Goal: Task Accomplishment & Management: Manage account settings

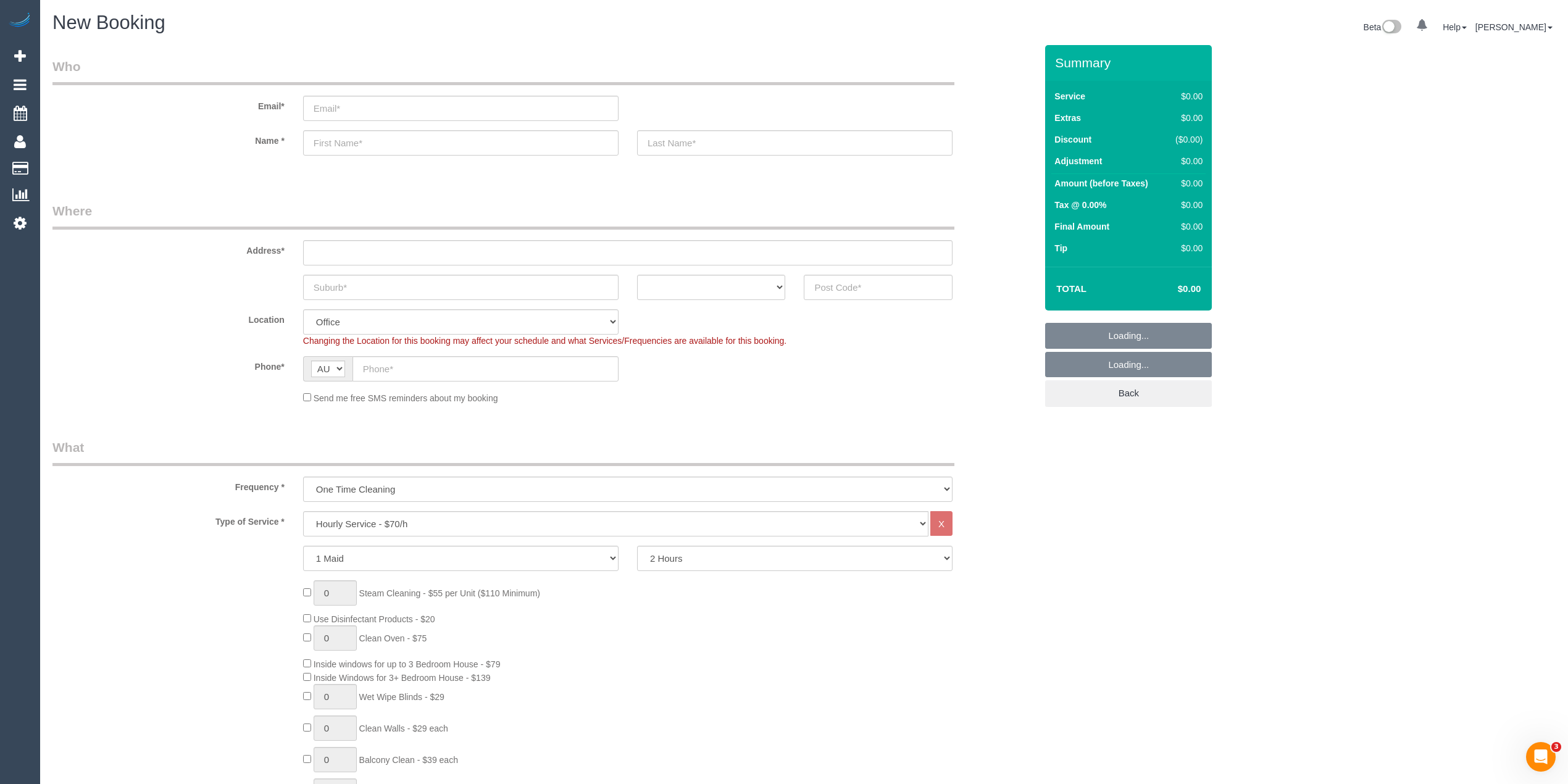
select select "object:813"
click at [389, 369] on input "text" at bounding box center [485, 368] width 266 height 25
click at [416, 364] on input "text" at bounding box center [485, 368] width 266 height 25
paste input "0425 790 199"
type input "0425 790 199"
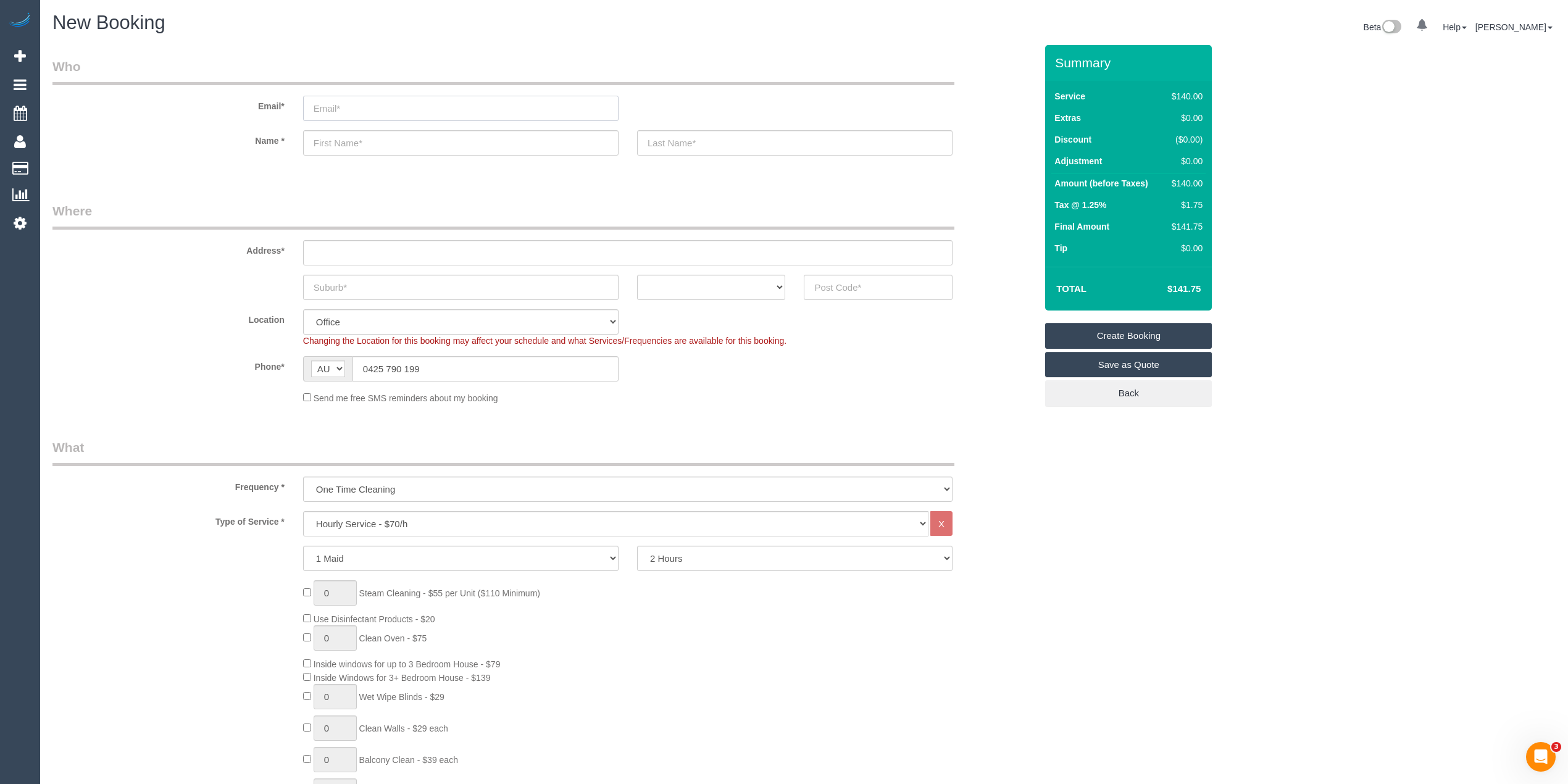
click at [353, 106] on input "email" at bounding box center [461, 108] width 315 height 25
click at [416, 145] on input "text" at bounding box center [461, 143] width 315 height 25
click at [341, 145] on input "text" at bounding box center [461, 143] width 315 height 25
paste input "Ernest Garnet Bail"
type input "Ernest Garnet Bail"
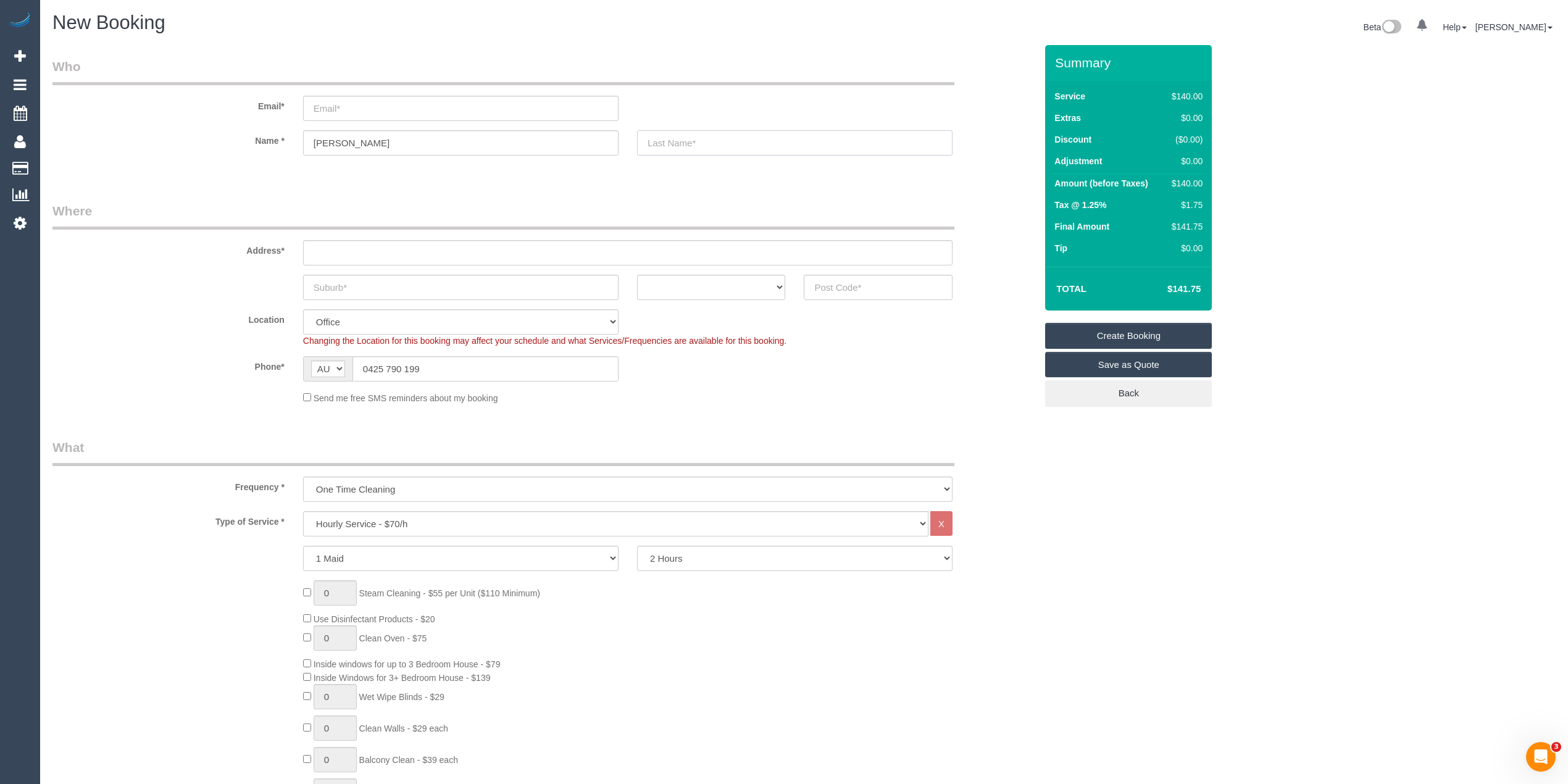
click at [697, 144] on input "text" at bounding box center [794, 143] width 315 height 25
type input "Joining The Dots"
click at [327, 110] on input "email" at bounding box center [461, 108] width 315 height 25
click at [352, 249] on input "text" at bounding box center [627, 252] width 650 height 25
paste input "105/351 Barkly Street"
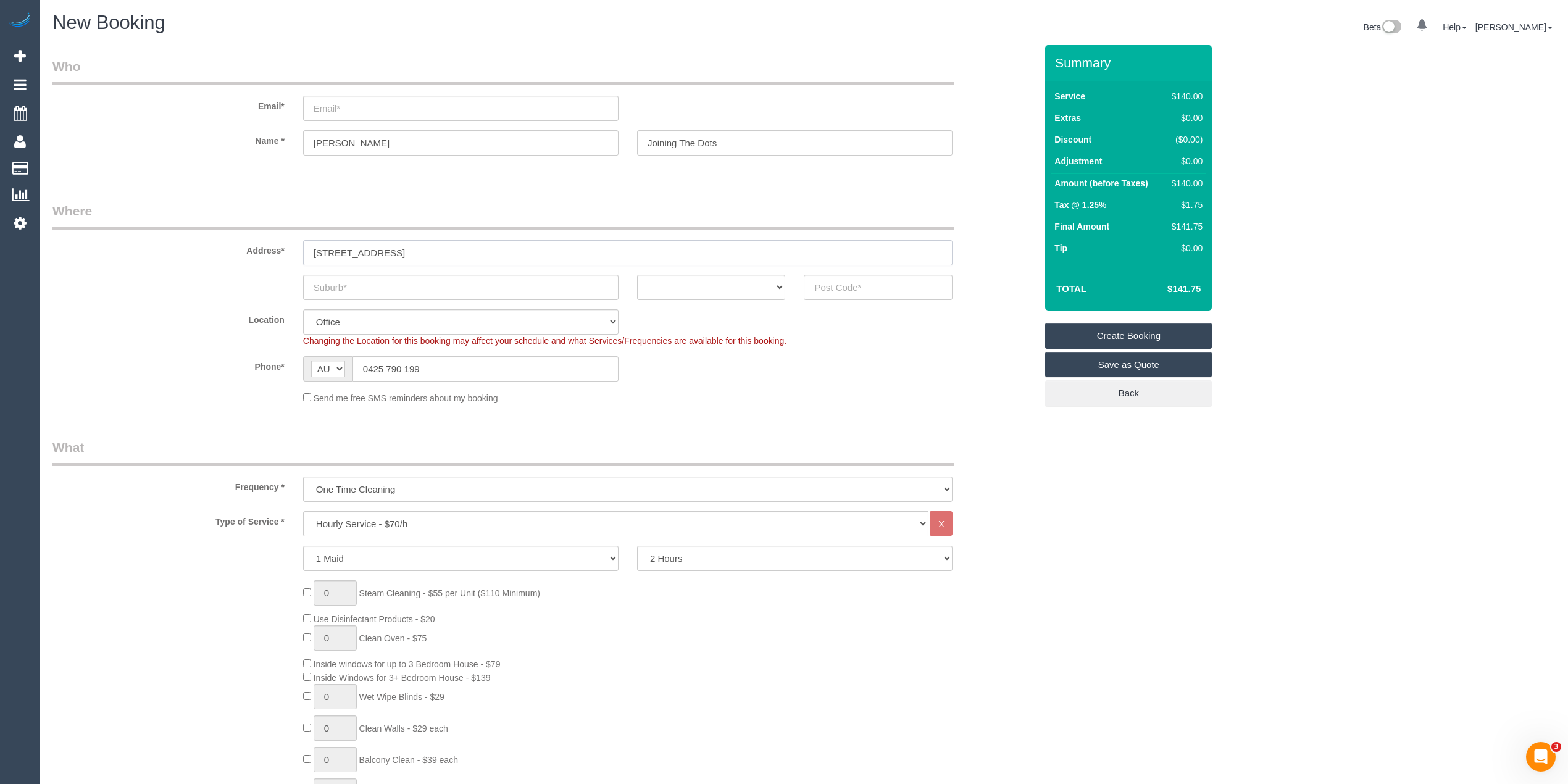
type input "105/351 Barkly Street"
click at [361, 285] on input "text" at bounding box center [461, 287] width 315 height 25
paste input "Brunswick"
type input "Brunswick"
click at [690, 277] on select "ACT NSW NT QLD SA TAS VIC WA" at bounding box center [711, 287] width 149 height 25
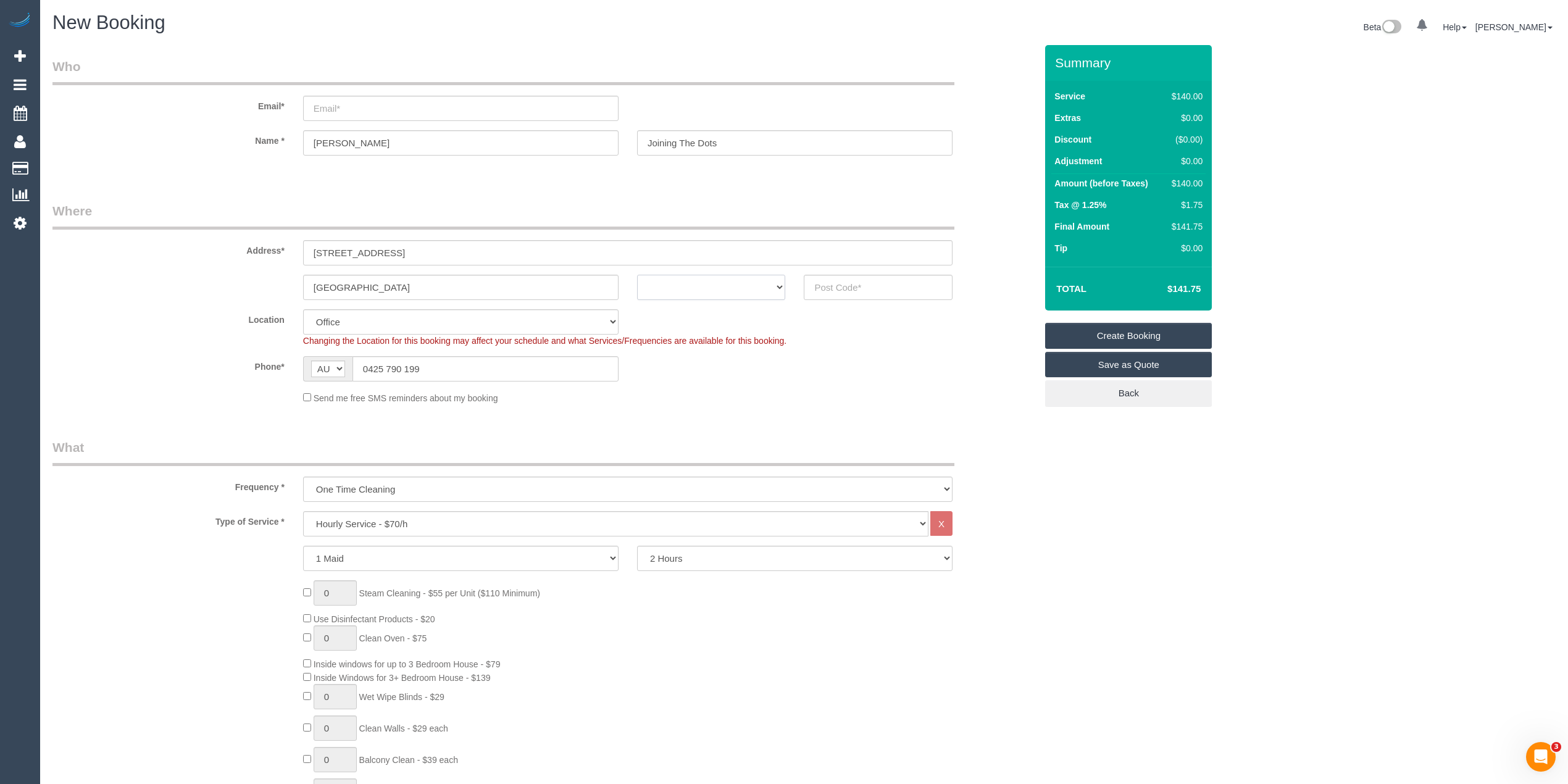
select select "VIC"
click at [637, 274] on select "ACT NSW NT QLD SA TAS VIC WA" at bounding box center [711, 287] width 149 height 25
click at [866, 263] on input "105/351 Barkly Street" at bounding box center [627, 252] width 650 height 25
click at [871, 289] on input "text" at bounding box center [878, 287] width 149 height 25
type input "3056"
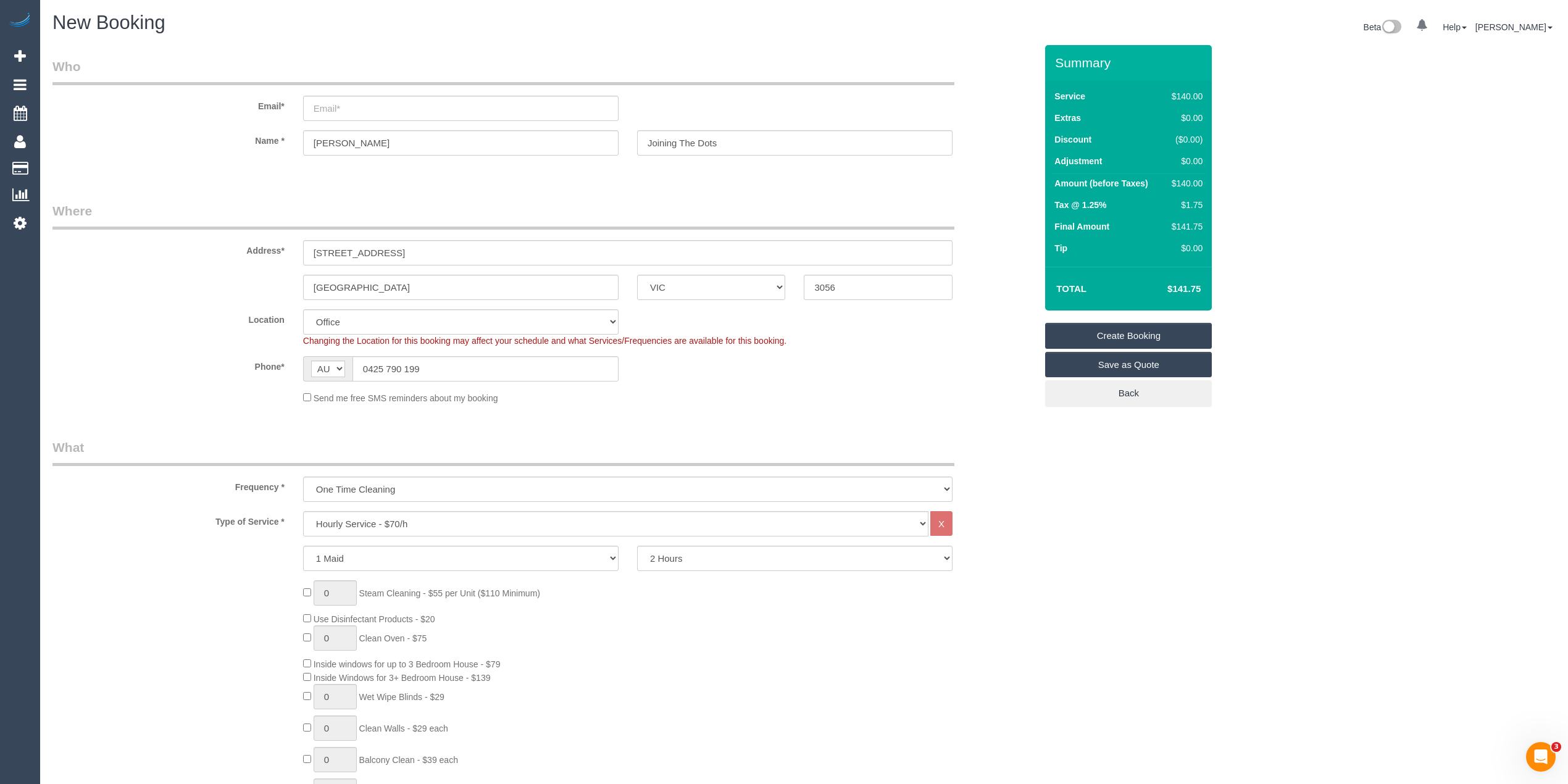
select select "88"
select select "object:2091"
click at [339, 111] on input "email" at bounding box center [461, 108] width 315 height 25
click at [364, 105] on input "email" at bounding box center [461, 108] width 315 height 25
click at [383, 112] on input "email" at bounding box center [461, 108] width 315 height 25
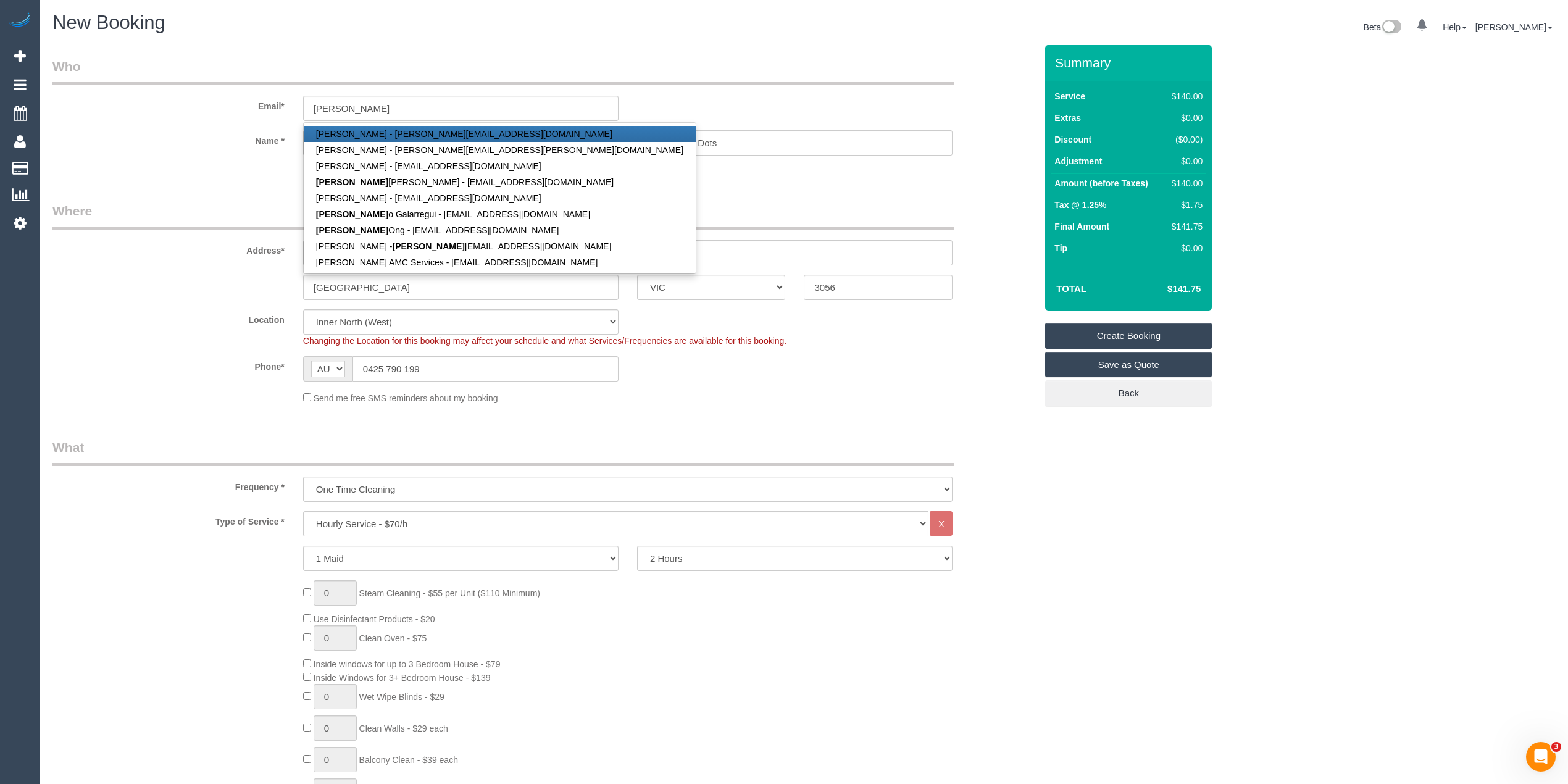
click at [206, 70] on legend "Who" at bounding box center [503, 71] width 902 height 28
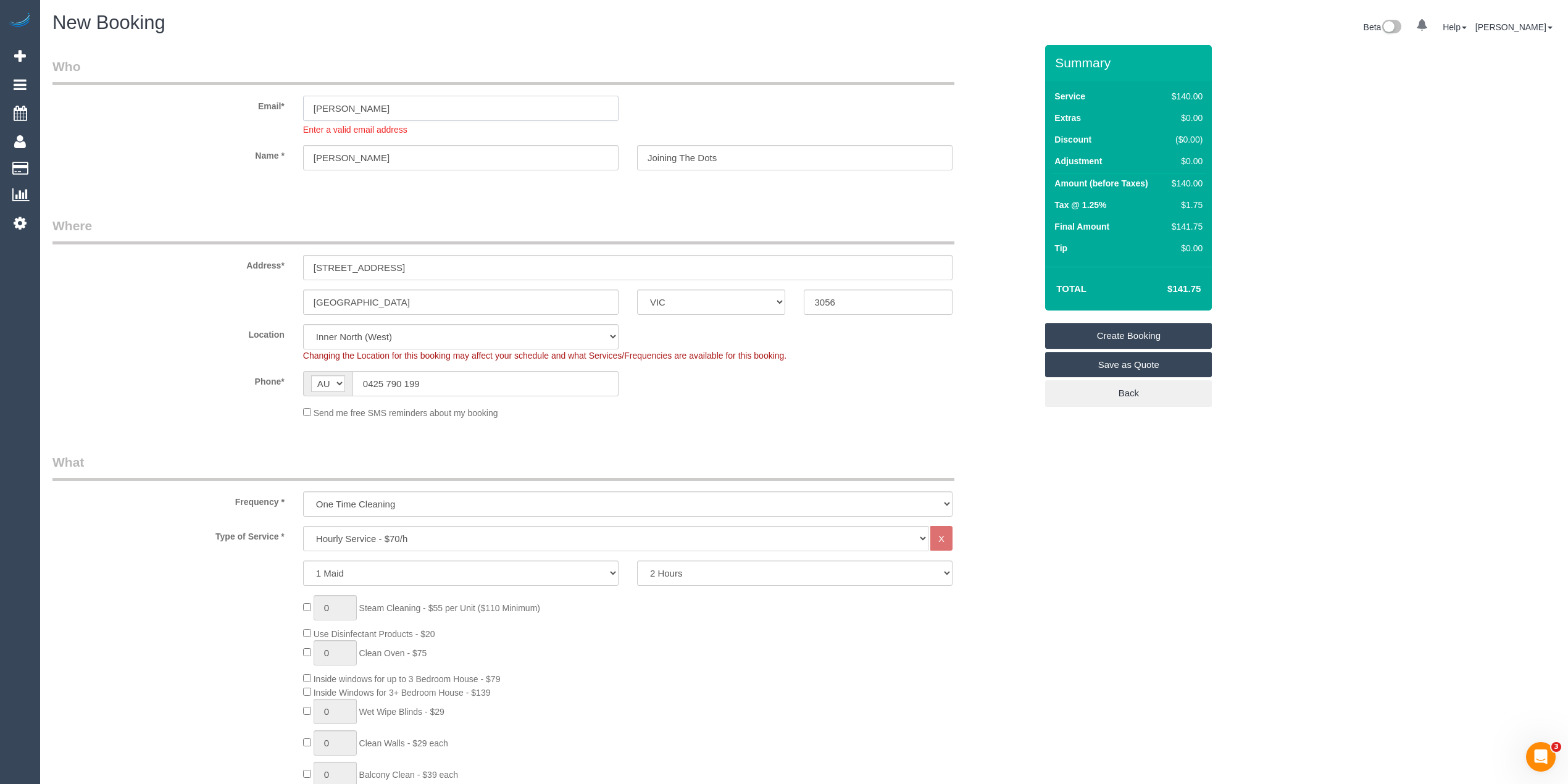
click at [364, 110] on input "ernest" at bounding box center [461, 108] width 315 height 25
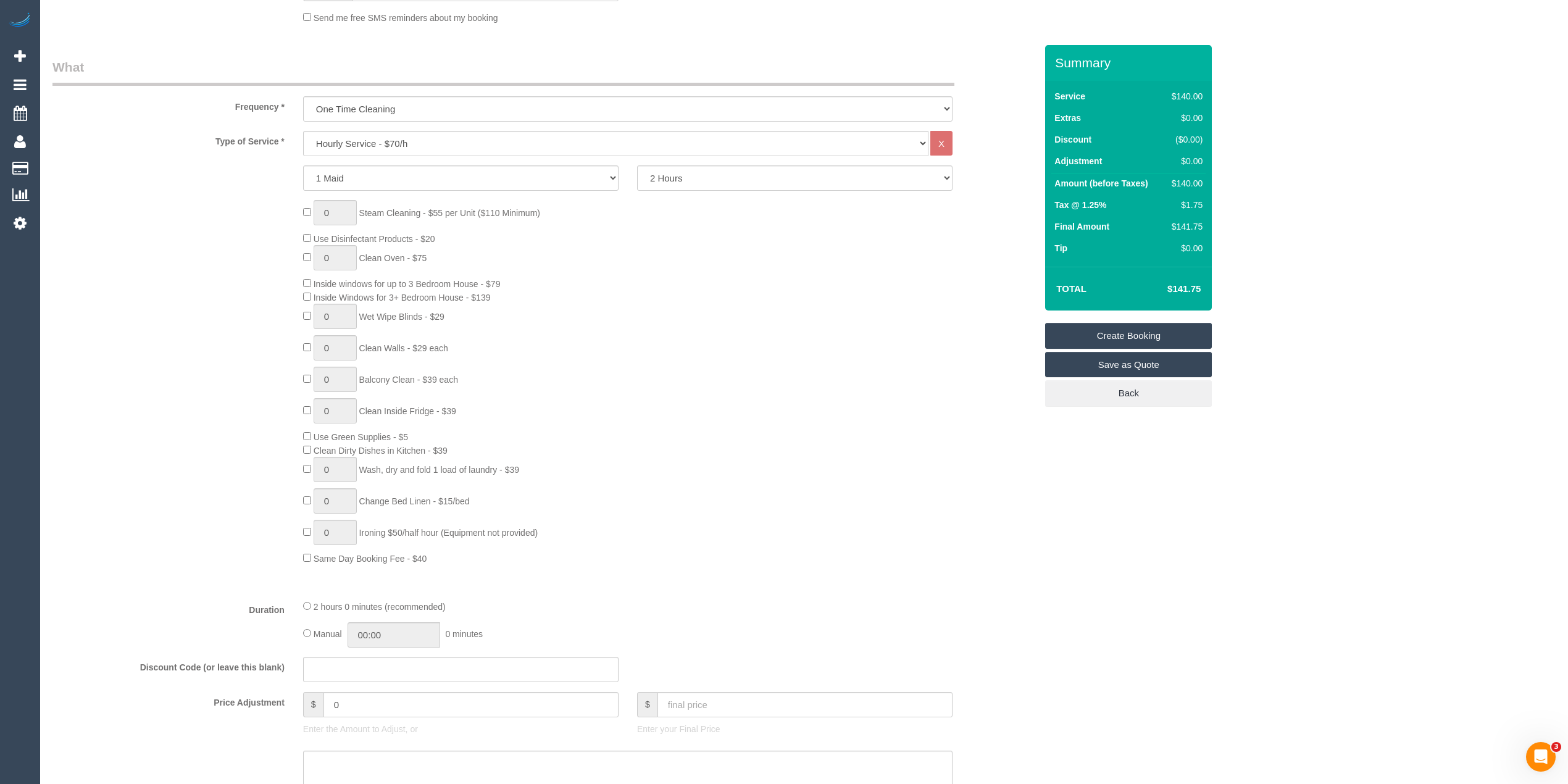
scroll to position [411, 0]
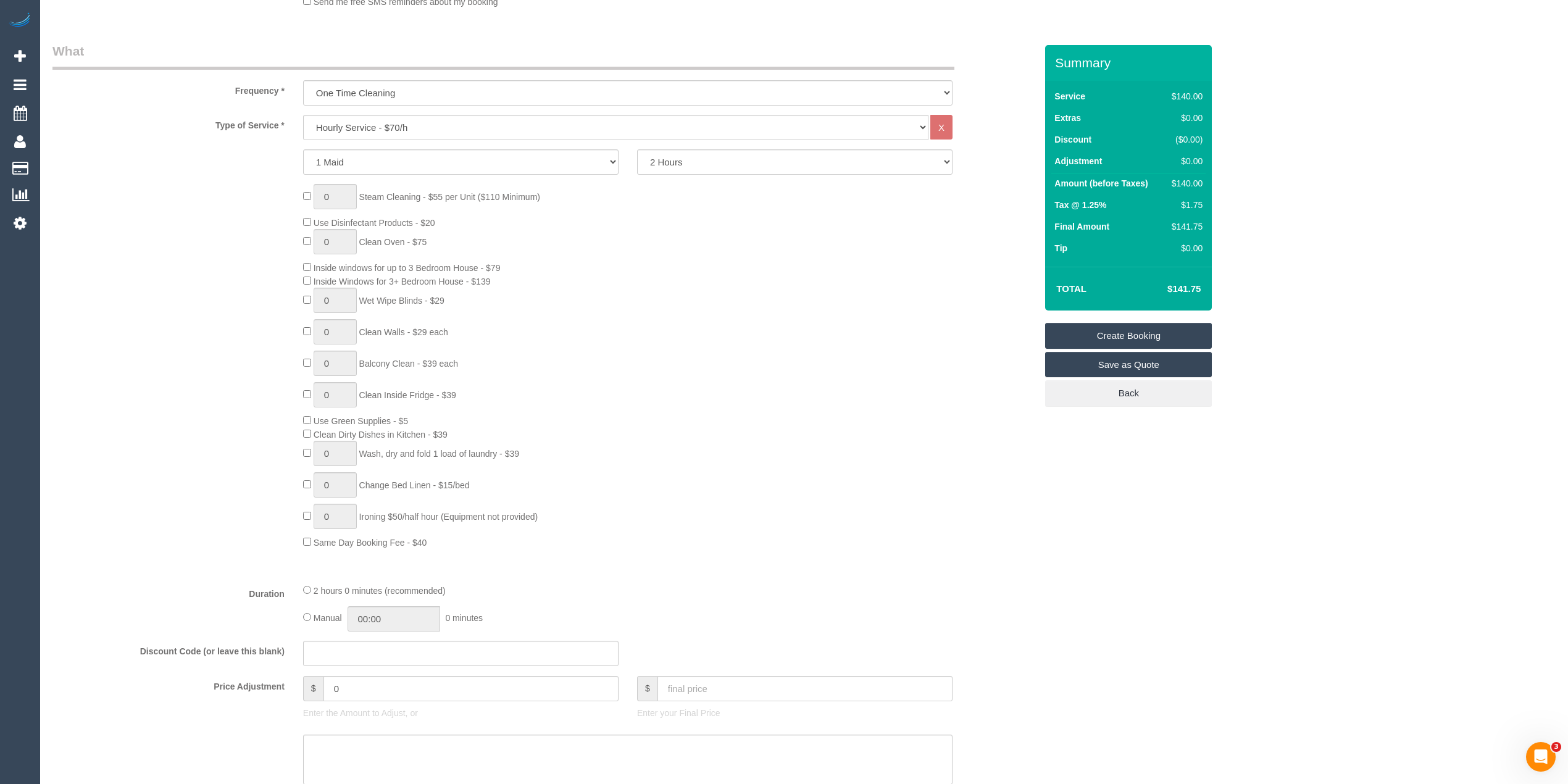
type input "ernest.joiningthedots@fake.com"
click at [700, 155] on select "2 Hours 2.5 Hours 3 Hours 3.5 Hours 4 Hours 4.5 Hours 5 Hours 5.5 Hours 6 Hours…" at bounding box center [794, 162] width 315 height 25
select select "150"
click at [637, 150] on select "2 Hours 2.5 Hours 3 Hours 3.5 Hours 4 Hours 4.5 Hours 5 Hours 5.5 Hours 6 Hours…" at bounding box center [794, 162] width 315 height 25
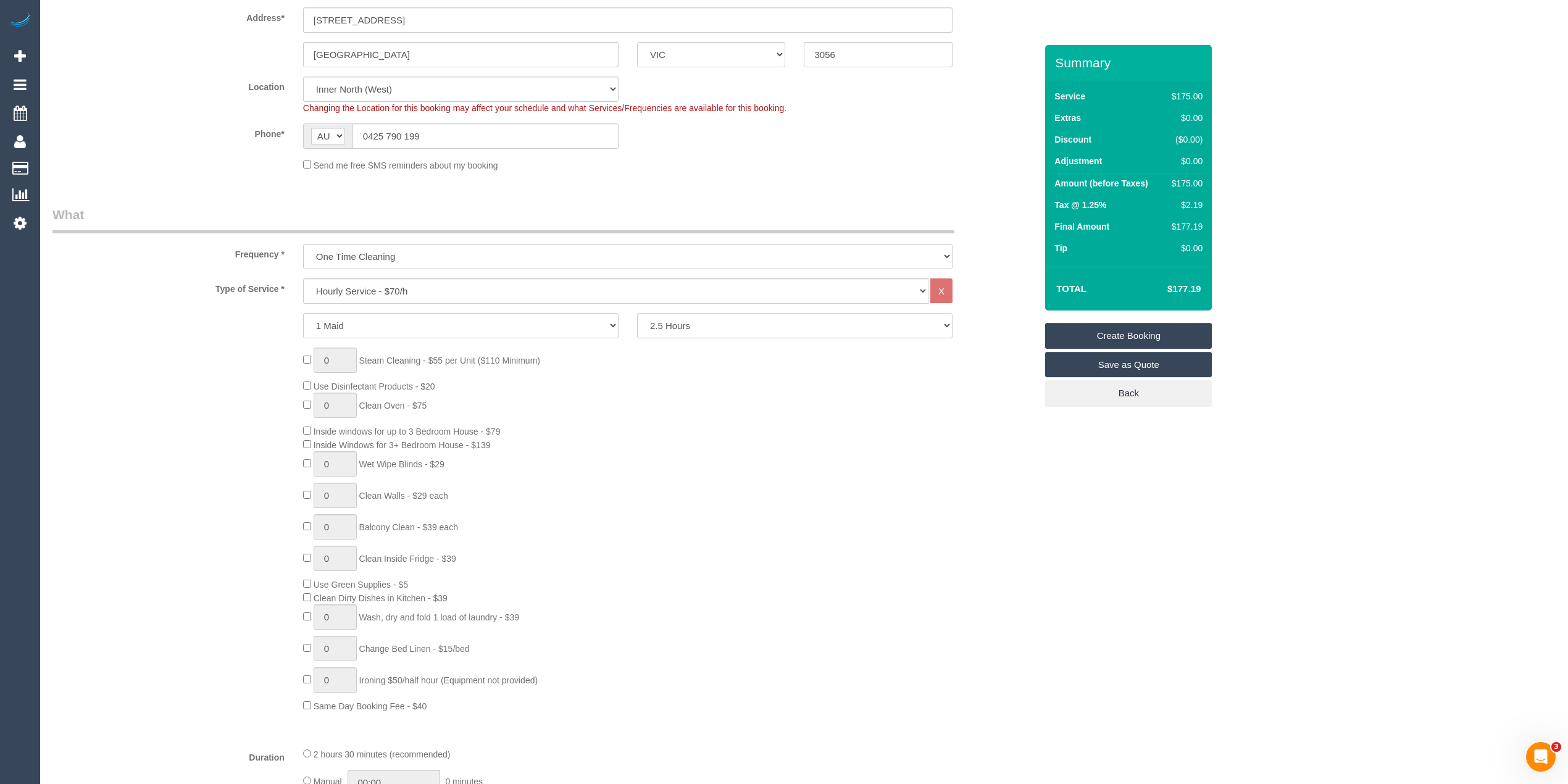
scroll to position [232, 0]
click at [463, 275] on fieldset "What Frequency * One Time Cleaning Weekly - 10% Off - 10.00% (0% for the First …" at bounding box center [544, 666] width 983 height 919
click at [465, 287] on select "Hourly Service - $70/h Hourly Service - $65/h Hourly Service - $60/h Hourly Ser…" at bounding box center [615, 291] width 625 height 25
select select "275"
click at [303, 279] on select "Hourly Service - $70/h Hourly Service - $65/h Hourly Service - $60/h Hourly Ser…" at bounding box center [615, 291] width 625 height 25
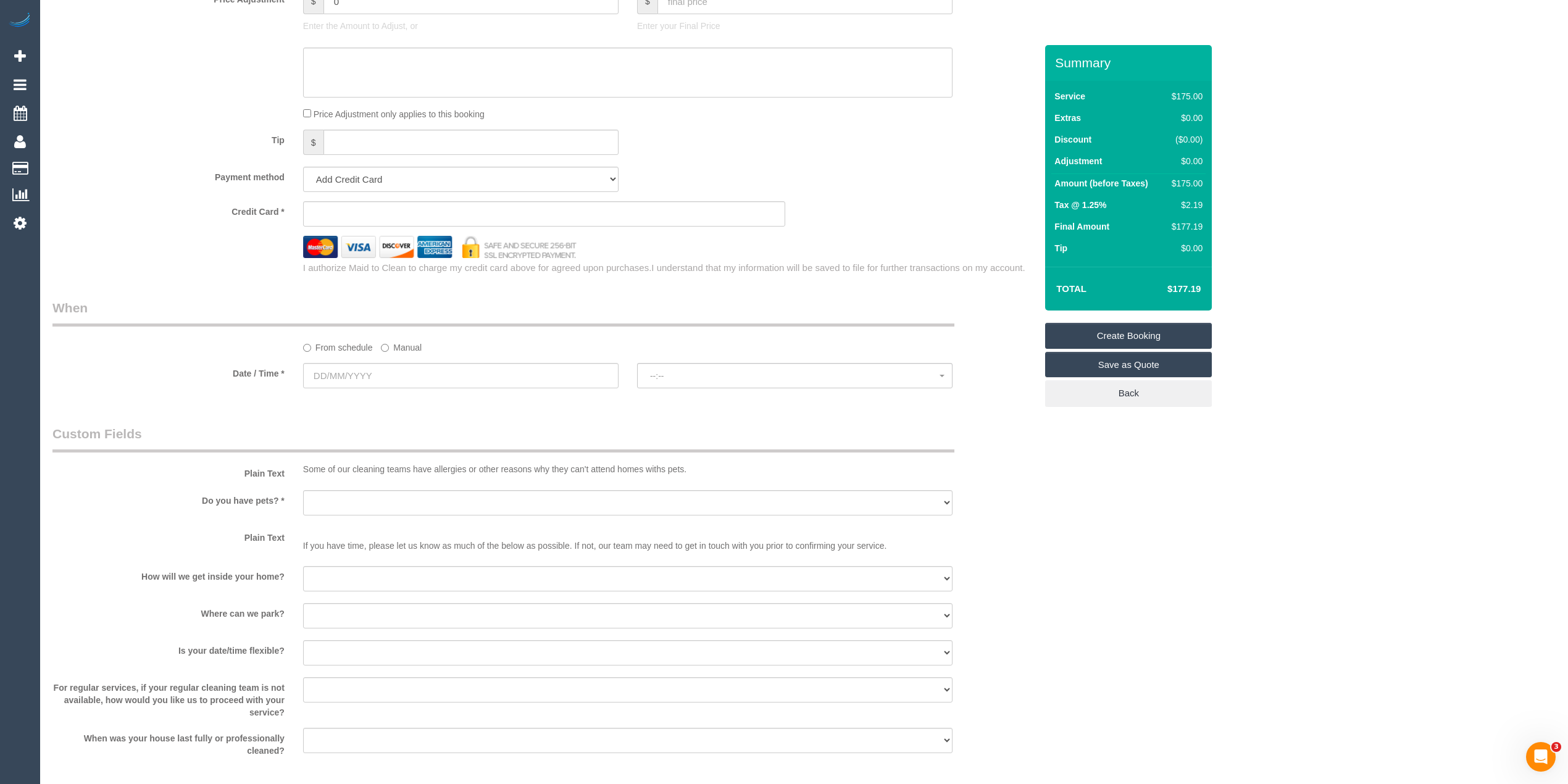
scroll to position [726, 0]
click at [354, 169] on select "Add Credit Card Cash Check Paypal" at bounding box center [461, 172] width 315 height 25
select select "string:check"
click at [303, 160] on select "Add Credit Card Cash Check Paypal" at bounding box center [461, 172] width 315 height 25
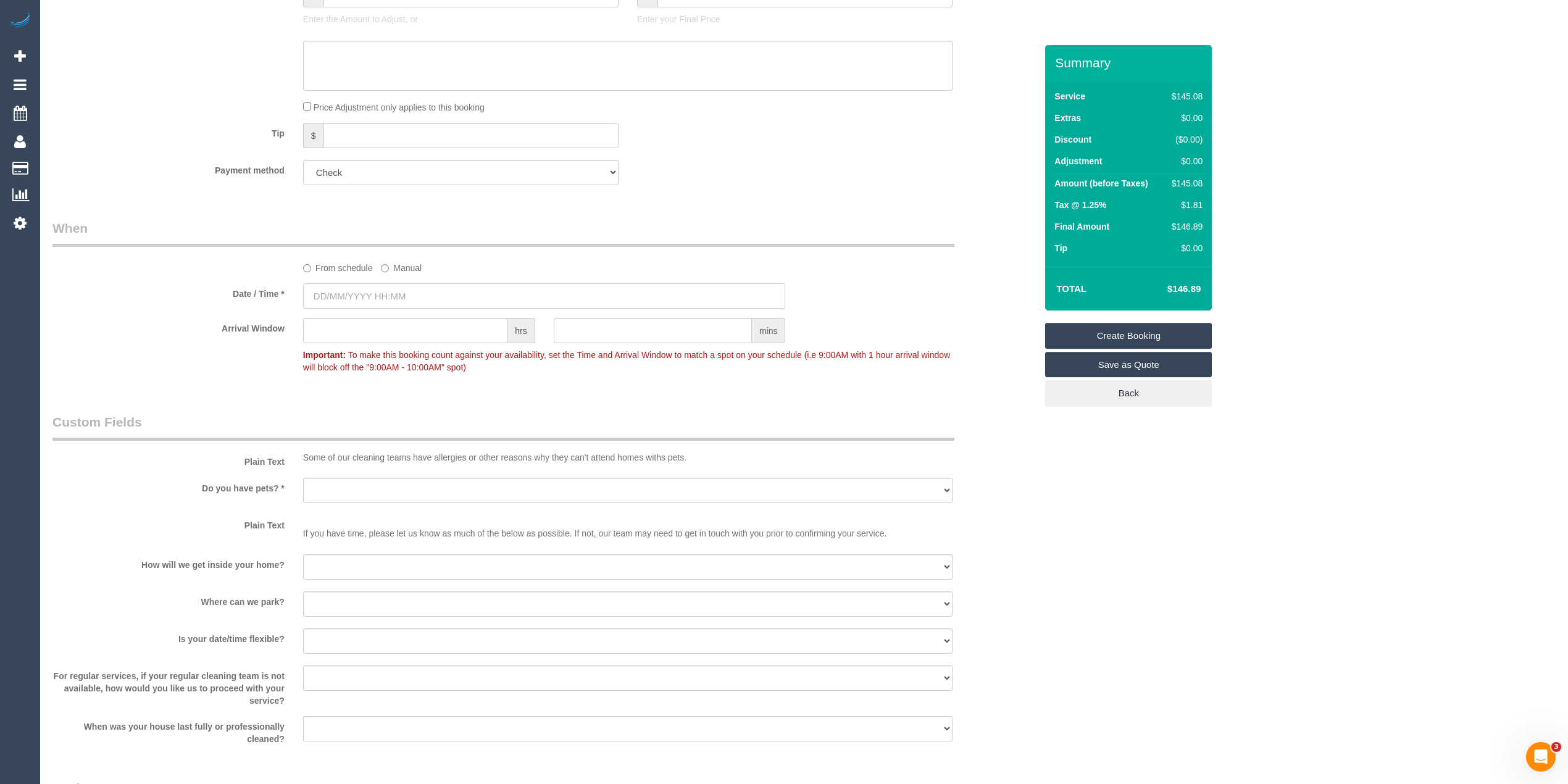
click at [363, 296] on input "text" at bounding box center [544, 295] width 483 height 25
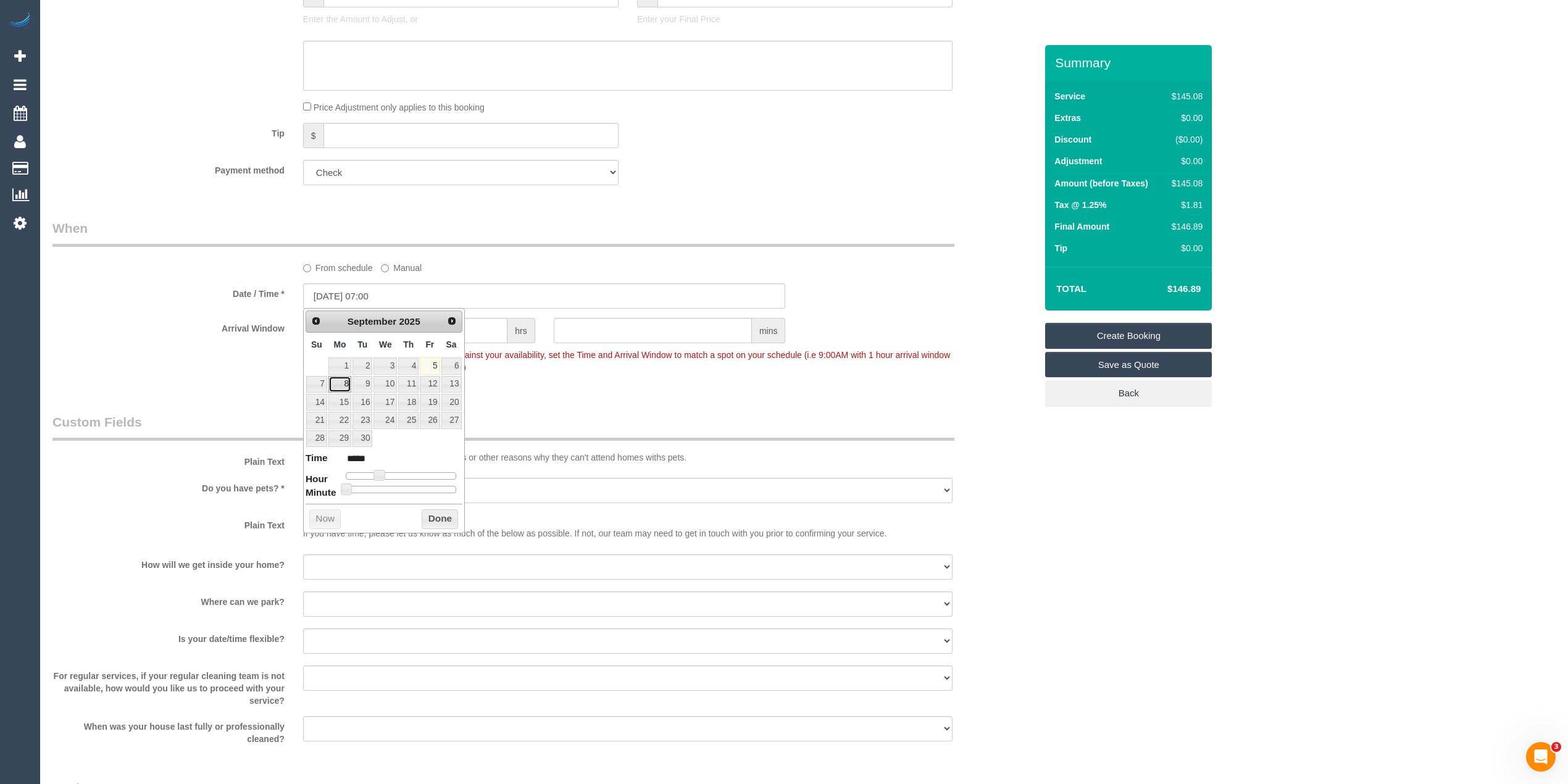
click at [346, 379] on link "8" at bounding box center [340, 383] width 23 height 16
type input "08/09/2025 08:00"
type input "*****"
type input "08/09/2025 09:00"
type input "*****"
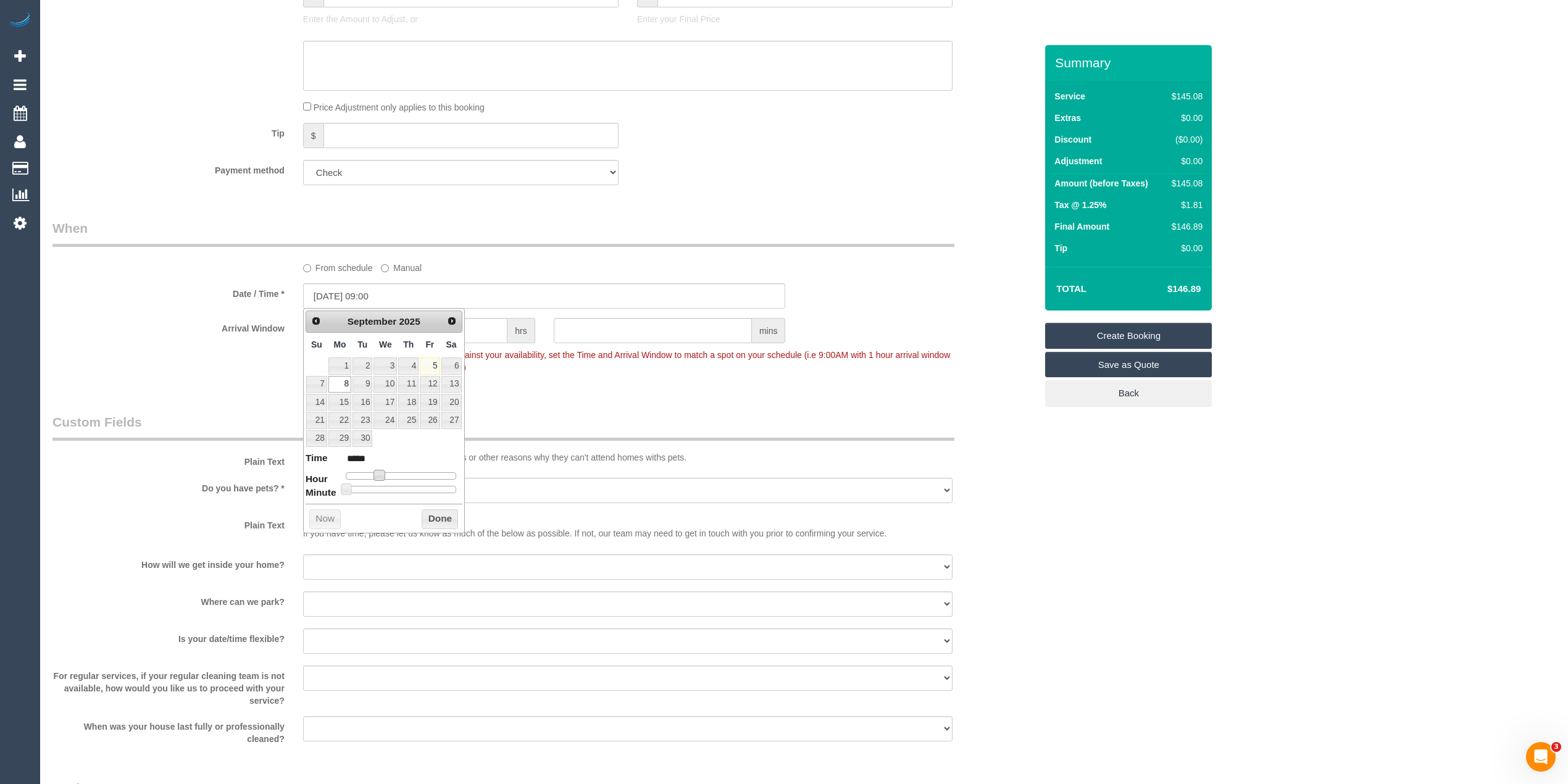
type input "08/09/2025 10:00"
type input "*****"
type input "08/09/2025 11:00"
type input "*****"
type input "08/09/2025 12:00"
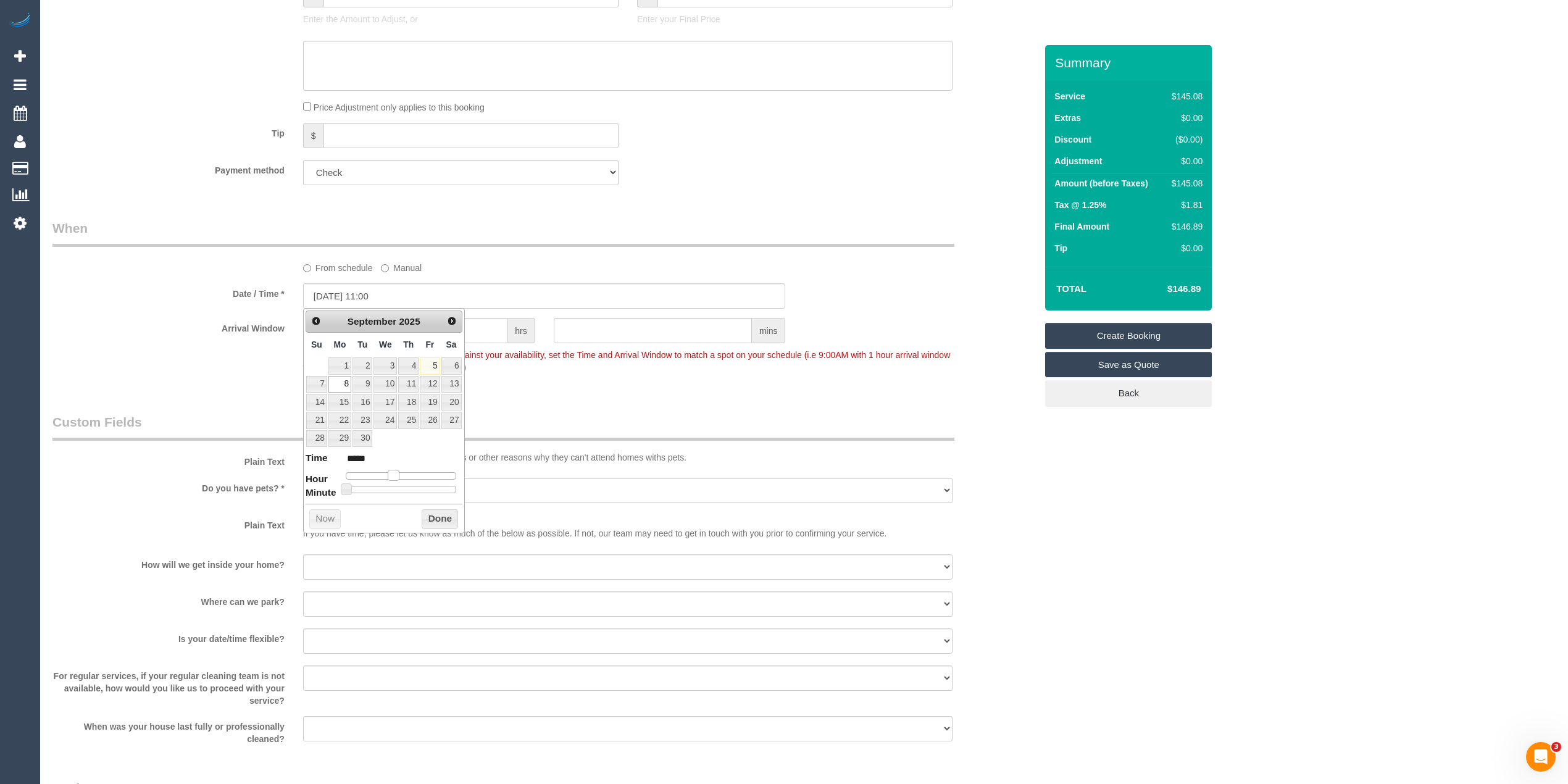
type input "*****"
type input "08/09/2025 13:00"
type input "*****"
type input "08/09/2025 14:00"
type input "*****"
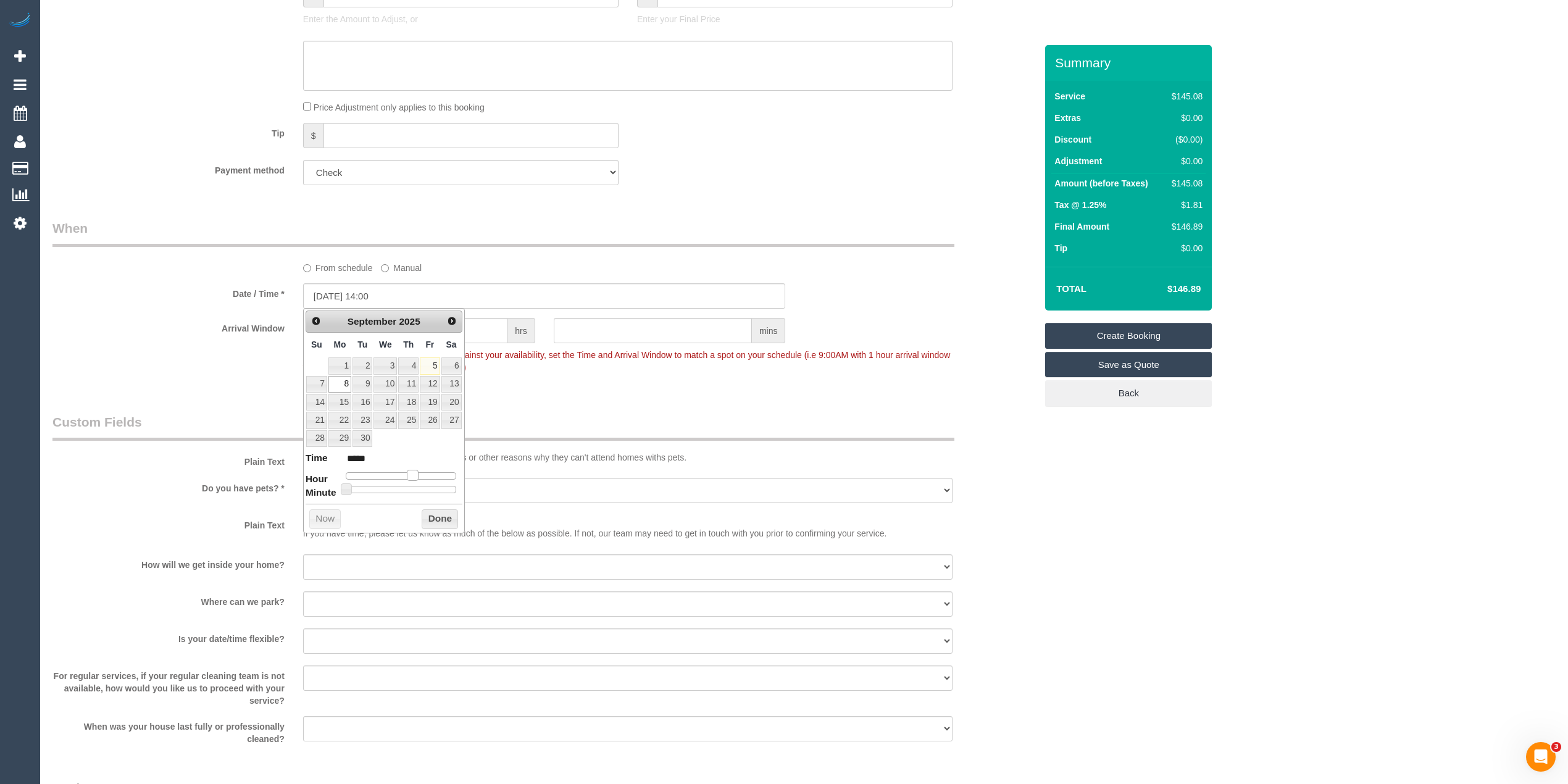
type input "08/09/2025 13:00"
type input "*****"
drag, startPoint x: 378, startPoint y: 473, endPoint x: 406, endPoint y: 476, distance: 28.2
click at [406, 476] on span at bounding box center [408, 475] width 11 height 11
click at [1333, 599] on div "Who Email* ernest.joiningthedots@fake.com Name * Ernest Garnet Bail Joining The…" at bounding box center [804, 224] width 1503 height 1809
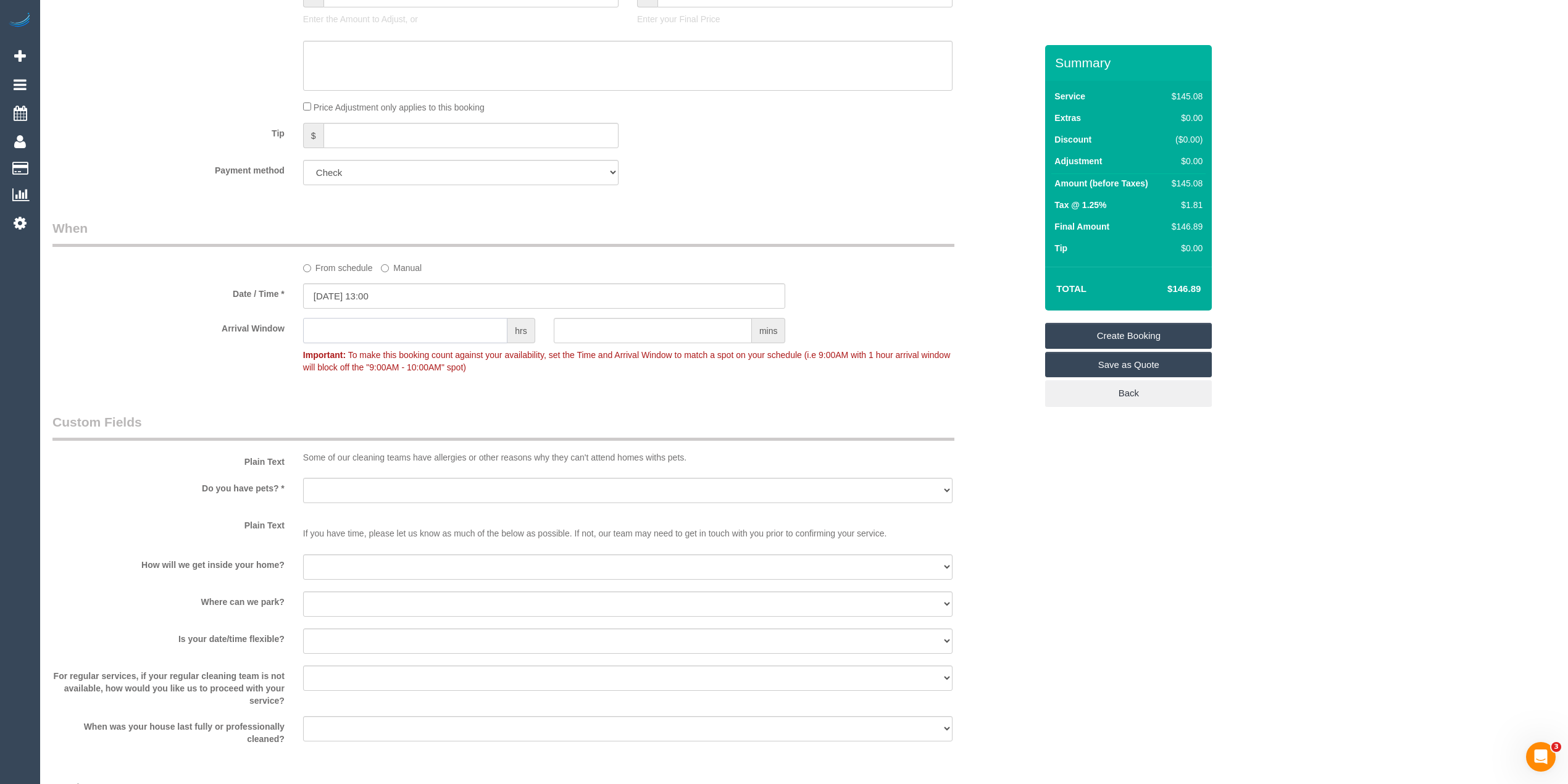
click at [357, 339] on input "text" at bounding box center [405, 330] width 205 height 25
type input "2"
click at [359, 497] on select "Yes - Cats Yes - Dogs No pets Yes - Dogs and Cats Yes - Other" at bounding box center [627, 490] width 650 height 25
select select "number:28"
click at [303, 478] on select "Yes - Cats Yes - Dogs No pets Yes - Dogs and Cats Yes - Other" at bounding box center [627, 490] width 650 height 25
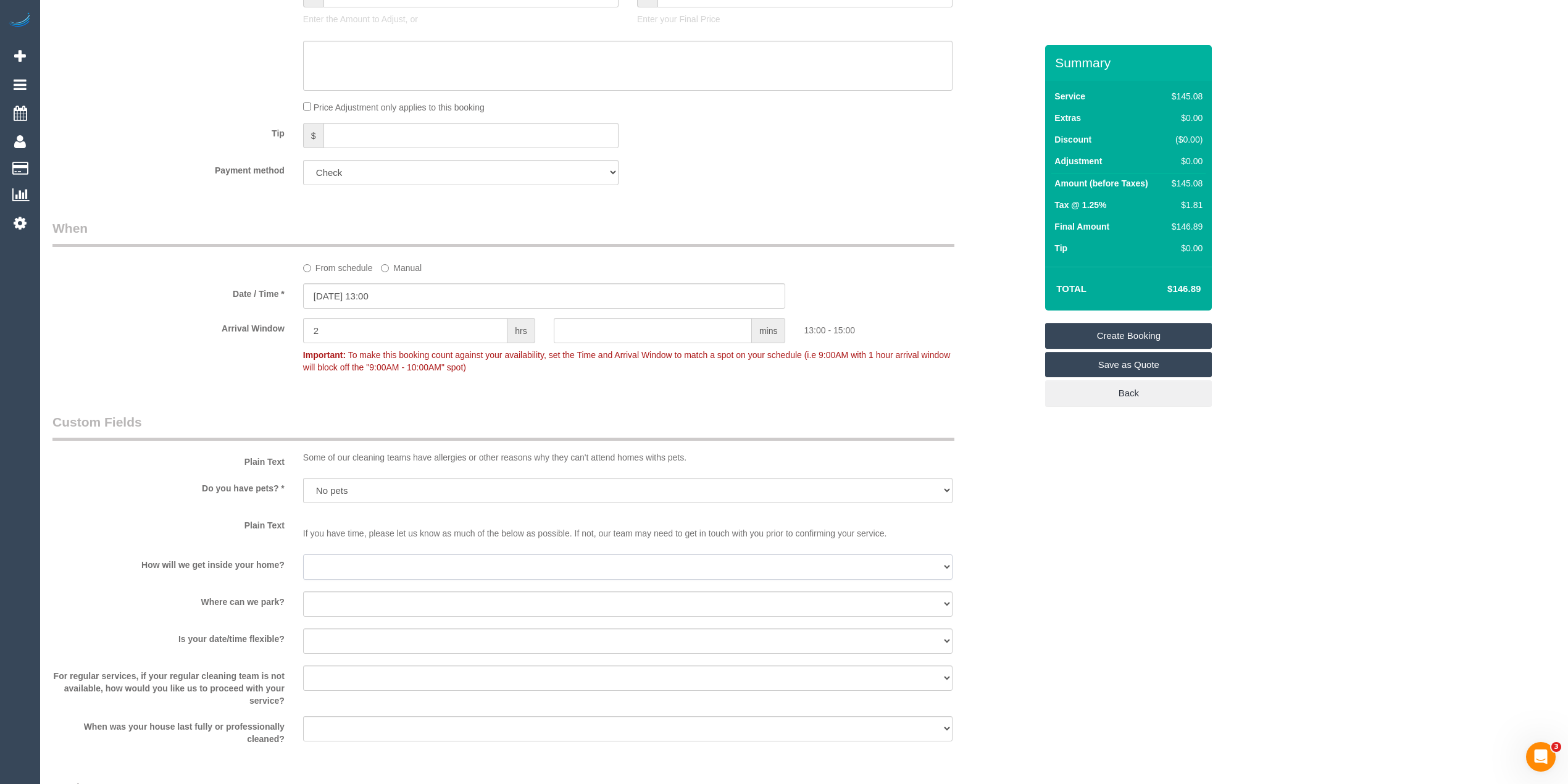
click at [343, 562] on select "I will be home Key will be left (please provide details below) Lock box/Access …" at bounding box center [627, 566] width 650 height 25
select select "number:14"
click at [303, 554] on select "I will be home Key will be left (please provide details below) Lock box/Access …" at bounding box center [627, 566] width 650 height 25
click at [342, 591] on select "I will provide parking on-site Free street parking Paid street parking (cost wi…" at bounding box center [627, 603] width 650 height 25
select select "number:19"
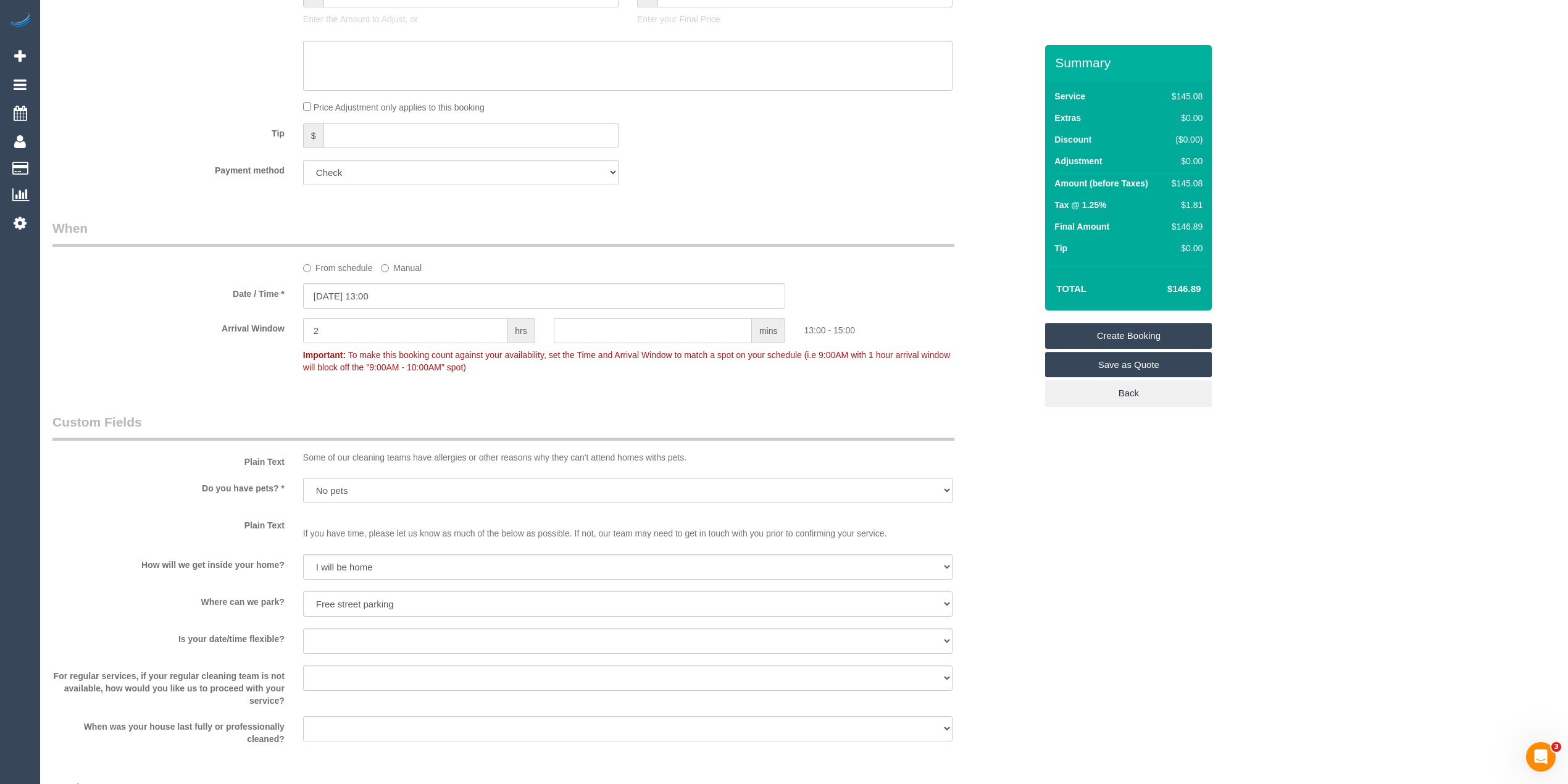
click at [303, 591] on select "I will provide parking on-site Free street parking Paid street parking (cost wi…" at bounding box center [627, 603] width 650 height 25
click at [344, 639] on select "Yes - date and time Yes - date but not time Yes - time but not date No - No fle…" at bounding box center [627, 640] width 650 height 25
click at [303, 628] on select "Yes - date and time Yes - date but not time Yes - time but not date No - No fle…" at bounding box center [627, 640] width 650 height 25
click at [375, 636] on select "Yes - date and time Yes - date but not time Yes - time but not date No - No fle…" at bounding box center [627, 640] width 650 height 25
click at [303, 628] on select "Yes - date and time Yes - date but not time Yes - time but not date No - No fle…" at bounding box center [627, 640] width 650 height 25
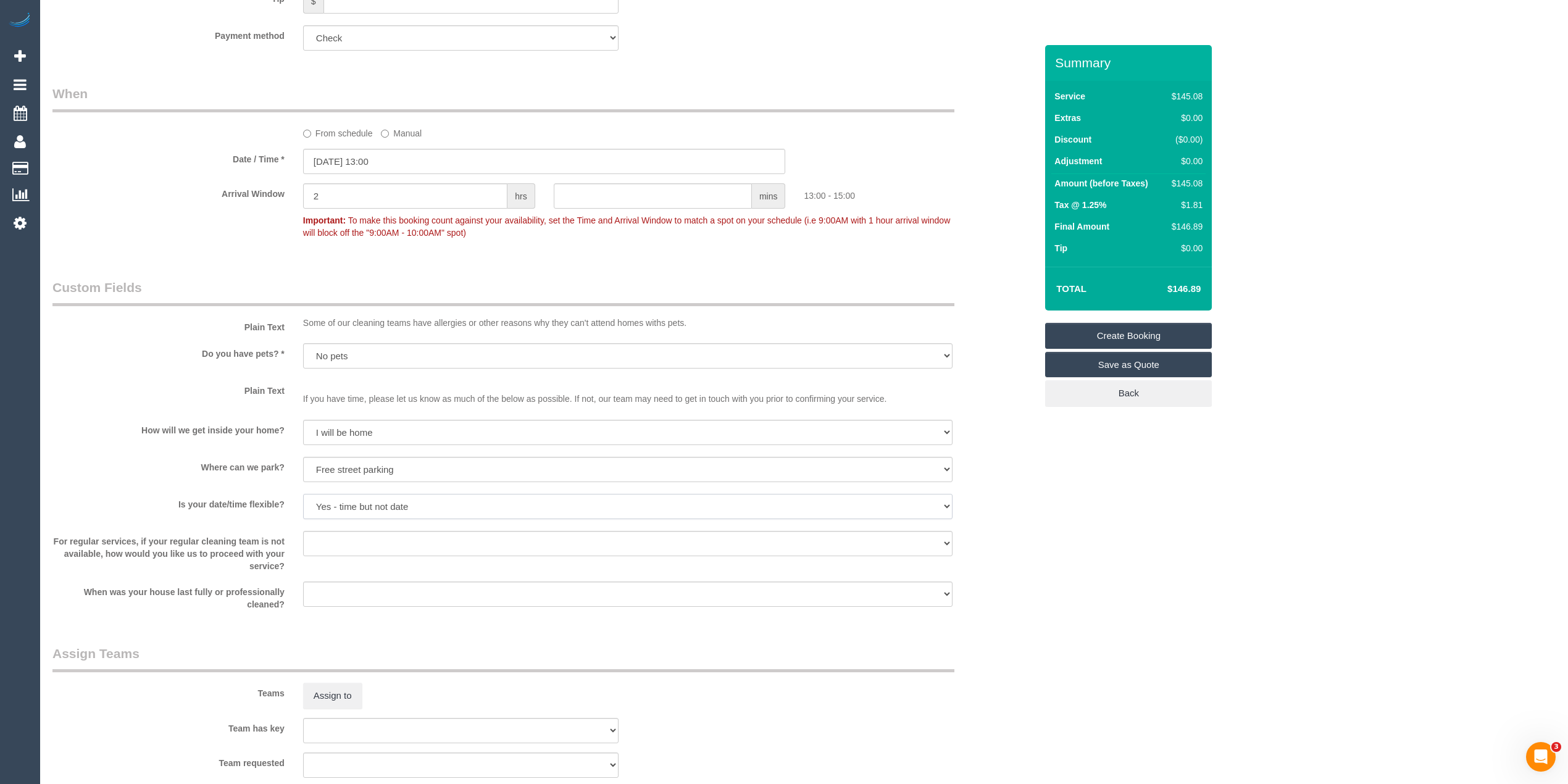
scroll to position [889, 0]
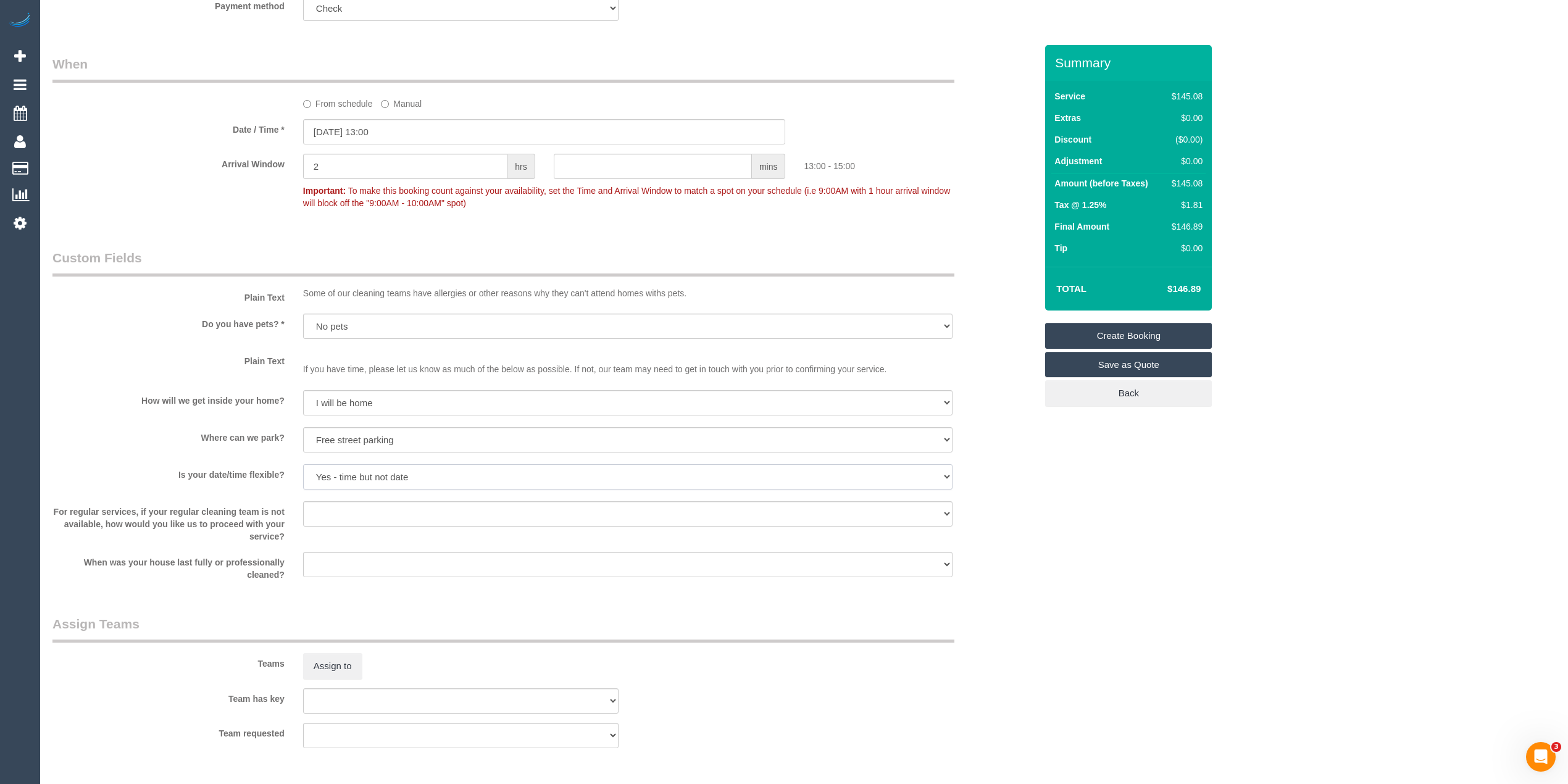
click at [349, 472] on select "Yes - date and time Yes - date but not time Yes - time but not date No - No fle…" at bounding box center [627, 476] width 650 height 25
select select "number:22"
click at [303, 464] on select "Yes - date and time Yes - date but not time Yes - time but not date No - No fle…" at bounding box center [627, 476] width 650 height 25
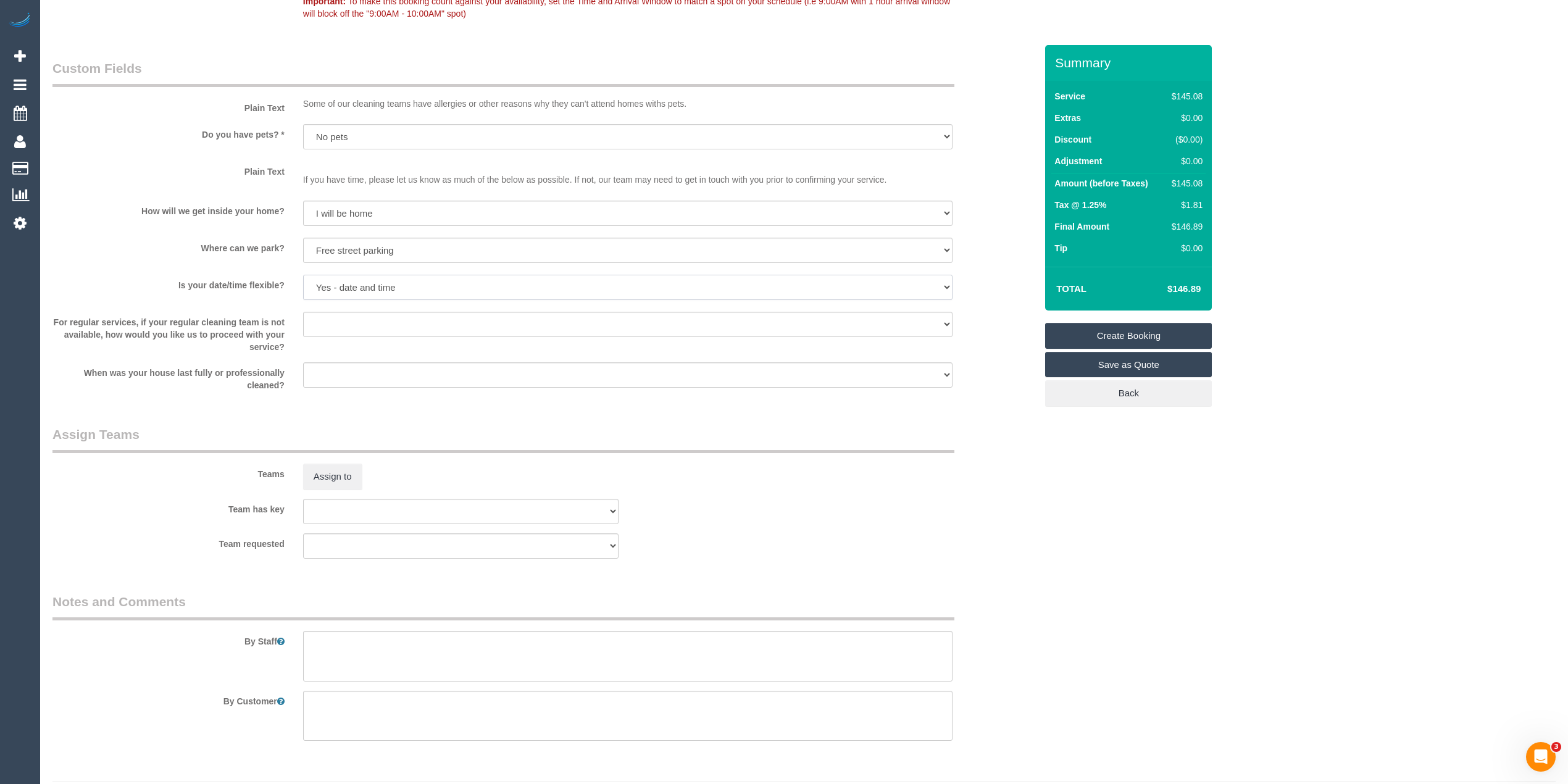
scroll to position [1111, 0]
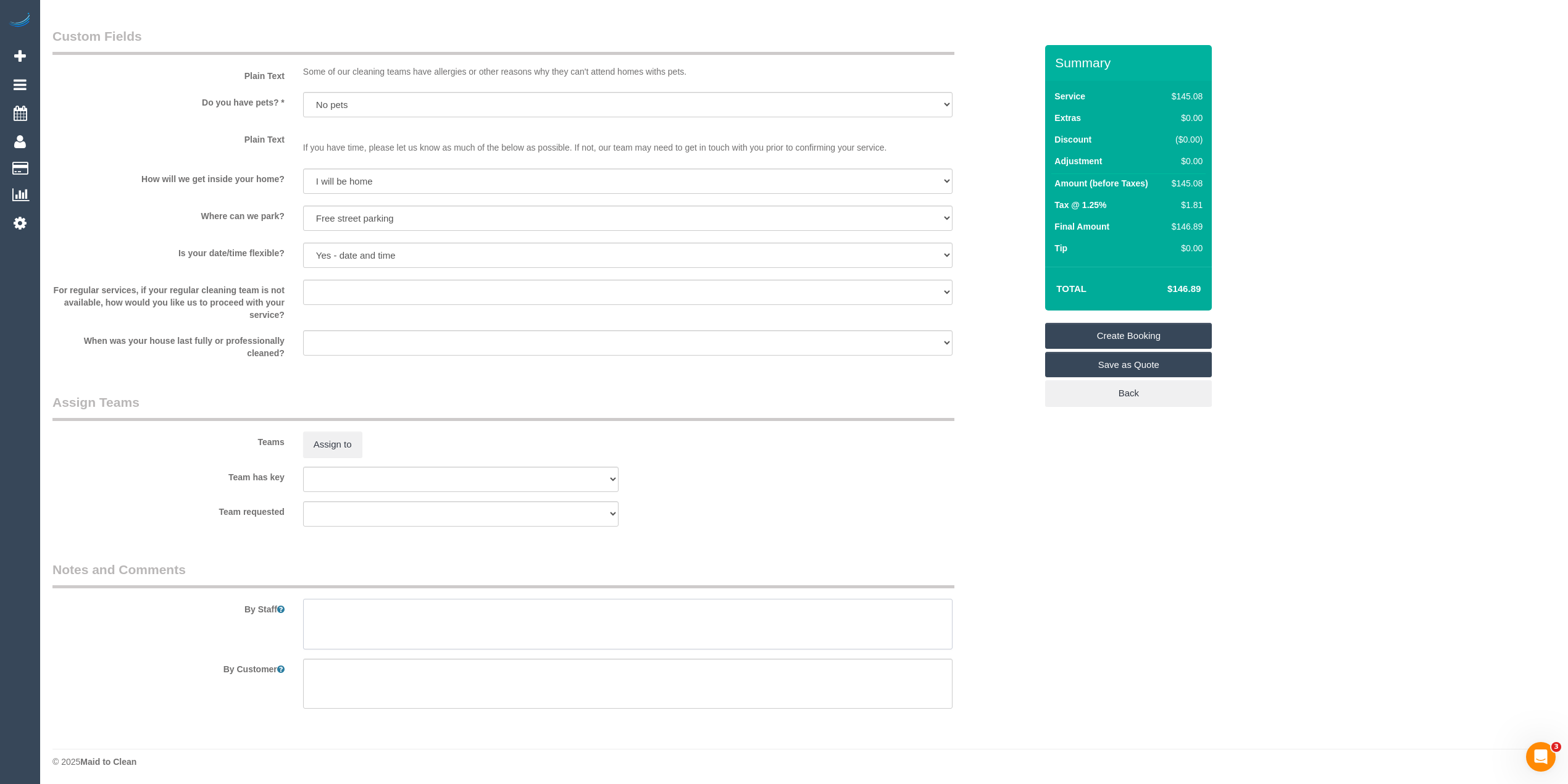
drag, startPoint x: 391, startPoint y: 632, endPoint x: 396, endPoint y: 623, distance: 10.3
click at [391, 631] on textarea at bounding box center [627, 624] width 650 height 51
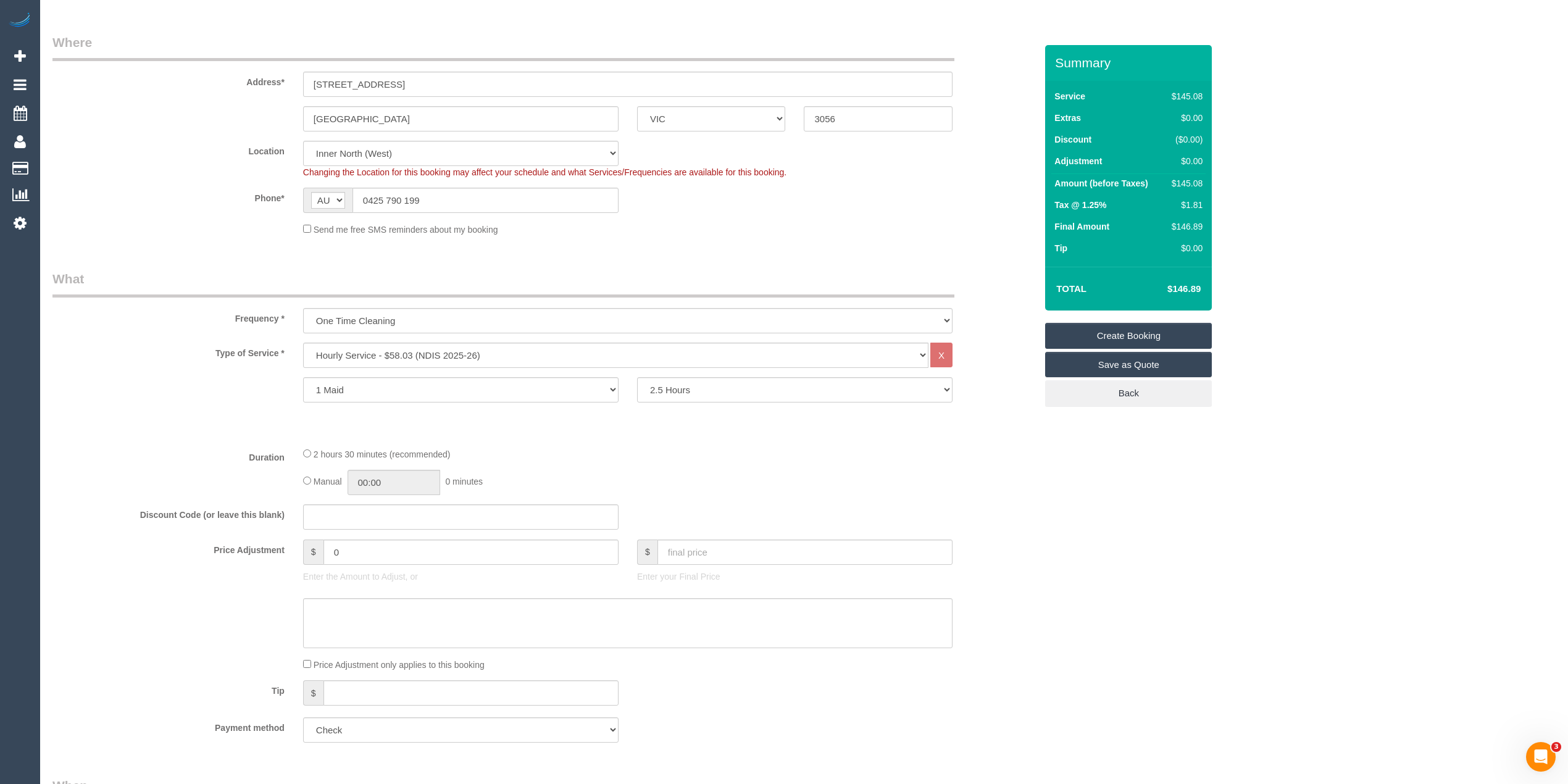
scroll to position [0, 0]
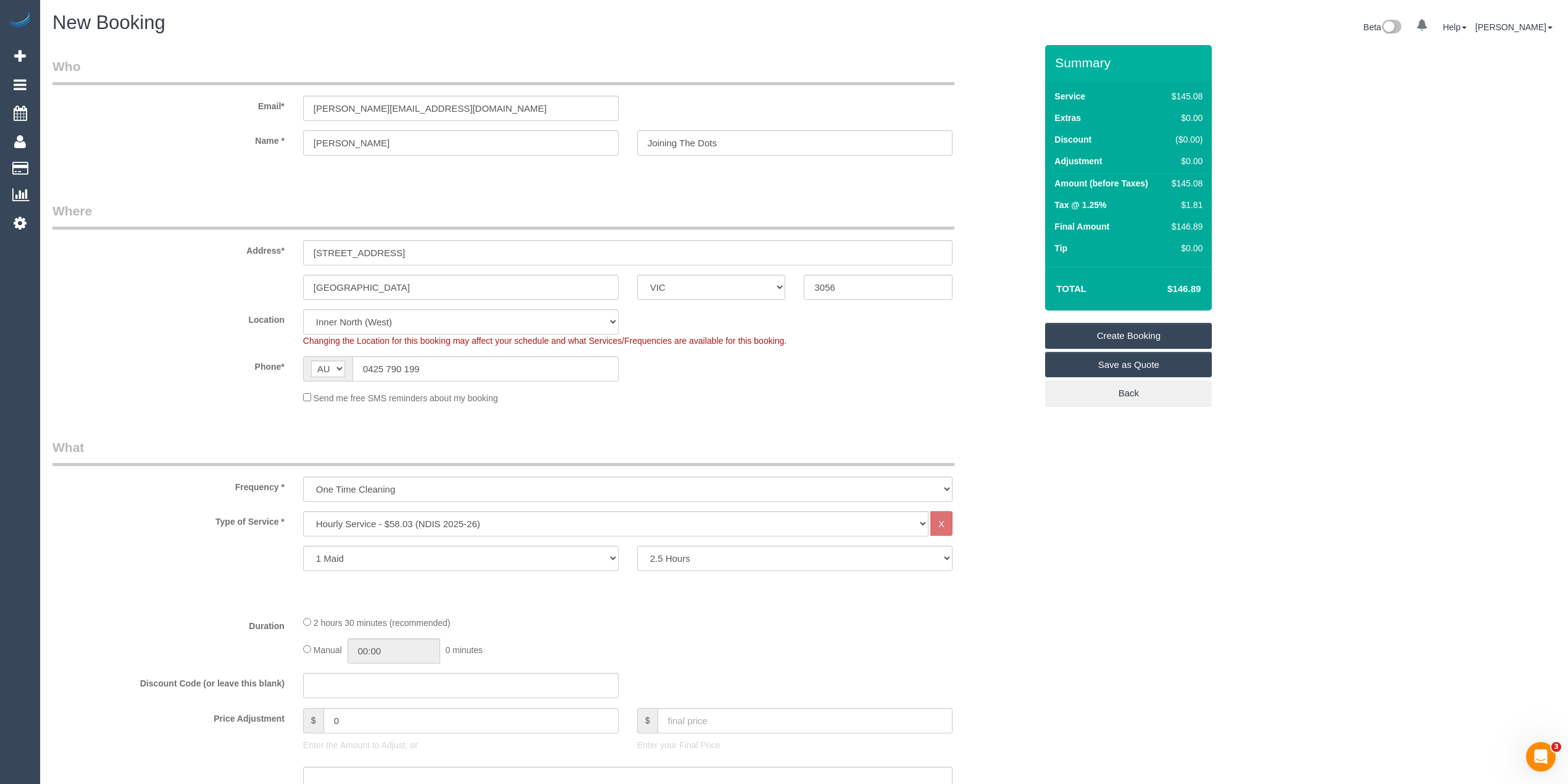
type textarea "Please ask Ernie which areas he wants cleaned, thank you."
drag, startPoint x: 332, startPoint y: 105, endPoint x: 195, endPoint y: 99, distance: 137.1
click at [198, 101] on div "Email* ernest.joiningthedots@fake.com" at bounding box center [544, 89] width 1002 height 63
click at [1132, 326] on link "Create Booking" at bounding box center [1129, 336] width 167 height 26
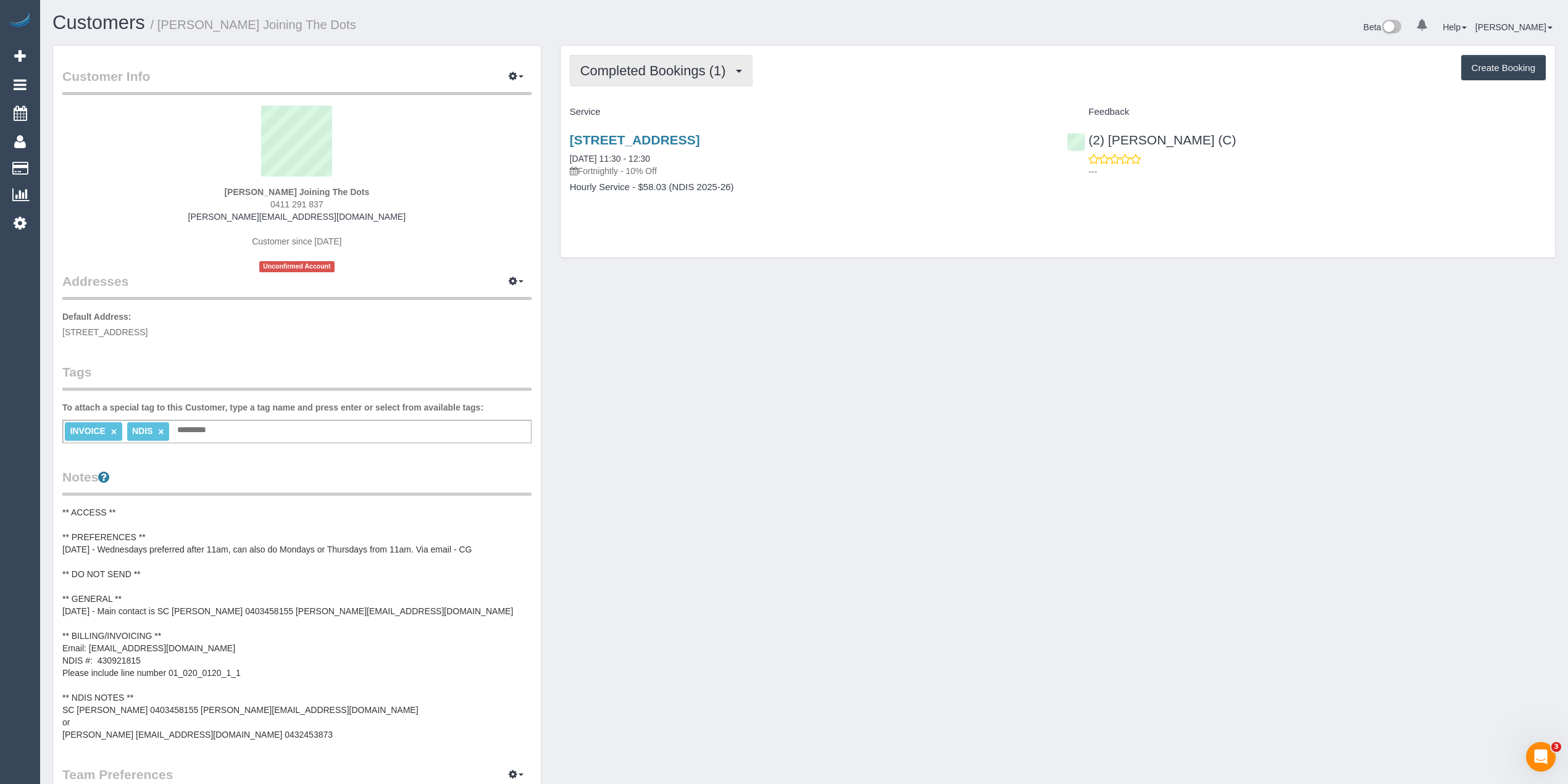
click at [619, 67] on span "Completed Bookings (1)" at bounding box center [656, 71] width 152 height 16
click at [668, 113] on link "Upcoming Bookings (11)" at bounding box center [635, 115] width 130 height 16
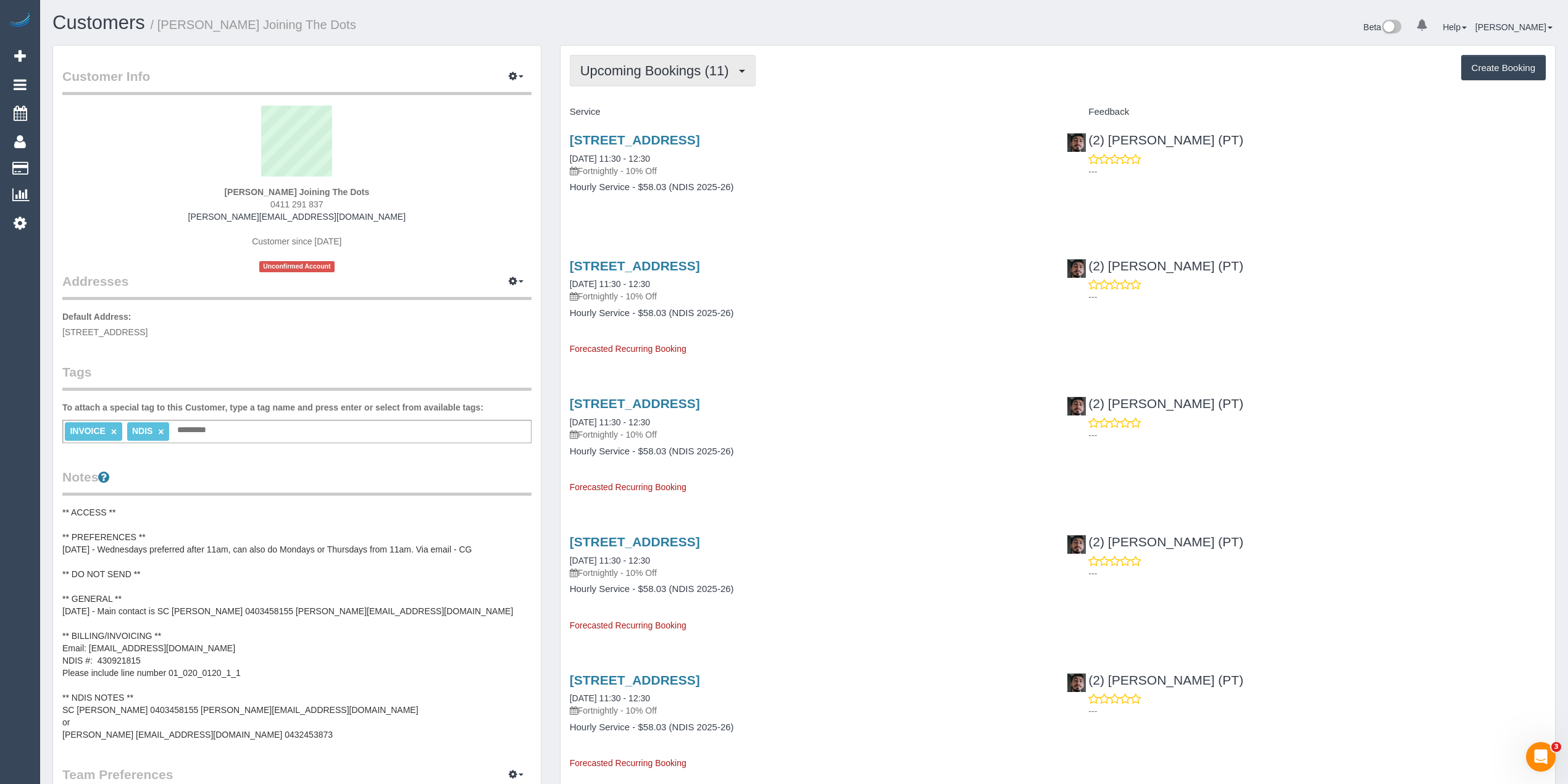
click at [636, 56] on button "Upcoming Bookings (11)" at bounding box center [662, 71] width 186 height 31
click at [648, 95] on link "Completed Bookings (1)" at bounding box center [635, 99] width 130 height 16
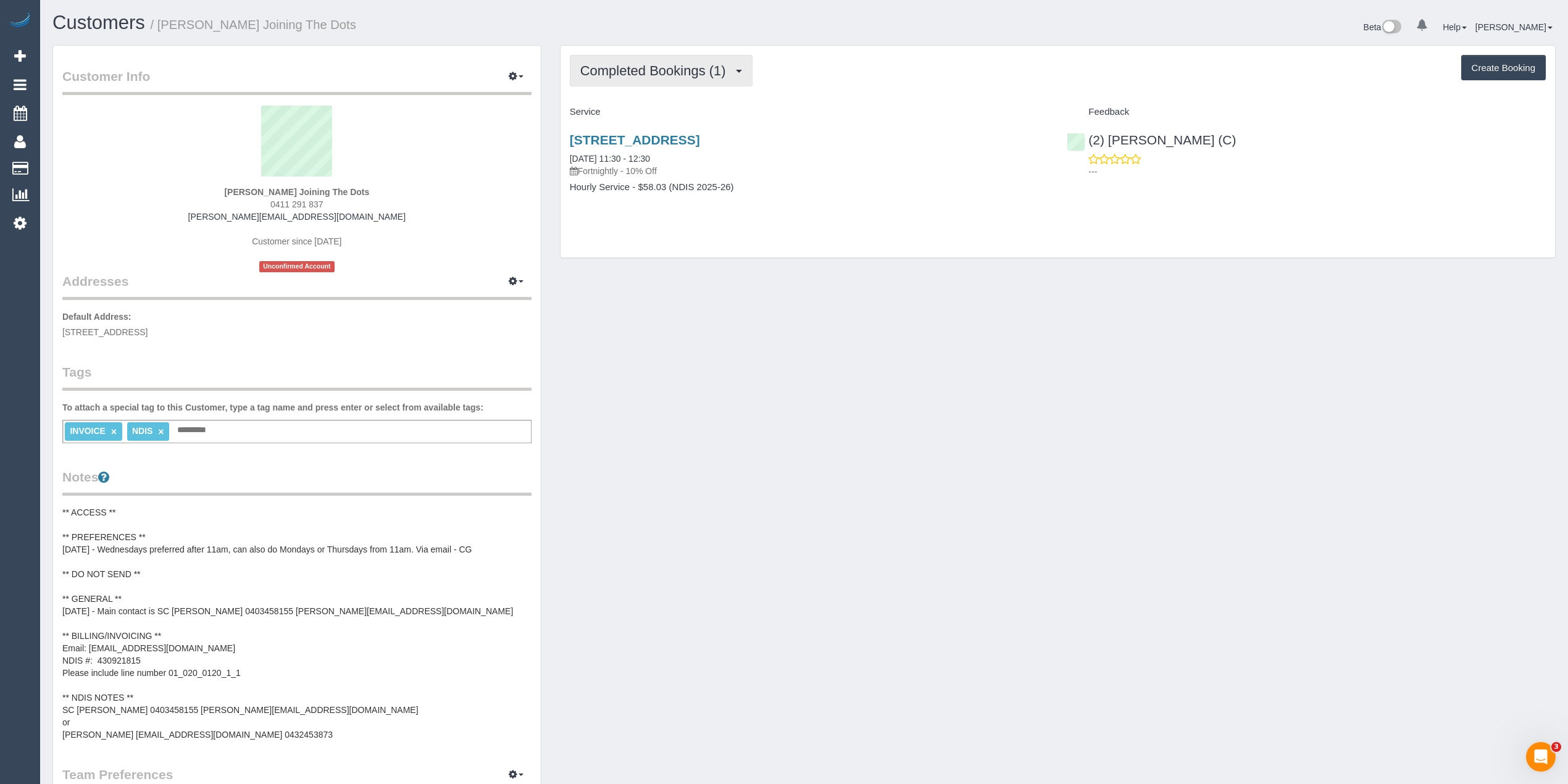
click at [623, 59] on button "Completed Bookings (1)" at bounding box center [661, 71] width 183 height 31
click at [667, 113] on link "Upcoming Bookings (11)" at bounding box center [635, 115] width 130 height 16
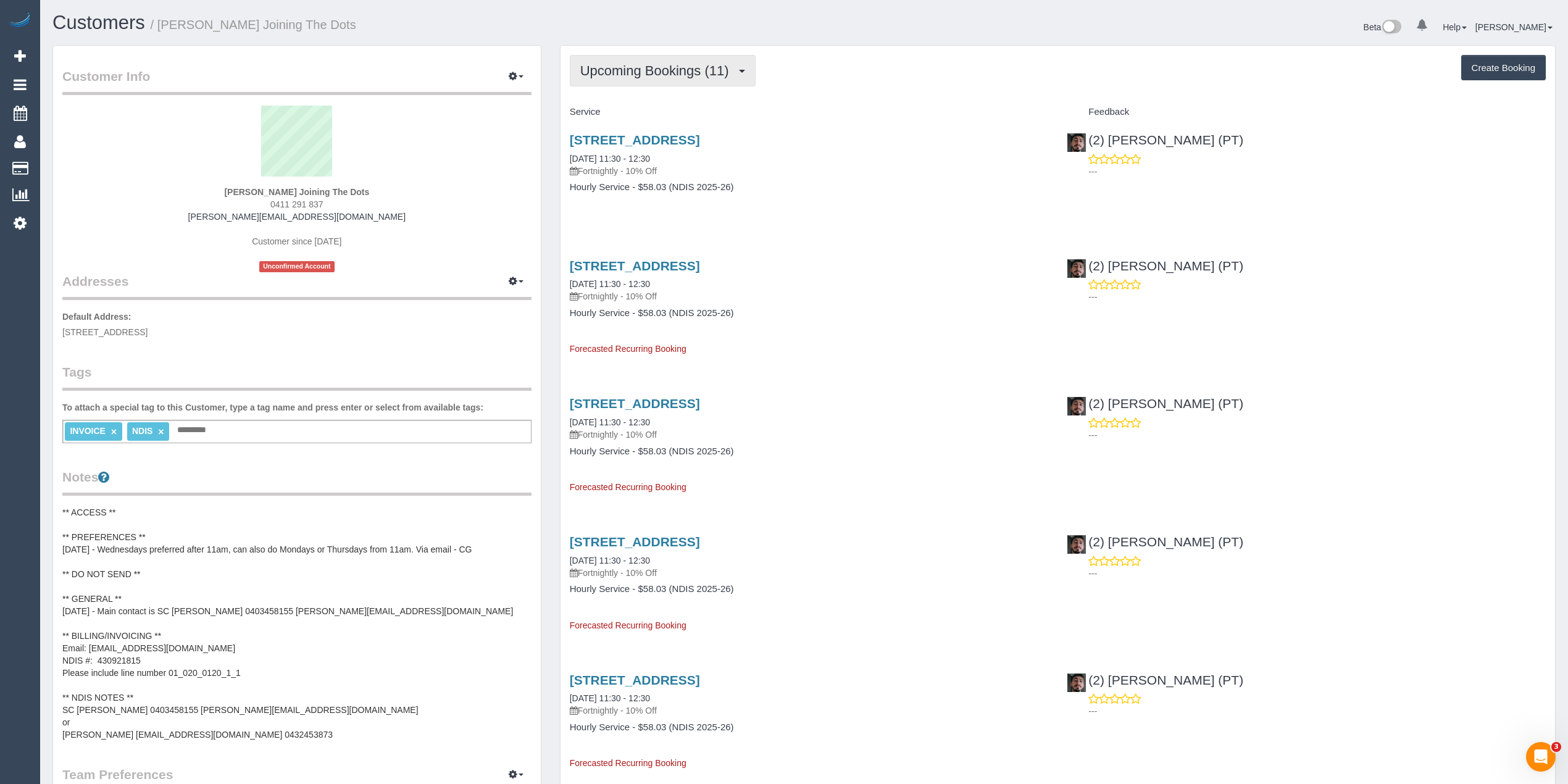
click at [646, 72] on span "Upcoming Bookings (11)" at bounding box center [657, 71] width 155 height 16
click at [640, 98] on link "Completed Bookings (1)" at bounding box center [635, 99] width 130 height 16
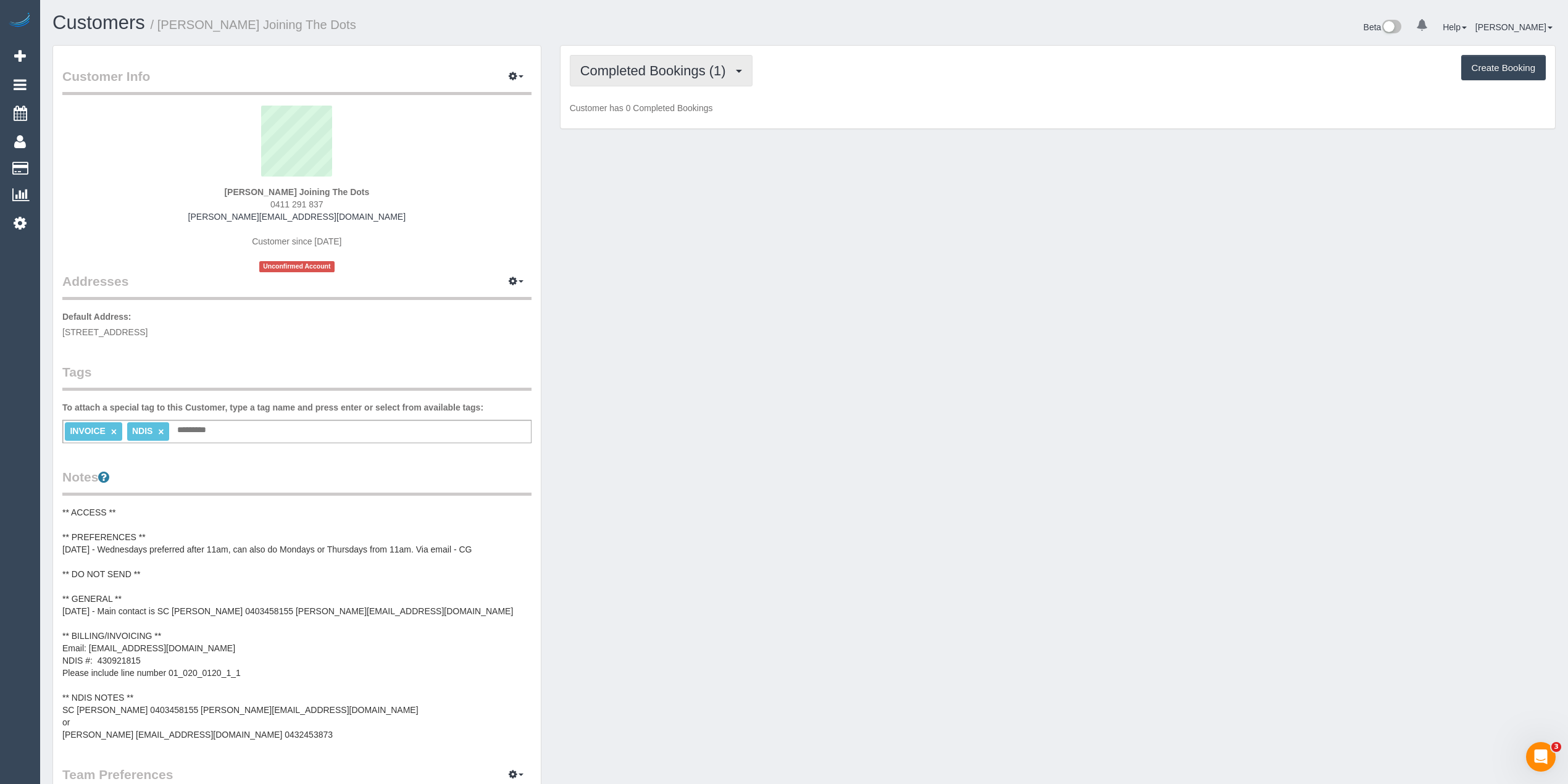
click at [630, 66] on span "Completed Bookings (1)" at bounding box center [656, 71] width 152 height 16
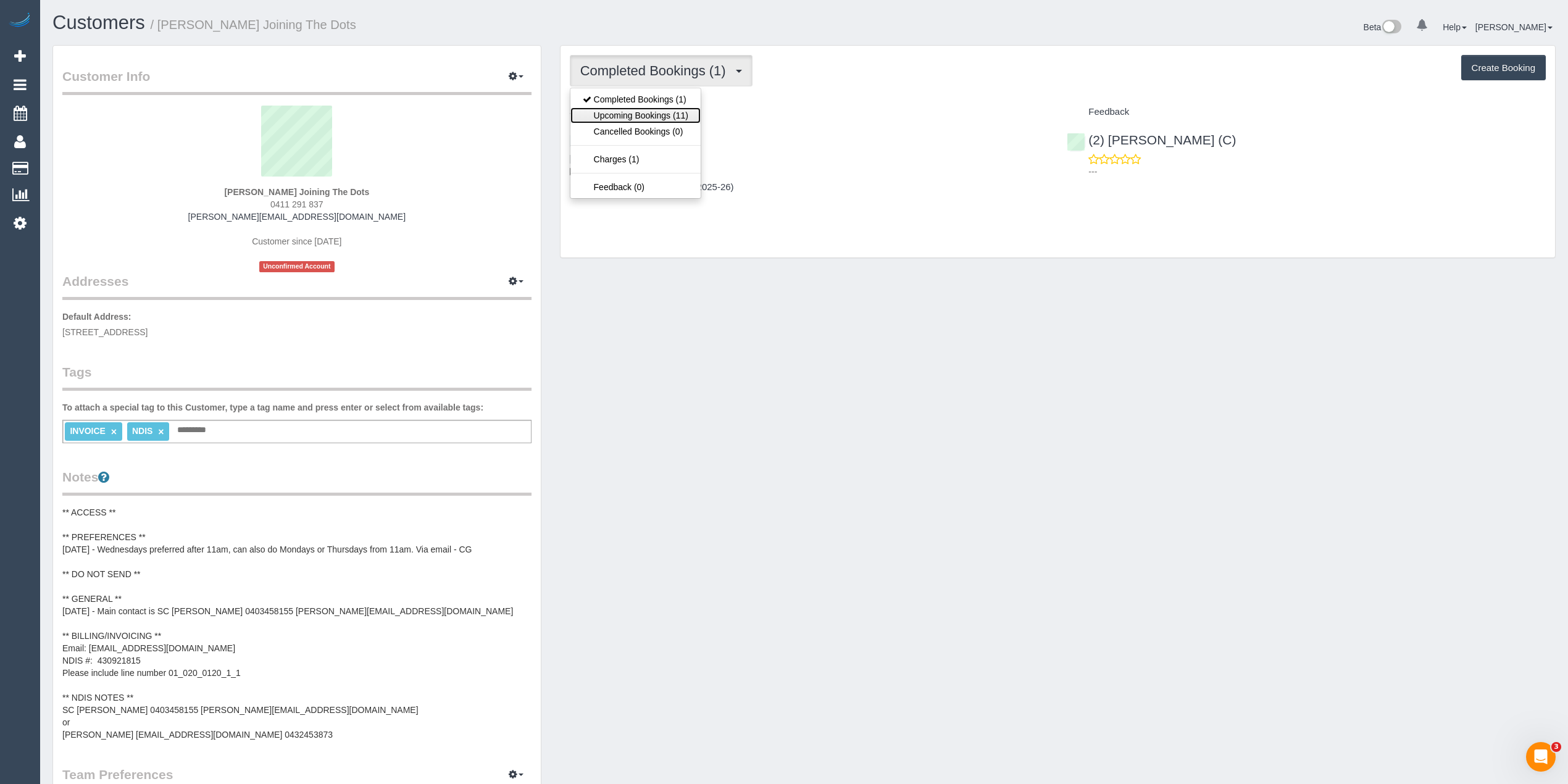
click at [663, 117] on link "Upcoming Bookings (11)" at bounding box center [635, 115] width 130 height 16
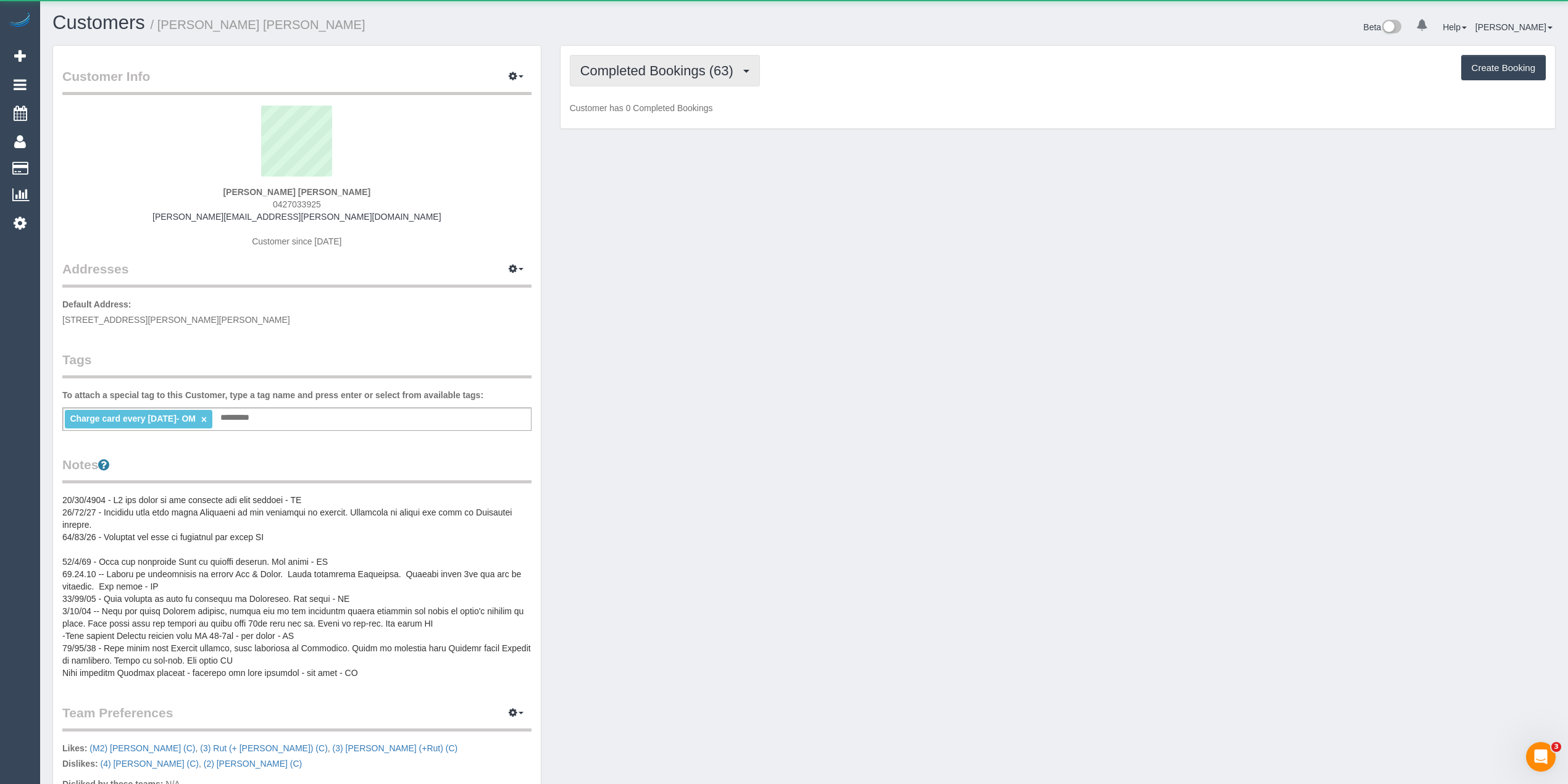
click at [627, 84] on button "Completed Bookings (63)" at bounding box center [665, 71] width 190 height 31
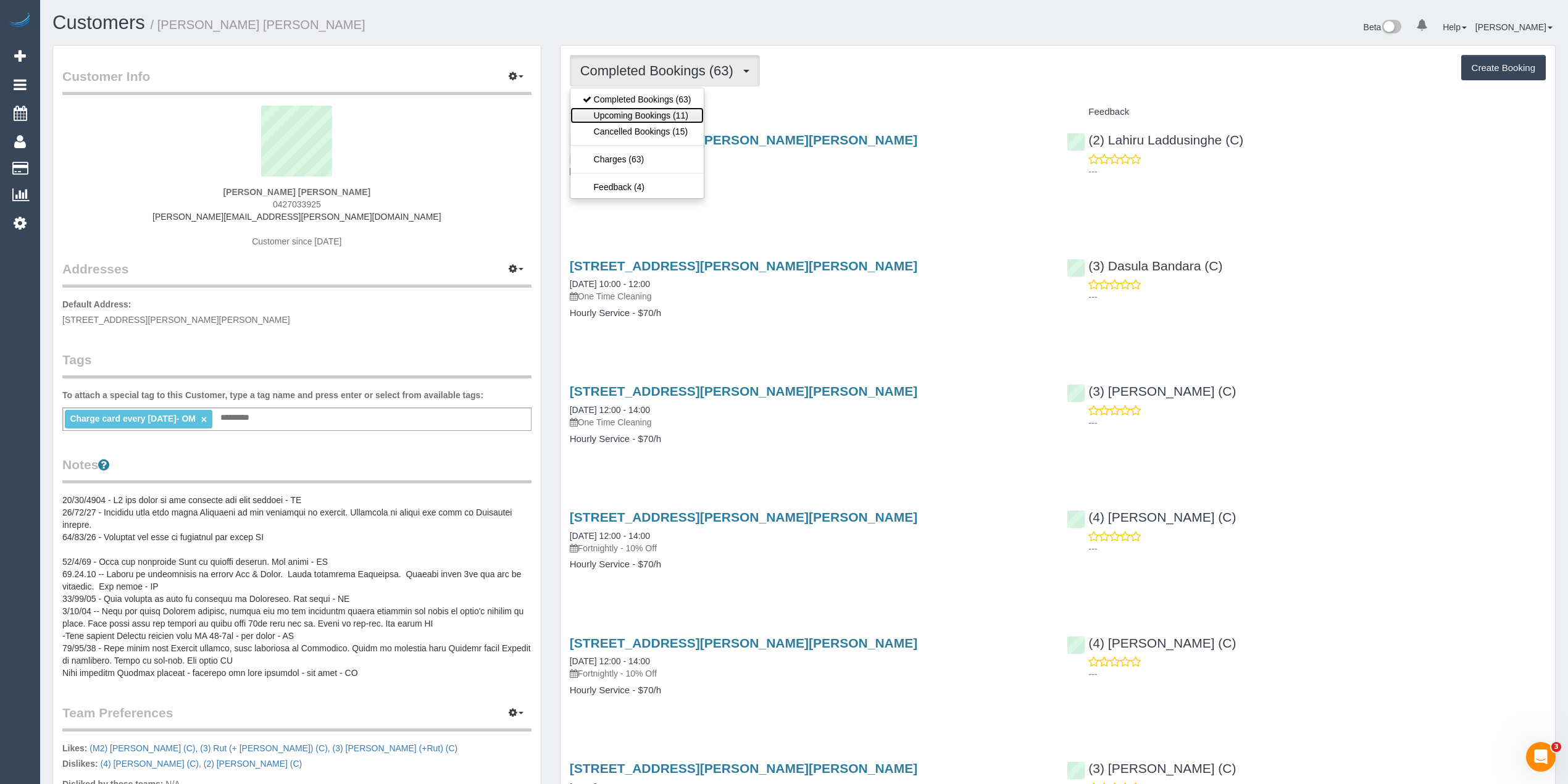
click at [647, 119] on link "Upcoming Bookings (11)" at bounding box center [637, 115] width 133 height 16
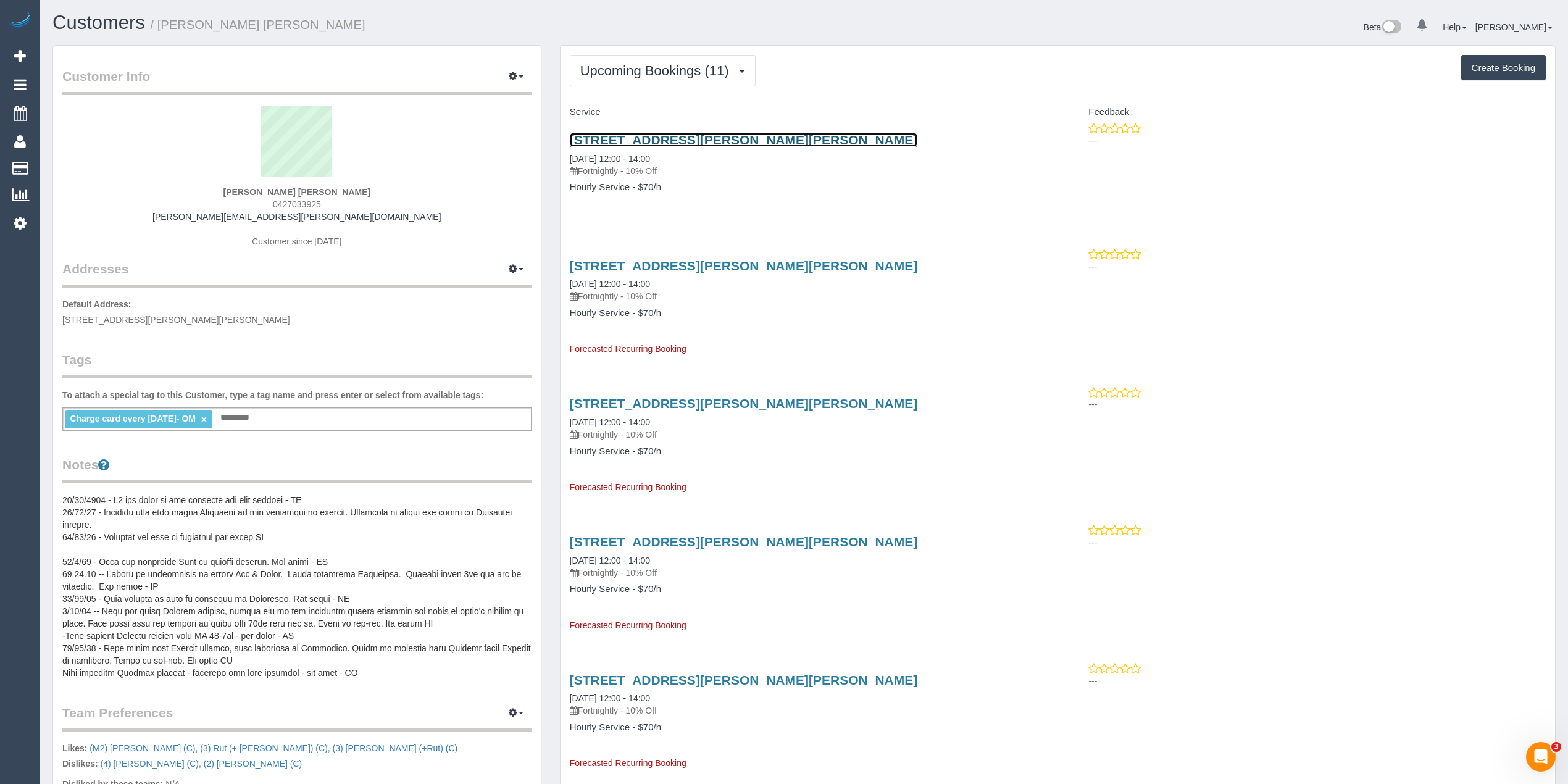
click at [759, 135] on link "901/864 Blackburn Road, Clayton, VIC 3168" at bounding box center [744, 140] width 348 height 14
click at [655, 76] on span "Upcoming Bookings (11)" at bounding box center [657, 71] width 155 height 16
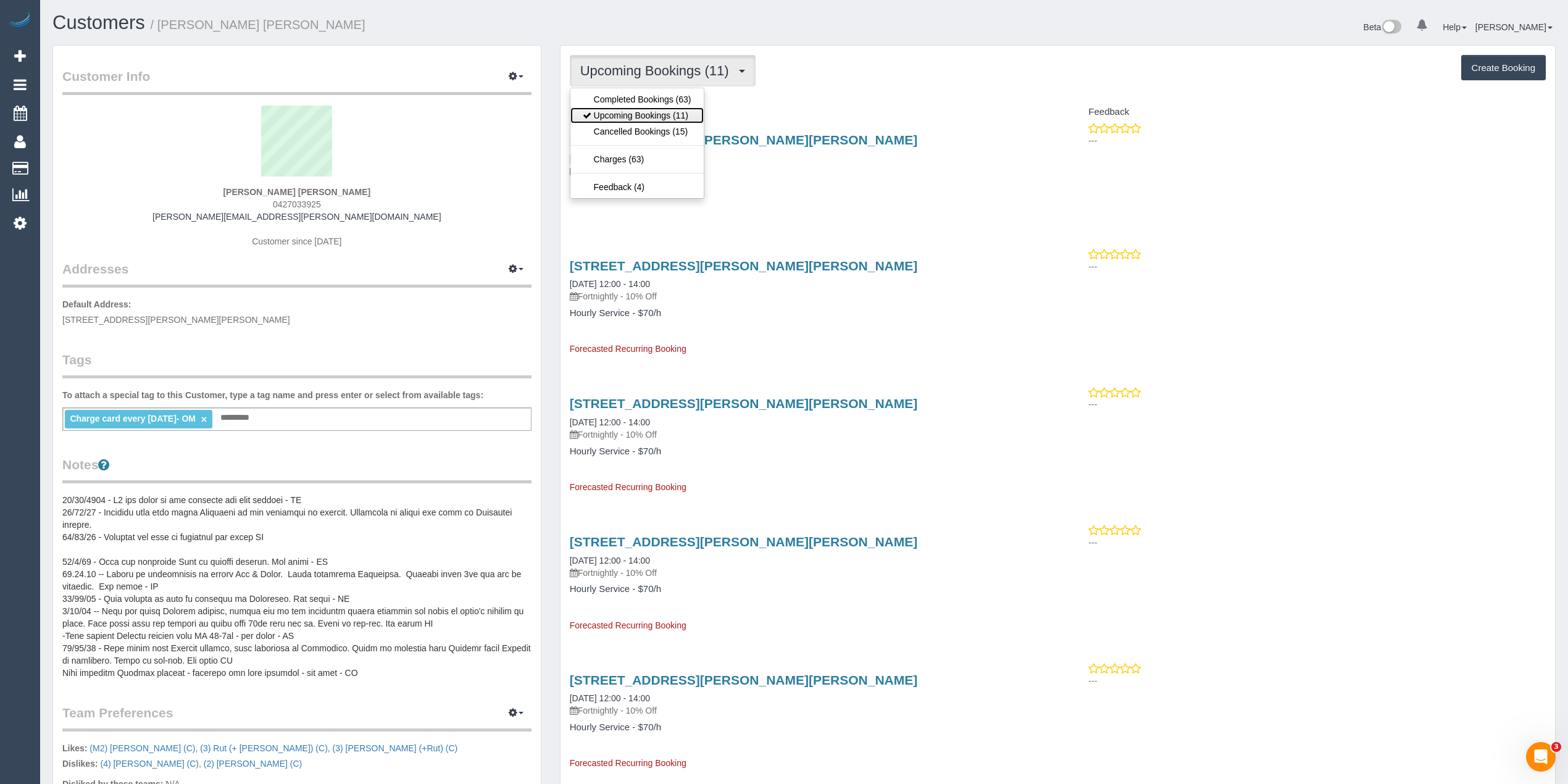
click at [660, 116] on link "Upcoming Bookings (11)" at bounding box center [637, 115] width 133 height 16
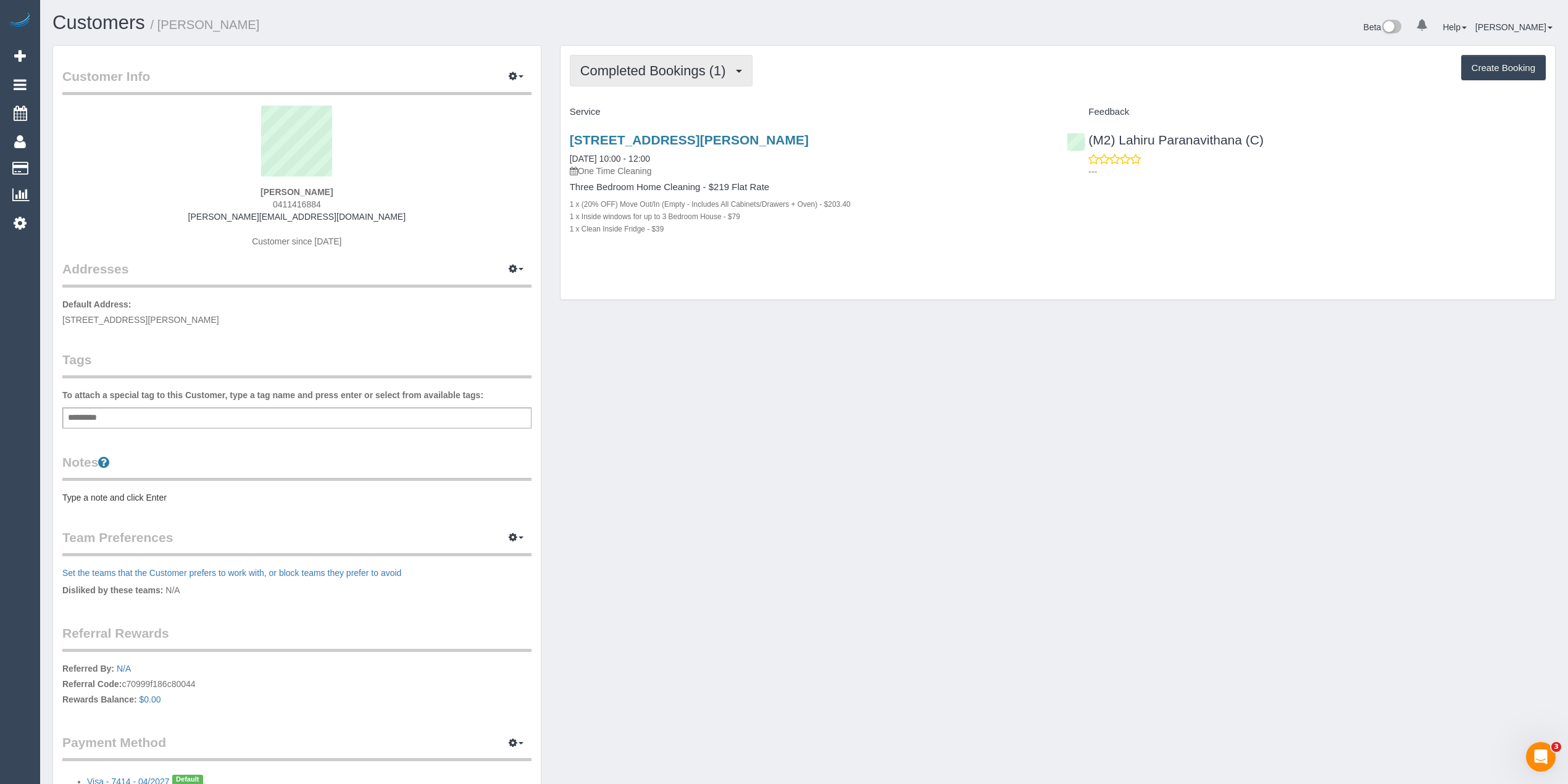
click at [635, 65] on span "Completed Bookings (1)" at bounding box center [656, 71] width 152 height 16
drag, startPoint x: 326, startPoint y: 215, endPoint x: 243, endPoint y: 216, distance: 83.0
click at [243, 216] on div "[PERSON_NAME] 0411416884 [PERSON_NAME][EMAIL_ADDRESS][DOMAIN_NAME] Customer sin…" at bounding box center [297, 182] width 469 height 154
copy link "[PERSON_NAME][EMAIL_ADDRESS][DOMAIN_NAME]"
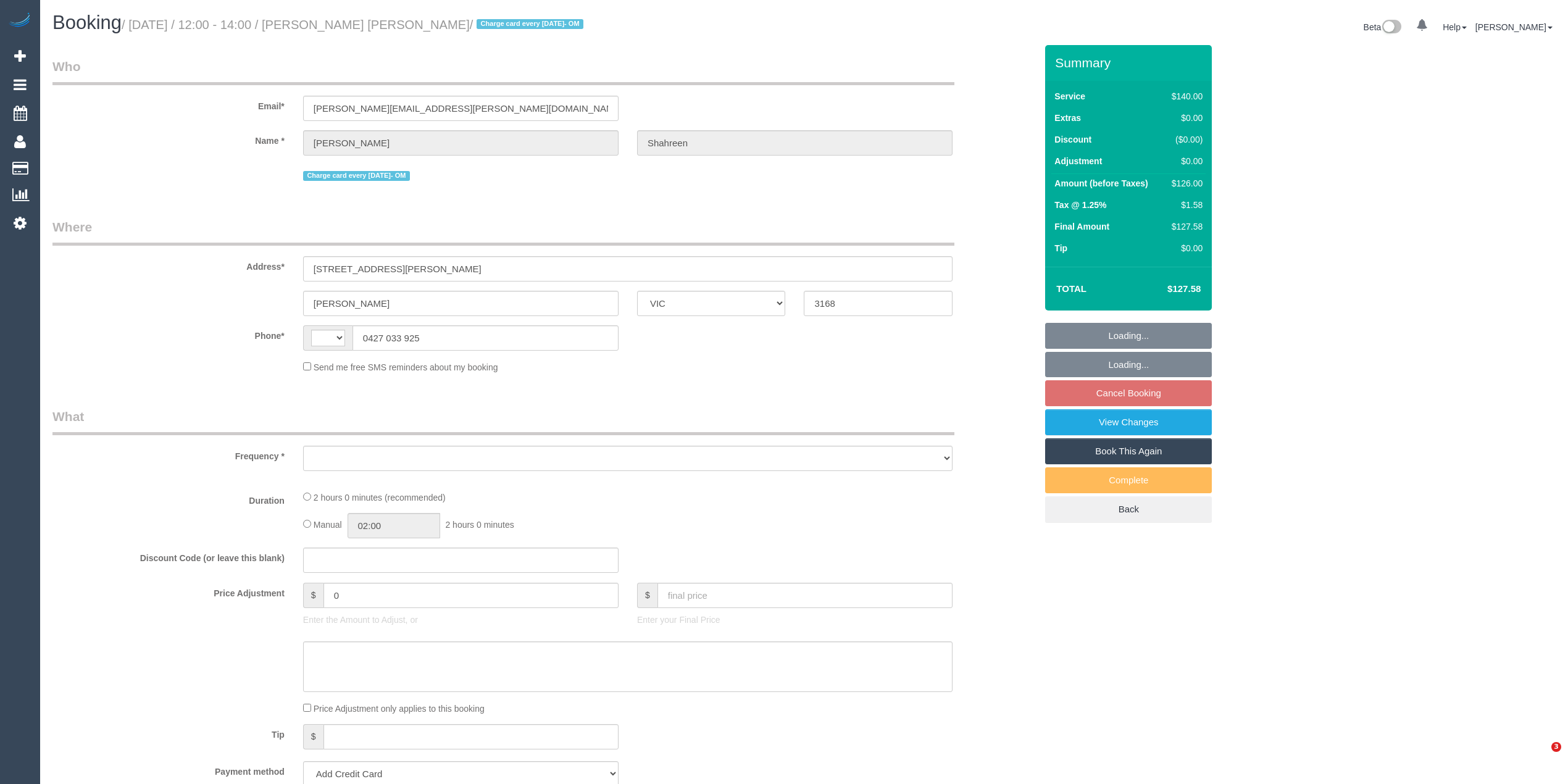
select select "VIC"
select select "string:AU"
select select "object:284"
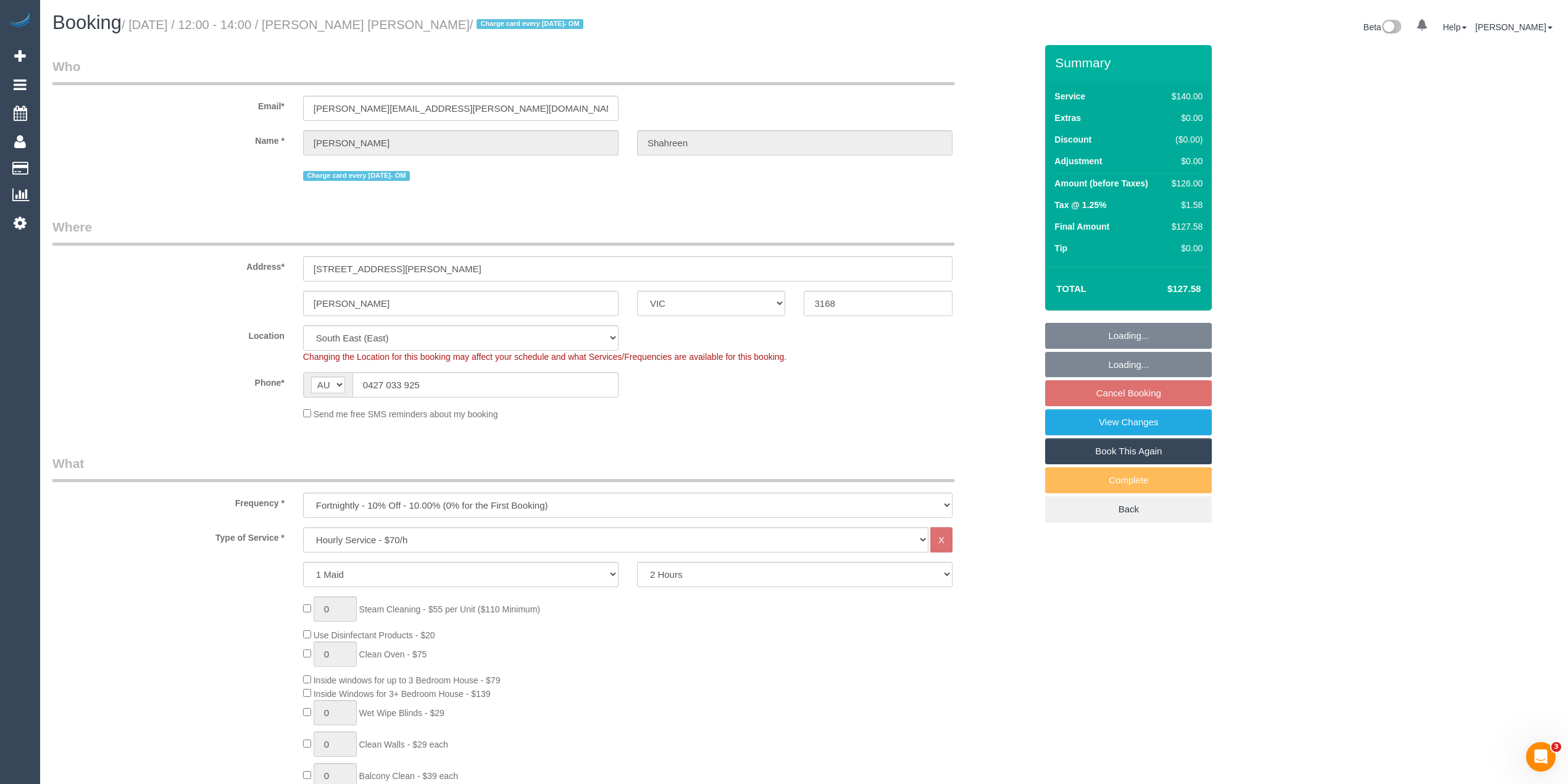
select select "string:stripe-pm_1RbaBD2GScqysDRVJCkPLOKz"
select select "object:1375"
select select "number:28"
select select "number:14"
select select "number:19"
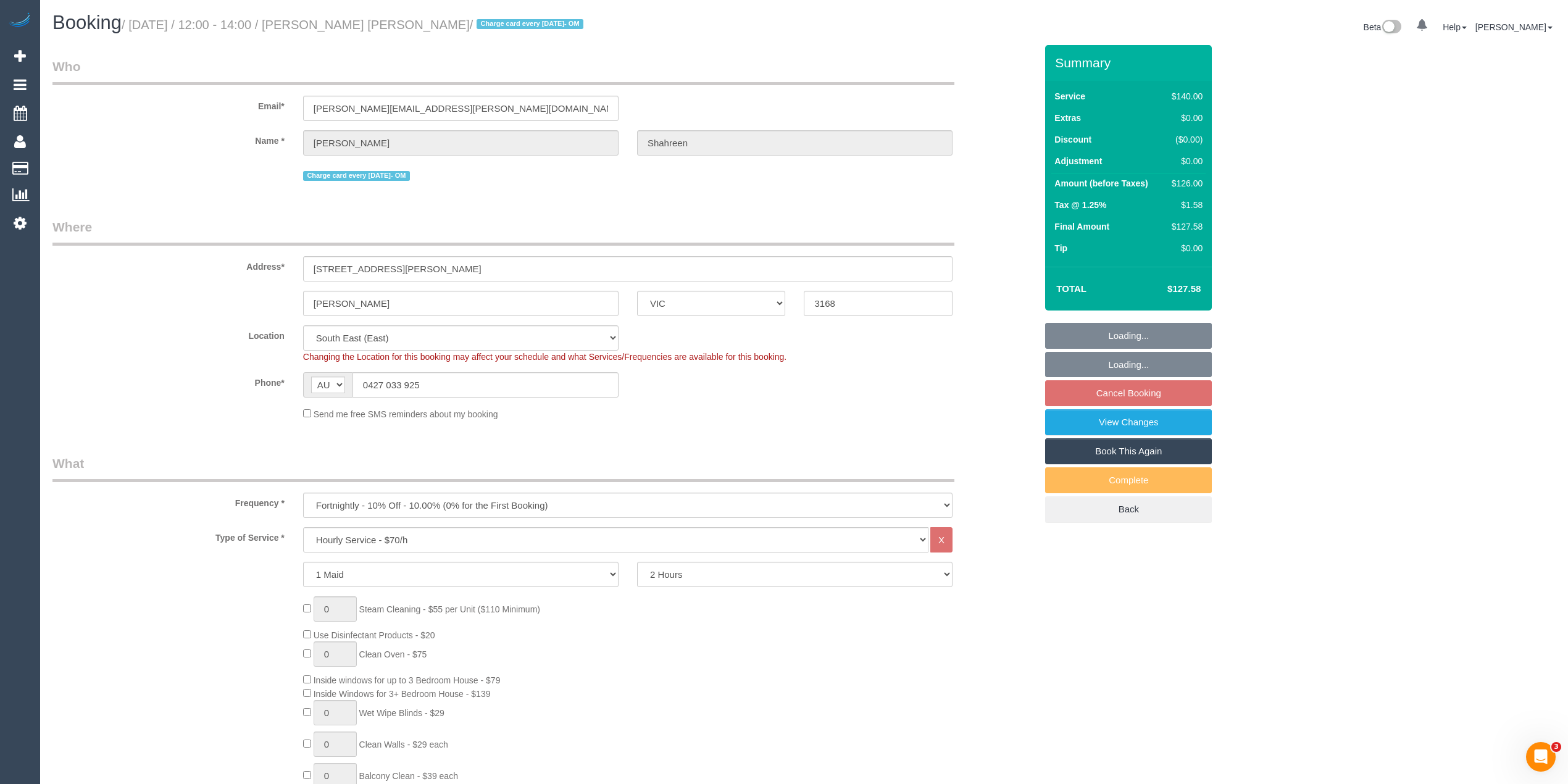
select select "number:25"
select select "number:13"
select select "spot4"
click at [1158, 391] on link "Cancel Booking" at bounding box center [1129, 393] width 167 height 26
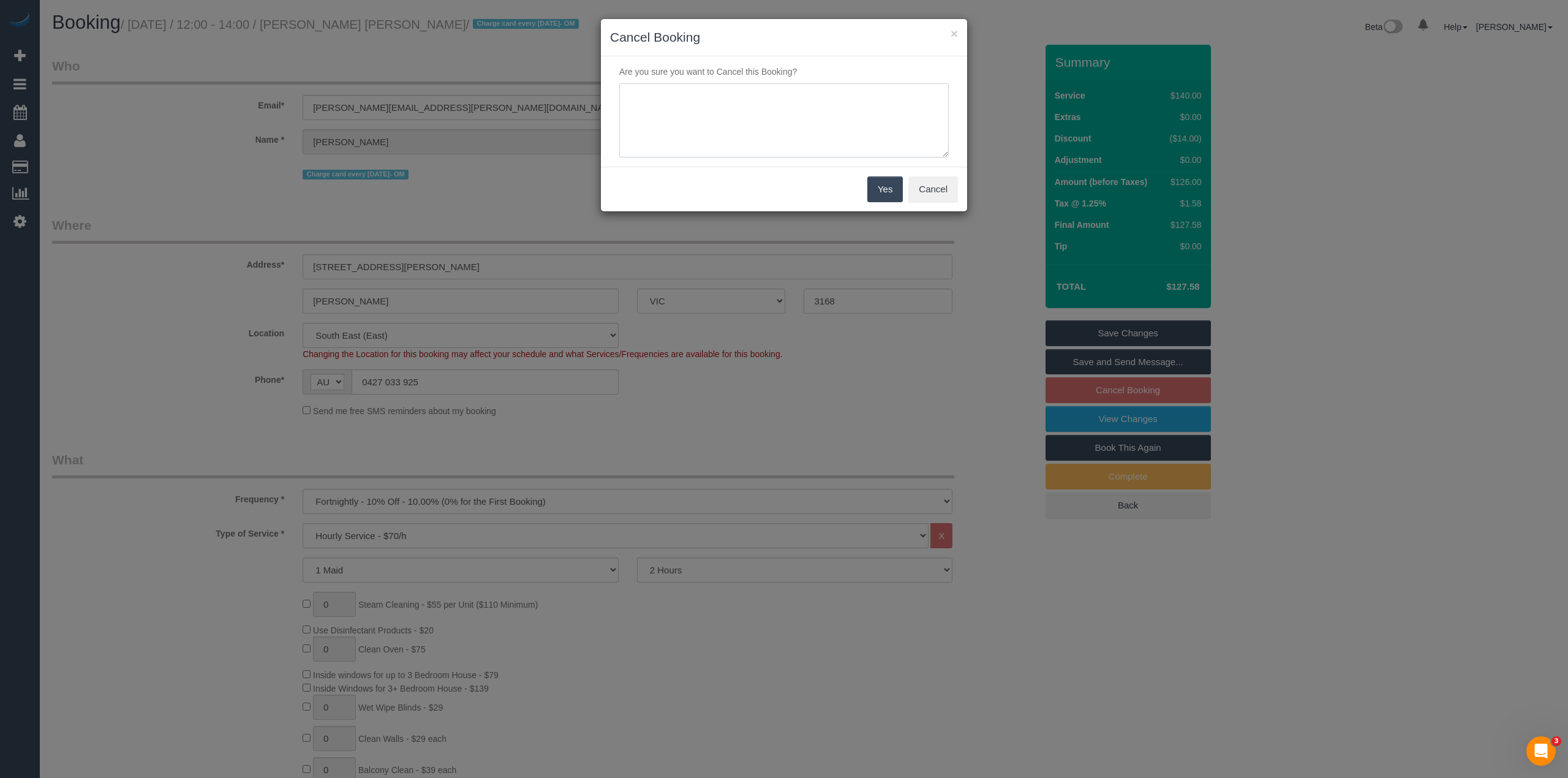
click at [714, 108] on textarea at bounding box center [784, 121] width 330 height 75
type textarea "Customer is moving house, will re-book when they are ready. Via phone - CG"
click at [884, 187] on button "Yes" at bounding box center [885, 189] width 35 height 25
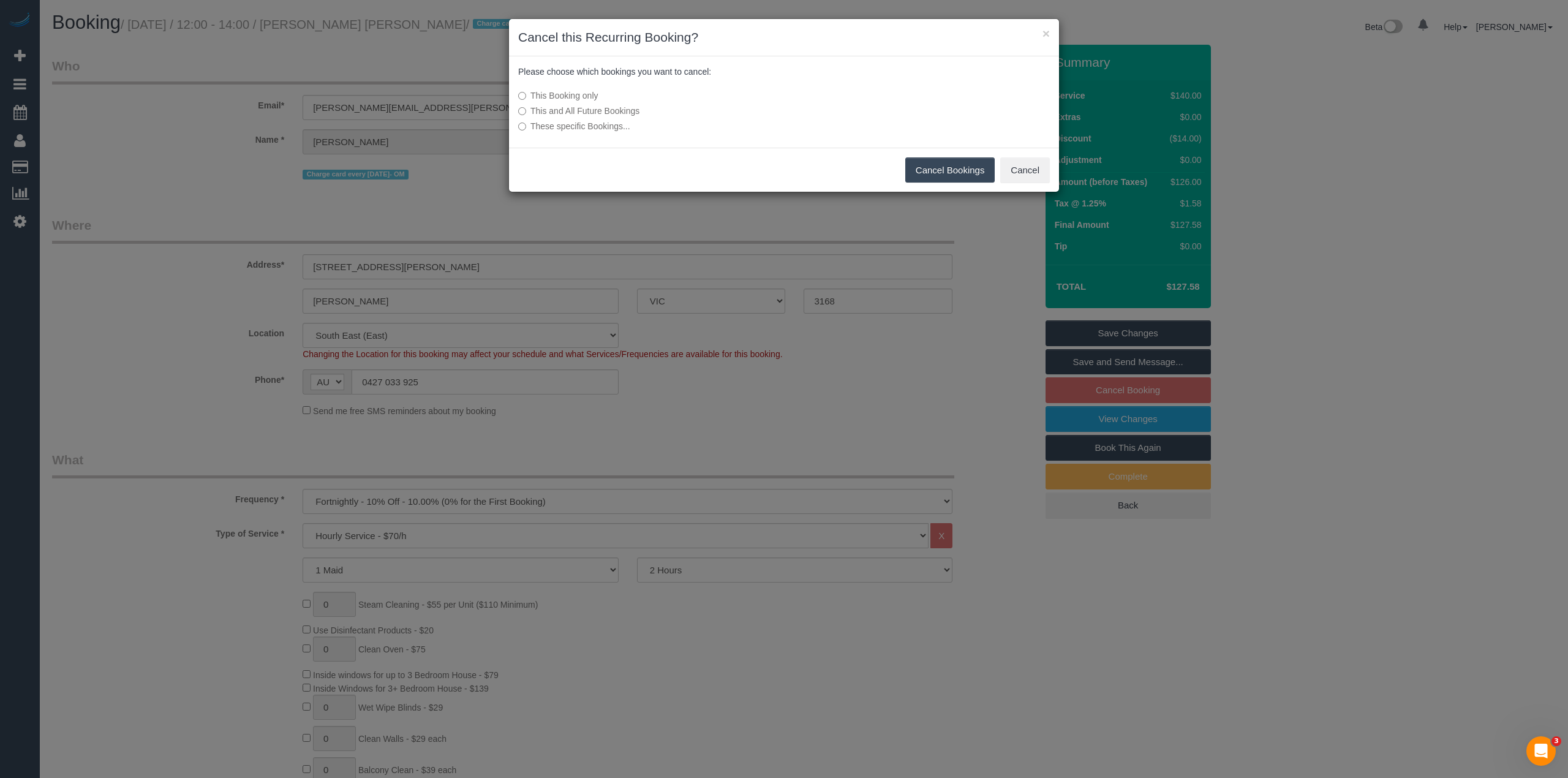
click at [549, 107] on label "This and All Future Bookings" at bounding box center [692, 110] width 349 height 12
click at [966, 169] on button "Cancel Bookings" at bounding box center [950, 170] width 90 height 25
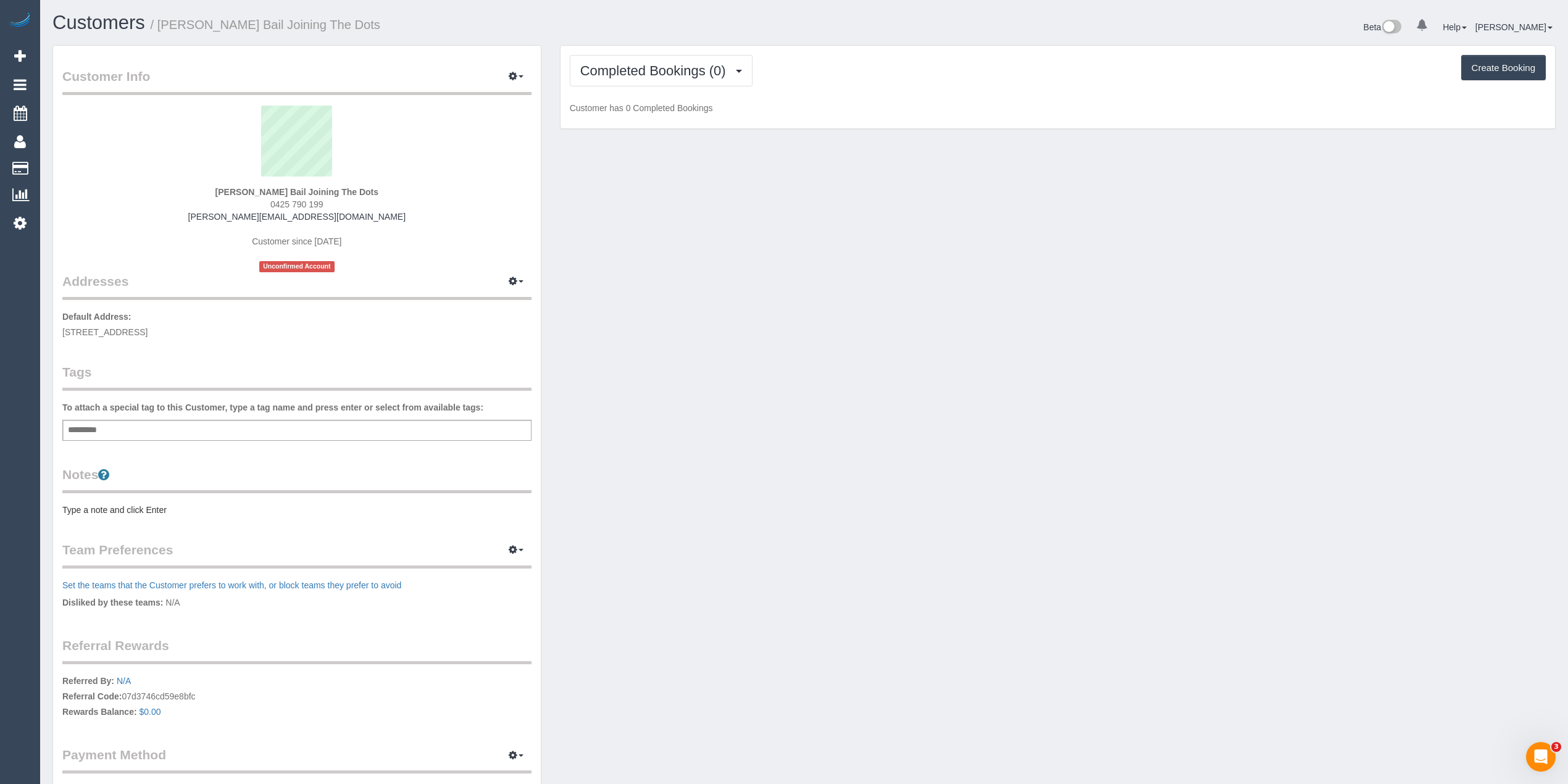
click at [246, 420] on div "Add a tag" at bounding box center [297, 430] width 469 height 21
type input "****"
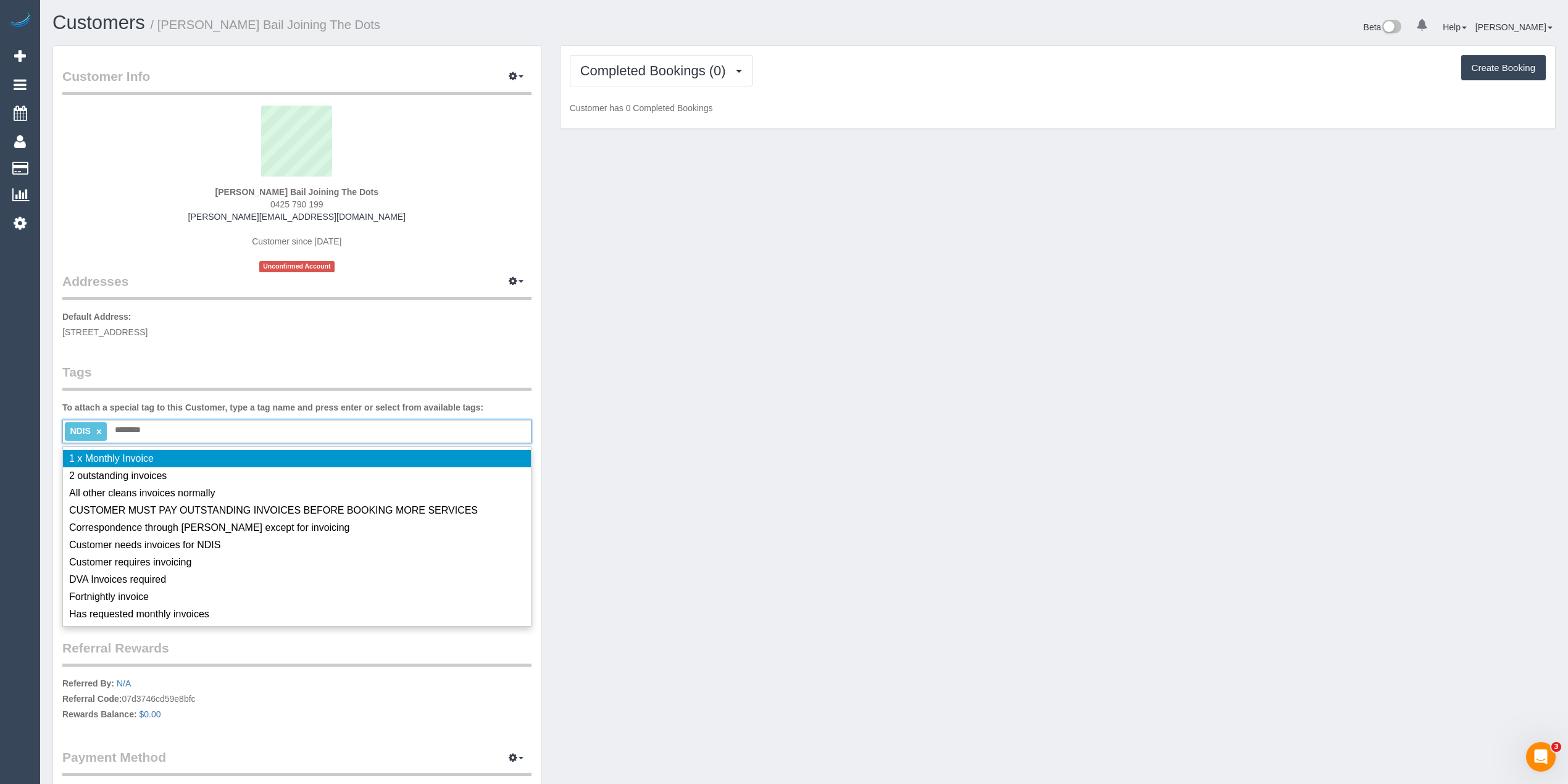
type input "*******"
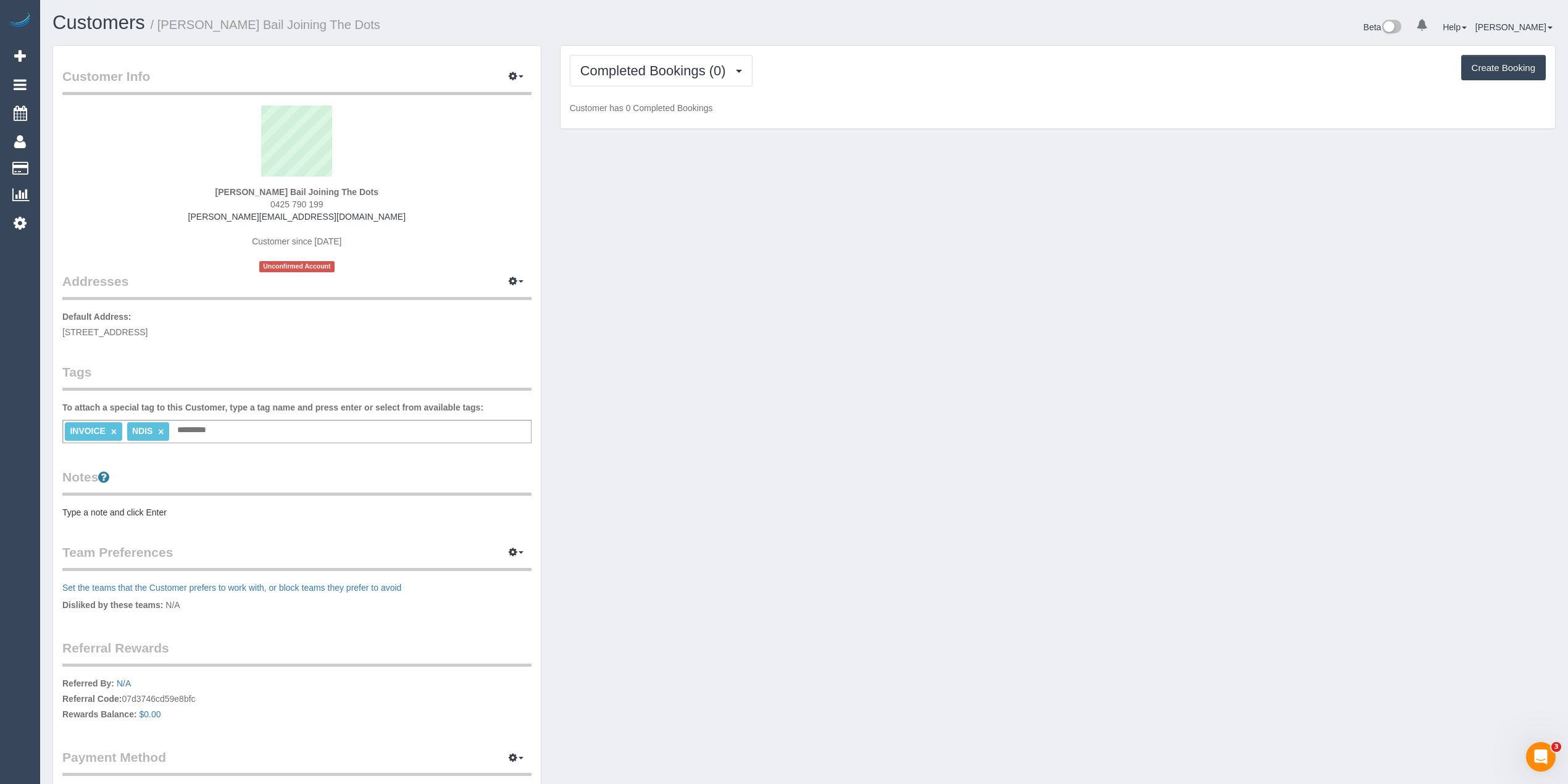
click at [117, 506] on pre "Type a note and click Enter" at bounding box center [297, 512] width 469 height 12
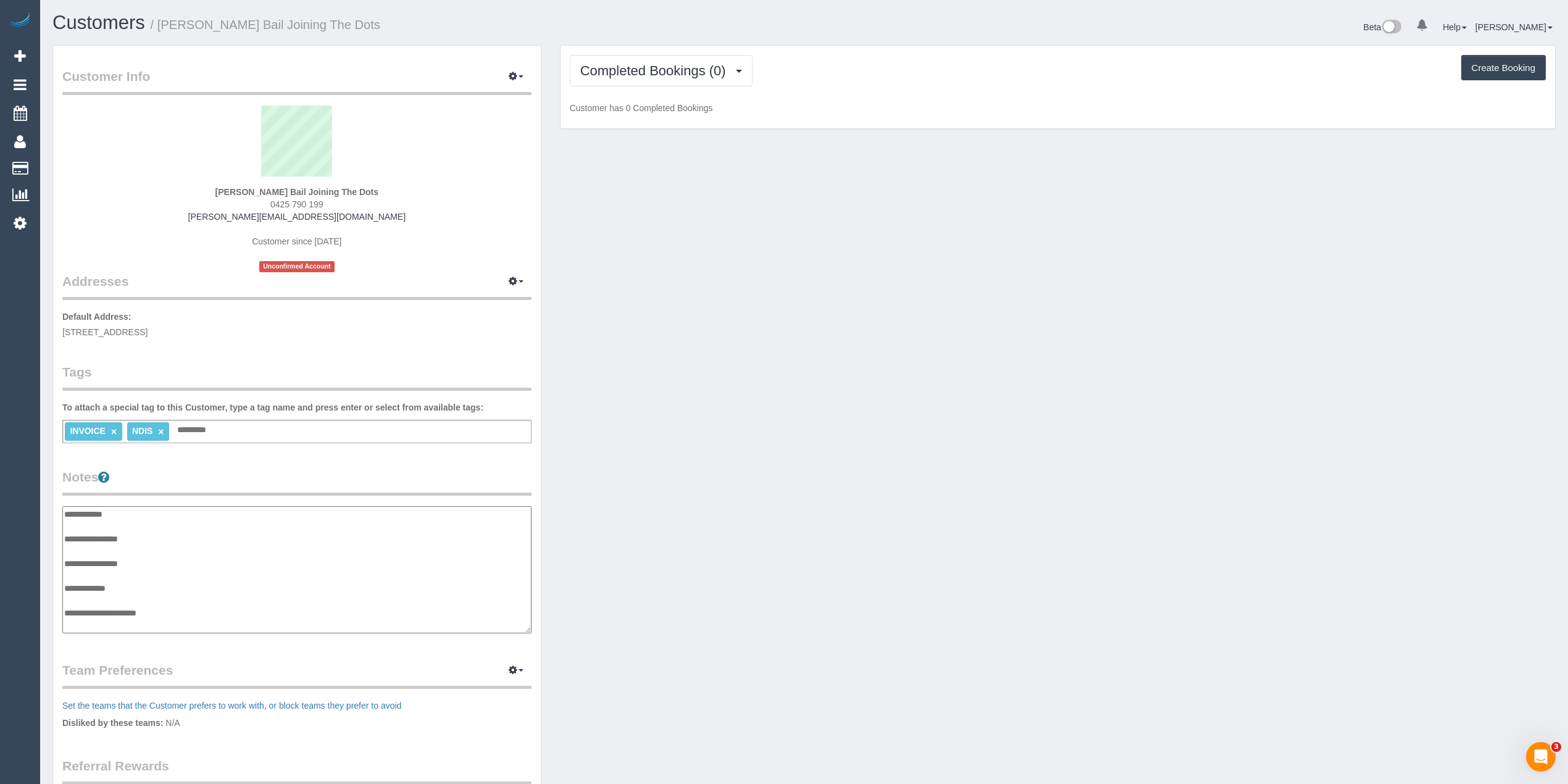
scroll to position [10, 0]
click at [200, 603] on textarea "**********" at bounding box center [296, 569] width 468 height 128
click at [85, 618] on textarea "**********" at bounding box center [296, 569] width 468 height 128
paste textarea "**********"
click at [90, 624] on textarea "**********" at bounding box center [296, 569] width 468 height 128
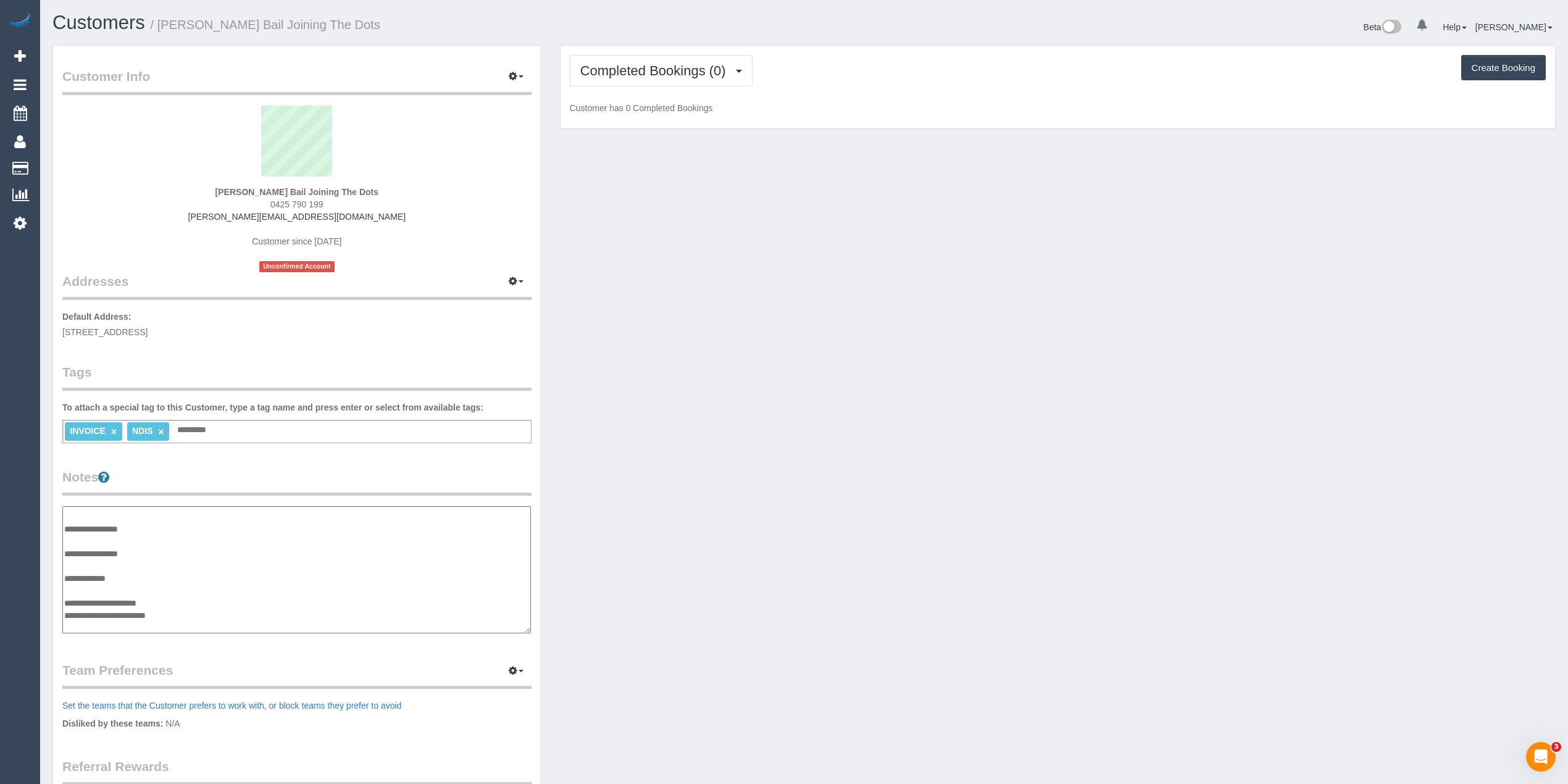
paste textarea "**********"
click at [91, 618] on textarea "**********" at bounding box center [296, 569] width 468 height 128
paste textarea "**********"
click at [210, 619] on textarea "**********" at bounding box center [296, 569] width 468 height 128
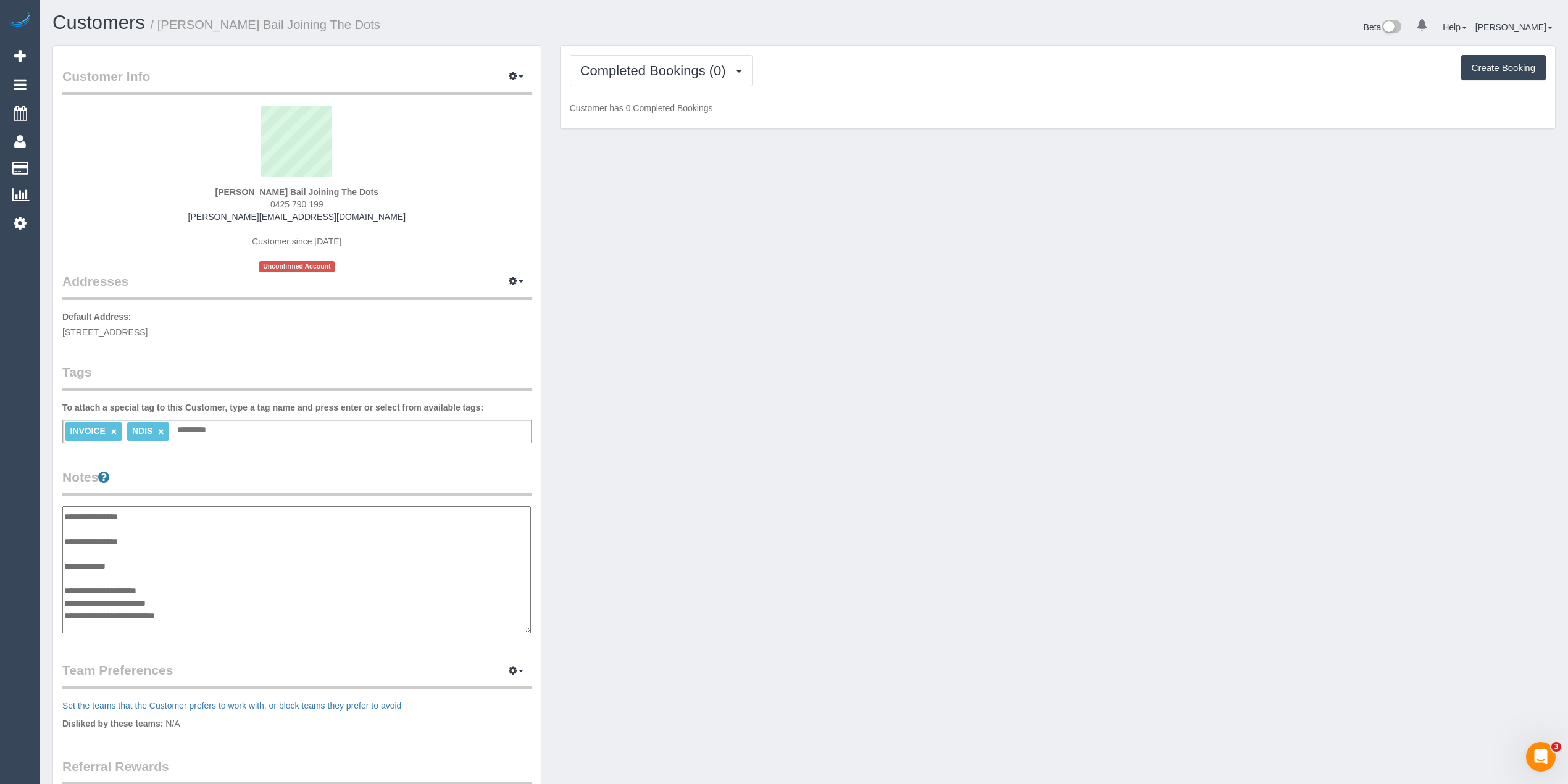
paste textarea "**********"
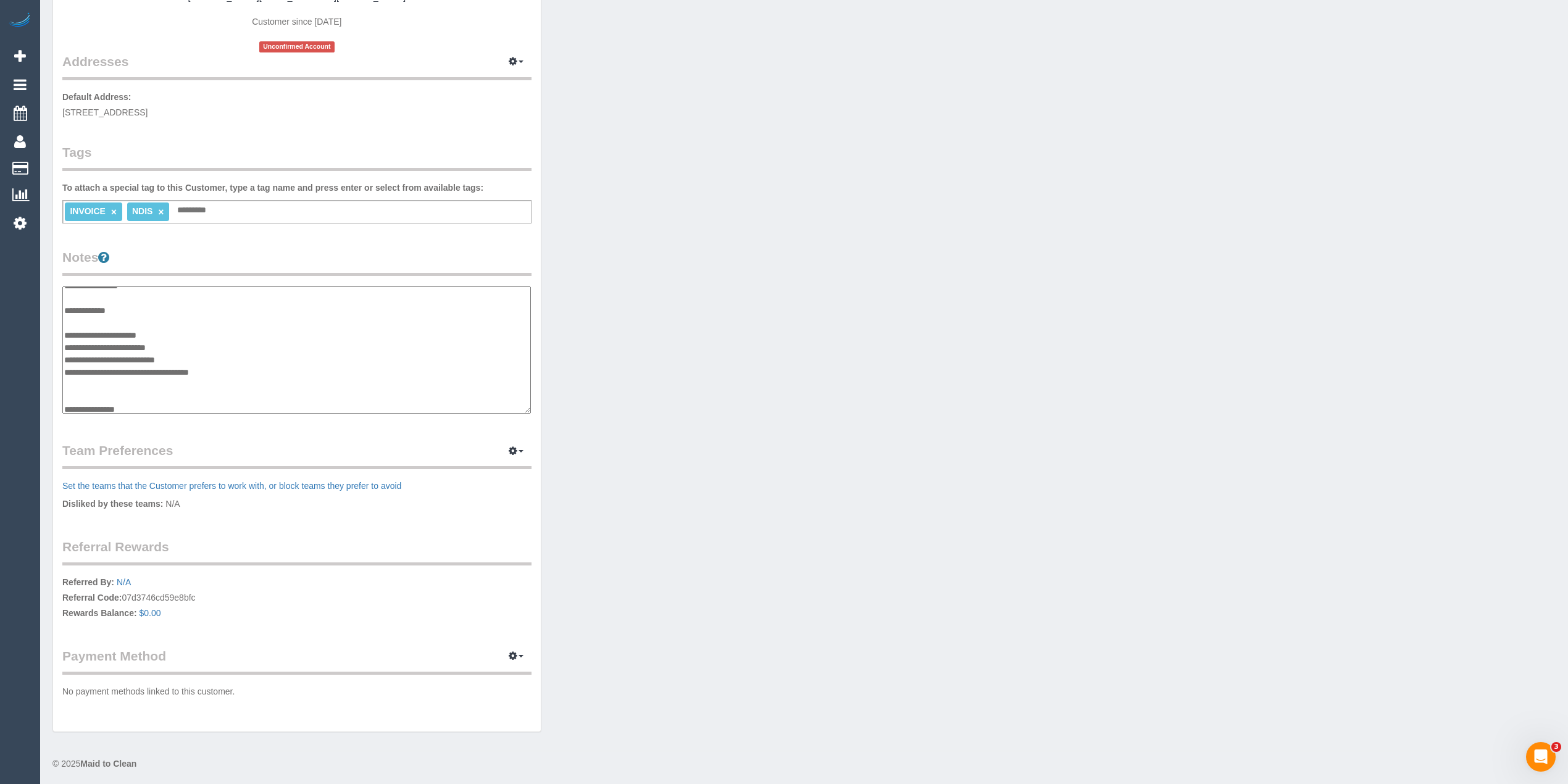
scroll to position [62, 0]
click at [157, 398] on textarea "**********" at bounding box center [296, 350] width 468 height 128
paste textarea "**********"
click at [163, 395] on textarea "**********" at bounding box center [296, 350] width 468 height 128
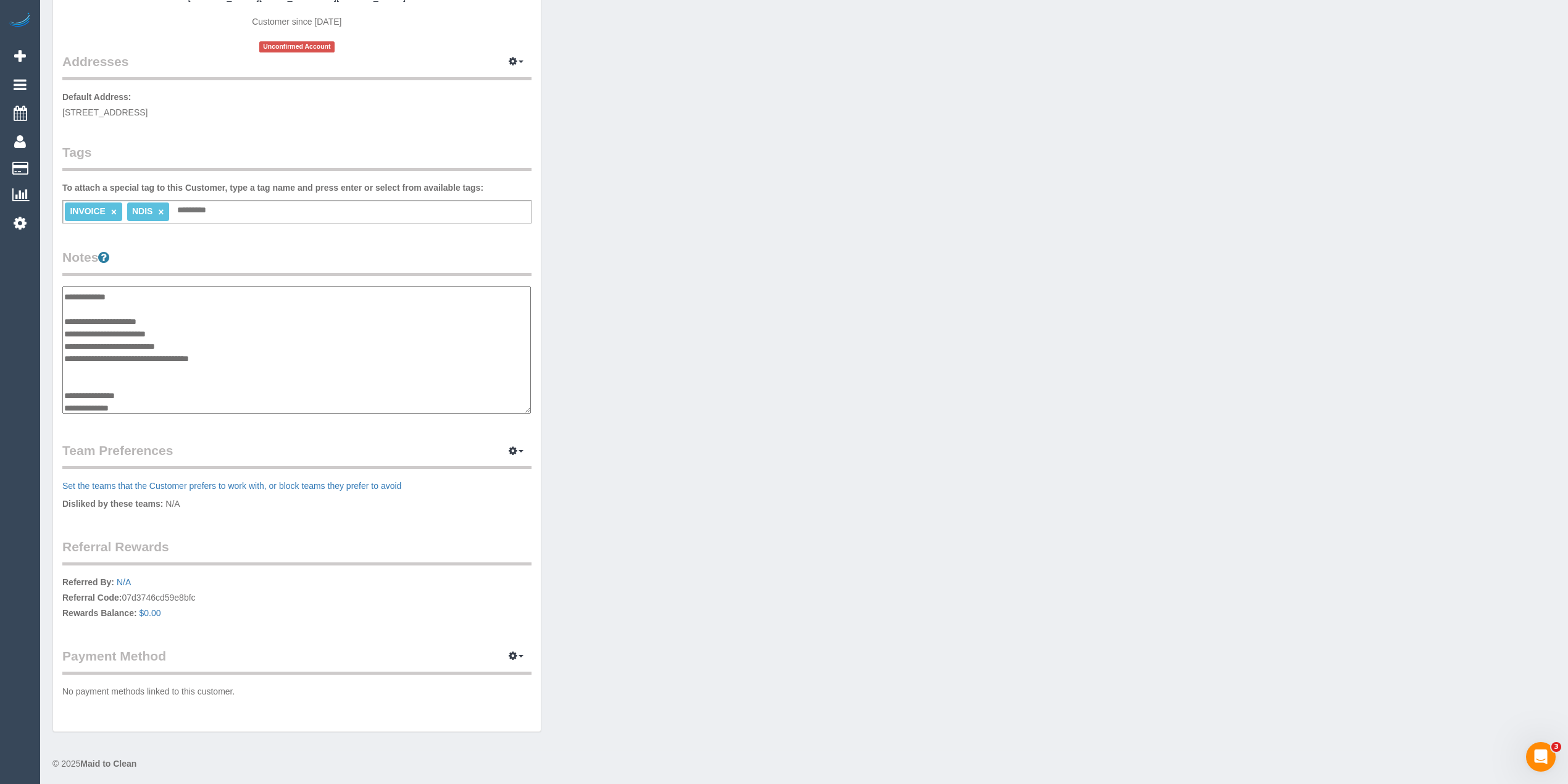
click at [145, 406] on textarea "**********" at bounding box center [296, 350] width 468 height 128
paste textarea "**********"
click at [232, 408] on textarea "**********" at bounding box center [296, 350] width 468 height 128
paste textarea "**********"
type textarea "**********"
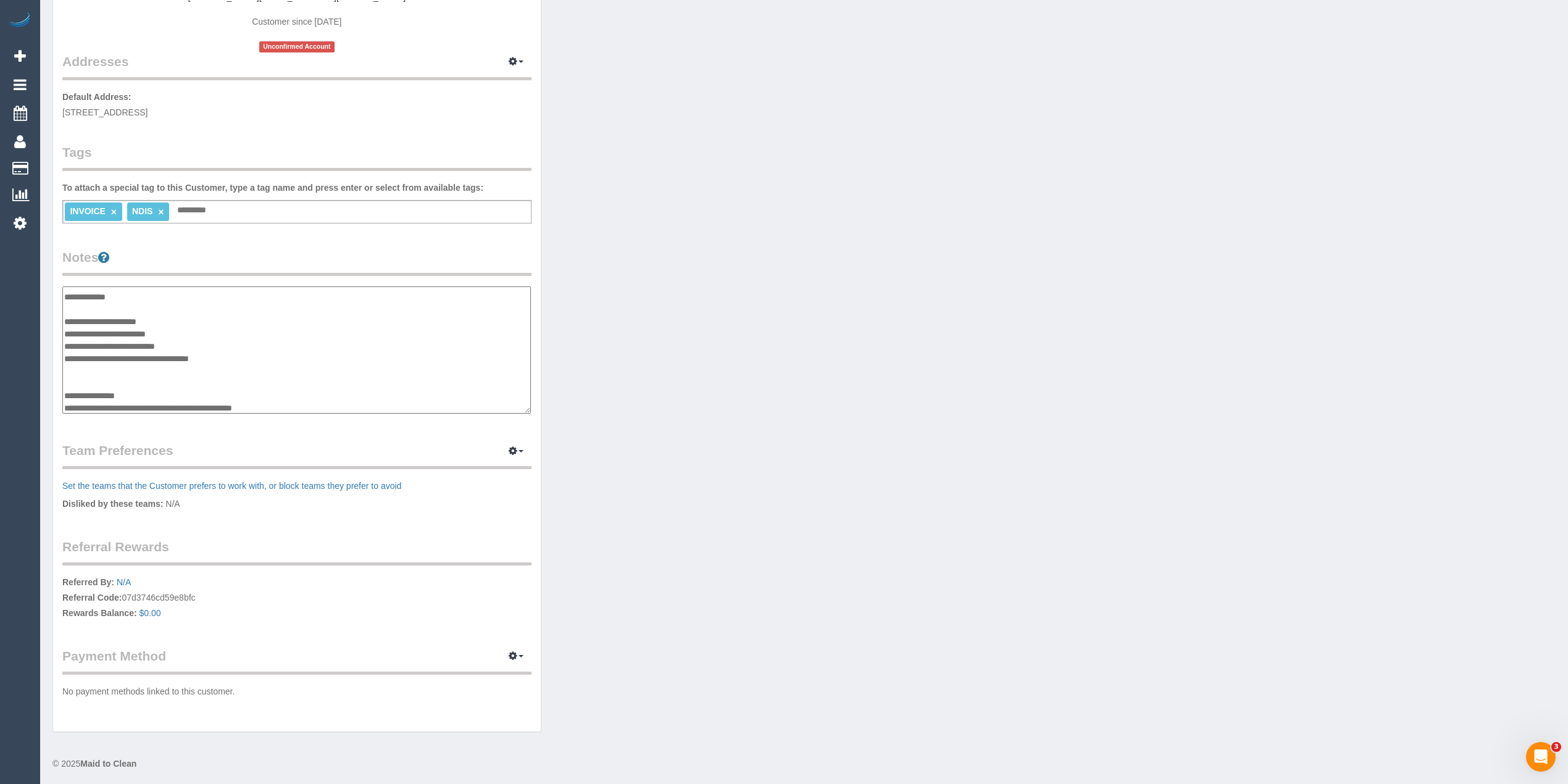
click at [324, 251] on legend "Notes" at bounding box center [297, 262] width 469 height 28
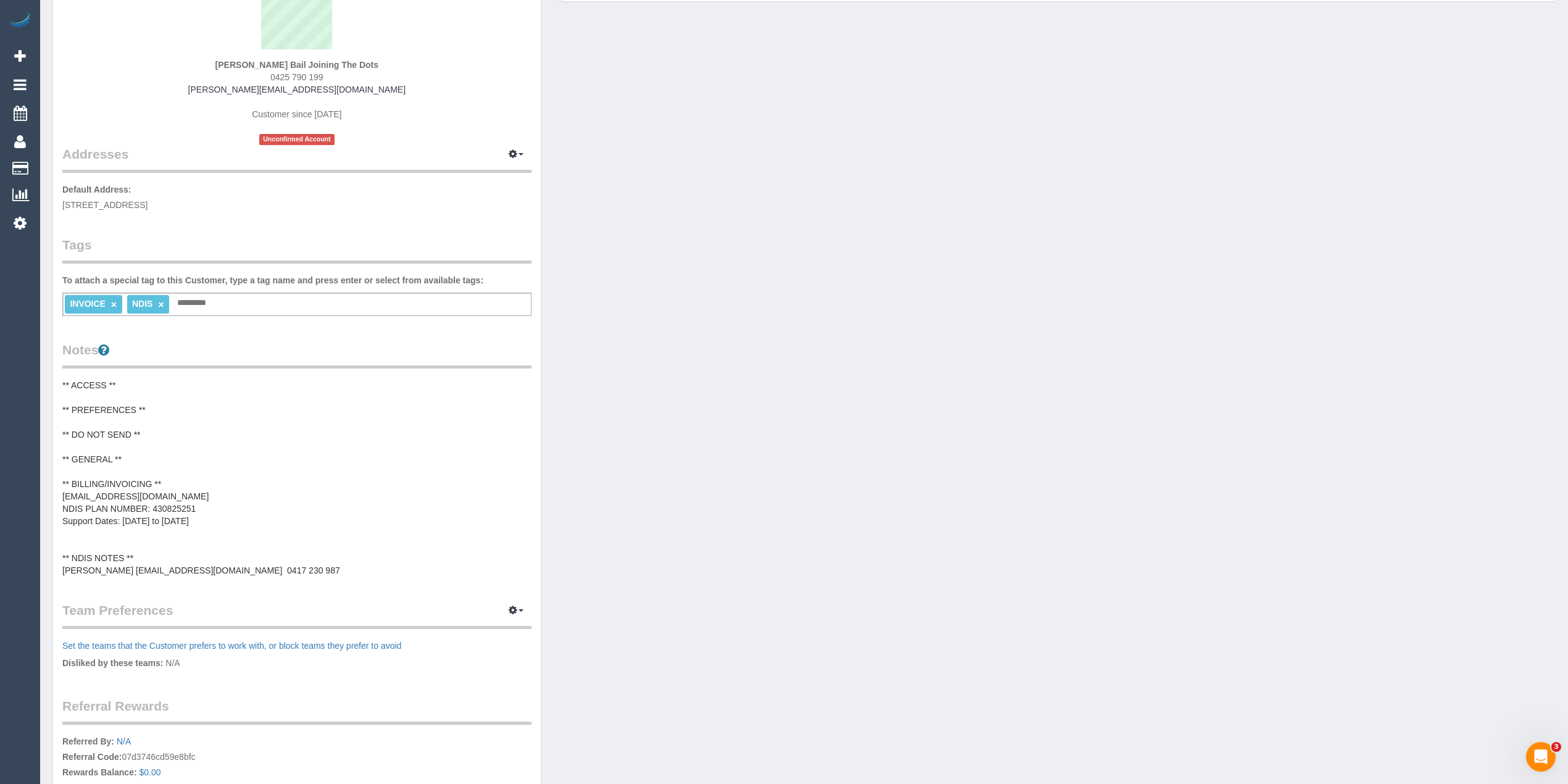
scroll to position [0, 0]
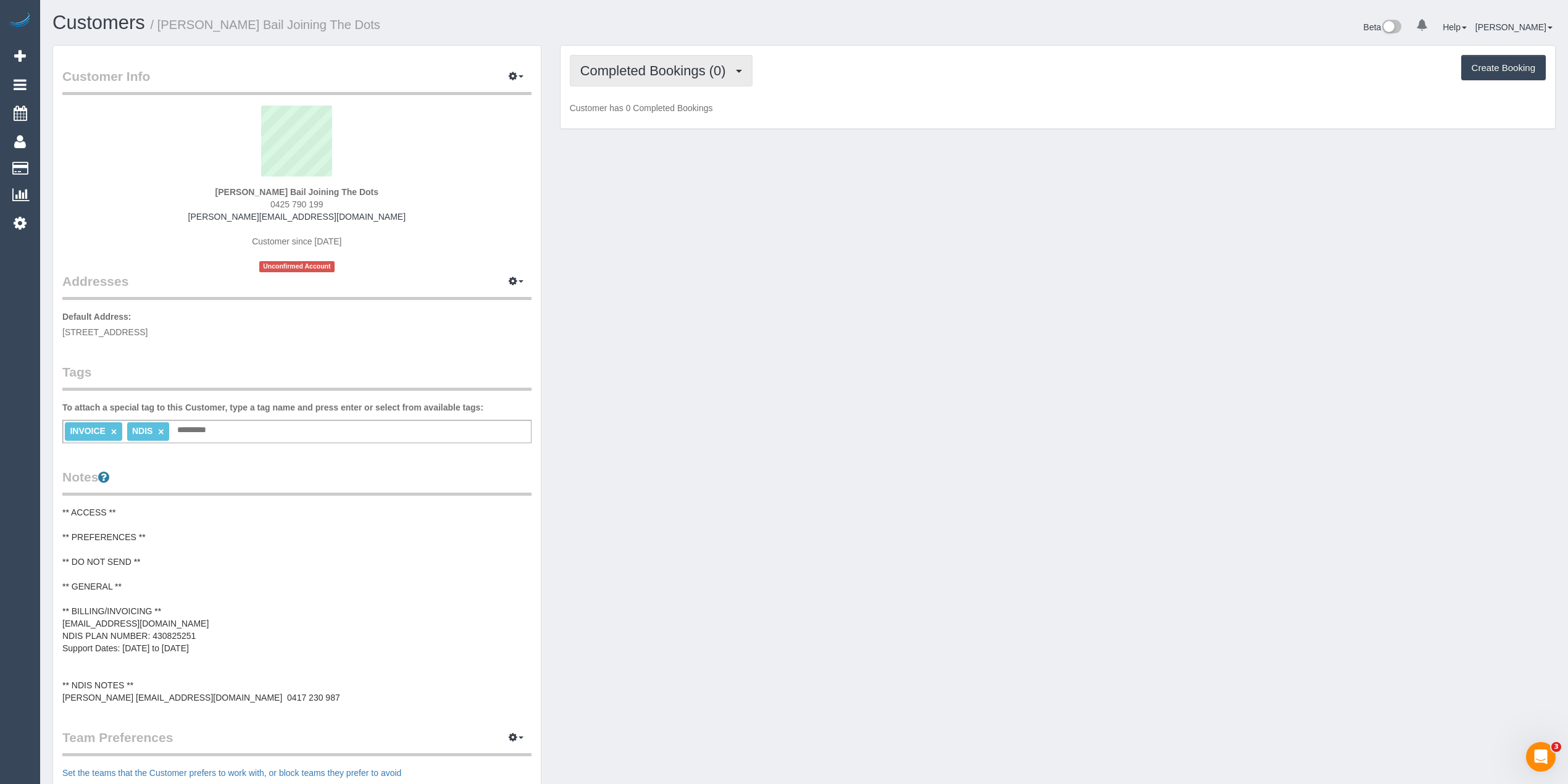
click at [651, 64] on span "Completed Bookings (0)" at bounding box center [656, 71] width 152 height 16
click at [687, 120] on link "Upcoming Bookings (1)" at bounding box center [635, 115] width 128 height 16
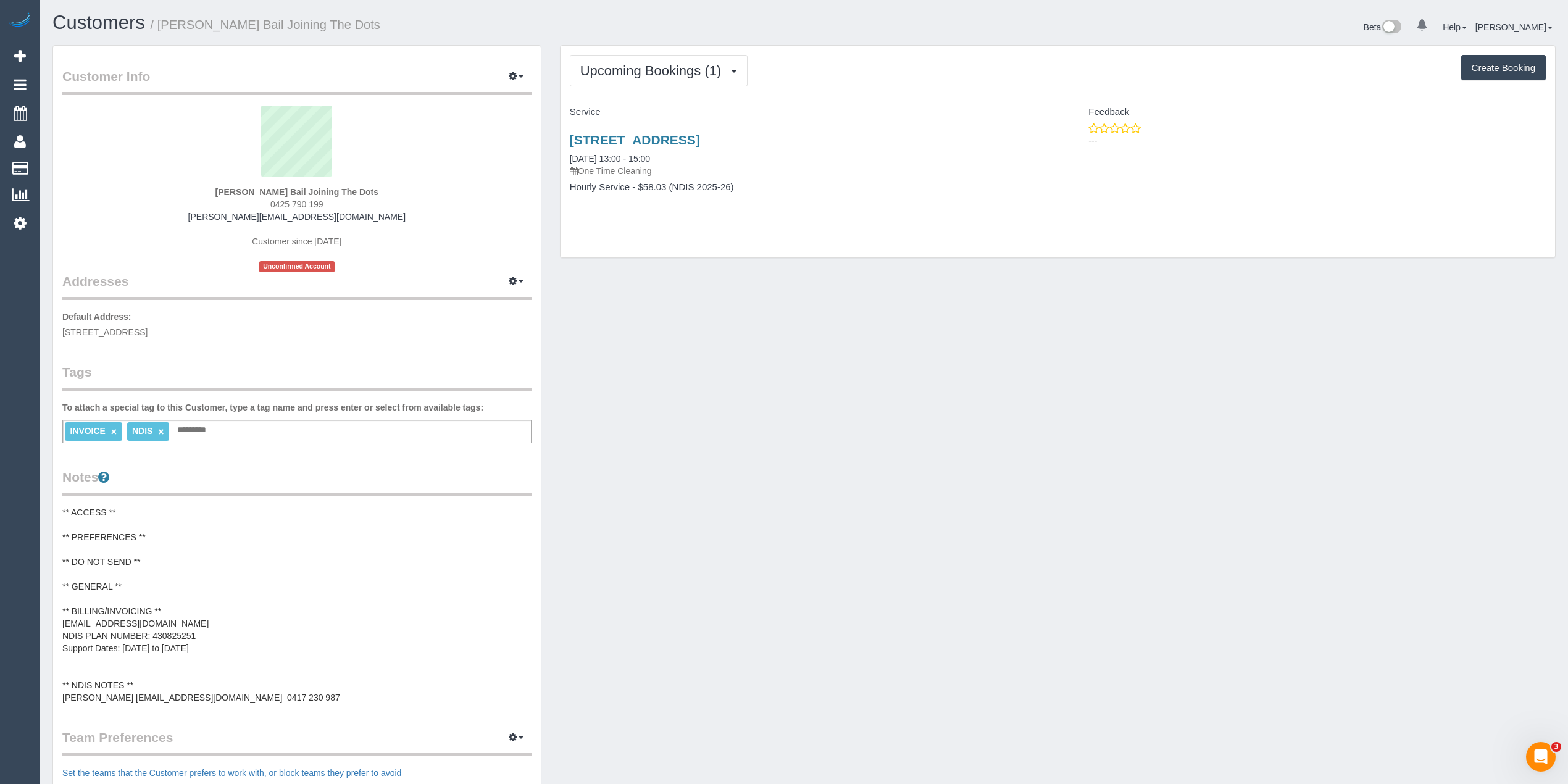
click at [145, 524] on pre "** ACCESS ** ** PREFERENCES ** ** DO NOT SEND ** ** GENERAL ** ** BILLING/INVOI…" at bounding box center [297, 604] width 469 height 197
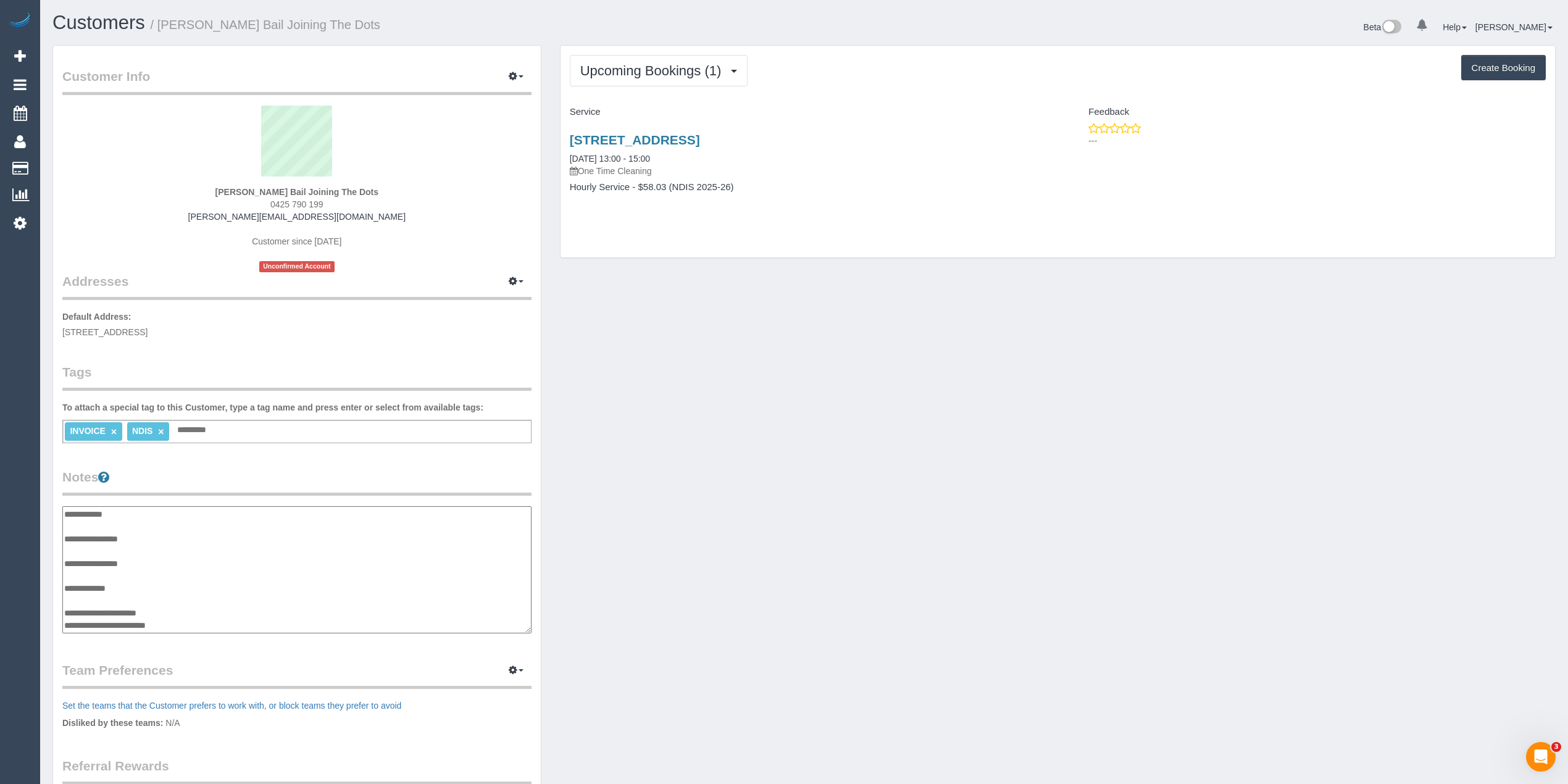
scroll to position [74, 0]
click at [700, 136] on link "[STREET_ADDRESS]" at bounding box center [635, 140] width 130 height 14
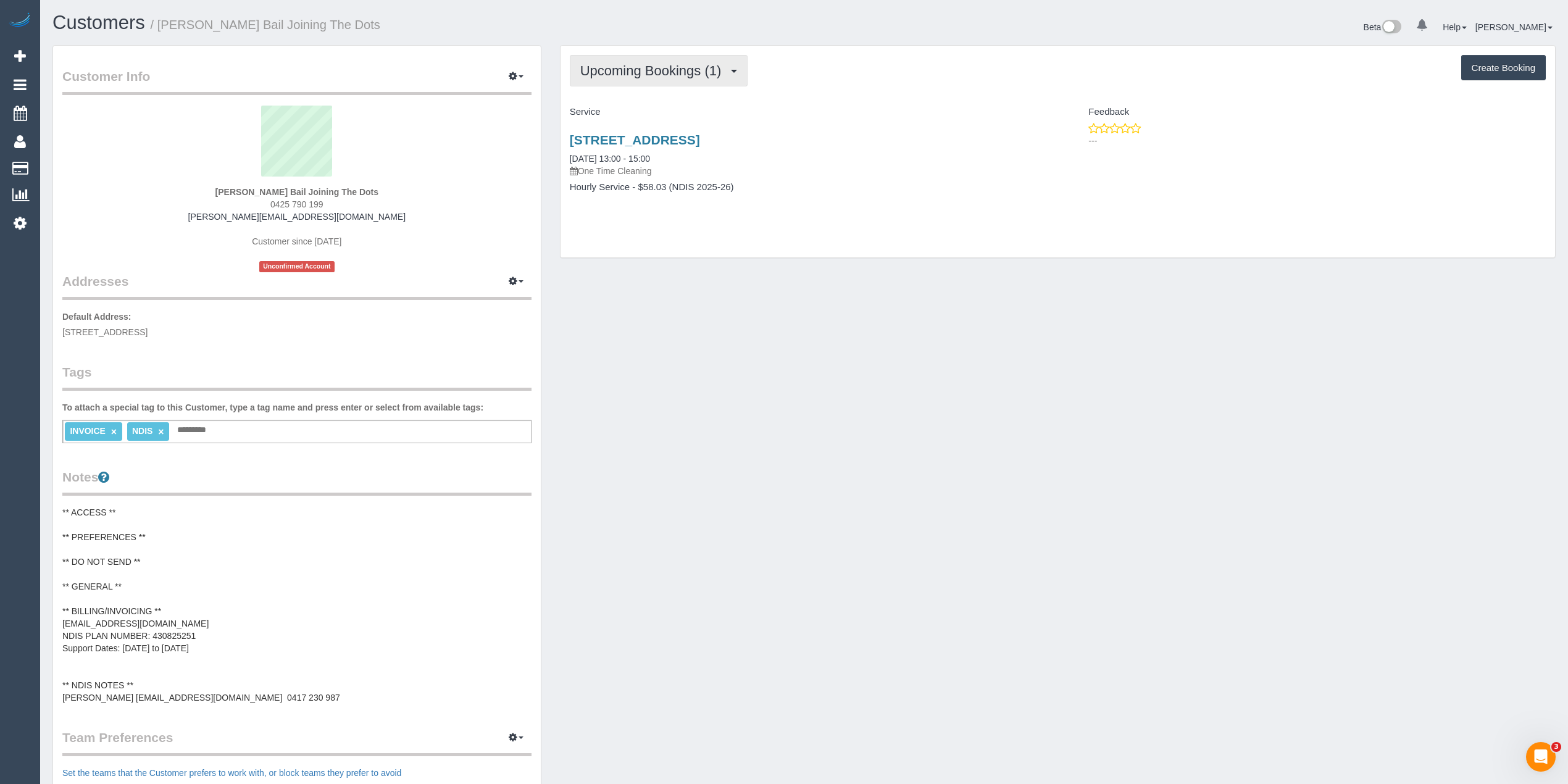
click at [692, 76] on span "Upcoming Bookings (1)" at bounding box center [654, 71] width 148 height 16
click at [683, 120] on link "Upcoming Bookings (1)" at bounding box center [635, 115] width 128 height 16
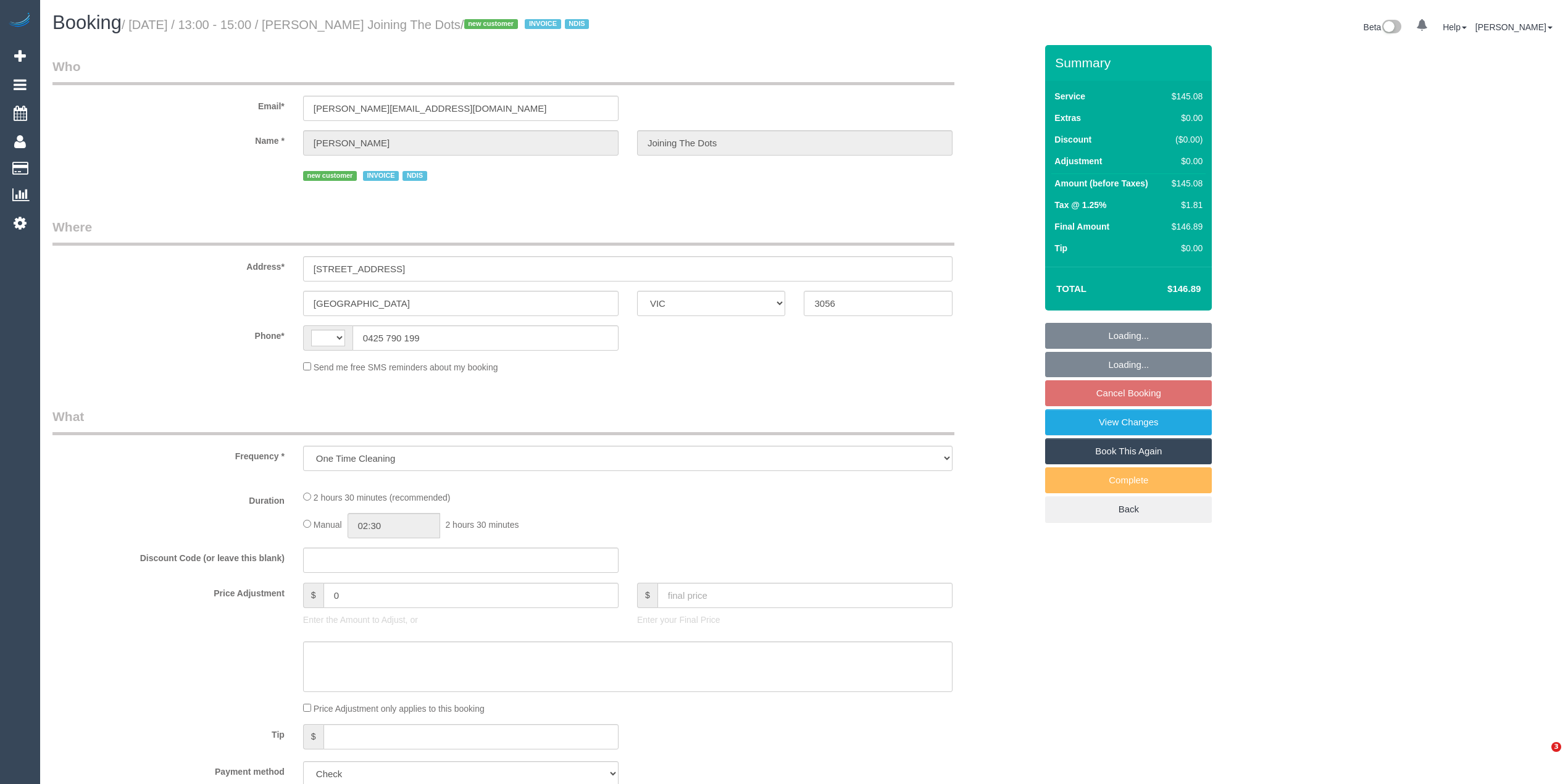
select select "VIC"
select select "string:AU"
select select "number:28"
select select "number:14"
select select "number:19"
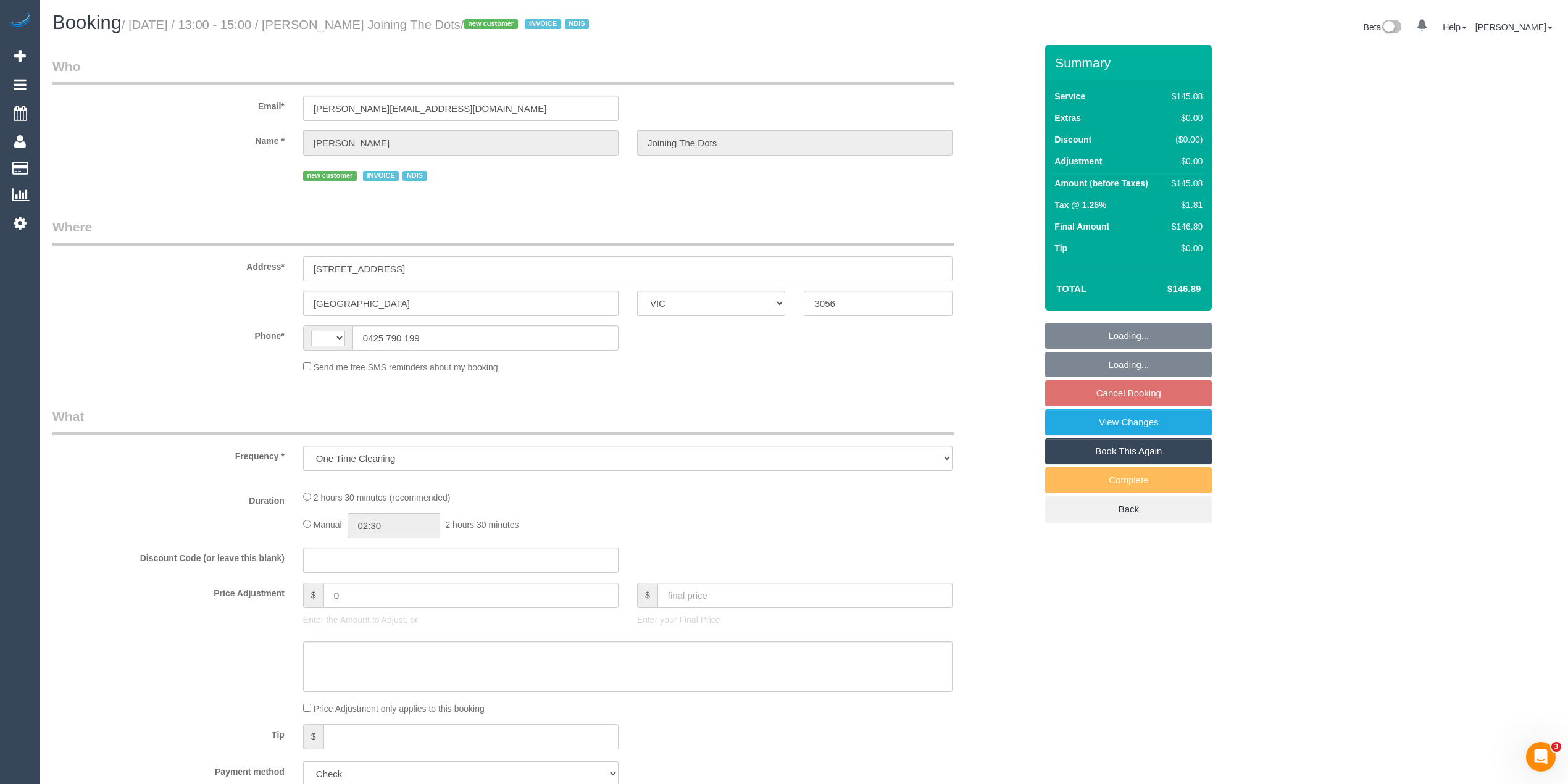
select select "number:22"
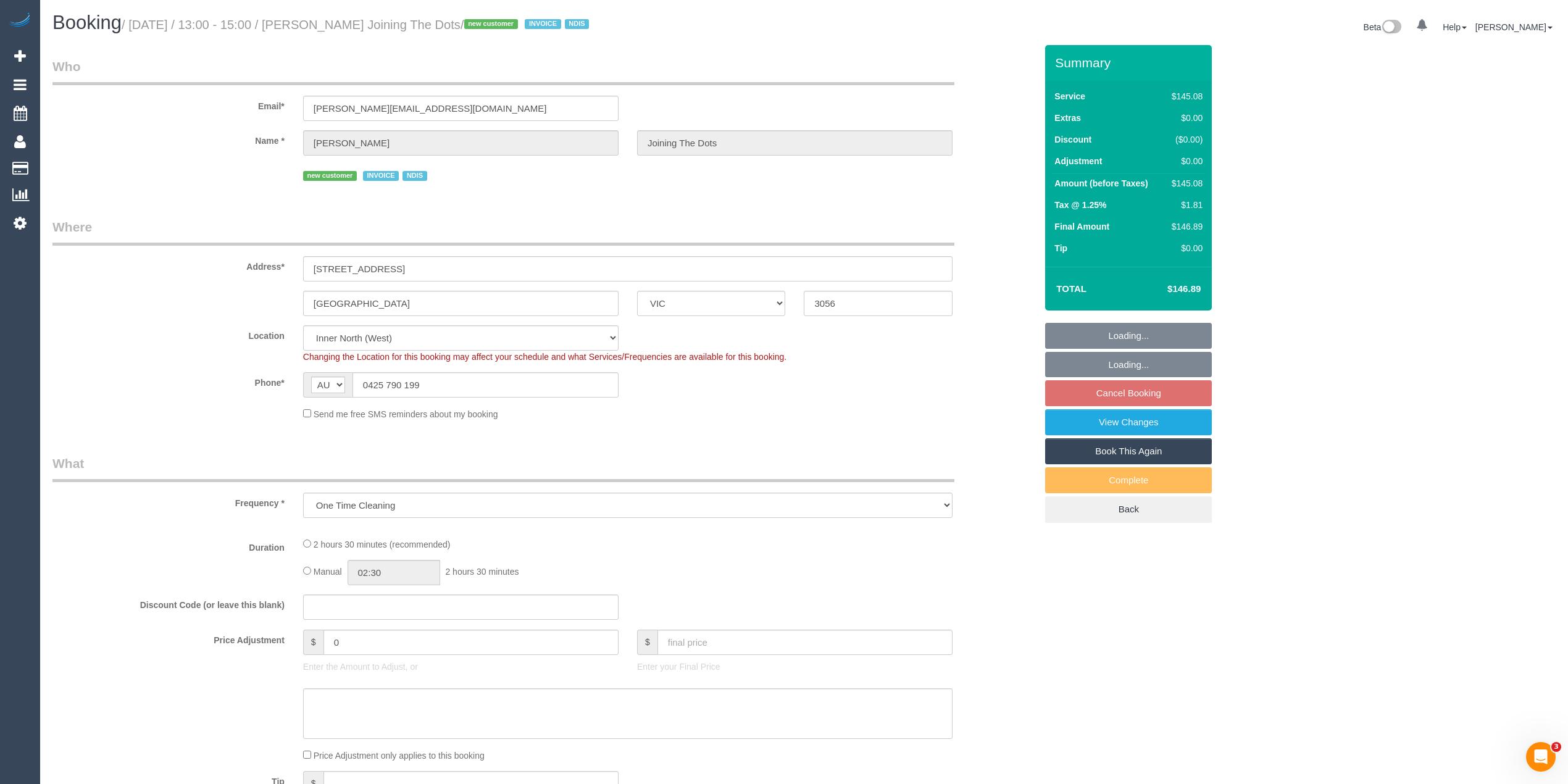
select select "object:735"
select select "150"
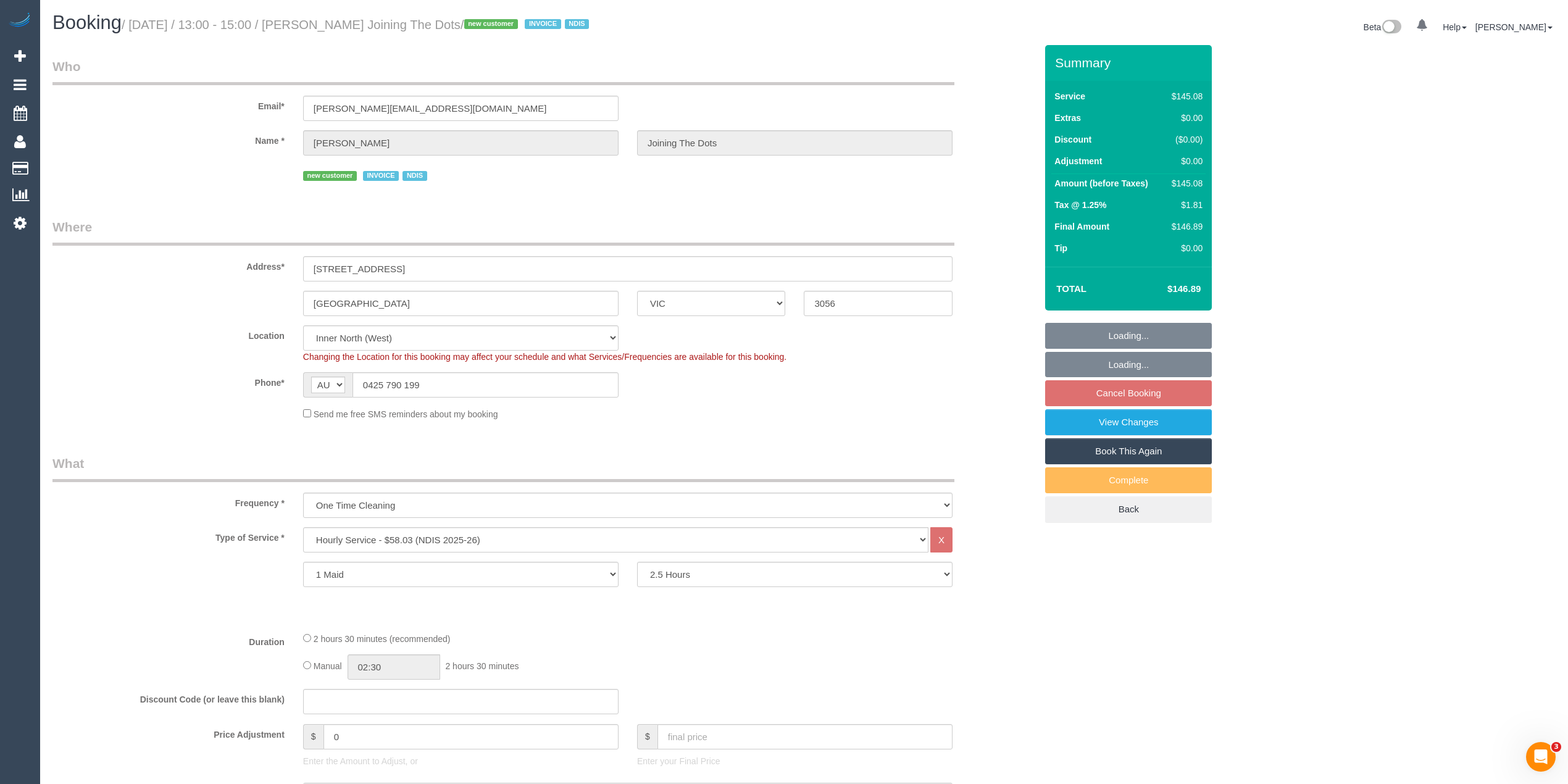
select select "spot1"
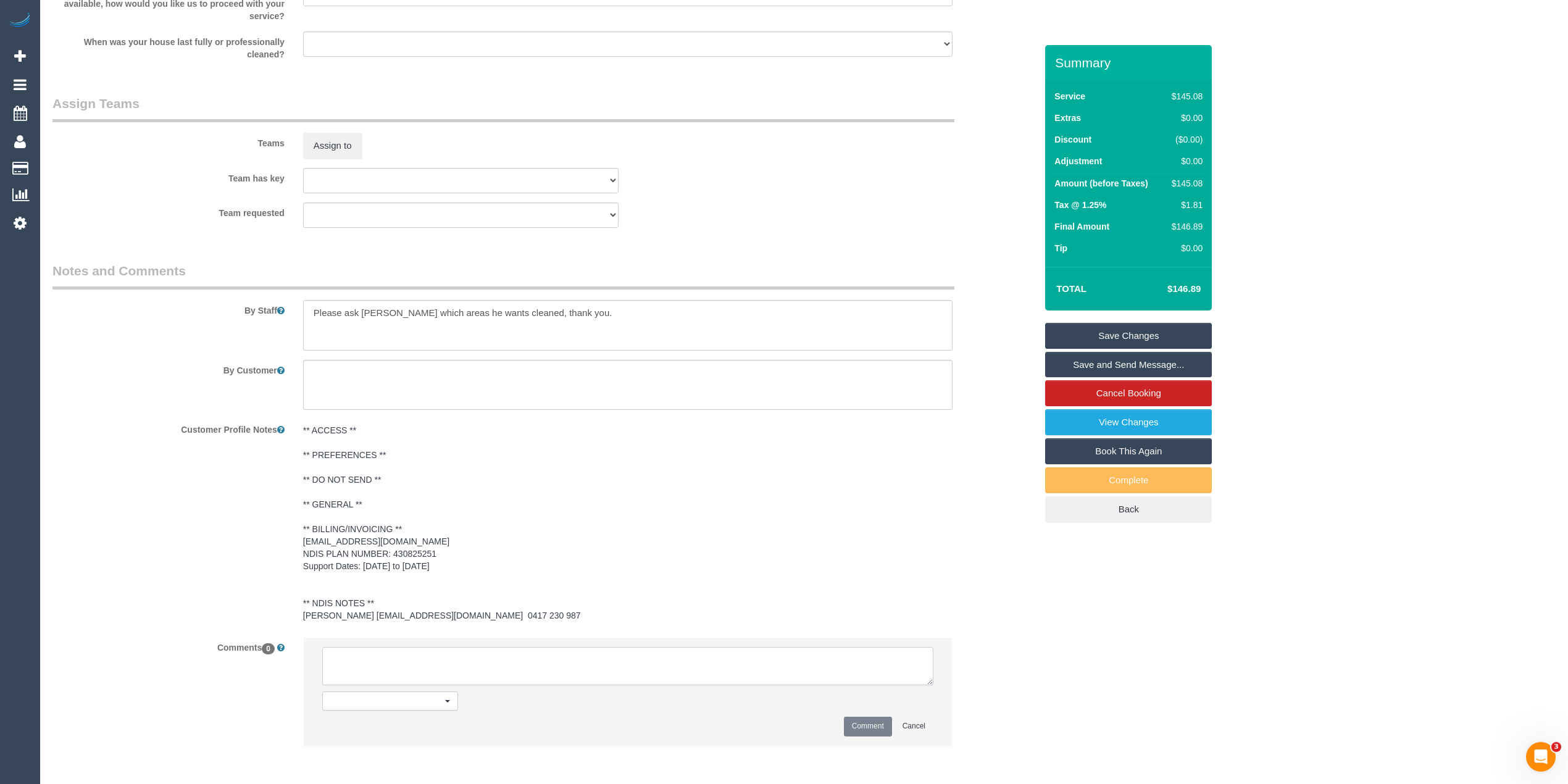
click at [380, 666] on textarea at bounding box center [627, 666] width 611 height 38
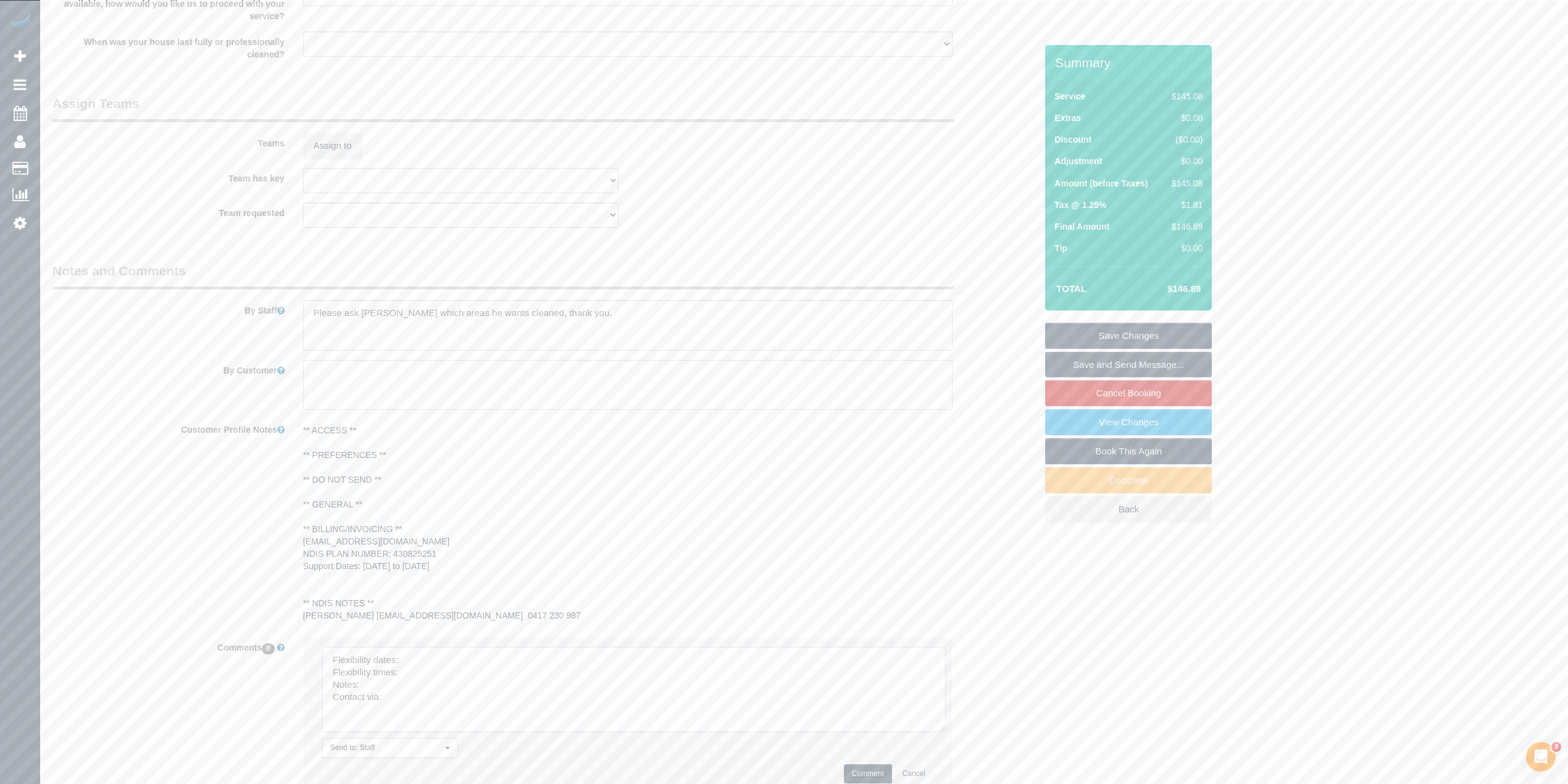
drag, startPoint x: 922, startPoint y: 679, endPoint x: 934, endPoint y: 726, distance: 48.5
click at [934, 726] on textarea at bounding box center [634, 688] width 623 height 85
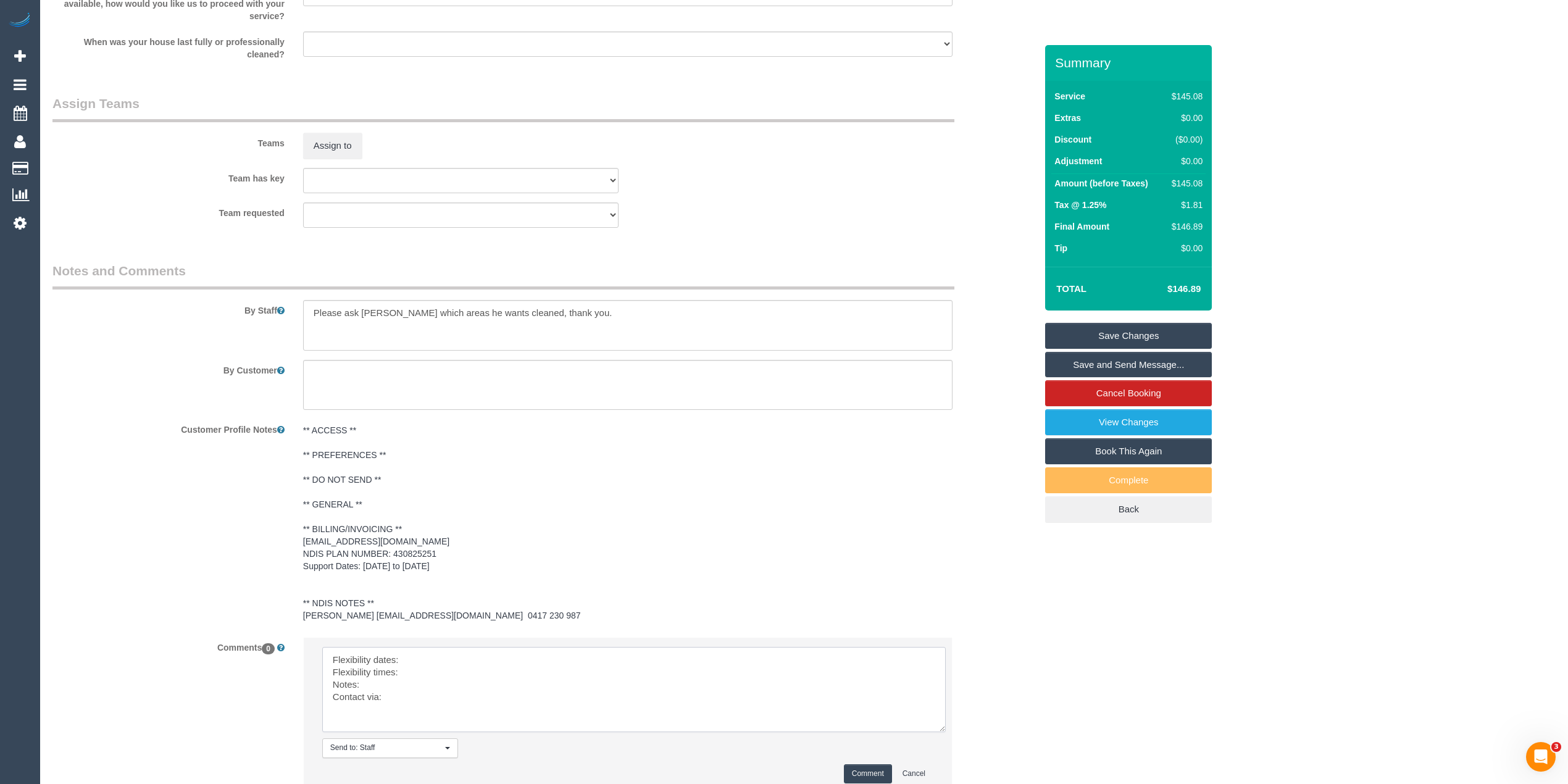
click at [453, 656] on textarea at bounding box center [634, 688] width 623 height 85
click at [420, 674] on textarea at bounding box center [634, 688] width 623 height 85
click at [404, 678] on textarea at bounding box center [634, 688] width 623 height 85
click at [413, 693] on textarea at bounding box center [634, 688] width 623 height 85
type textarea "Flexibility dates: Monday strongly preferred Flexibility times: flex from 10am …"
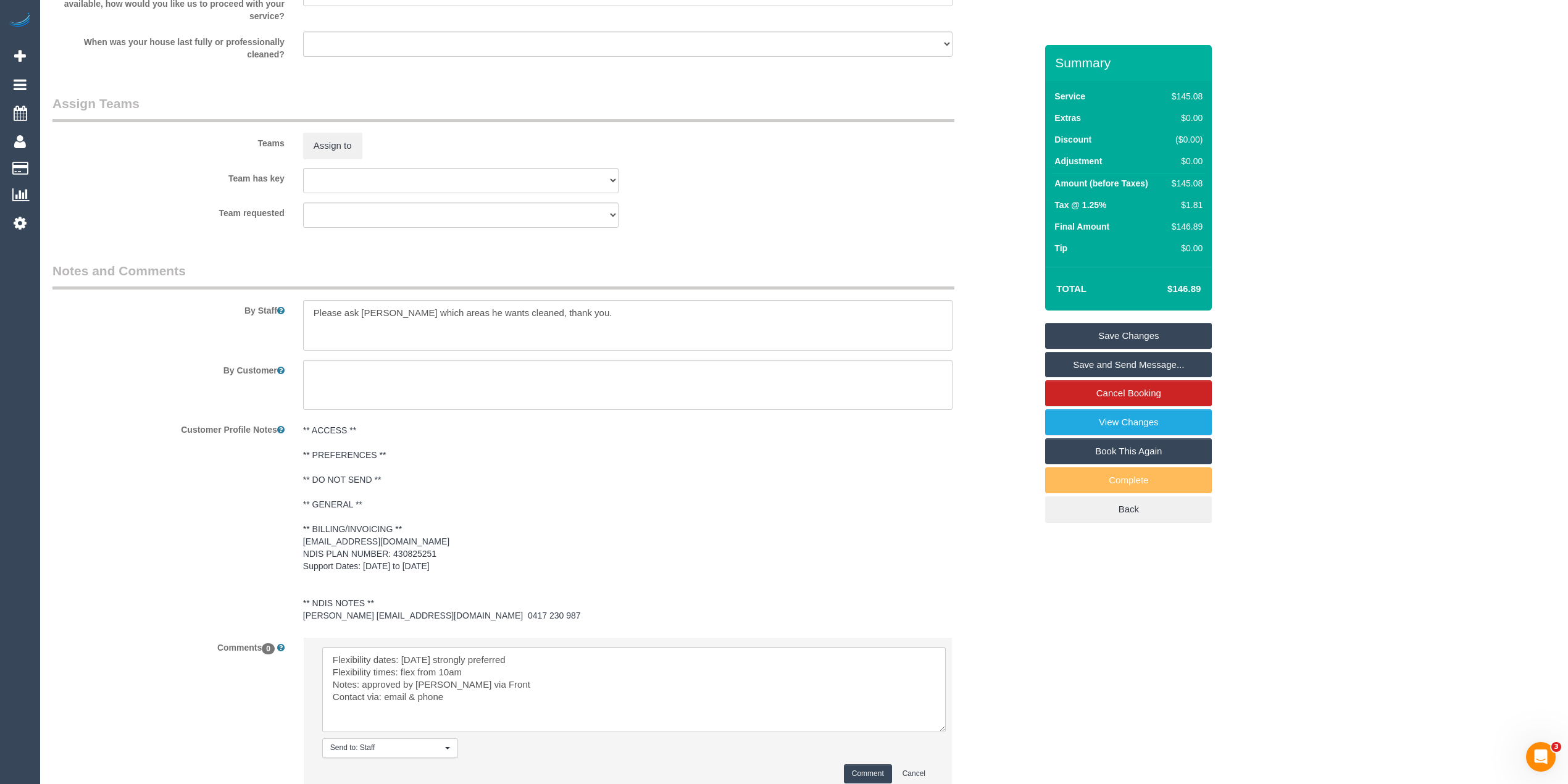
click at [877, 773] on button "Comment" at bounding box center [868, 773] width 48 height 19
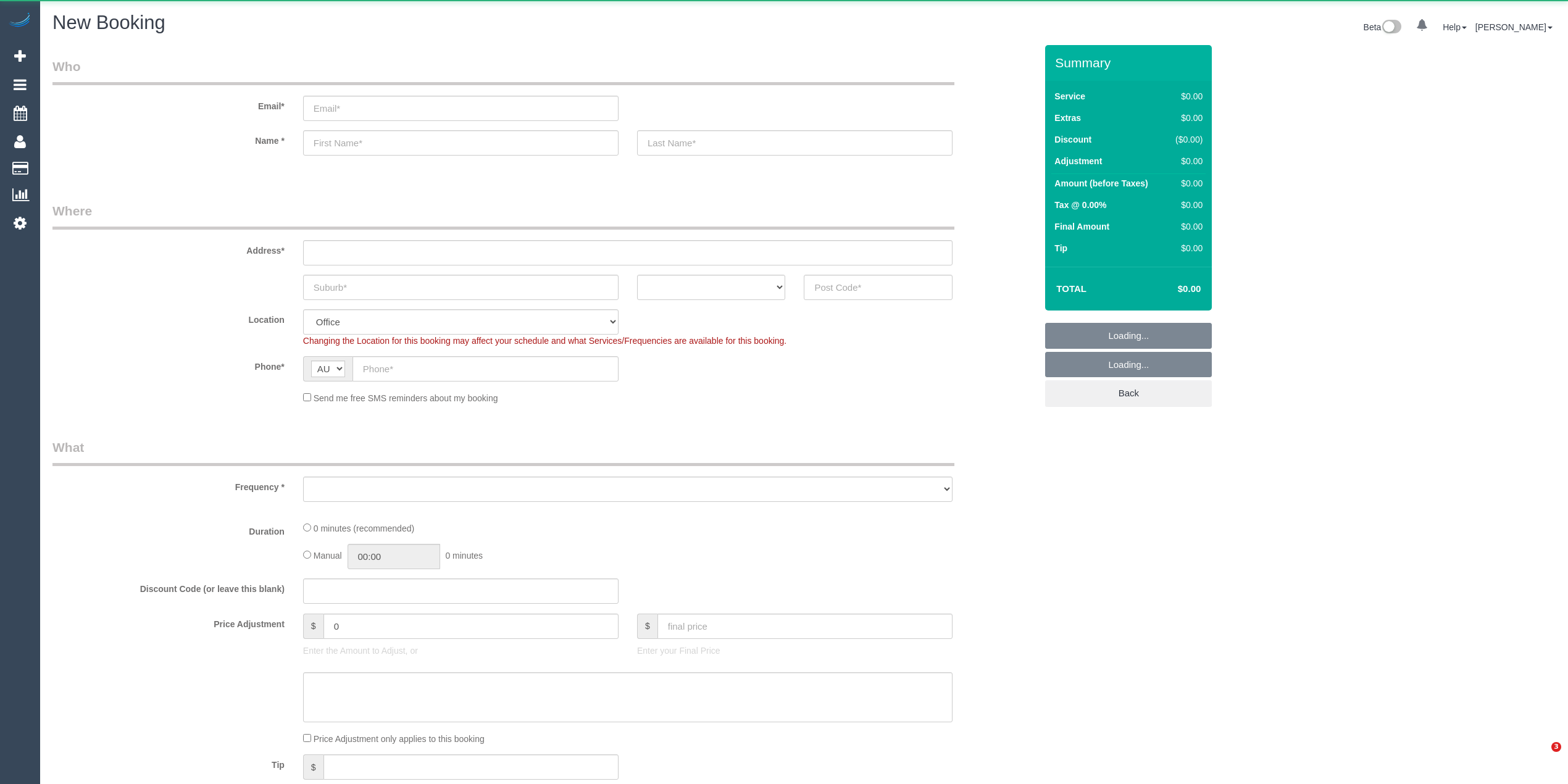
select select "object:2084"
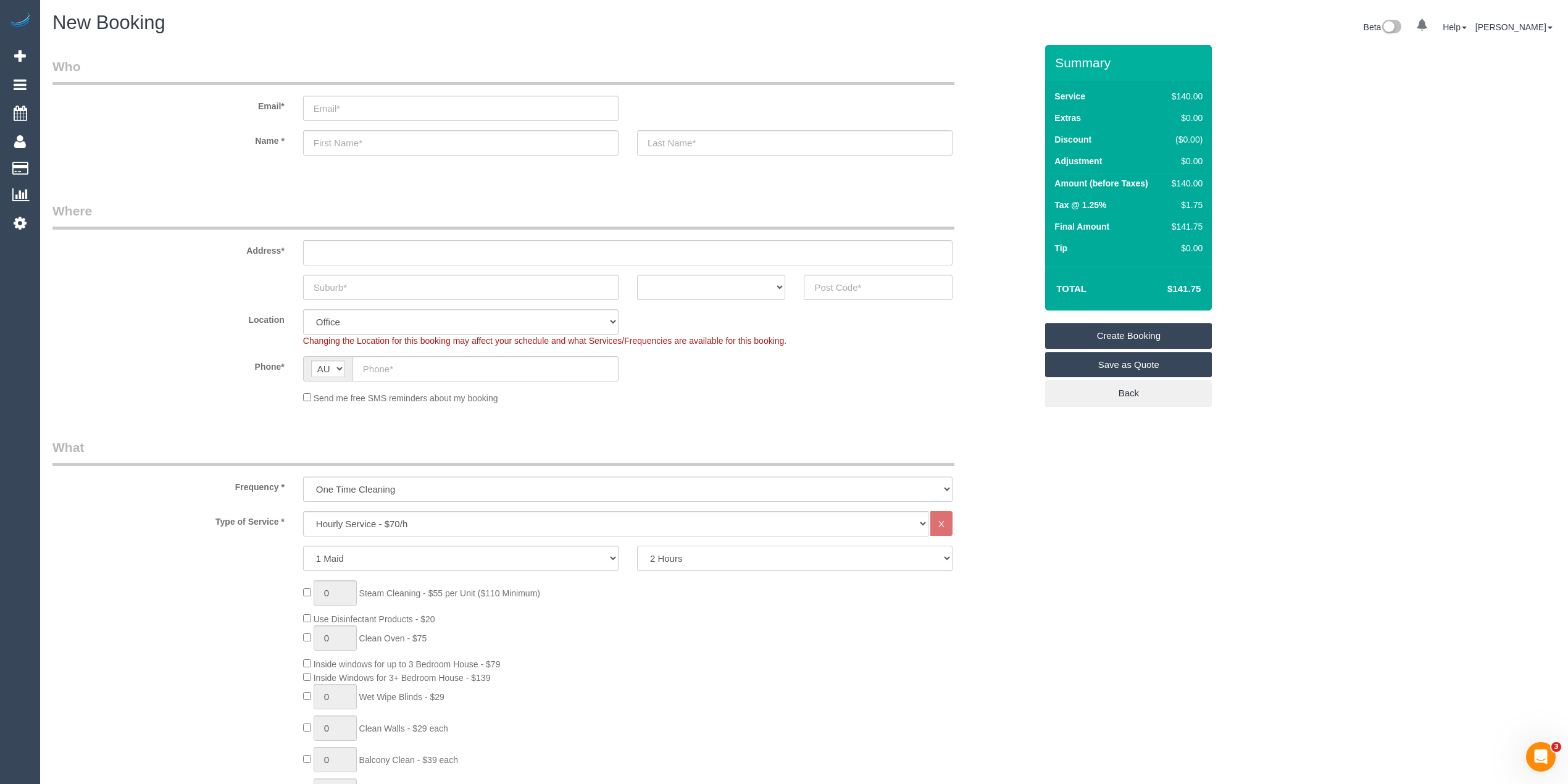
click at [665, 554] on select "2 Hours 2.5 Hours 3 Hours 3.5 Hours 4 Hours 4.5 Hours 5 Hours 5.5 Hours 6 Hours…" at bounding box center [794, 557] width 315 height 25
click at [637, 545] on select "2 Hours 2.5 Hours 3 Hours 3.5 Hours 4 Hours 4.5 Hours 5 Hours 5.5 Hours 6 Hours…" at bounding box center [794, 557] width 315 height 25
click at [674, 554] on select "2 Hours 2.5 Hours 3 Hours 3.5 Hours 4 Hours 4.5 Hours 5 Hours 5.5 Hours 6 Hours…" at bounding box center [794, 557] width 315 height 25
select select "120"
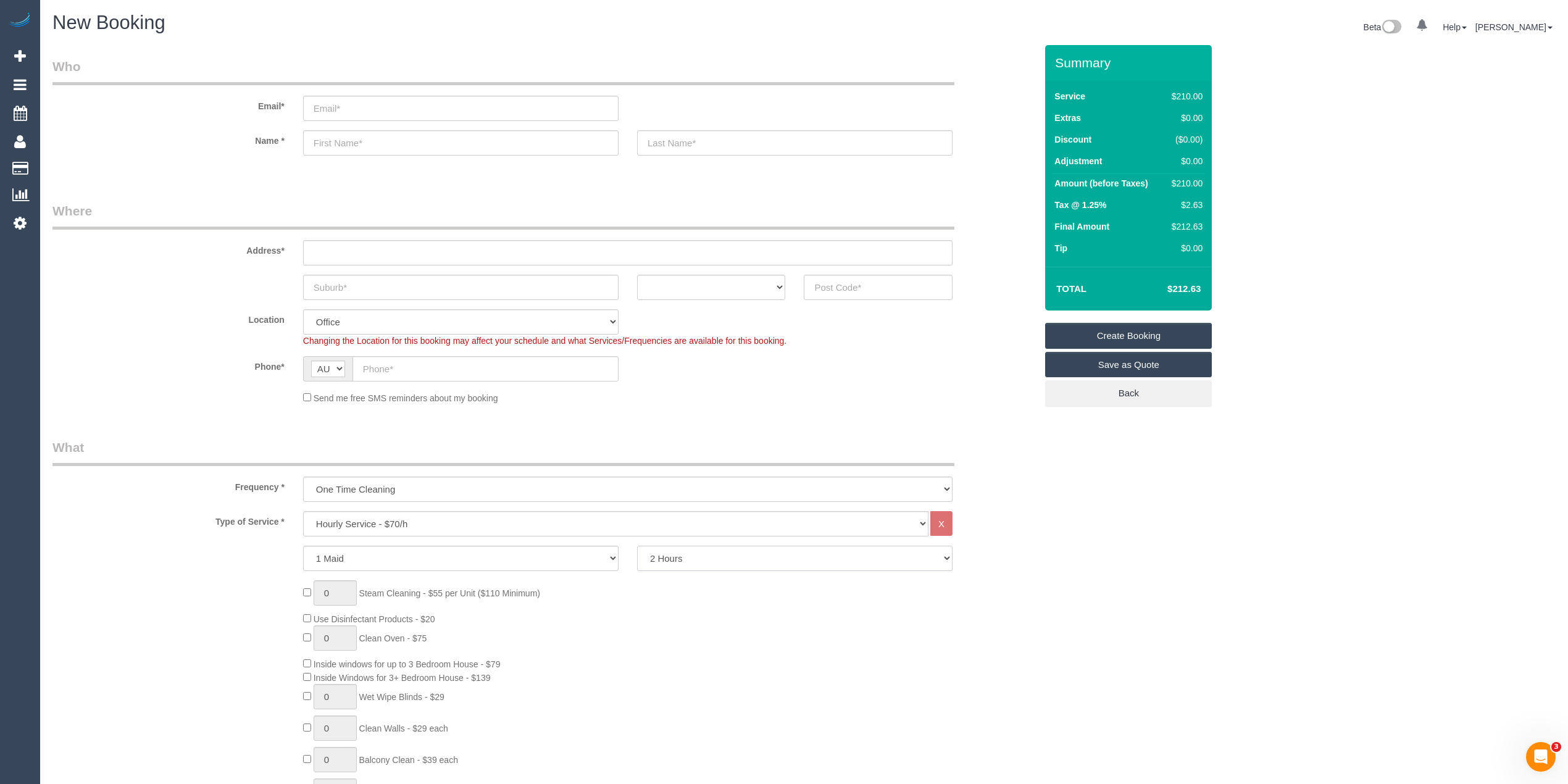
click at [637, 545] on select "2 Hours 2.5 Hours 3 Hours 3.5 Hours 4 Hours 4.5 Hours 5 Hours 5.5 Hours 6 Hours…" at bounding box center [794, 557] width 315 height 25
click at [474, 559] on select "1 Maid 2 Maids" at bounding box center [461, 557] width 315 height 25
click at [303, 545] on select "1 Maid 2 Maids" at bounding box center [461, 557] width 315 height 25
click at [445, 551] on select "1 Maid 2 Maids" at bounding box center [461, 557] width 315 height 25
select select "1"
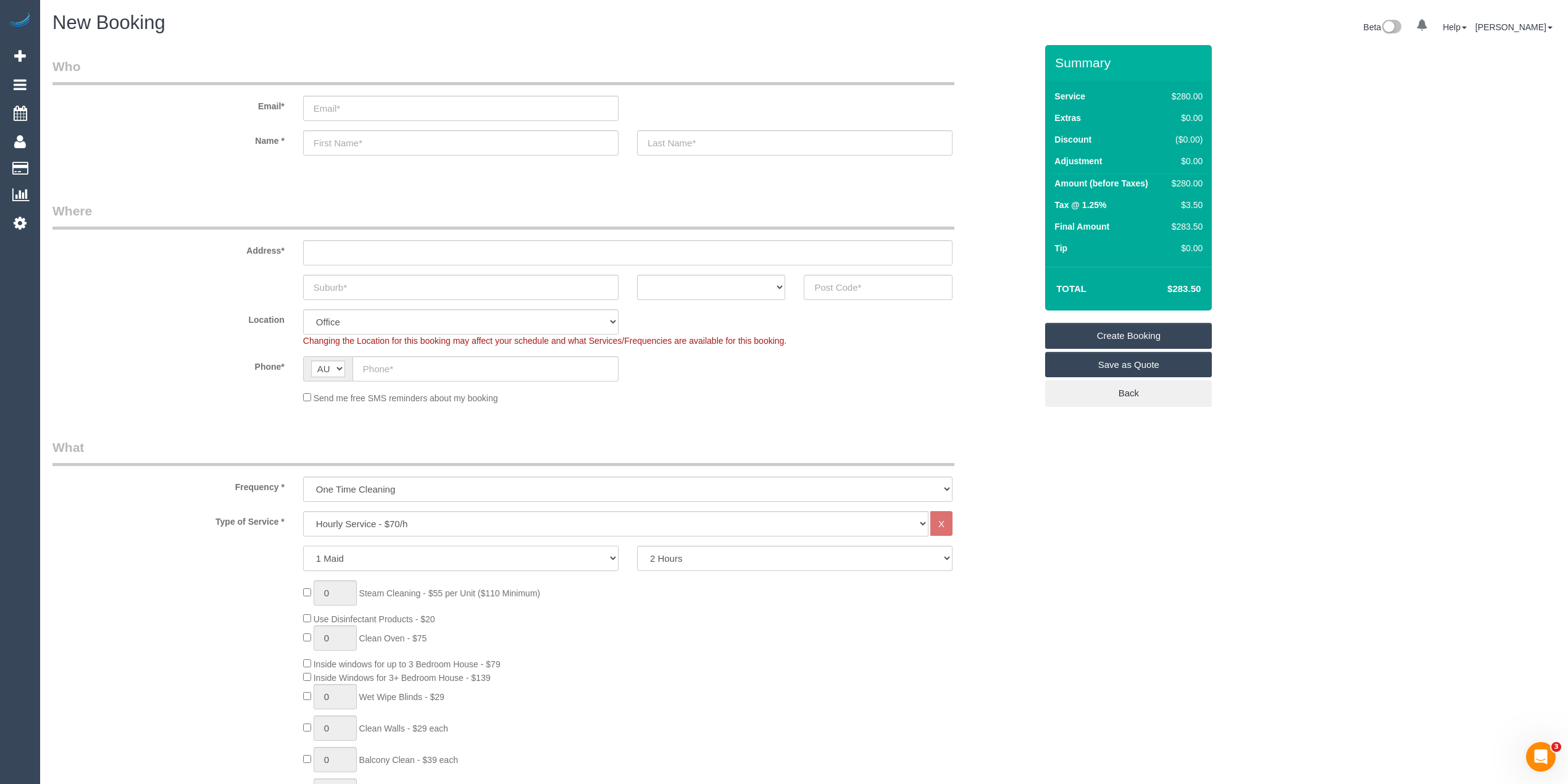
click at [303, 545] on select "1 Maid 2 Maids" at bounding box center [461, 557] width 315 height 25
click at [386, 520] on select "Hourly Service - $70/h Hourly Service - $65/h Hourly Service - $60/h Hourly Ser…" at bounding box center [615, 523] width 625 height 25
select select "213"
click at [303, 511] on select "Hourly Service - $70/h Hourly Service - $65/h Hourly Service - $60/h Hourly Ser…" at bounding box center [615, 523] width 625 height 25
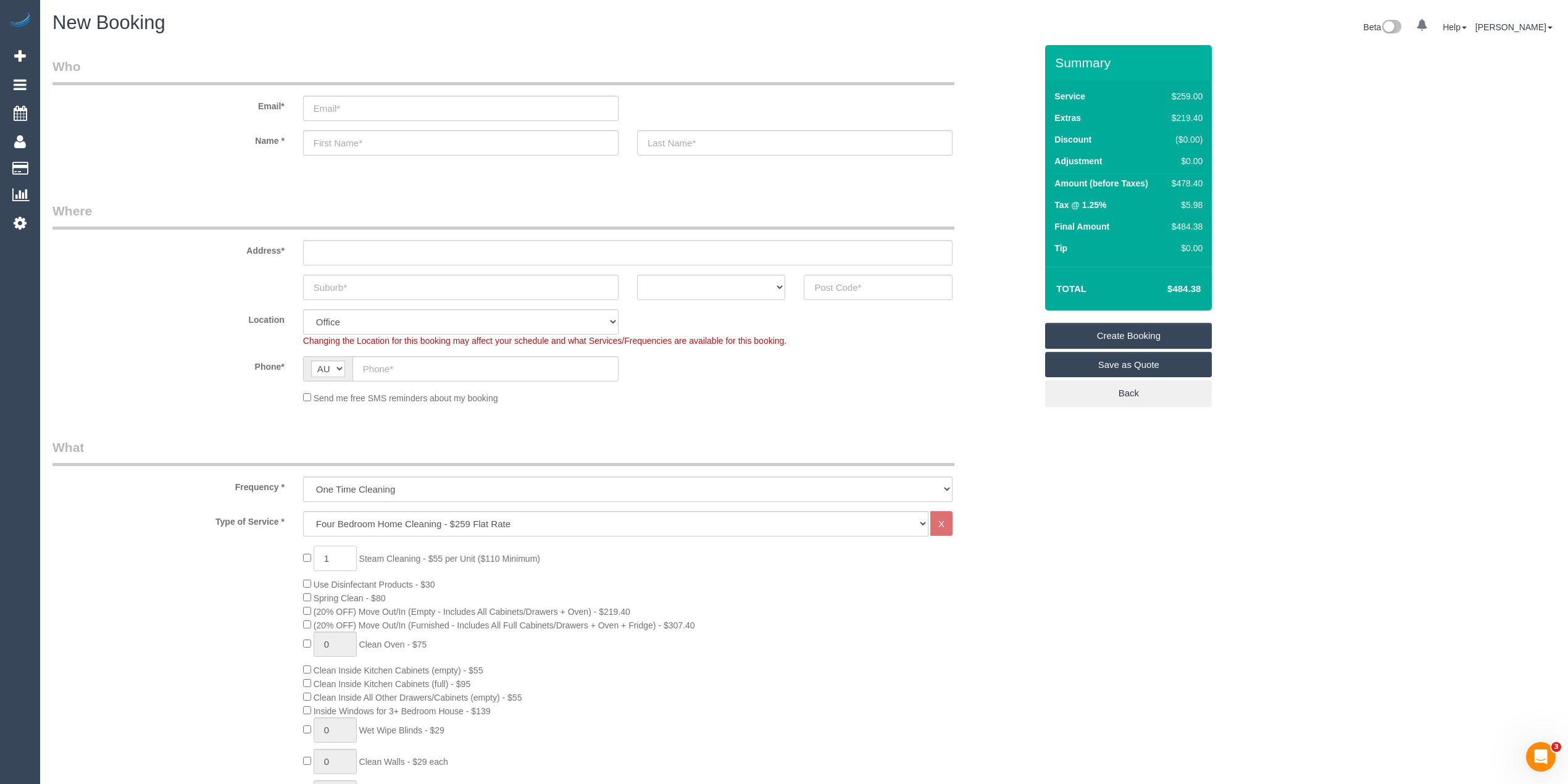
drag, startPoint x: 346, startPoint y: 551, endPoint x: 310, endPoint y: 549, distance: 36.1
click at [310, 550] on div "1 Steam Cleaning - $55 per Unit ($110 Minimum) Use Disinfectant Products - $30 …" at bounding box center [670, 761] width 752 height 433
type input "4"
drag, startPoint x: 359, startPoint y: 225, endPoint x: 369, endPoint y: 262, distance: 38.3
click at [370, 246] on fieldset "Where Address* ACT NSW NT QLD SA TAS VIC WA Location Office City East (North) E…" at bounding box center [544, 307] width 983 height 212
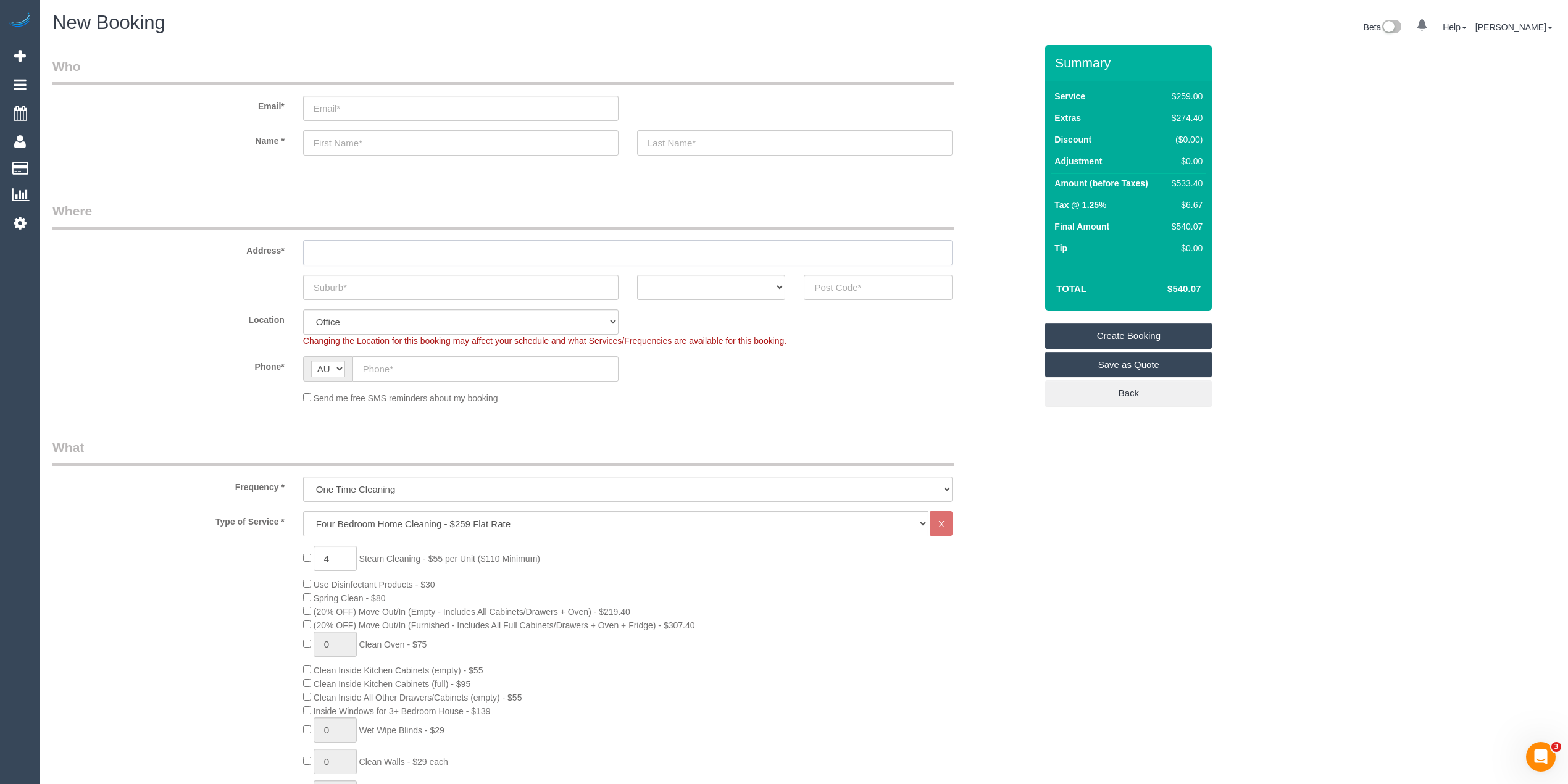
drag, startPoint x: 369, startPoint y: 262, endPoint x: 364, endPoint y: 255, distance: 8.6
click at [367, 258] on input "text" at bounding box center [627, 252] width 650 height 25
type input "-"
drag, startPoint x: 346, startPoint y: 552, endPoint x: 319, endPoint y: 552, distance: 27.0
click at [319, 552] on input "4" at bounding box center [335, 557] width 43 height 25
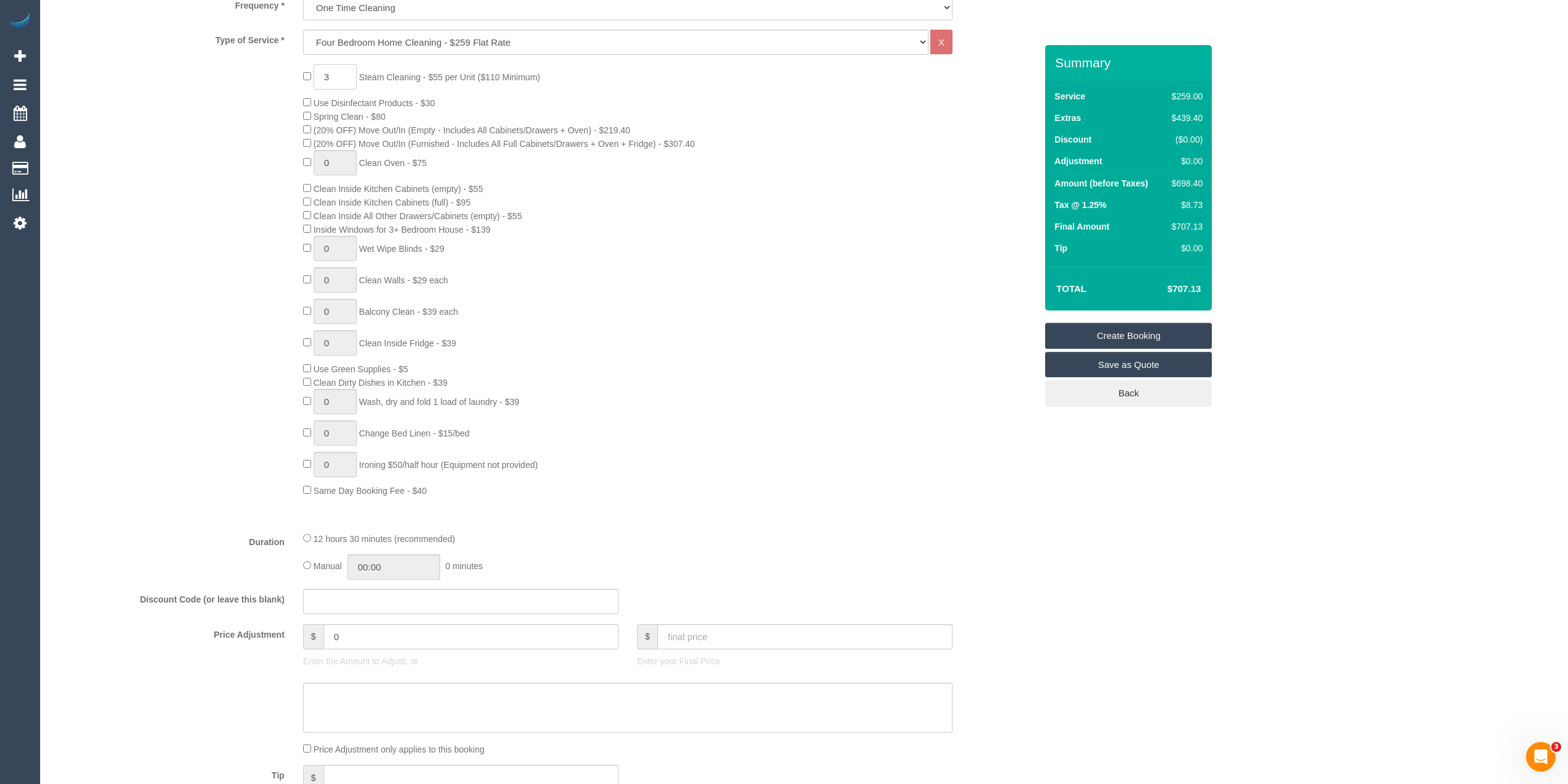
scroll to position [576, 0]
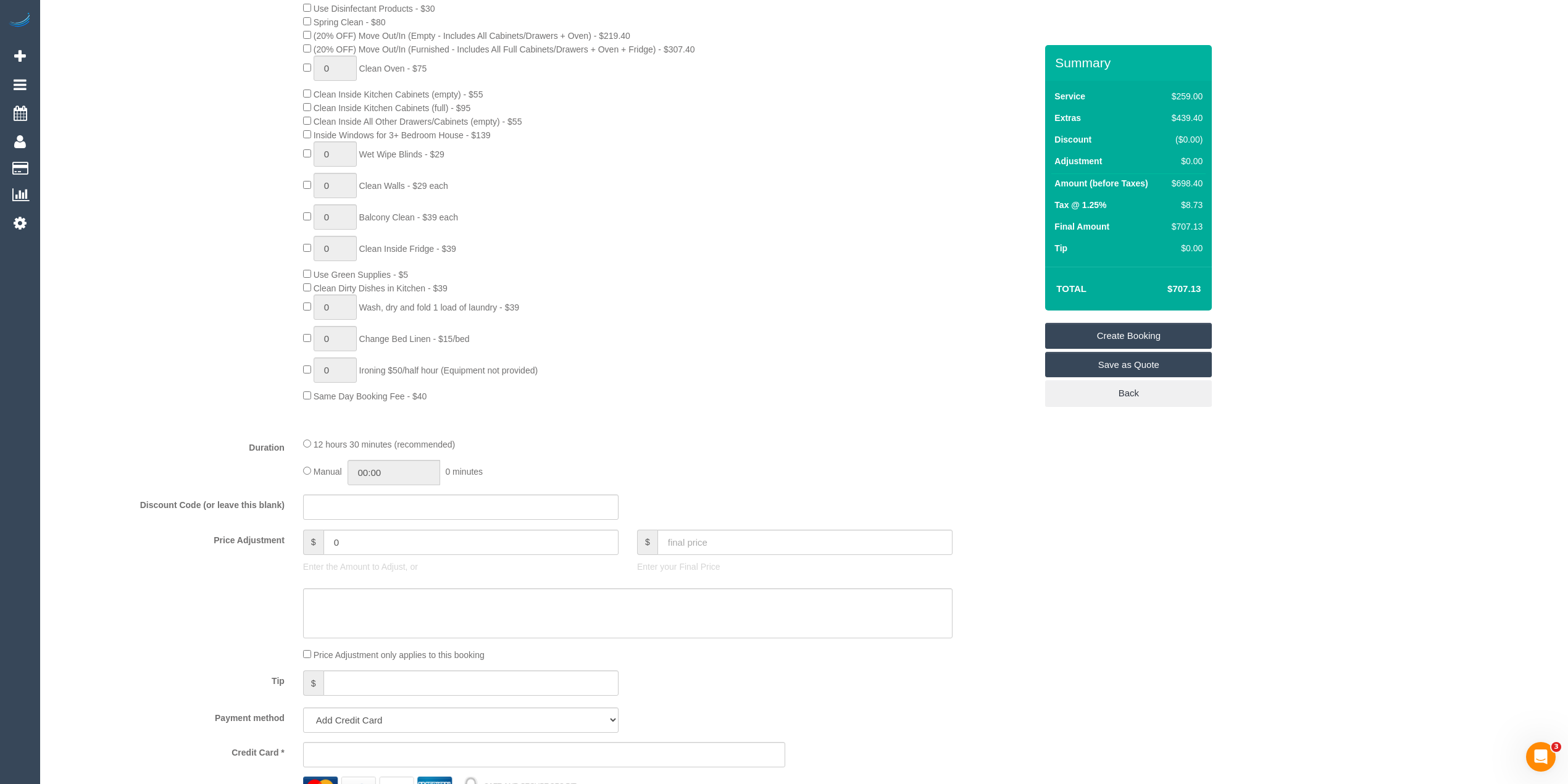
type input "3"
drag, startPoint x: 378, startPoint y: 540, endPoint x: 167, endPoint y: 513, distance: 212.7
click at [167, 513] on fieldset "What Frequency * One Time Cleaning Weekly - 10% Off - 10.00% (0% for the First …" at bounding box center [544, 339] width 983 height 953
type input "27.5"
click at [352, 611] on textarea at bounding box center [627, 613] width 650 height 51
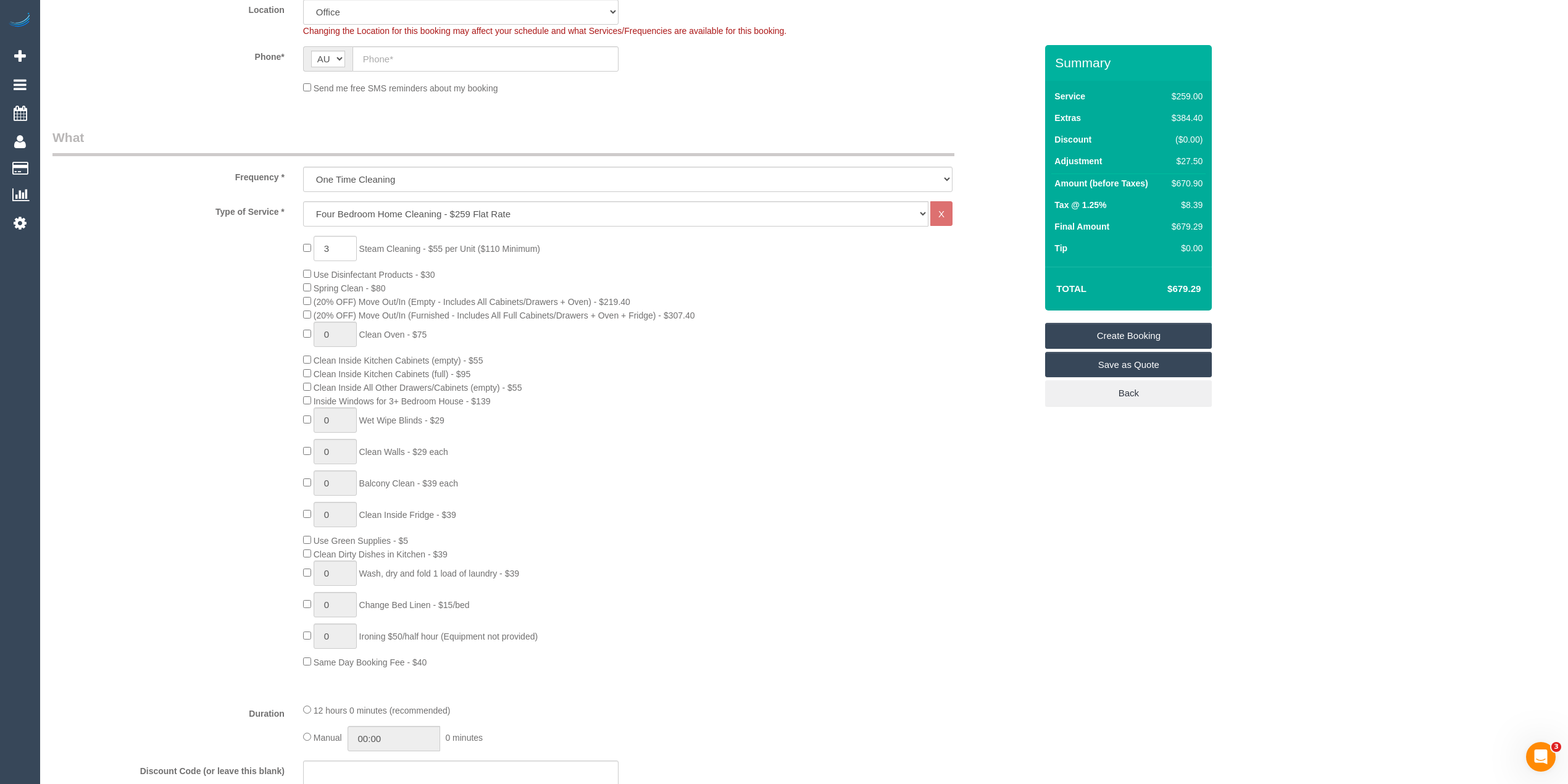
scroll to position [247, 0]
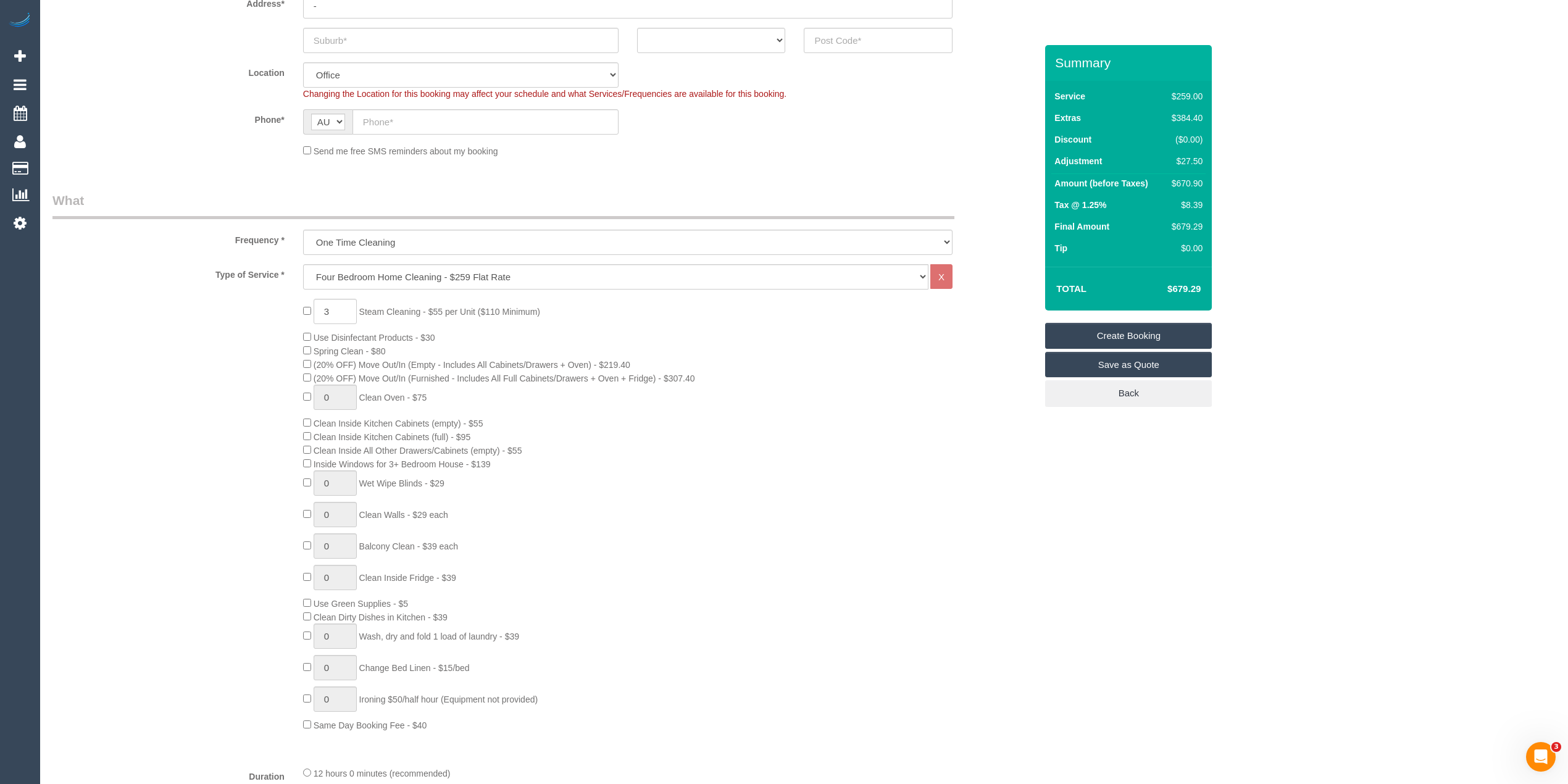
type textarea "$27.50 for steam cleaning hallway - CG"
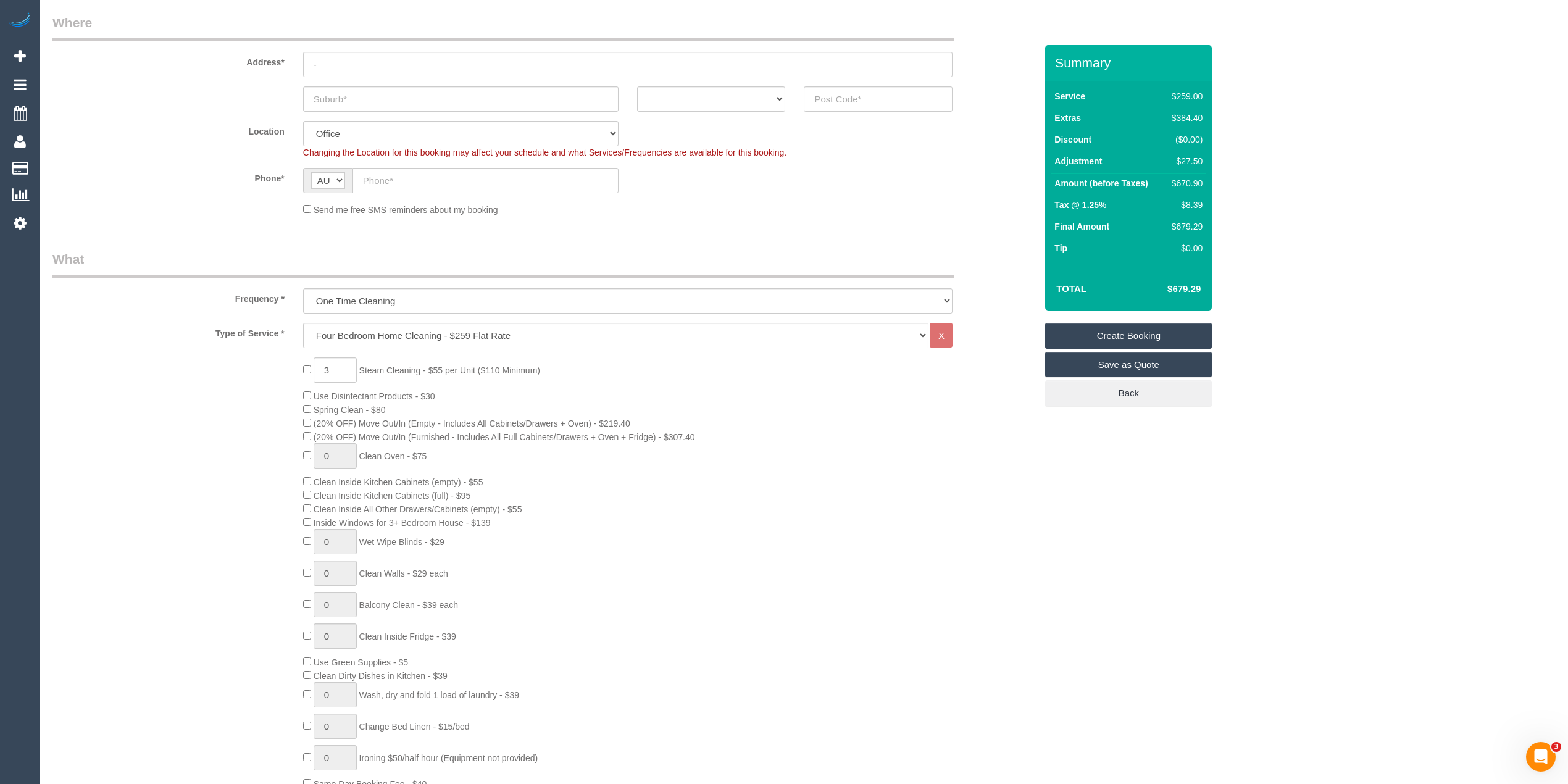
scroll to position [0, 0]
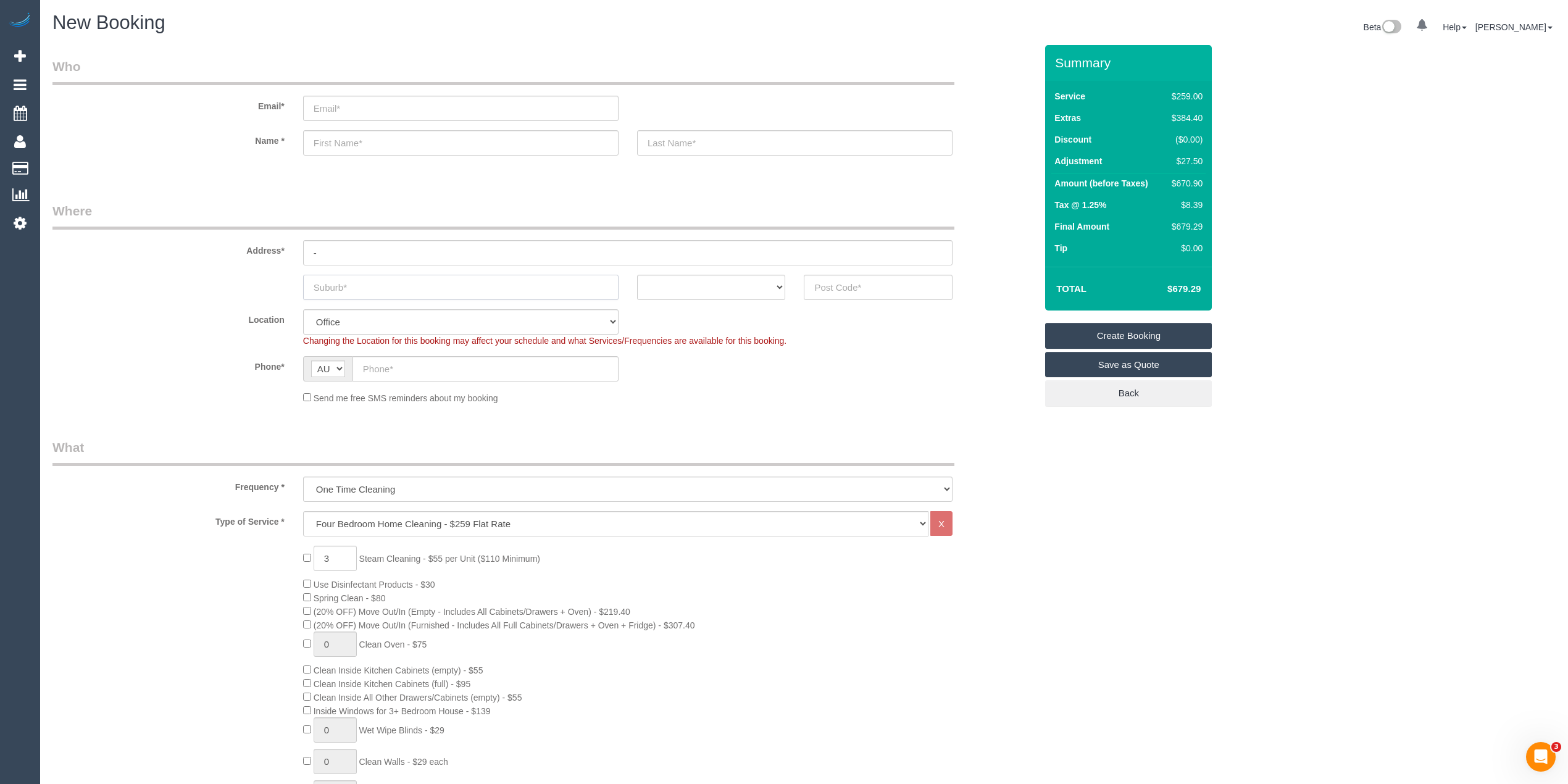
click at [344, 284] on input "text" at bounding box center [461, 287] width 315 height 25
paste input "Newport"
type input "Newport"
click at [883, 275] on input "text" at bounding box center [878, 287] width 149 height 25
type input "3015"
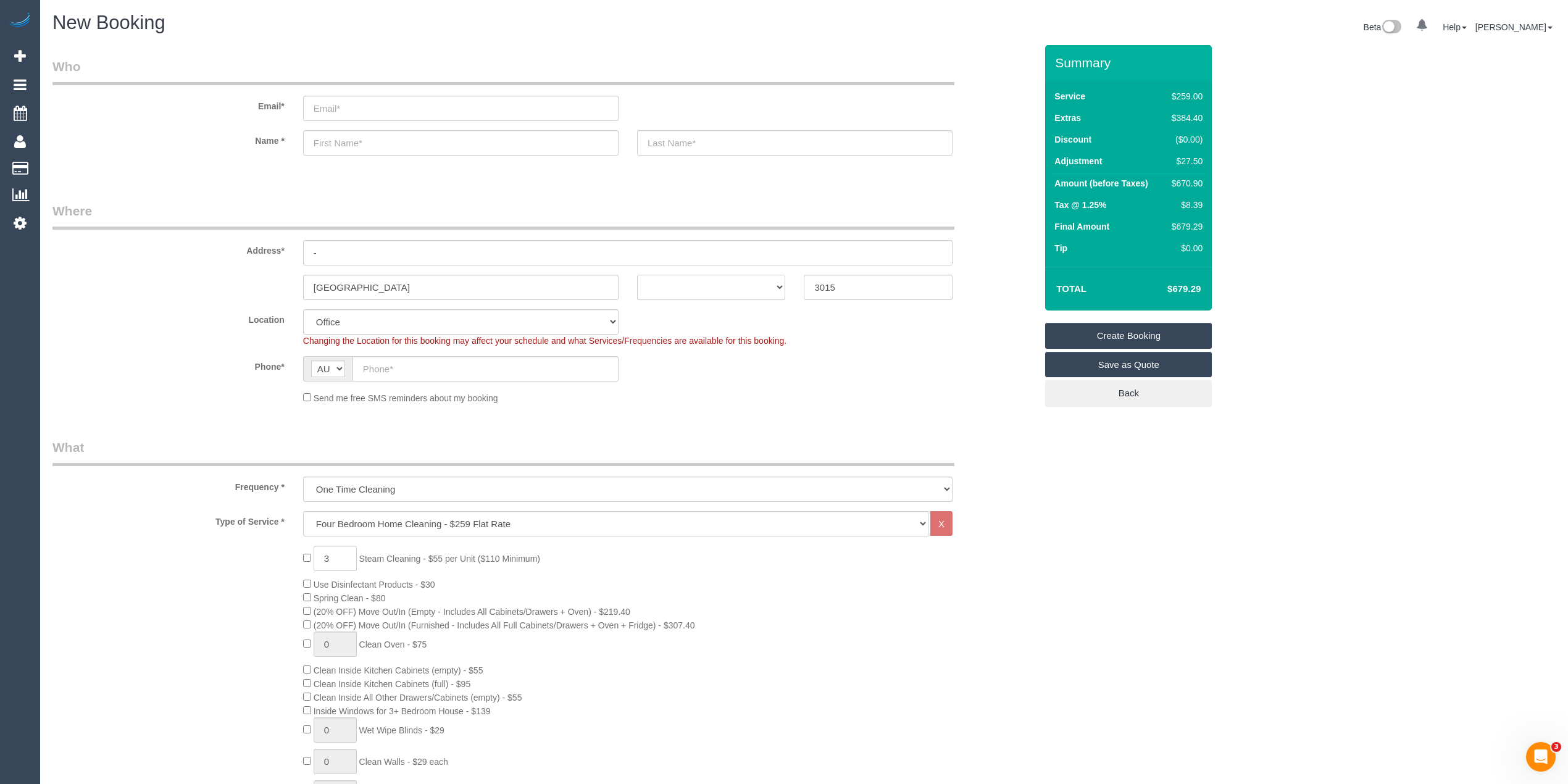
click at [667, 284] on select "ACT NSW NT QLD SA TAS VIC WA" at bounding box center [711, 287] width 149 height 25
select select "VIC"
click at [637, 274] on select "ACT NSW NT QLD SA TAS VIC WA" at bounding box center [711, 287] width 149 height 25
select select "65"
click at [431, 351] on sui-booking-location "Location Office City East (North) East (South) Inner East Inner North (East) In…" at bounding box center [544, 356] width 983 height 95
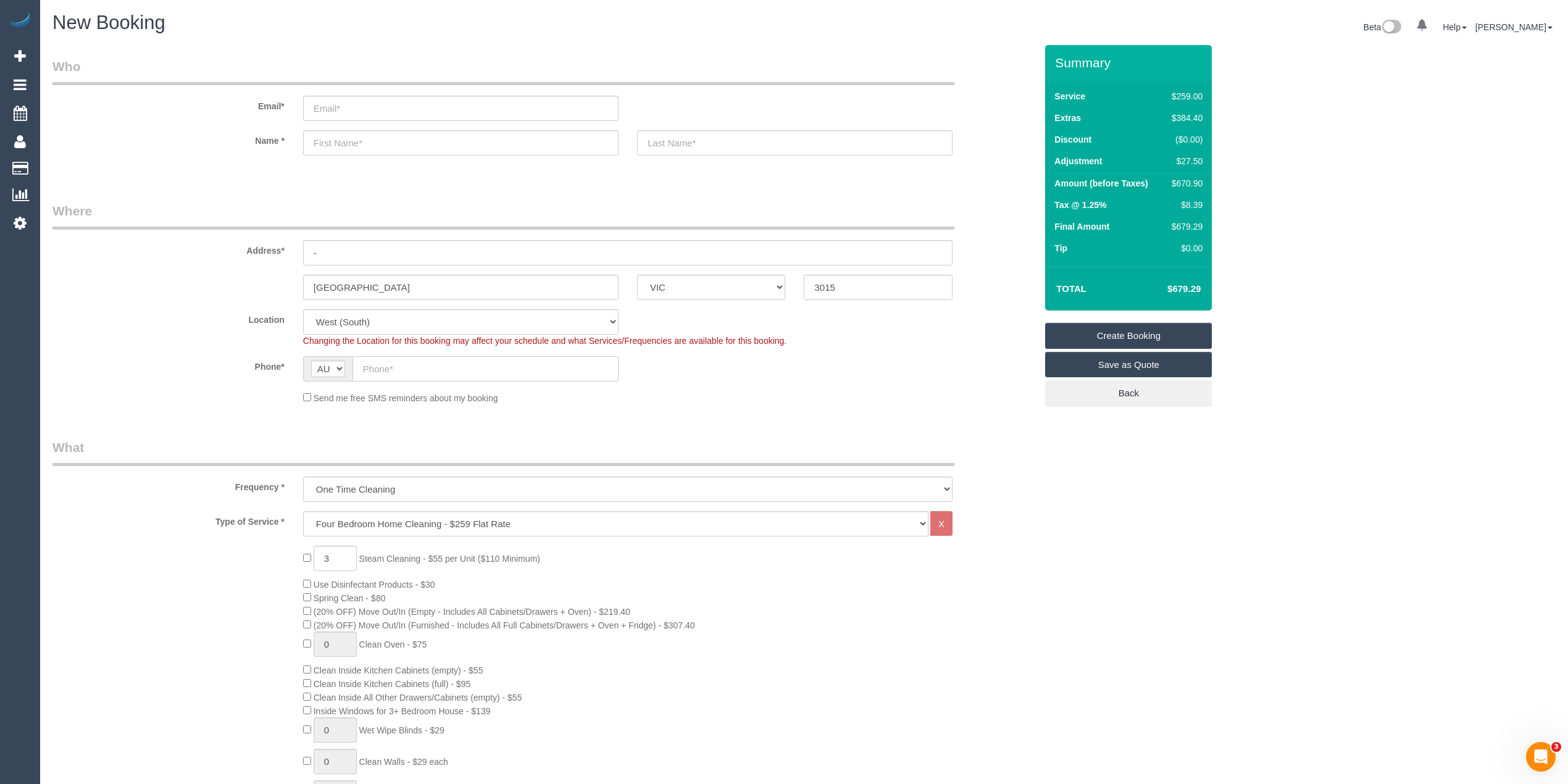
click at [421, 368] on input "text" at bounding box center [485, 368] width 266 height 25
select select "object:2177"
drag, startPoint x: 407, startPoint y: 354, endPoint x: 386, endPoint y: 370, distance: 26.4
click at [407, 356] on input "text" at bounding box center [485, 368] width 266 height 25
paste input "61 438 023 436"
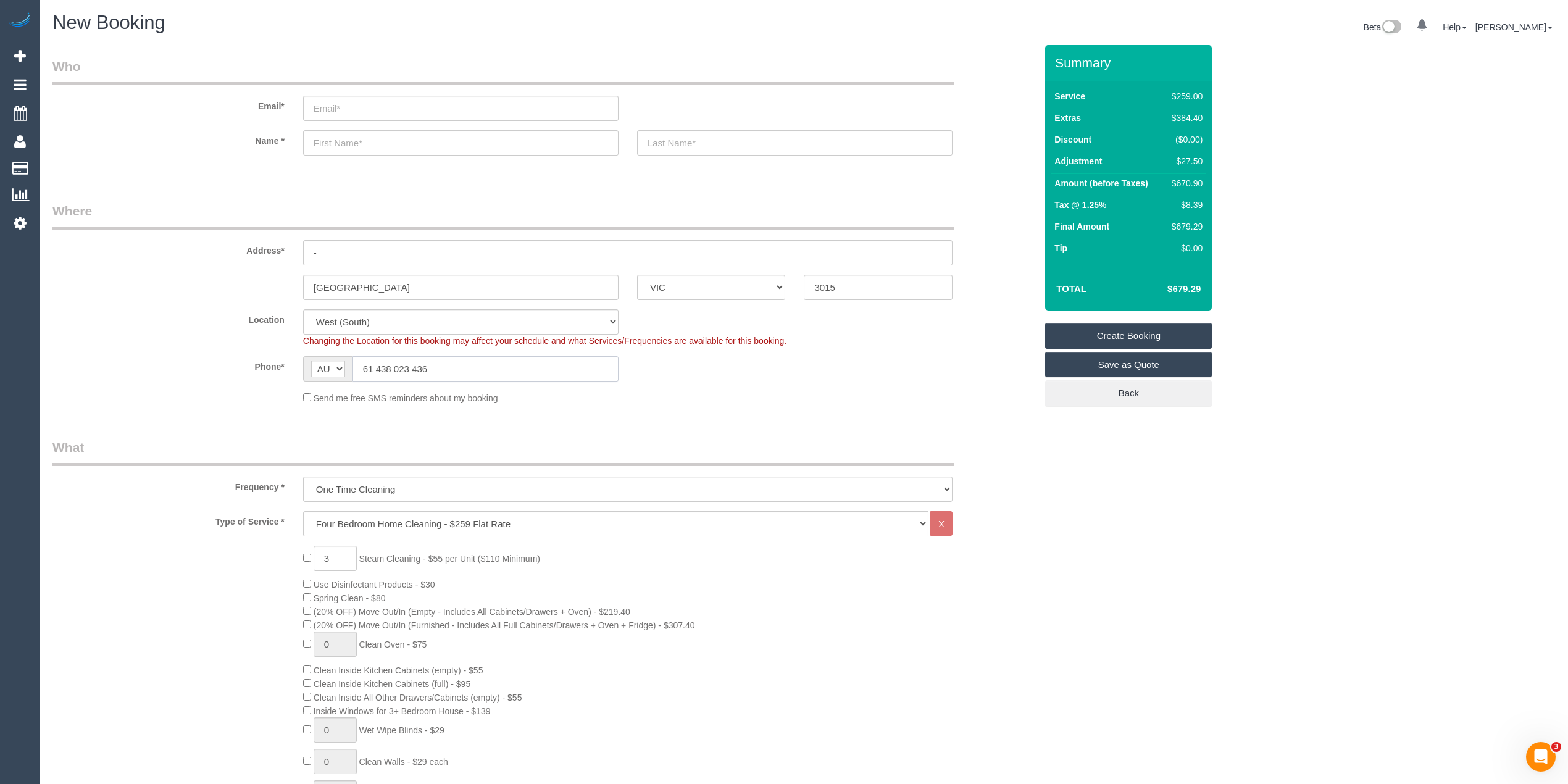
click at [386, 369] on input "61 438 023 436" at bounding box center [485, 368] width 266 height 25
drag, startPoint x: 379, startPoint y: 368, endPoint x: 369, endPoint y: 366, distance: 10.2
click at [369, 366] on input "61 438 023 436" at bounding box center [485, 368] width 266 height 25
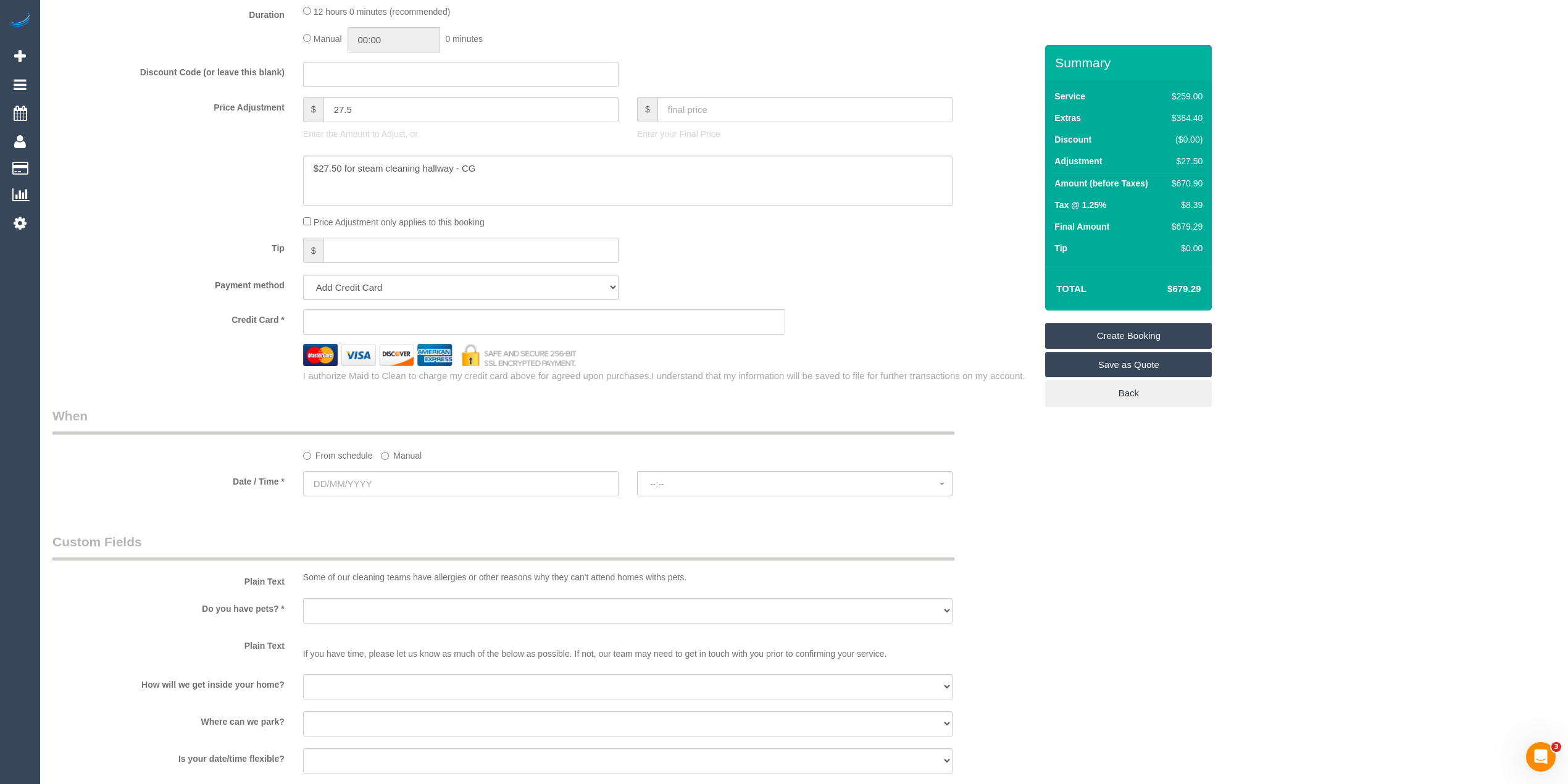
scroll to position [1069, 0]
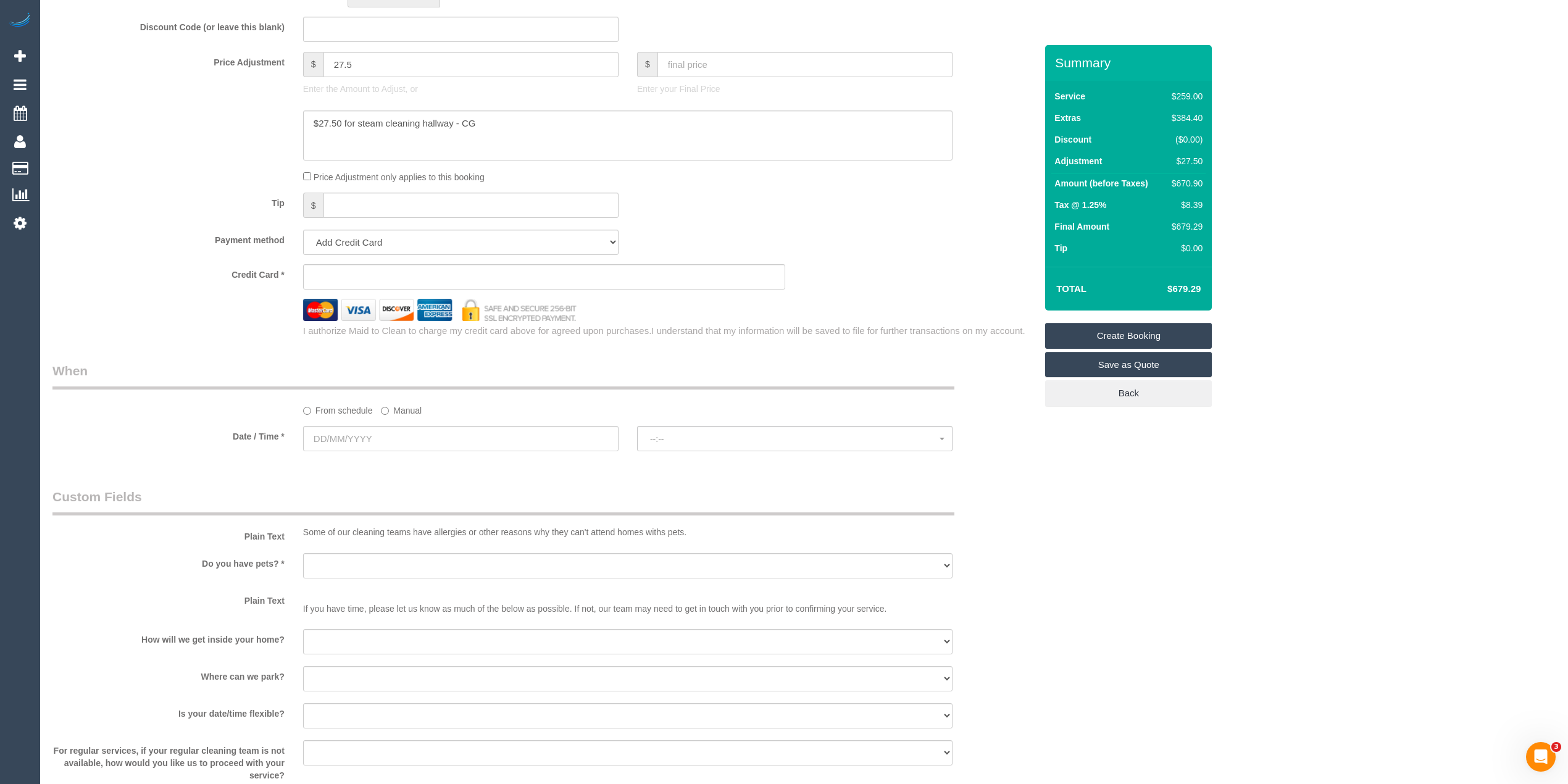
type input "(03) 8023 436"
click at [341, 442] on input "text" at bounding box center [461, 438] width 315 height 25
click at [359, 531] on link "9" at bounding box center [362, 529] width 20 height 16
type input "09/09/2025"
click at [705, 440] on span "--:--" at bounding box center [795, 439] width 289 height 10
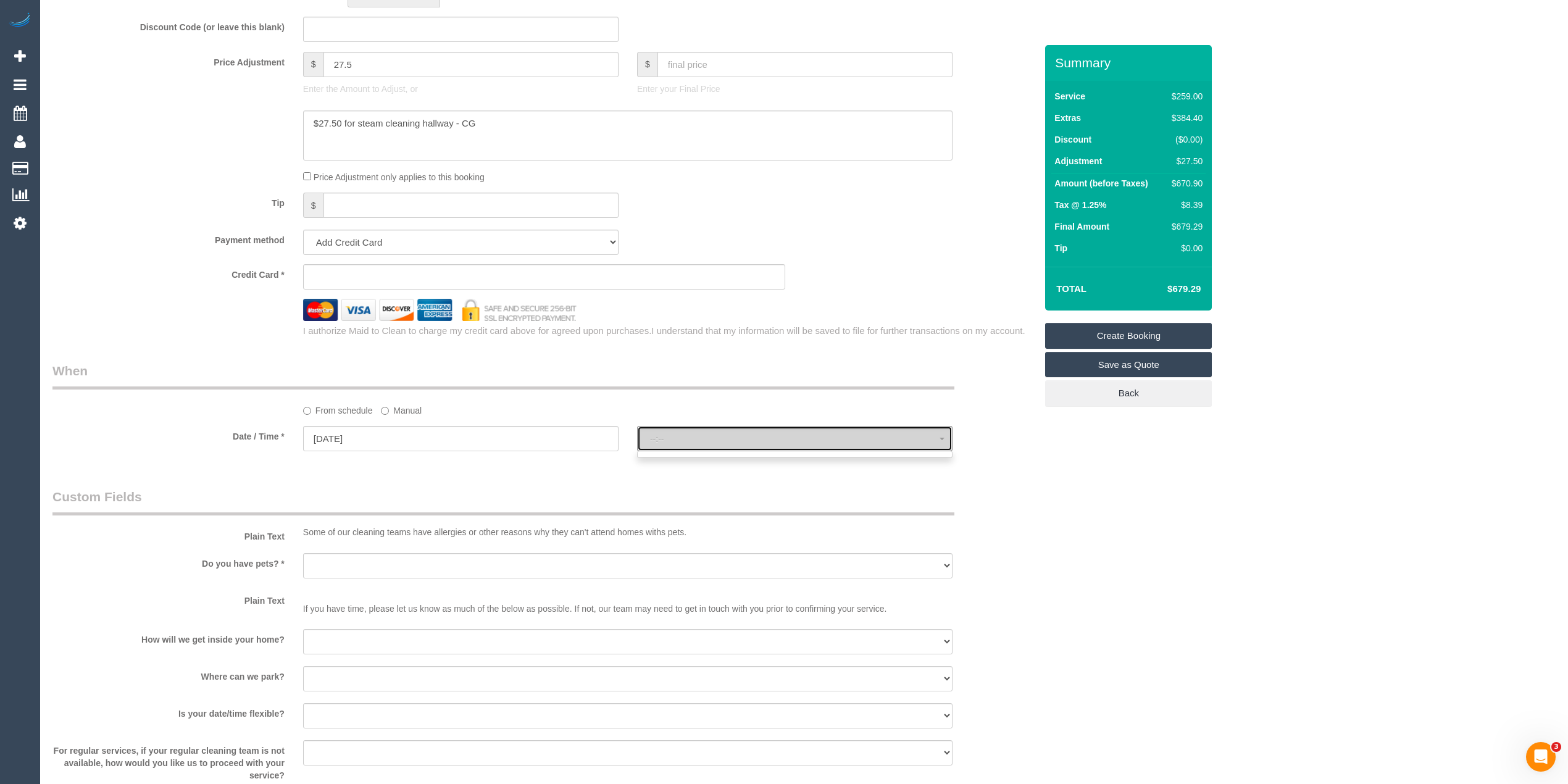
click at [704, 440] on span "--:--" at bounding box center [795, 439] width 289 height 10
select select "spot1"
click at [366, 444] on input "09/09/2025" at bounding box center [461, 438] width 315 height 25
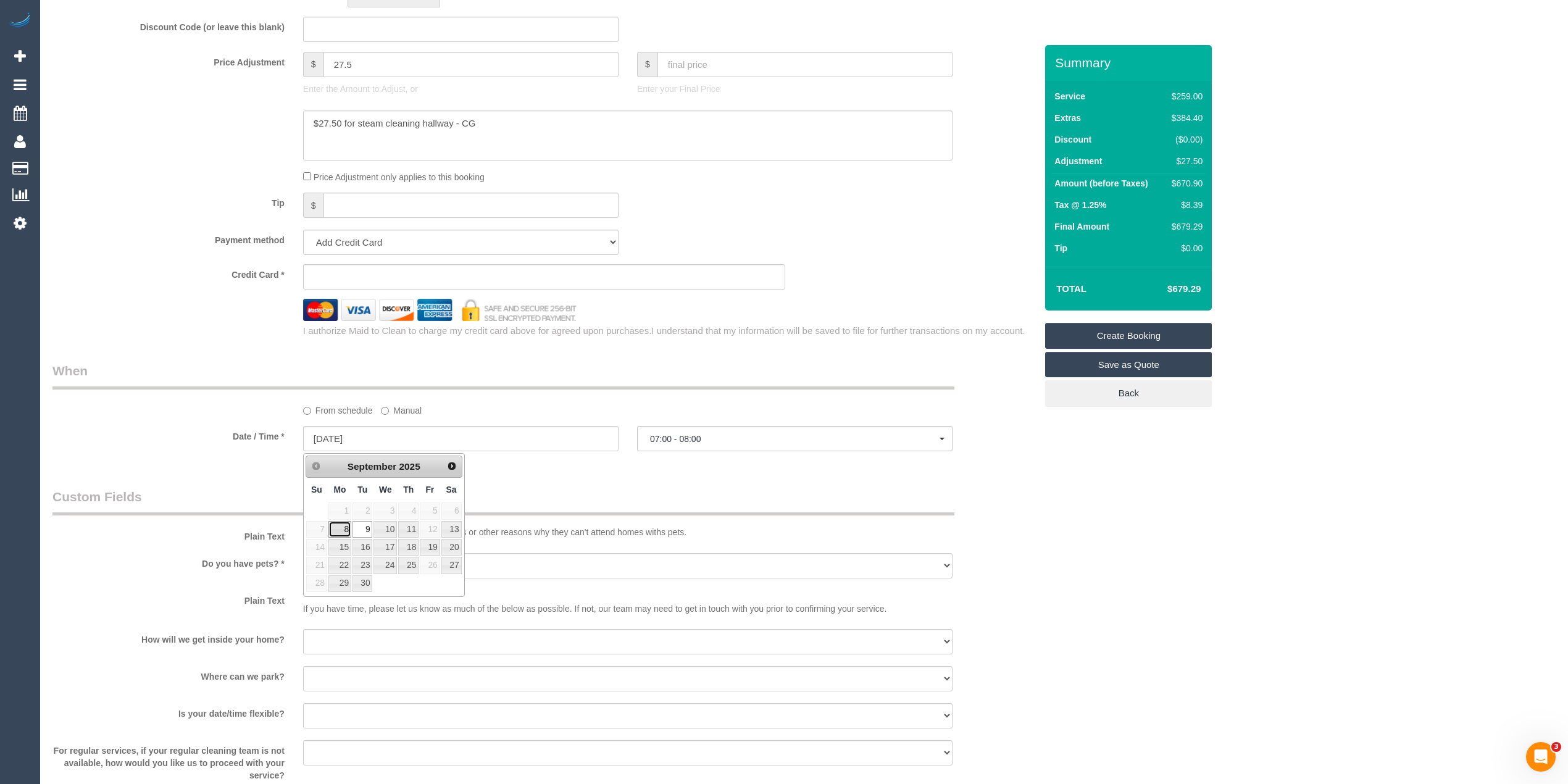
click at [339, 522] on link "8" at bounding box center [340, 529] width 23 height 16
type input "08/09/2025"
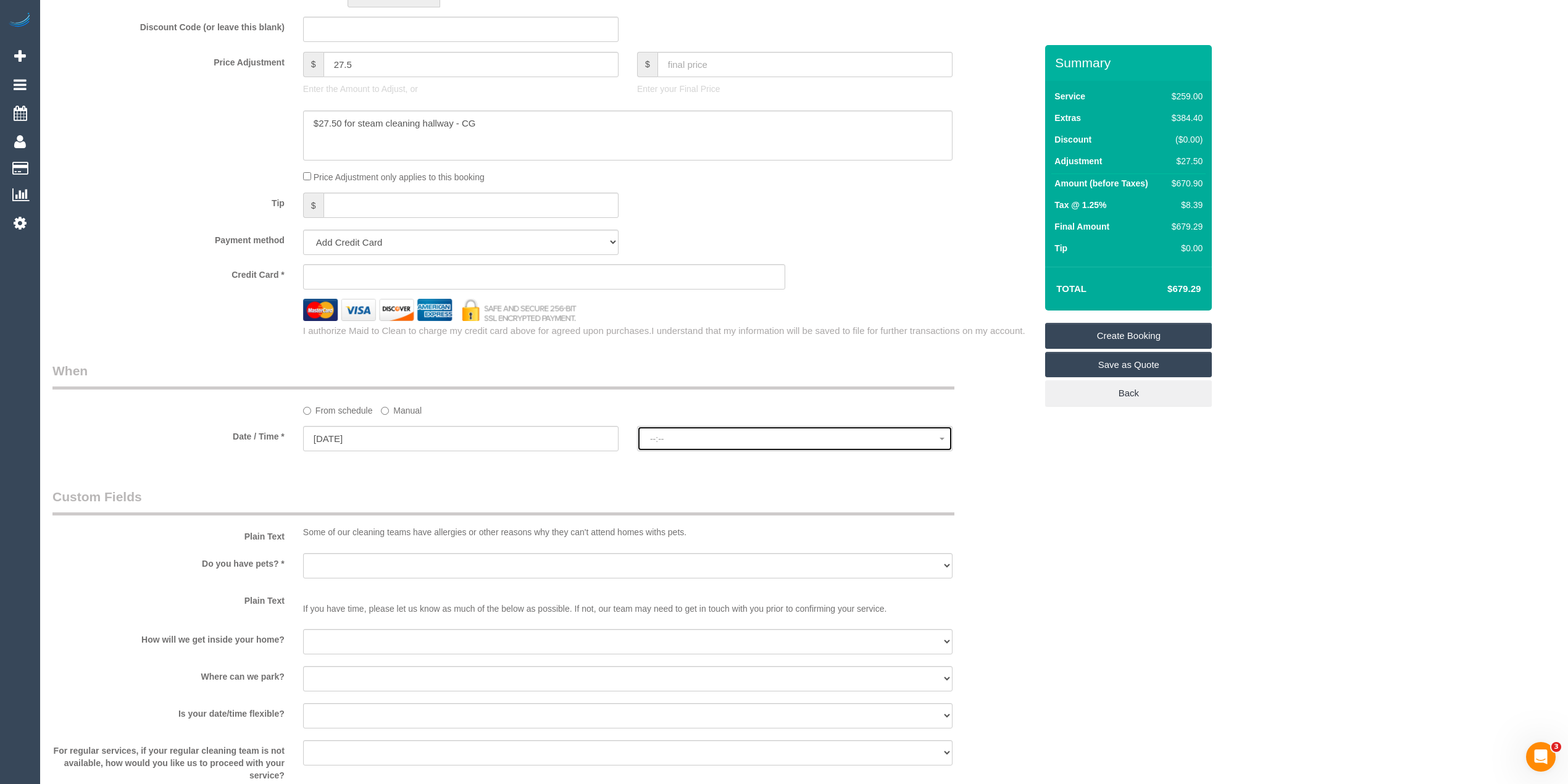
click at [670, 433] on button "--:--" at bounding box center [794, 438] width 315 height 25
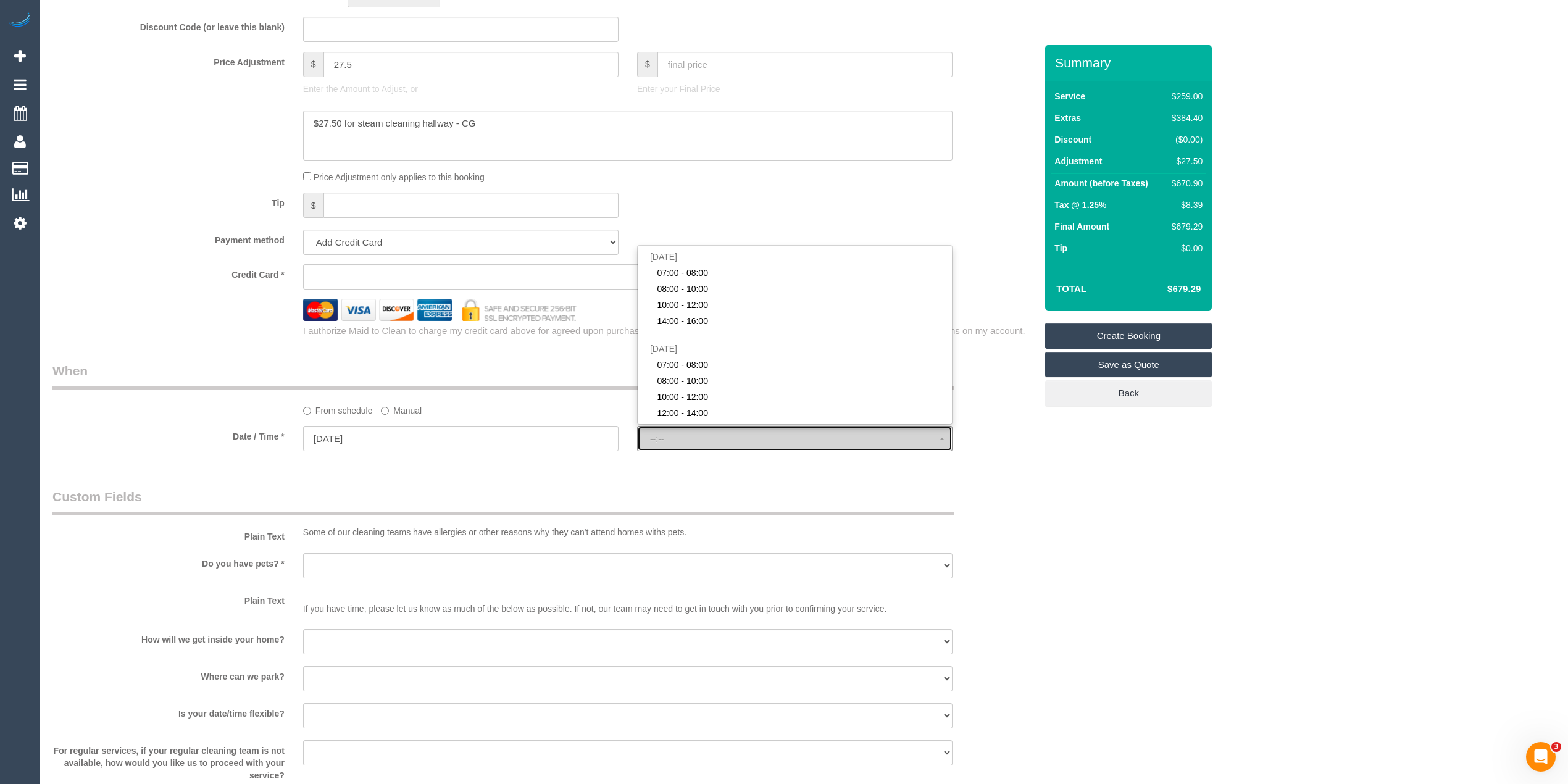
click at [670, 433] on button "--:--" at bounding box center [794, 438] width 315 height 25
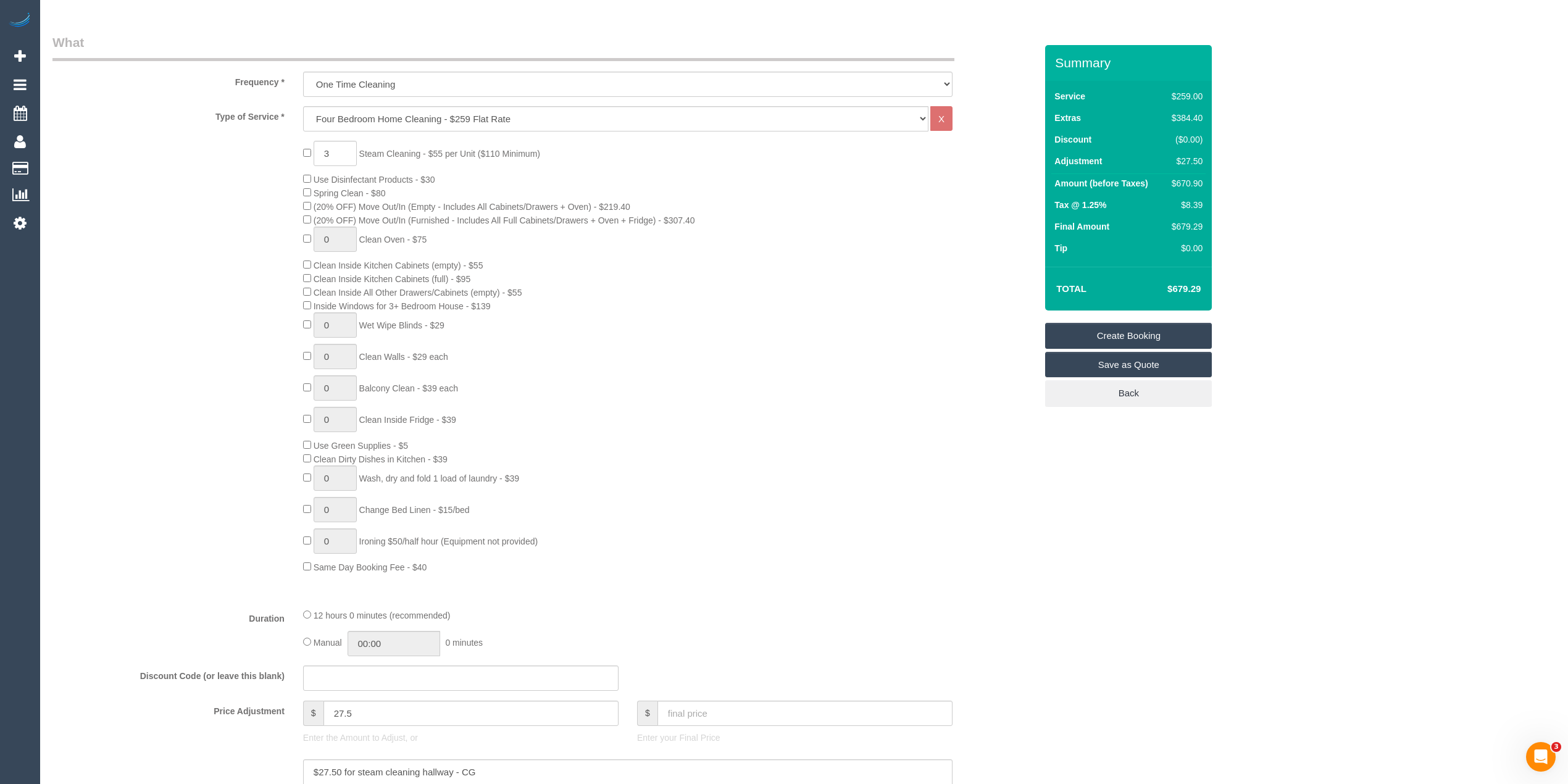
scroll to position [164, 0]
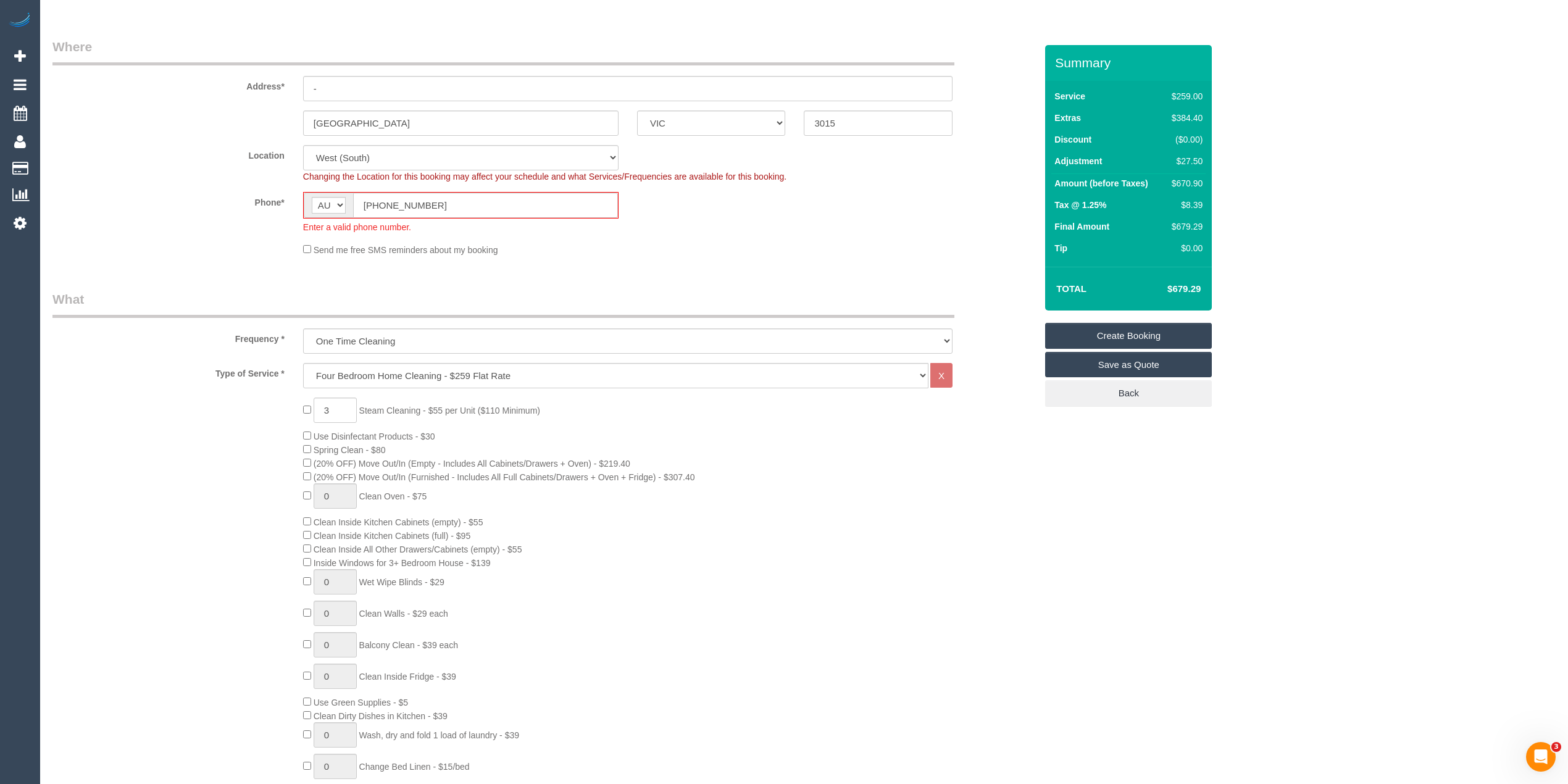
select select "spot21"
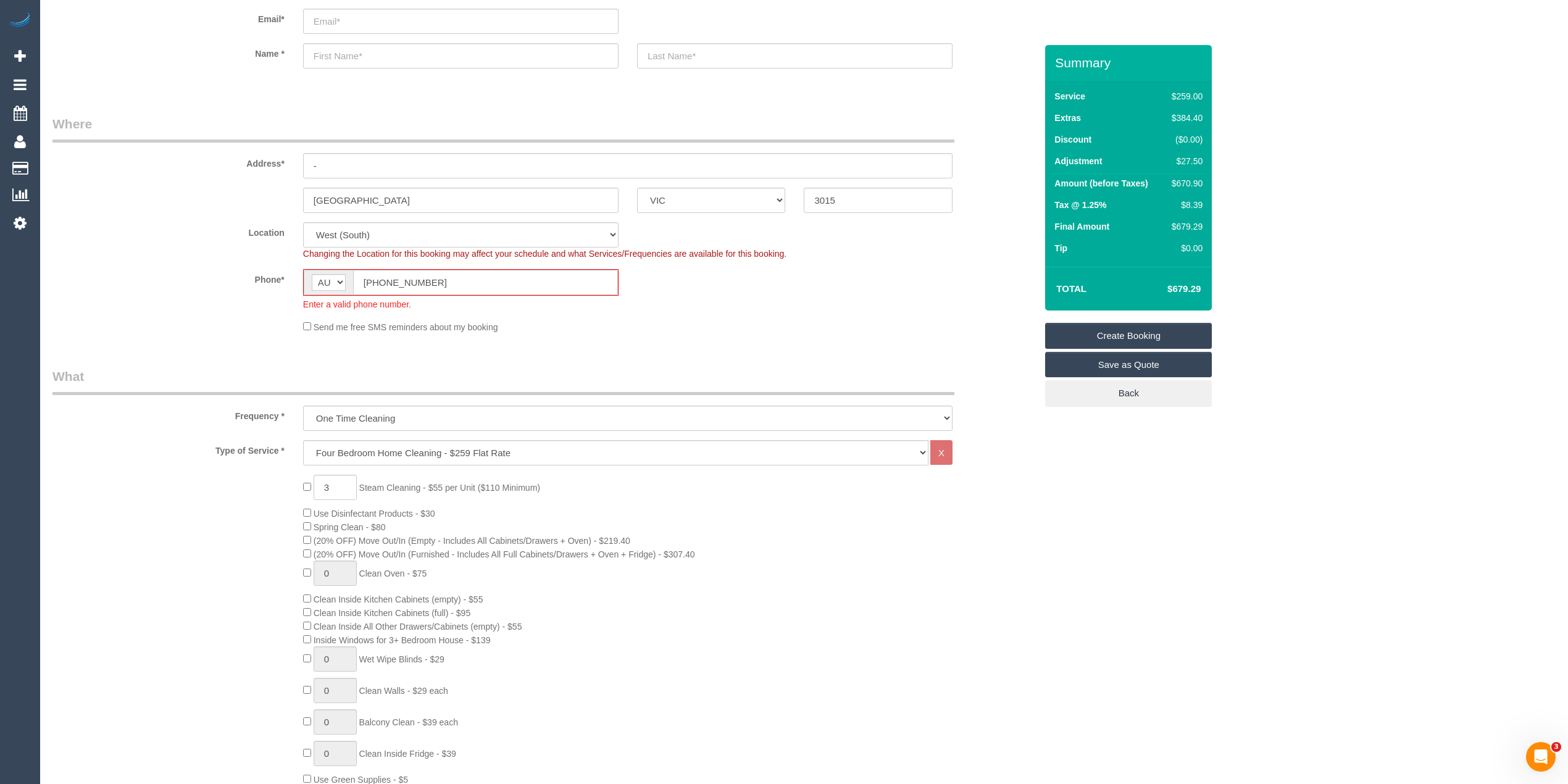
scroll to position [0, 0]
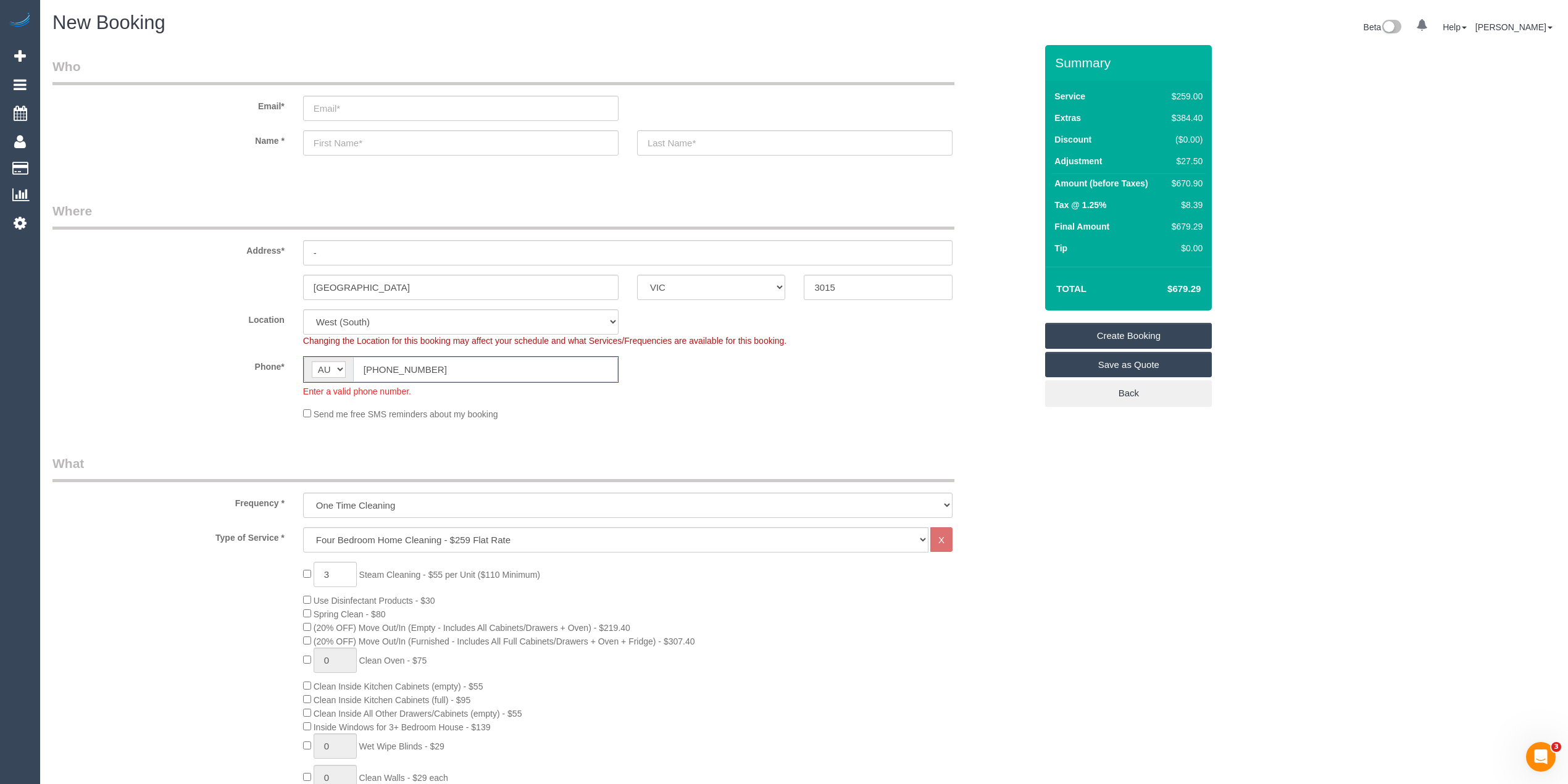
drag, startPoint x: 438, startPoint y: 363, endPoint x: 243, endPoint y: 363, distance: 195.0
click at [206, 358] on div "Phone* AF AL DZ AD AO AI AQ AG AR AM AW AU AT AZ BS BH BD BB BY BE BZ BJ BM BT …" at bounding box center [544, 377] width 1002 height 41
paste input "61 438"
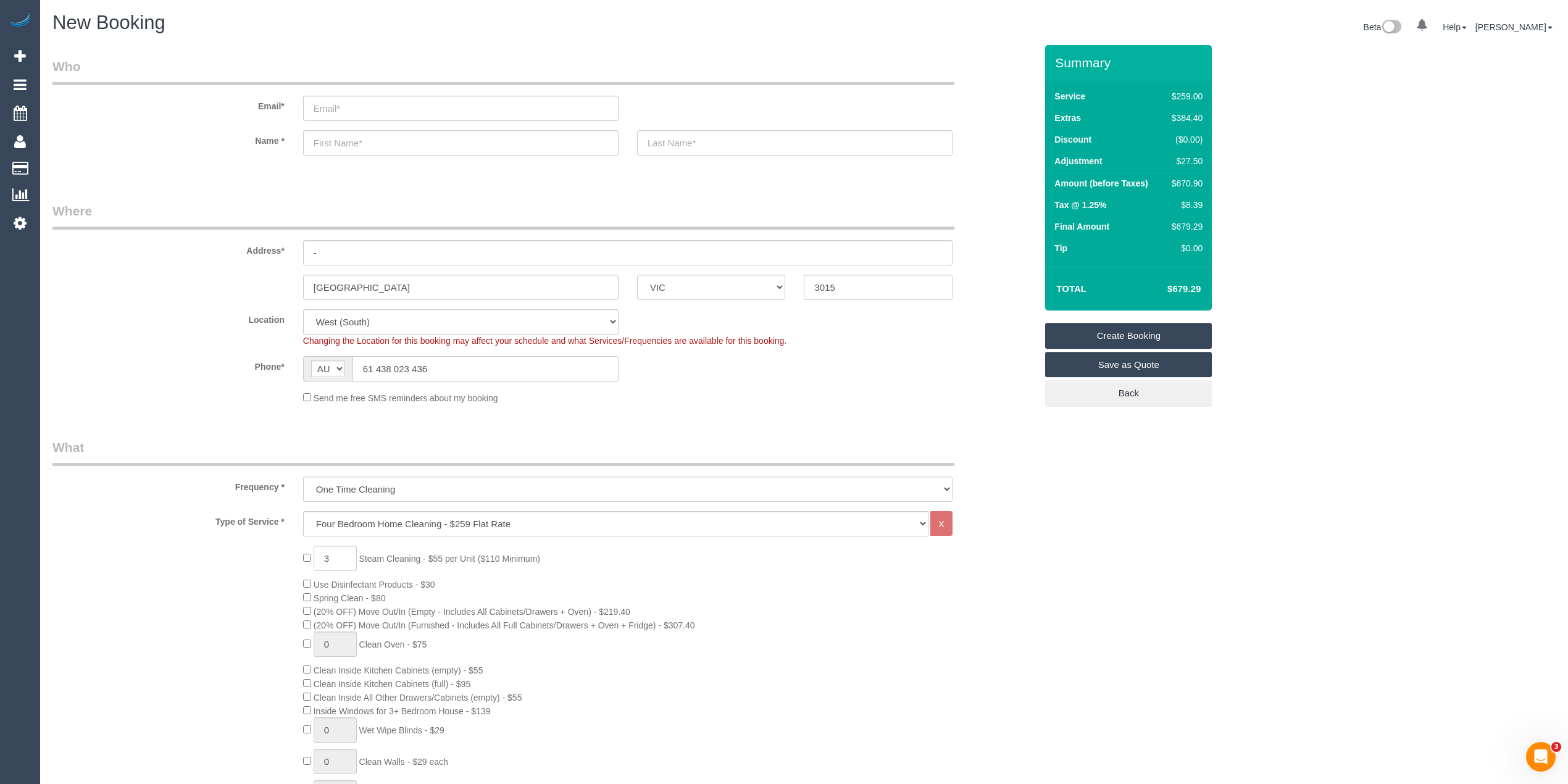
drag, startPoint x: 376, startPoint y: 366, endPoint x: 307, endPoint y: 315, distance: 85.8
click at [307, 319] on sui-booking-location "Location Office City East (North) East (South) Inner East Inner North (East) In…" at bounding box center [544, 356] width 983 height 95
type input "0438 023 436"
click at [398, 113] on input "email" at bounding box center [461, 108] width 315 height 25
type input "bellshelleyanne@gmail.com"
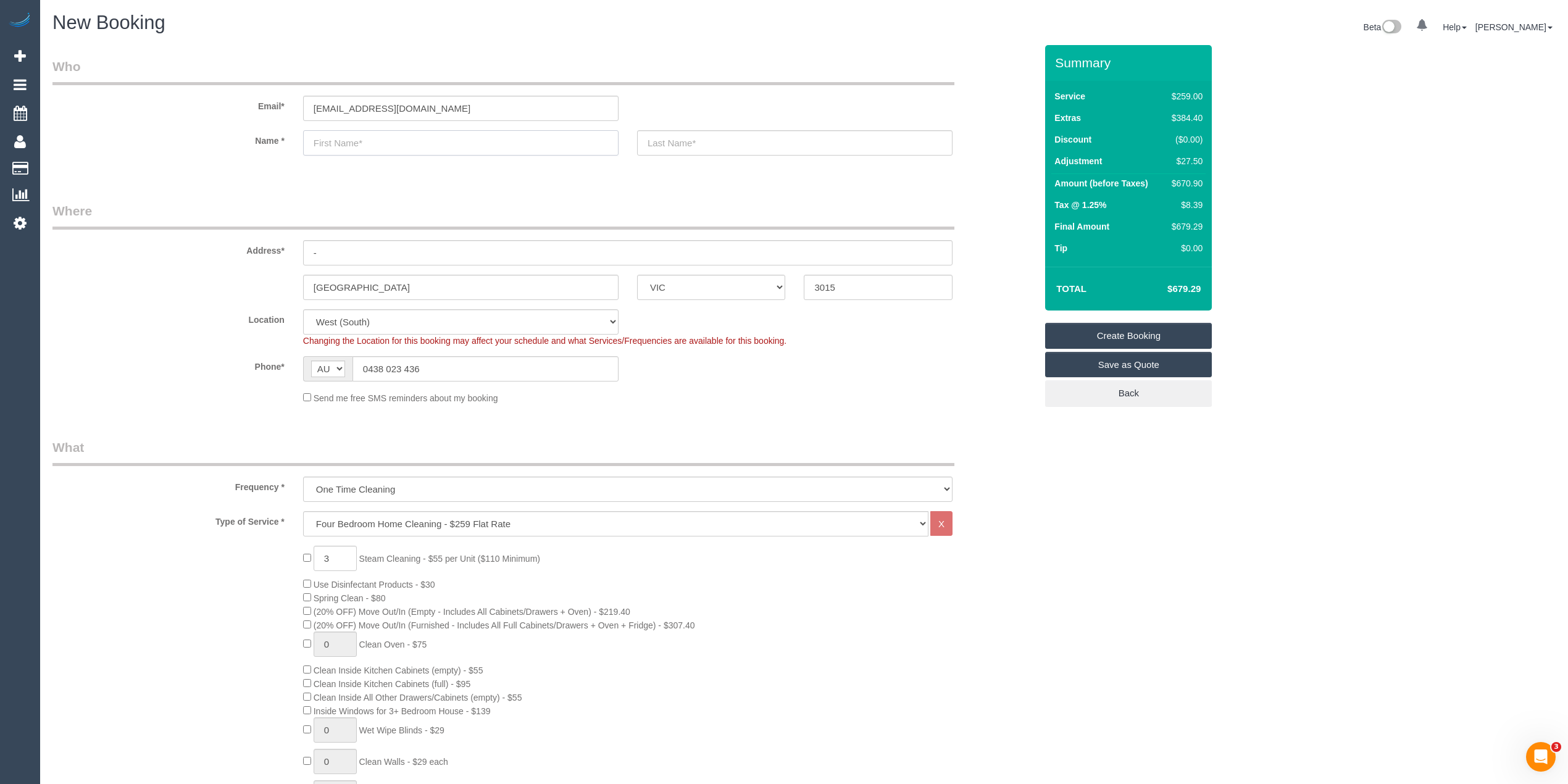
click at [376, 132] on input "text" at bounding box center [461, 143] width 315 height 25
click at [369, 139] on input "text" at bounding box center [461, 143] width 315 height 25
select select "spot40"
click at [363, 134] on input "text" at bounding box center [461, 143] width 315 height 25
type input "Shelley Anne"
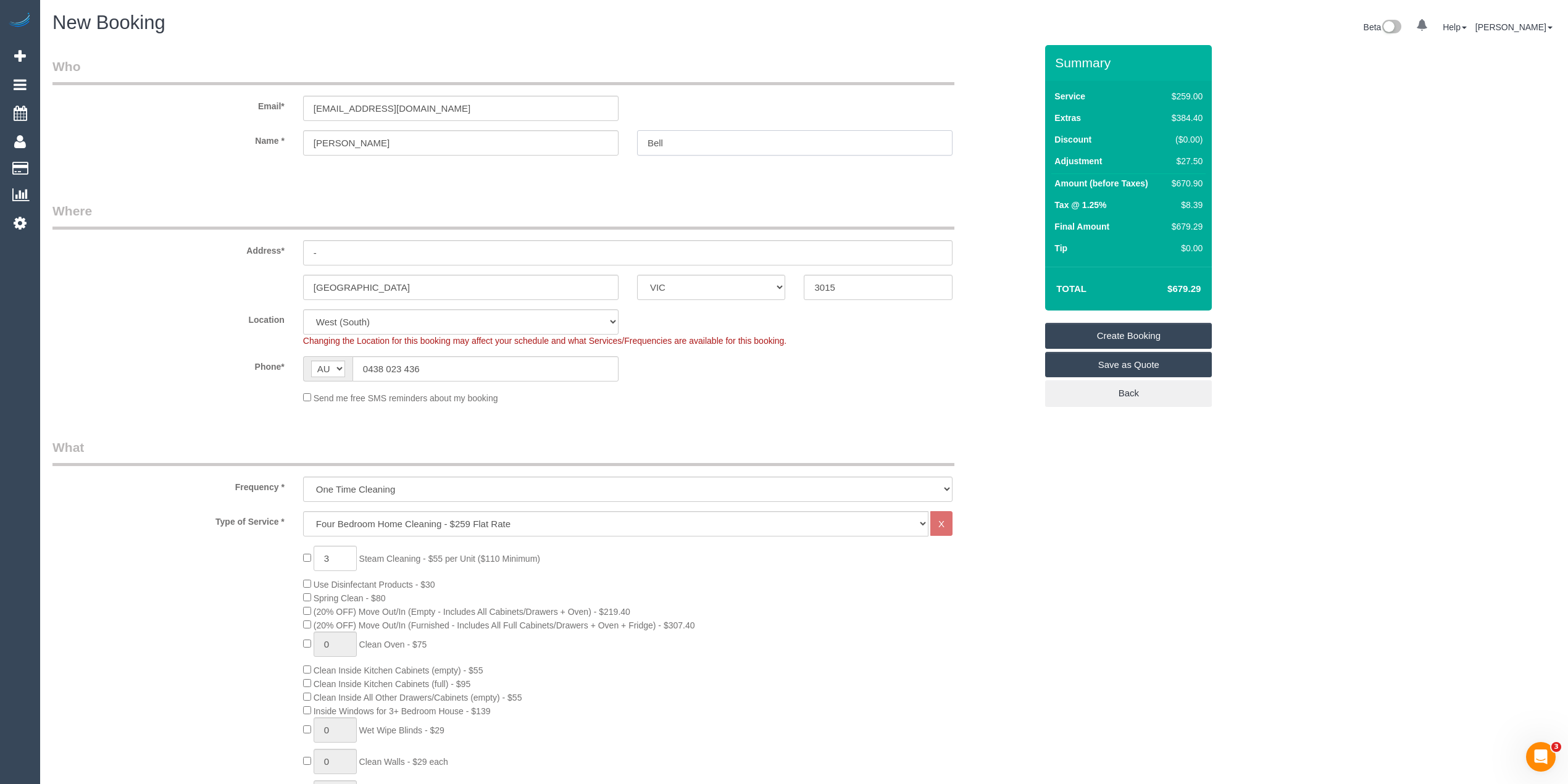
type input "Bell"
click at [1175, 368] on link "Save as Quote" at bounding box center [1129, 364] width 167 height 26
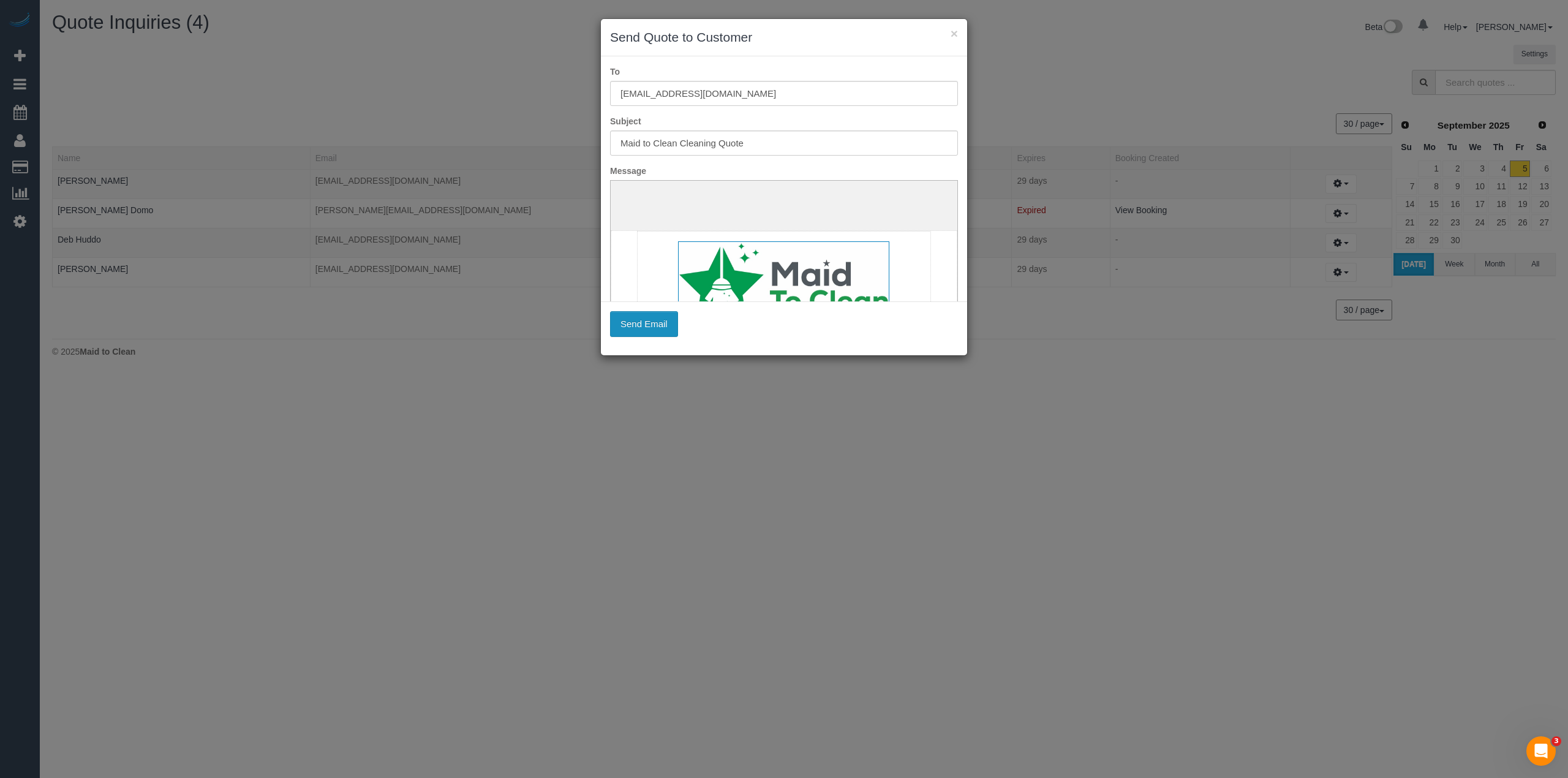
click at [640, 317] on button "Send Email" at bounding box center [644, 324] width 68 height 25
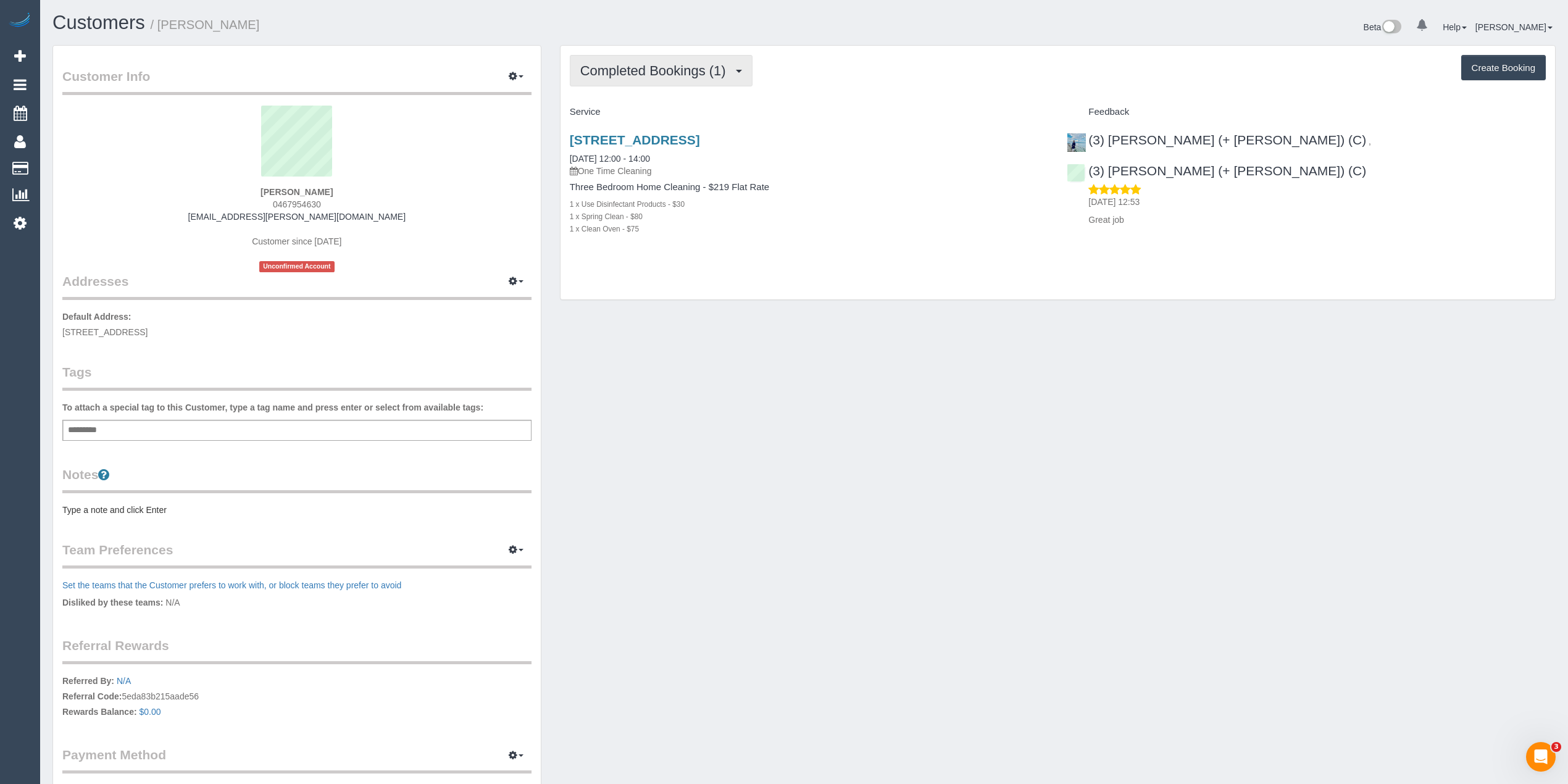
click at [692, 67] on span "Completed Bookings (1)" at bounding box center [656, 71] width 152 height 16
drag, startPoint x: 310, startPoint y: 200, endPoint x: 272, endPoint y: 199, distance: 38.0
click at [272, 199] on div "[PERSON_NAME] 0467954630 [PERSON_NAME][EMAIL_ADDRESS][PERSON_NAME][DOMAIN_NAME]…" at bounding box center [297, 189] width 469 height 167
copy span "0467954630"
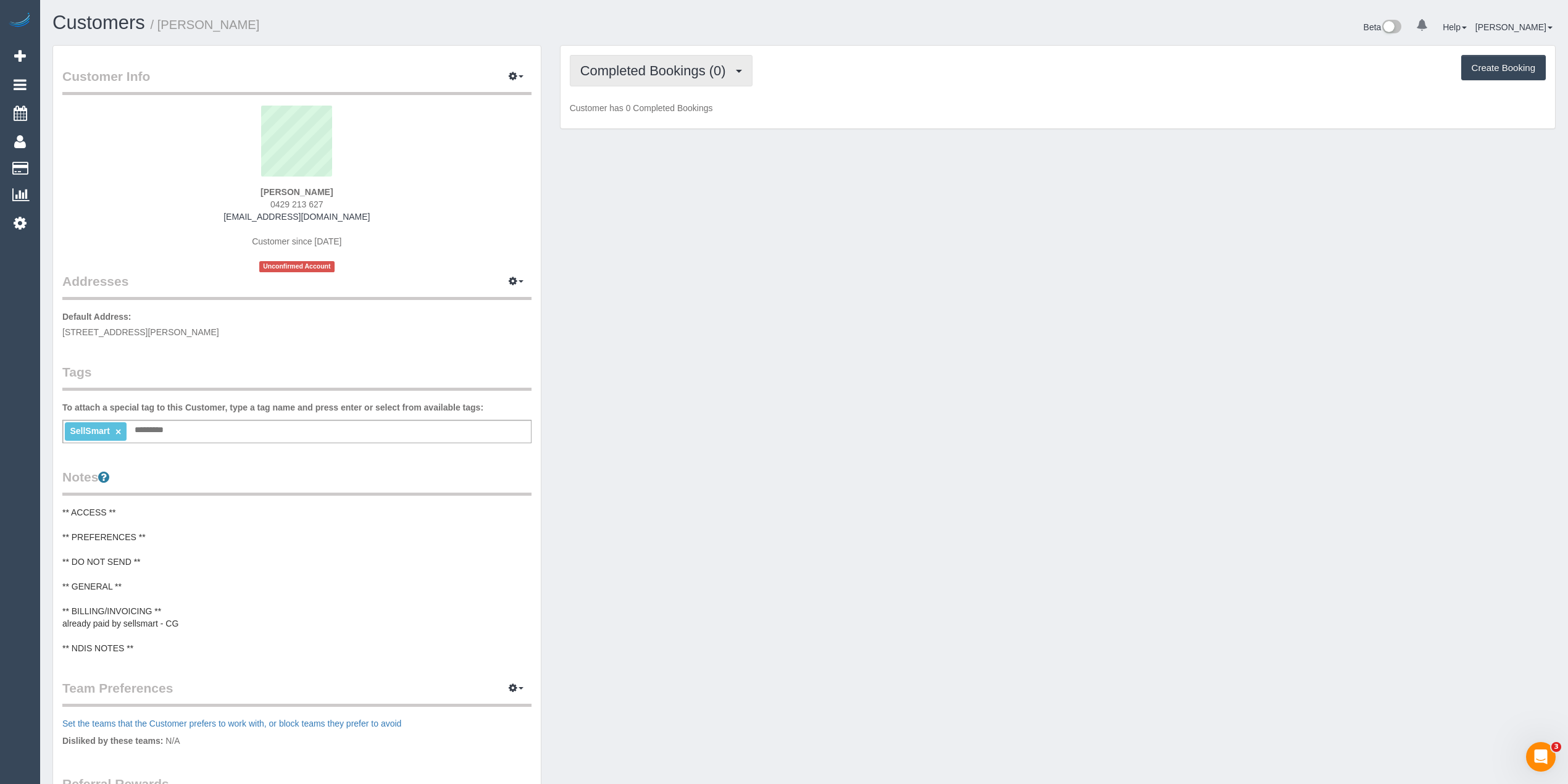
click at [623, 75] on span "Completed Bookings (0)" at bounding box center [656, 71] width 152 height 16
click at [641, 115] on link "Upcoming Bookings (1)" at bounding box center [635, 115] width 128 height 16
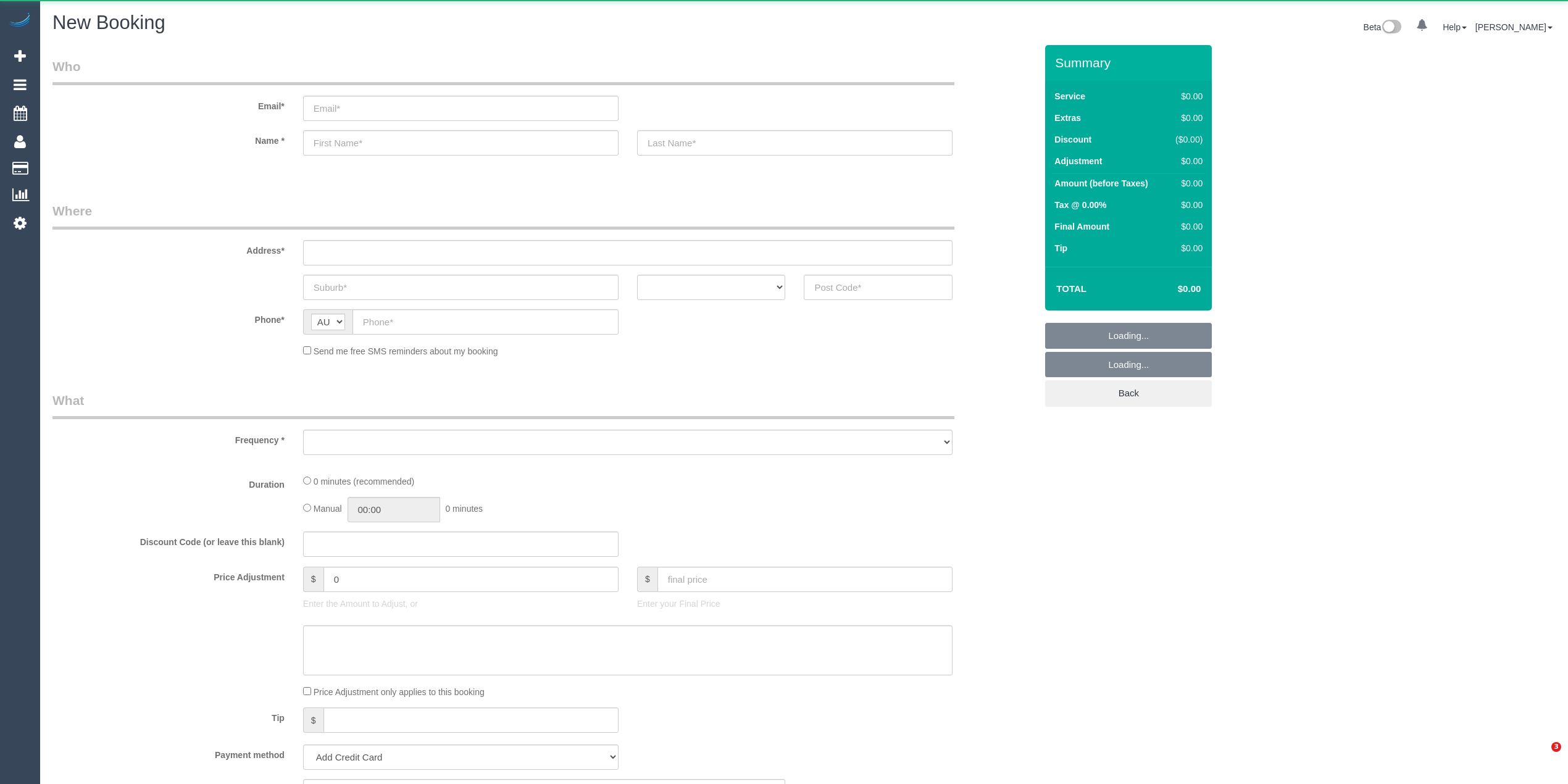
select select "object:2084"
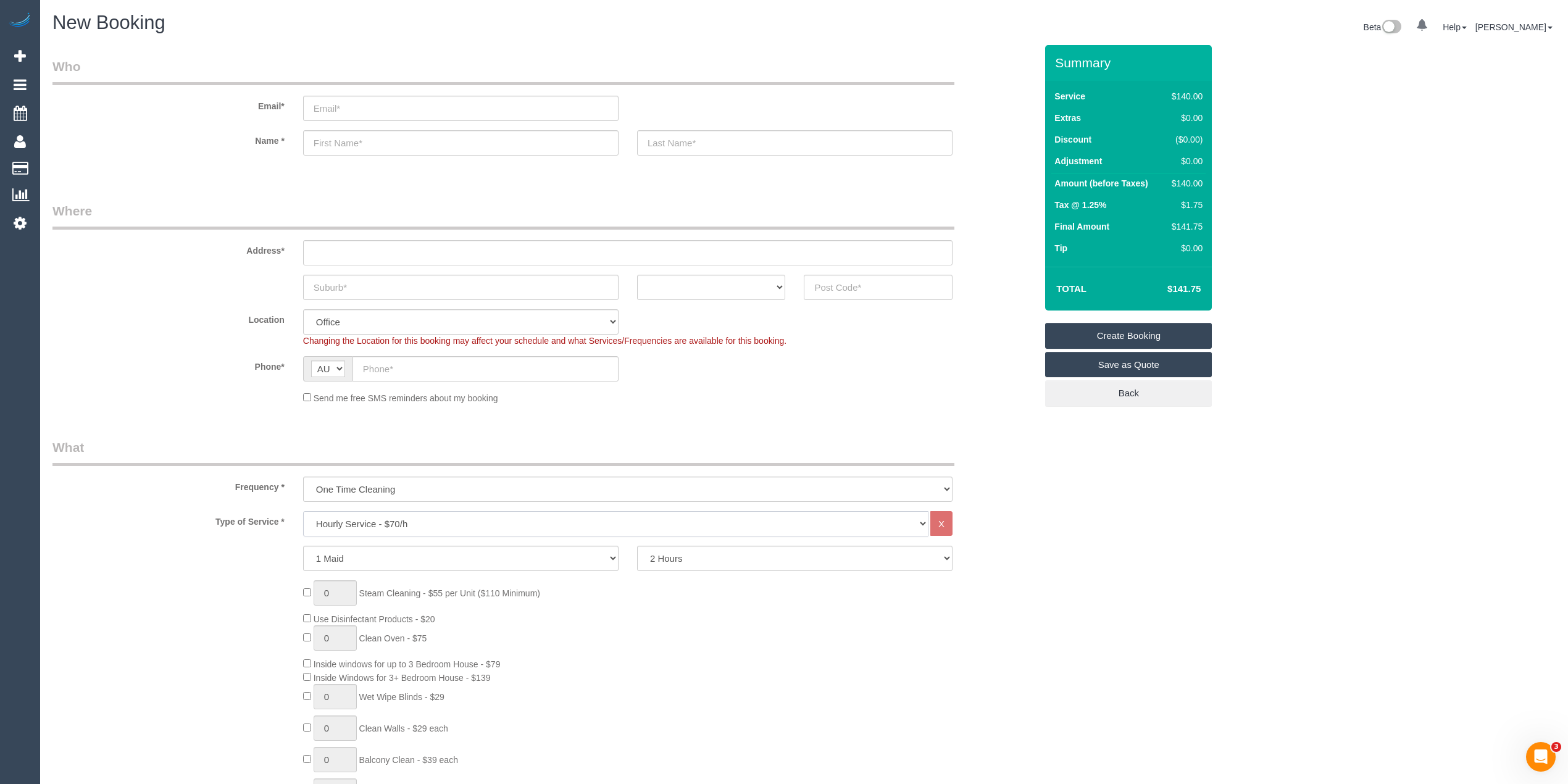
click at [384, 532] on select "Hourly Service - $70/h Hourly Service - $65/h Hourly Service - $60/h Hourly Ser…" at bounding box center [615, 523] width 625 height 25
click at [303, 511] on select "Hourly Service - $70/h Hourly Service - $65/h Hourly Service - $60/h Hourly Ser…" at bounding box center [615, 523] width 625 height 25
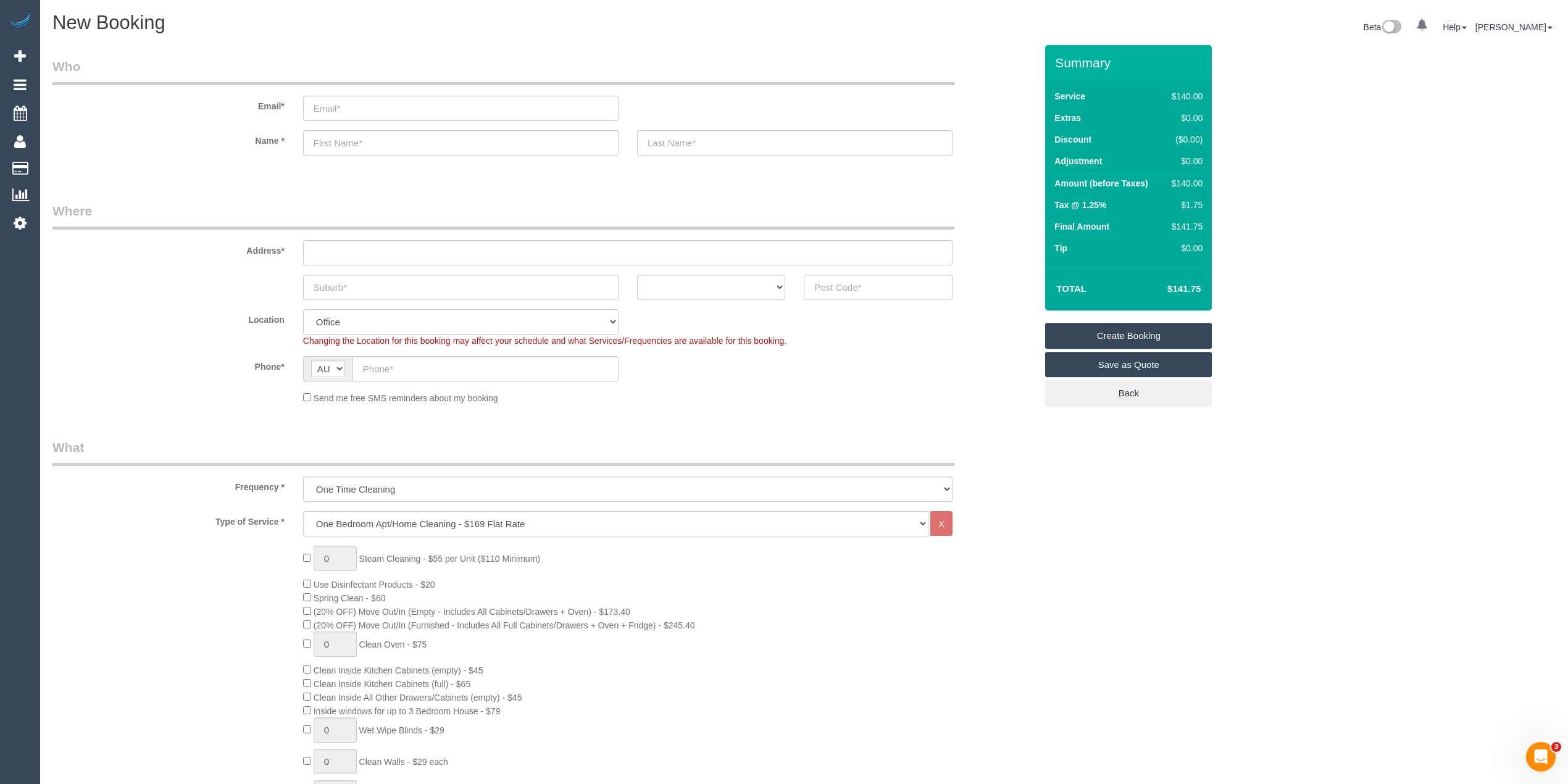
click at [390, 531] on select "Hourly Service - $70/h Hourly Service - $65/h Hourly Service - $60/h Hourly Ser…" at bounding box center [615, 523] width 625 height 25
select select "211"
click at [303, 511] on select "Hourly Service - $70/h Hourly Service - $65/h Hourly Service - $60/h Hourly Ser…" at bounding box center [615, 523] width 625 height 25
click at [1184, 282] on td "$370.98" at bounding box center [1165, 289] width 81 height 31
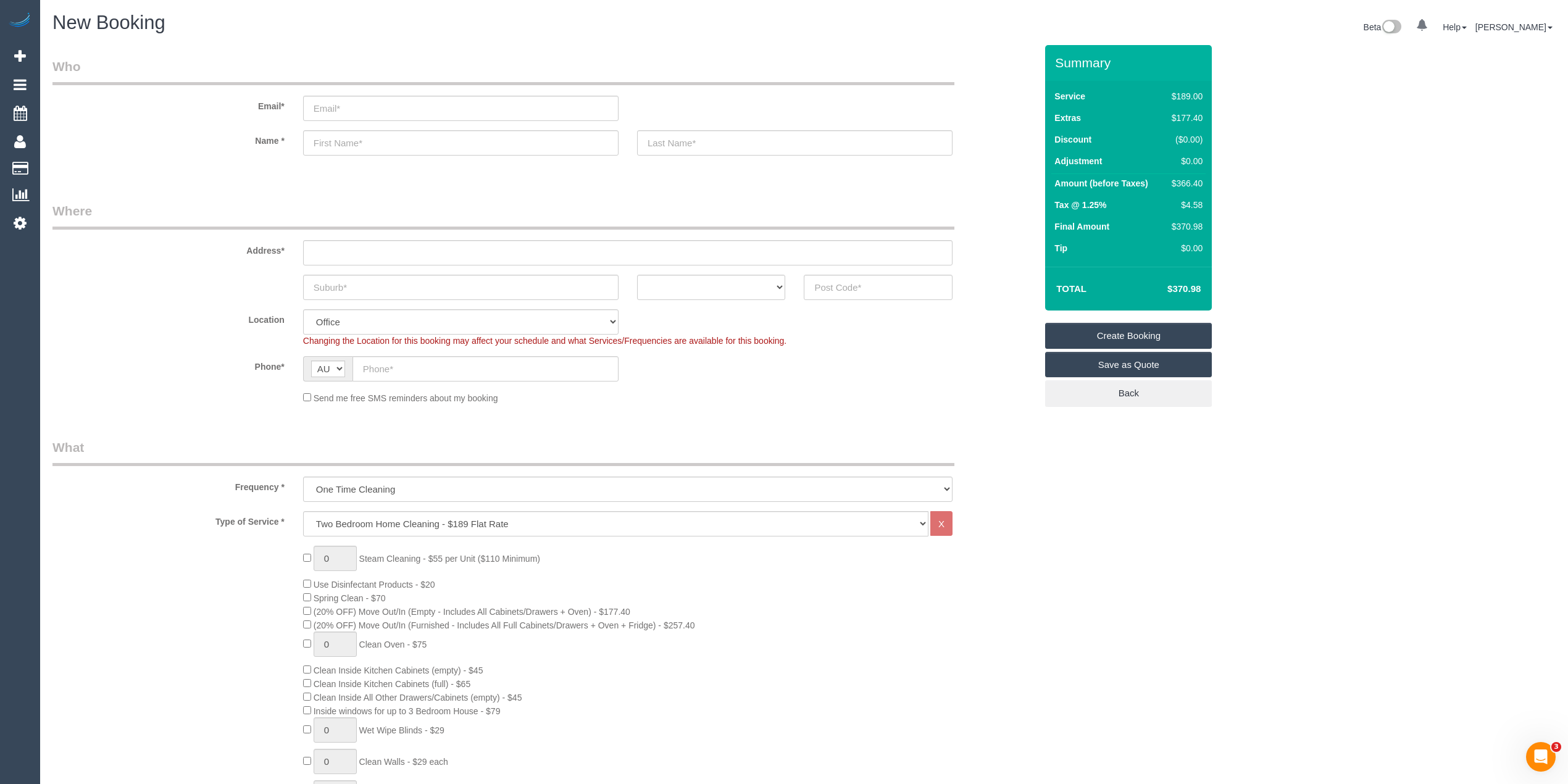
copy h4 "370.98"
click at [359, 103] on input "email" at bounding box center [461, 108] width 315 height 25
paste input "[EMAIL_ADDRESS][DOMAIN_NAME]"
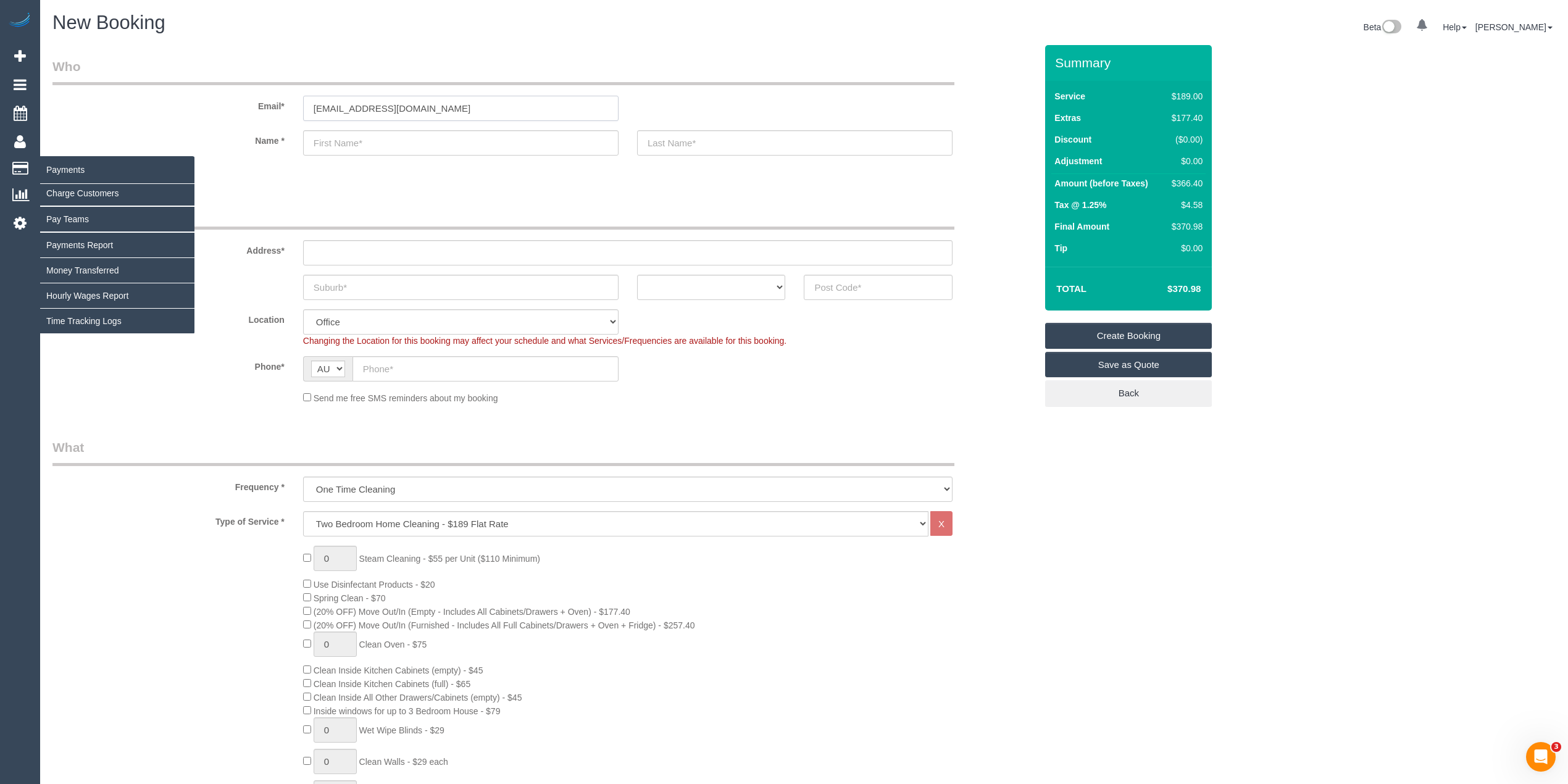
type input "[EMAIL_ADDRESS][DOMAIN_NAME]"
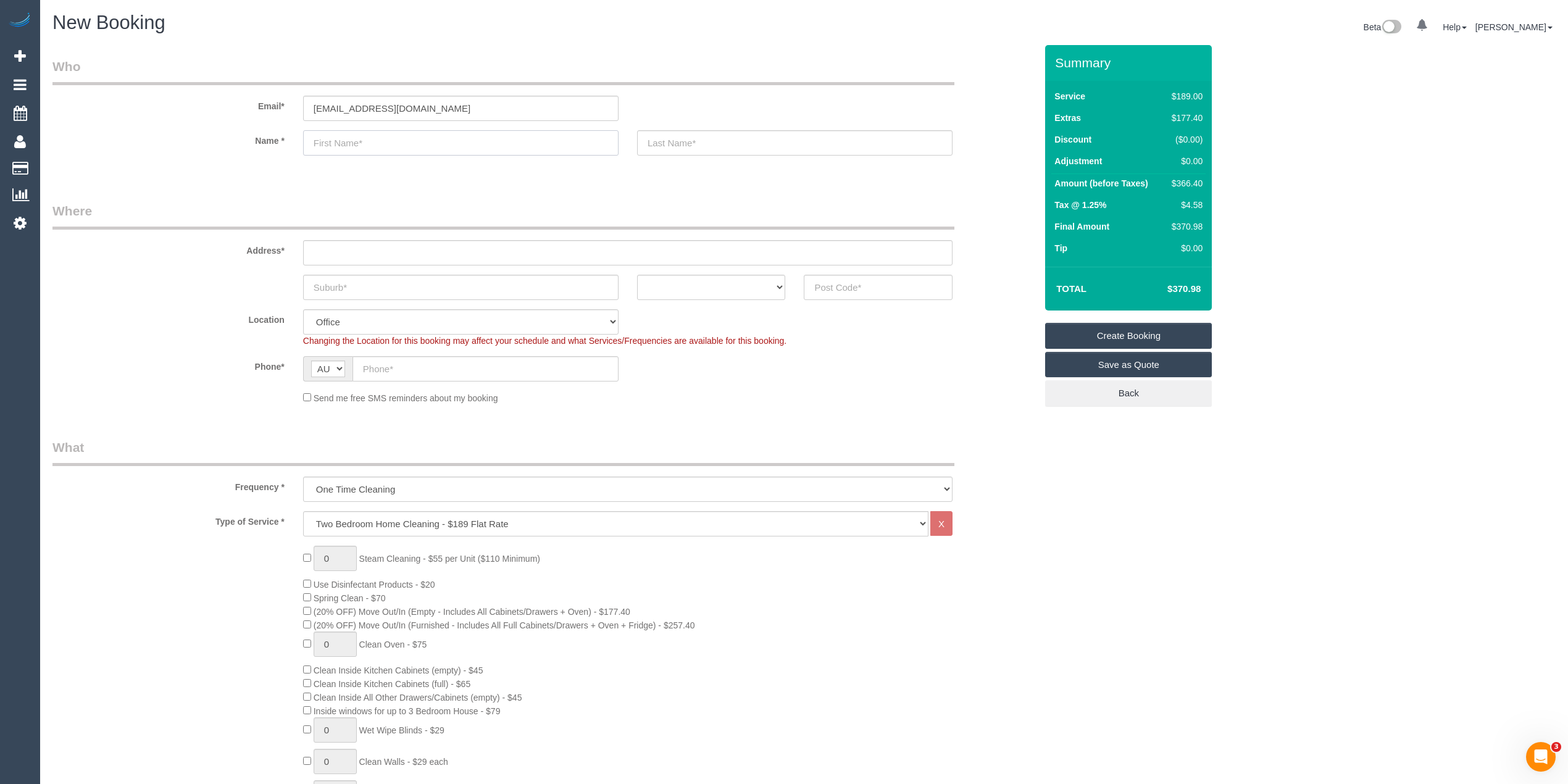
click at [366, 151] on input "text" at bounding box center [461, 143] width 315 height 25
paste input "[PERSON_NAME]"
click at [359, 144] on input "[PERSON_NAME]" at bounding box center [461, 143] width 315 height 25
type input "[PERSON_NAME]"
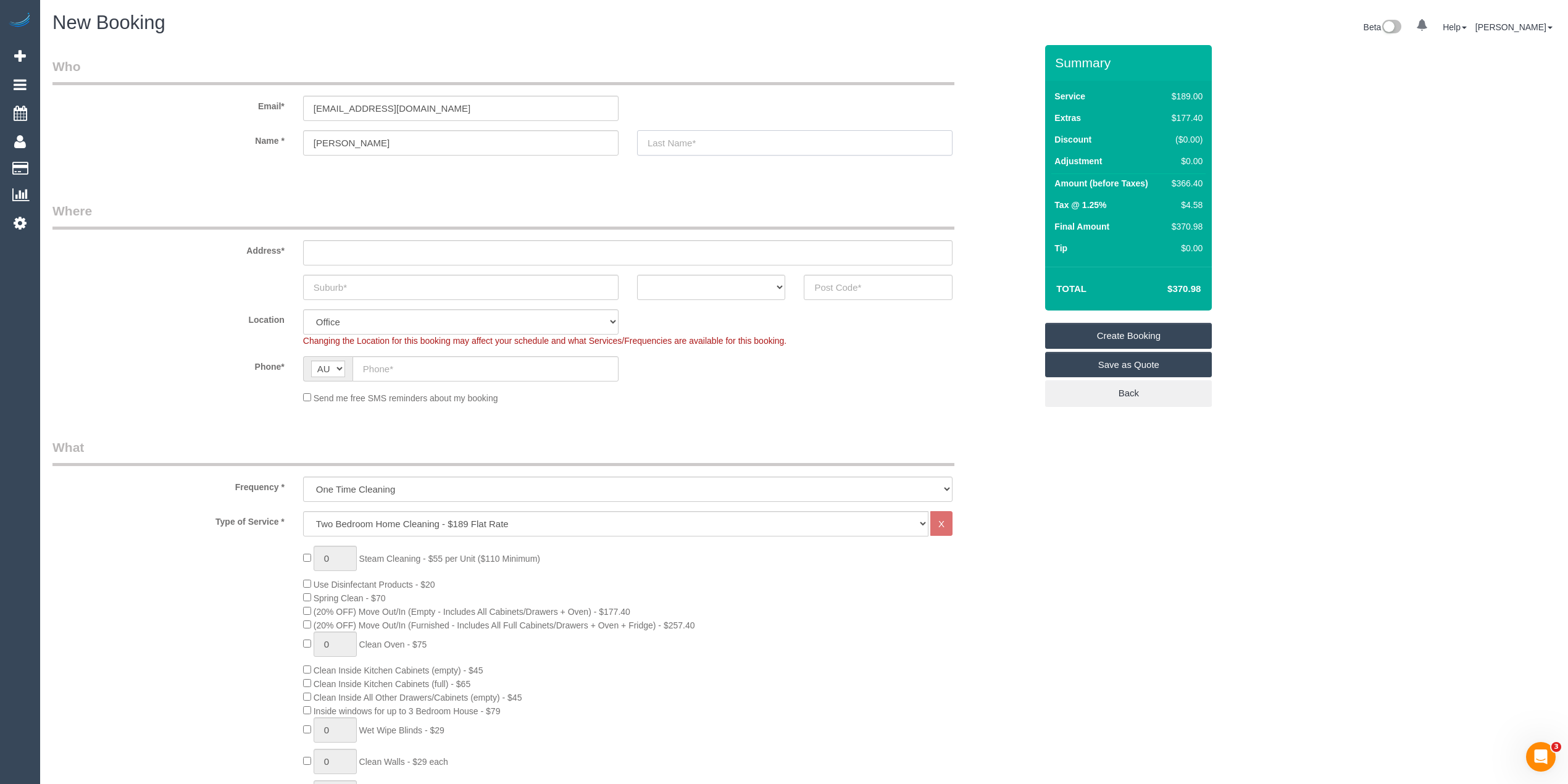
click at [717, 140] on input "text" at bounding box center [794, 143] width 315 height 25
paste input "Chorin"
type input "Chorin"
click at [331, 254] on input "text" at bounding box center [627, 252] width 650 height 25
paste input "[STREET_ADDRESS]"
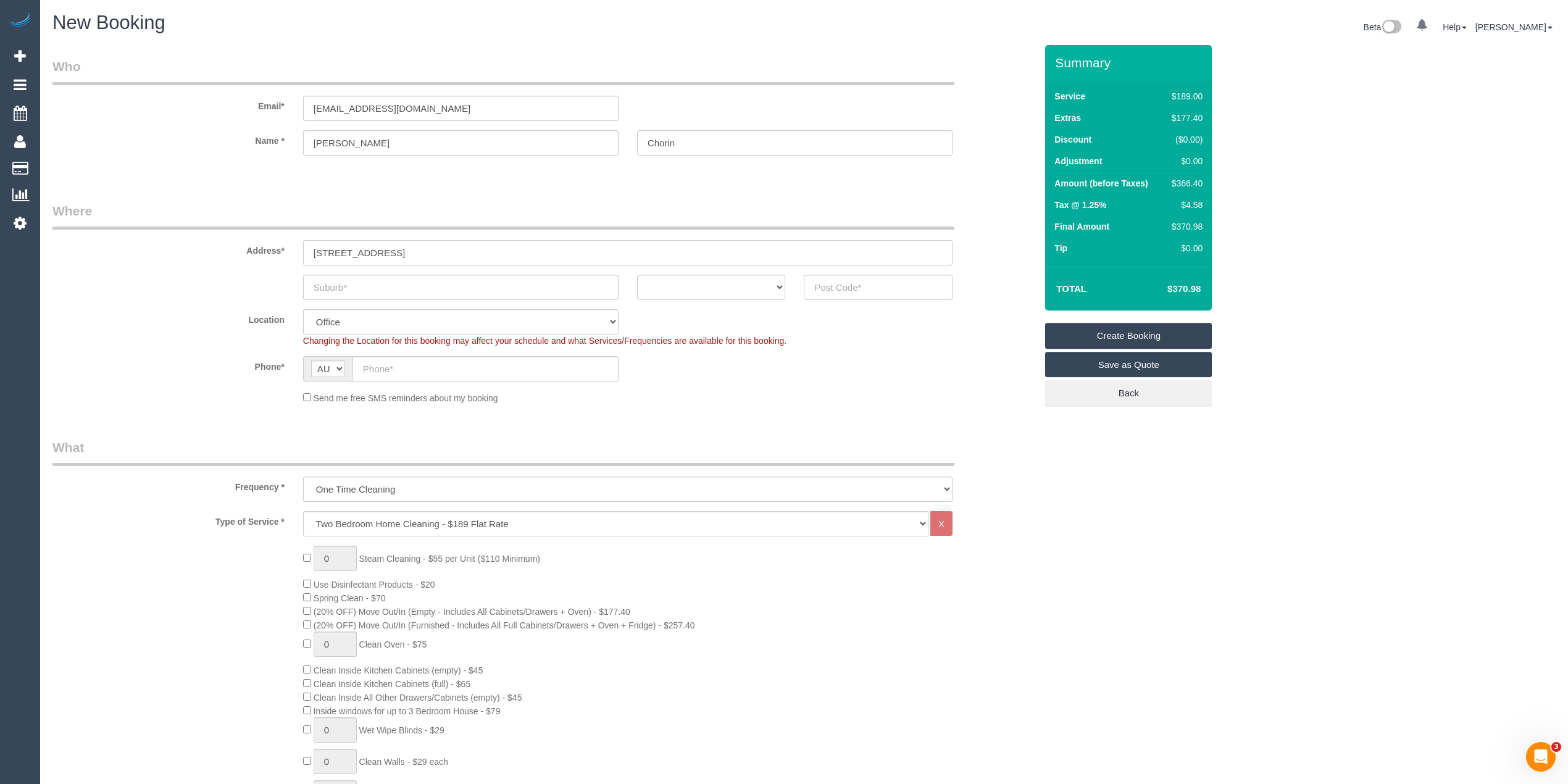
type input "[STREET_ADDRESS]"
click at [379, 287] on input "text" at bounding box center [461, 287] width 315 height 25
paste input "[GEOGRAPHIC_DATA]"
type input "[GEOGRAPHIC_DATA]"
click at [673, 289] on select "ACT [GEOGRAPHIC_DATA] NT [GEOGRAPHIC_DATA] SA TAS [GEOGRAPHIC_DATA] [GEOGRAPHIC…" at bounding box center [711, 287] width 149 height 25
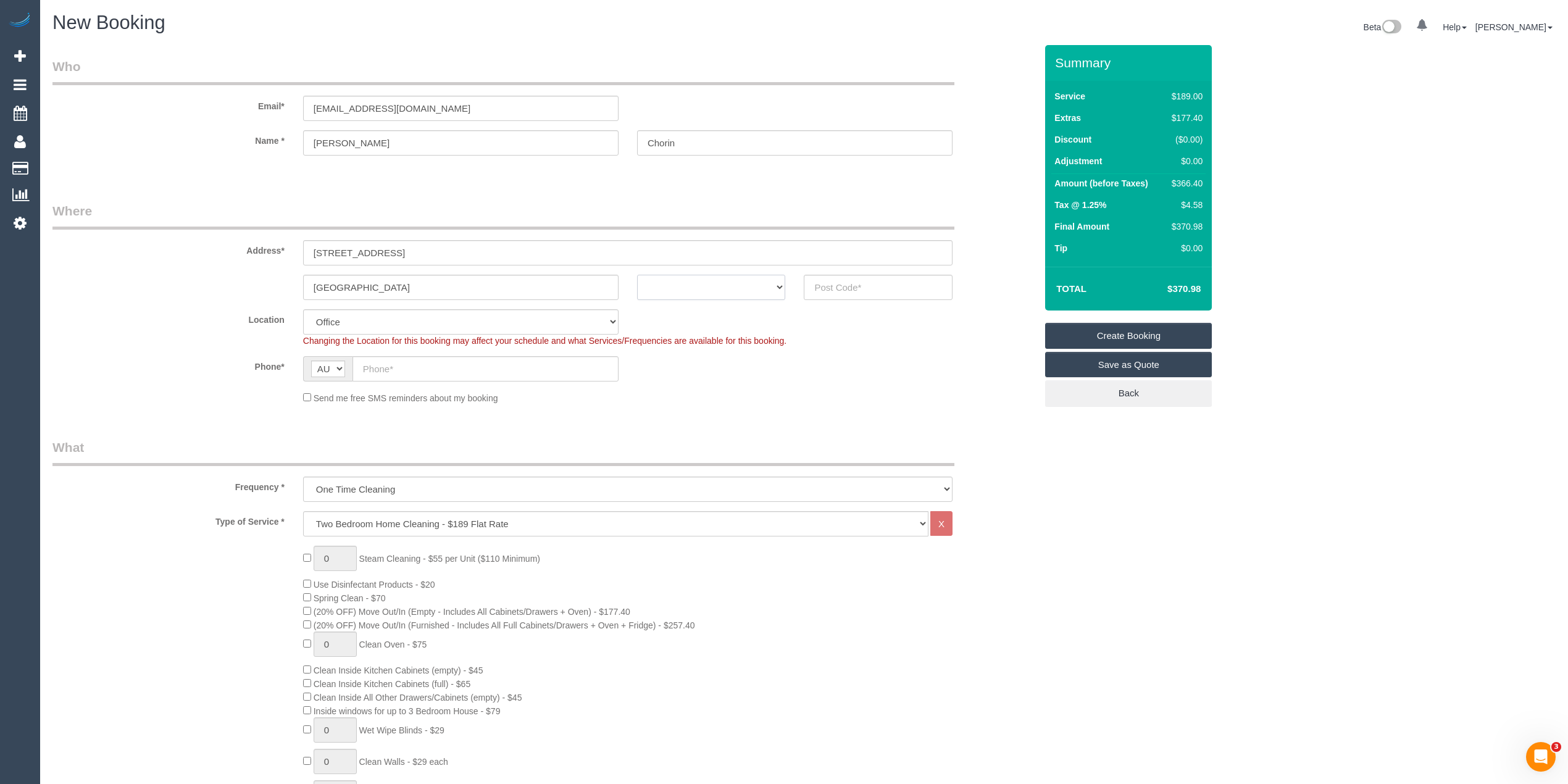
select select "VIC"
click at [637, 274] on select "ACT [GEOGRAPHIC_DATA] NT [GEOGRAPHIC_DATA] SA TAS [GEOGRAPHIC_DATA] [GEOGRAPHIC…" at bounding box center [711, 287] width 149 height 25
click at [852, 289] on input "text" at bounding box center [878, 287] width 149 height 25
type input "3070"
select select "47"
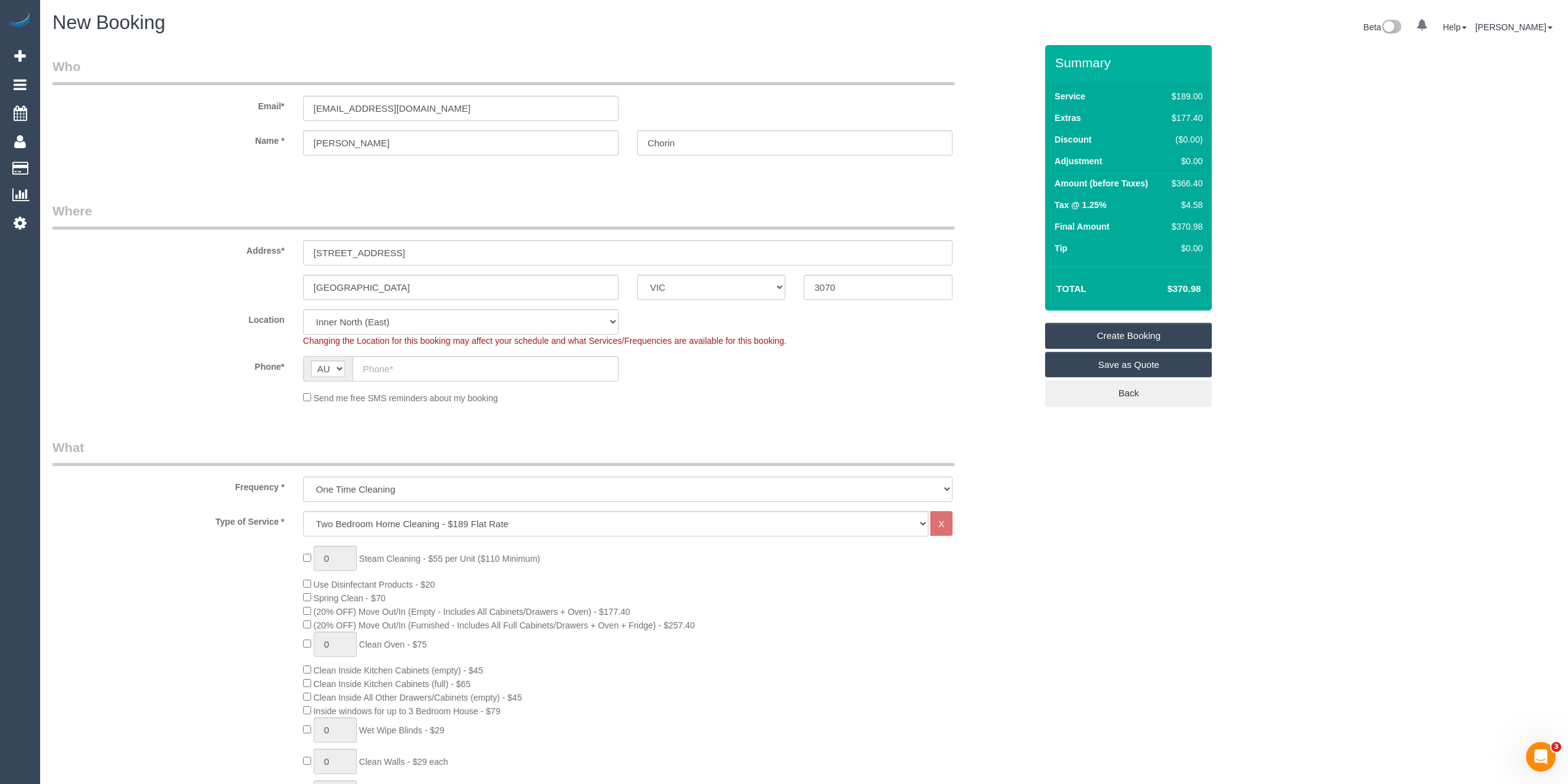
select select "object:2248"
click at [418, 370] on input "text" at bounding box center [485, 368] width 266 height 25
paste input "0431 043 200"
type input "0431 043 200"
click at [1132, 363] on link "Save as Quote" at bounding box center [1129, 364] width 167 height 26
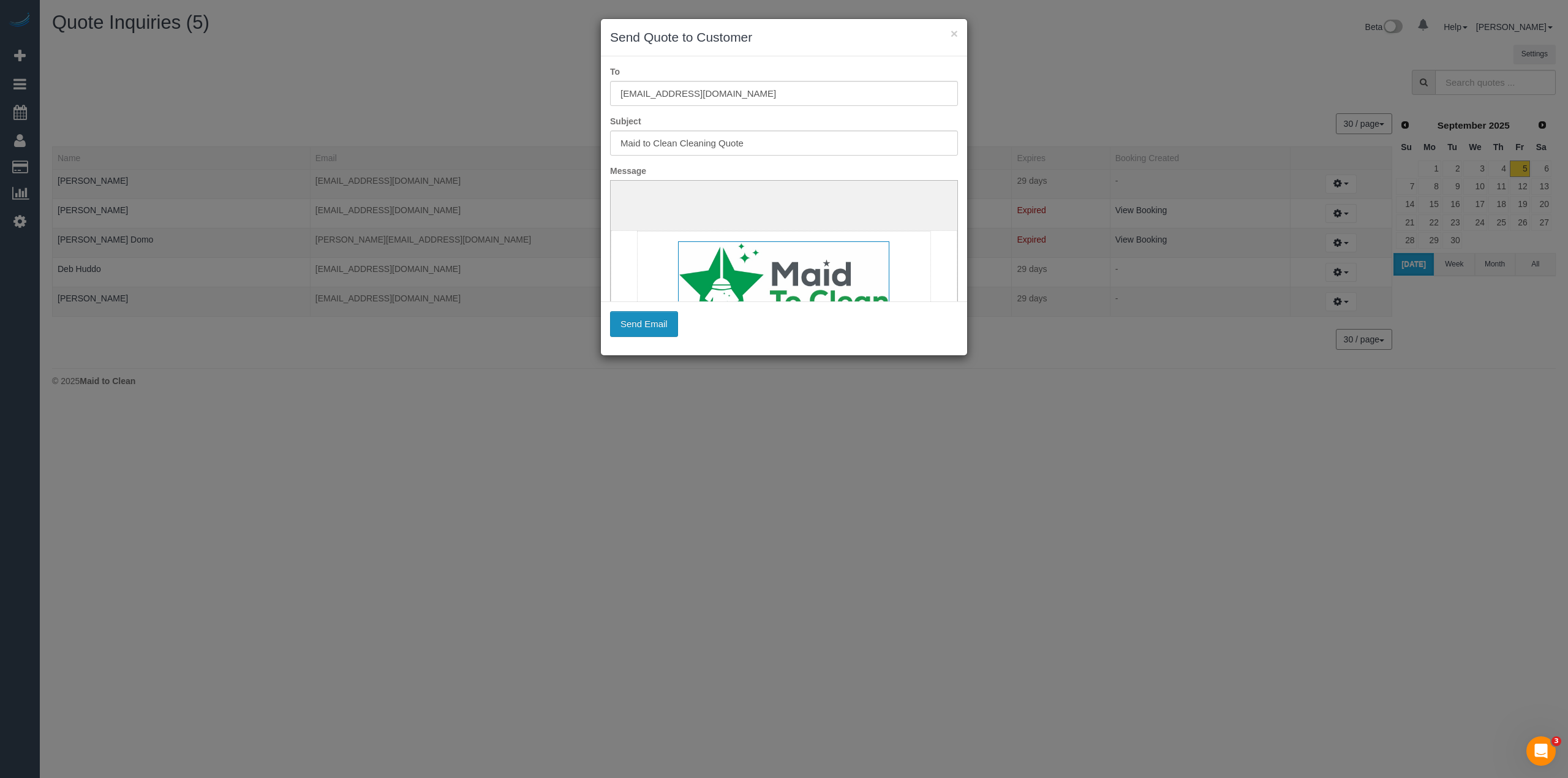
click at [659, 334] on button "Send Email" at bounding box center [644, 324] width 68 height 25
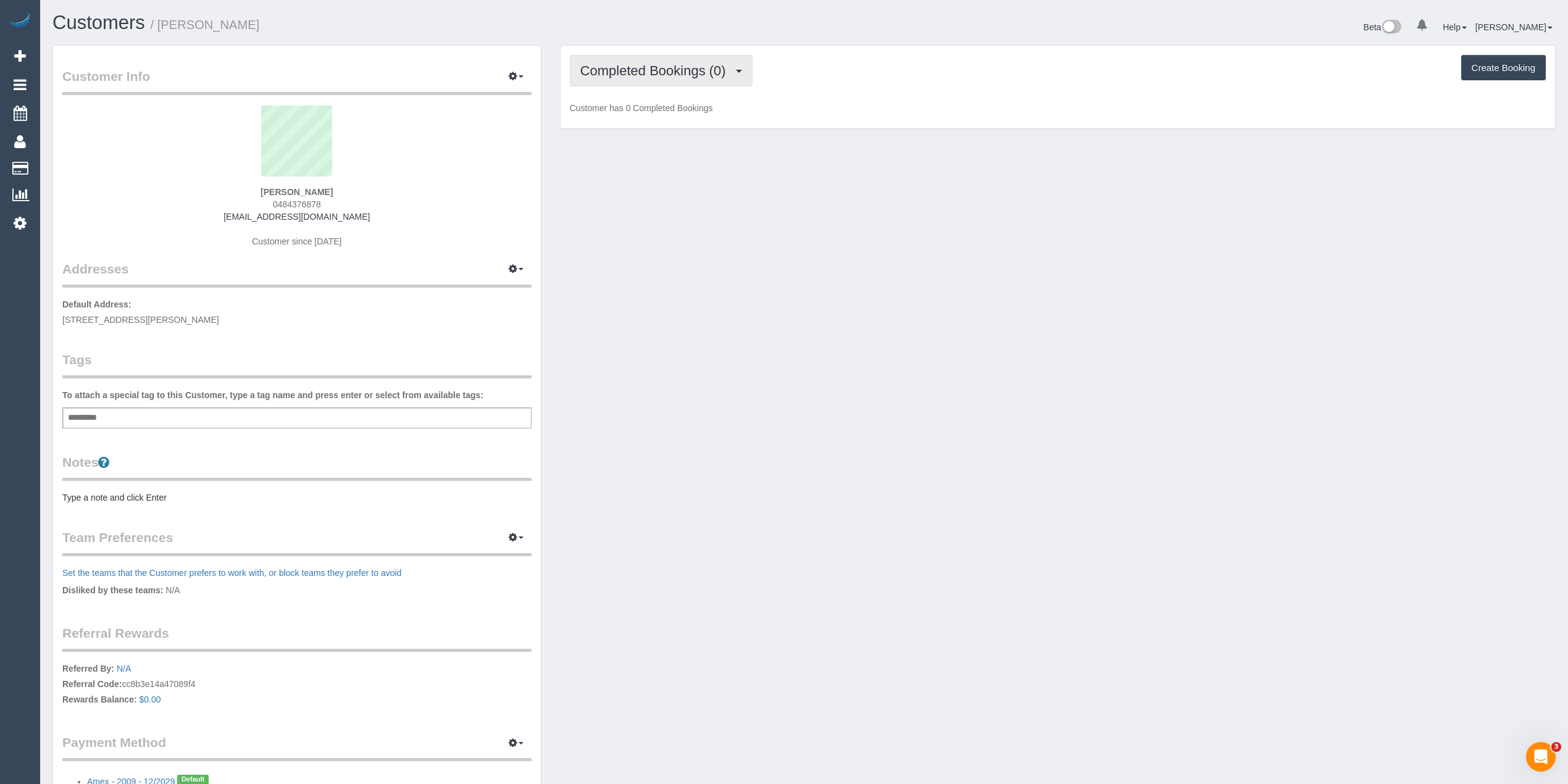
click at [621, 56] on button "Completed Bookings (0)" at bounding box center [661, 71] width 183 height 31
click at [668, 123] on link "Cancelled Bookings (0)" at bounding box center [635, 131] width 128 height 16
click at [638, 71] on span "Cancelled Bookings (0)" at bounding box center [653, 71] width 146 height 16
click at [658, 114] on link "Upcoming Bookings (1)" at bounding box center [635, 115] width 128 height 16
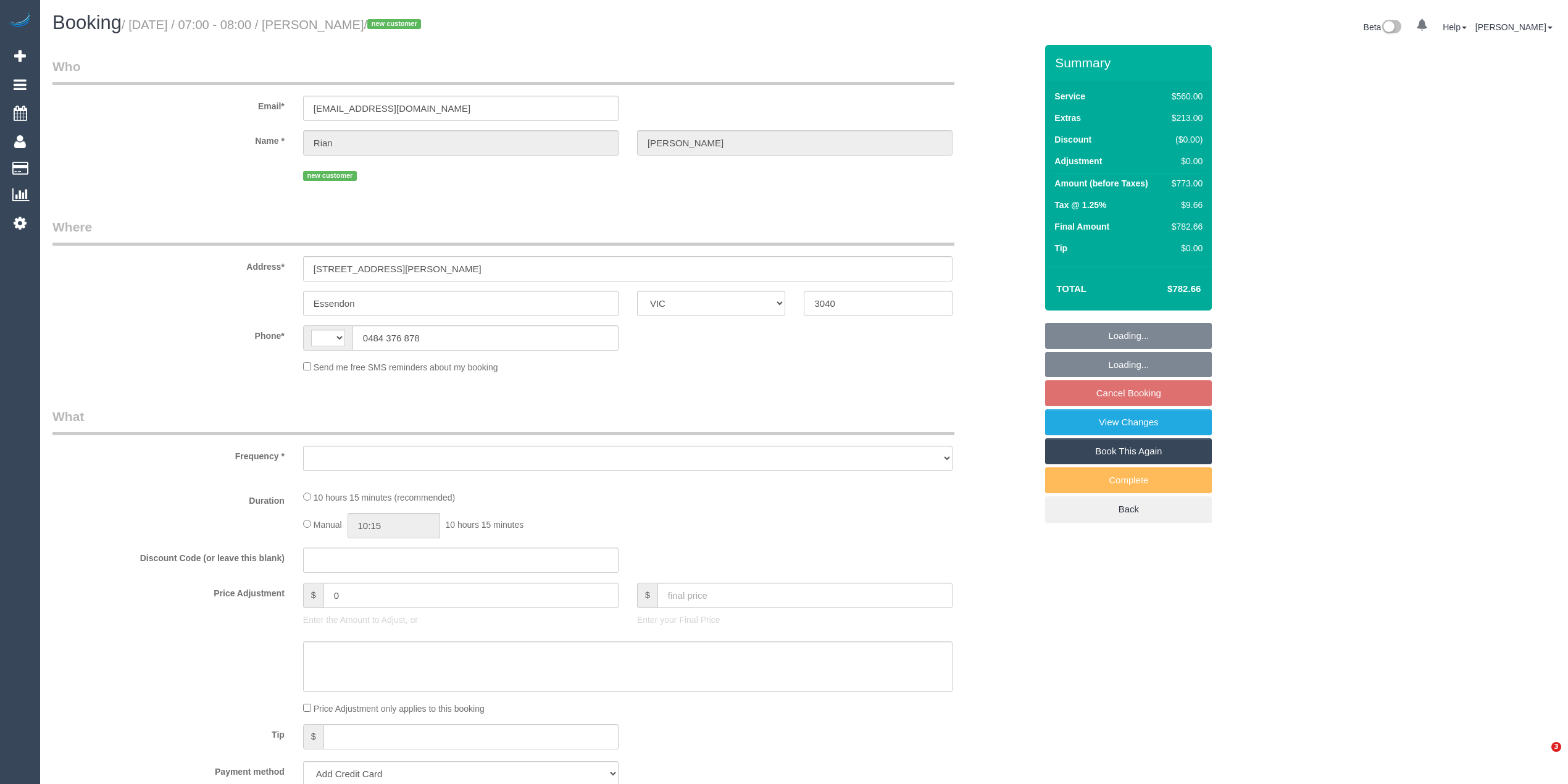
select select "VIC"
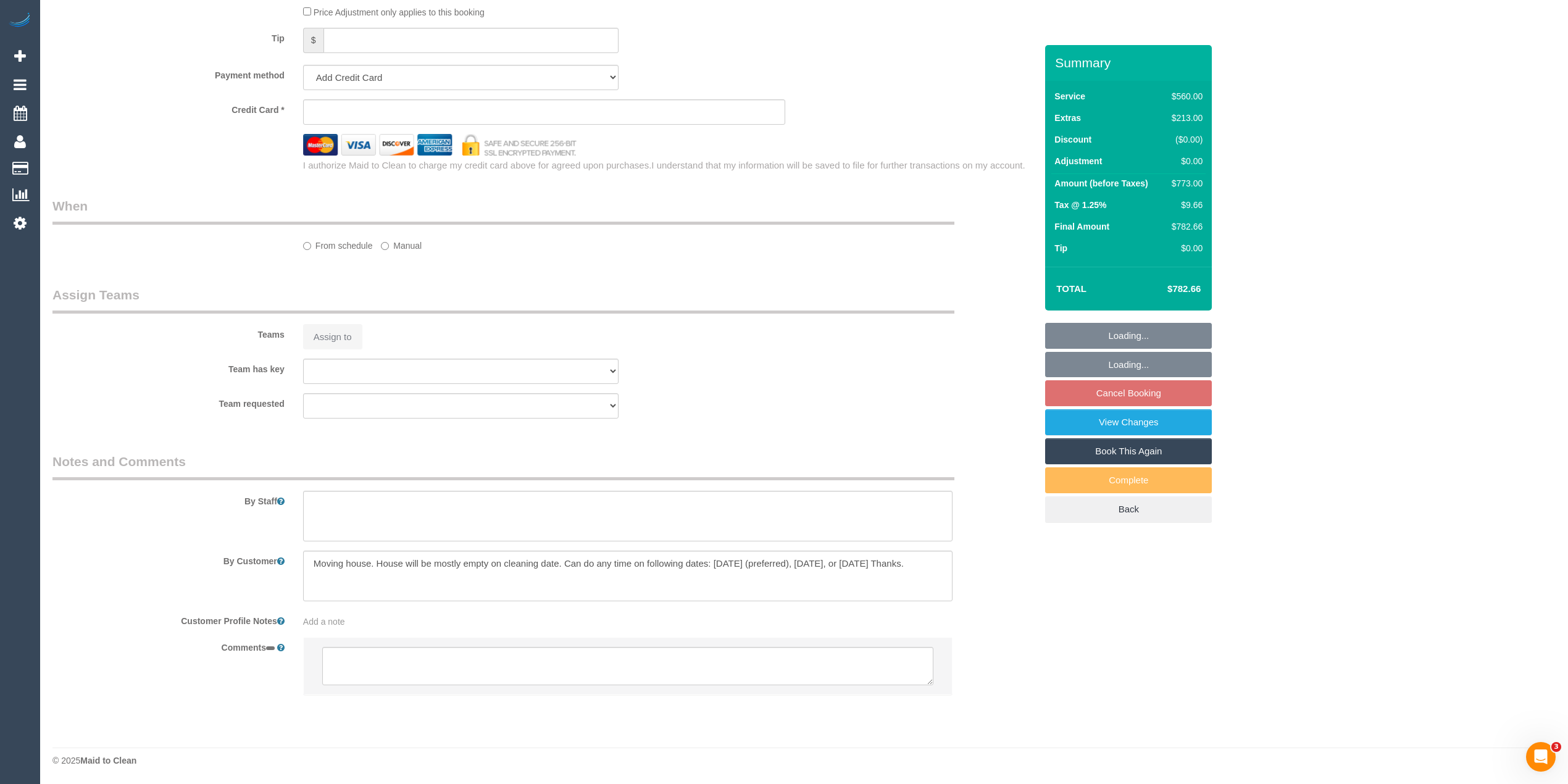
select select "string:AU"
select select "object:531"
select select "string:stripe-pm_1S3r5t2GScqysDRVk4aoNLIR"
select select "480"
select select "number:28"
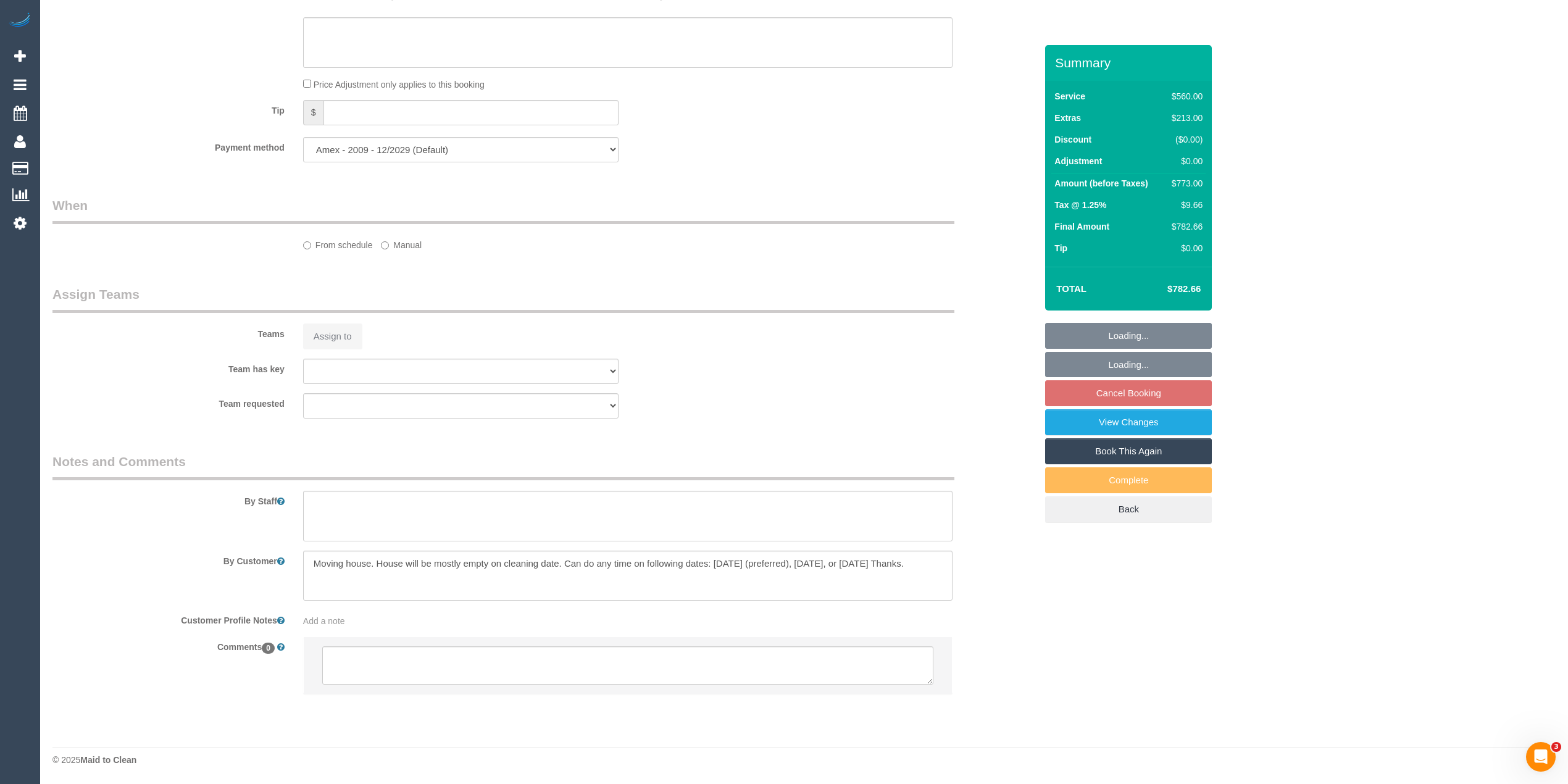
select select "number:14"
select select "number:19"
select select "number:24"
select select "number:34"
select select "number:12"
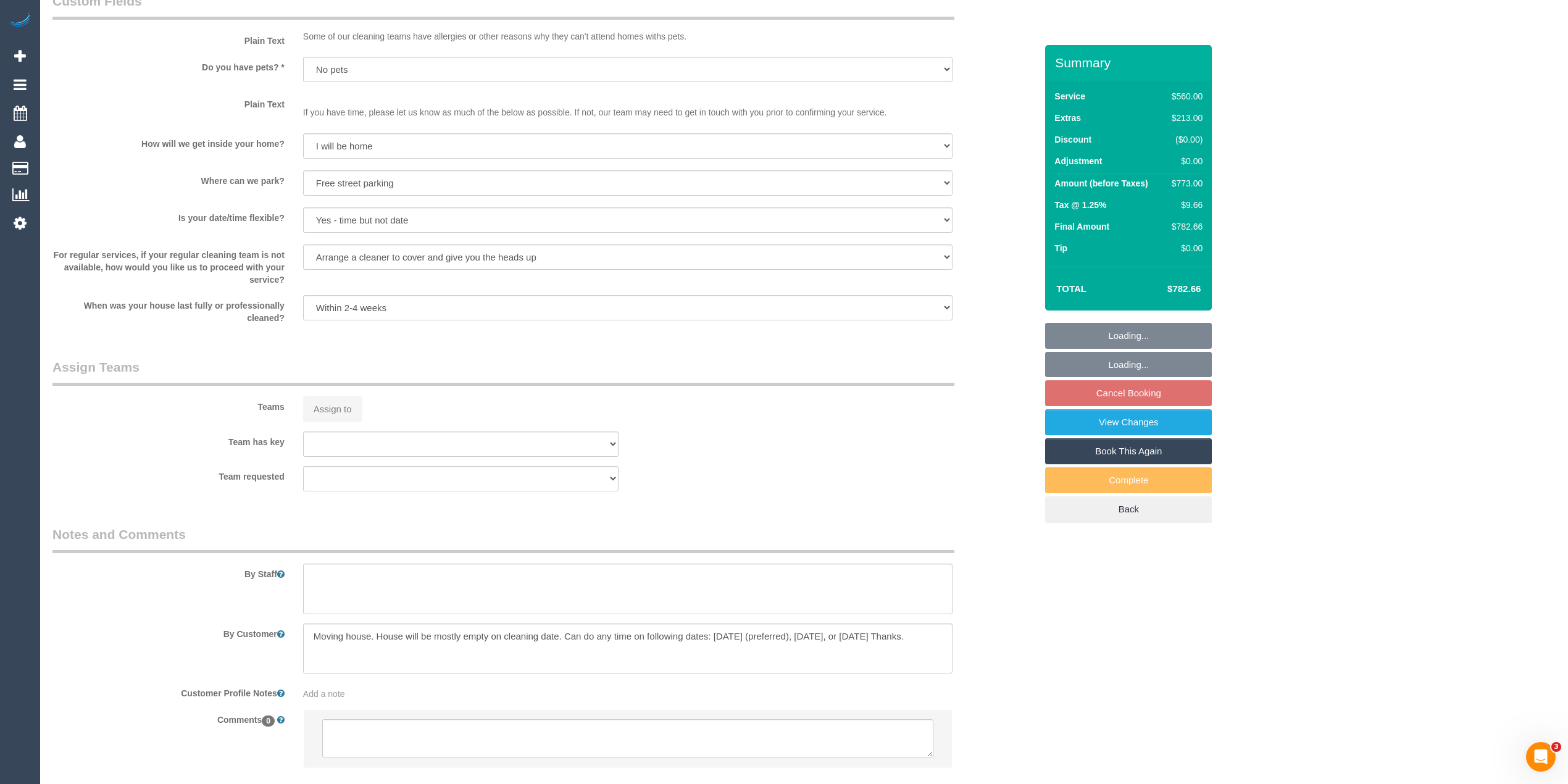
select select "object:1524"
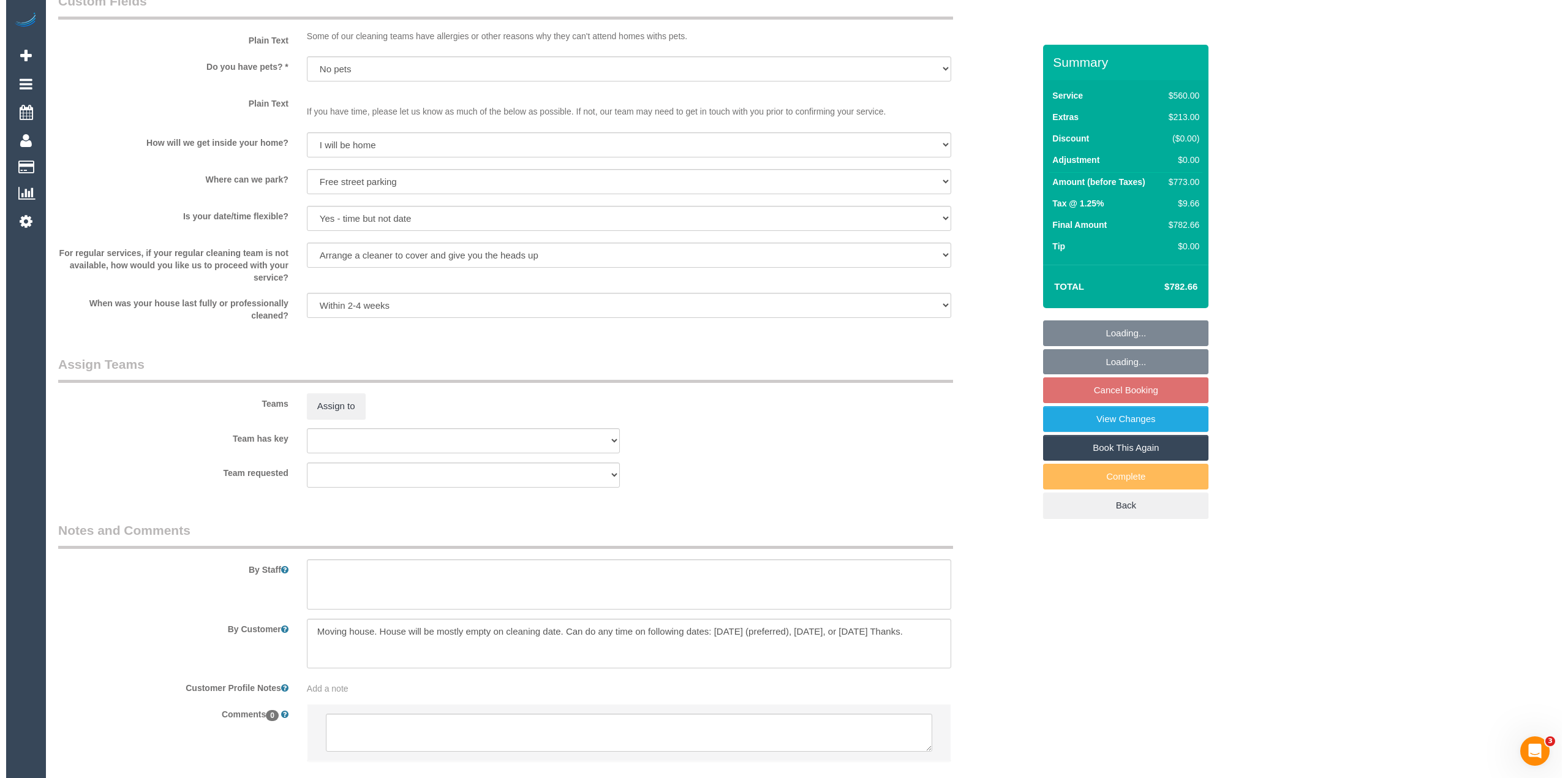
scroll to position [1521, 0]
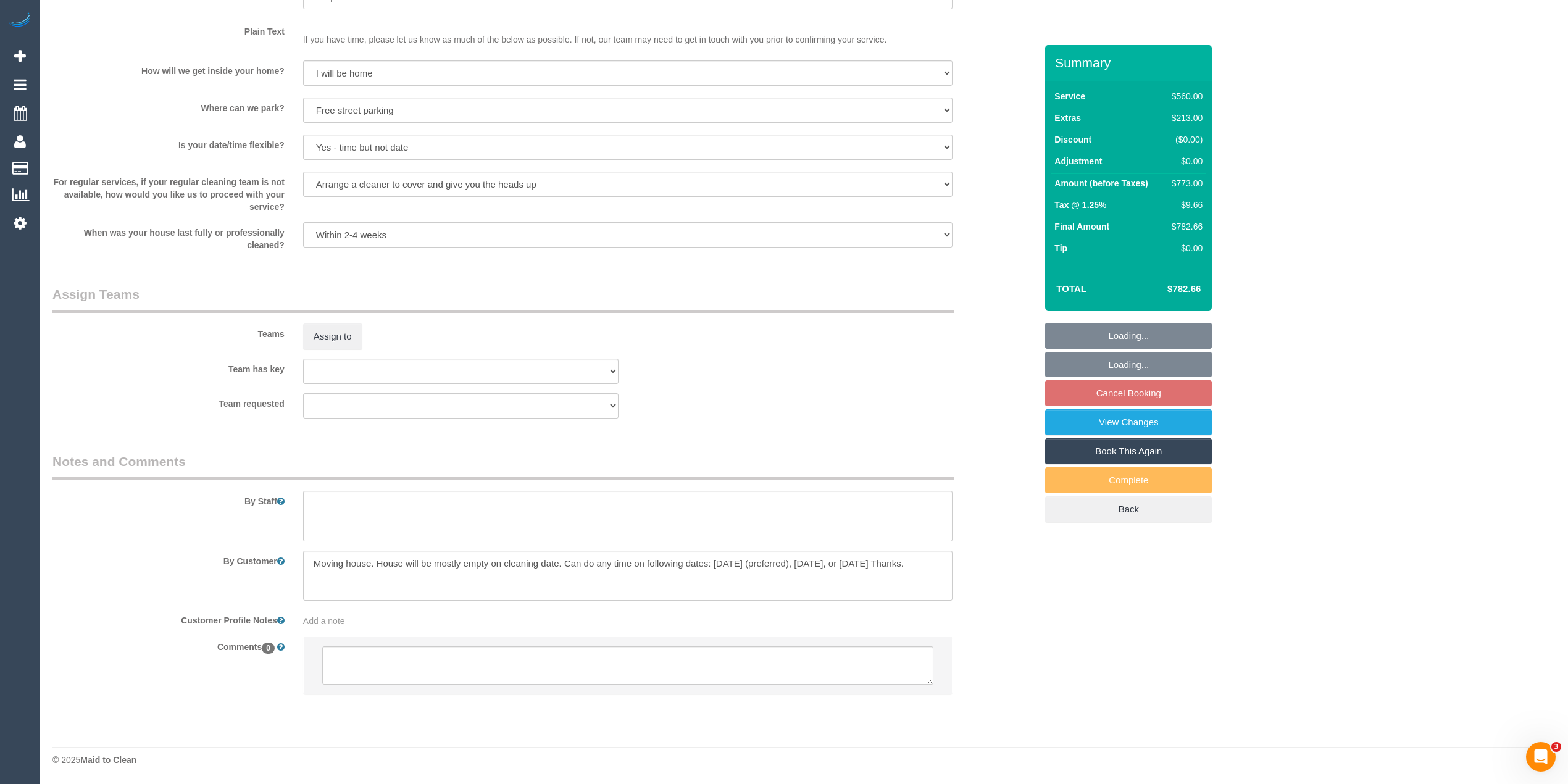
select select "spot1"
click at [1119, 428] on link "View Changes" at bounding box center [1129, 422] width 167 height 26
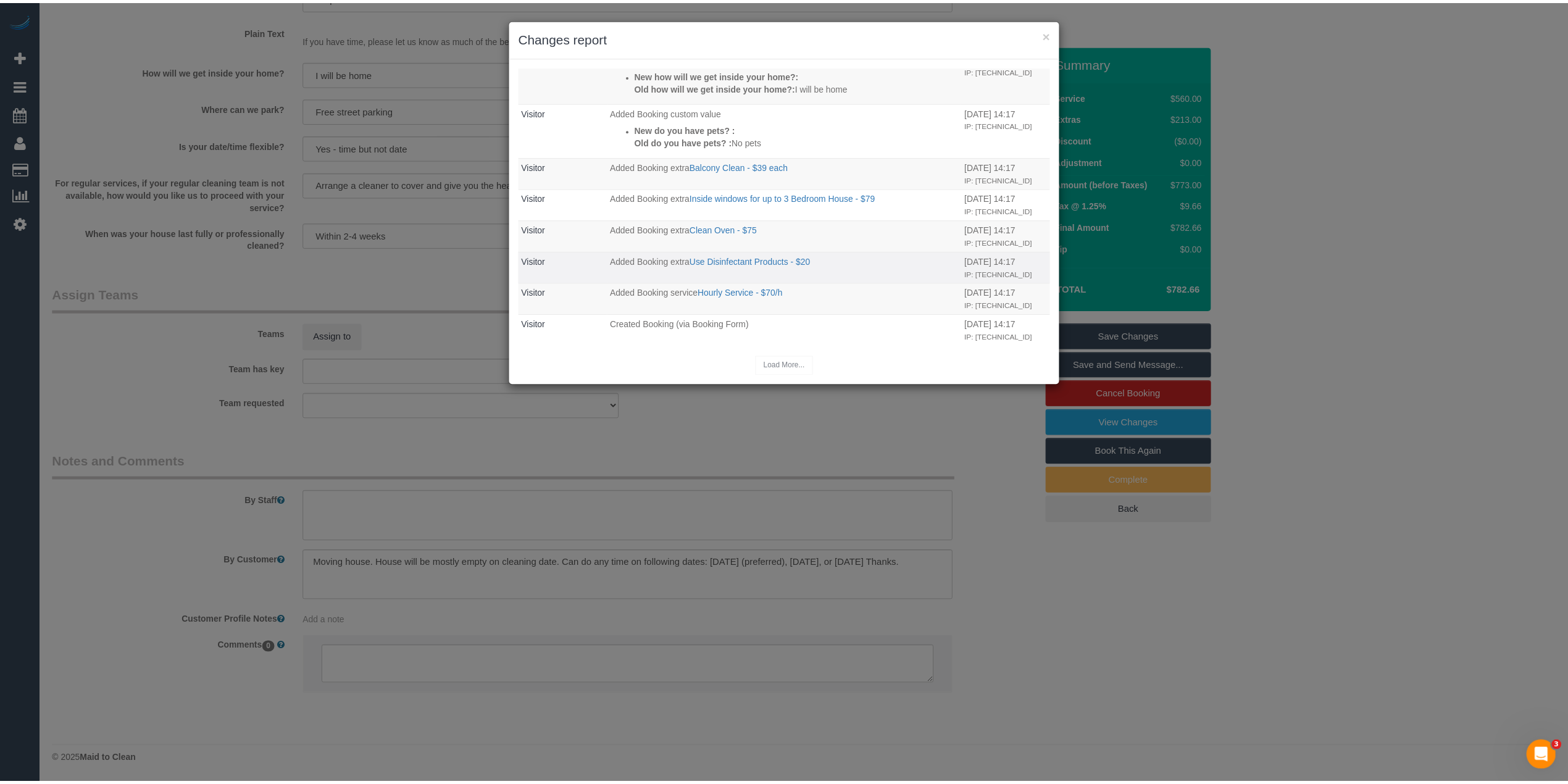
scroll to position [338, 0]
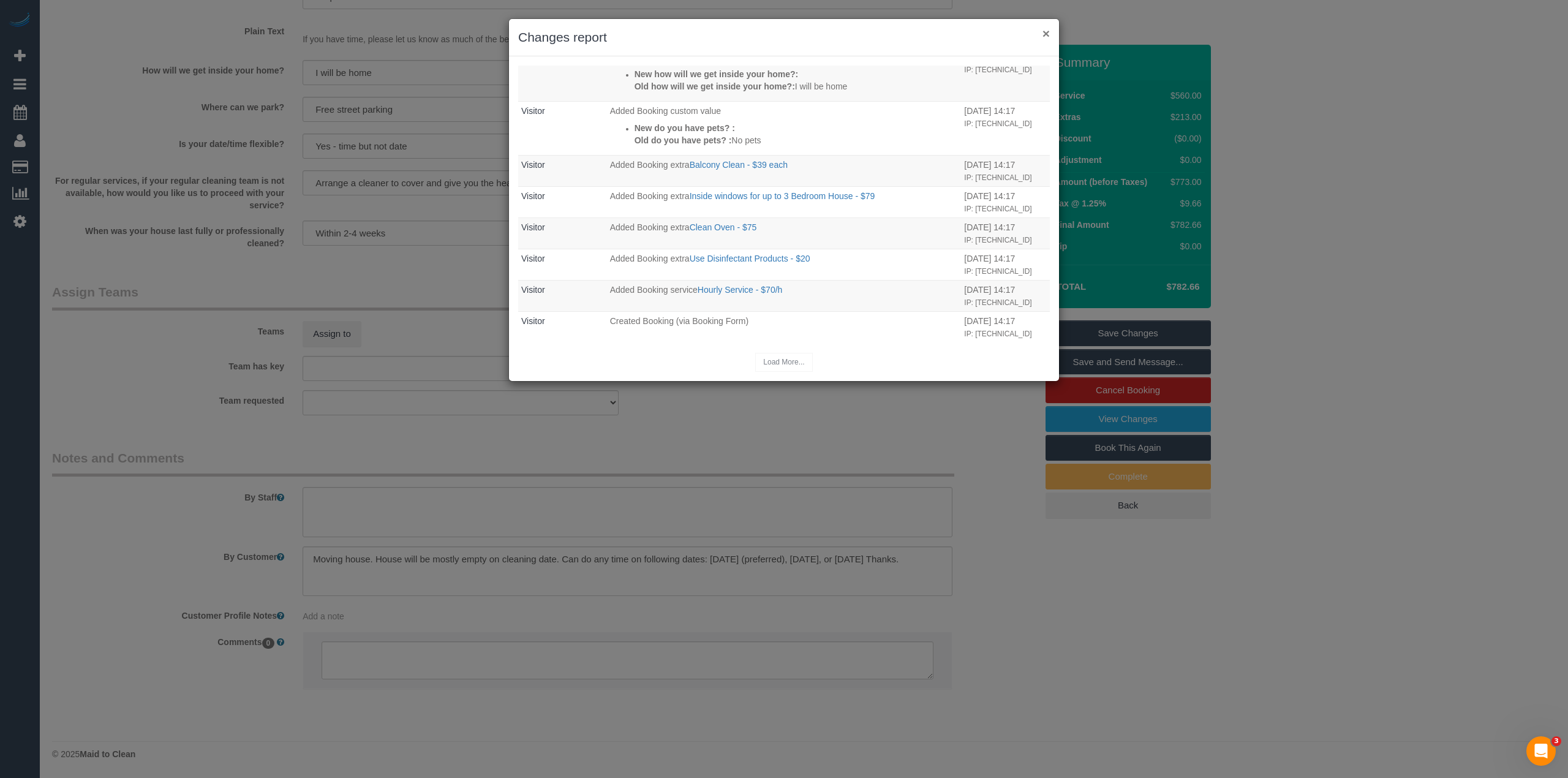
click at [1047, 30] on button "×" at bounding box center [1047, 33] width 7 height 13
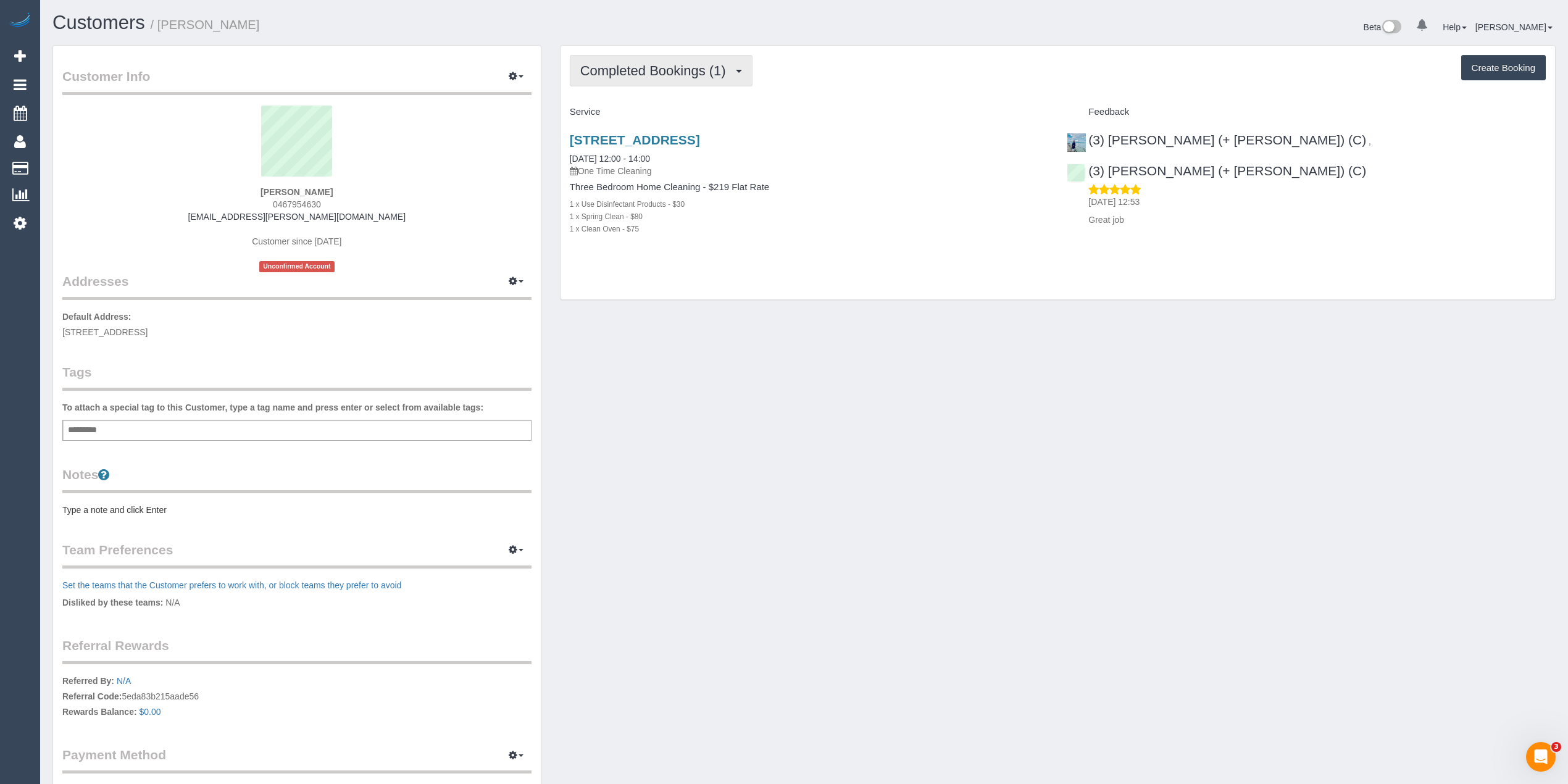
click at [678, 56] on button "Completed Bookings (1)" at bounding box center [661, 71] width 183 height 31
click at [680, 59] on button "Completed Bookings (1)" at bounding box center [661, 71] width 183 height 31
drag, startPoint x: 329, startPoint y: 200, endPoint x: 228, endPoint y: 200, distance: 101.0
click at [228, 200] on div "[PERSON_NAME] 0467954630 [PERSON_NAME][EMAIL_ADDRESS][PERSON_NAME][DOMAIN_NAME]…" at bounding box center [297, 189] width 469 height 167
copy span "0467954630"
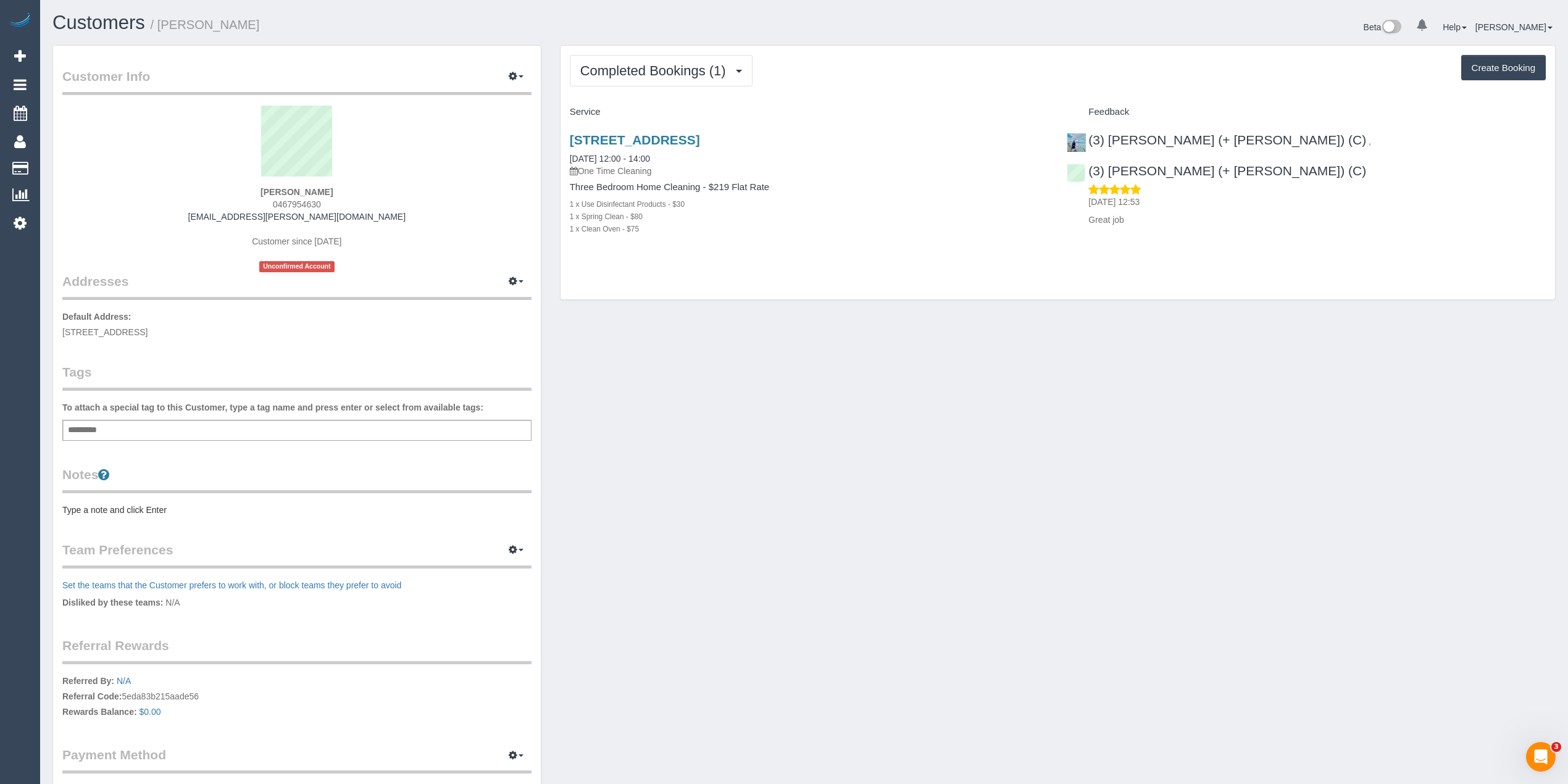
click at [337, 199] on div "[PERSON_NAME] 0467954630 [PERSON_NAME][EMAIL_ADDRESS][PERSON_NAME][DOMAIN_NAME]…" at bounding box center [297, 189] width 469 height 167
drag, startPoint x: 337, startPoint y: 203, endPoint x: 274, endPoint y: 202, distance: 63.0
click at [274, 202] on div "[PERSON_NAME] 0467954630 [PERSON_NAME][EMAIL_ADDRESS][PERSON_NAME][DOMAIN_NAME]…" at bounding box center [297, 189] width 469 height 167
copy span "0467954630"
drag, startPoint x: 384, startPoint y: 213, endPoint x: 232, endPoint y: 220, distance: 152.2
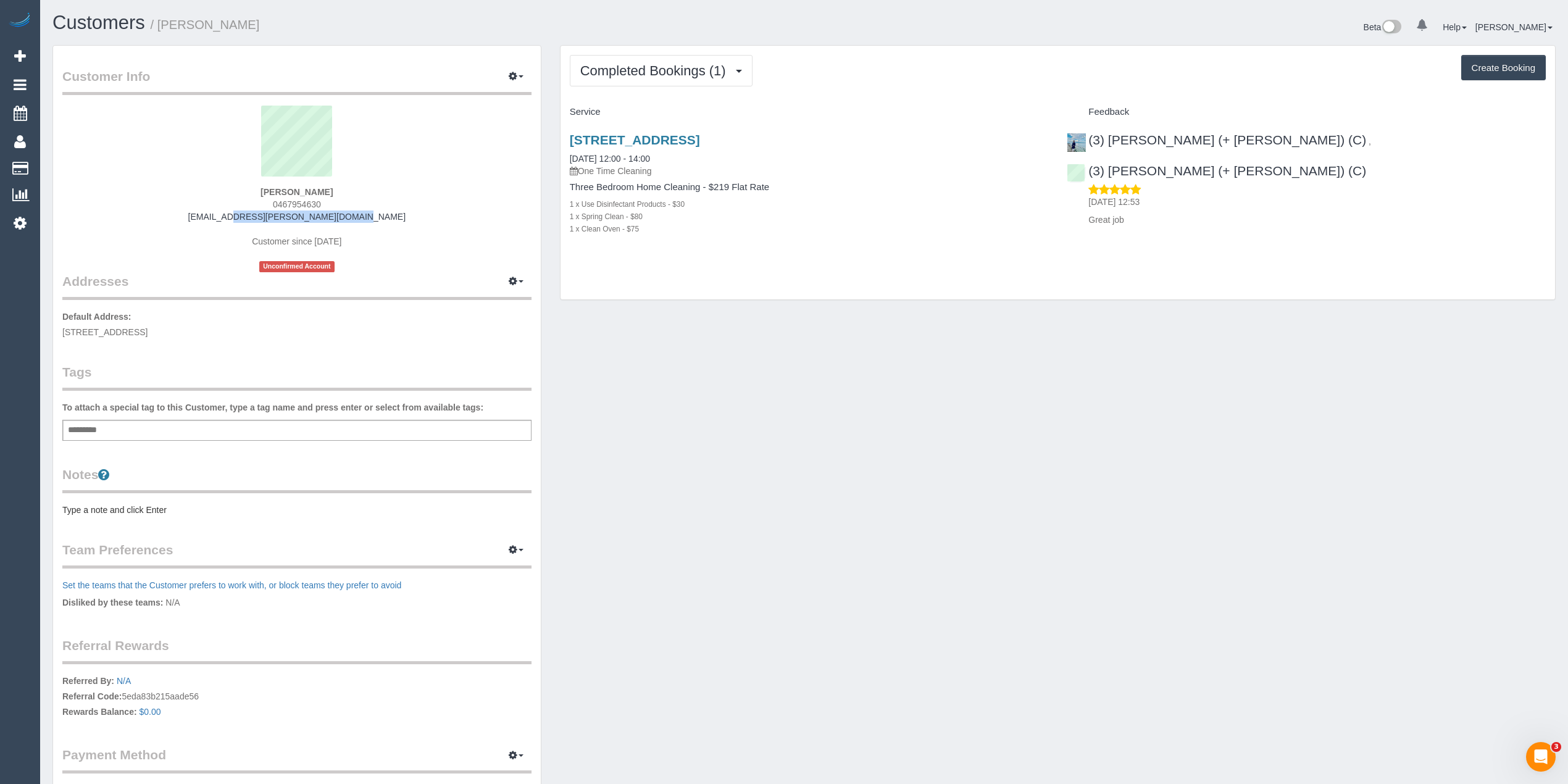
click at [232, 220] on div "[PERSON_NAME] 0467954630 [PERSON_NAME][EMAIL_ADDRESS][PERSON_NAME][DOMAIN_NAME]…" at bounding box center [297, 189] width 469 height 167
copy link "[EMAIL_ADDRESS][PERSON_NAME][DOMAIN_NAME]"
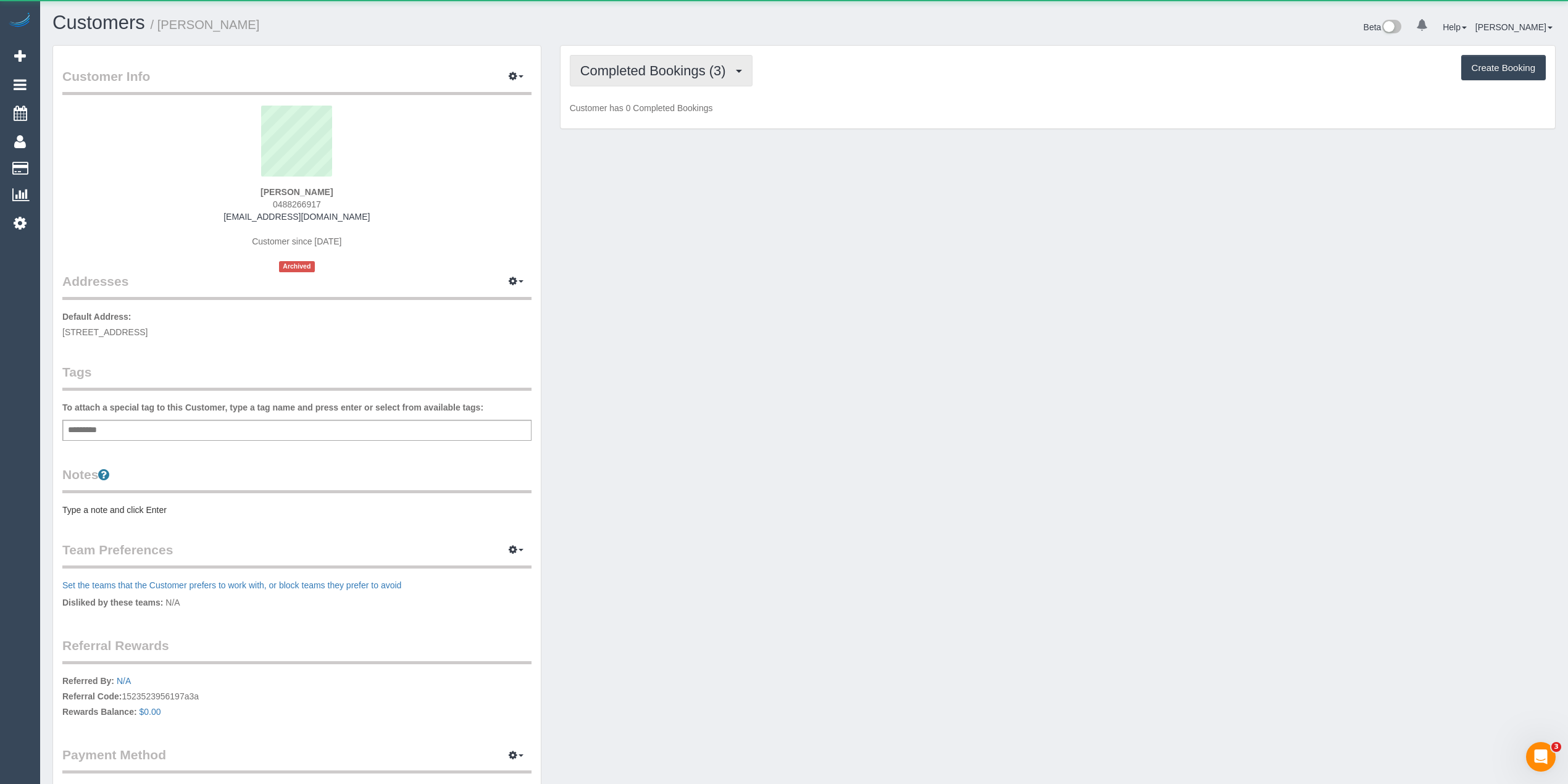
click at [662, 81] on button "Completed Bookings (3)" at bounding box center [661, 71] width 183 height 31
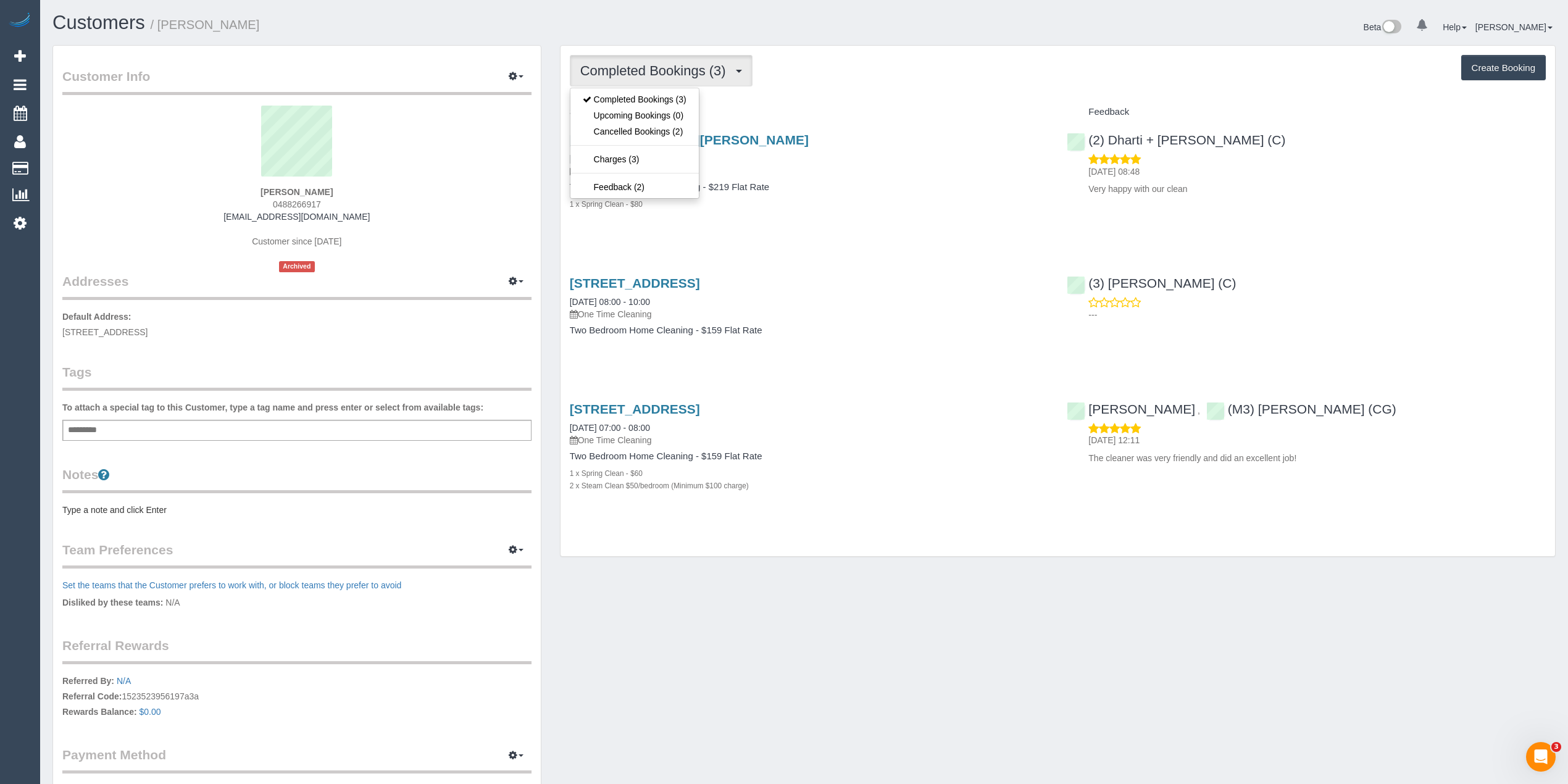
click at [662, 81] on button "Completed Bookings (3)" at bounding box center [661, 71] width 183 height 31
drag, startPoint x: 329, startPoint y: 205, endPoint x: 273, endPoint y: 203, distance: 56.0
click at [273, 203] on div "Louise Newton 0488266917 loumariesubs@gmail.com Customer since 2020 Archived" at bounding box center [297, 189] width 469 height 167
copy span "0488266917"
click at [1468, 64] on button "Create Booking" at bounding box center [1503, 68] width 85 height 26
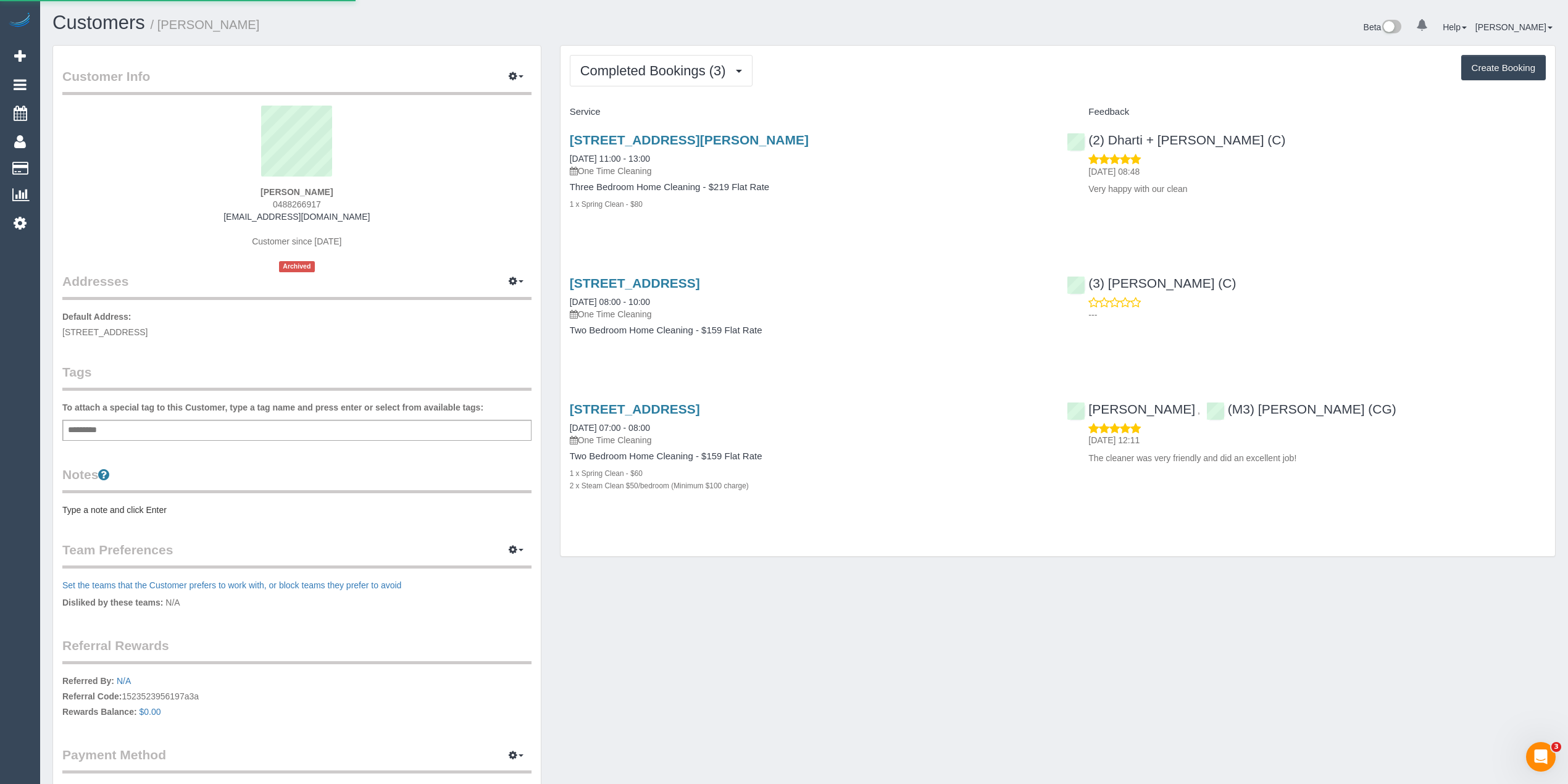
select select "VIC"
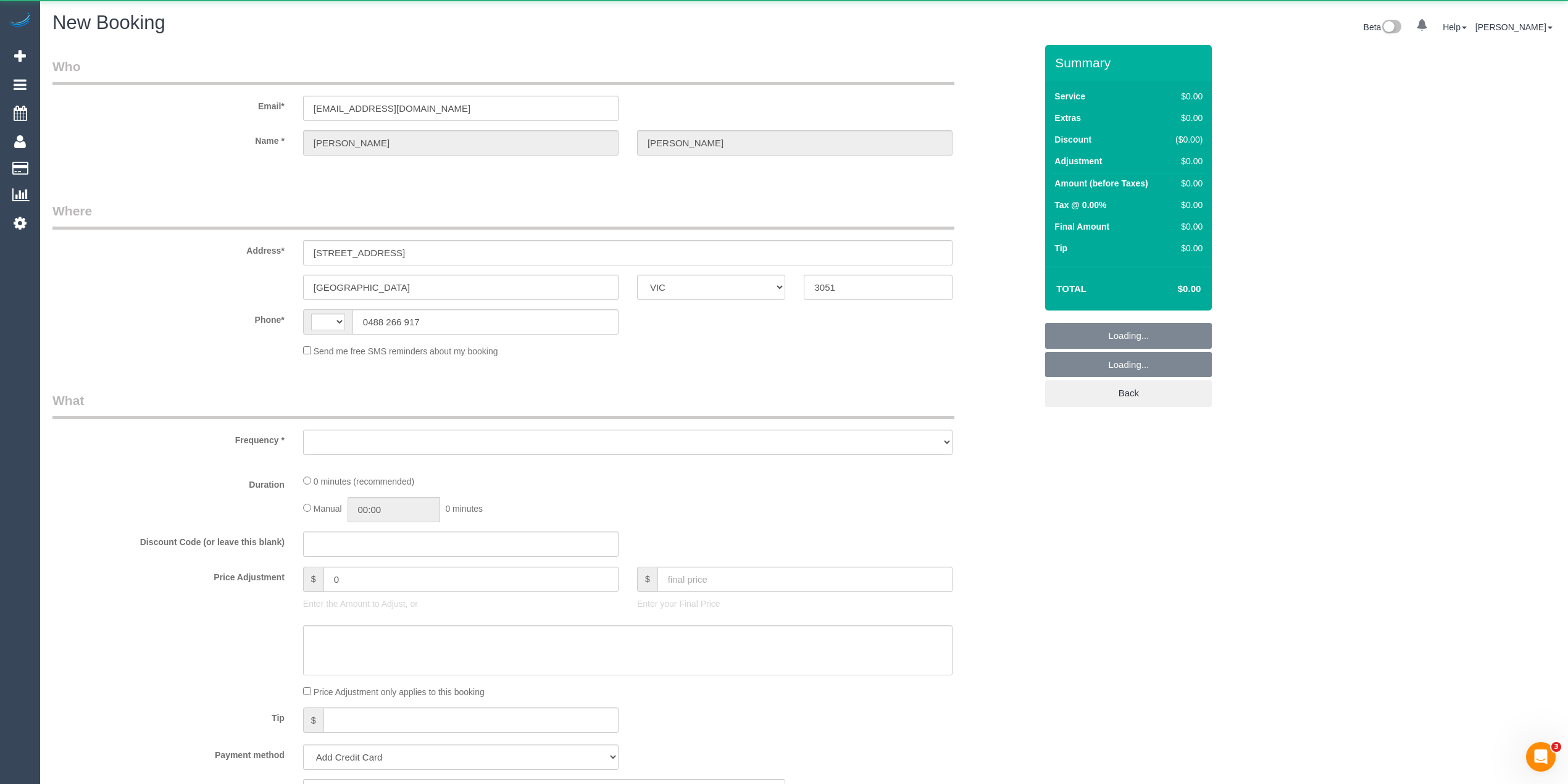
select select "string:AU"
select select "object:929"
select select "string:stripe-pm_1S0pO02GScqysDRVSlgAx5fJ"
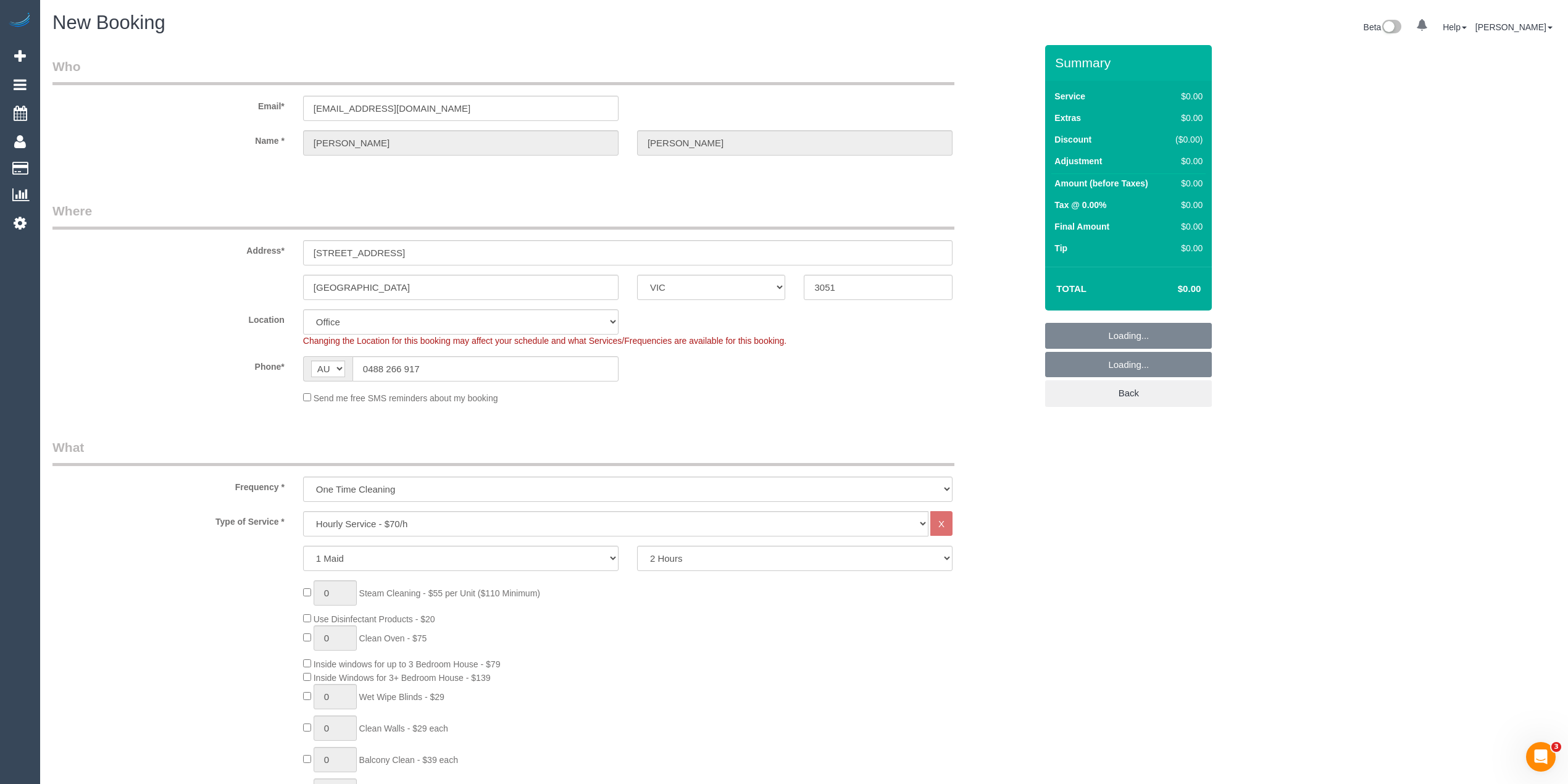
select select "object:2371"
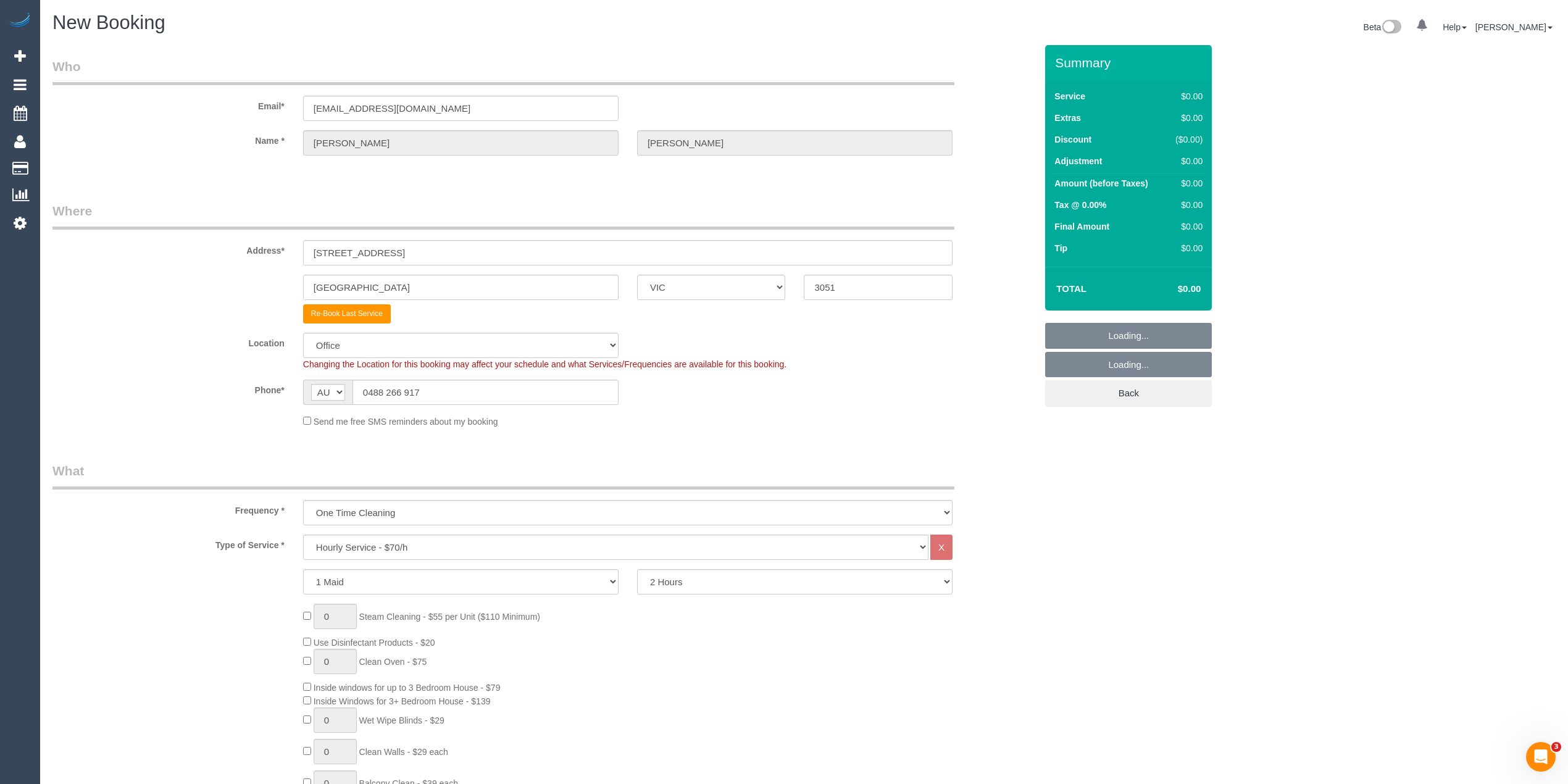
select select "59"
select select "object:2381"
drag, startPoint x: 484, startPoint y: 244, endPoint x: 119, endPoint y: 237, distance: 365.1
click at [120, 237] on div "Address* 188 Macaulay Road, M205" at bounding box center [544, 233] width 1002 height 63
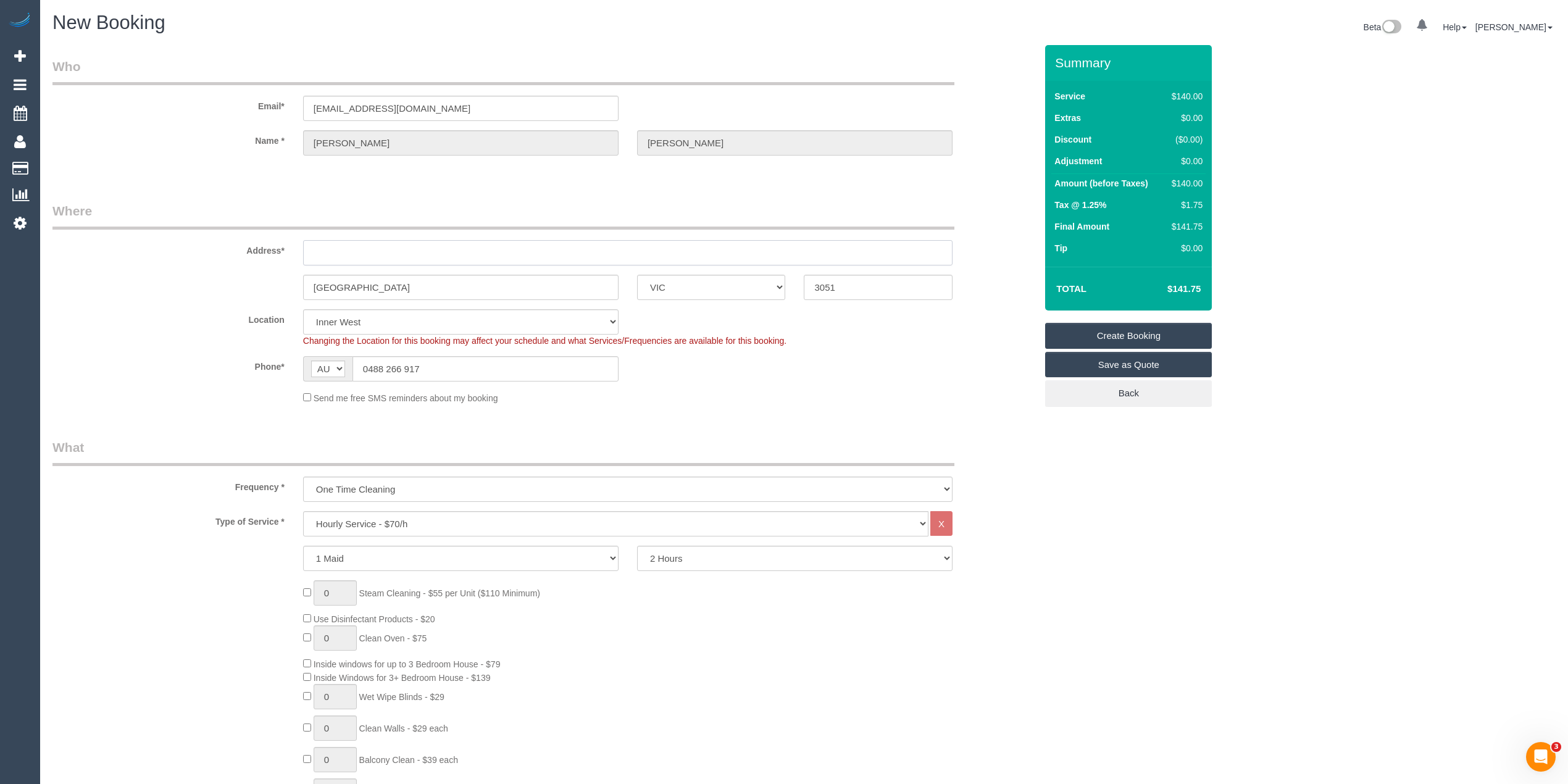
click at [329, 255] on input "text" at bounding box center [627, 252] width 650 height 25
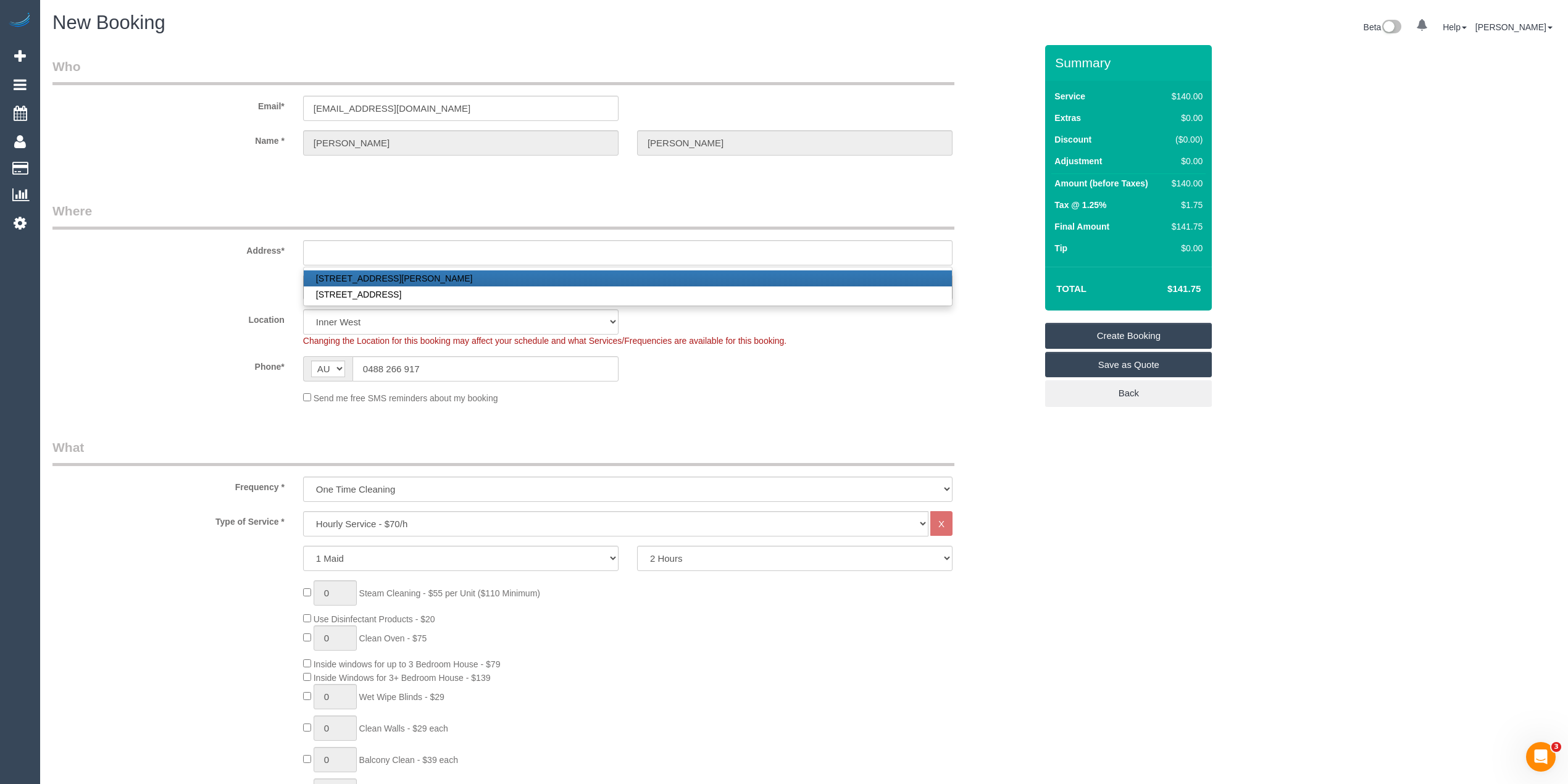
click at [354, 270] on link "138 Roberts Street, 3, Yarraville, VIC 3013" at bounding box center [627, 278] width 648 height 16
type input "138 Roberts Street, 3"
type input "Yarraville"
type input "3013"
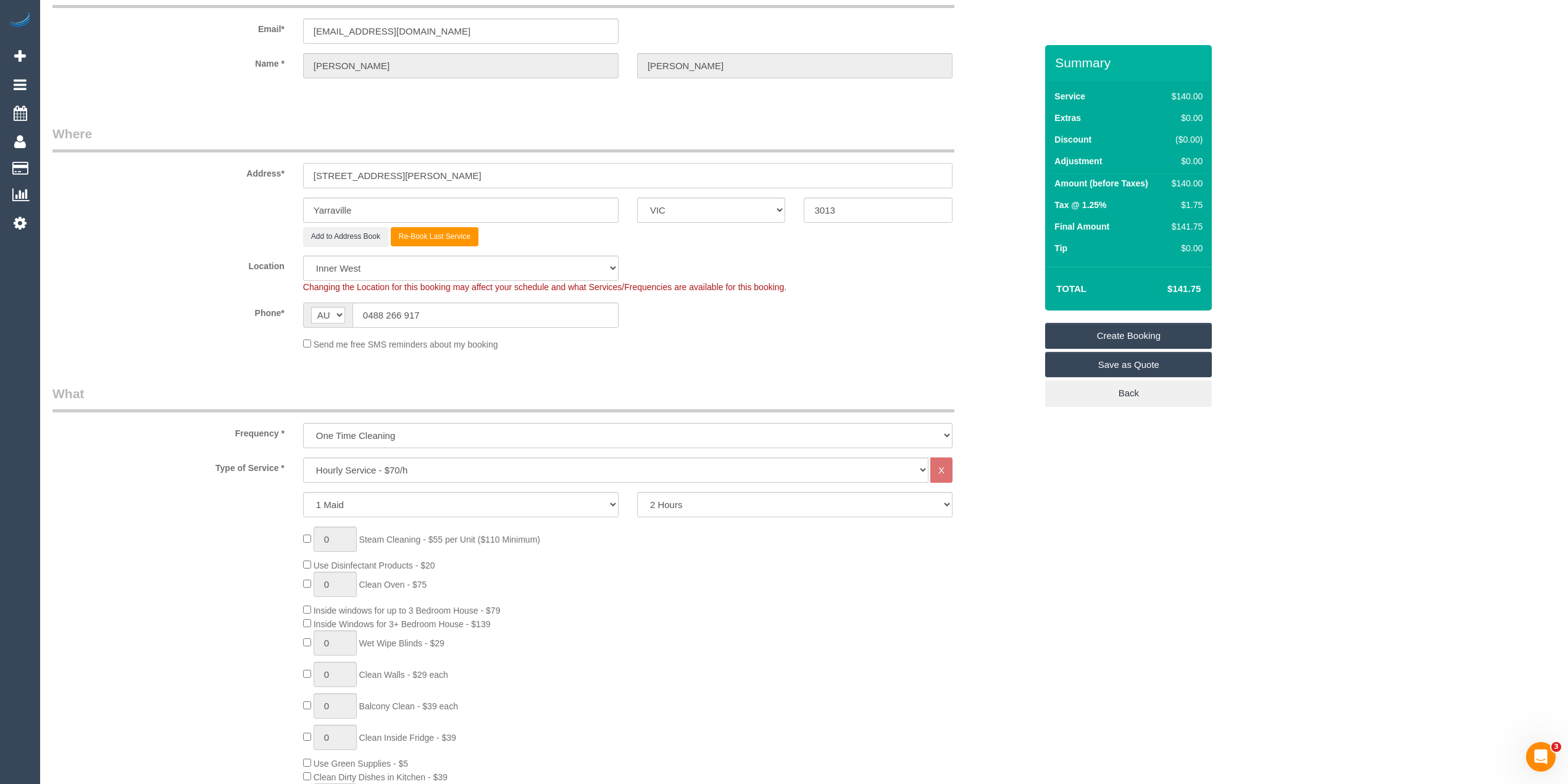
scroll to position [247, 0]
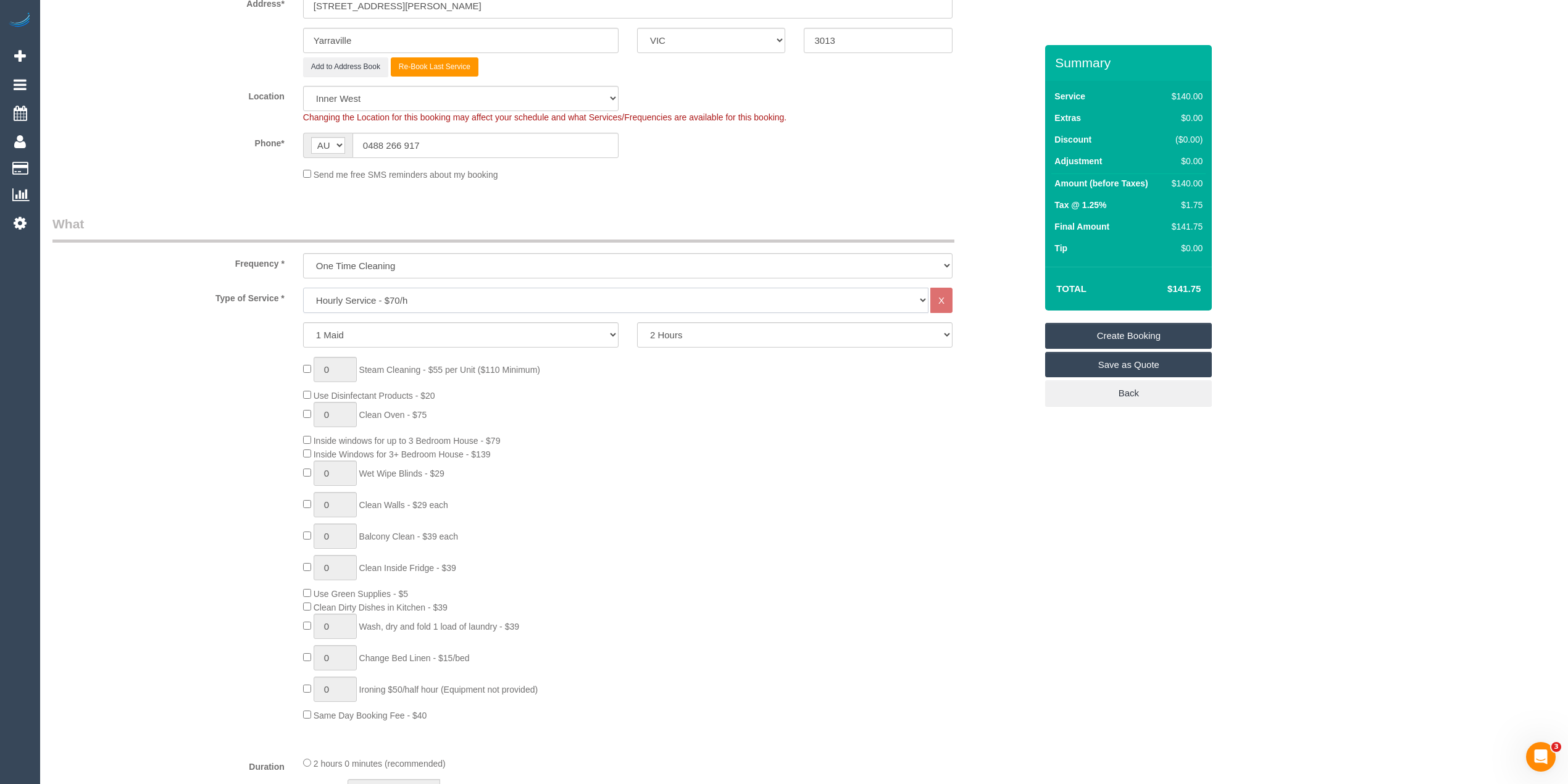
click at [384, 296] on select "Hourly Service - $70/h Hourly Service - $65/h Hourly Service - $60/h Hourly Ser…" at bounding box center [615, 299] width 625 height 25
select select "212"
click at [303, 287] on select "Hourly Service - $70/h Hourly Service - $65/h Hourly Service - $60/h Hourly Ser…" at bounding box center [615, 299] width 625 height 25
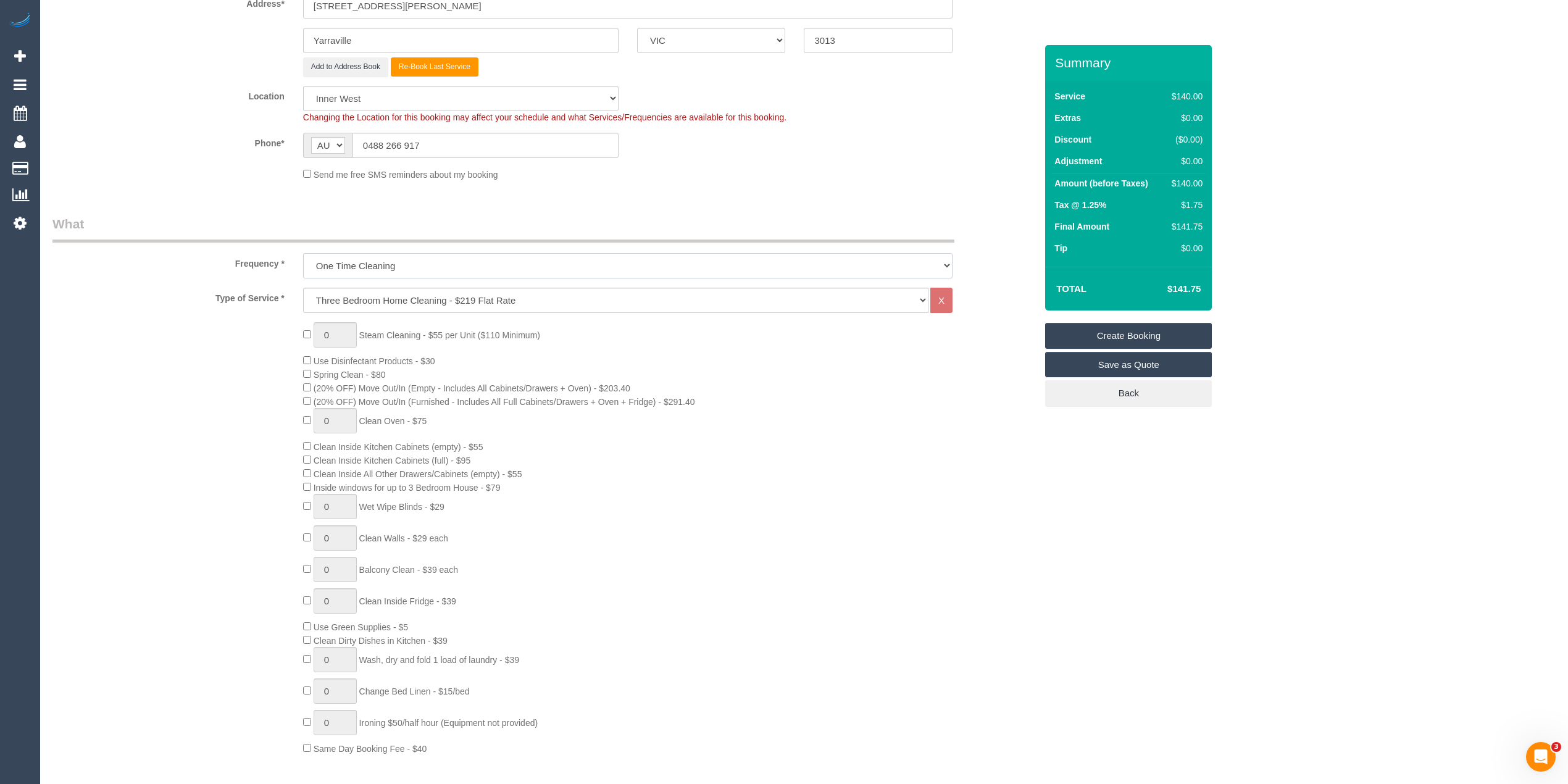
click at [367, 255] on select "One Time Cleaning Weekly - 10% Off - 10.00% (0% for the First Booking) Fortnigh…" at bounding box center [627, 265] width 650 height 25
select select "object:2385"
click at [303, 253] on select "One Time Cleaning Weekly - 10% Off - 10.00% (0% for the First Booking) Fortnigh…" at bounding box center [627, 265] width 650 height 25
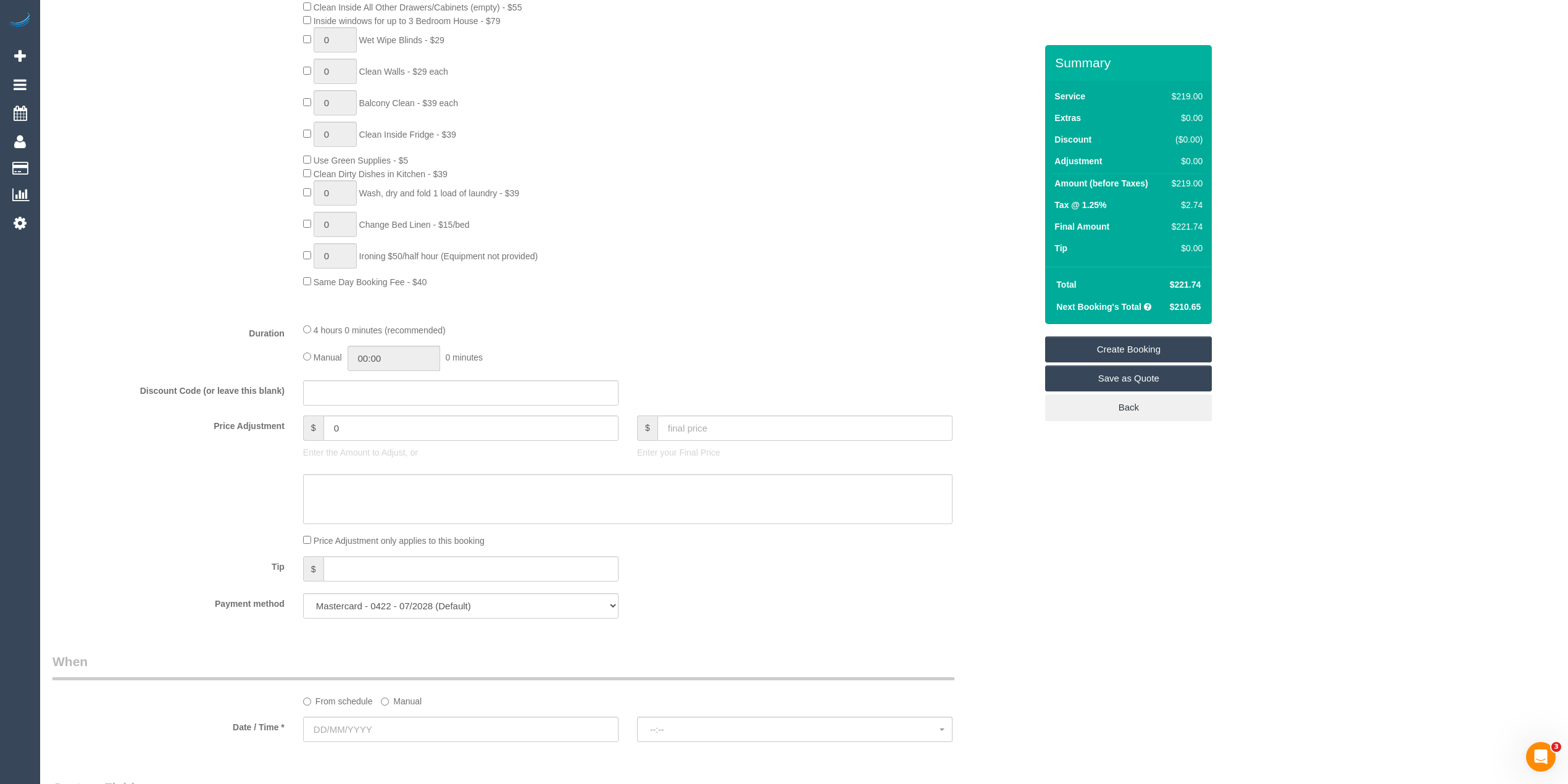
scroll to position [741, 0]
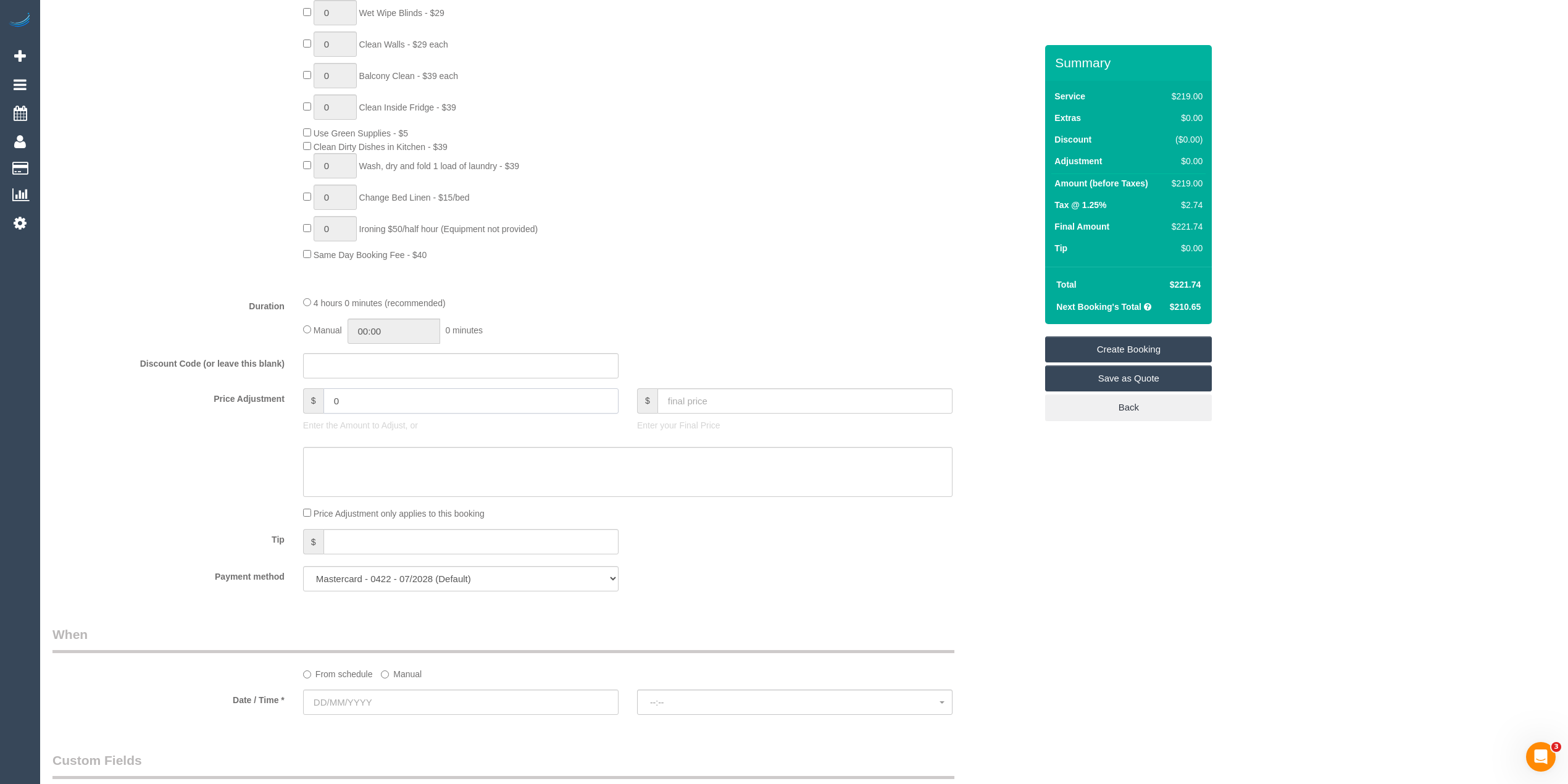
drag, startPoint x: 339, startPoint y: 401, endPoint x: 319, endPoint y: 398, distance: 20.2
click at [319, 398] on div "$ 0" at bounding box center [461, 401] width 315 height 25
click at [371, 408] on input "0" at bounding box center [471, 401] width 295 height 25
drag, startPoint x: 362, startPoint y: 403, endPoint x: 301, endPoint y: 388, distance: 62.8
click at [297, 396] on div "$ 0 Enter the Amount to Adjust, or" at bounding box center [461, 413] width 334 height 49
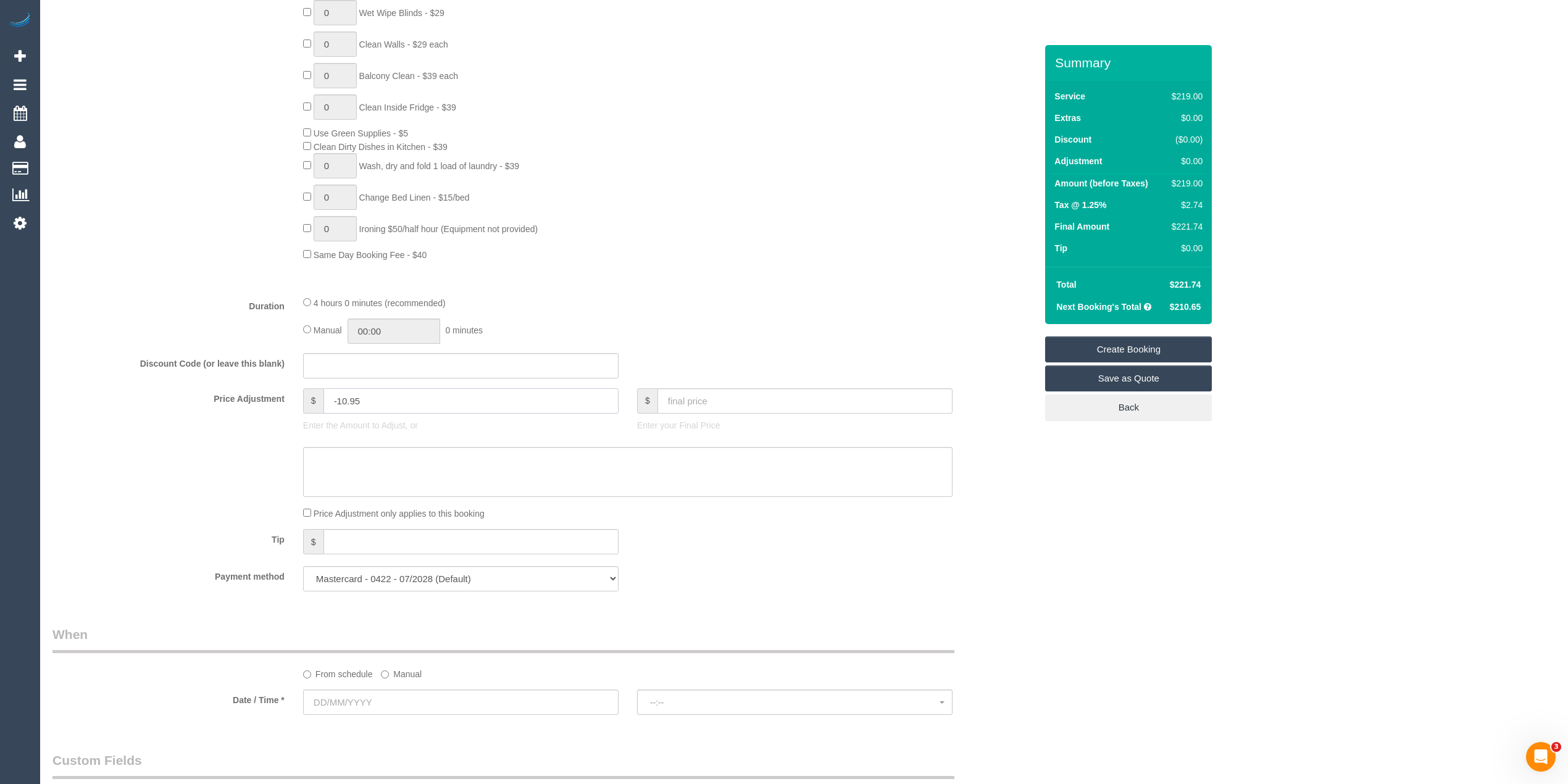
type input "-10.95"
click at [351, 458] on textarea at bounding box center [627, 472] width 650 height 51
click at [364, 463] on textarea at bounding box center [627, 472] width 650 height 51
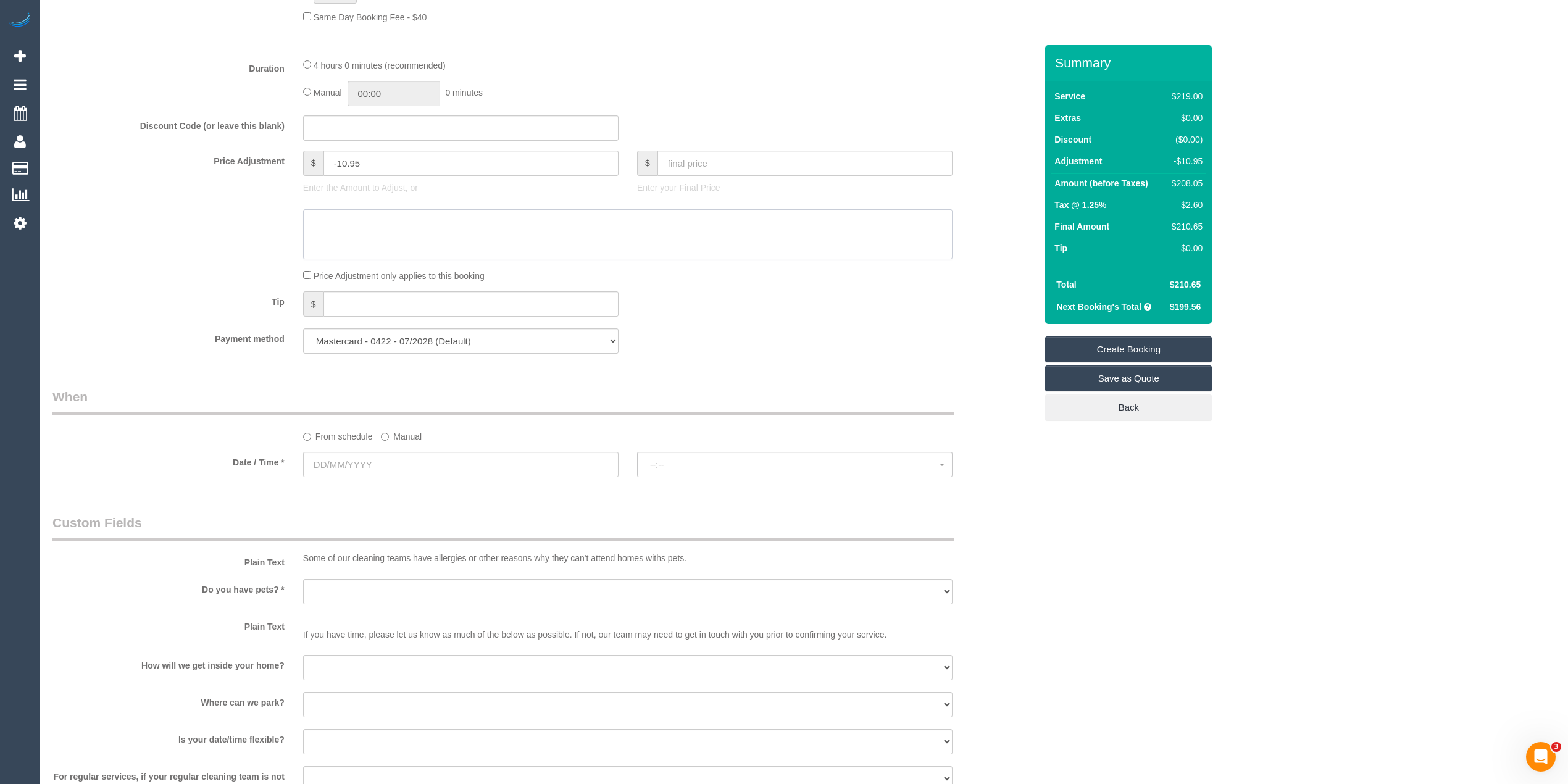
scroll to position [987, 0]
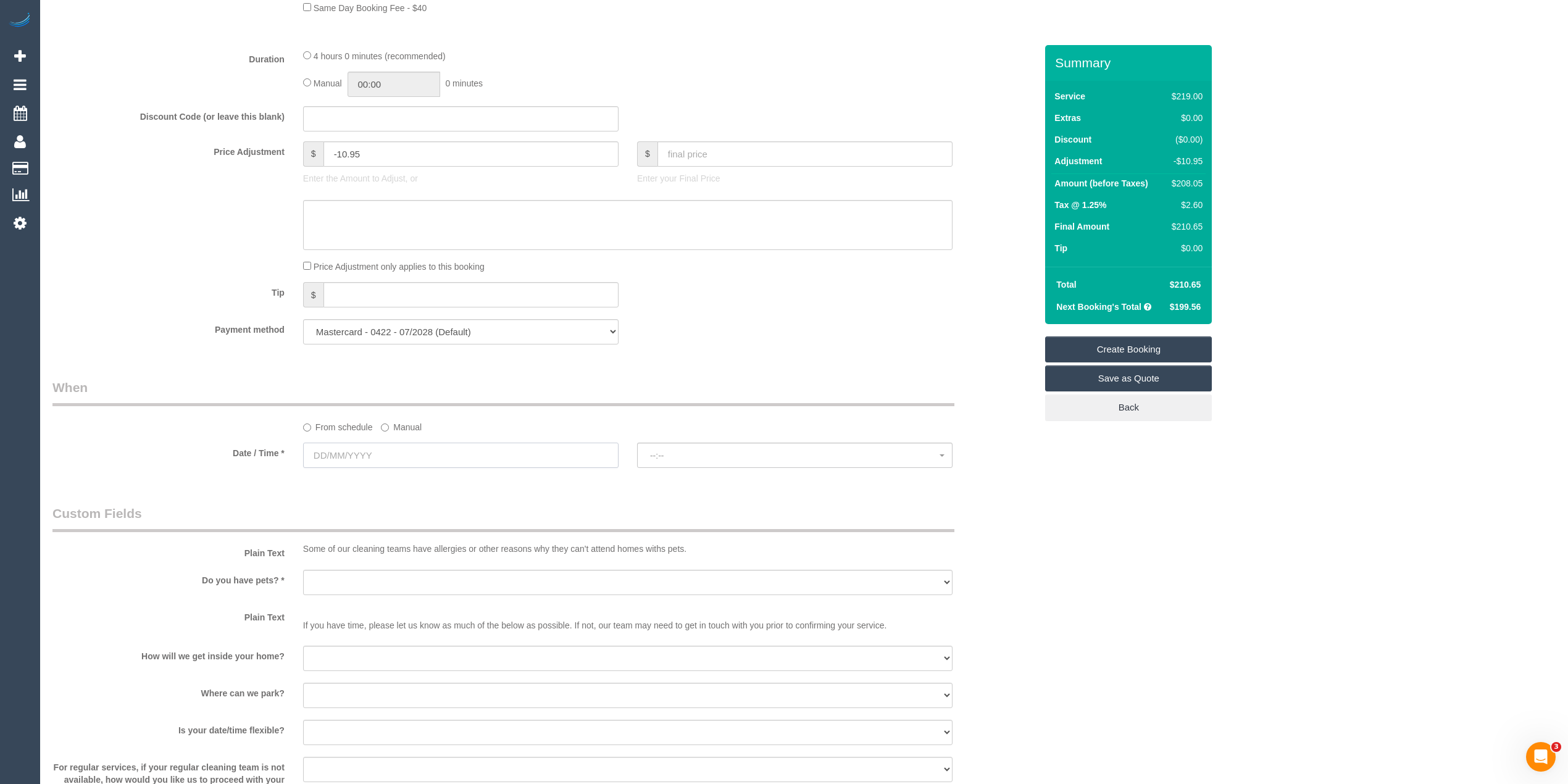
click at [346, 447] on input "text" at bounding box center [461, 455] width 315 height 25
click at [317, 482] on span "Prev" at bounding box center [316, 483] width 10 height 10
click at [455, 583] on link "27" at bounding box center [451, 582] width 21 height 16
type input "27/09/2025"
click at [749, 448] on button "--:--" at bounding box center [794, 455] width 315 height 25
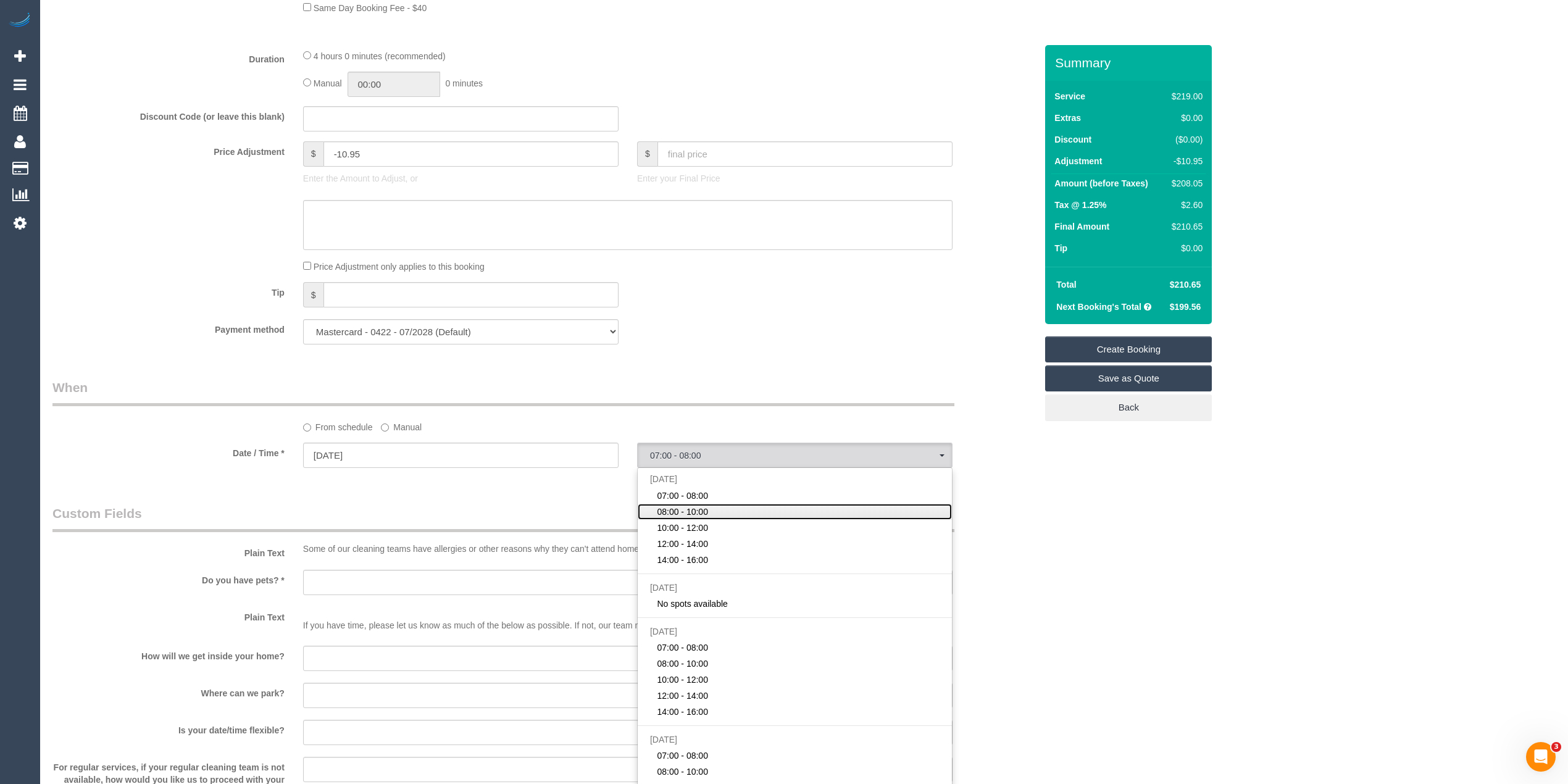
click at [749, 517] on link "08:00 - 10:00" at bounding box center [794, 511] width 314 height 16
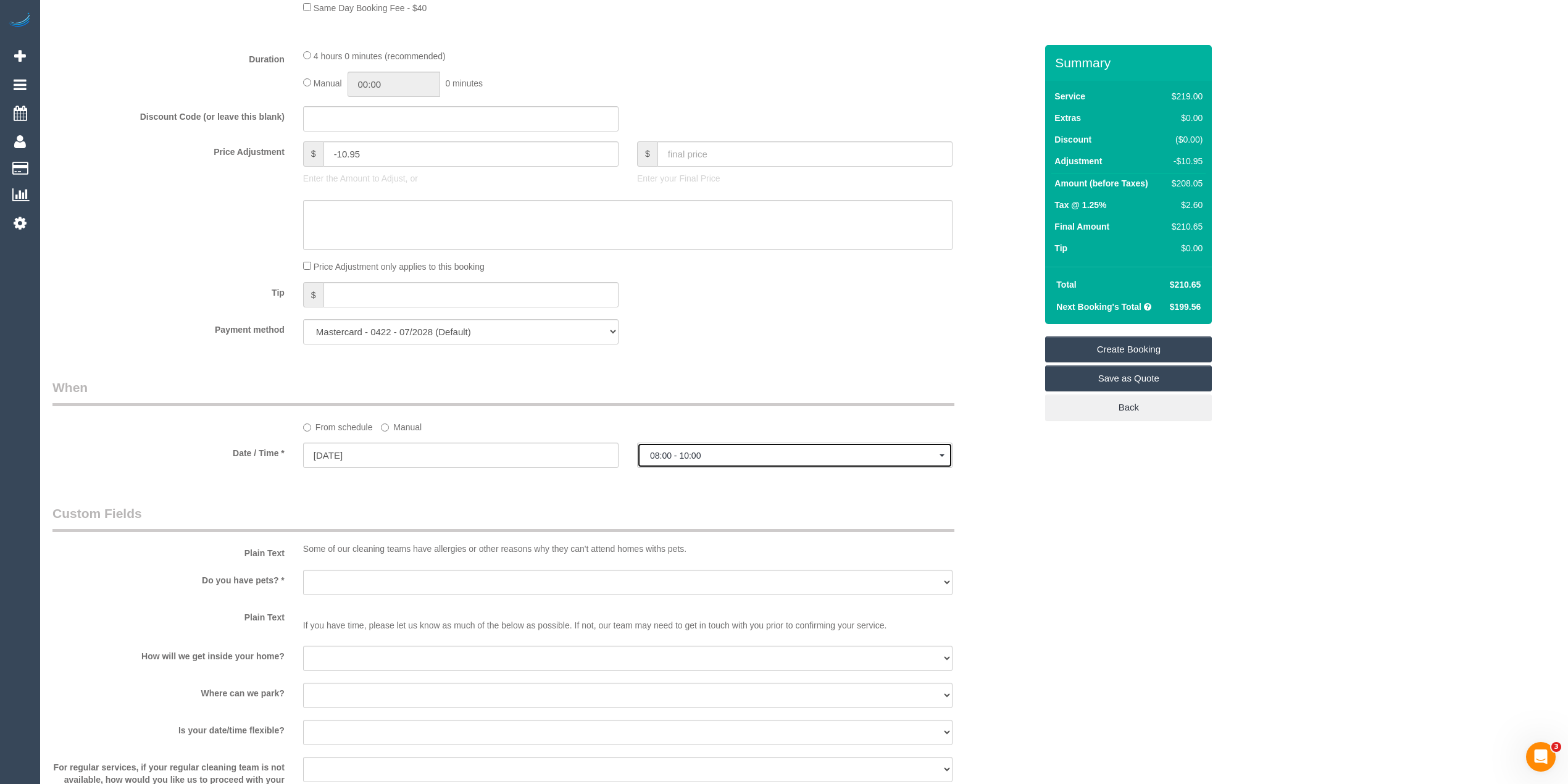
click at [715, 453] on span "08:00 - 10:00" at bounding box center [795, 455] width 289 height 10
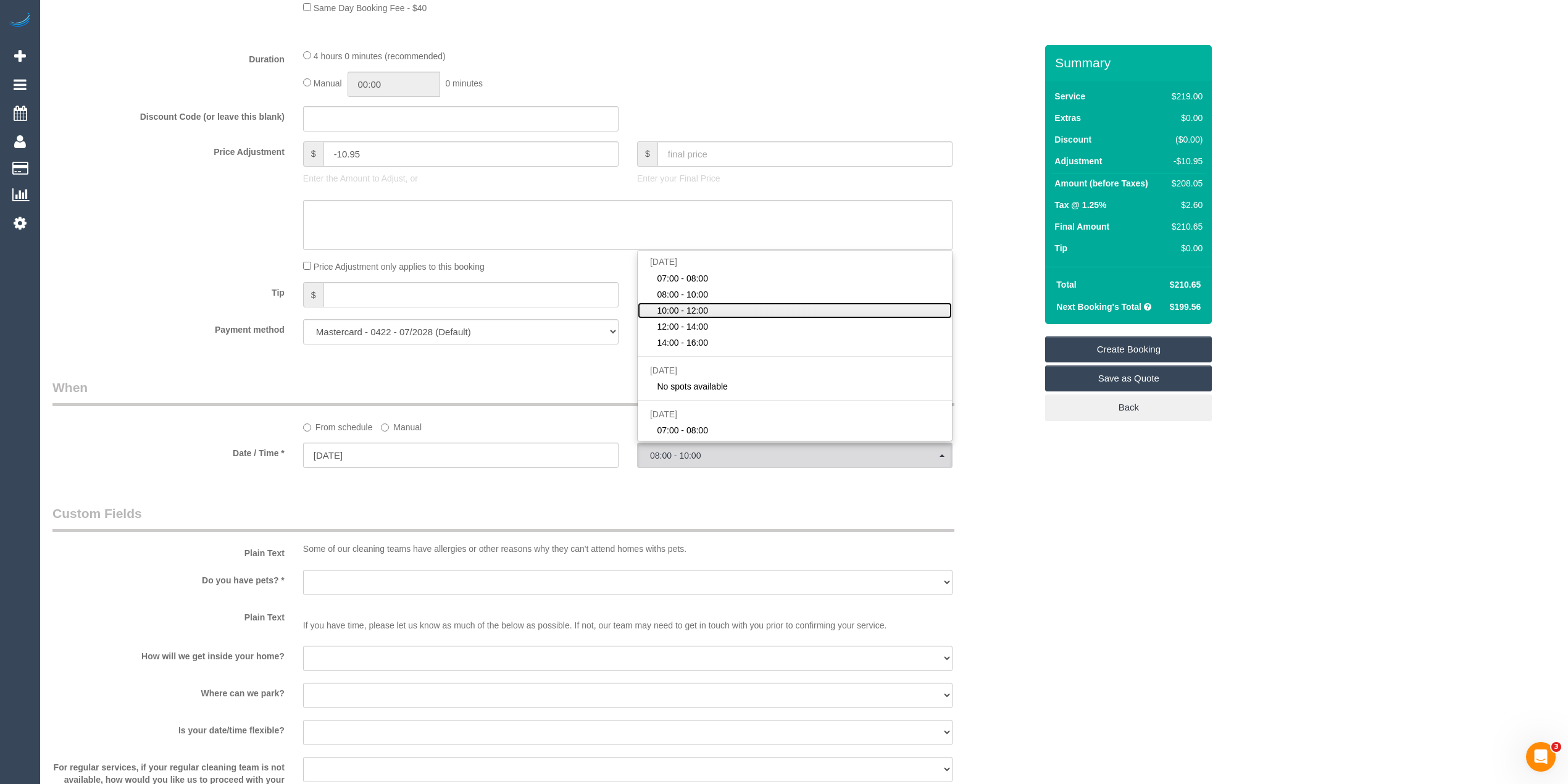
click at [731, 307] on link "10:00 - 12:00" at bounding box center [794, 310] width 314 height 16
select select "spot3"
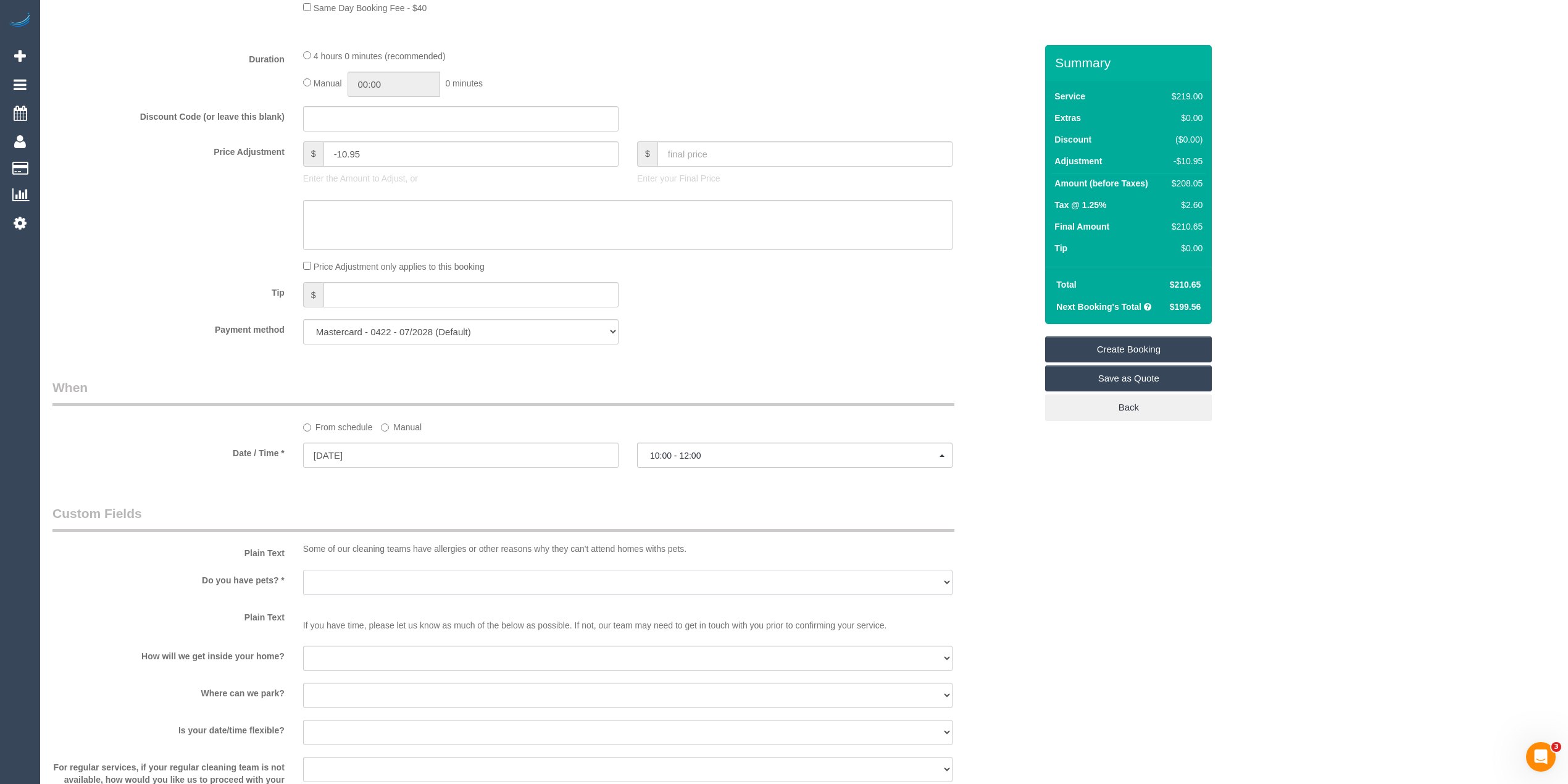
click at [349, 574] on select "Yes - Cats Yes - Dogs No pets Yes - Dogs and Cats Yes - Other" at bounding box center [627, 582] width 650 height 25
select select "number:27"
click at [303, 571] on select "Yes - Cats Yes - Dogs No pets Yes - Dogs and Cats Yes - Other" at bounding box center [627, 582] width 650 height 25
click at [352, 626] on p "If you have time, please let us know as much of the below as possible. If not, …" at bounding box center [627, 619] width 650 height 25
click at [363, 657] on select "I will be home Key will be left (please provide details below) Lock box/Access …" at bounding box center [627, 658] width 650 height 25
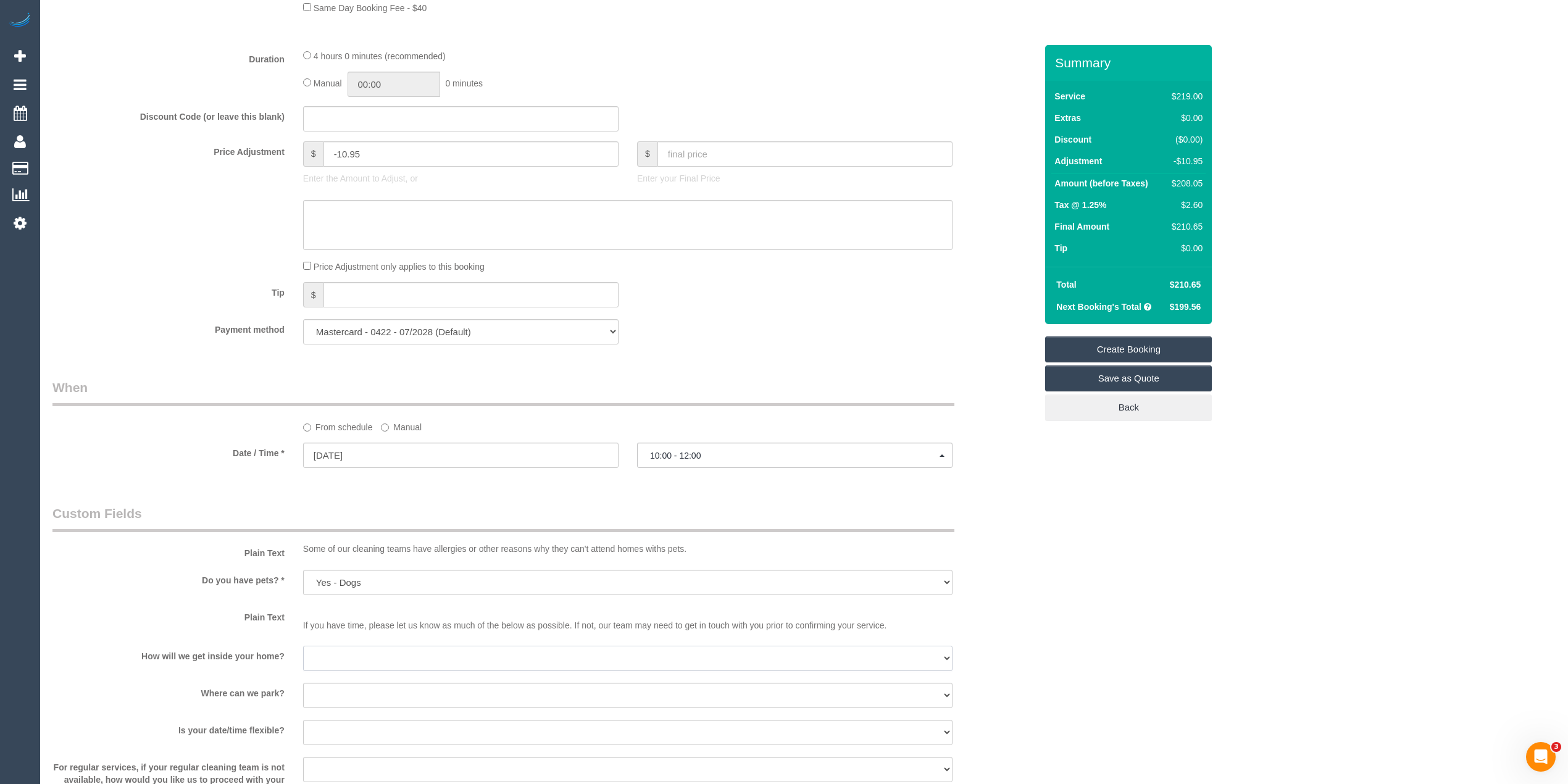
select select "number:14"
click at [303, 646] on select "I will be home Key will be left (please provide details below) Lock box/Access …" at bounding box center [627, 658] width 650 height 25
click at [376, 687] on select "I will provide parking on-site Free street parking Paid street parking (cost wi…" at bounding box center [627, 695] width 650 height 25
select select "number:18"
click at [303, 684] on select "I will provide parking on-site Free street parking Paid street parking (cost wi…" at bounding box center [627, 695] width 650 height 25
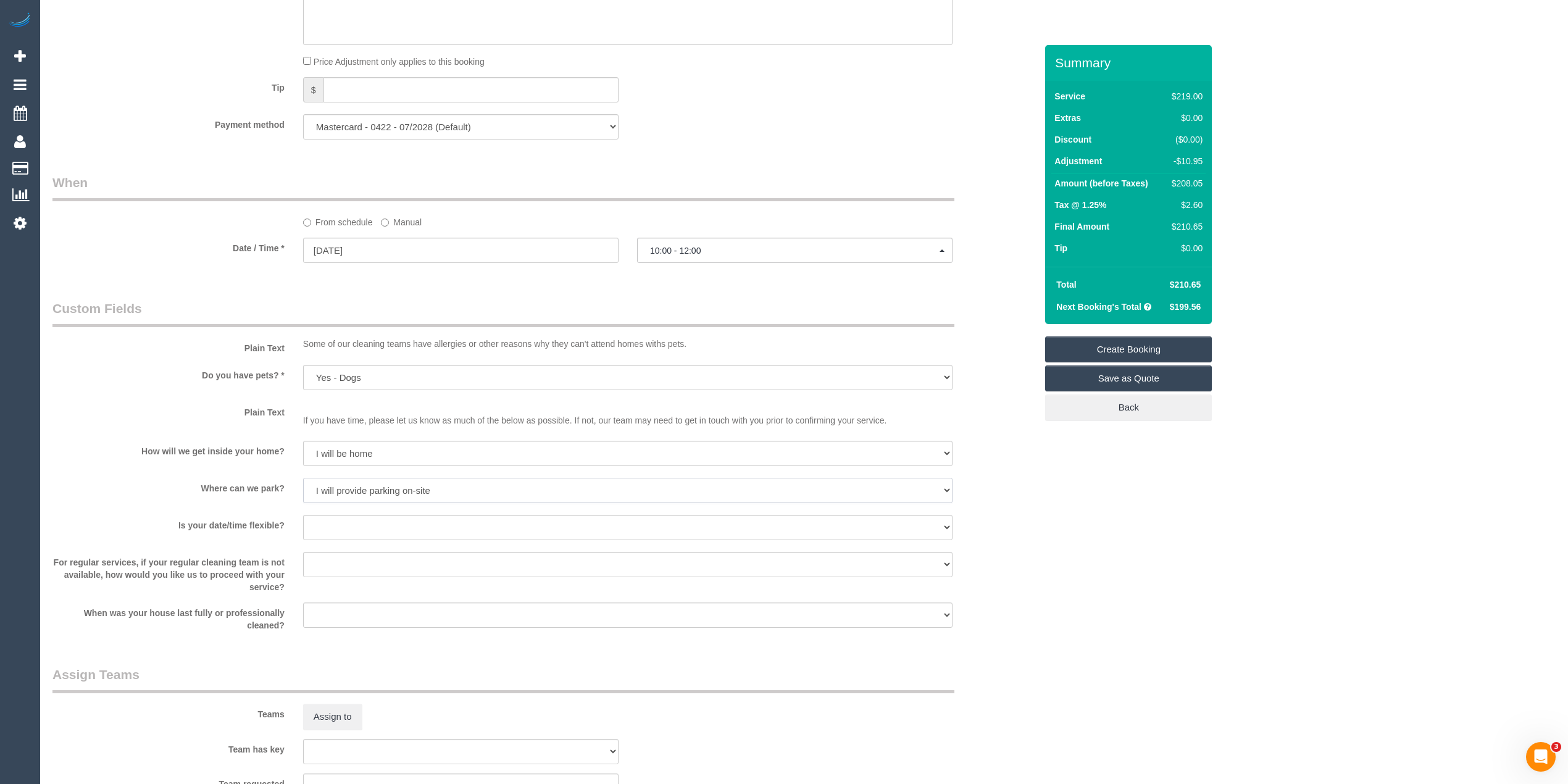
scroll to position [1234, 0]
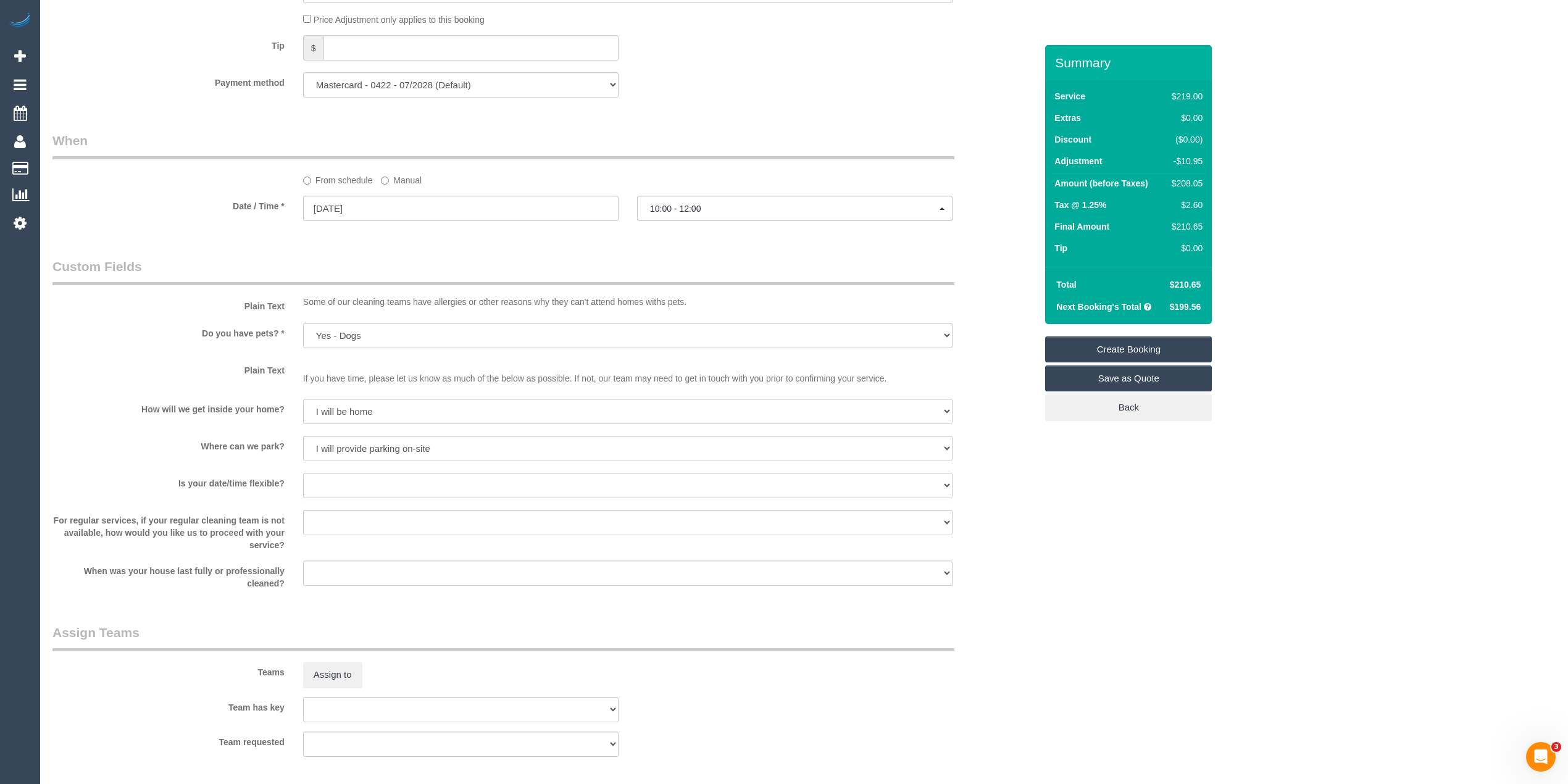
click at [352, 492] on select "Yes - date and time Yes - date but not time Yes - time but not date No - No fle…" at bounding box center [627, 485] width 650 height 25
select select "number:36"
click at [303, 474] on select "Yes - date and time Yes - date but not time Yes - time but not date No - No fle…" at bounding box center [627, 485] width 650 height 25
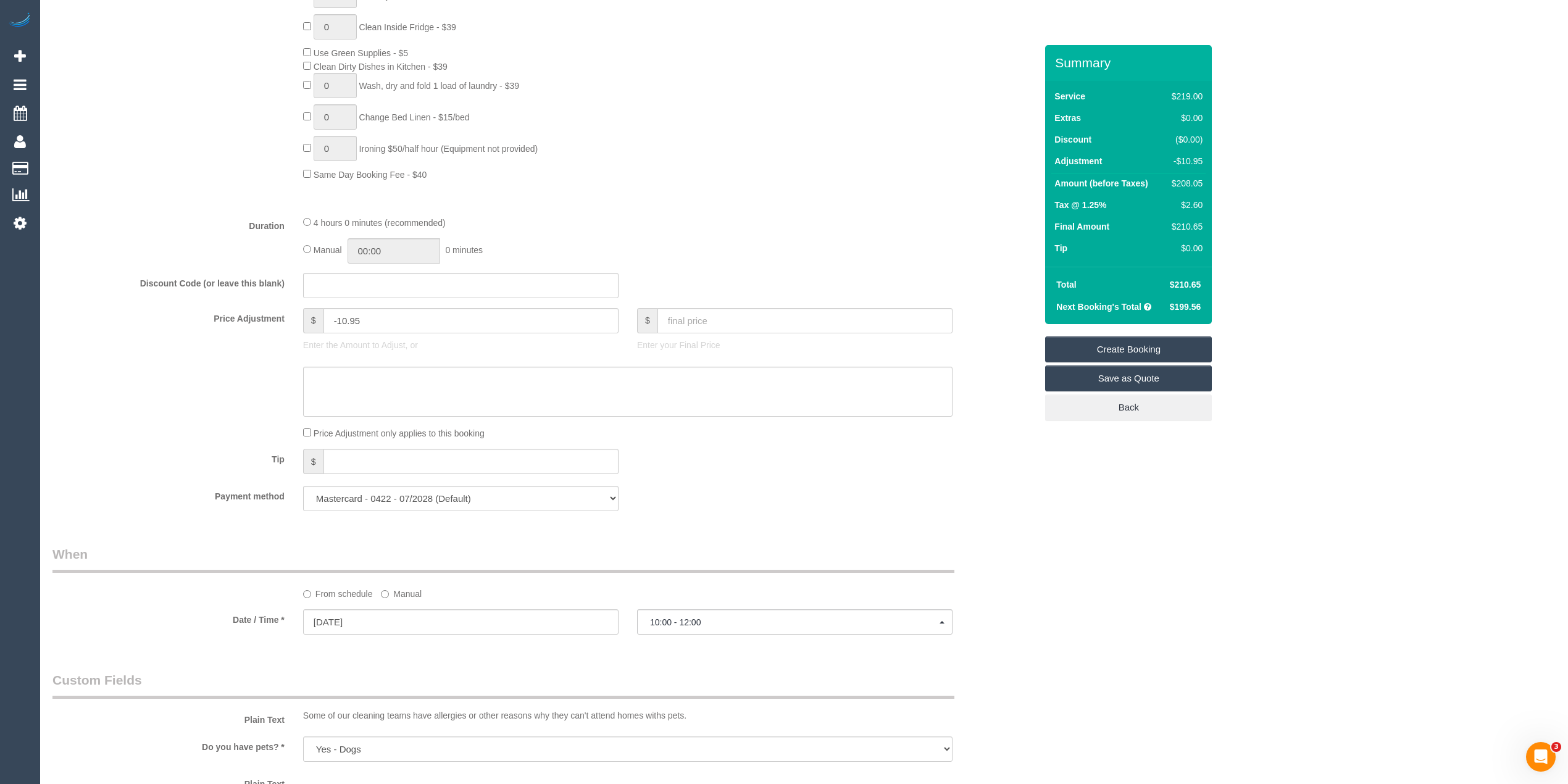
scroll to position [741, 0]
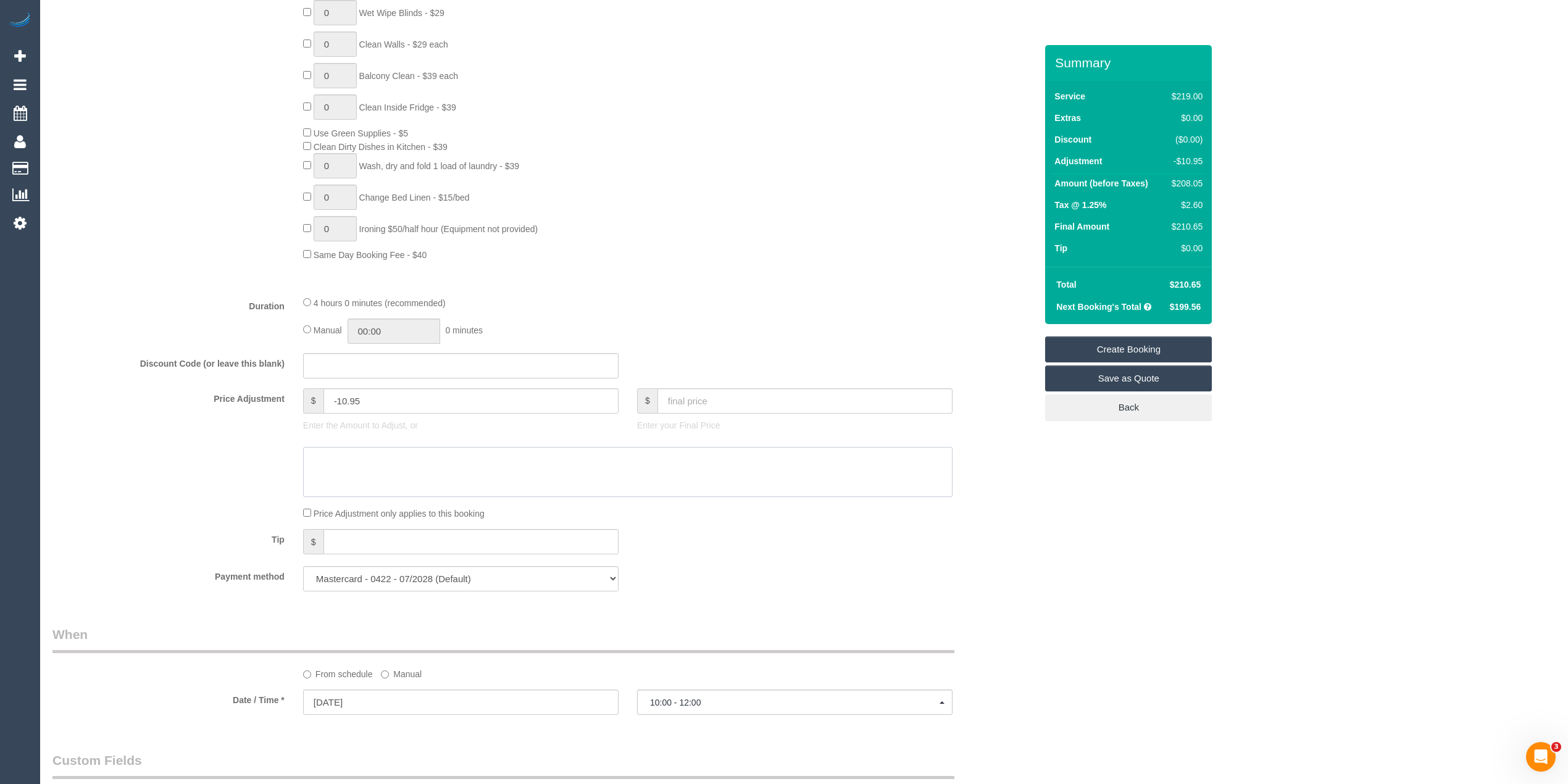
click at [374, 471] on textarea at bounding box center [627, 472] width 650 height 51
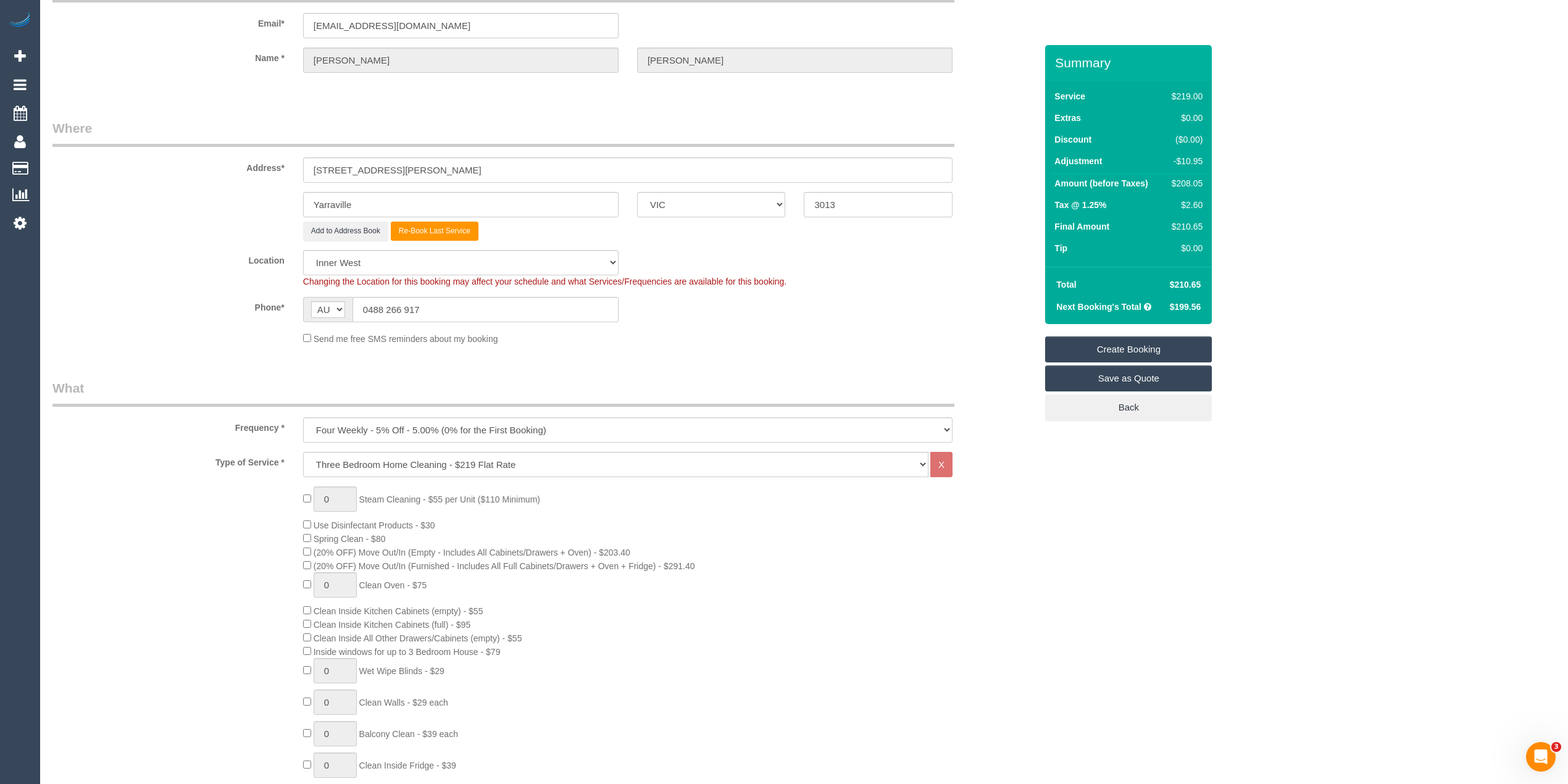
scroll to position [82, 0]
drag, startPoint x: 1177, startPoint y: 94, endPoint x: 1209, endPoint y: 95, distance: 32.0
click at [1209, 95] on div "Service $219.00 Extras $0.00 Discount ($0.00) Adjustment -$10.95 Amount (before…" at bounding box center [1129, 173] width 167 height 186
click at [1188, 94] on div "$219.00" at bounding box center [1184, 96] width 36 height 12
click at [1183, 100] on div "$219.00" at bounding box center [1184, 96] width 36 height 12
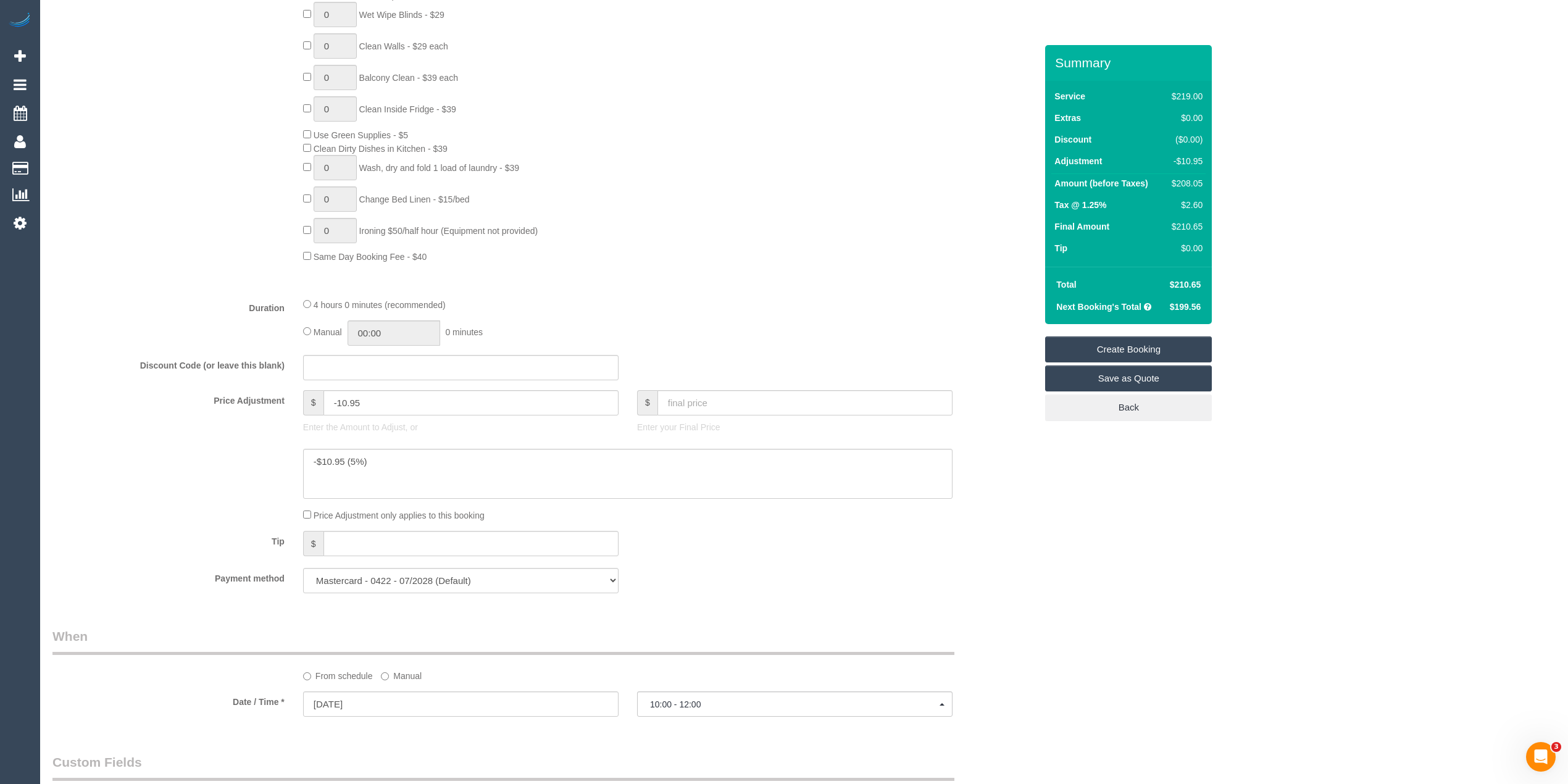
scroll to position [741, 0]
click at [386, 467] on textarea at bounding box center [627, 472] width 650 height 51
drag, startPoint x: 389, startPoint y: 465, endPoint x: 395, endPoint y: 467, distance: 6.3
click at [395, 467] on textarea at bounding box center [627, 472] width 650 height 51
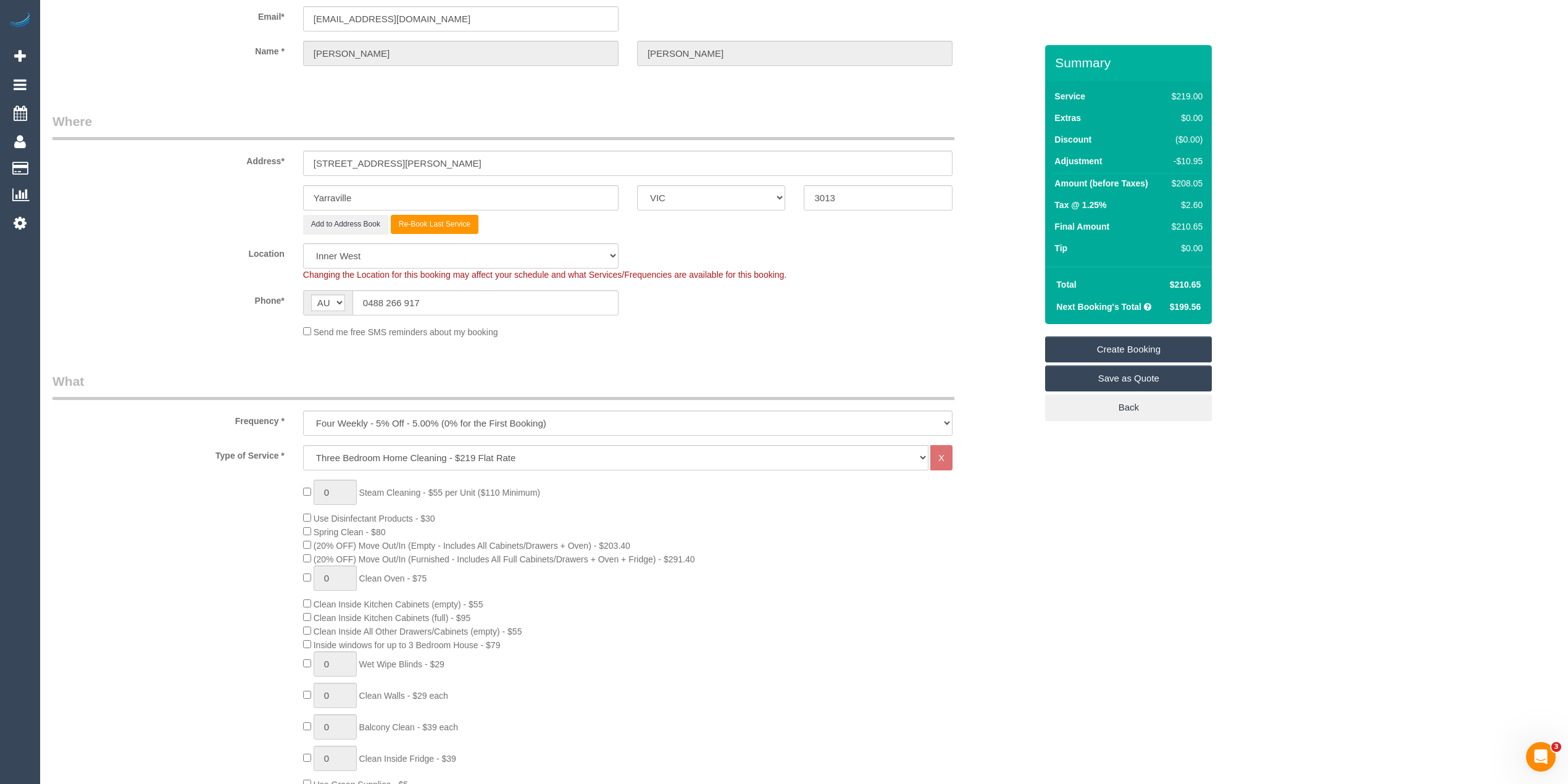
scroll to position [0, 0]
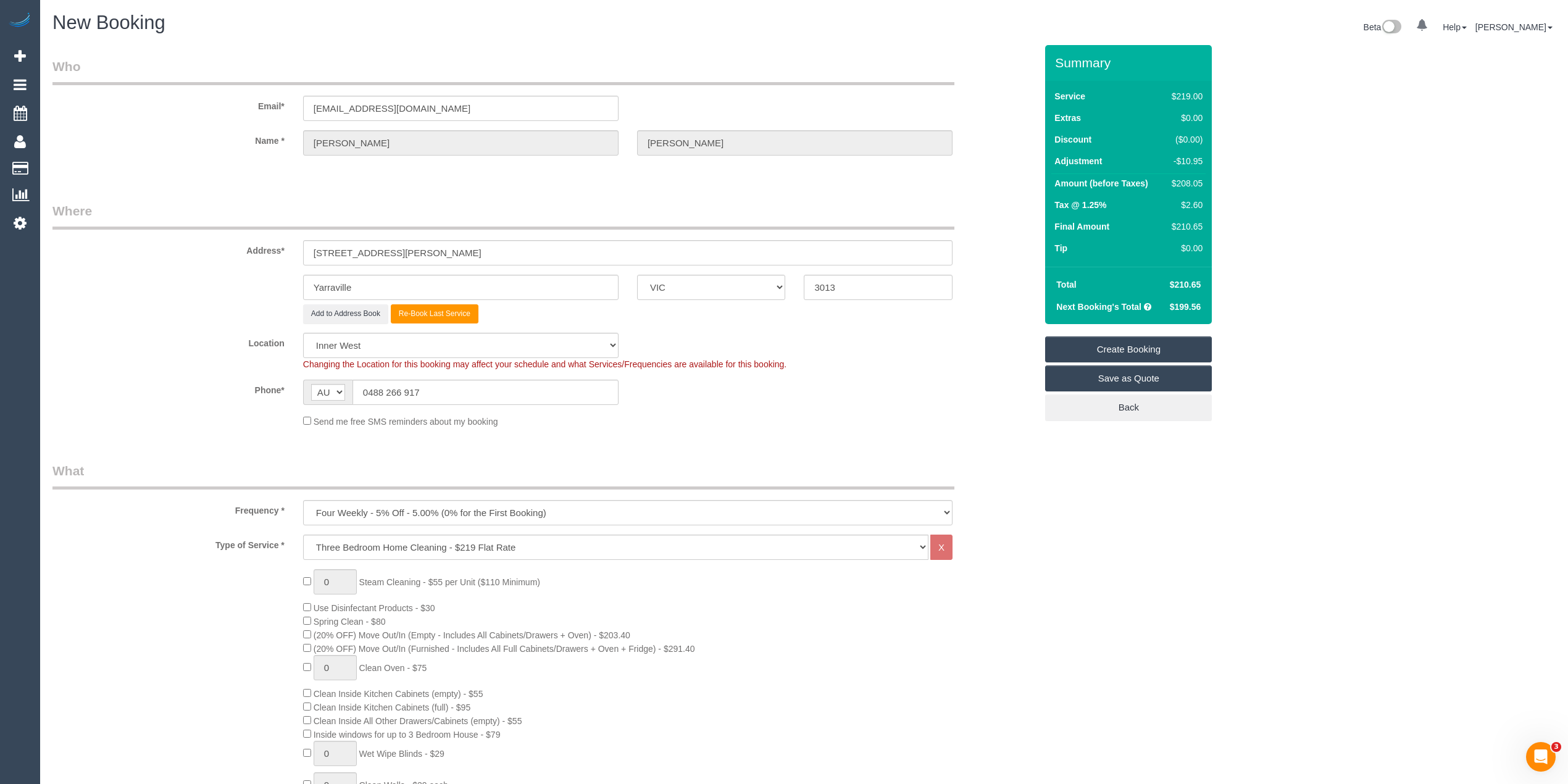
type textarea "-$10.95 (5%) discount for regular ongoing services - CG"
click at [1142, 346] on link "Create Booking" at bounding box center [1129, 349] width 167 height 26
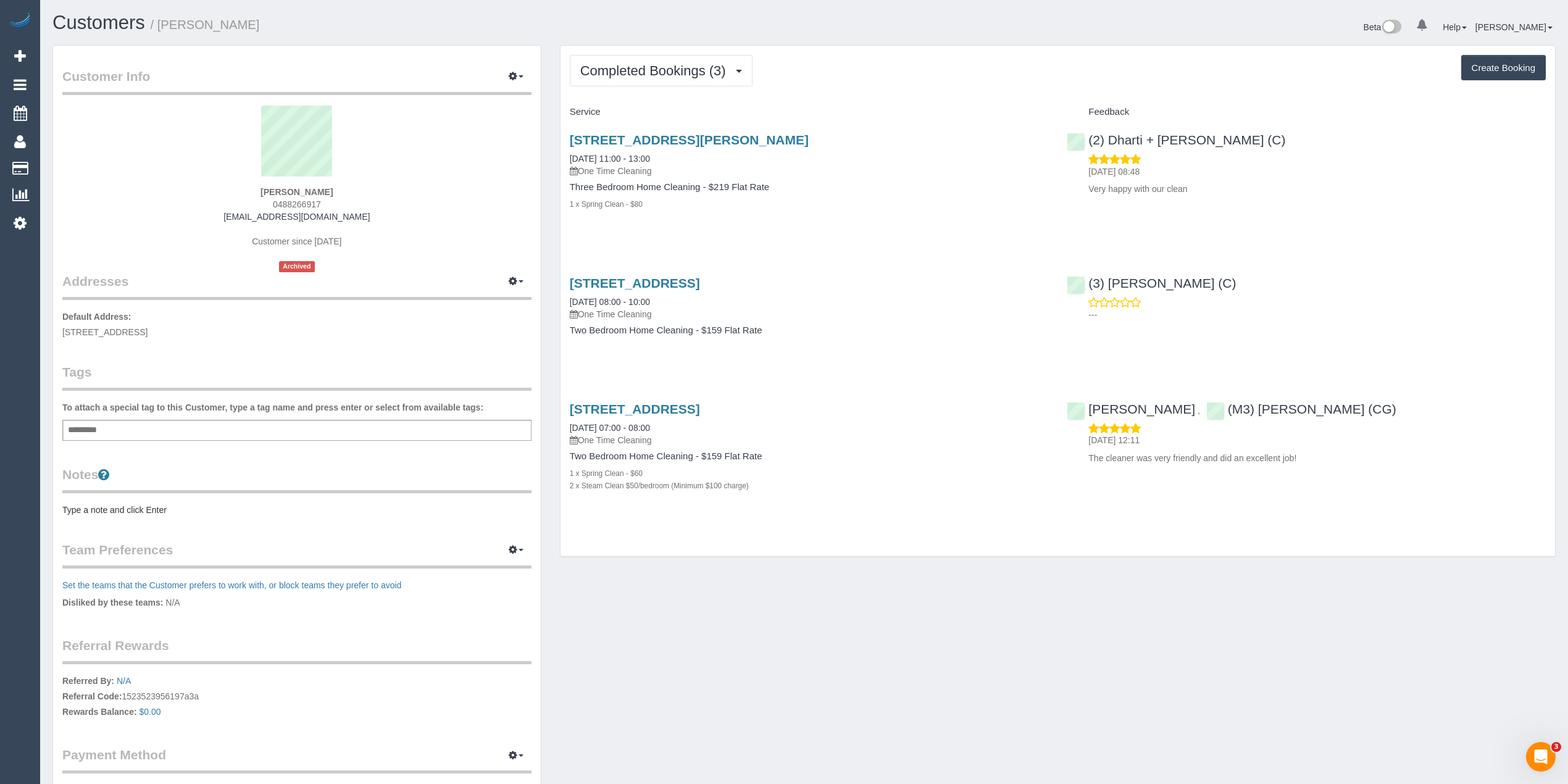
click at [1313, 101] on div "Completed Bookings (3) Completed Bookings (3) Upcoming Bookings (0) Cancelled B…" at bounding box center [1057, 301] width 995 height 511
click at [635, 70] on span "Completed Bookings (3)" at bounding box center [656, 71] width 152 height 16
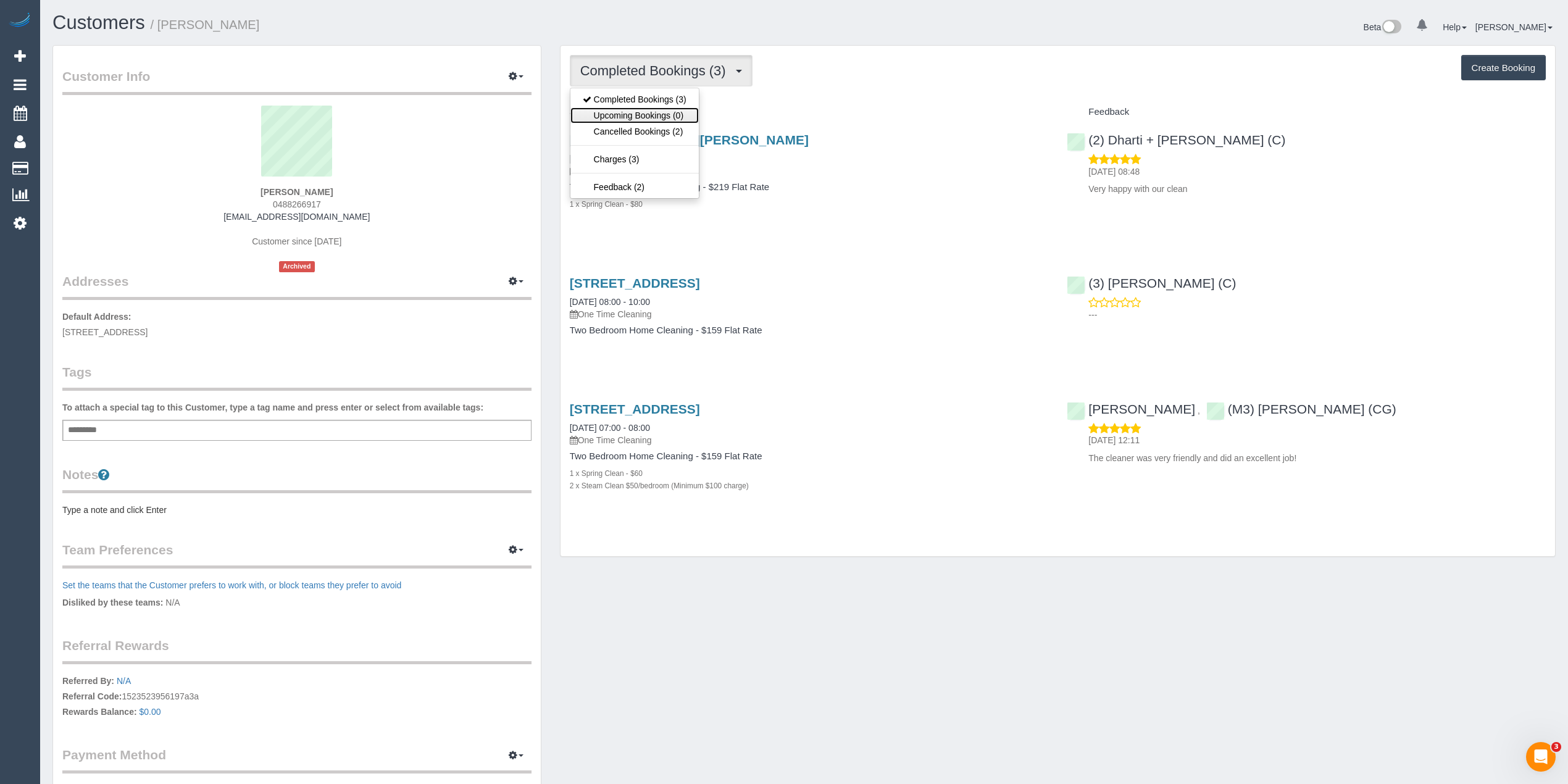
click at [667, 115] on link "Upcoming Bookings (0)" at bounding box center [635, 115] width 128 height 16
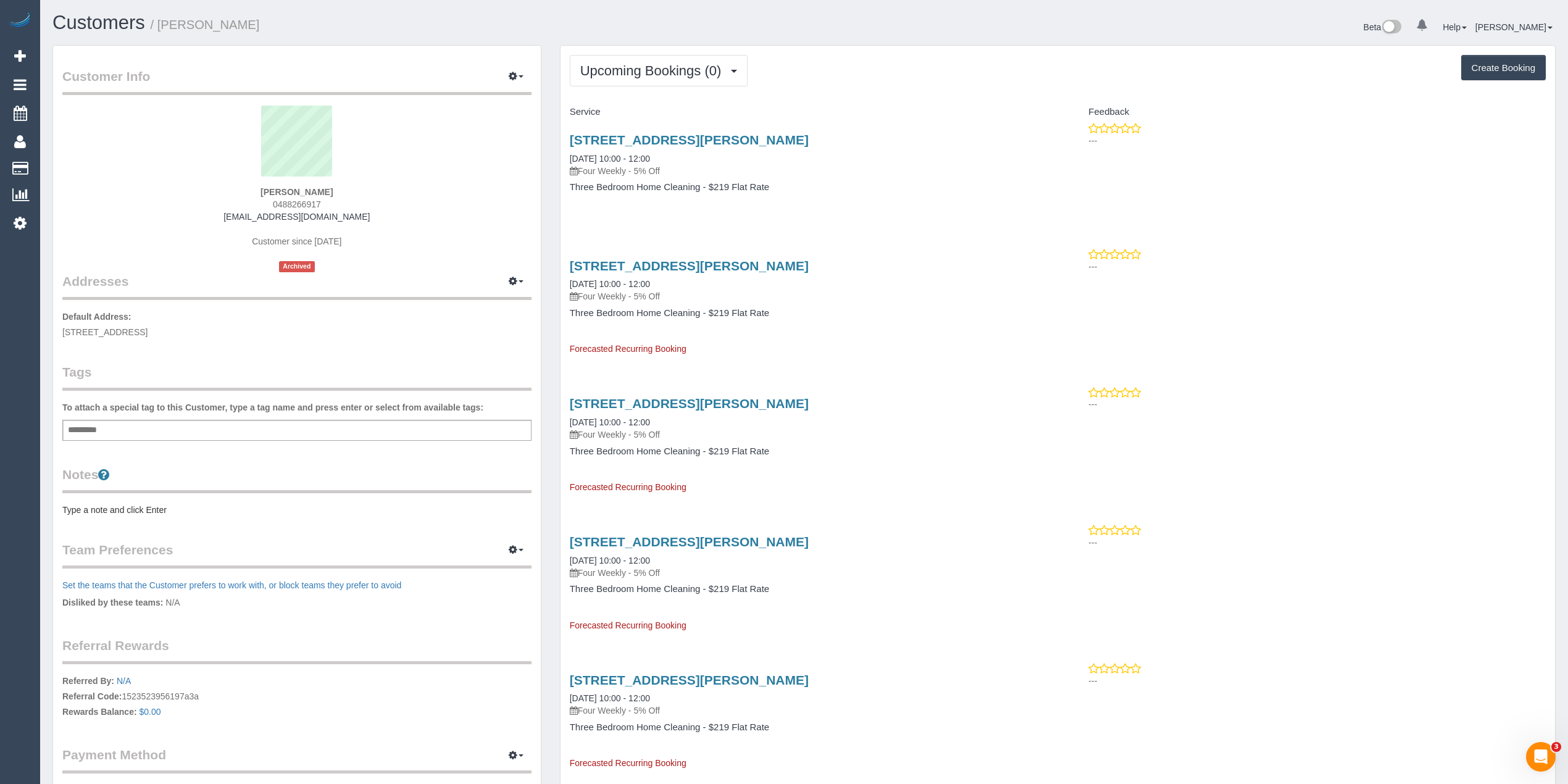
click at [131, 509] on pre "Type a note and click Enter" at bounding box center [297, 509] width 469 height 12
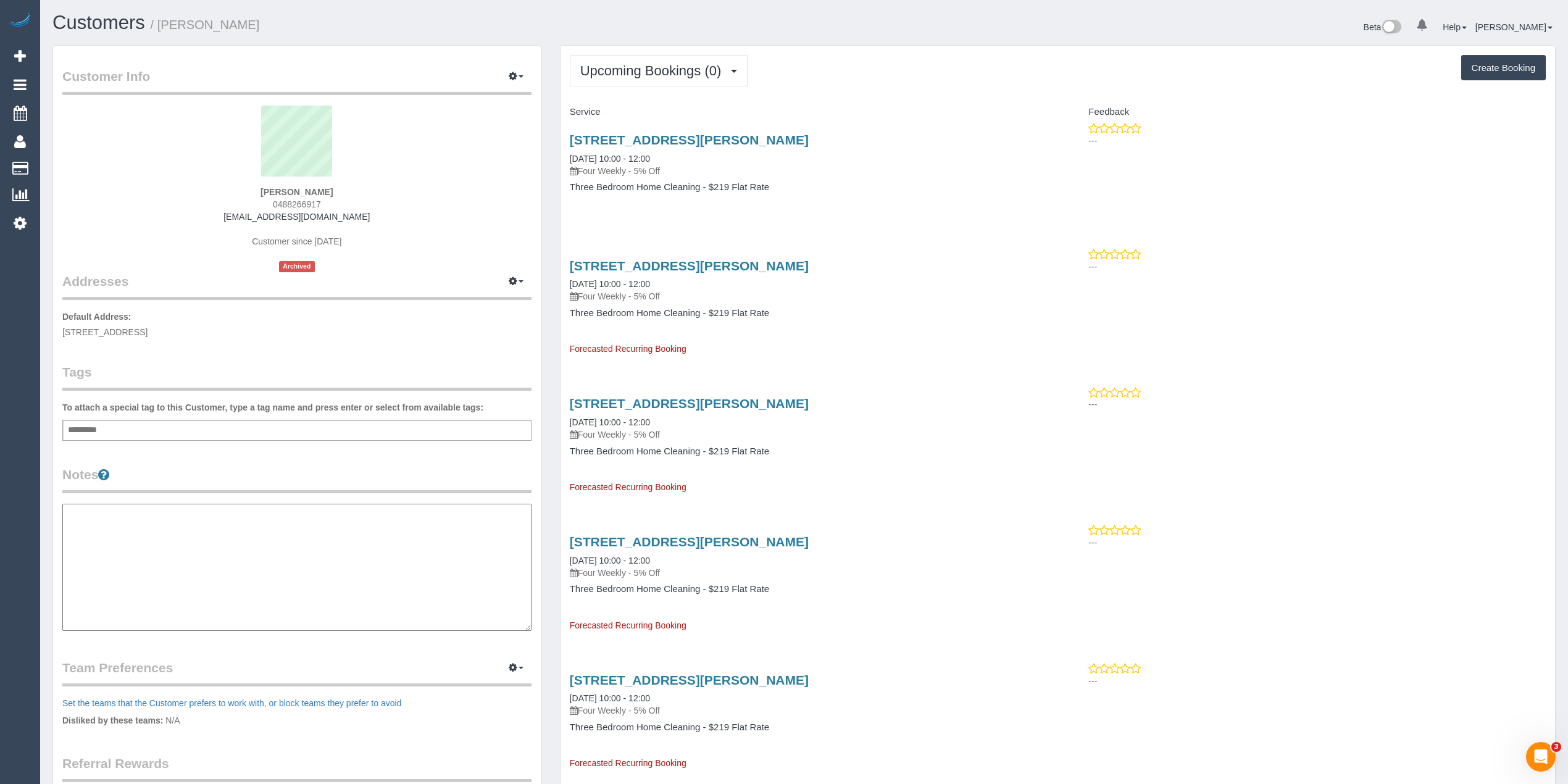
click at [117, 535] on textarea at bounding box center [297, 567] width 469 height 127
paste textarea "**********"
click at [157, 528] on textarea "**********" at bounding box center [296, 567] width 468 height 128
type textarea "**********"
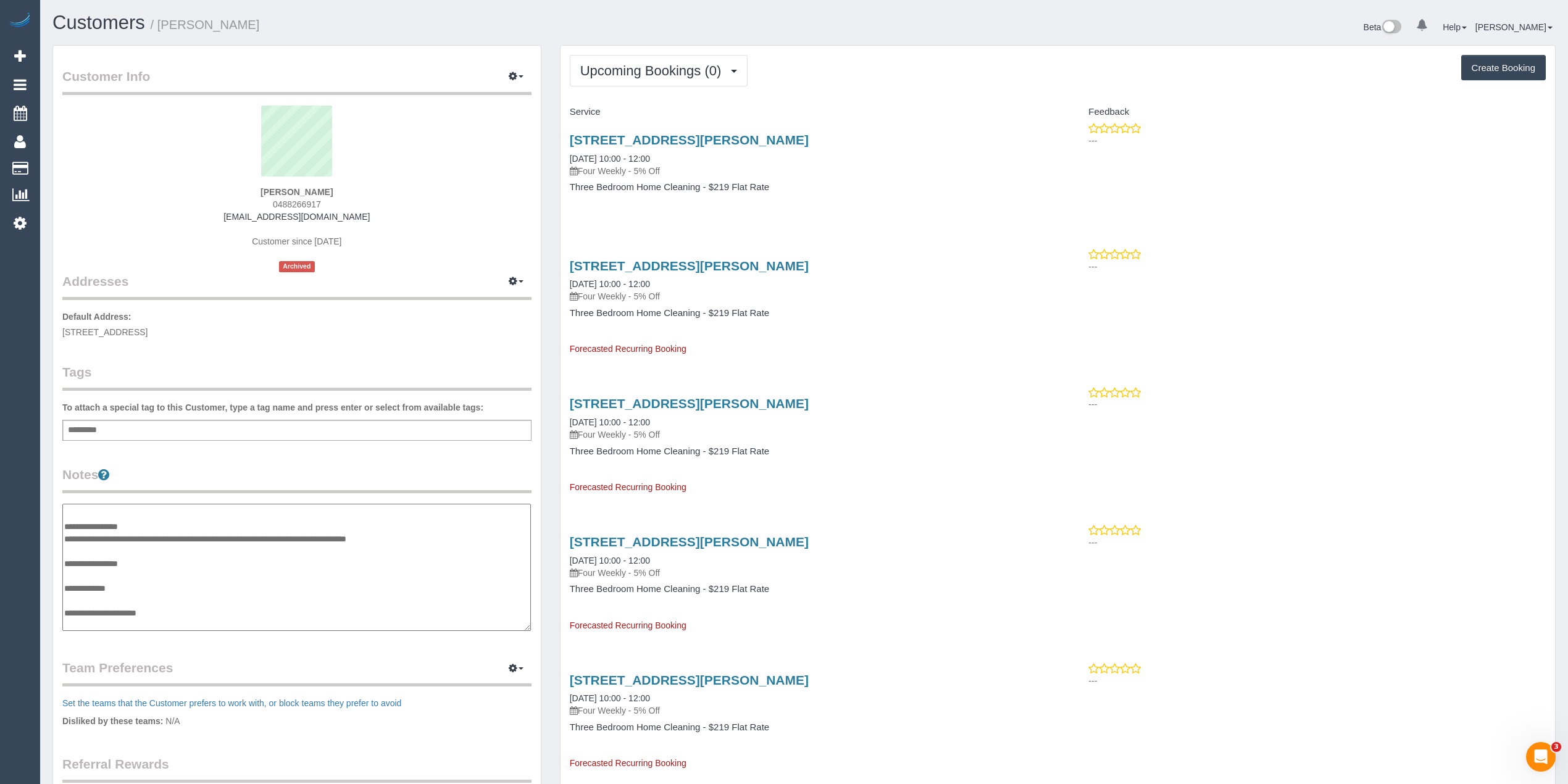
click at [348, 465] on legend "Notes" at bounding box center [297, 479] width 469 height 28
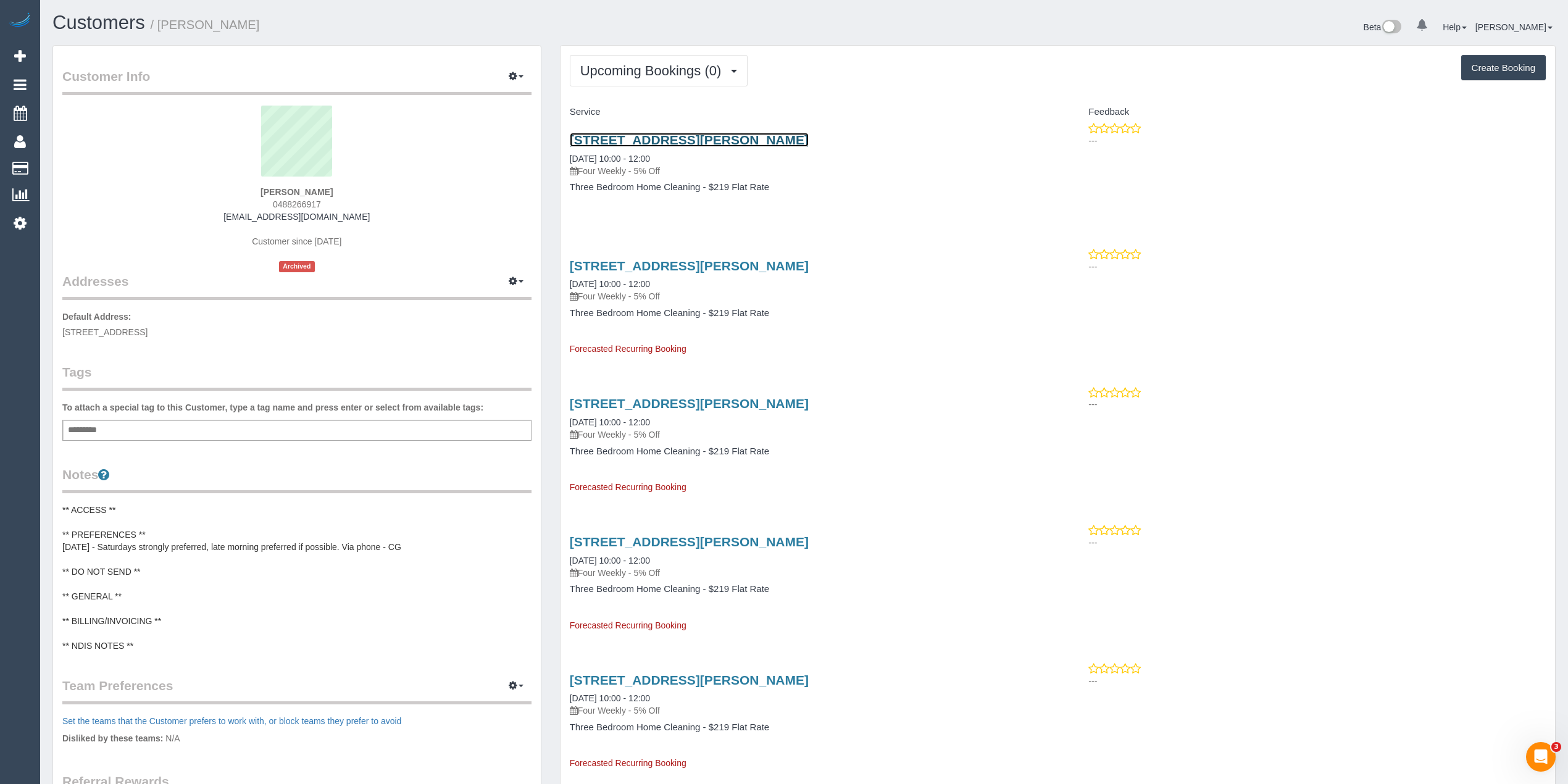
click at [719, 135] on link "[STREET_ADDRESS][PERSON_NAME]" at bounding box center [689, 140] width 239 height 14
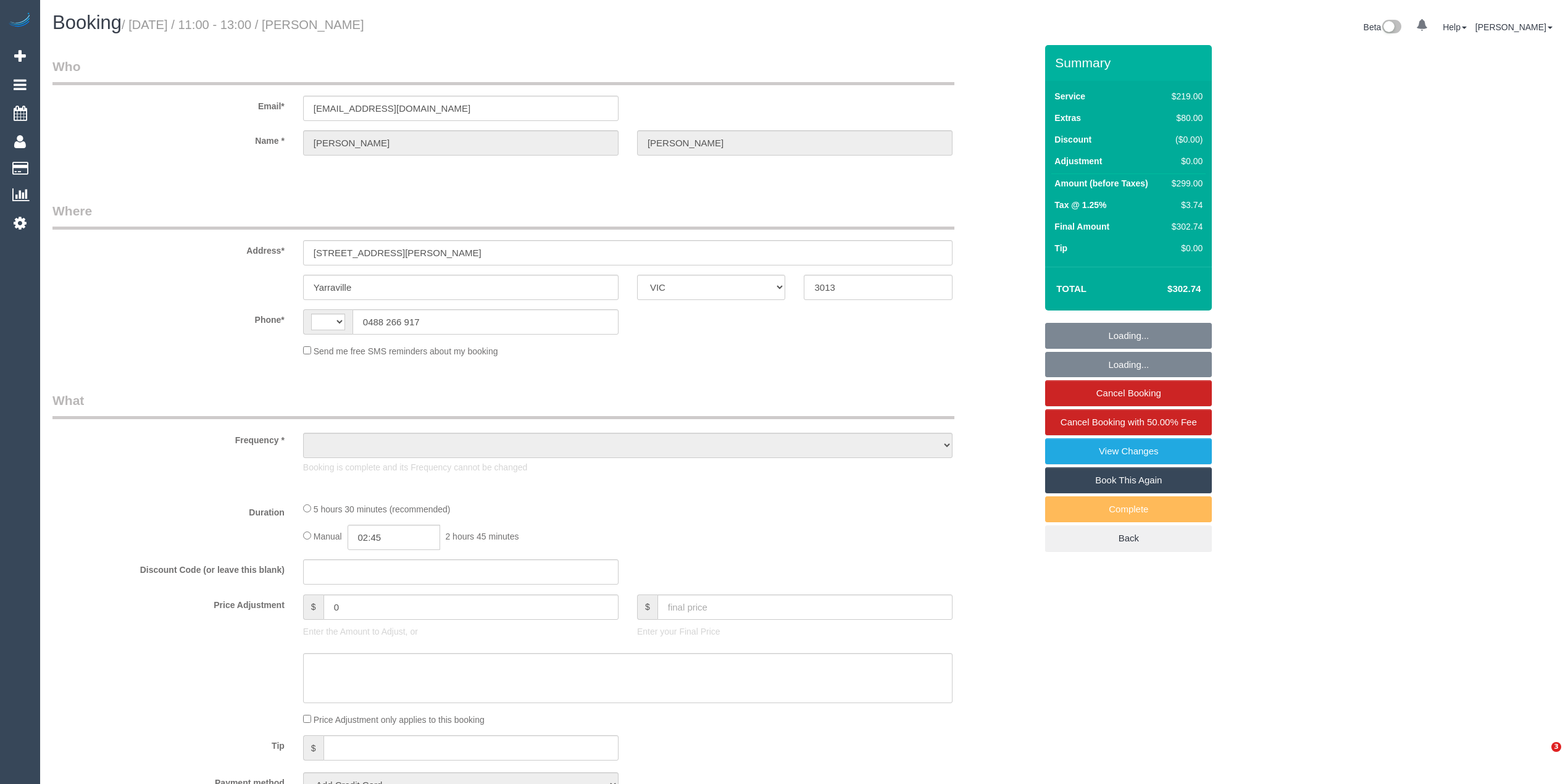
select select "VIC"
select select "string:AU"
select select "object:561"
select select "string:stripe-pm_1S0pO02GScqysDRVSlgAx5fJ"
select select "number:27"
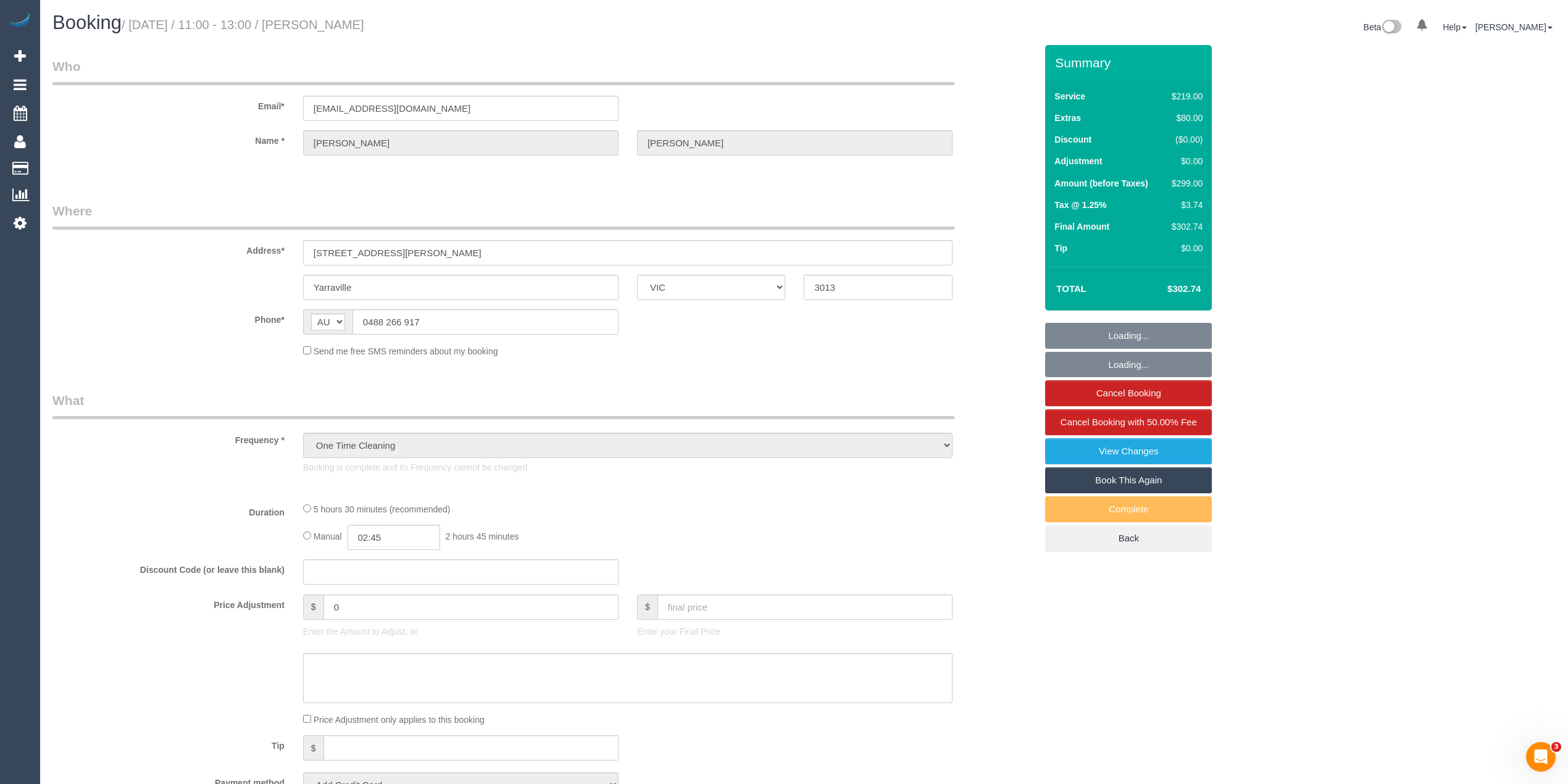
select select "number:14"
select select "number:18"
select select "number:22"
select select "number:13"
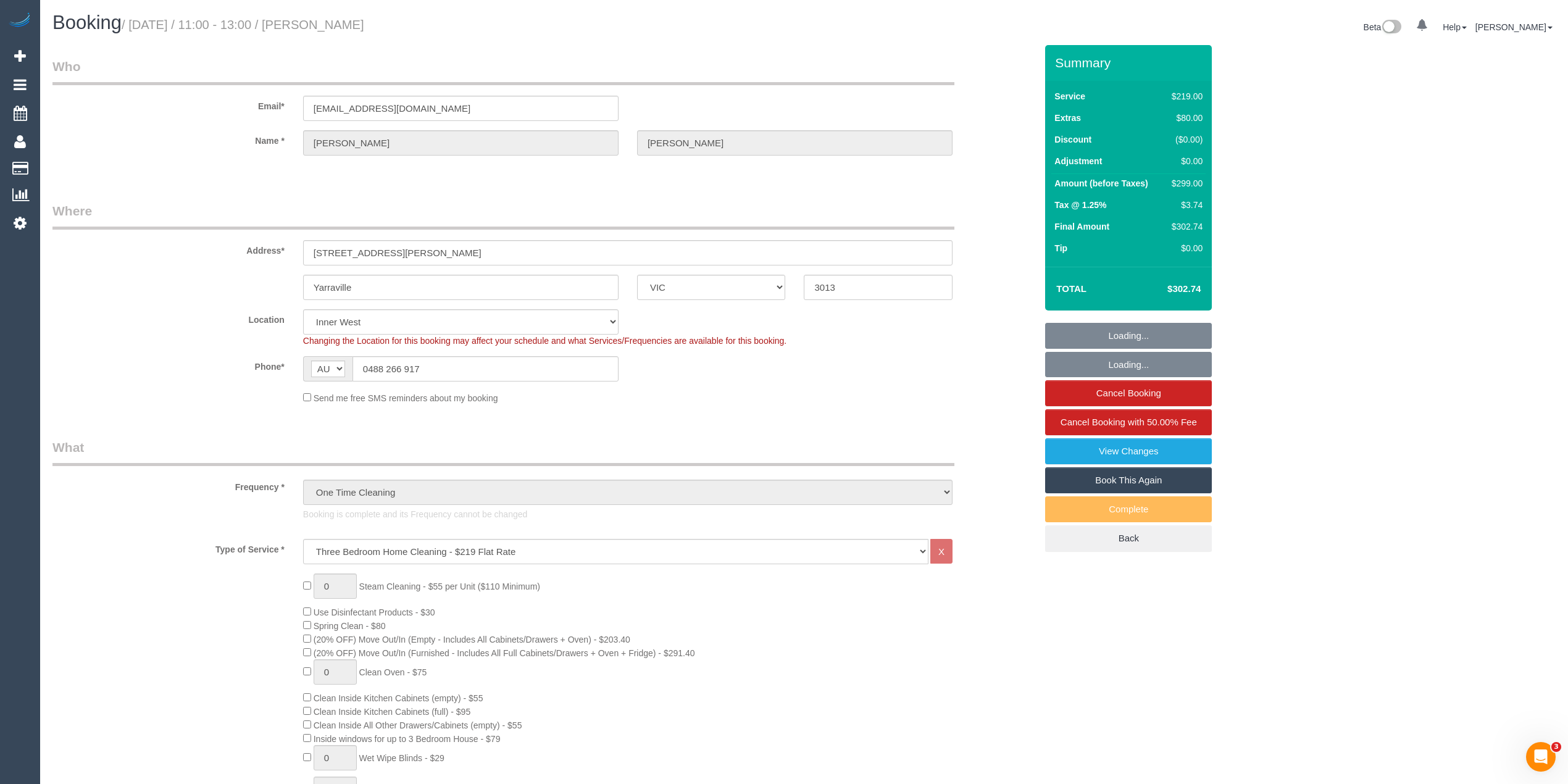
select select "object:1504"
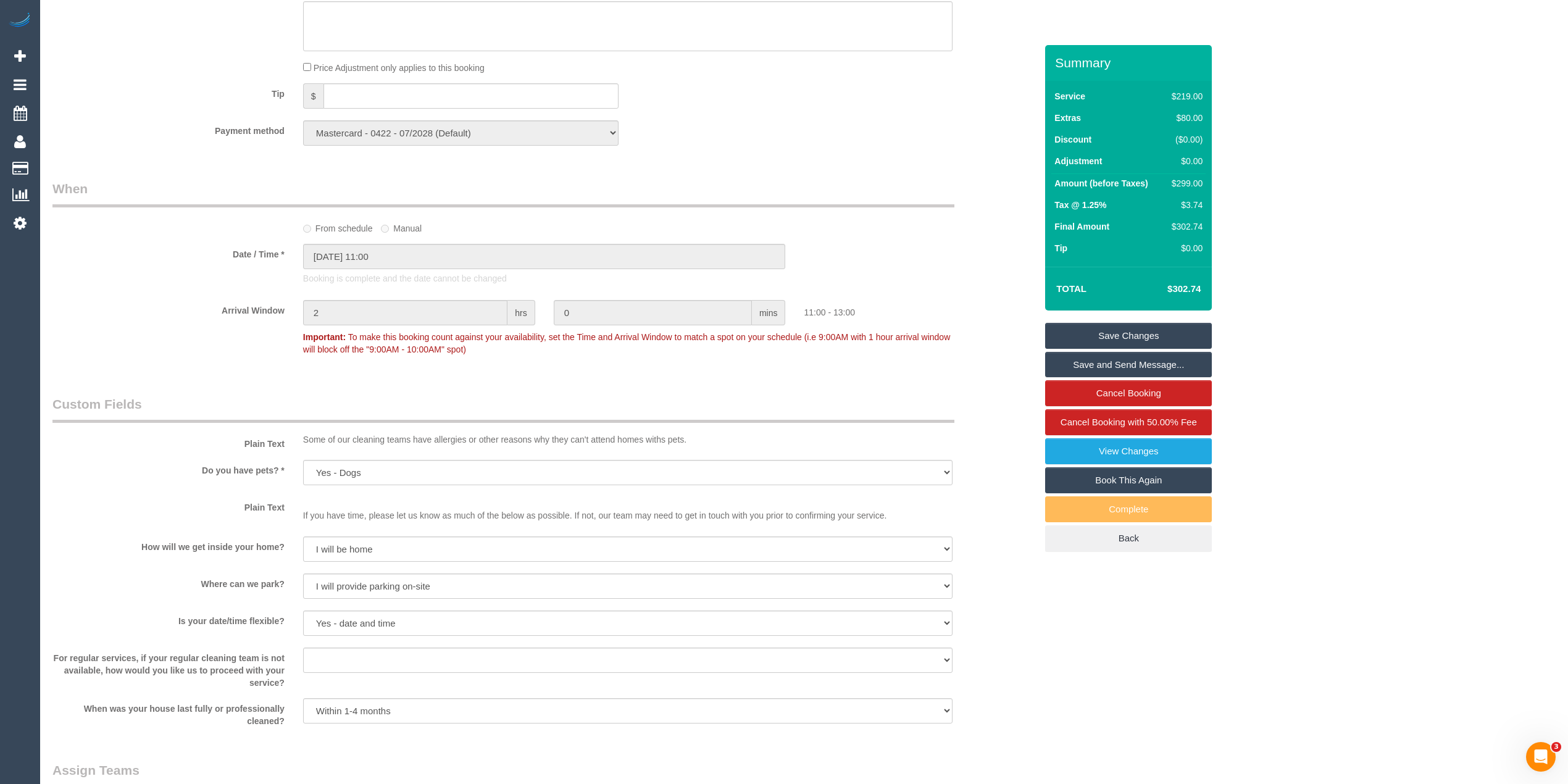
scroll to position [1316, 0]
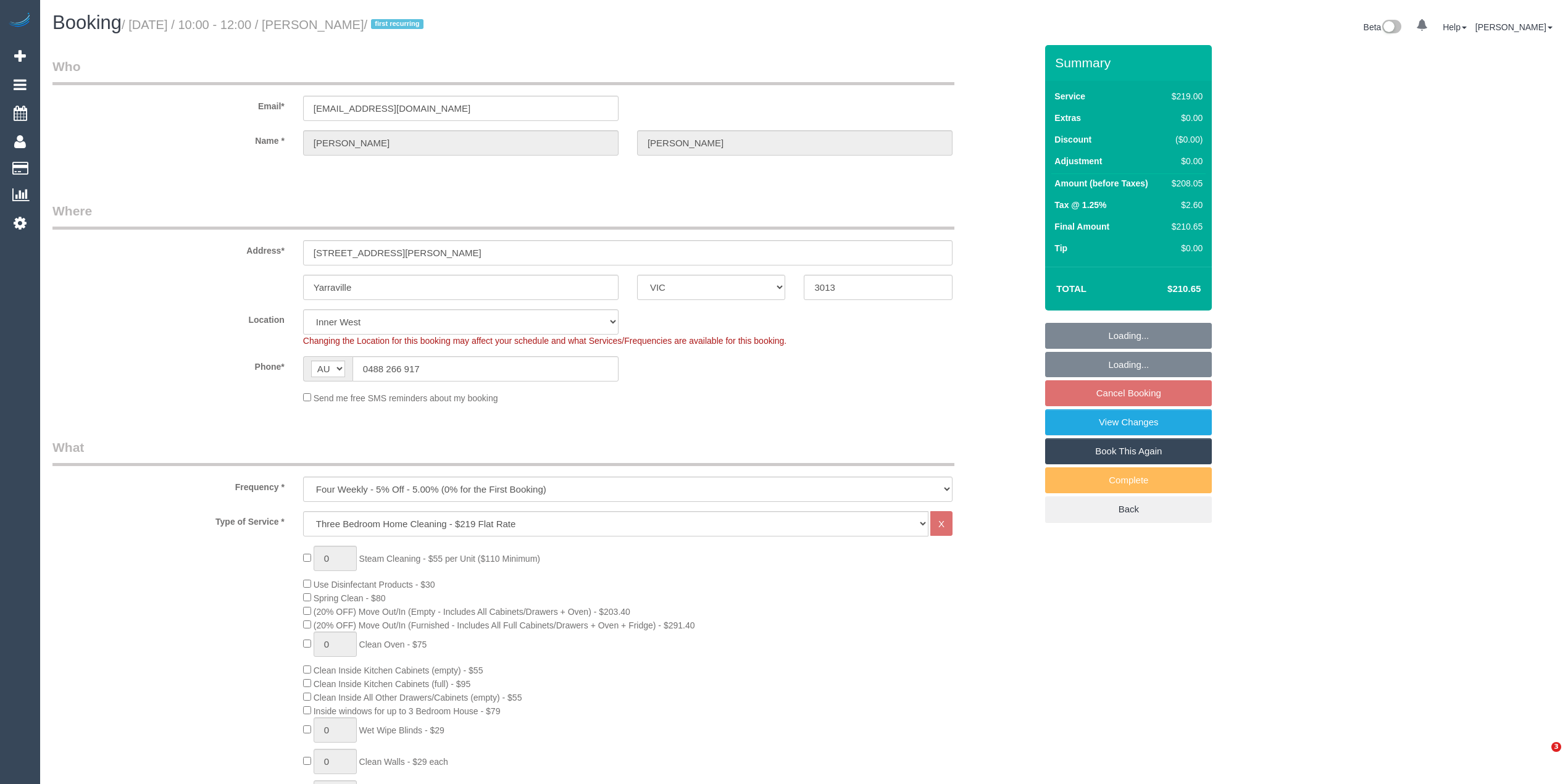
select select "VIC"
select select "string:stripe-pm_1S0pO02GScqysDRVSlgAx5fJ"
select select "number:27"
select select "number:14"
select select "number:18"
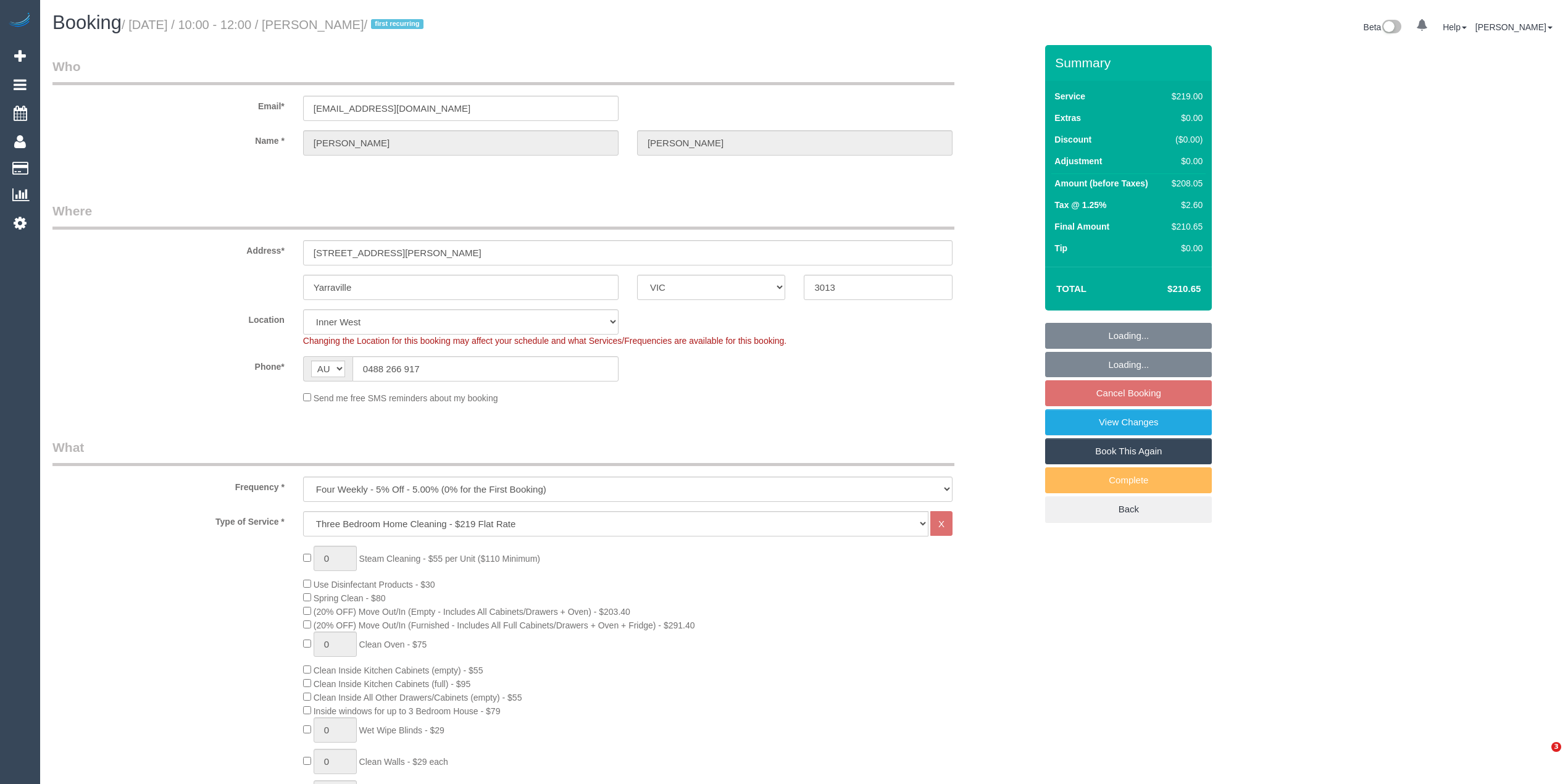
select select "number:36"
select select "spot3"
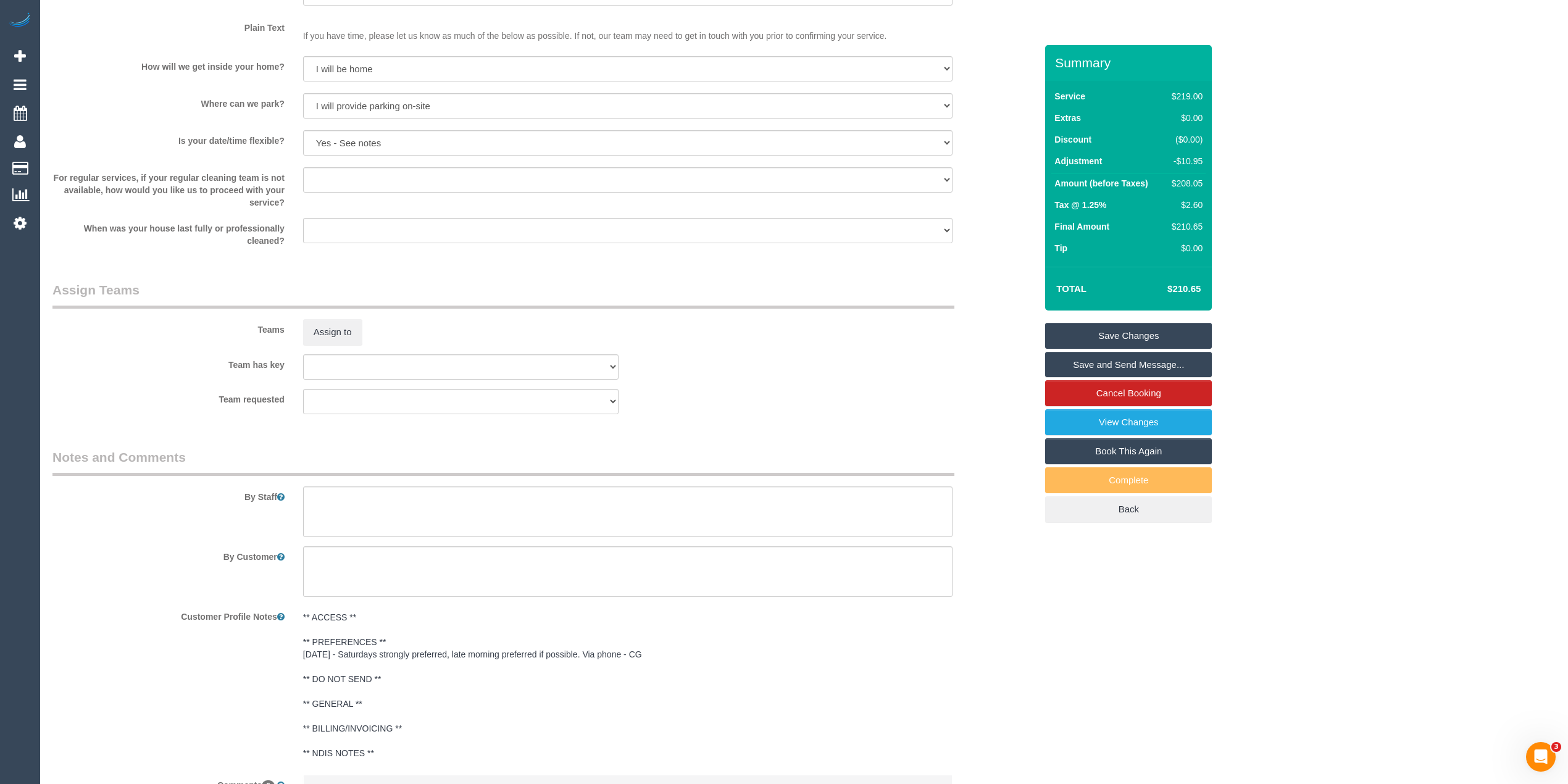
scroll to position [1692, 0]
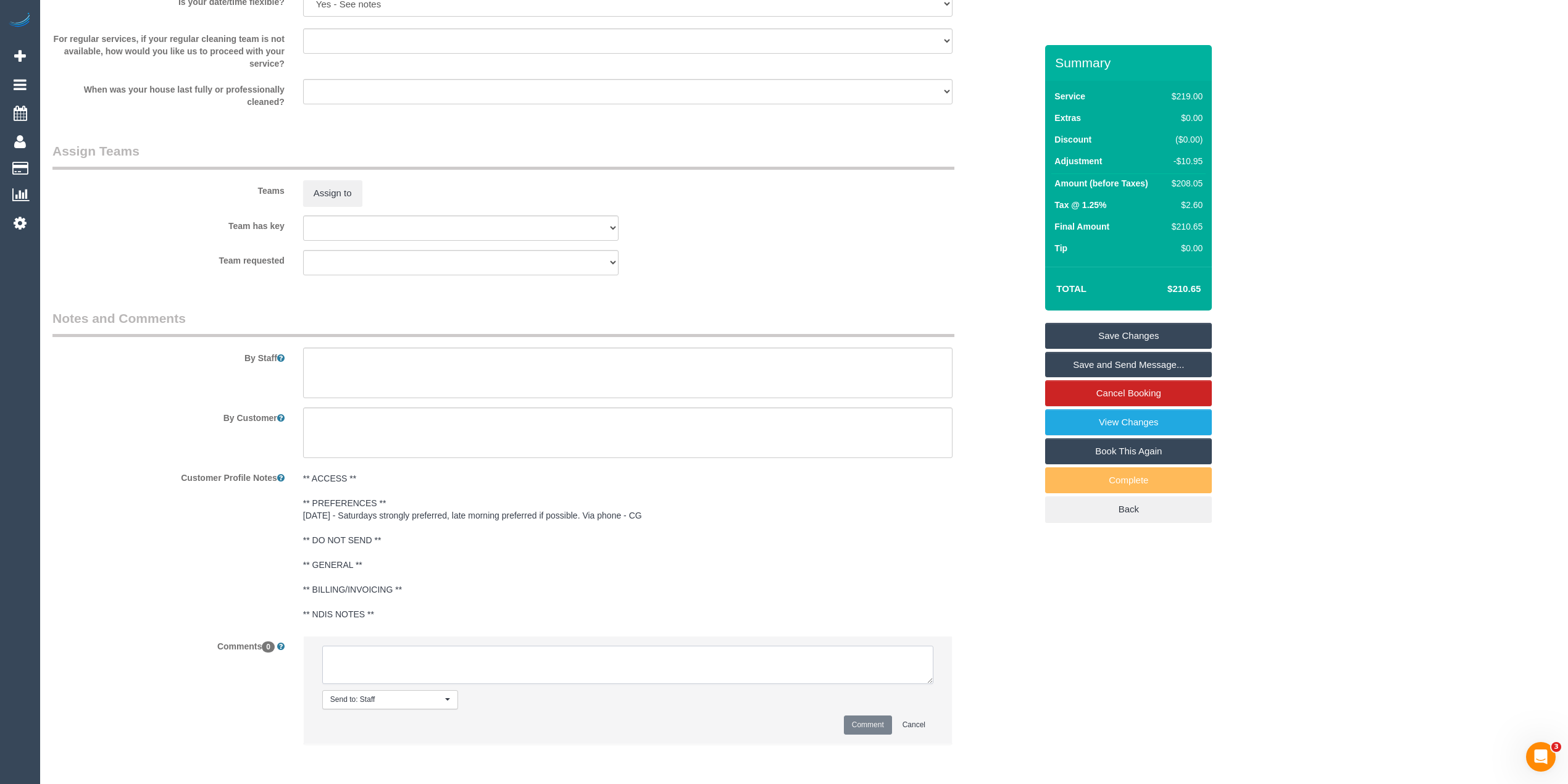
click at [451, 657] on textarea at bounding box center [627, 665] width 611 height 38
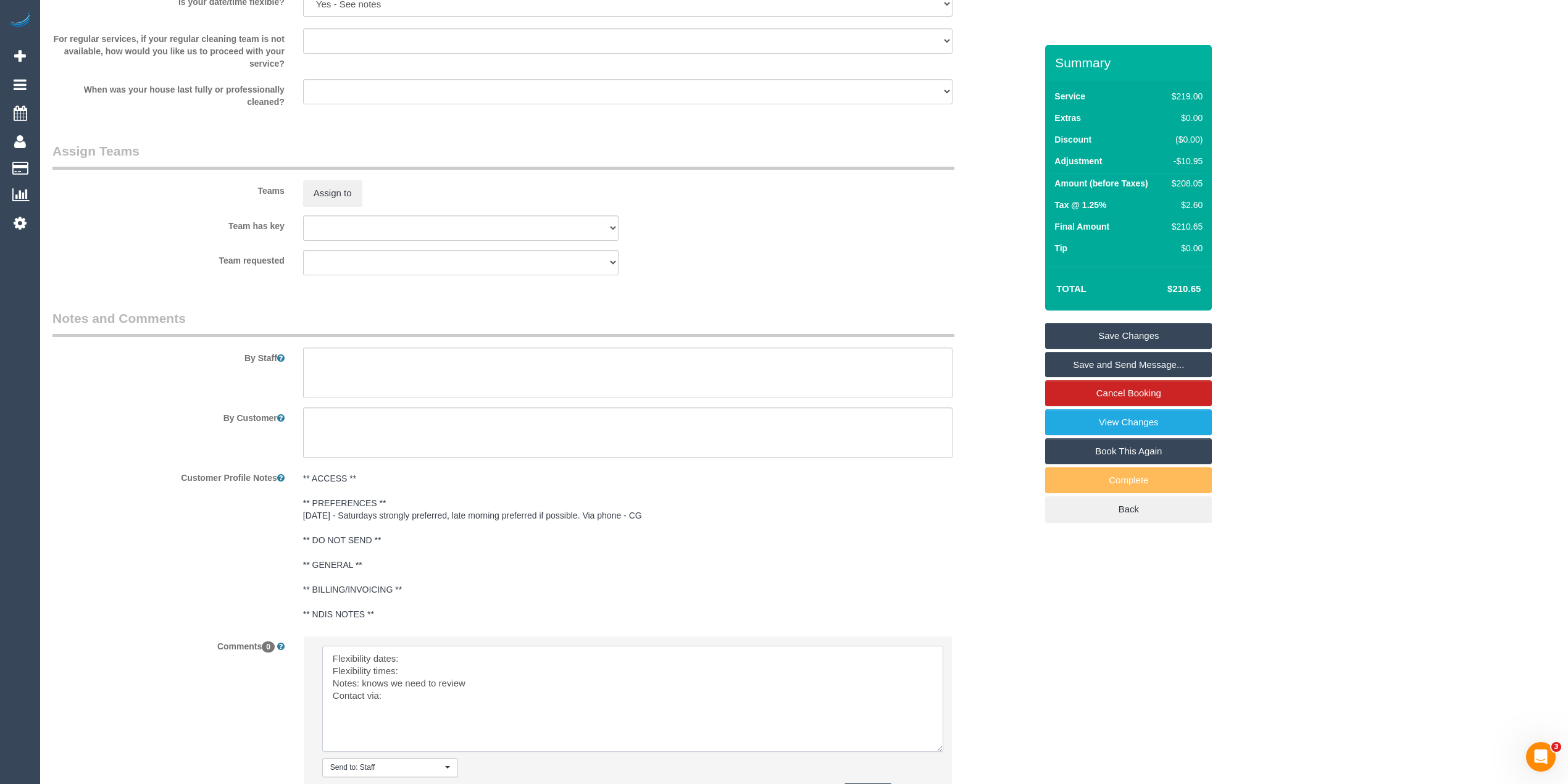
drag, startPoint x: 930, startPoint y: 680, endPoint x: 940, endPoint y: 748, distance: 68.7
click at [940, 748] on textarea at bounding box center [632, 698] width 621 height 106
click at [427, 659] on textarea at bounding box center [632, 698] width 621 height 106
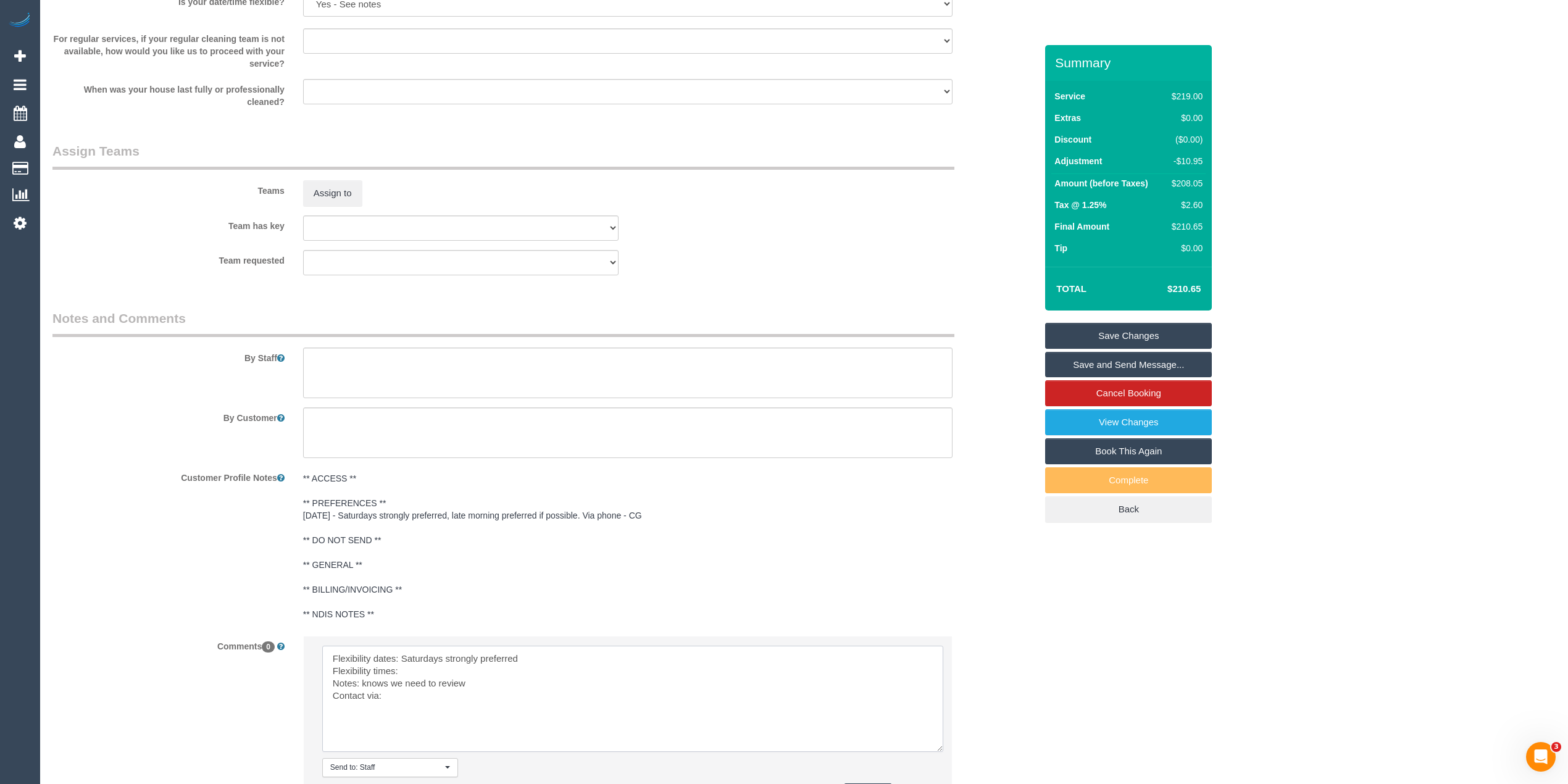
click at [425, 677] on textarea at bounding box center [632, 698] width 621 height 106
click at [407, 706] on textarea at bounding box center [632, 698] width 621 height 106
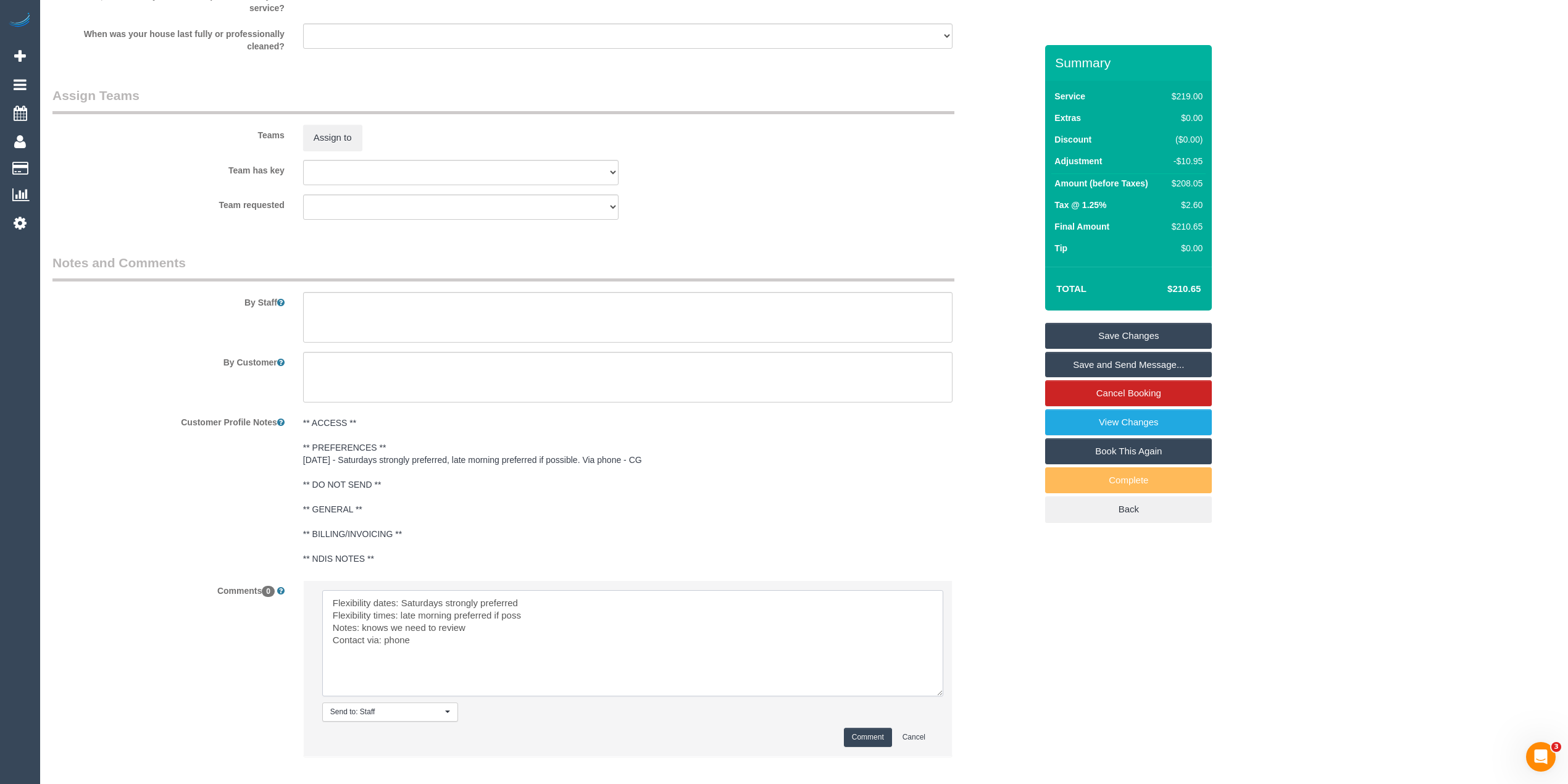
scroll to position [1775, 0]
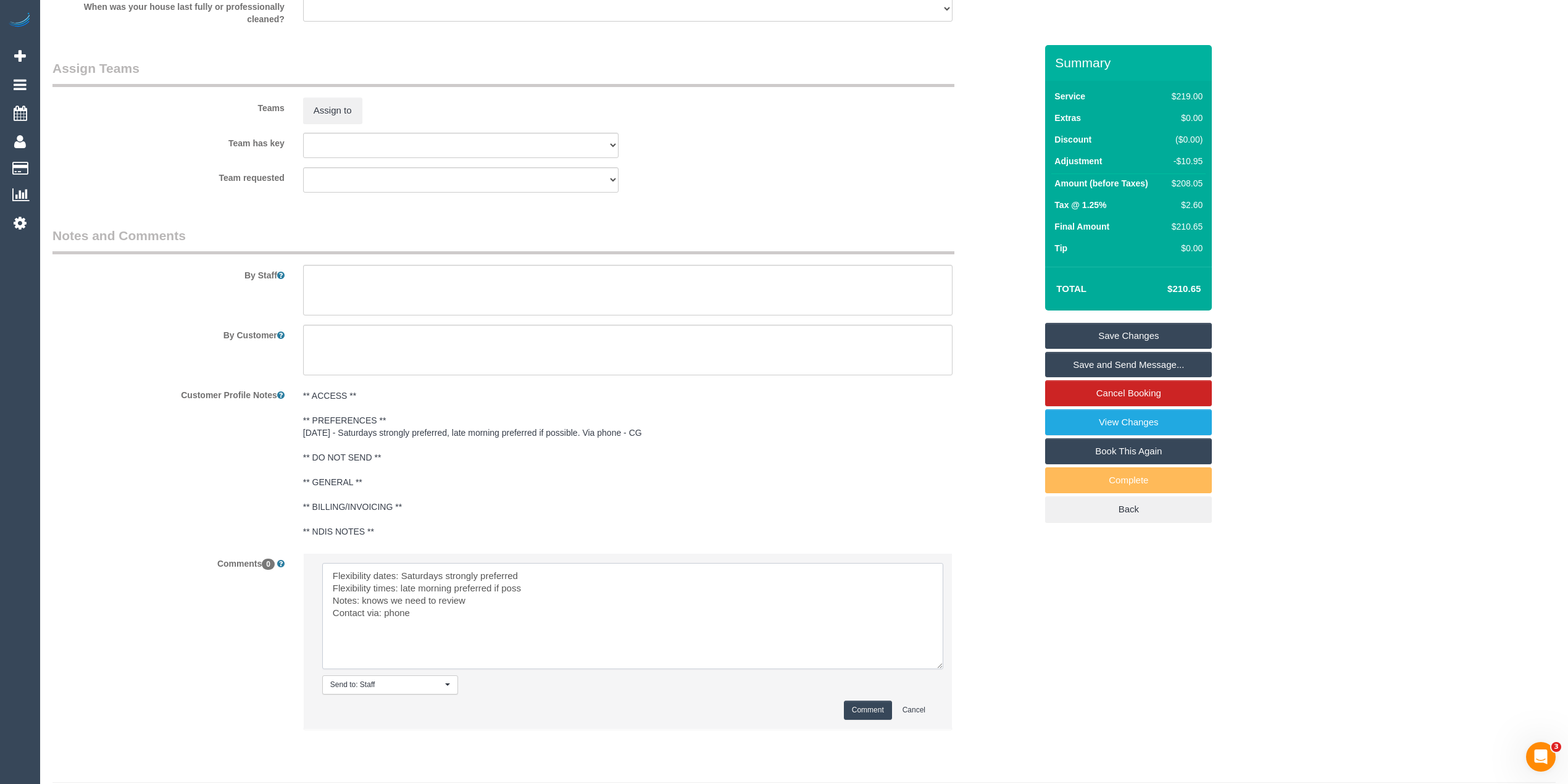
type textarea "Flexibility dates: Saturdays strongly preferred Flexibility times: late morning…"
click at [881, 712] on button "Comment" at bounding box center [868, 710] width 48 height 19
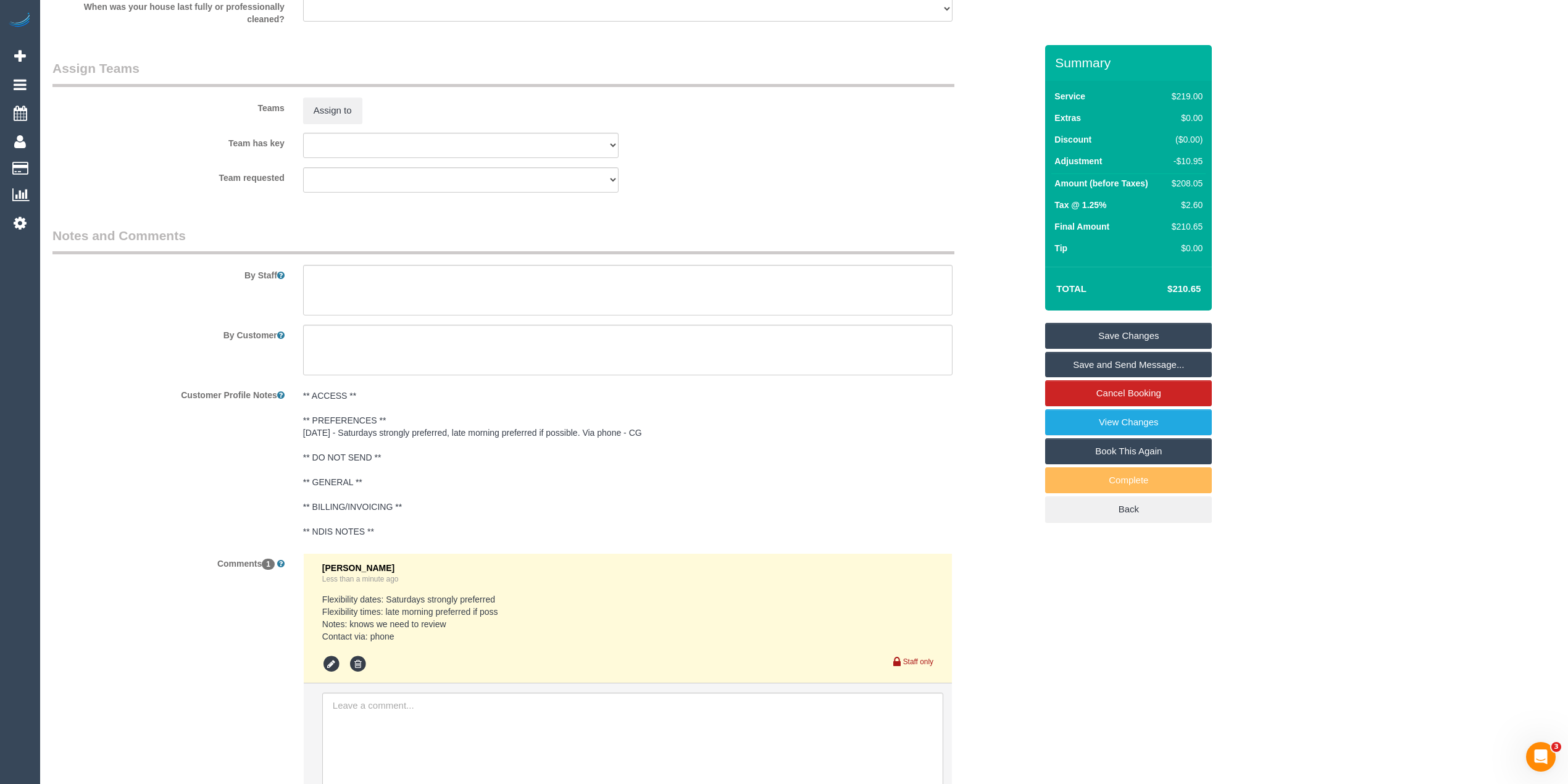
click at [388, 447] on pre "** ACCESS ** ** PREFERENCES ** 05/09/25 - Saturdays strongly preferred, late mo…" at bounding box center [627, 463] width 650 height 148
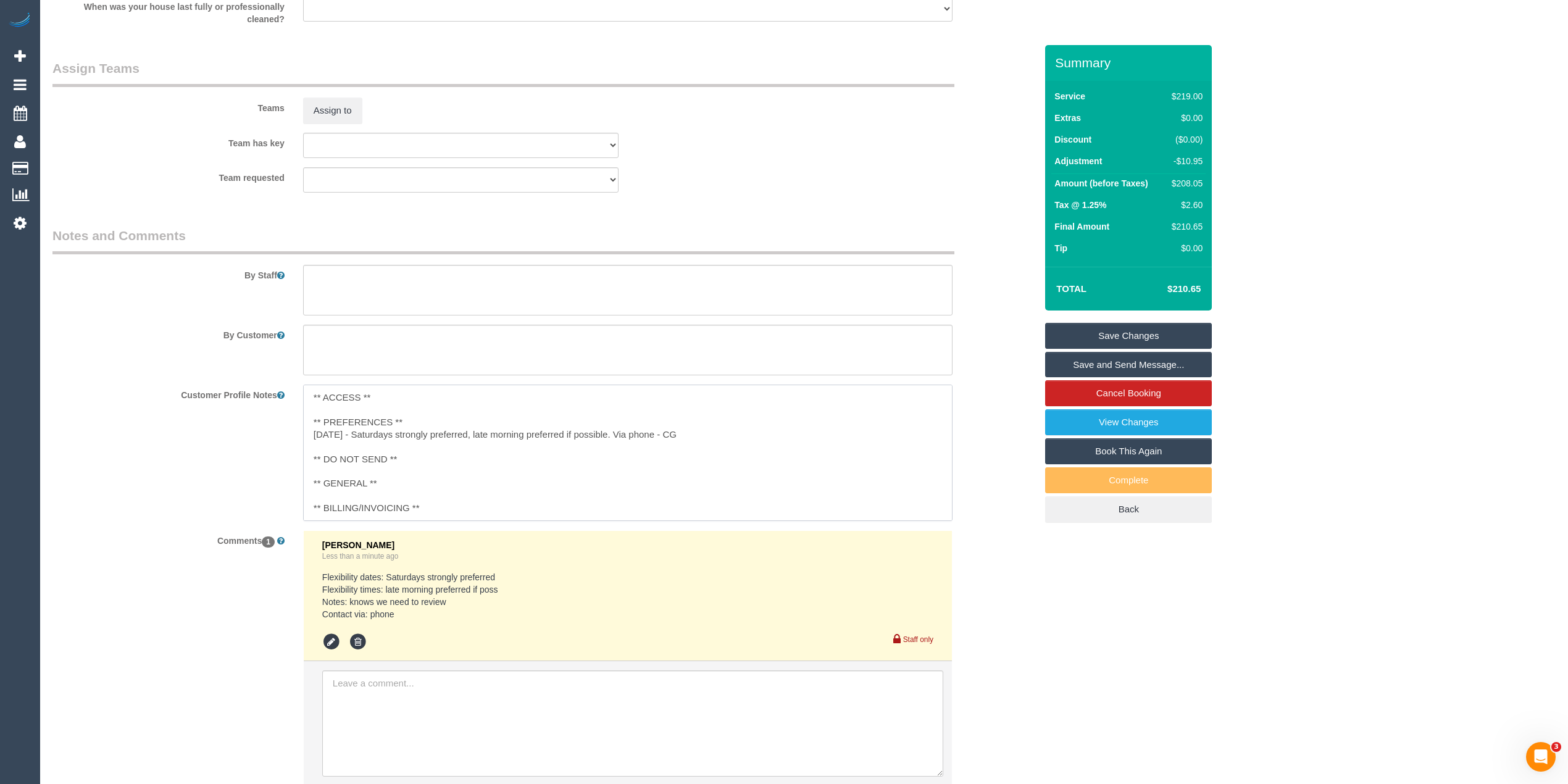
click at [621, 435] on textarea "** ACCESS ** ** PREFERENCES ** 05/09/25 - Saturdays strongly preferred, late mo…" at bounding box center [627, 452] width 650 height 136
type textarea "** ACCESS ** ** PREFERENCES ** 05/09/25 - Saturdays strongly preferred, late mo…"
click at [1119, 331] on link "Save Changes" at bounding box center [1129, 336] width 167 height 26
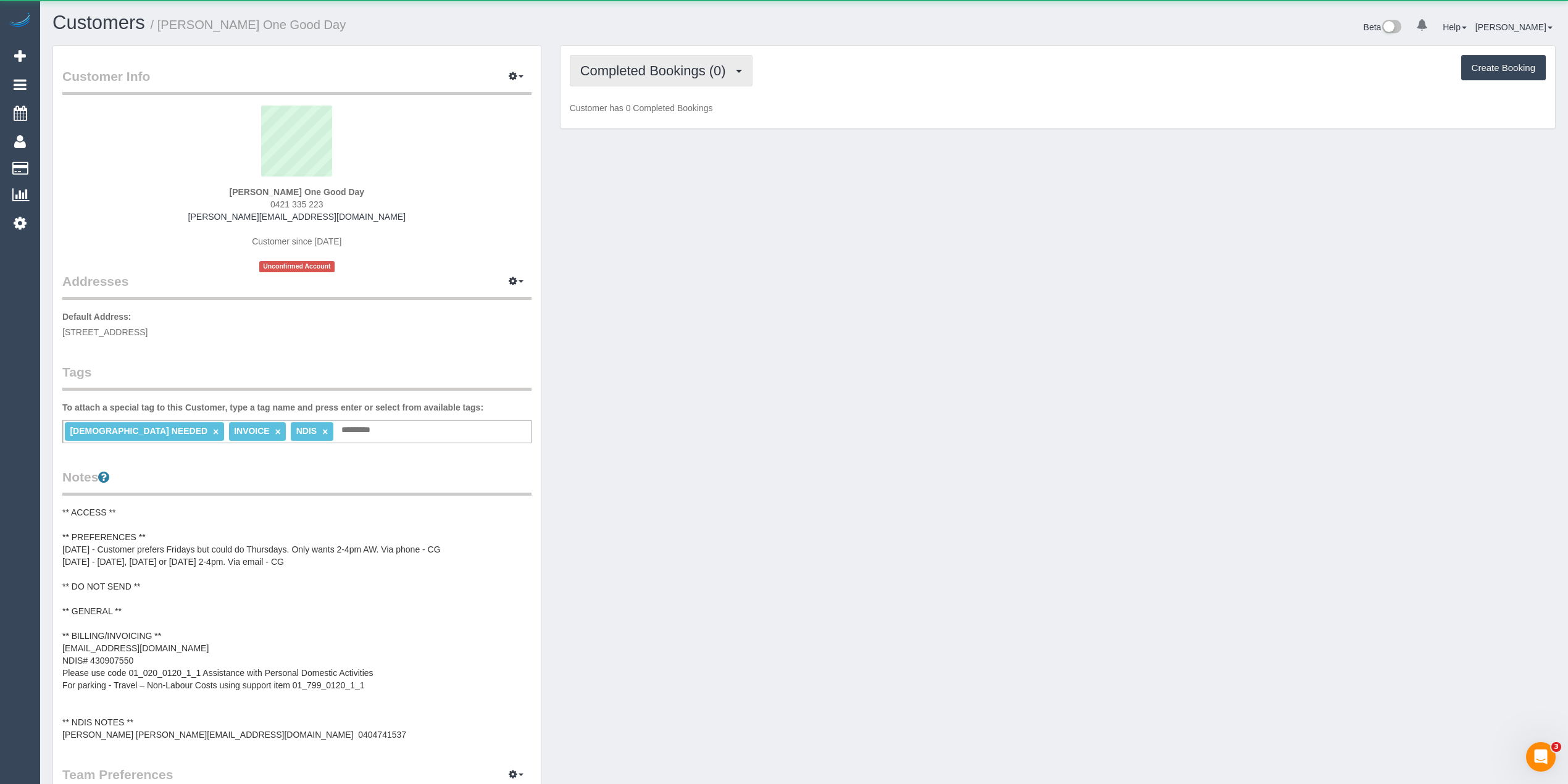
click at [646, 65] on span "Completed Bookings (0)" at bounding box center [656, 71] width 152 height 16
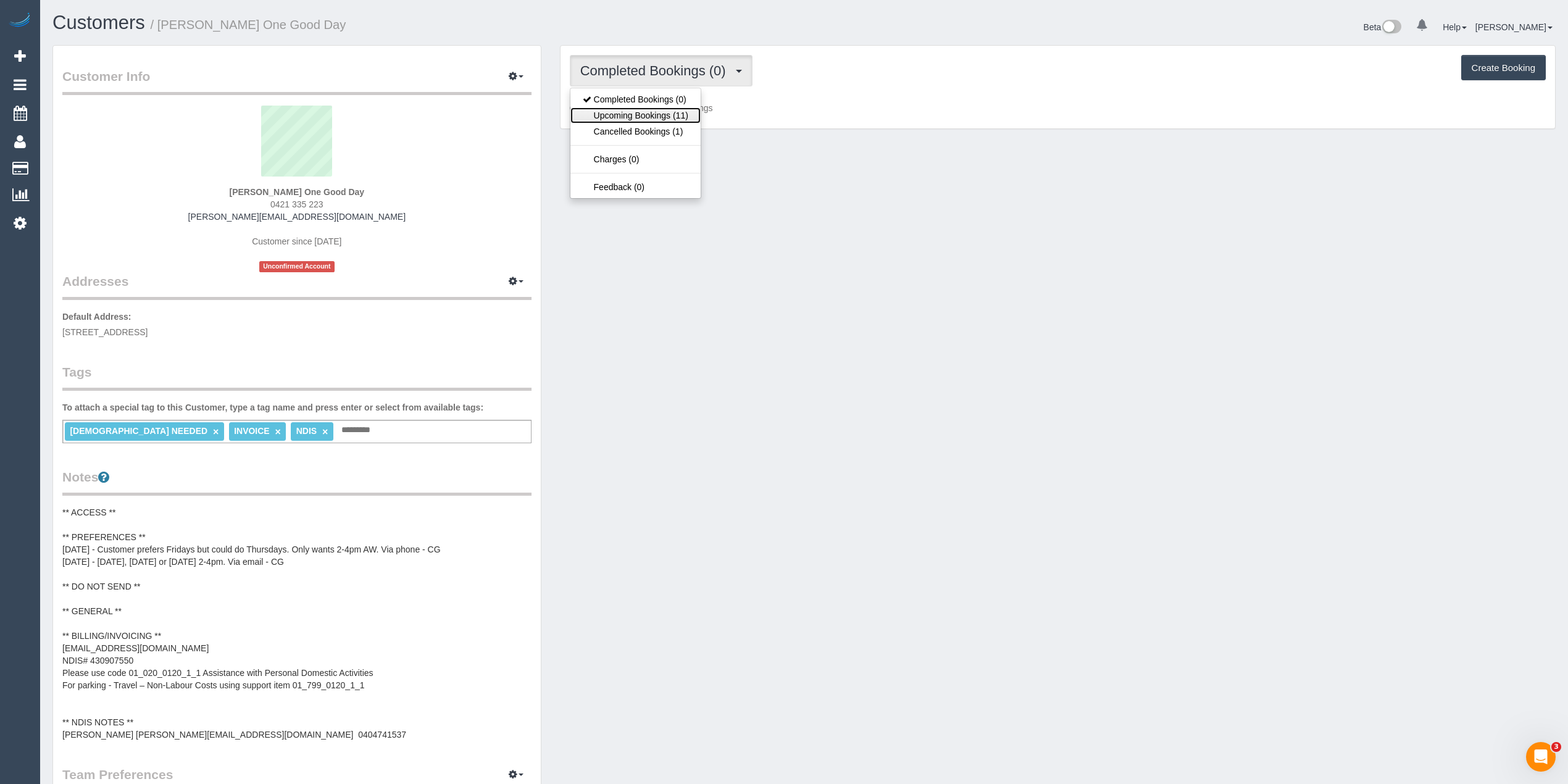
click at [652, 117] on link "Upcoming Bookings (11)" at bounding box center [635, 115] width 130 height 16
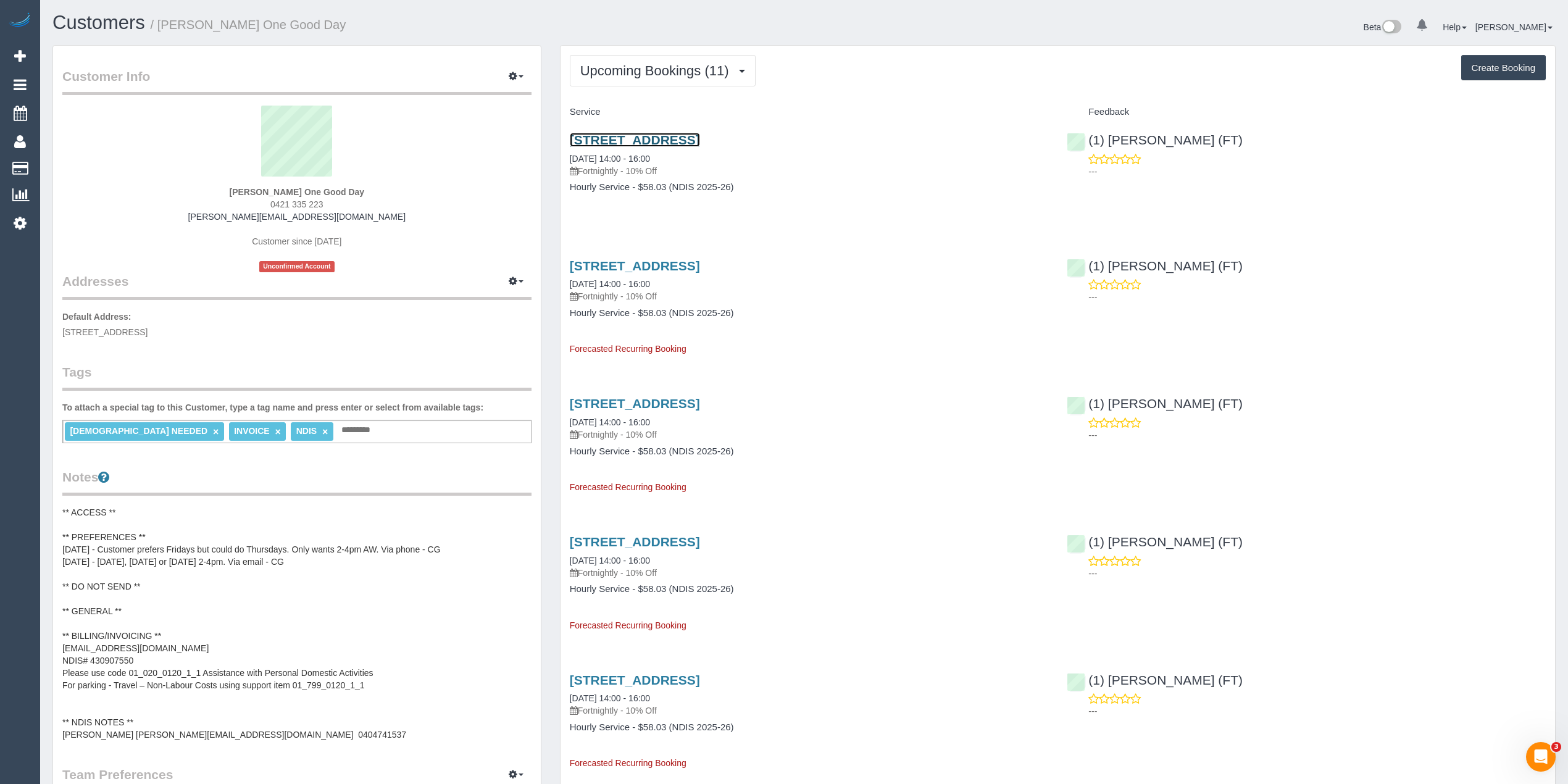
click at [700, 145] on link "[STREET_ADDRESS]" at bounding box center [635, 140] width 130 height 14
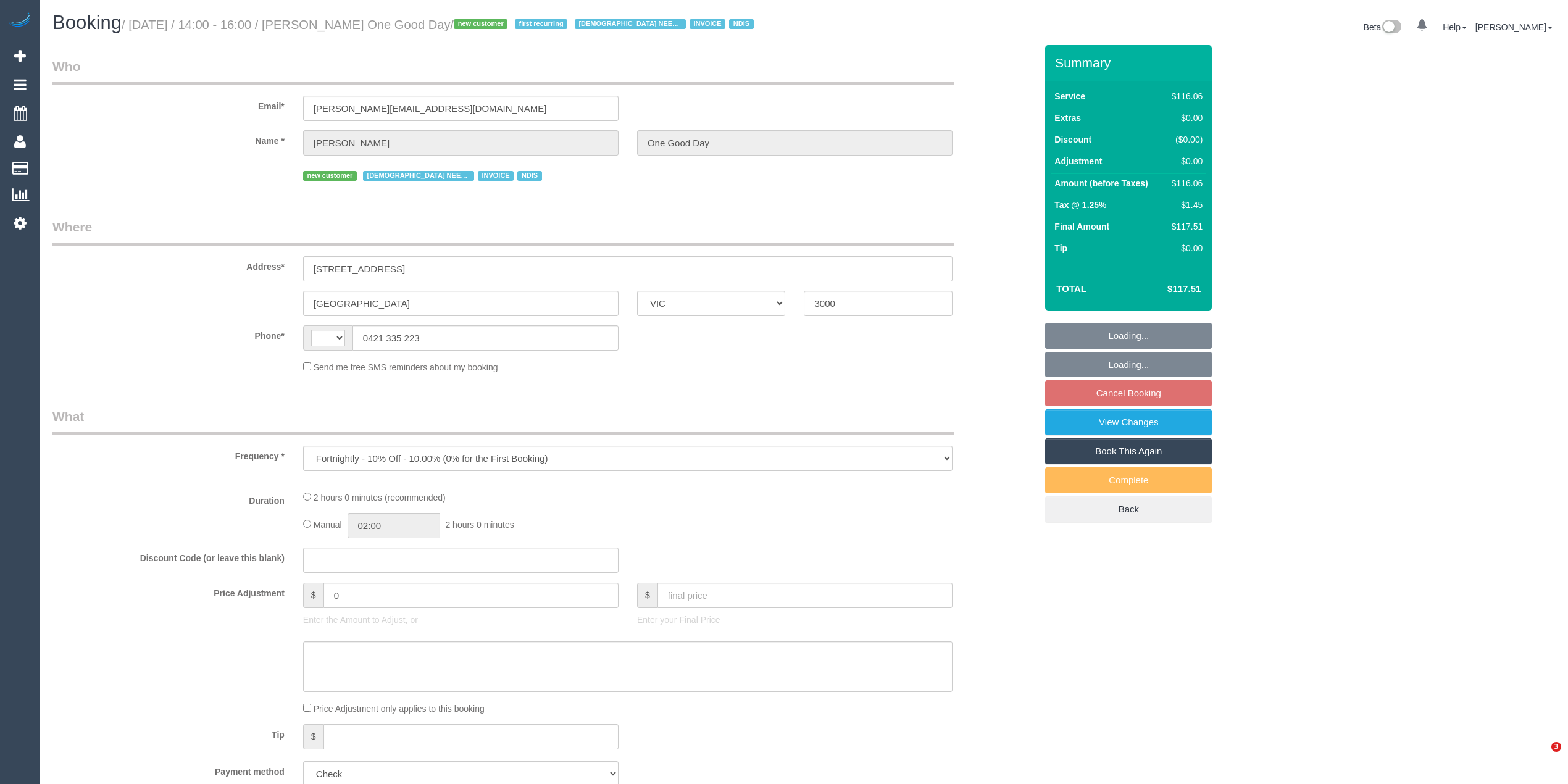
select select "VIC"
select select "number:28"
select select "number:14"
select select "number:20"
select select "number:36"
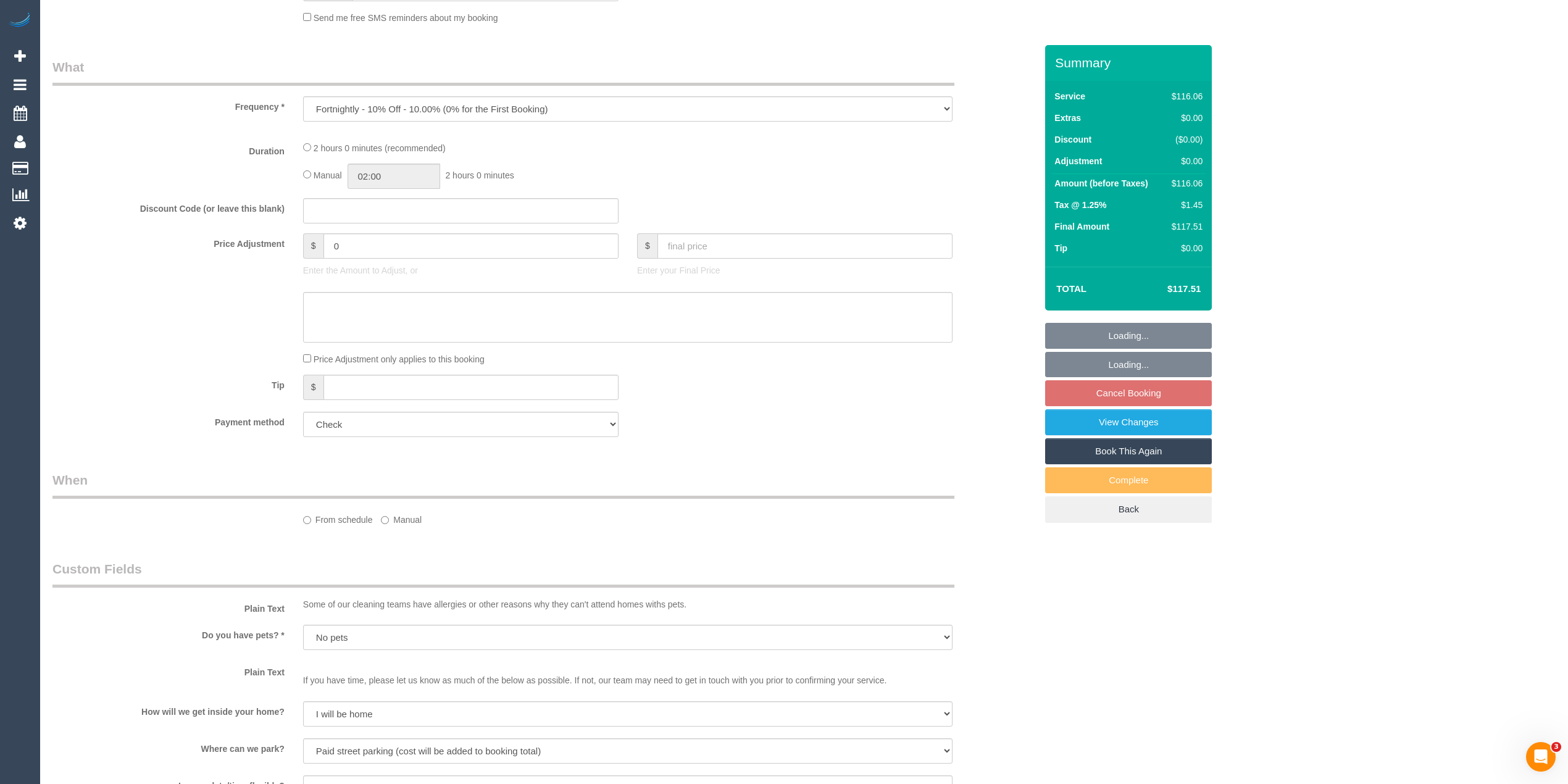
select select "string:AU"
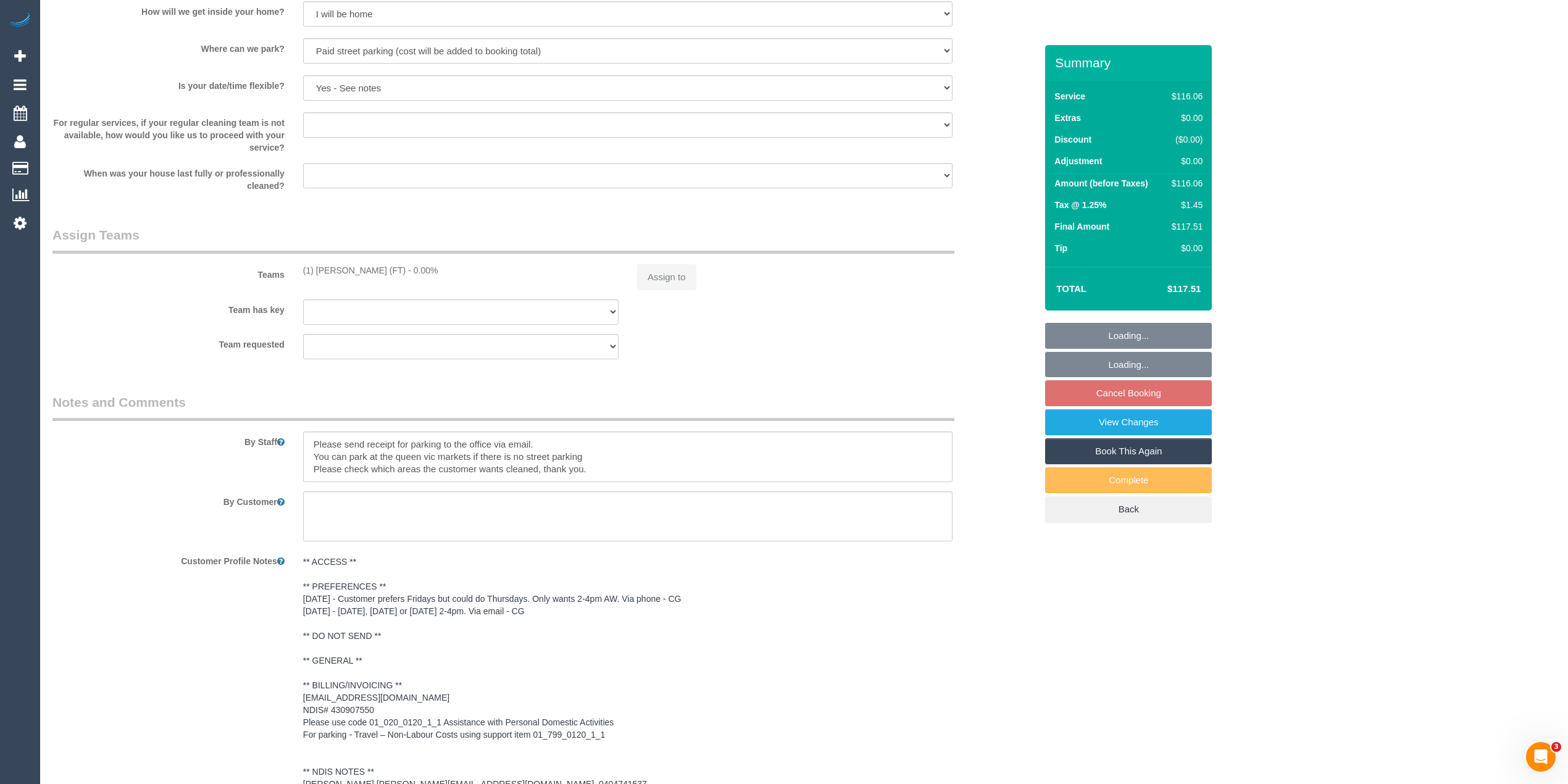
select select "object:1200"
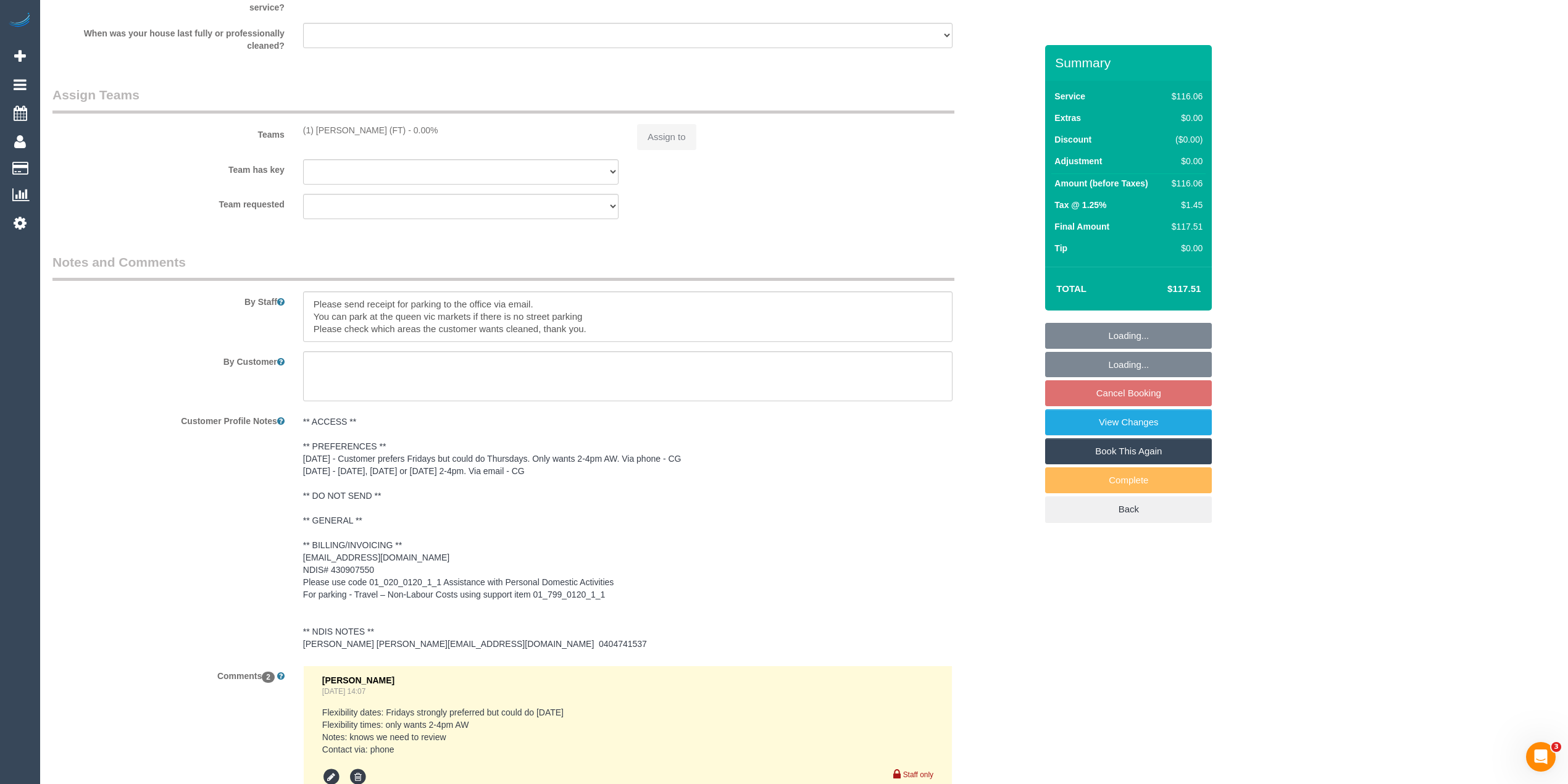
select select "spot5"
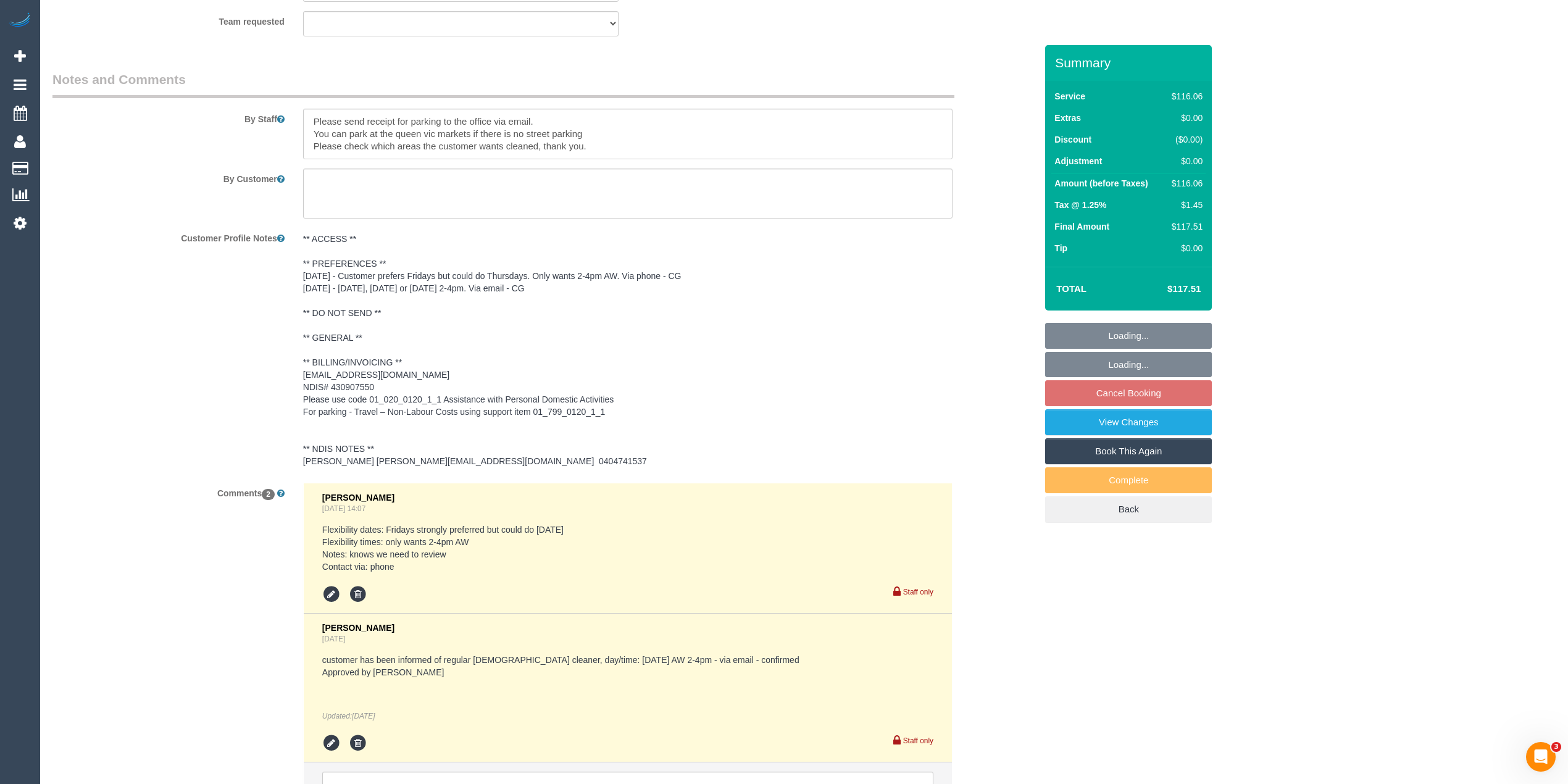
scroll to position [1675, 0]
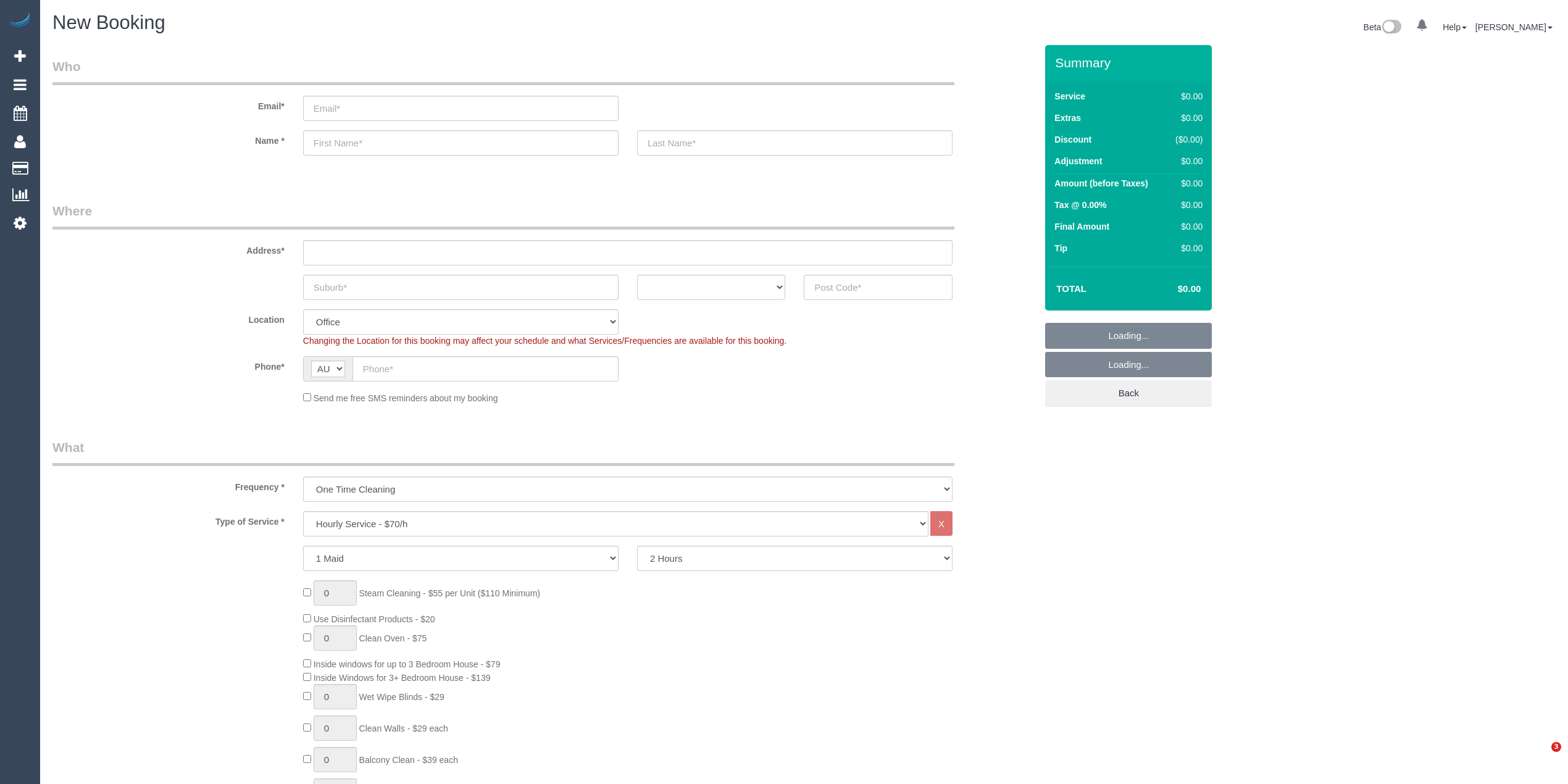
select select "object:2084"
click at [865, 279] on input "text" at bounding box center [878, 287] width 149 height 25
type input "3006"
click at [351, 254] on input "text" at bounding box center [627, 252] width 650 height 25
type input "-"
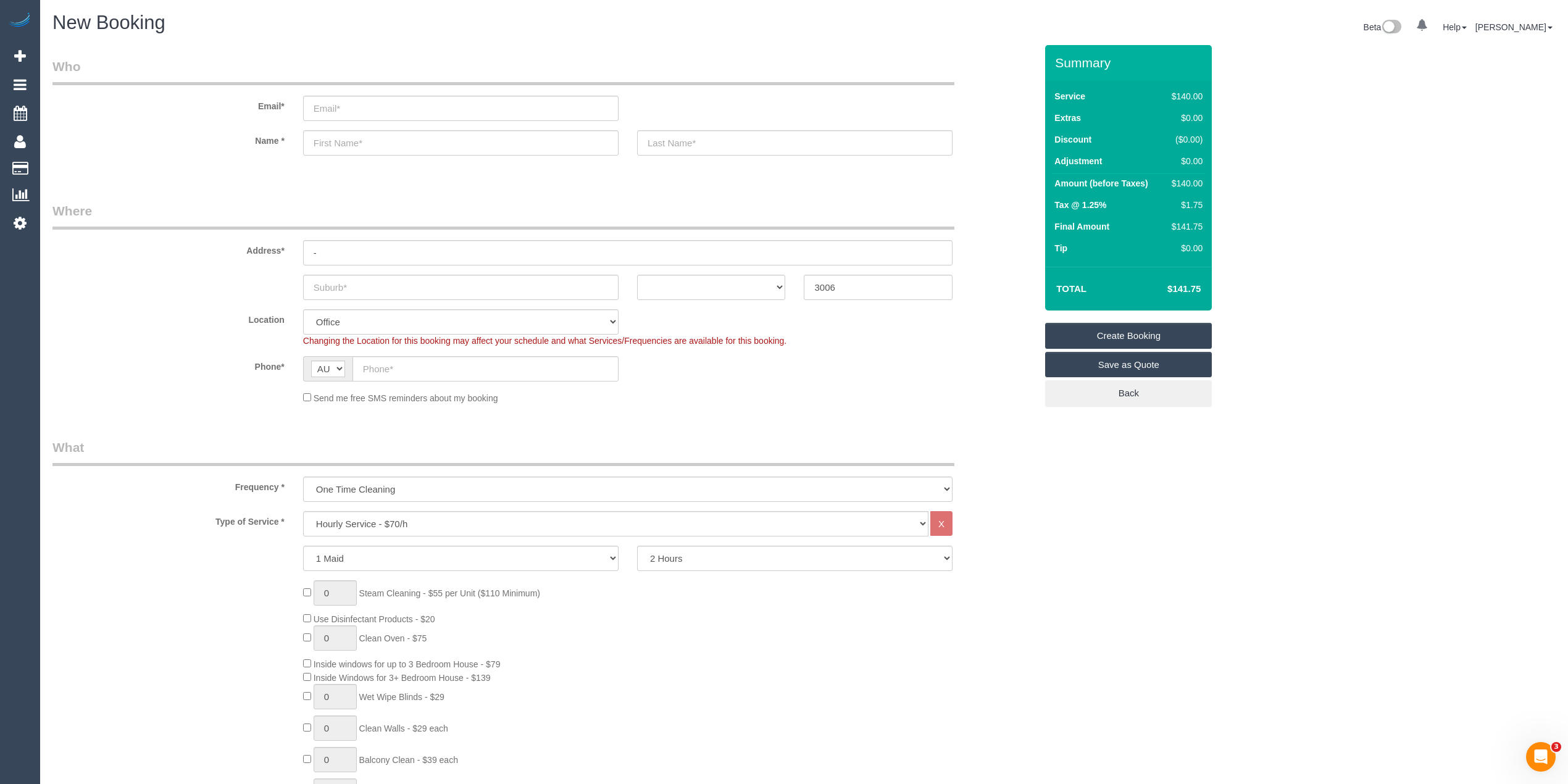
click at [406, 299] on fieldset "Where Address* - ACT NSW NT QLD SA TAS VIC WA 3006 Location Office City East (N…" at bounding box center [544, 307] width 983 height 212
click at [389, 268] on sui-booking-address "Address* - ACT NSW NT QLD SA TAS VIC WA 3006" at bounding box center [544, 251] width 983 height 98
click at [395, 279] on input "text" at bounding box center [461, 287] width 315 height 25
select select "54"
type input "S"
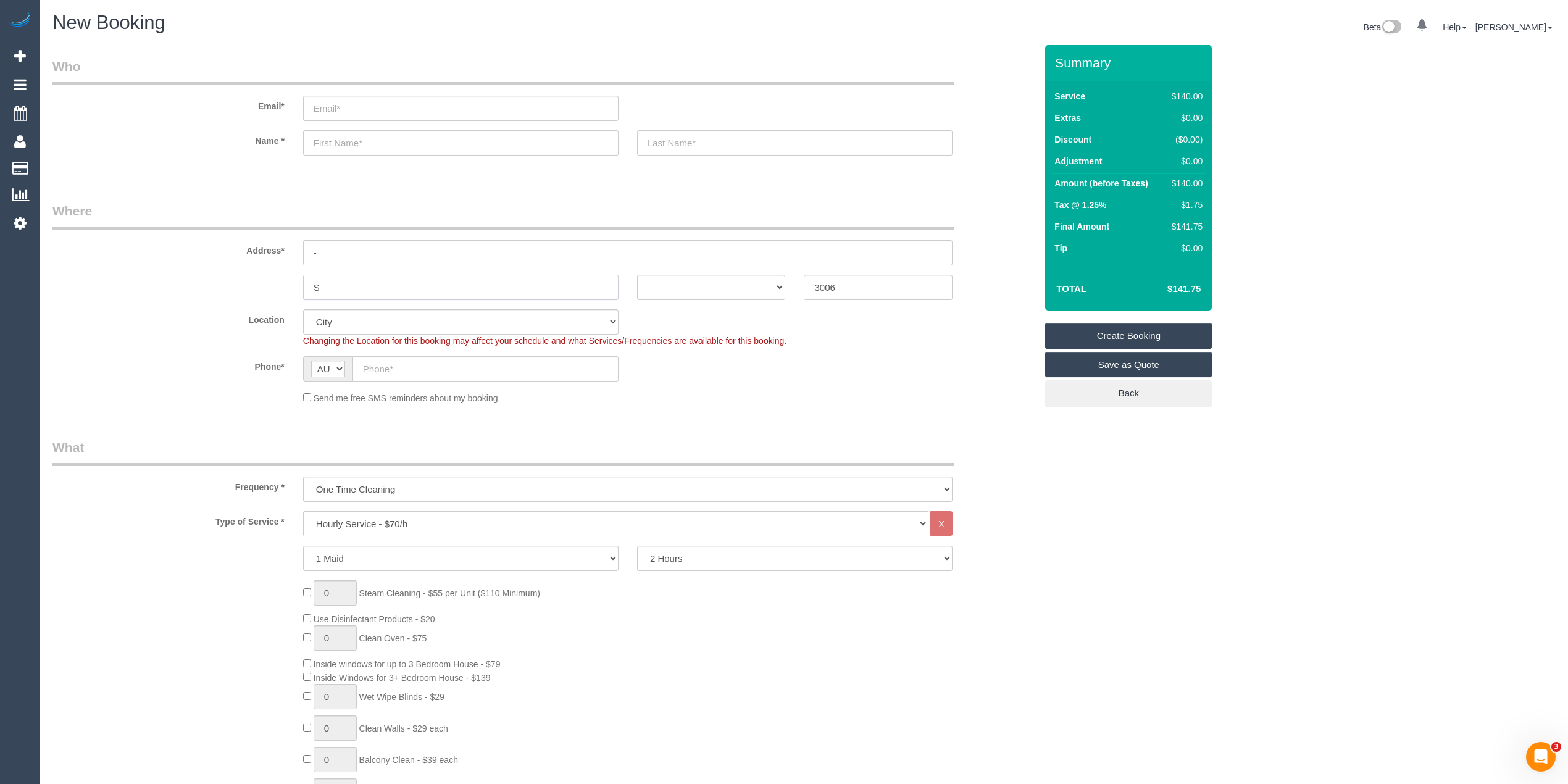
select select "object:2089"
type input "Southbank"
drag, startPoint x: 719, startPoint y: 287, endPoint x: 715, endPoint y: 296, distance: 9.8
click at [717, 287] on select "ACT NSW NT QLD SA TAS VIC WA" at bounding box center [711, 287] width 149 height 25
select select "VIC"
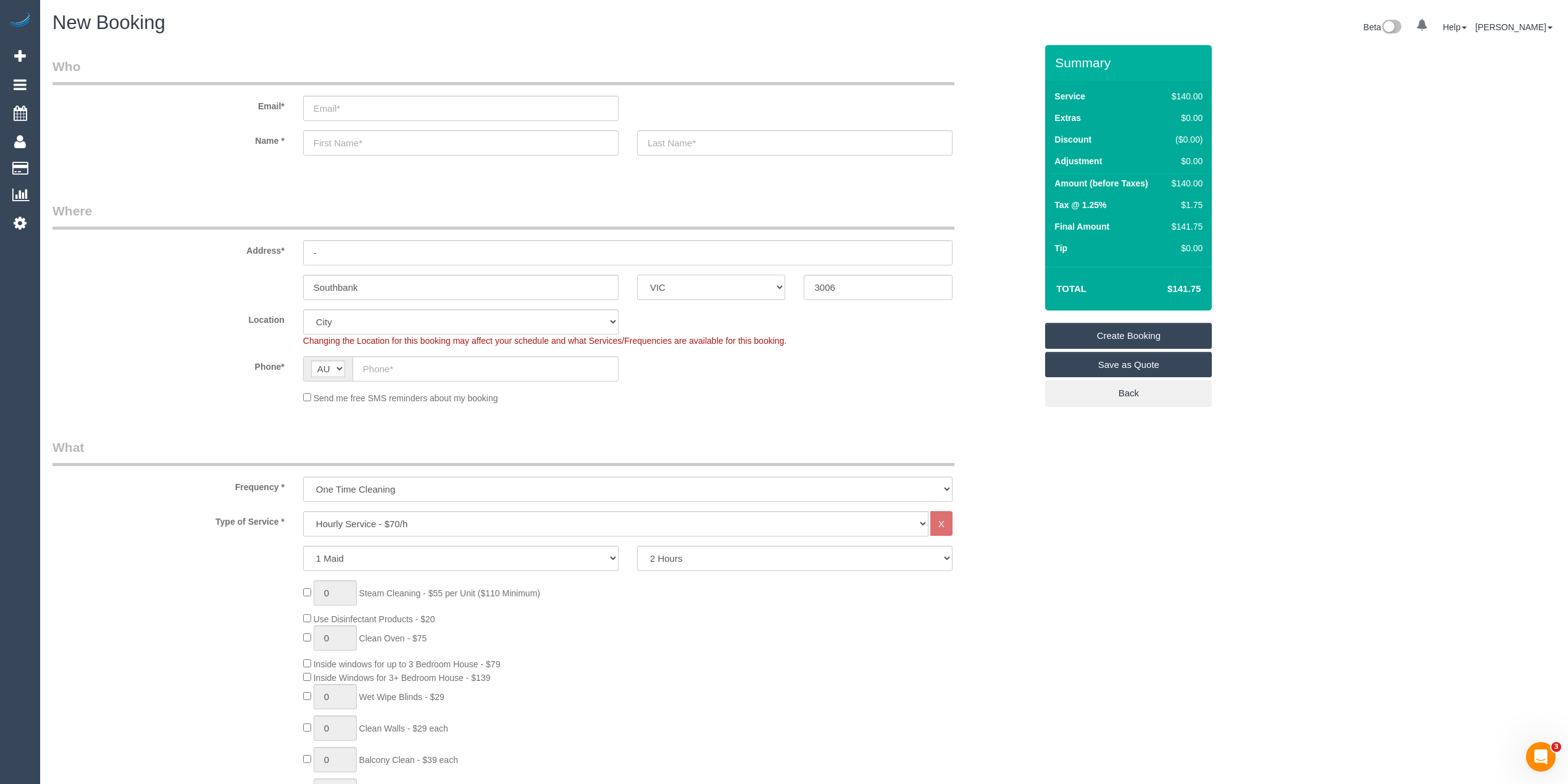
click at [637, 274] on select "ACT NSW NT QLD SA TAS VIC WA" at bounding box center [711, 287] width 149 height 25
click at [405, 515] on select "Hourly Service - $70/h Hourly Service - $65/h Hourly Service - $60/h Hourly Ser…" at bounding box center [615, 523] width 625 height 25
select select "210"
click at [303, 511] on select "Hourly Service - $70/h Hourly Service - $65/h Hourly Service - $60/h Hourly Ser…" at bounding box center [615, 523] width 625 height 25
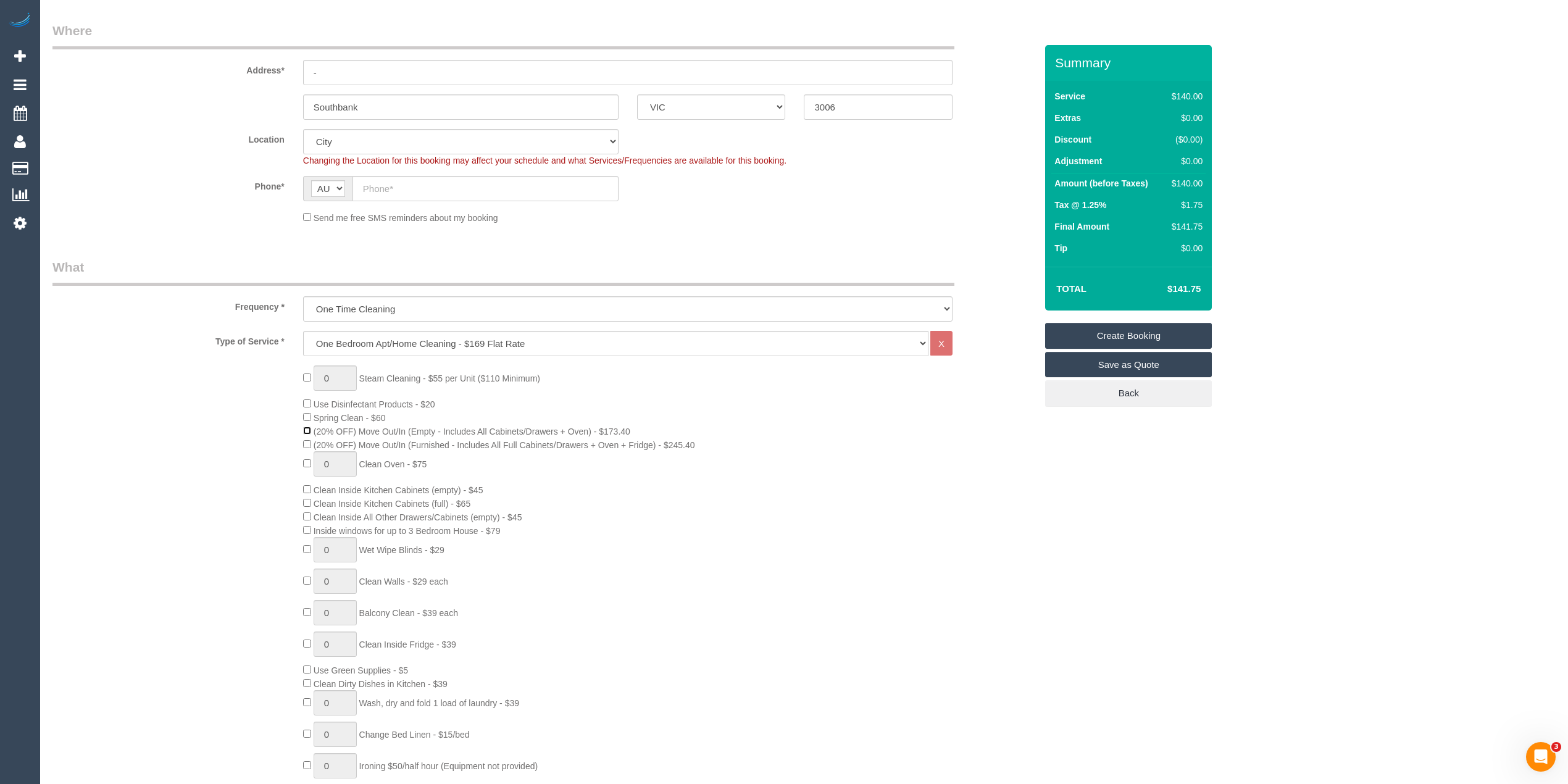
scroll to position [247, 0]
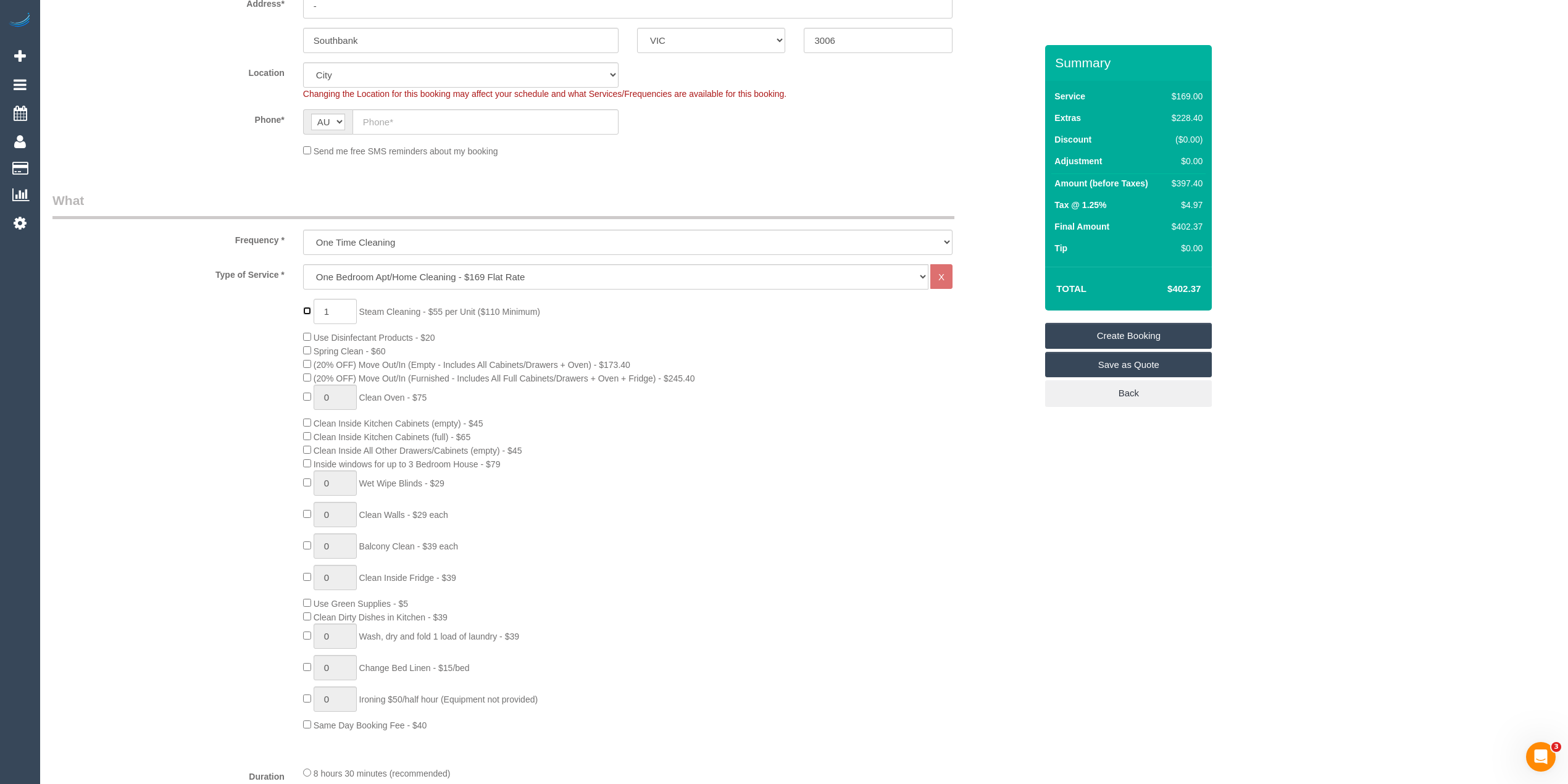
type input "0"
click at [240, 321] on div "0 Steam Cleaning - $55 per Unit ($110 Minimum) Use Disinfectant Products - $20 …" at bounding box center [544, 515] width 1002 height 433
type input "1"
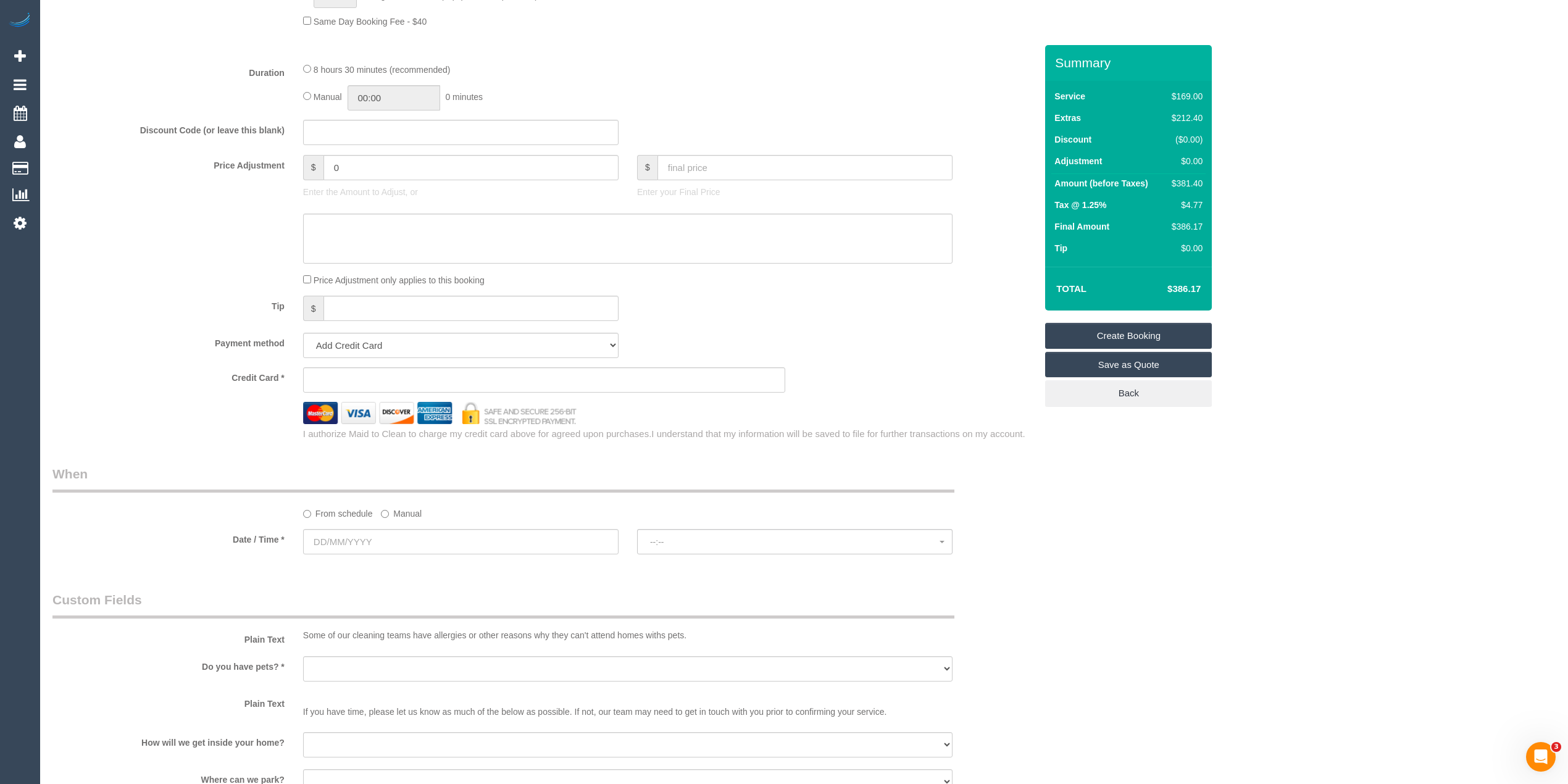
scroll to position [987, 0]
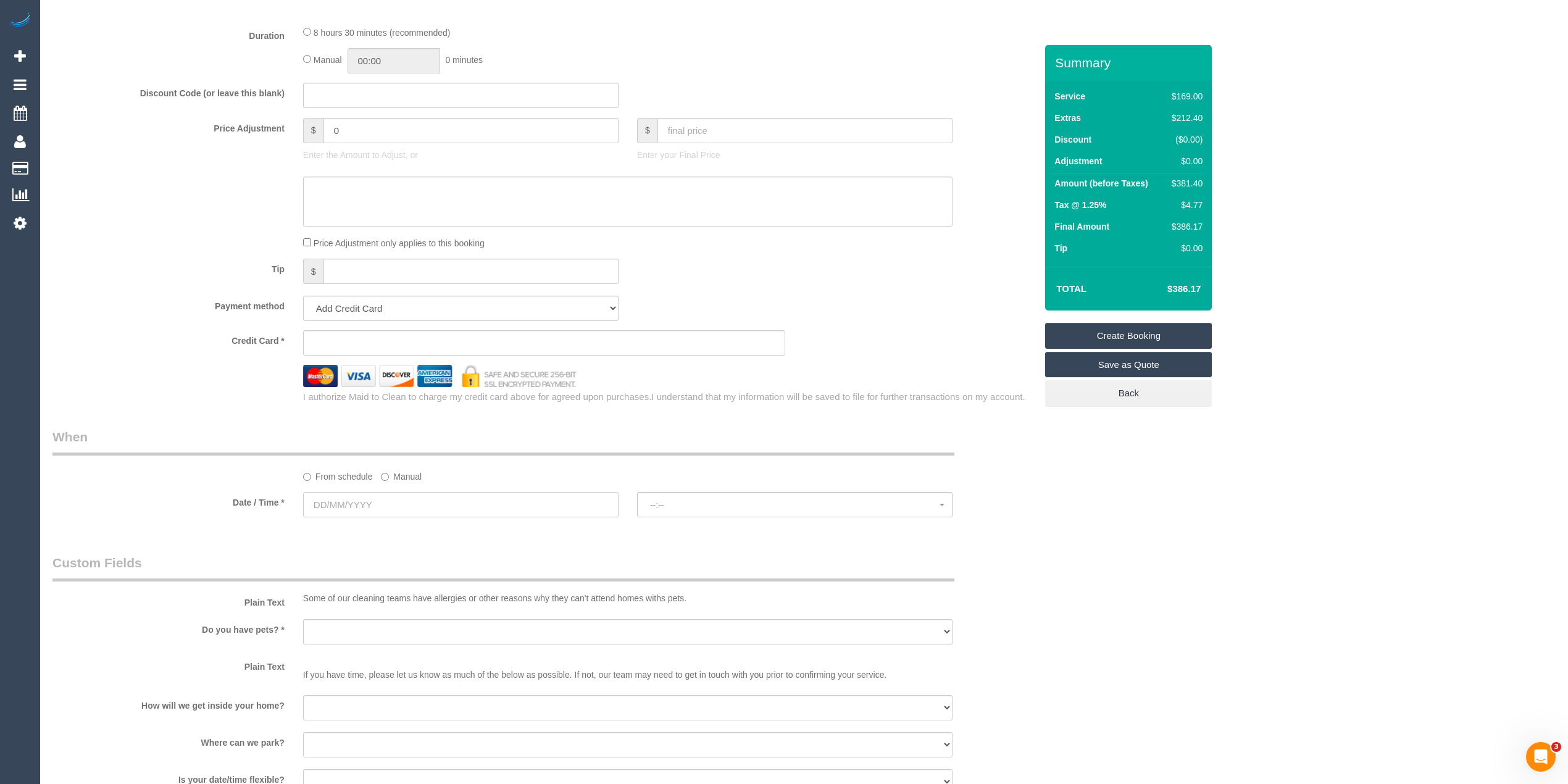
click at [319, 509] on input "text" at bounding box center [461, 504] width 315 height 25
click at [334, 599] on link "8" at bounding box center [340, 594] width 23 height 16
type input "08/09/2025"
click at [737, 505] on span "--:--" at bounding box center [795, 505] width 289 height 10
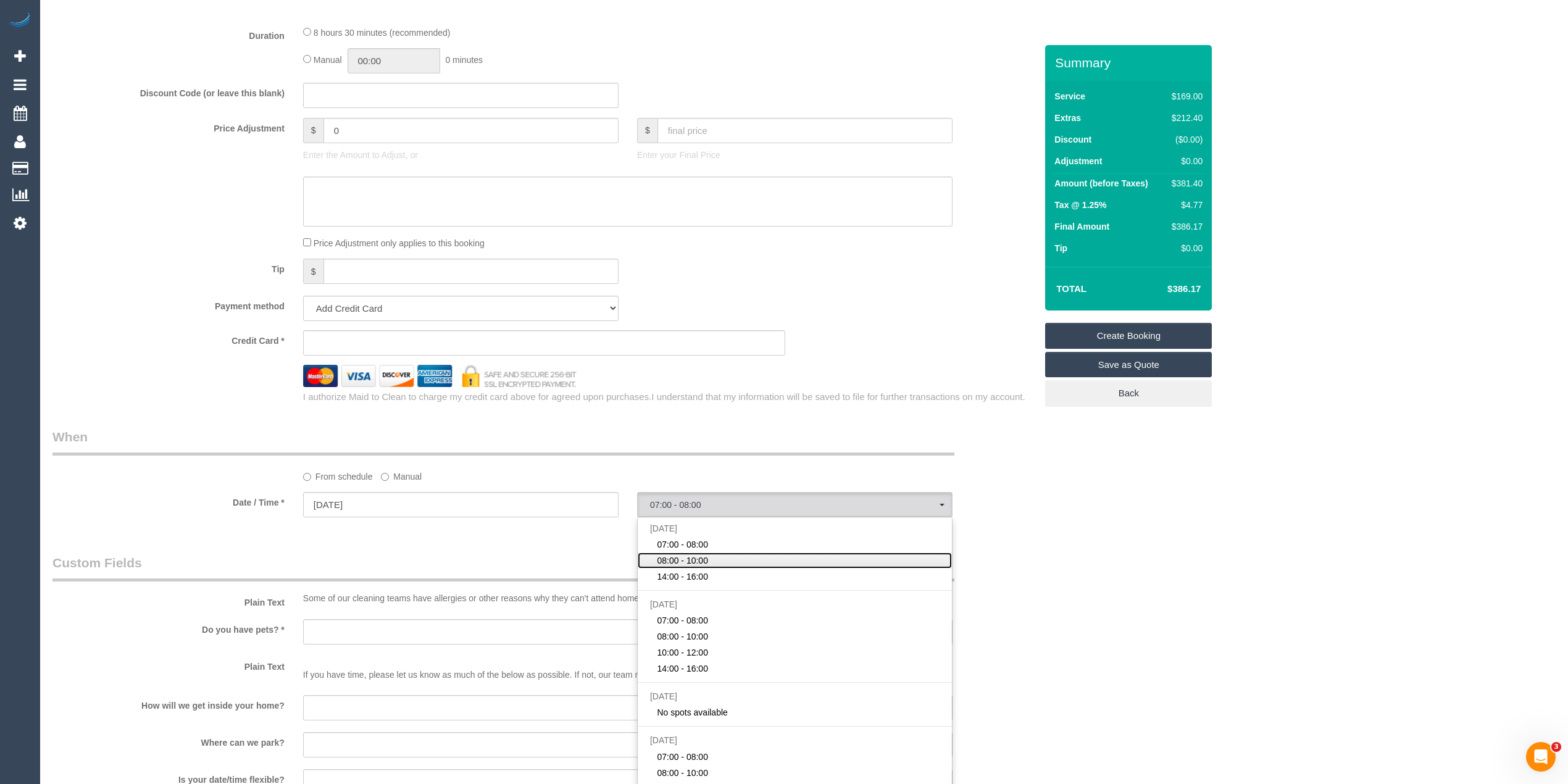
click at [729, 555] on link "08:00 - 10:00" at bounding box center [794, 560] width 314 height 16
select select "spot2"
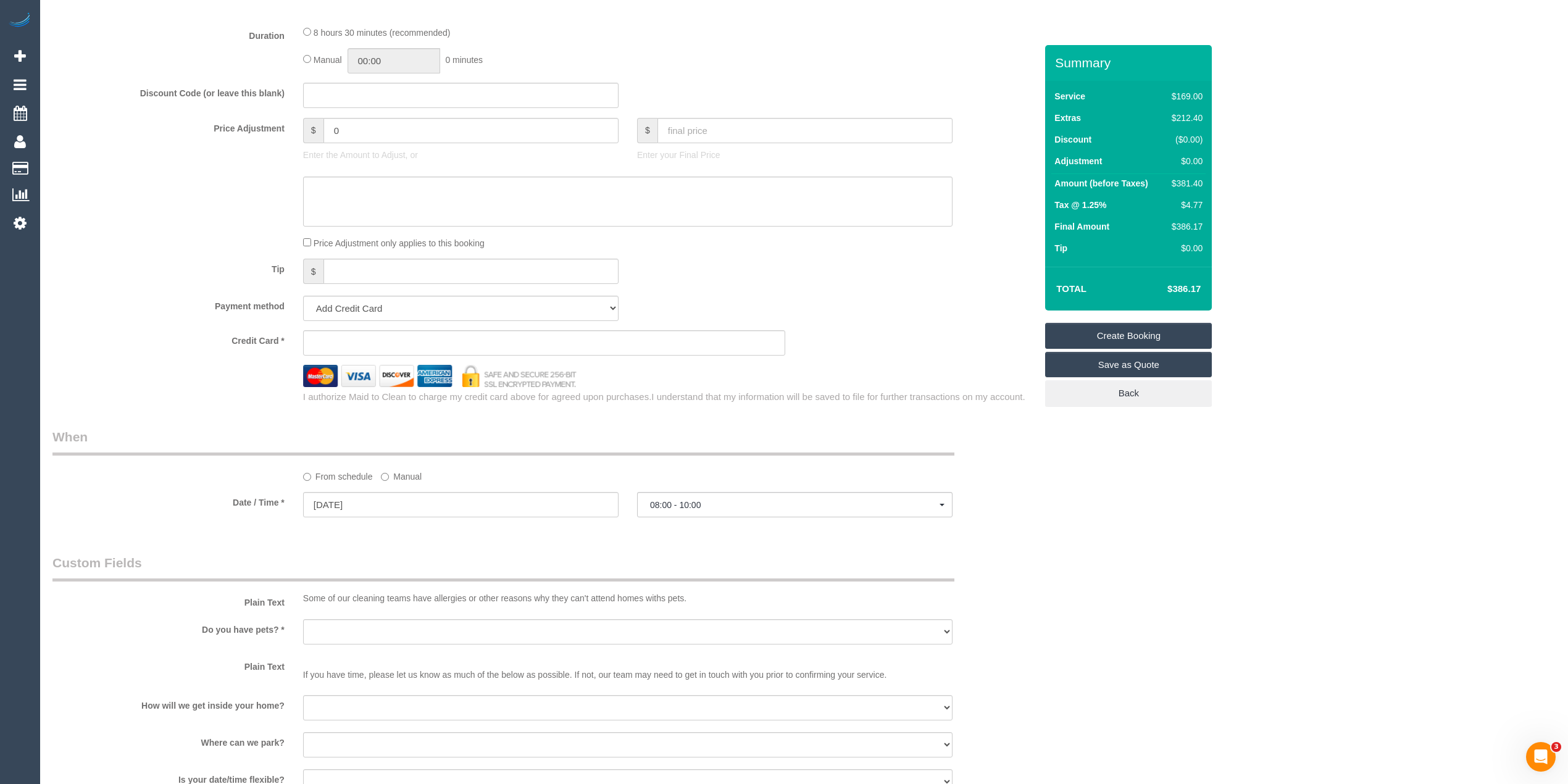
click at [1115, 484] on div "Who Email* Name * Where Address* - Southbank ACT NSW NT QLD SA TAS VIC WA 3006 …" at bounding box center [804, 163] width 1503 height 2212
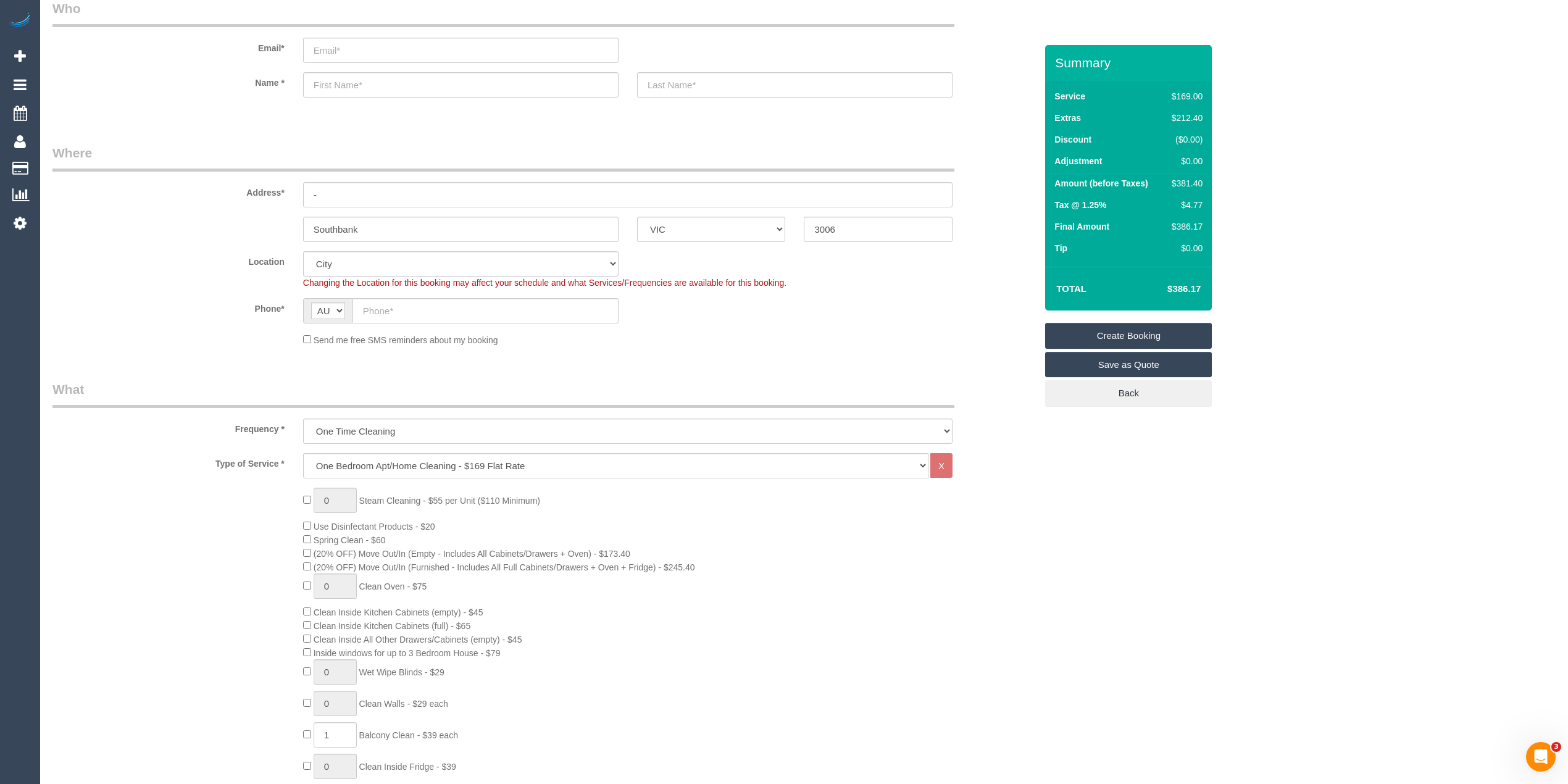
scroll to position [0, 0]
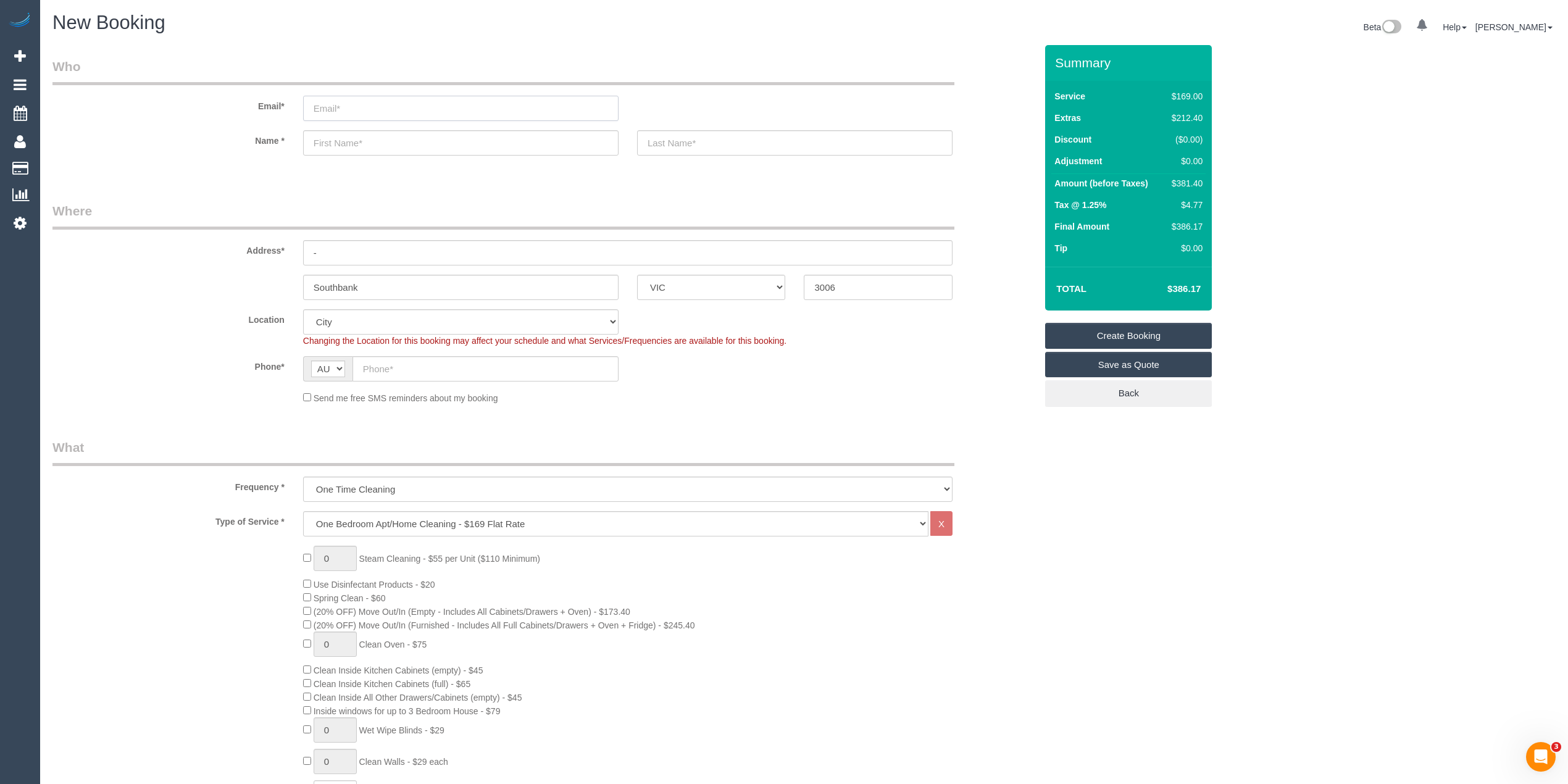
click at [366, 108] on input "email" at bounding box center [461, 108] width 315 height 25
click at [389, 370] on input "text" at bounding box center [485, 368] width 266 height 25
select select "spot16"
paste input "61 416 026 140"
drag, startPoint x: 375, startPoint y: 363, endPoint x: 347, endPoint y: 359, distance: 28.3
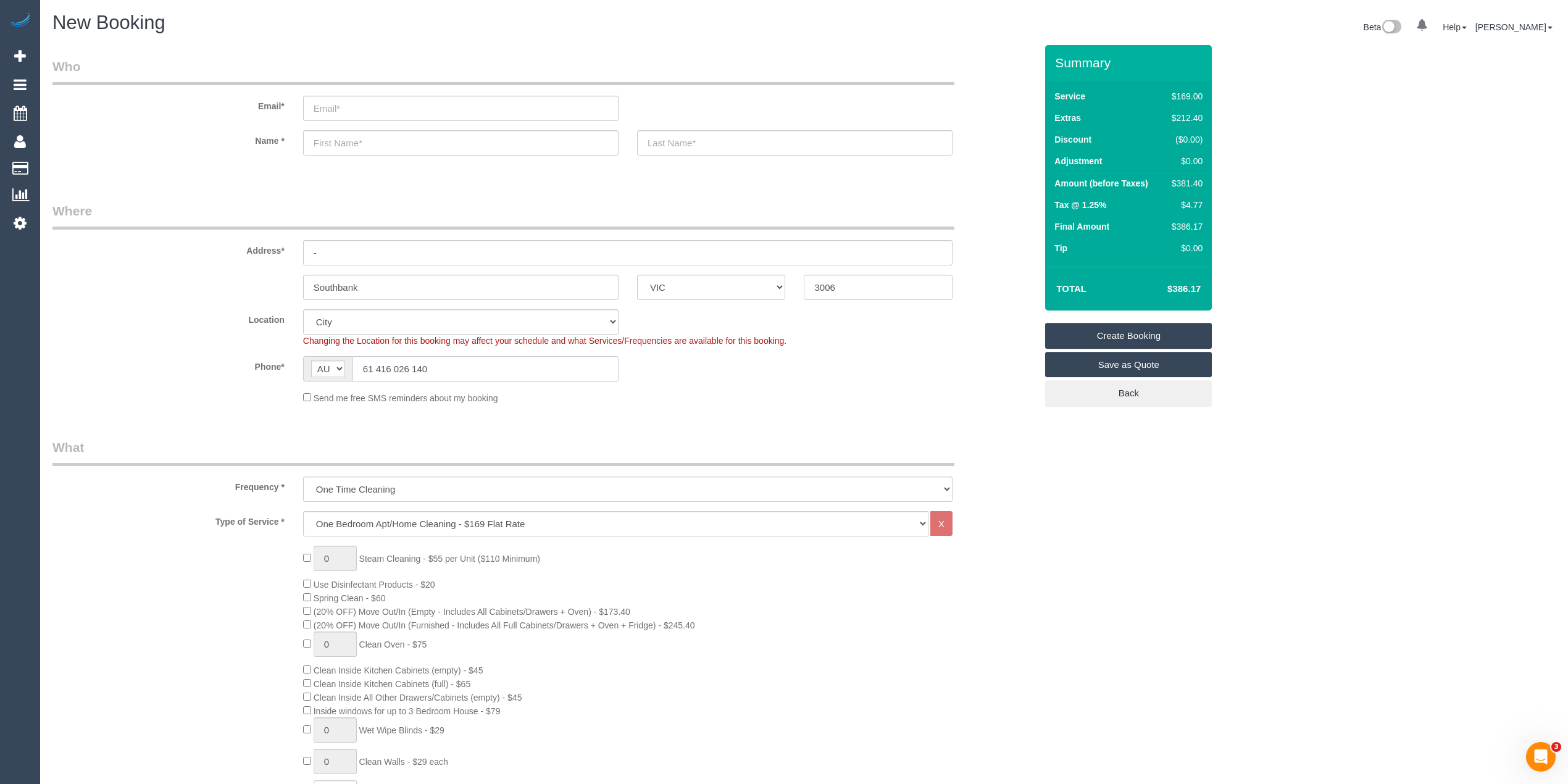
click at [354, 361] on input "61 416 026 140" at bounding box center [485, 368] width 266 height 25
type input "0416 026 140"
click at [322, 109] on input "email" at bounding box center [461, 108] width 315 height 25
click at [366, 107] on input "email" at bounding box center [461, 108] width 315 height 25
click at [364, 107] on input "email" at bounding box center [461, 108] width 315 height 25
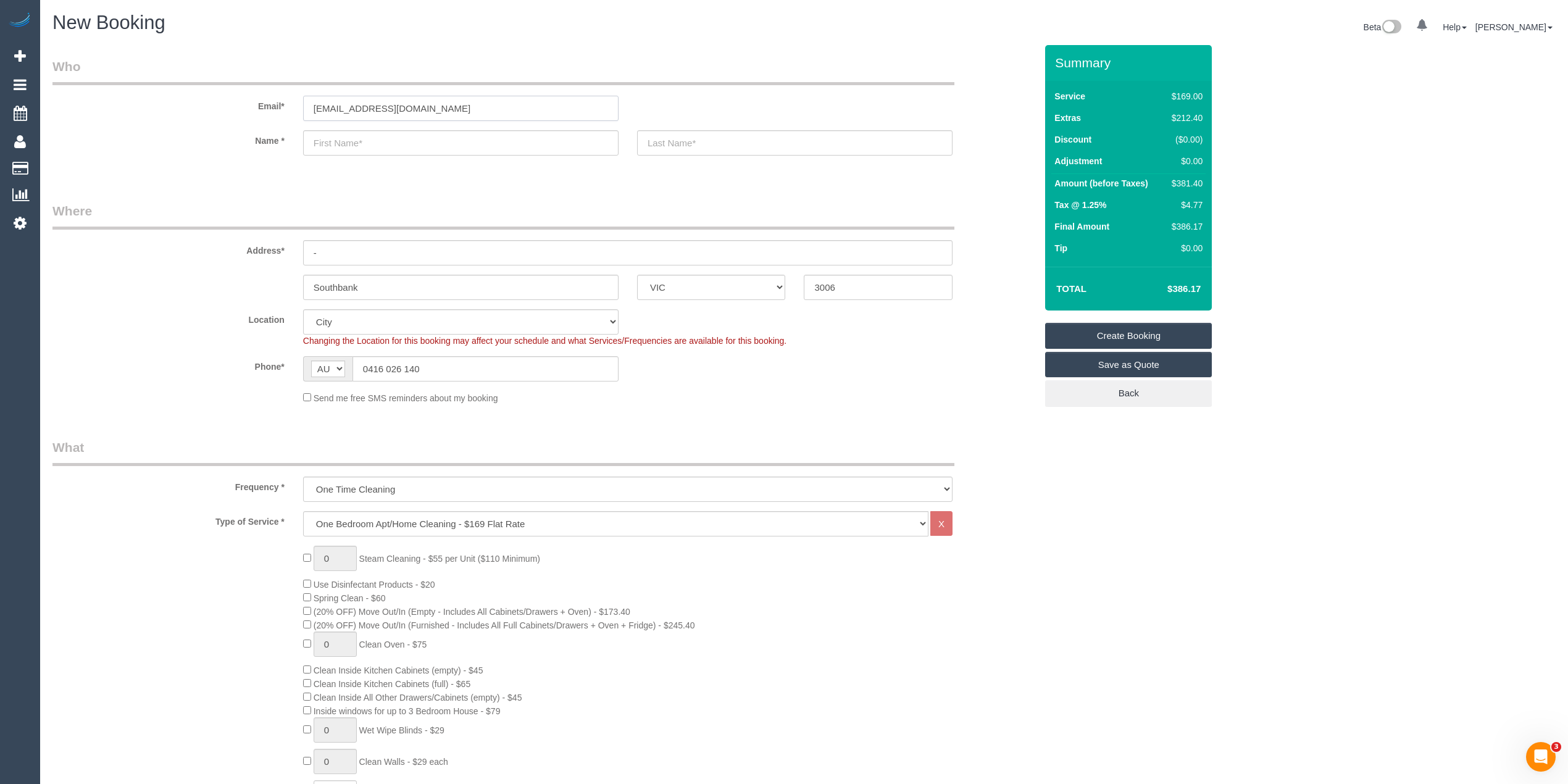
type input "paix2u@hotmail.com"
click at [364, 136] on input "text" at bounding box center [461, 143] width 315 height 25
select select "spot30"
type input "Jacqui"
type input "Sale"
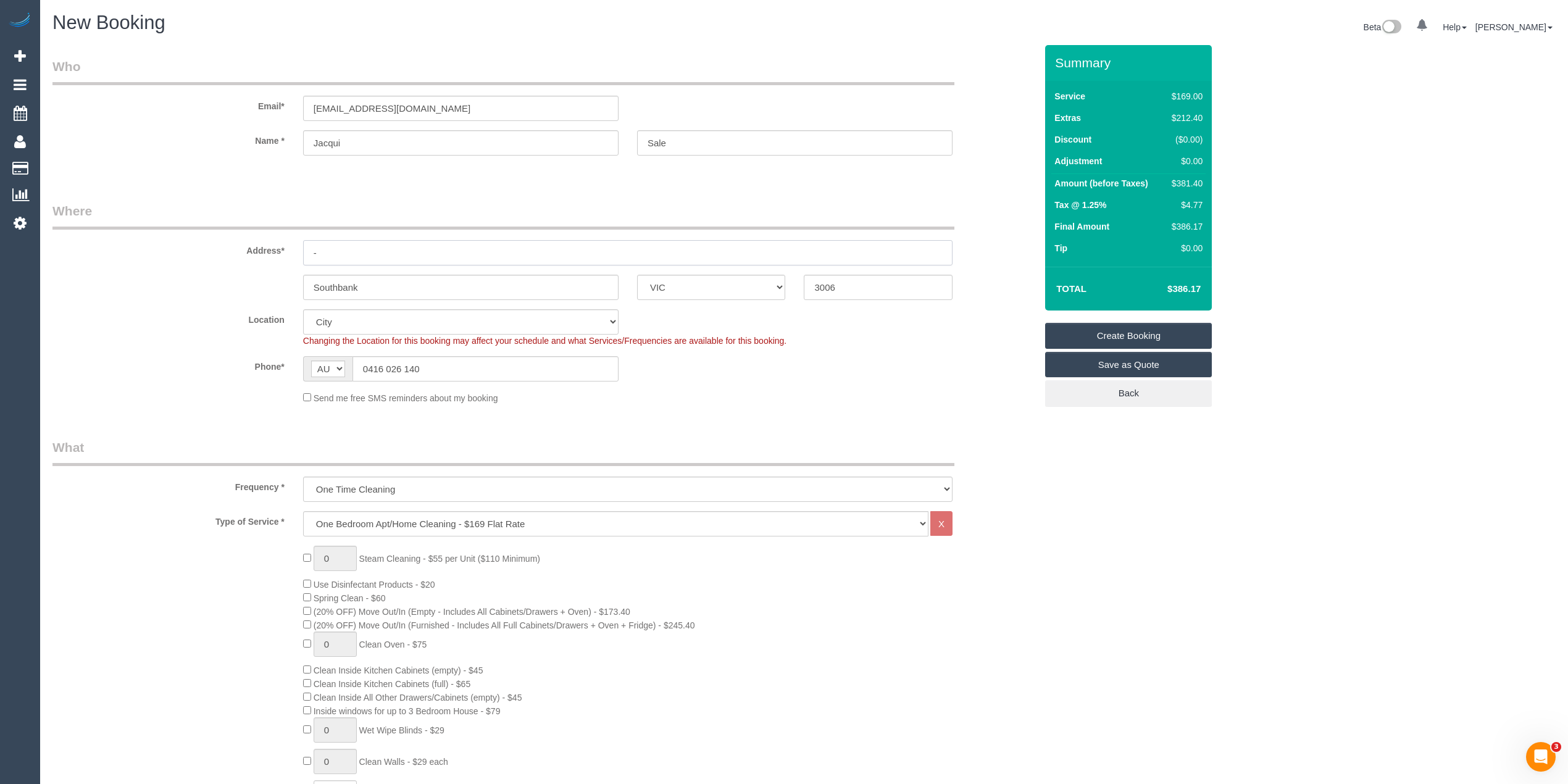
drag, startPoint x: 353, startPoint y: 251, endPoint x: 279, endPoint y: 243, distance: 74.4
click at [279, 243] on div "Address* -" at bounding box center [544, 233] width 1002 height 63
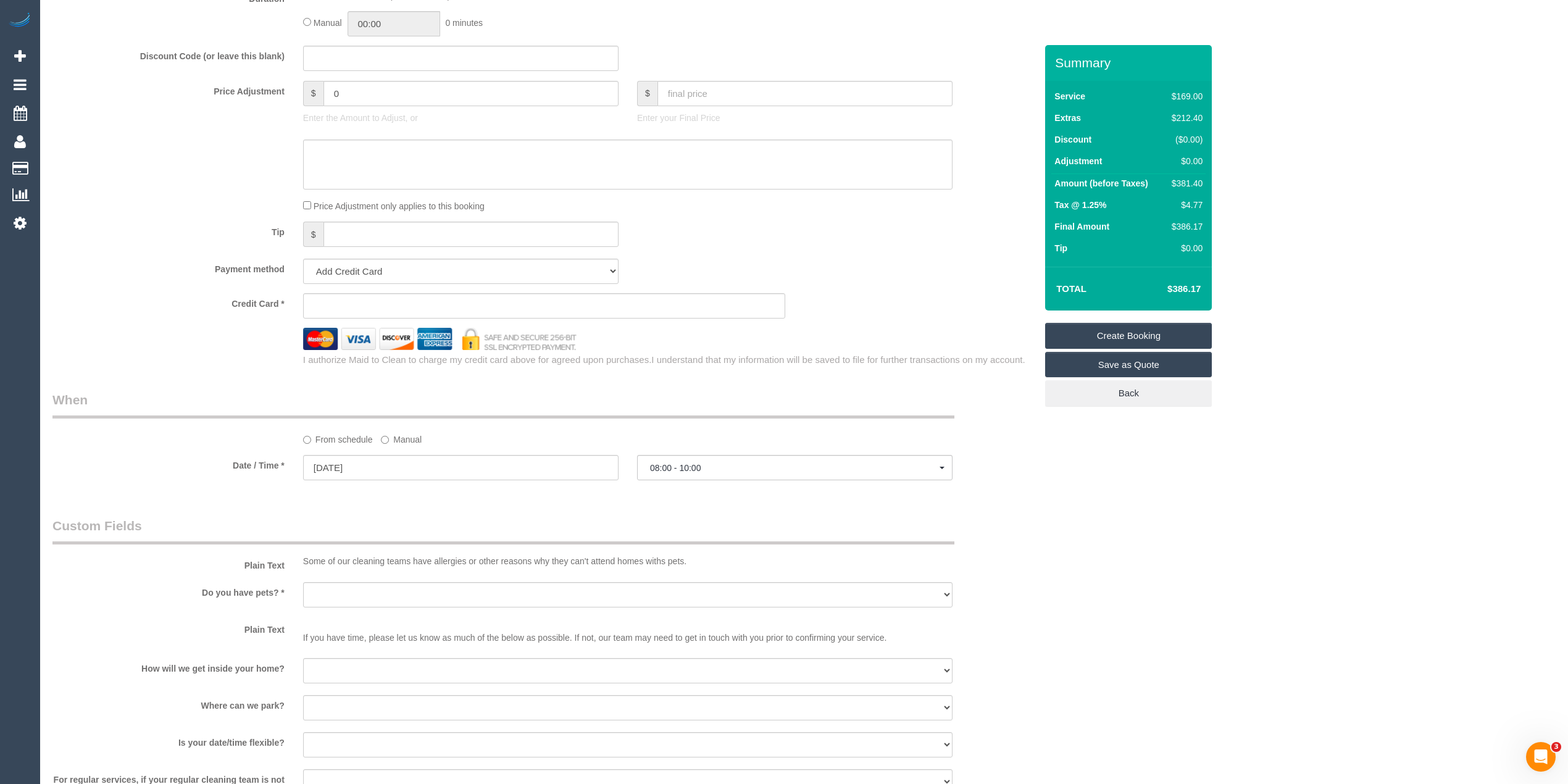
scroll to position [1069, 0]
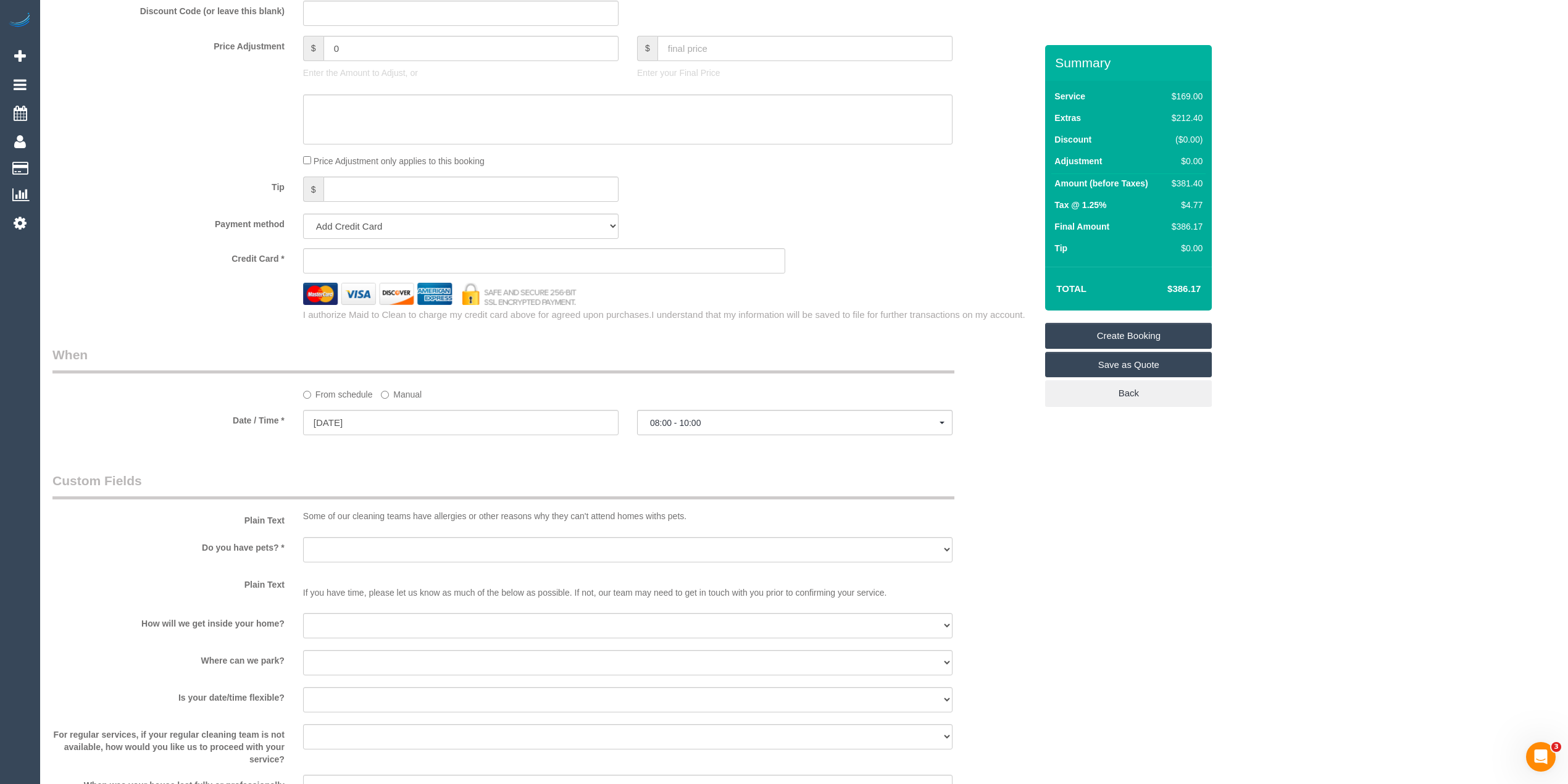
type input "1614/8 Dorcas Street"
click at [361, 550] on select "Yes - Cats Yes - Dogs No pets Yes - Dogs and Cats Yes - Other" at bounding box center [627, 549] width 650 height 25
select select "number:27"
click at [303, 537] on select "Yes - Cats Yes - Dogs No pets Yes - Dogs and Cats Yes - Other" at bounding box center [627, 549] width 650 height 25
click at [380, 622] on select "I will be home Key will be left (please provide details below) Lock box/Access …" at bounding box center [627, 625] width 650 height 25
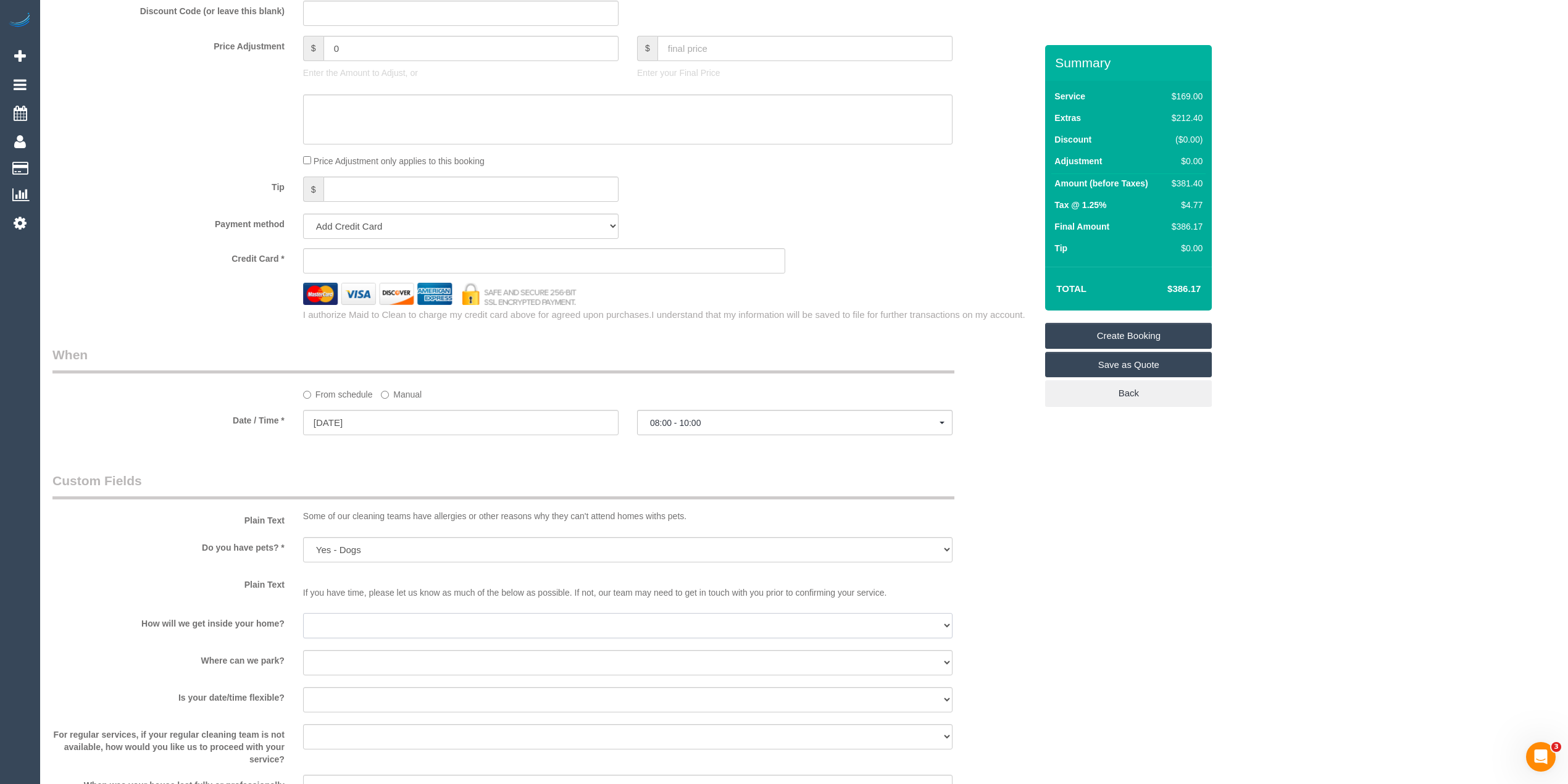
select select "number:14"
click at [303, 614] on select "I will be home Key will be left (please provide details below) Lock box/Access …" at bounding box center [627, 625] width 650 height 25
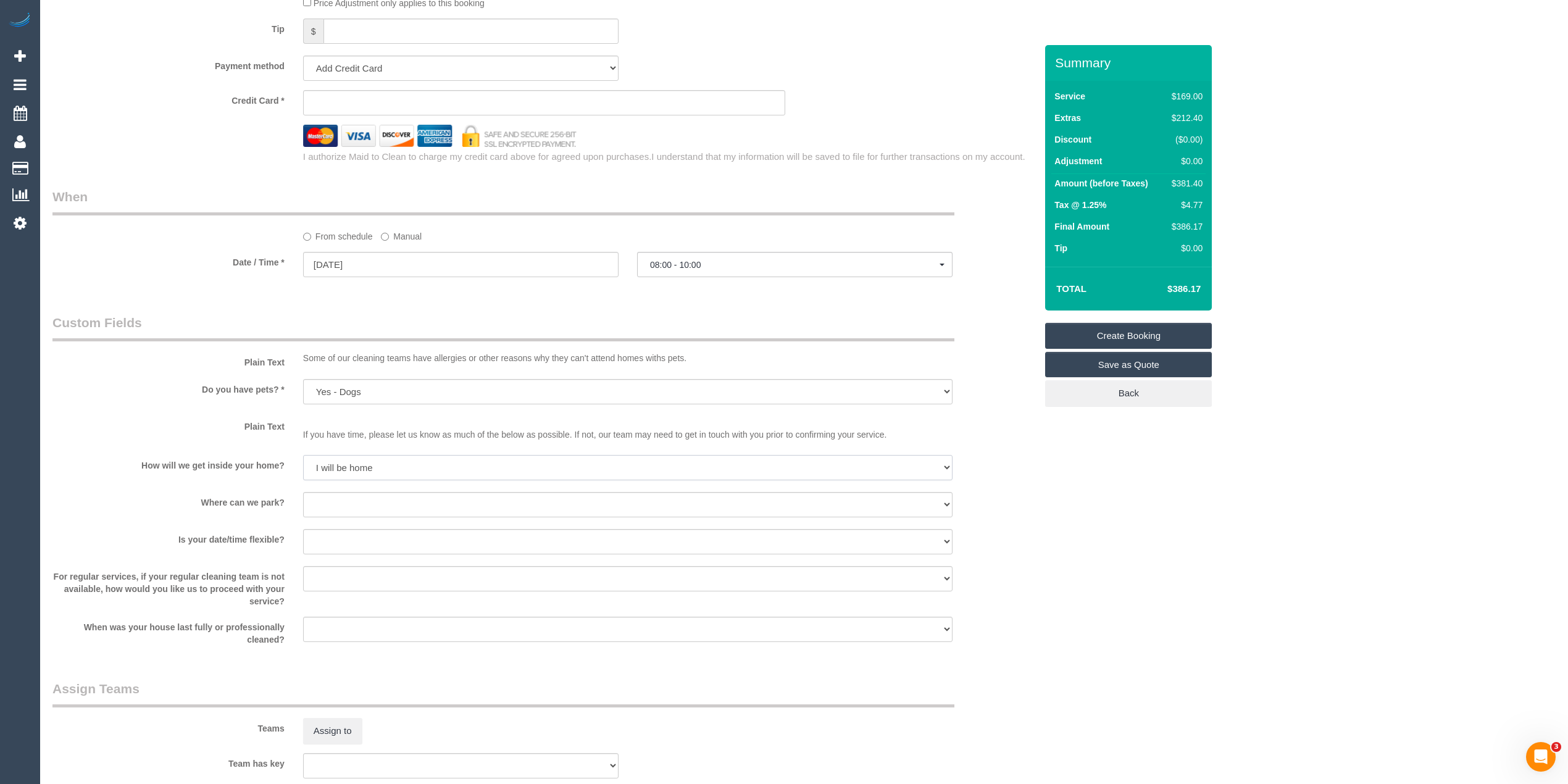
scroll to position [1234, 0]
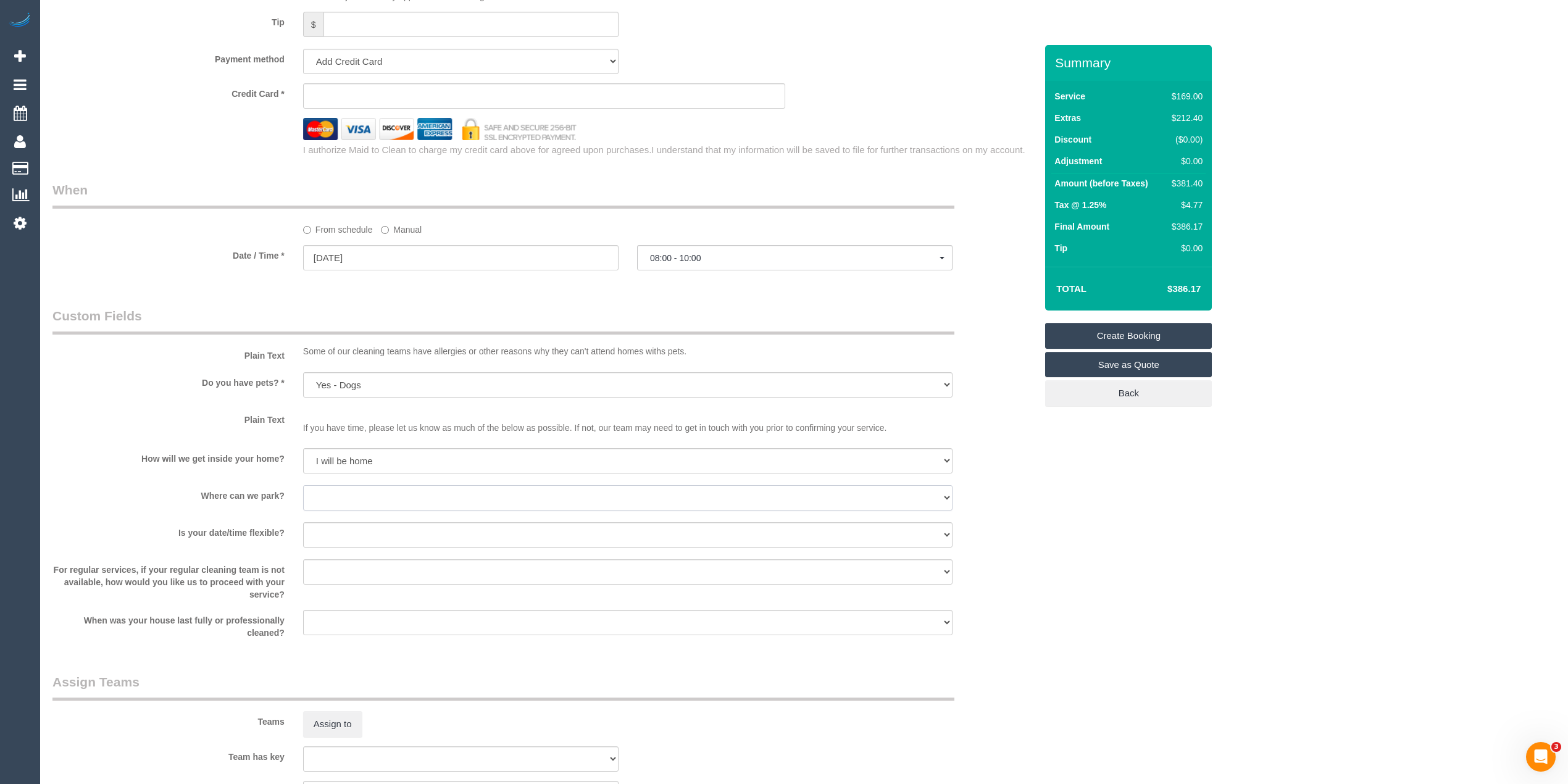
click at [309, 492] on select "I will provide parking on-site Free street parking Paid street parking (cost wi…" at bounding box center [627, 497] width 650 height 25
select select "number:19"
click at [303, 485] on select "I will provide parking on-site Free street parking Paid street parking (cost wi…" at bounding box center [627, 497] width 650 height 25
click at [358, 535] on select "Yes - date and time Yes - date but not time Yes - time but not date No - No fle…" at bounding box center [627, 534] width 650 height 25
select select "number:24"
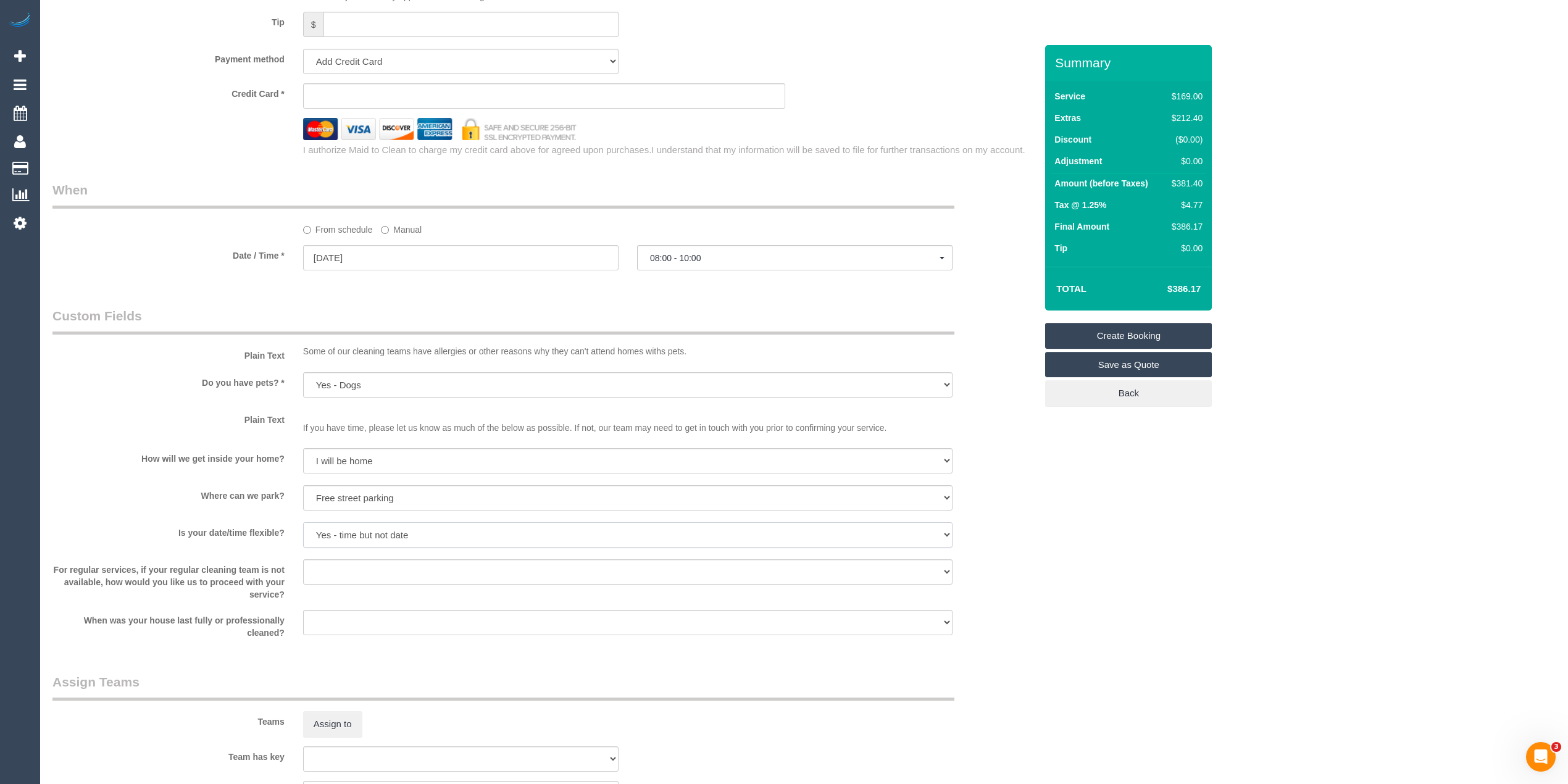
click at [303, 522] on select "Yes - date and time Yes - date but not time Yes - time but not date No - No fle…" at bounding box center [627, 534] width 650 height 25
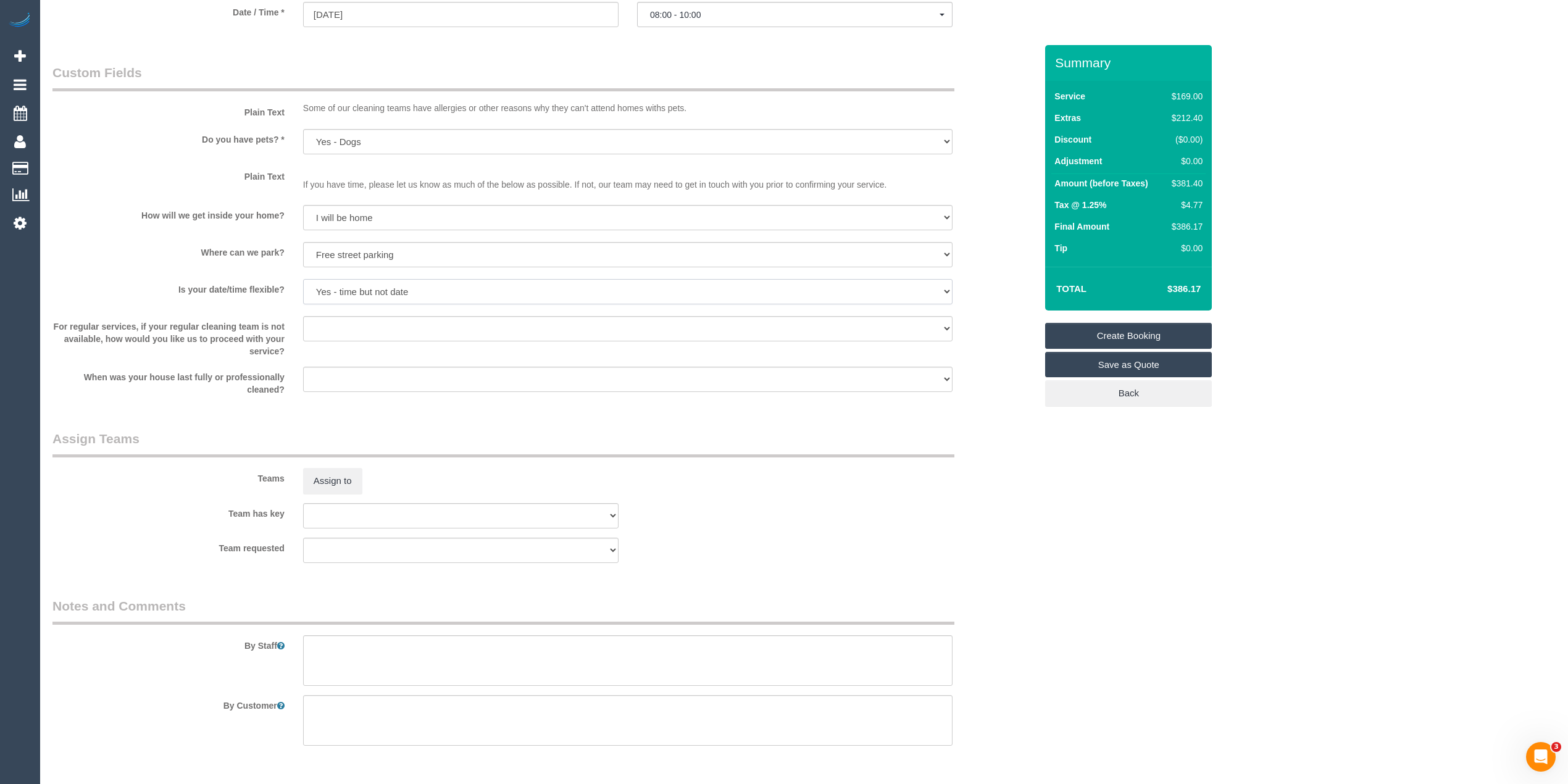
scroll to position [1516, 0]
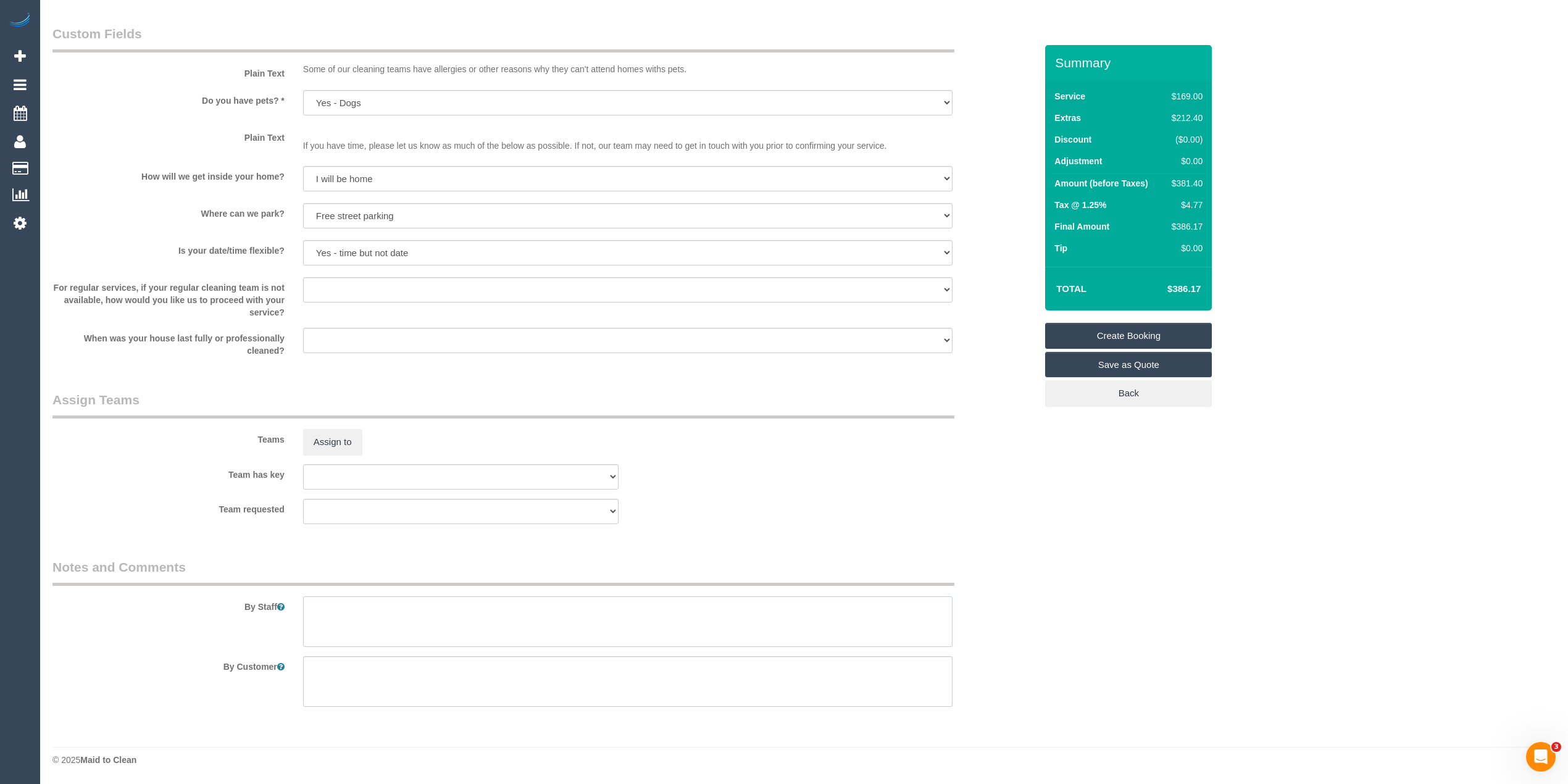
click at [442, 620] on textarea at bounding box center [627, 621] width 650 height 51
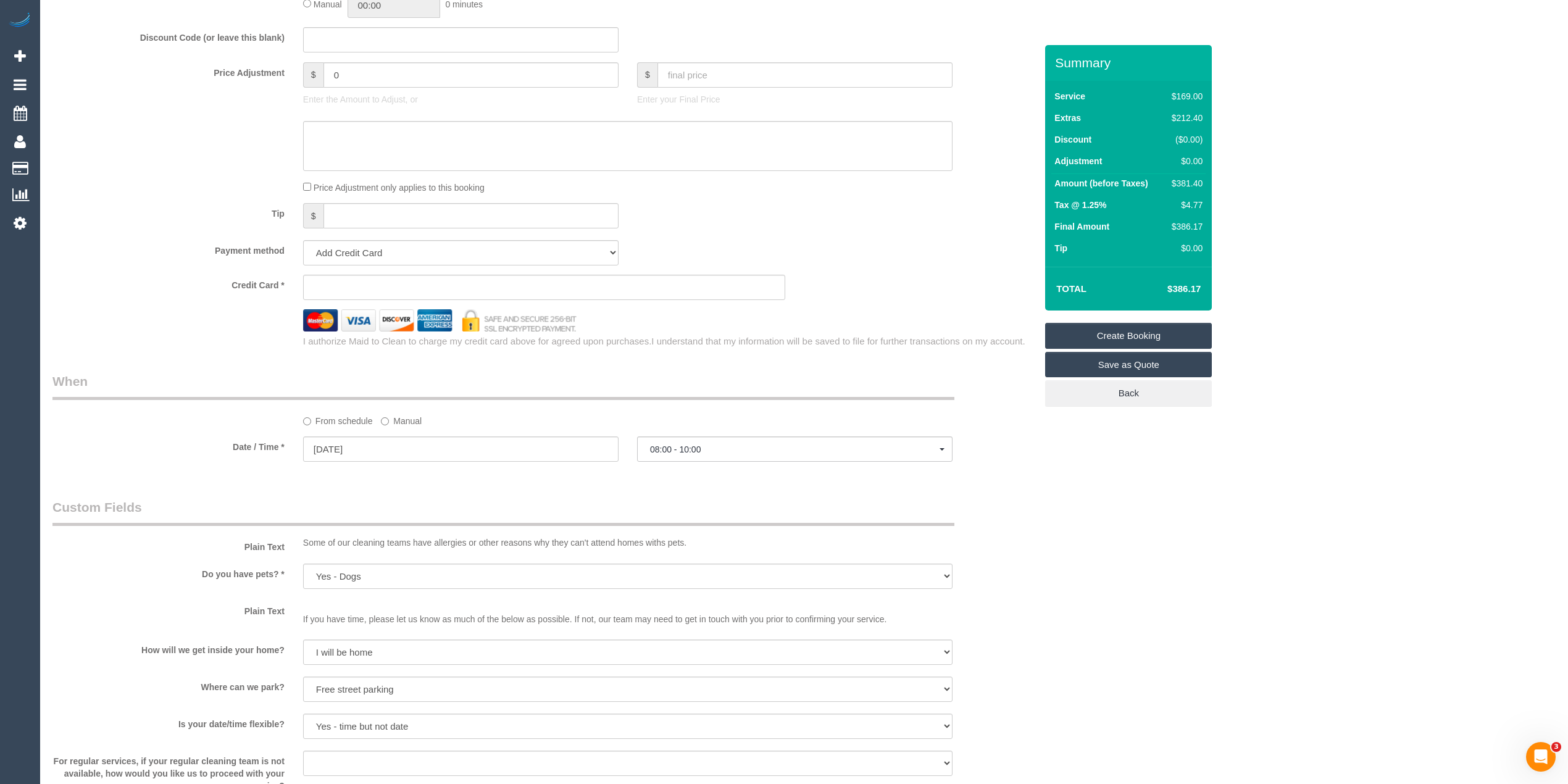
scroll to position [1023, 0]
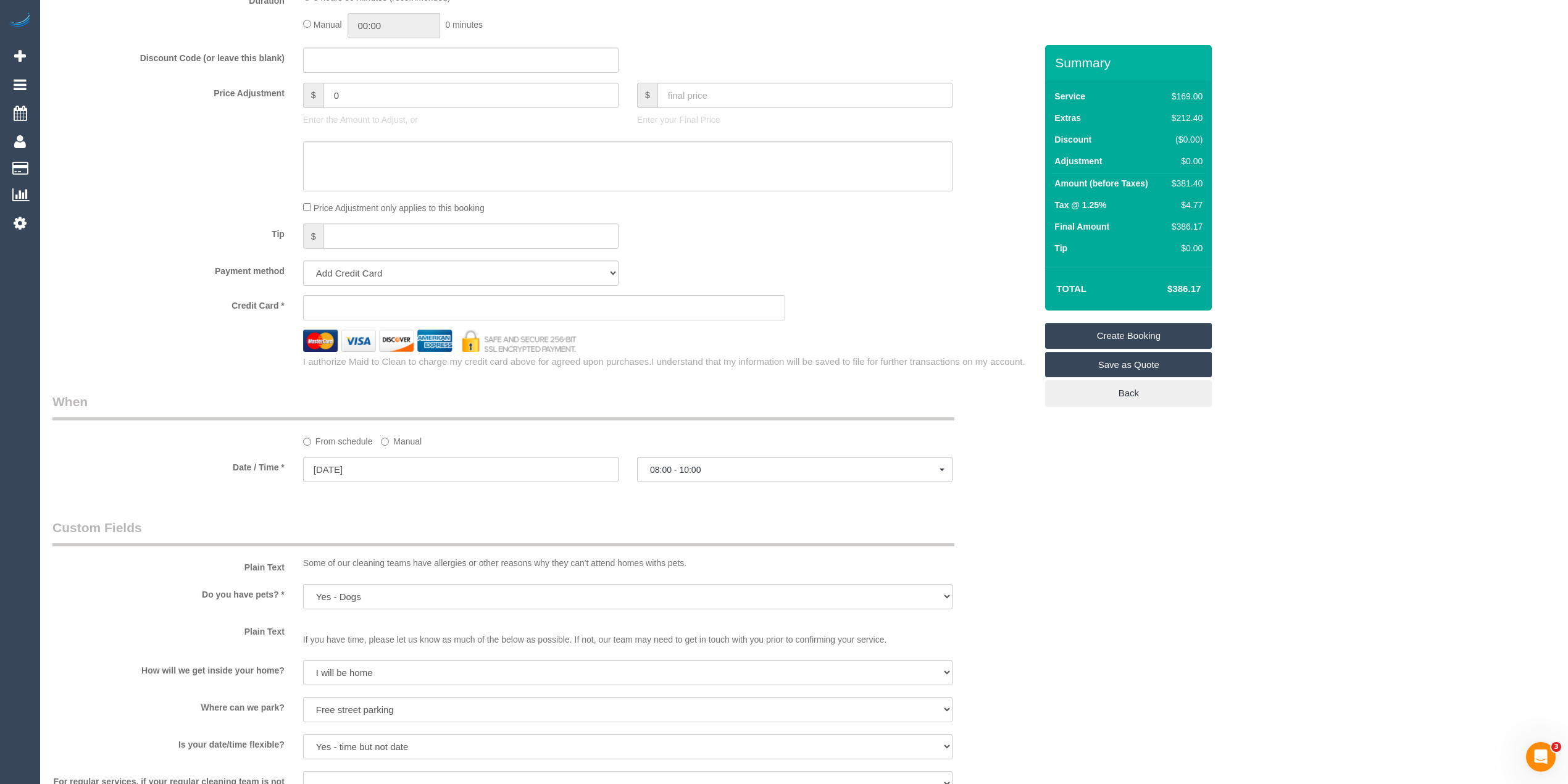
type textarea "There is free parking on the street."
click at [682, 455] on sui-booking-spot "From schedule Manual Date / Time * 08/09/2025 08:00 - 10:00 Mon September 8th 0…" at bounding box center [544, 438] width 983 height 92
click at [685, 463] on button "08:00 - 10:00" at bounding box center [794, 469] width 315 height 25
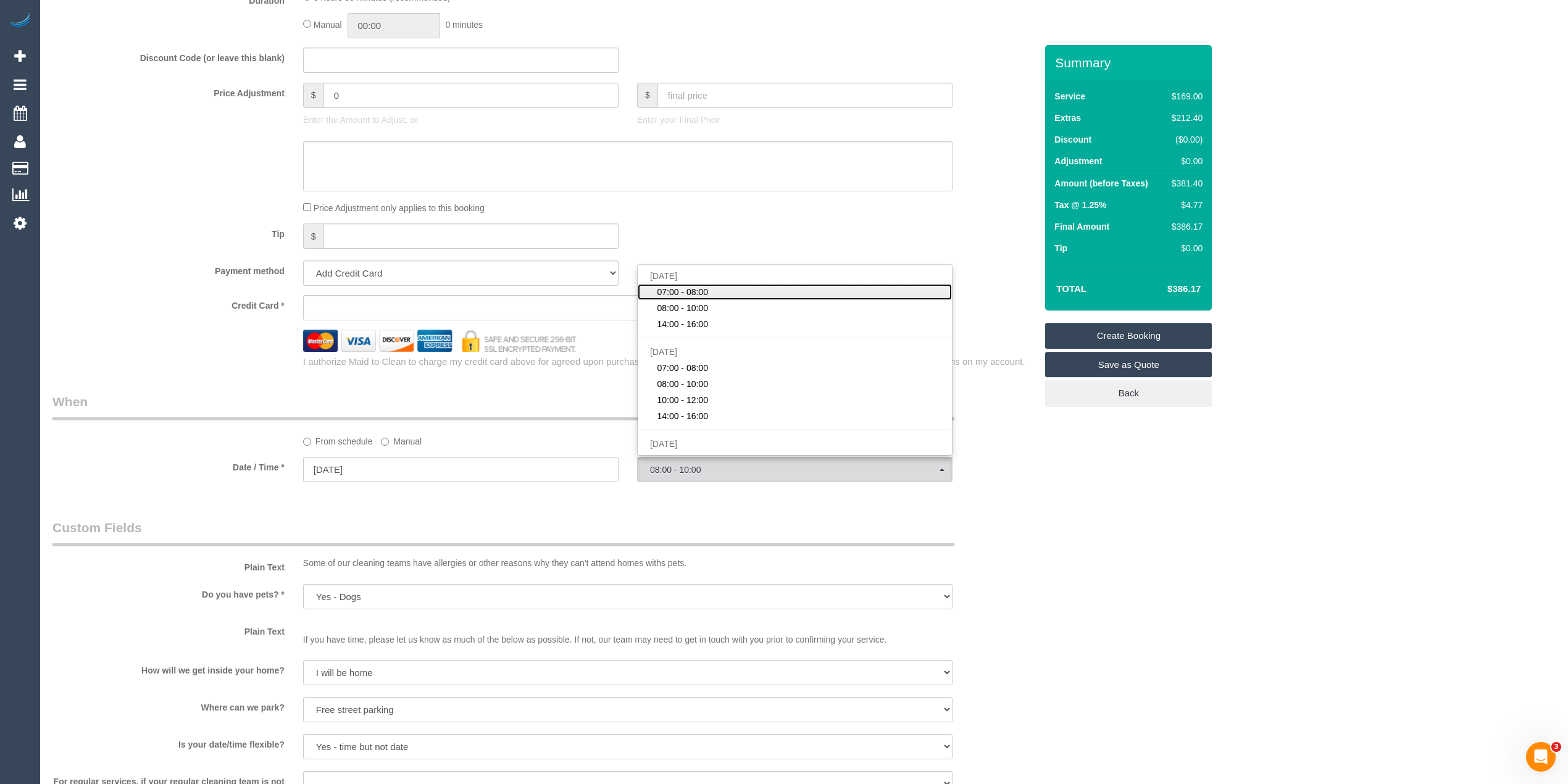
click at [677, 290] on span "07:00 - 08:00" at bounding box center [682, 292] width 51 height 12
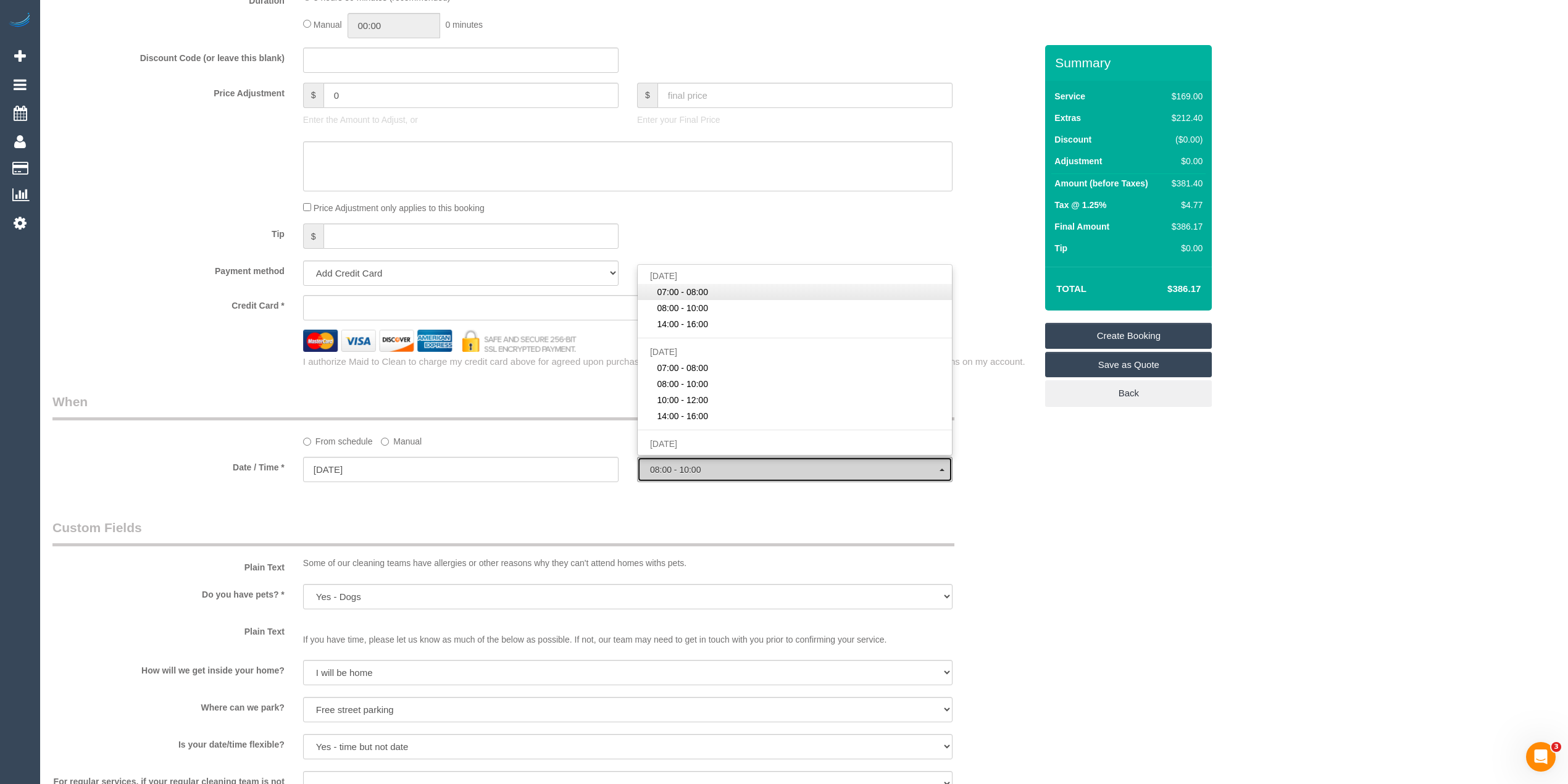
select select "spot29"
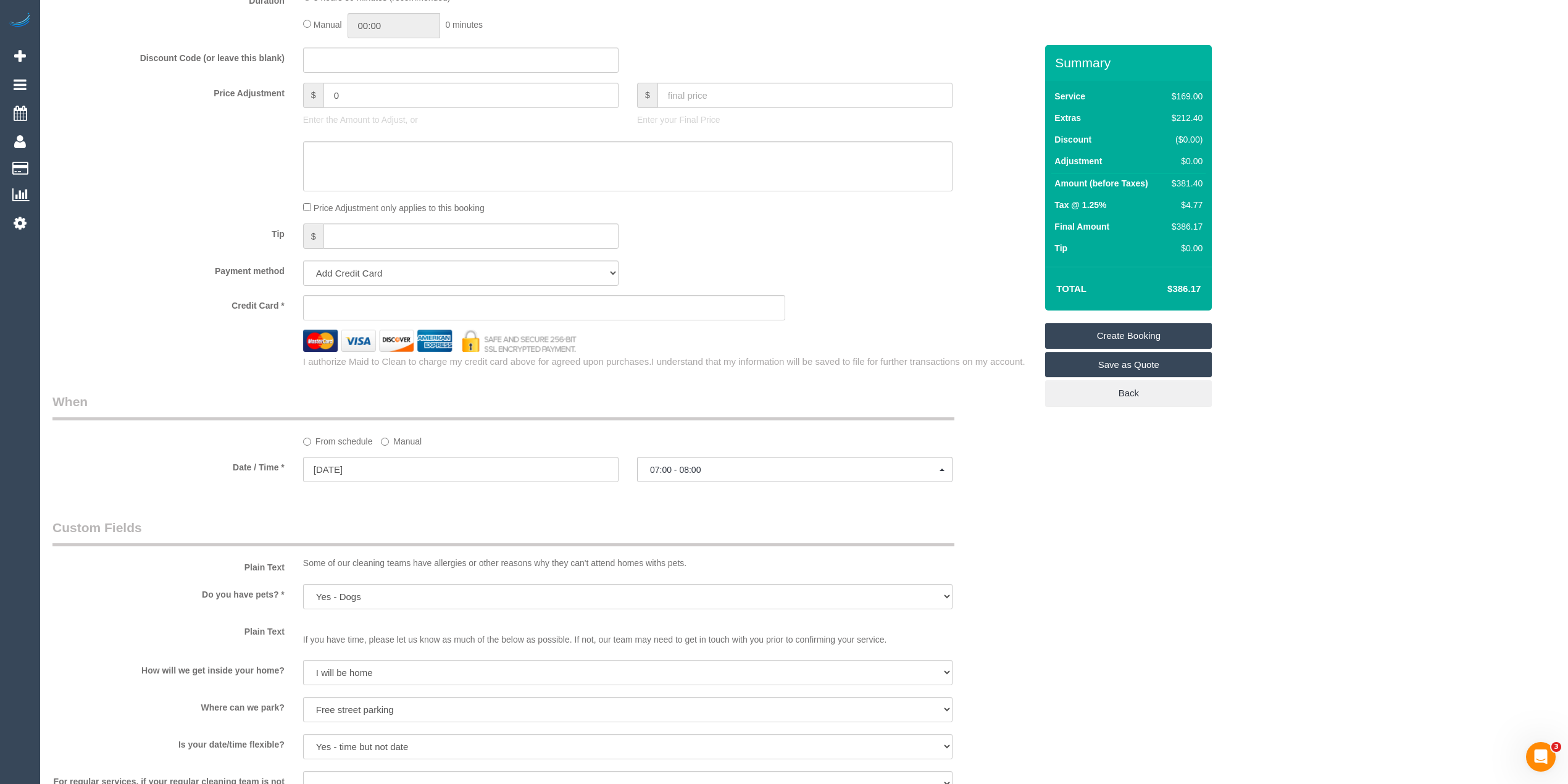
click at [1136, 553] on div "Who Email* paix2u@hotmail.com Name * Jacqui Sale Where Address* 1614/8 Dorcas S…" at bounding box center [804, 128] width 1503 height 2212
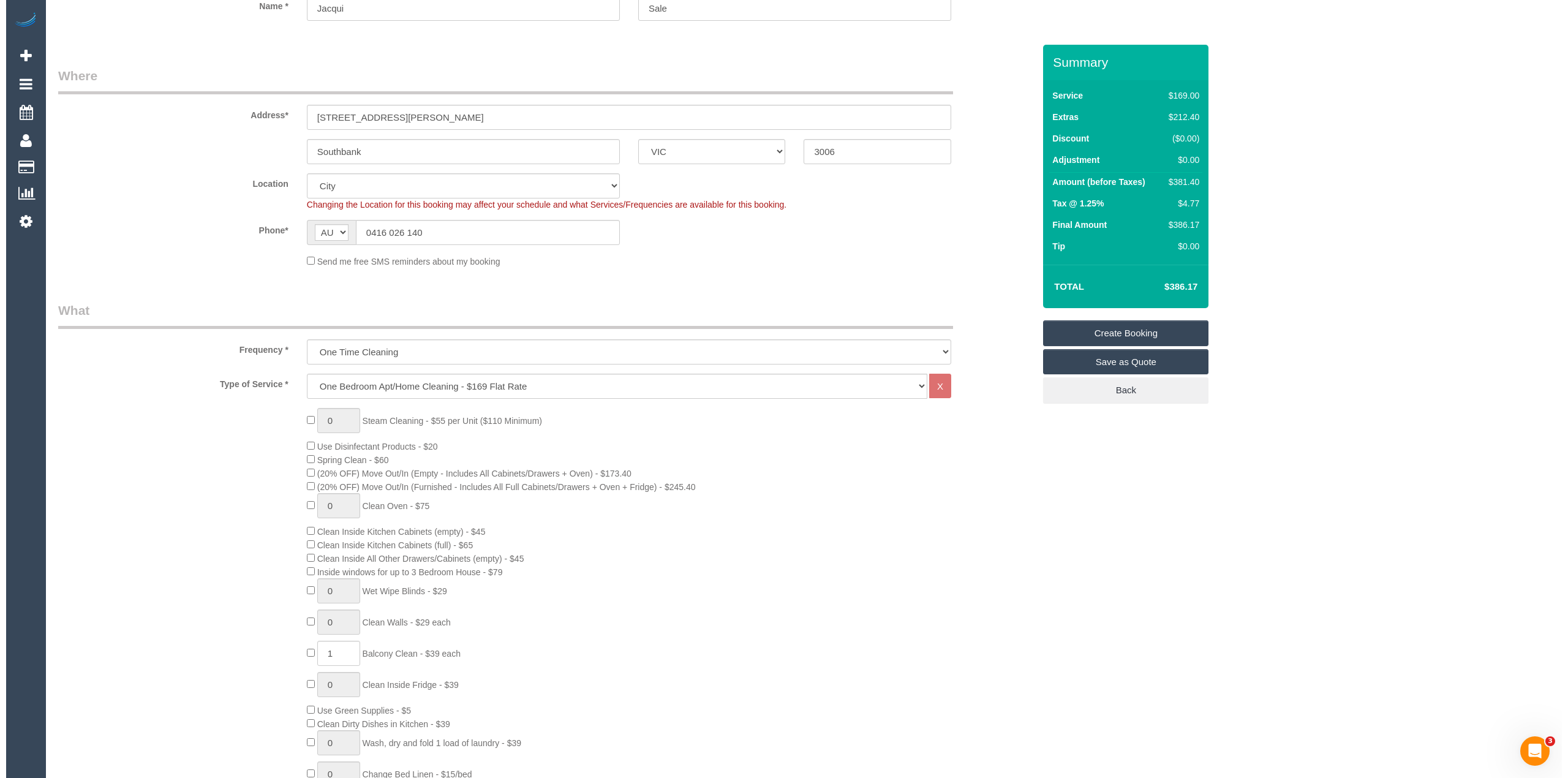
scroll to position [0, 0]
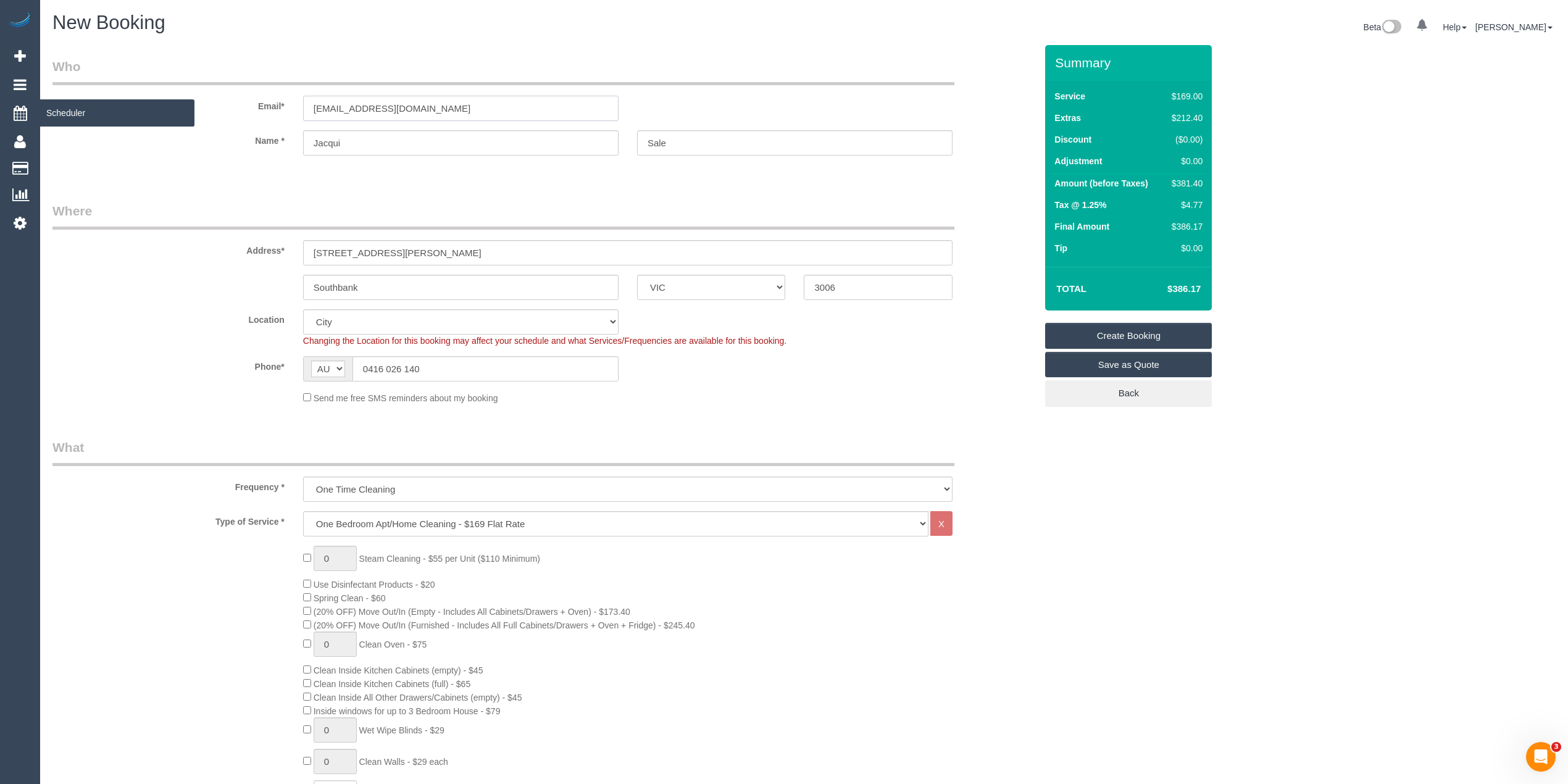
drag, startPoint x: 449, startPoint y: 108, endPoint x: 36, endPoint y: 98, distance: 413.1
click at [1139, 334] on link "Create Booking" at bounding box center [1129, 336] width 167 height 26
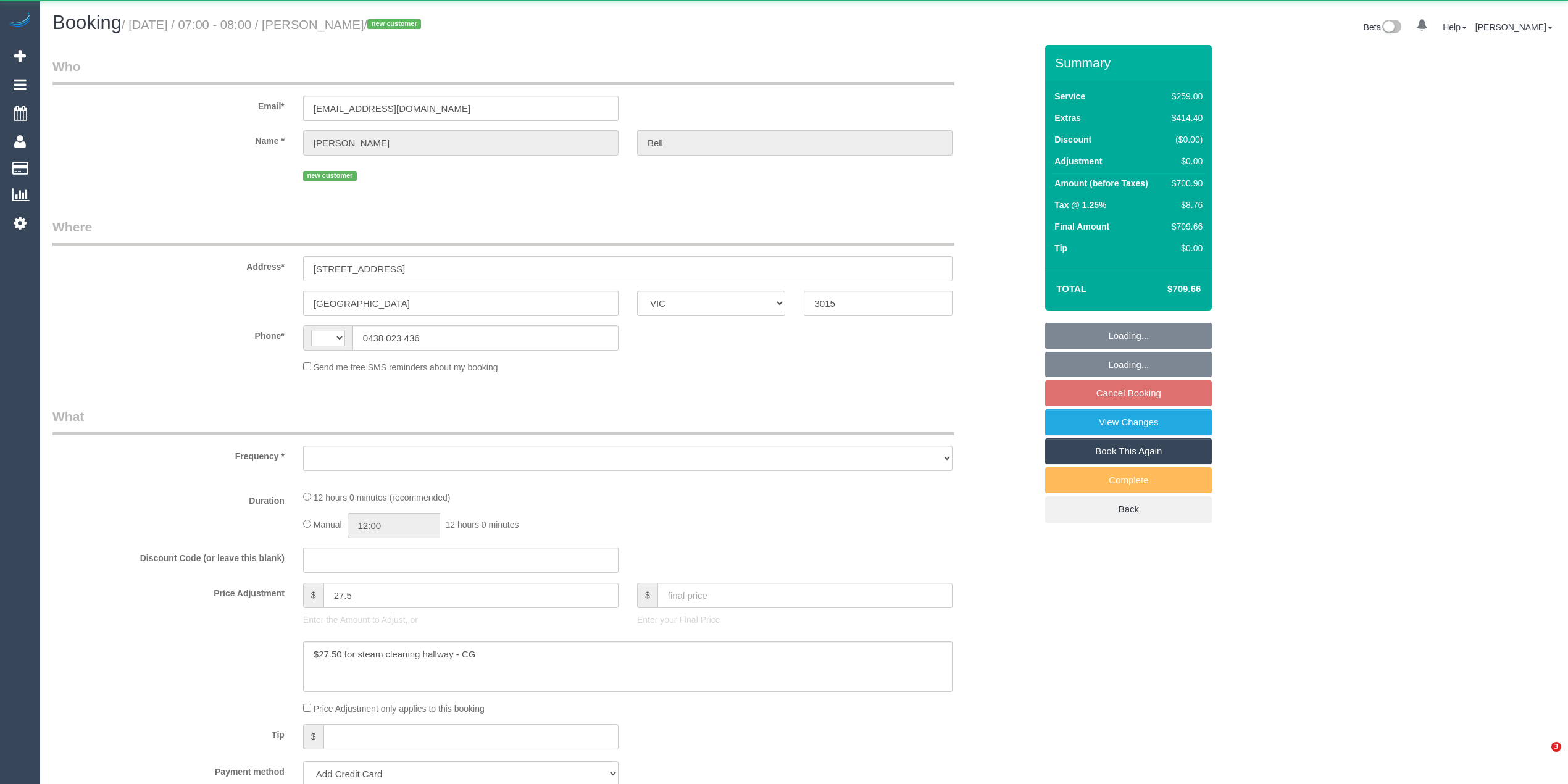
select select "VIC"
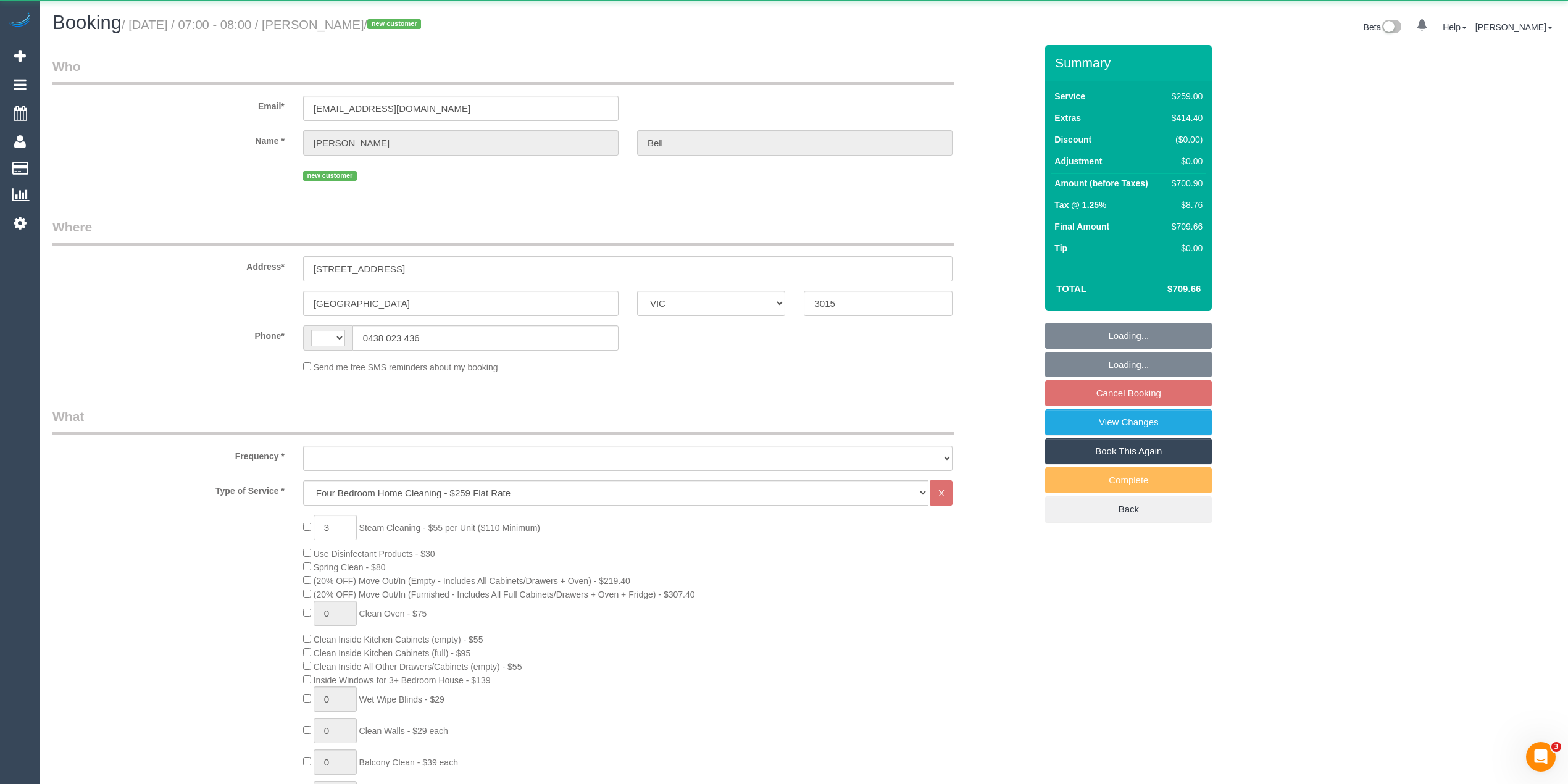
select select "object:380"
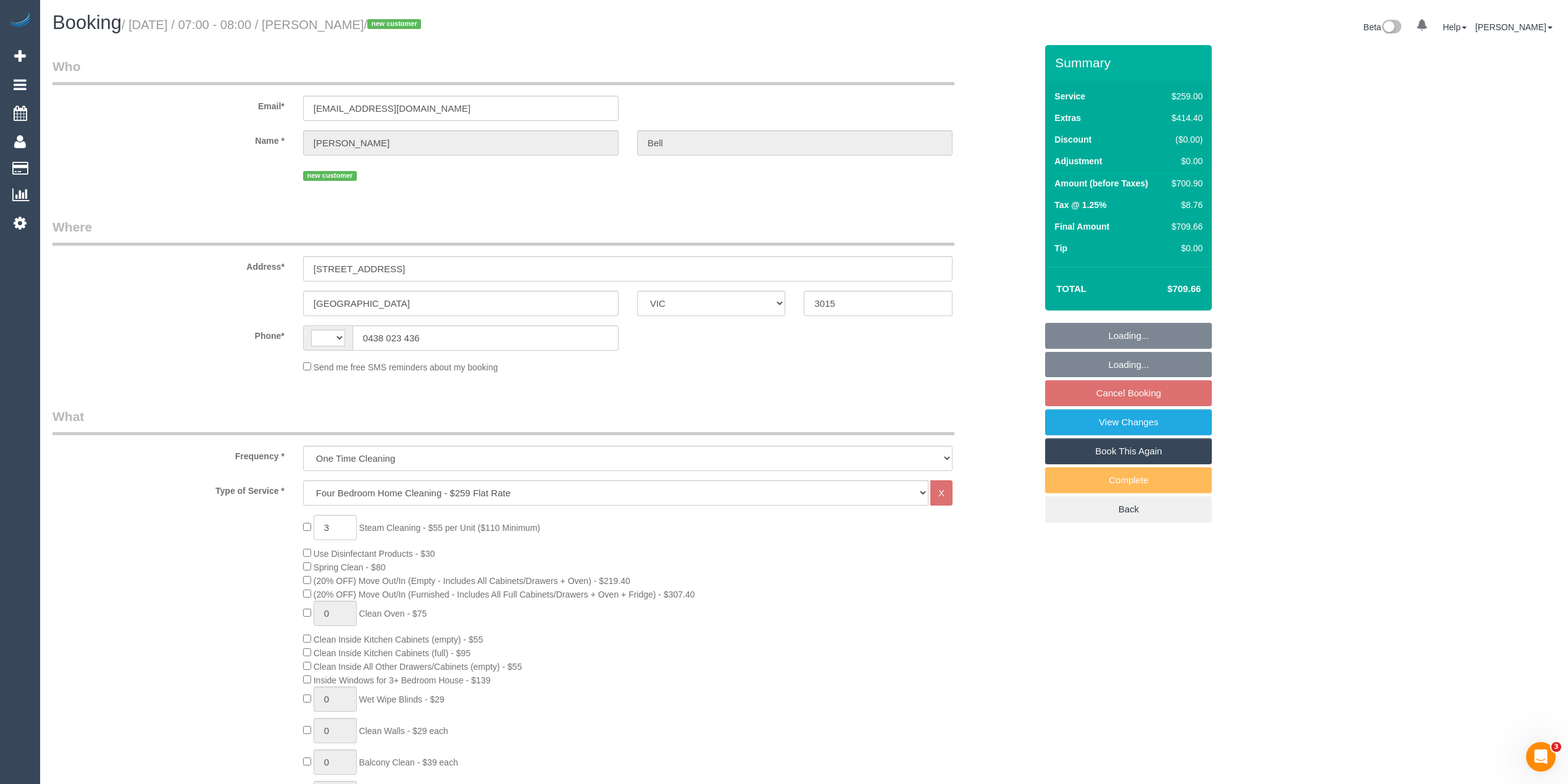
select select "string:AU"
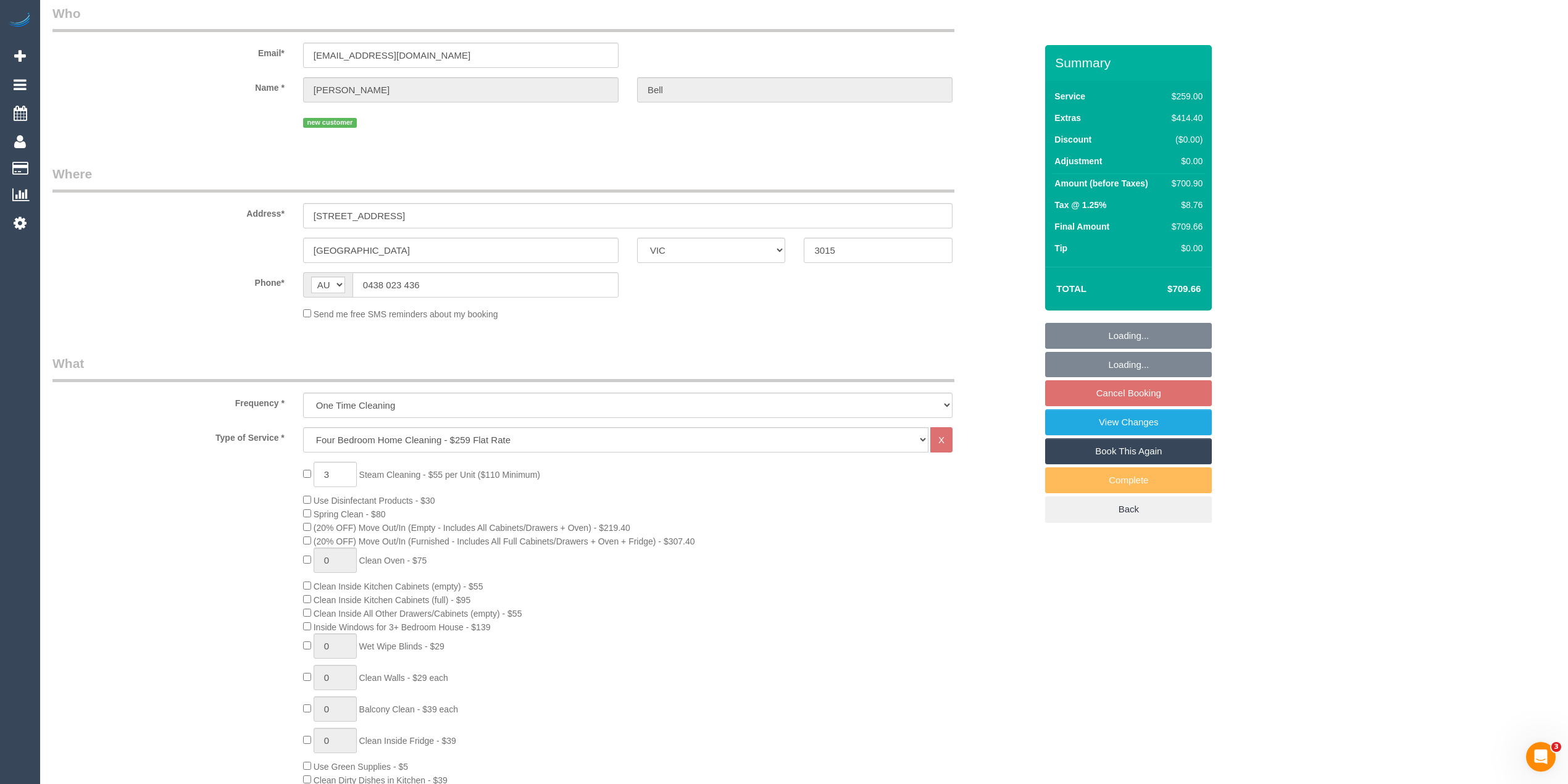
select select "spot1"
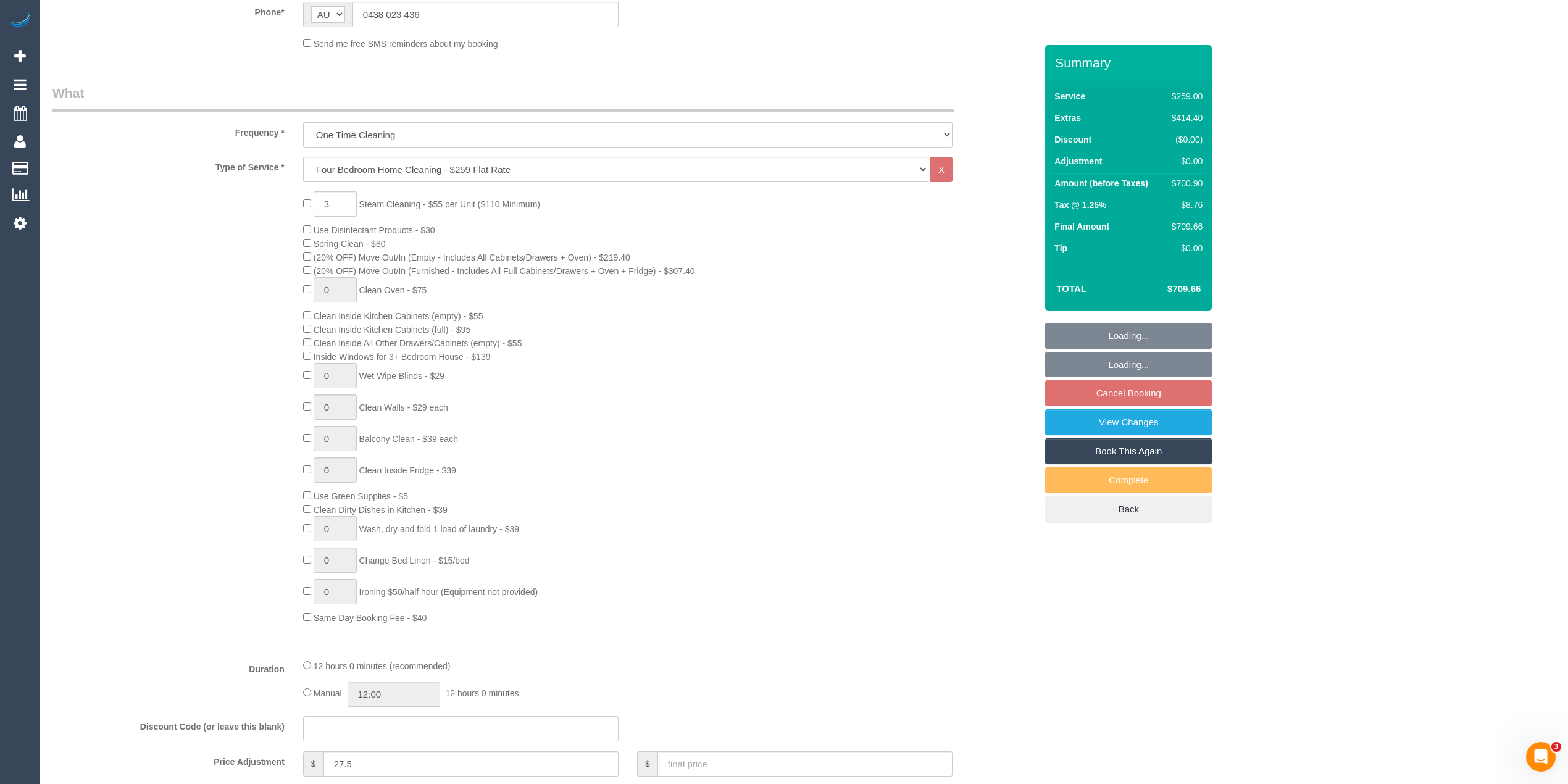
select select "string:stripe-pm_1S3sSZ2GScqysDRVU1UKggHv"
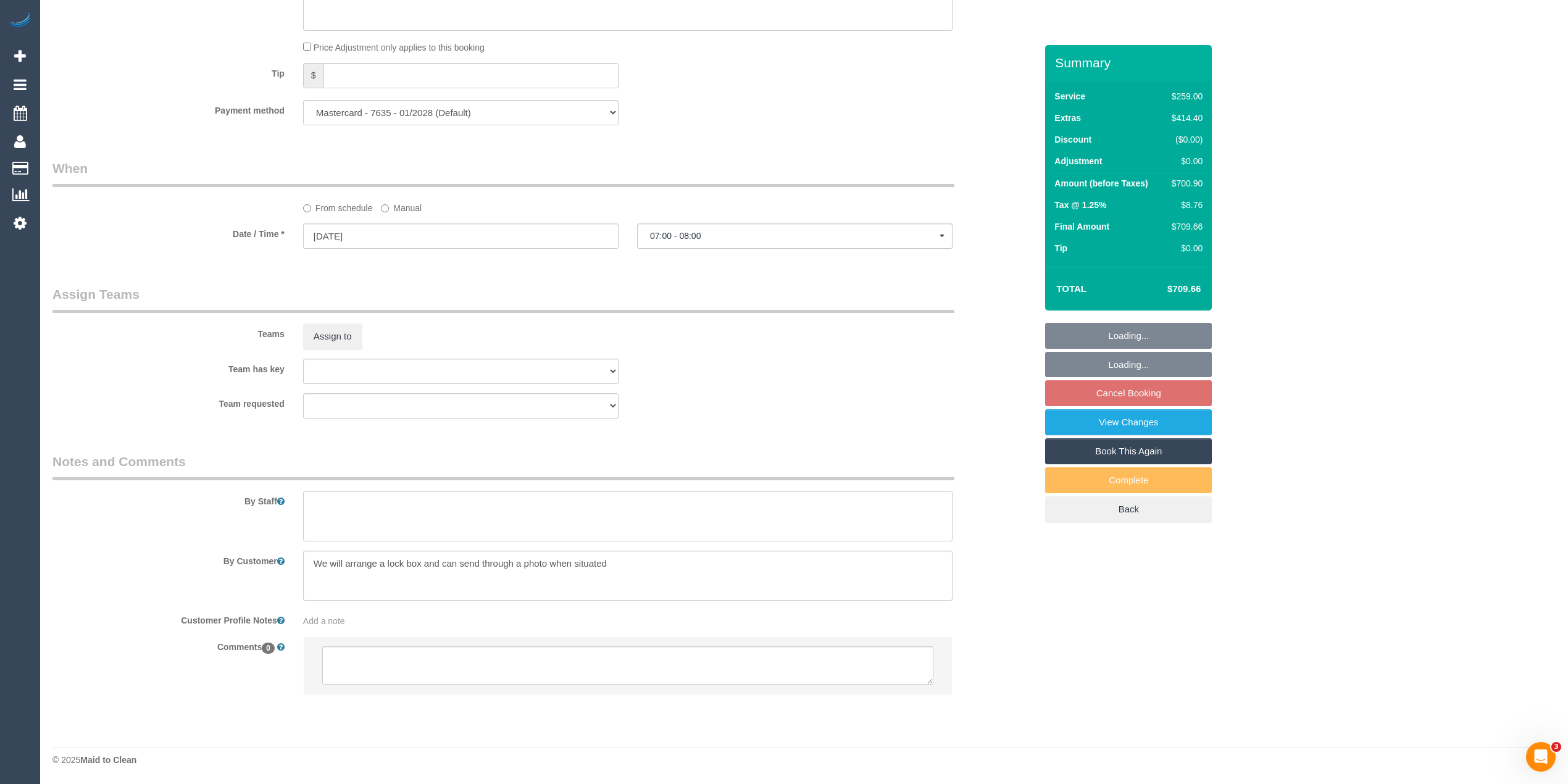
select select "number:27"
select select "number:16"
select select "number:19"
select select "number:22"
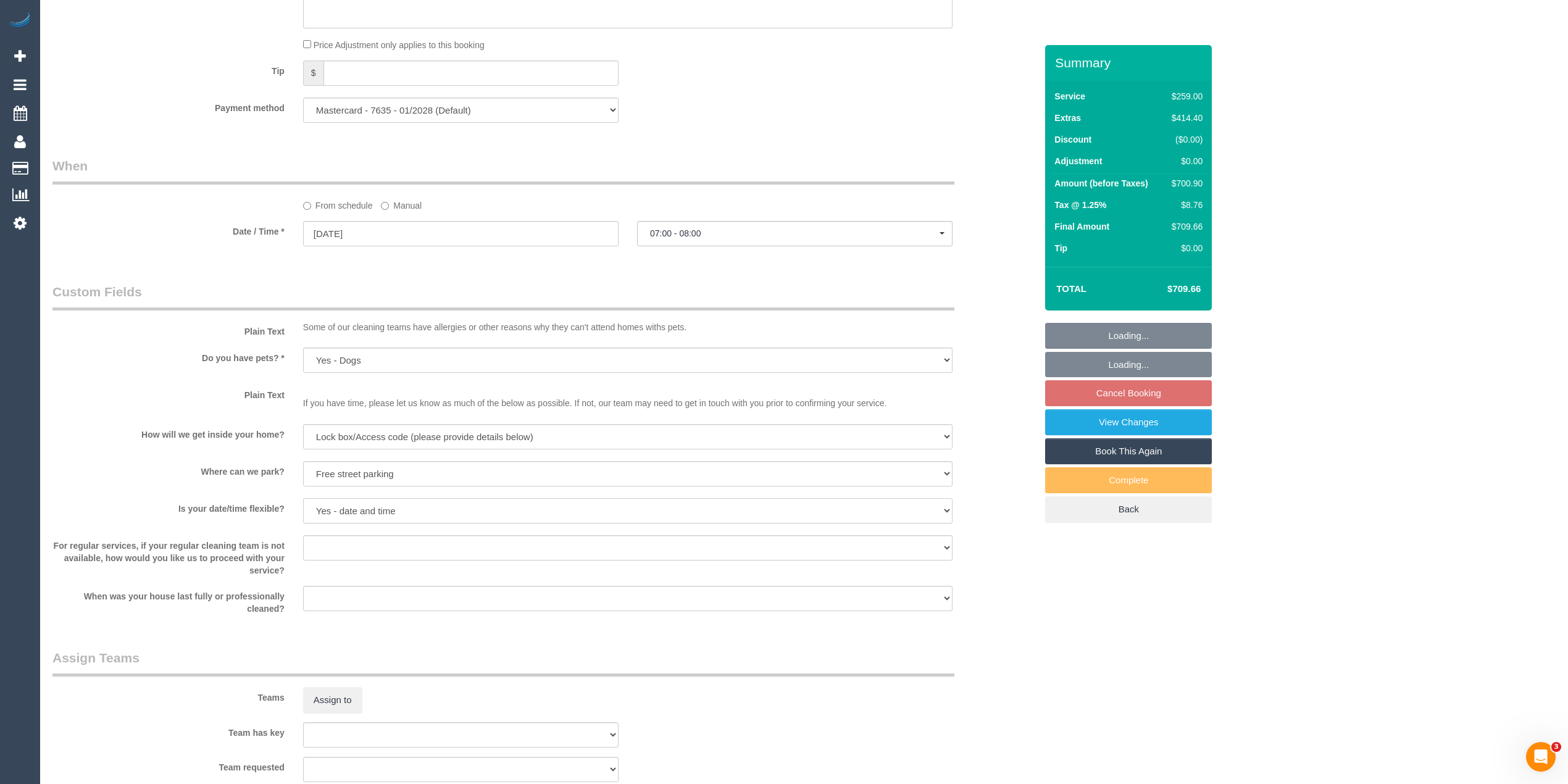
click at [453, 513] on select "Yes - date and time Yes - date but not time Yes - time but not date No - No fle…" at bounding box center [627, 510] width 650 height 25
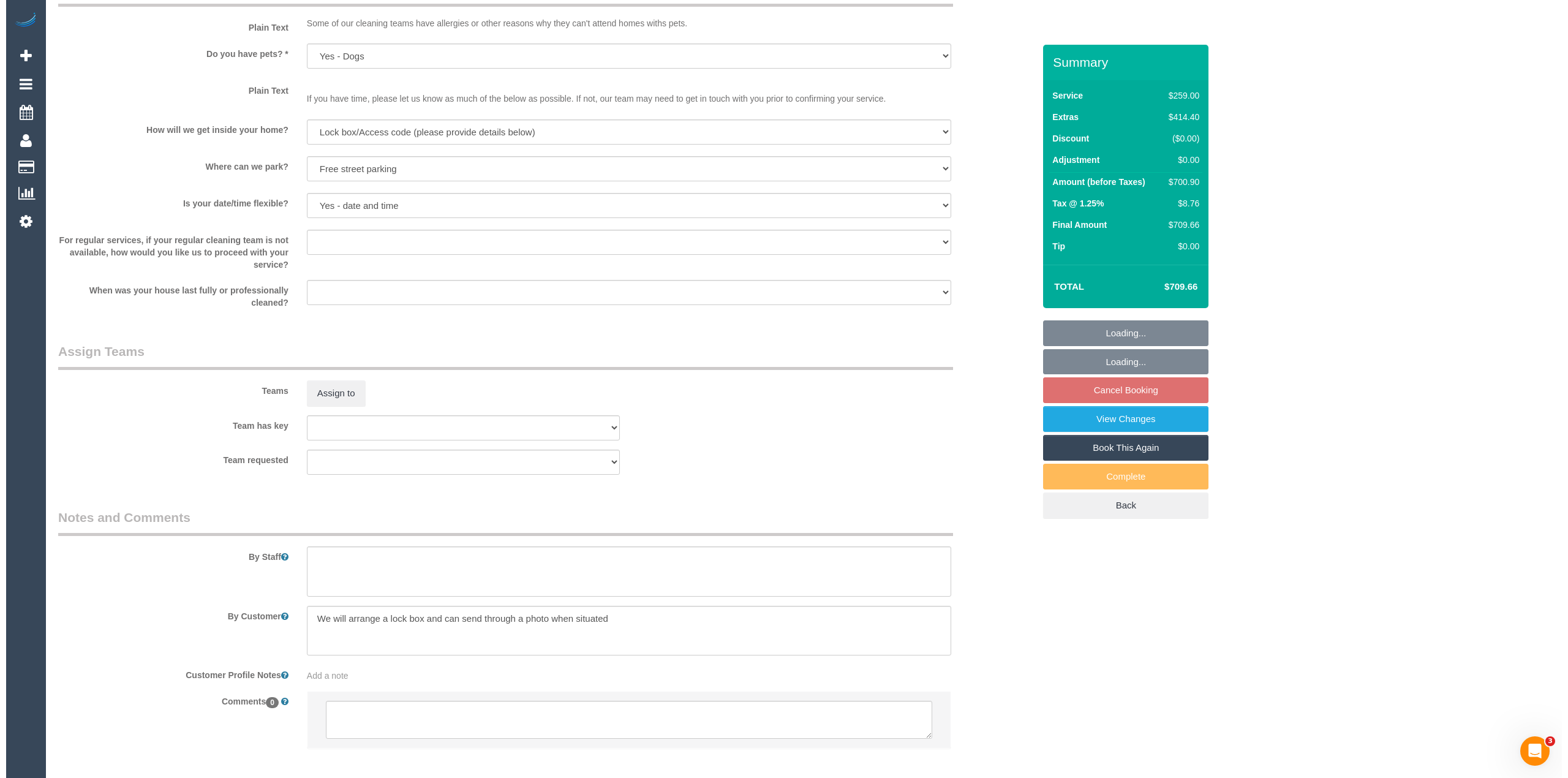
scroll to position [1555, 0]
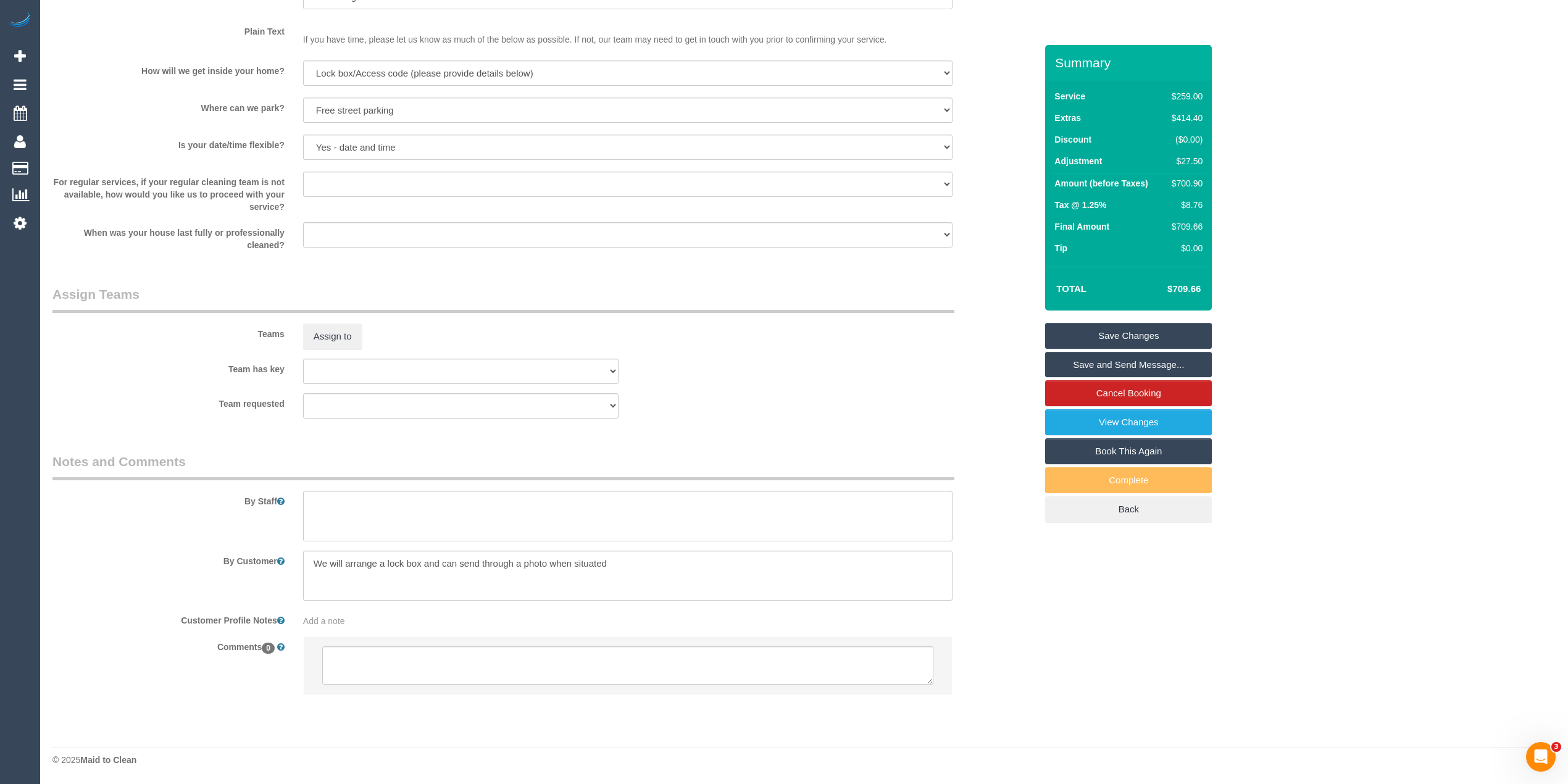
select select "object:1247"
click at [389, 507] on textarea at bounding box center [627, 515] width 650 height 51
type textarea "Steam"
select select
type textarea "Steam"
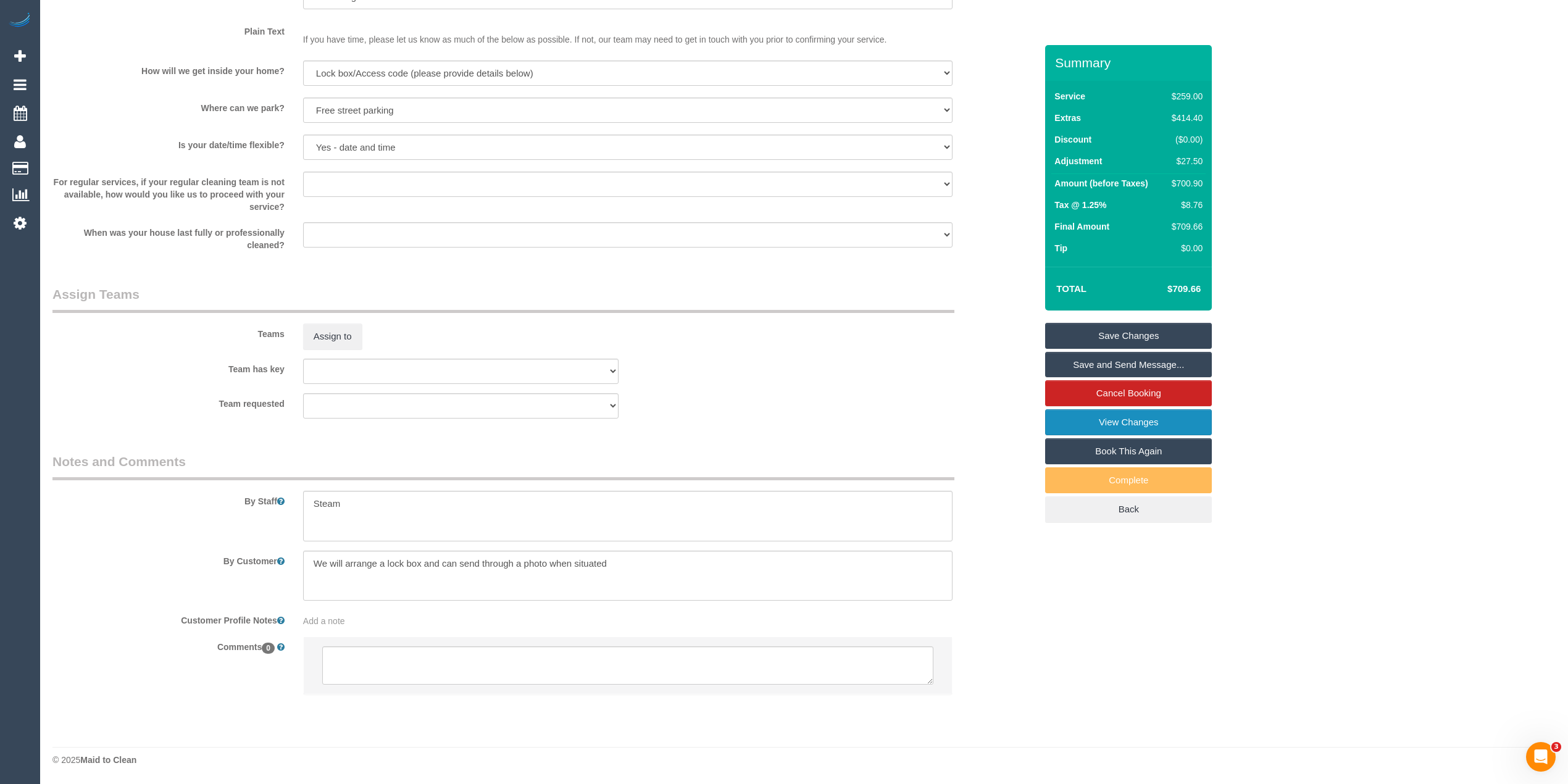
select select "spot17"
click at [1151, 421] on link "View Changes" at bounding box center [1129, 422] width 167 height 26
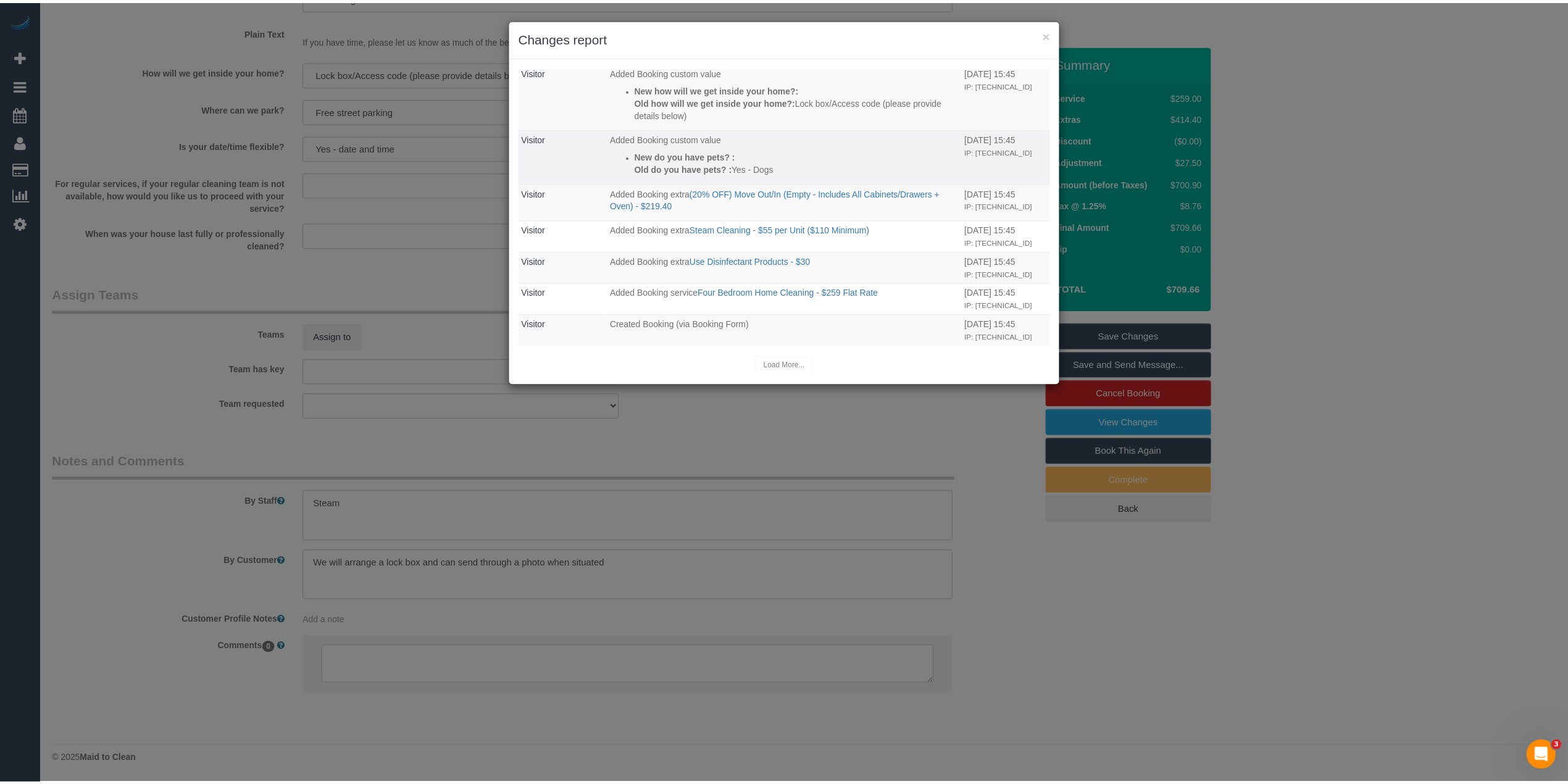
scroll to position [165, 0]
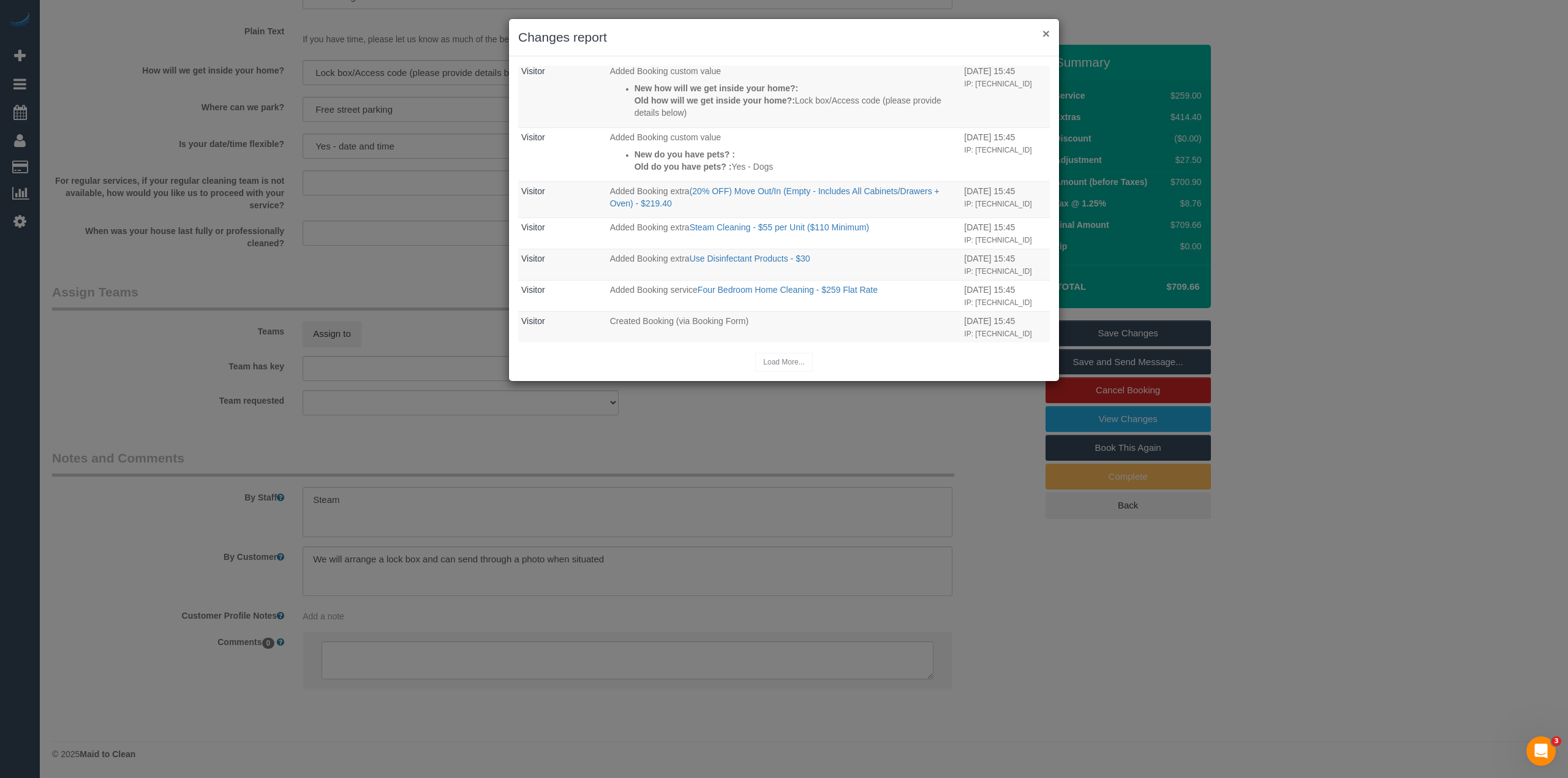
click at [1047, 33] on button "×" at bounding box center [1047, 33] width 7 height 13
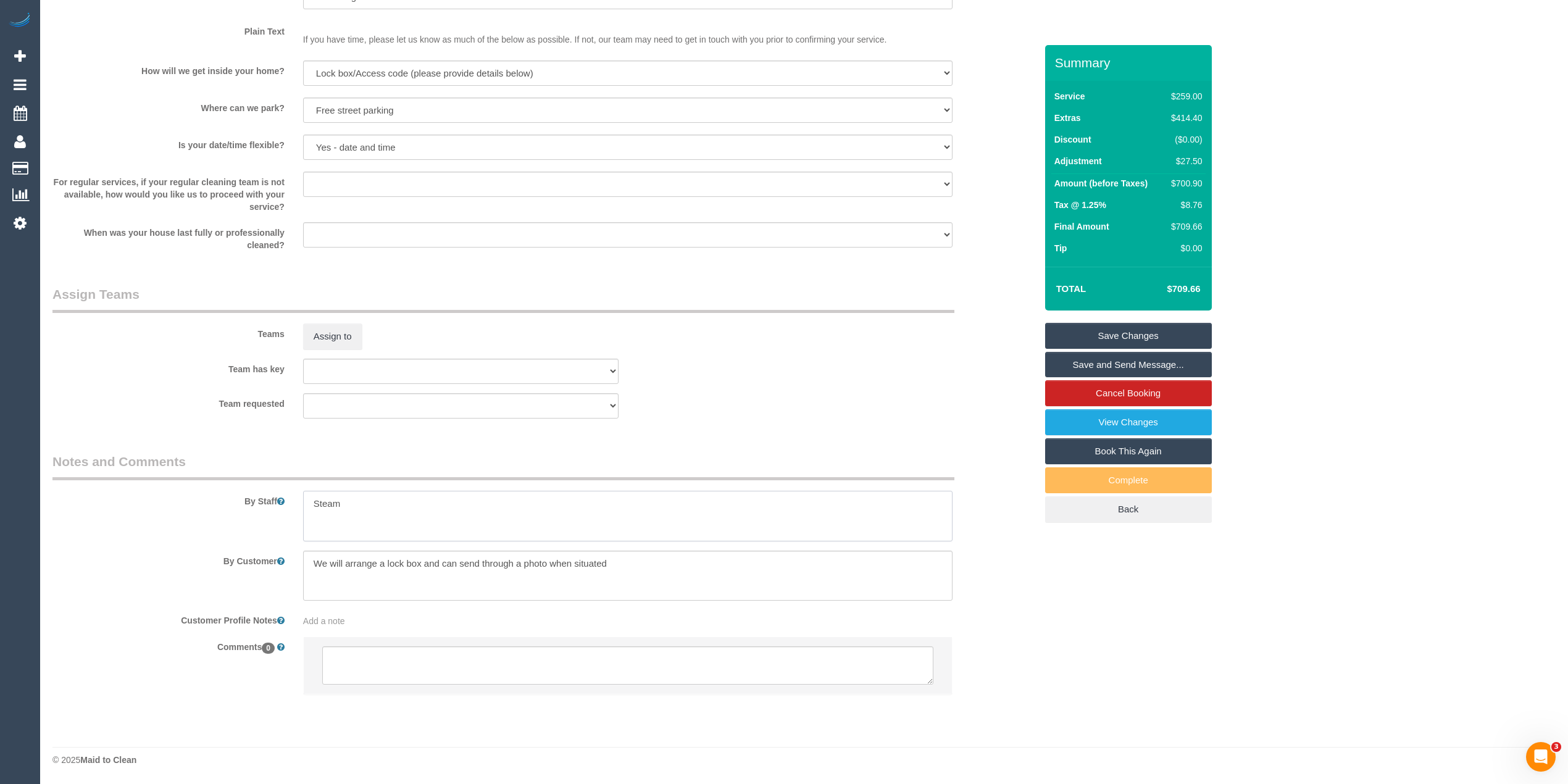
click at [364, 492] on textarea at bounding box center [627, 515] width 650 height 51
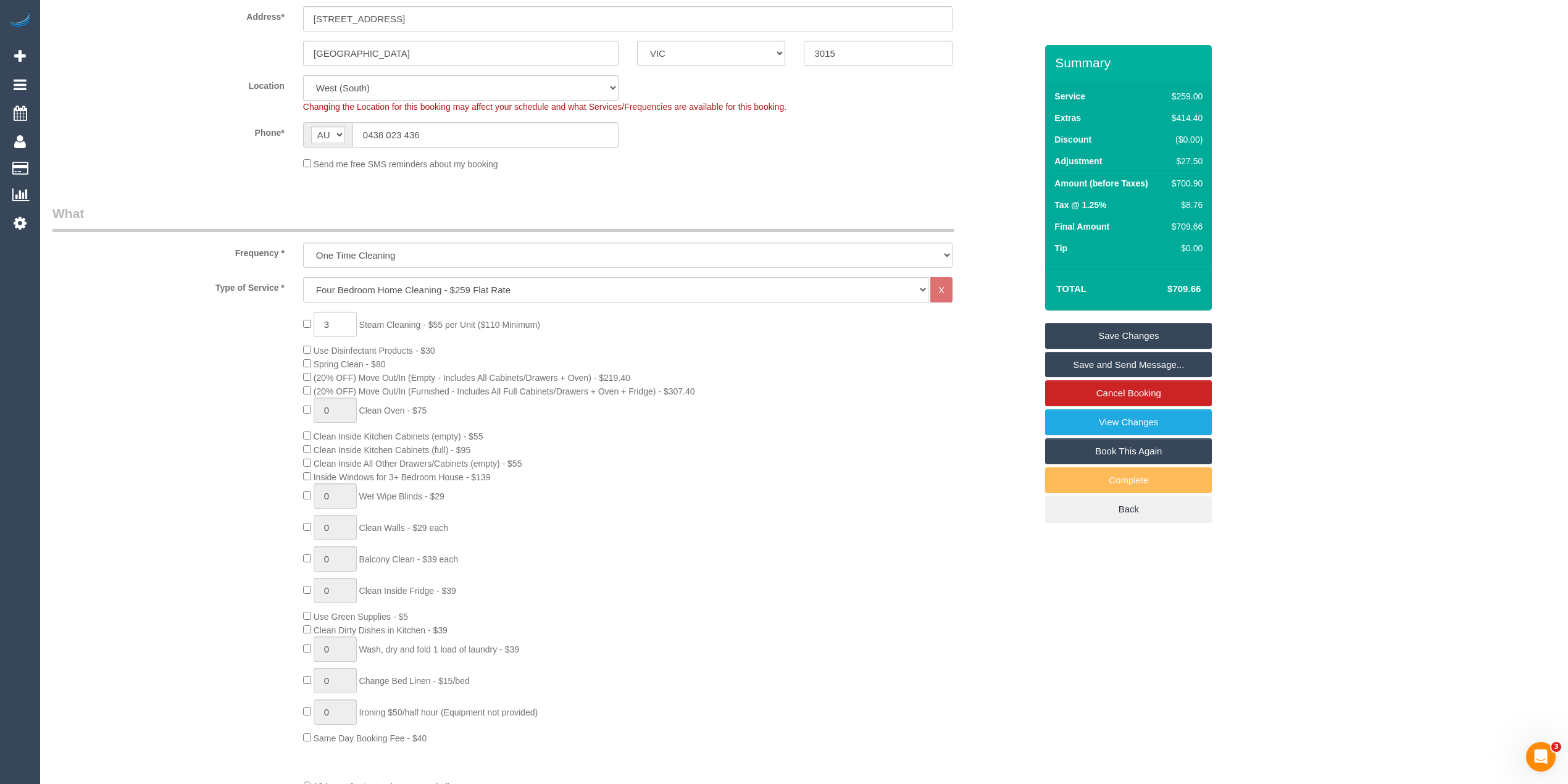
scroll to position [0, 0]
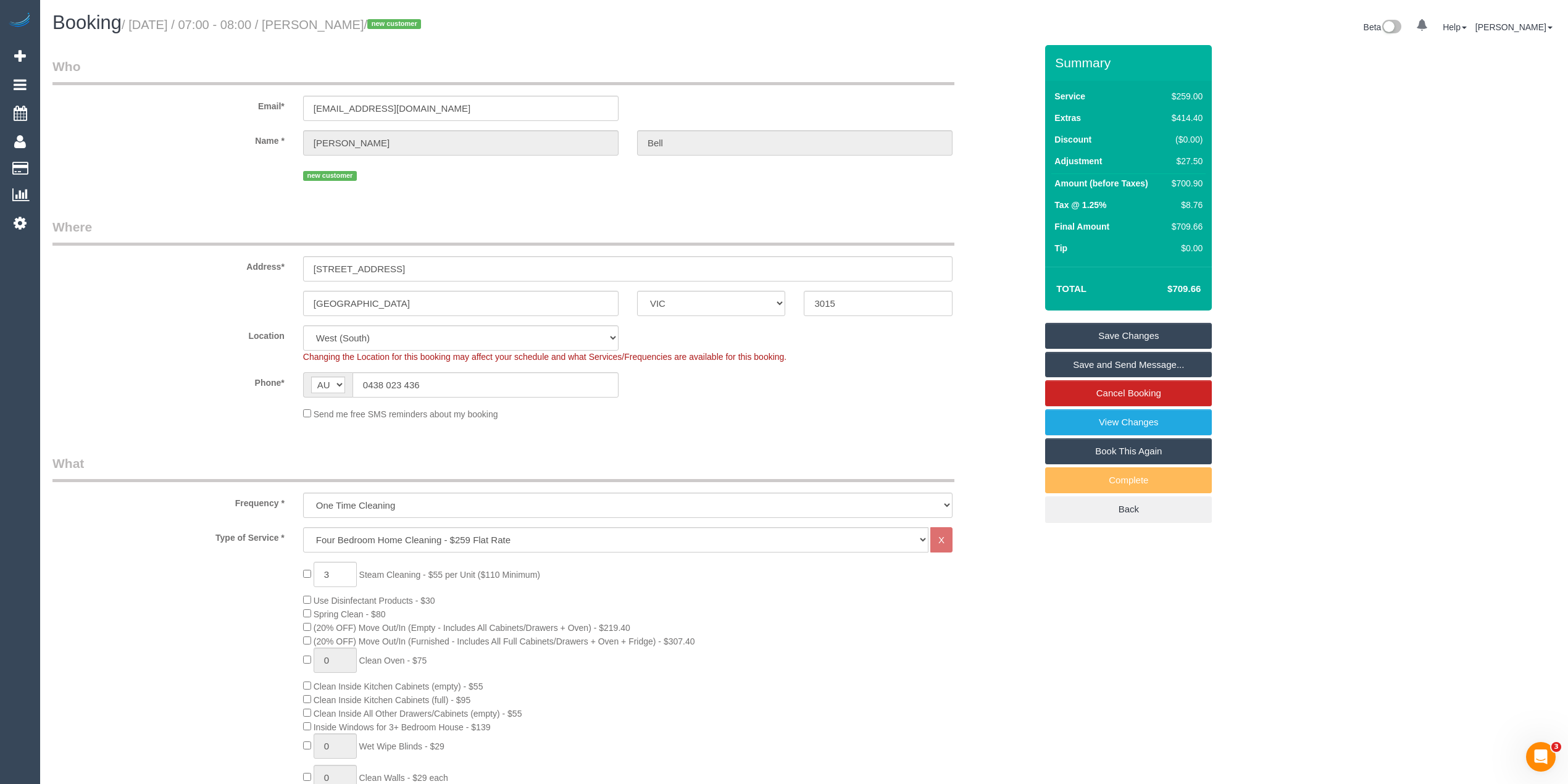
type textarea "Steam cleaning of 3 bedrooms."
click at [1149, 324] on link "Save Changes" at bounding box center [1129, 336] width 167 height 26
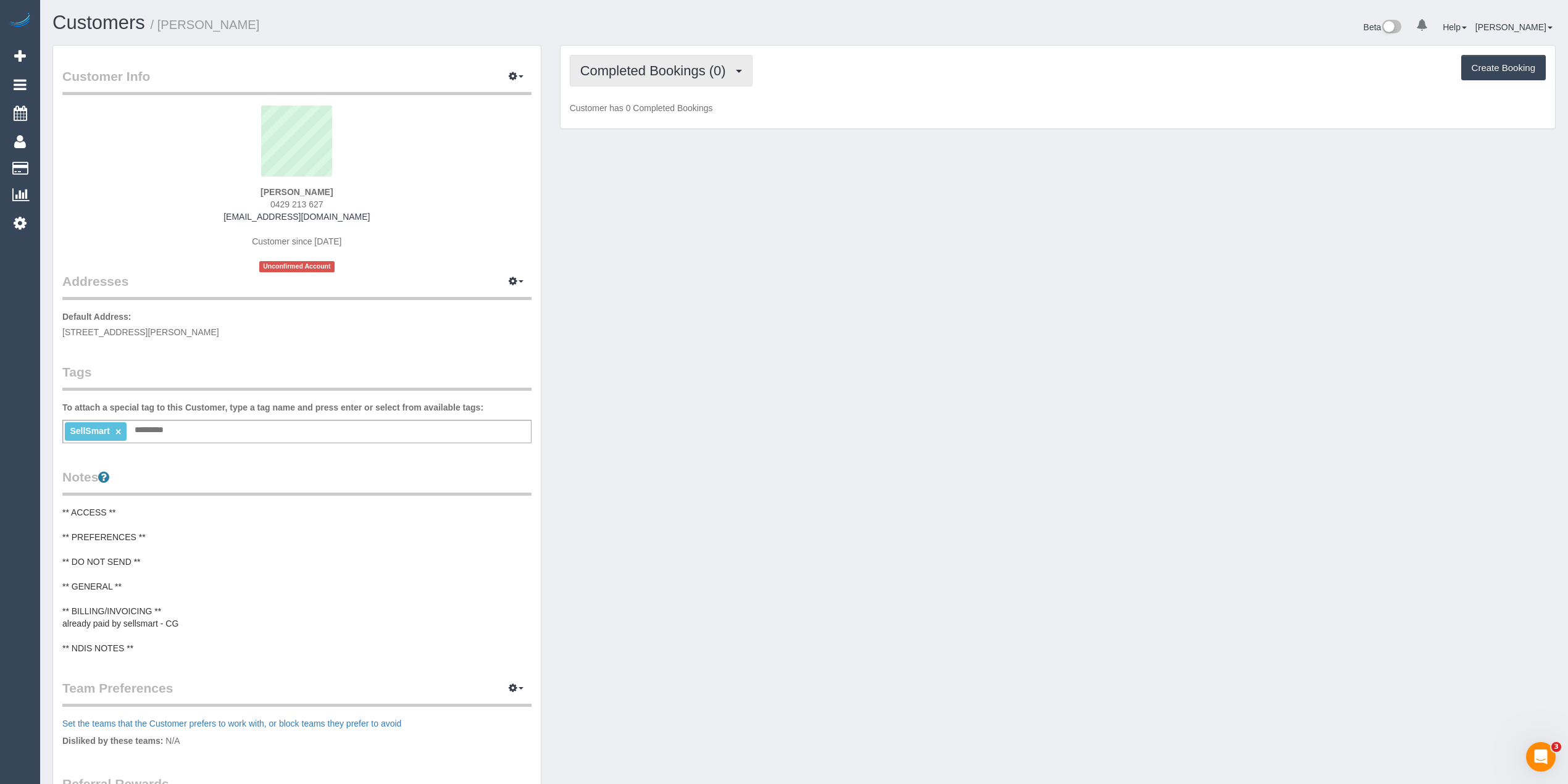
click at [618, 76] on span "Completed Bookings (0)" at bounding box center [656, 71] width 152 height 16
click at [620, 119] on link "Upcoming Bookings (1)" at bounding box center [635, 115] width 128 height 16
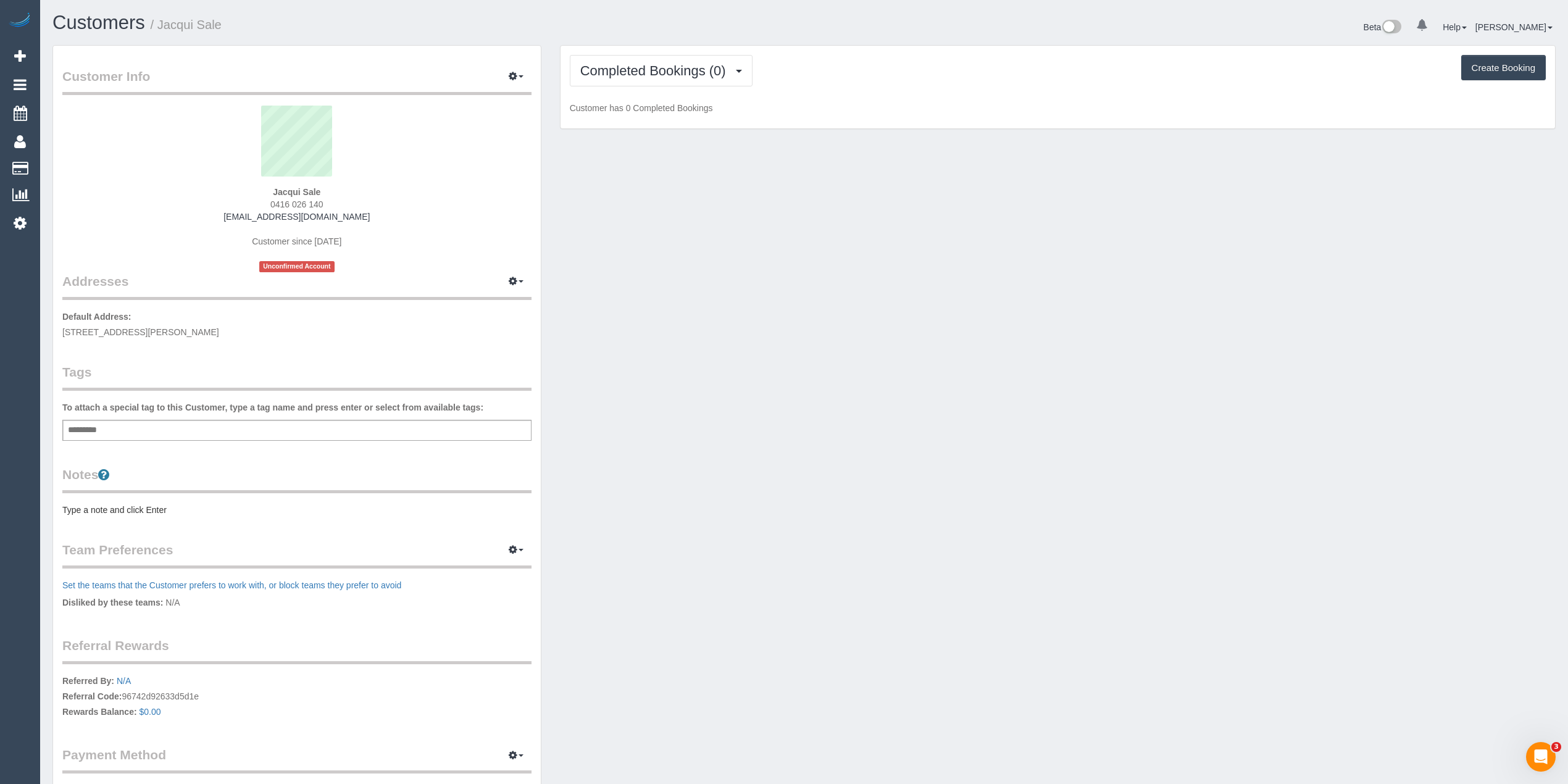
click at [630, 50] on div "Completed Bookings (0) Completed Bookings (0) Upcoming Bookings (1) Cancelled B…" at bounding box center [1057, 87] width 995 height 83
drag, startPoint x: 635, startPoint y: 57, endPoint x: 636, endPoint y: 68, distance: 11.0
click at [636, 57] on button "Completed Bookings (0)" at bounding box center [661, 71] width 183 height 31
click at [640, 117] on link "Upcoming Bookings (1)" at bounding box center [635, 115] width 128 height 16
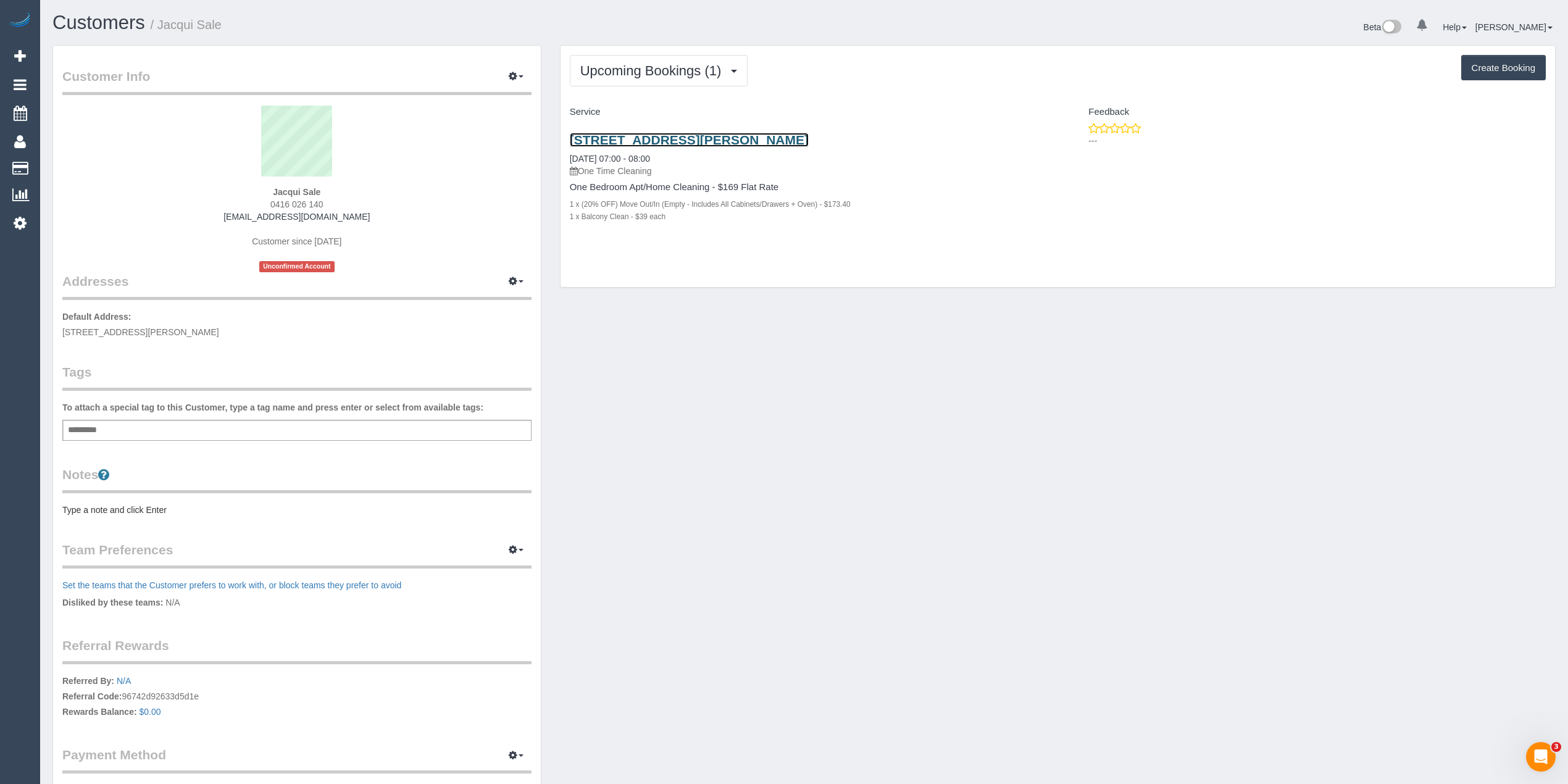
click at [700, 136] on link "[STREET_ADDRESS][PERSON_NAME]" at bounding box center [689, 140] width 239 height 14
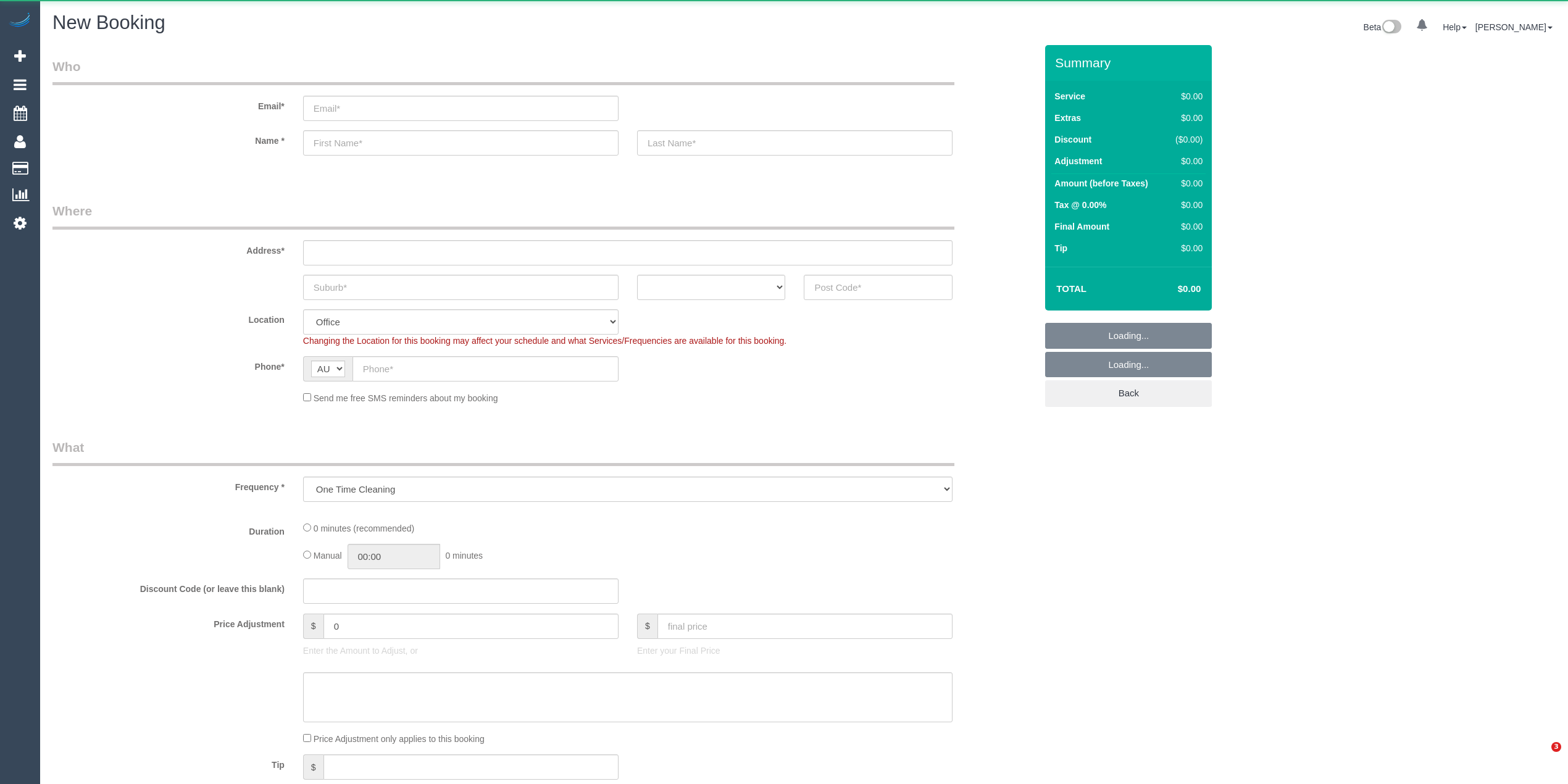
select select "object:2084"
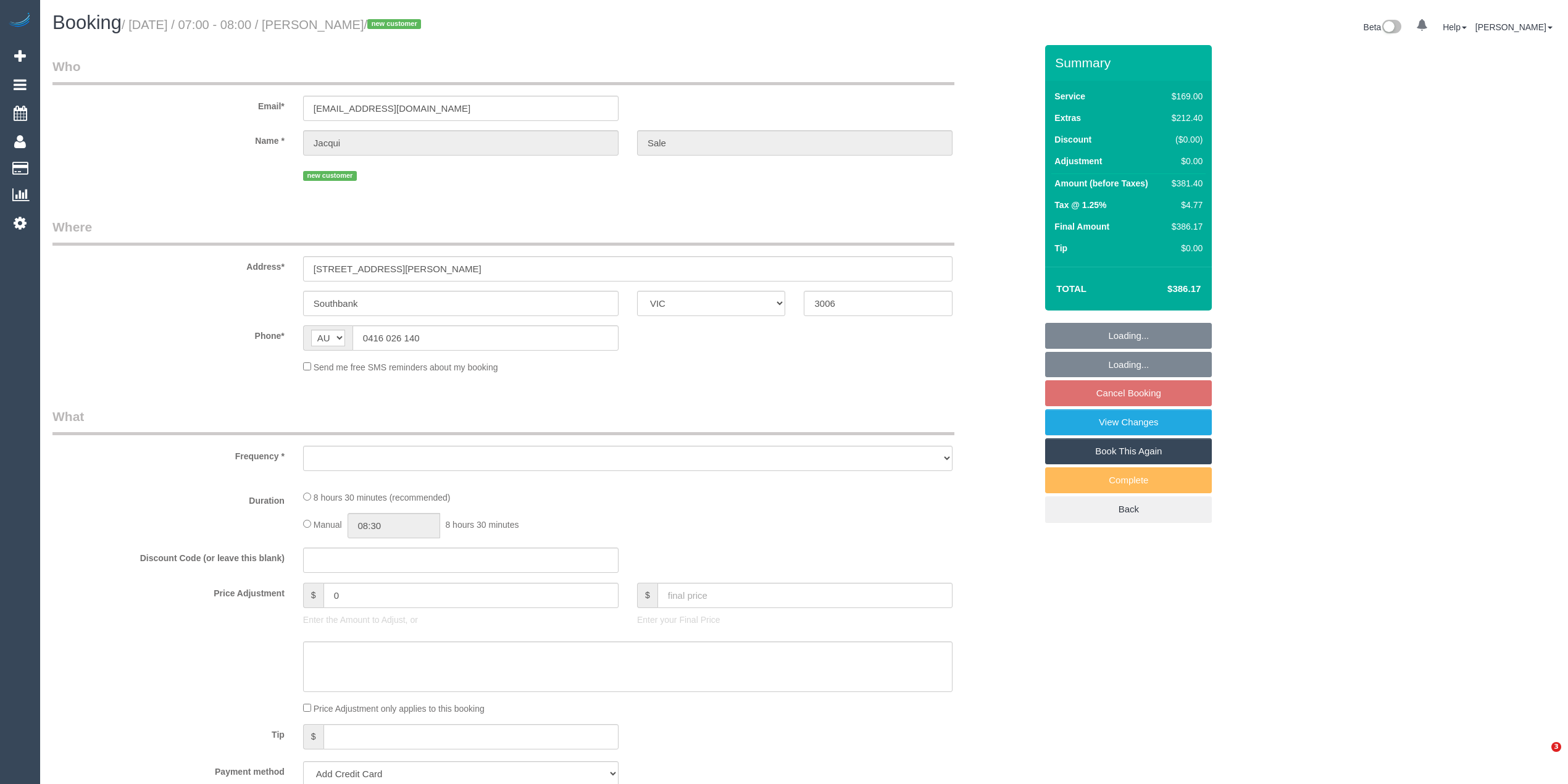
select select "VIC"
select select "object:531"
select select "string:stripe-pm_1S3t8e2GScqysDRVxqn84B8f"
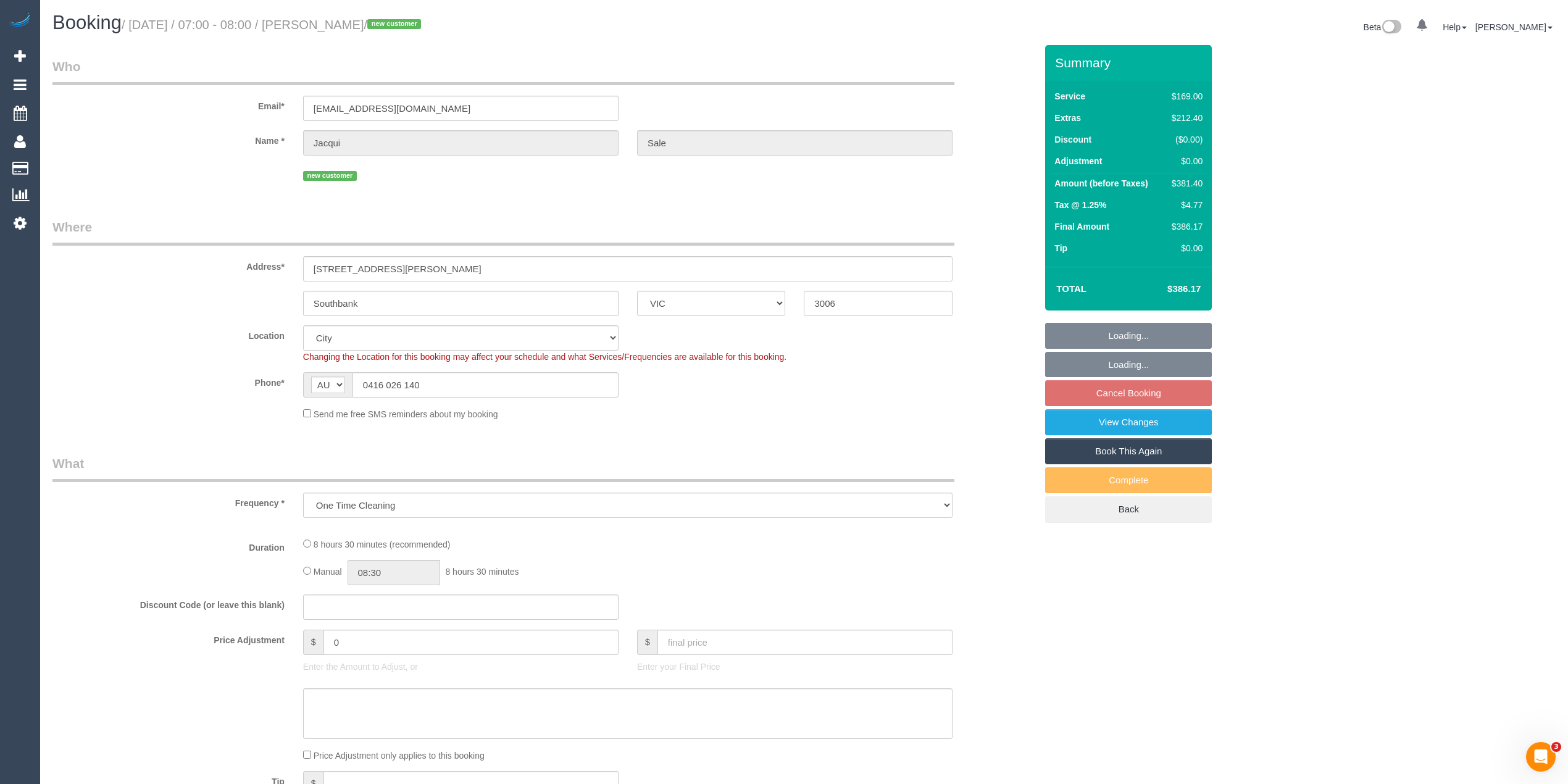
click at [1235, 212] on div "Who Email* [EMAIL_ADDRESS][DOMAIN_NAME] Name * [GEOGRAPHIC_DATA] Sale new custo…" at bounding box center [804, 728] width 1503 height 1367
select select "object:1186"
select select "number:27"
select select "number:14"
select select "number:19"
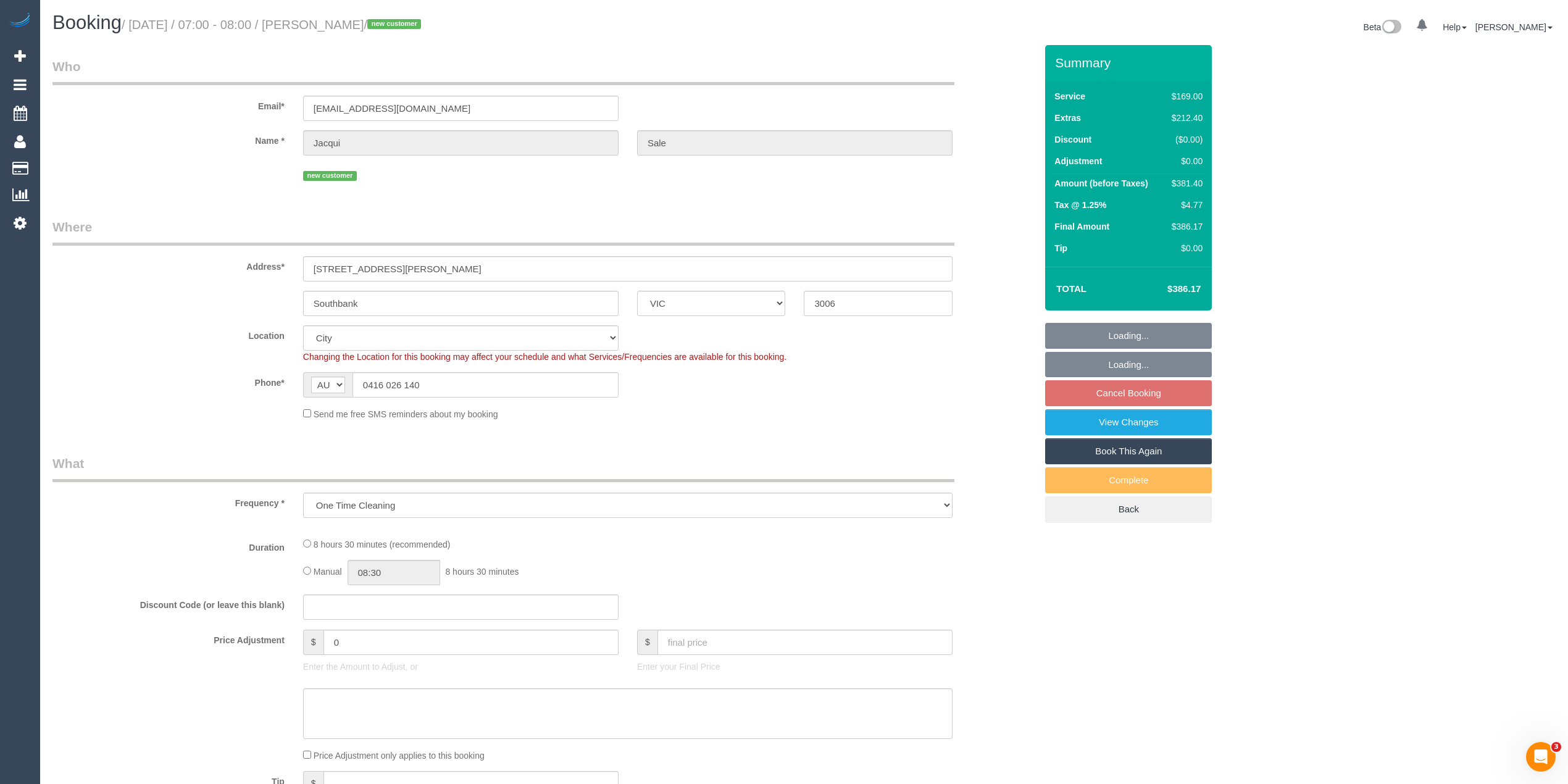
select select "number:24"
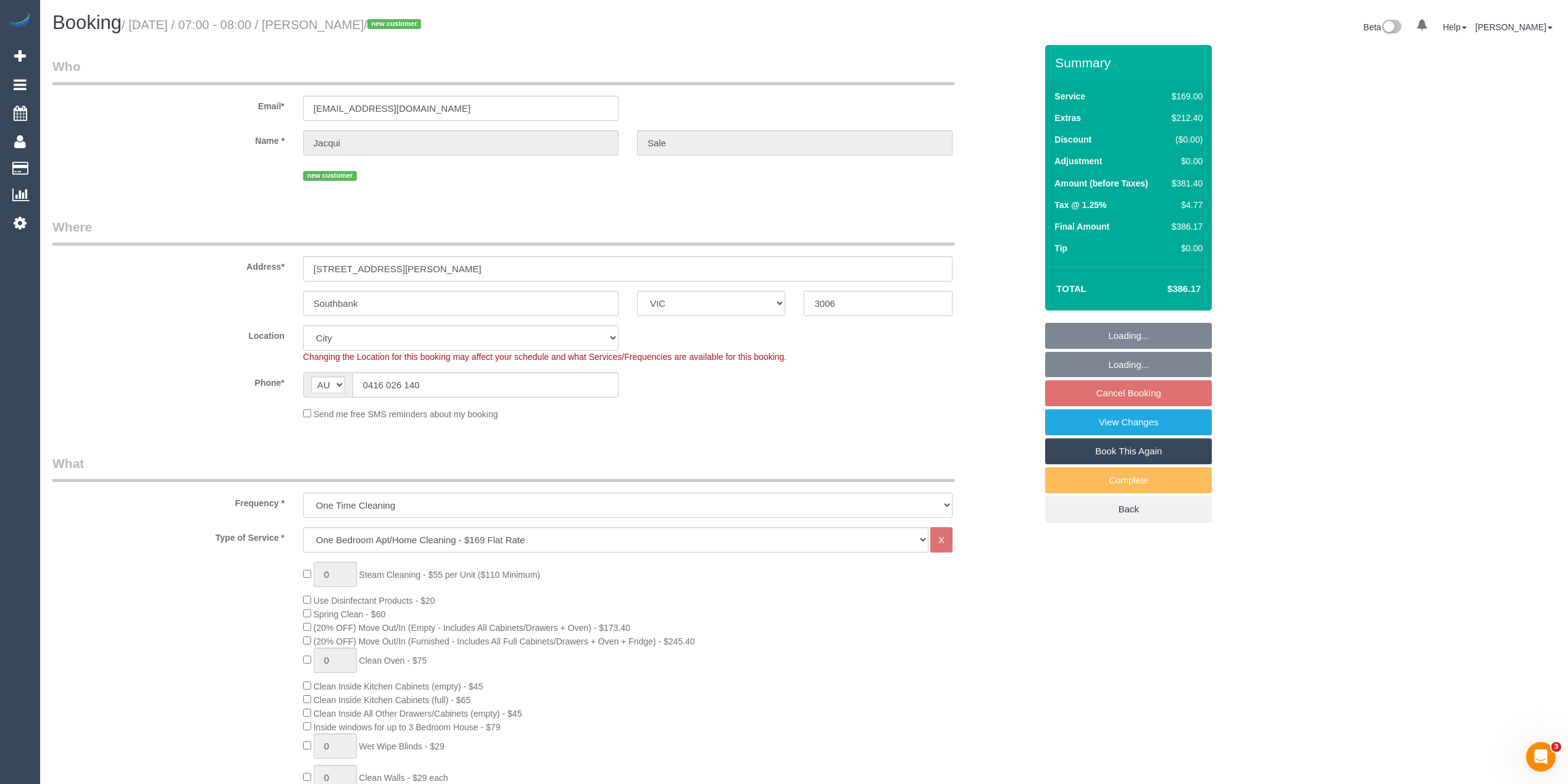
select select "spot1"
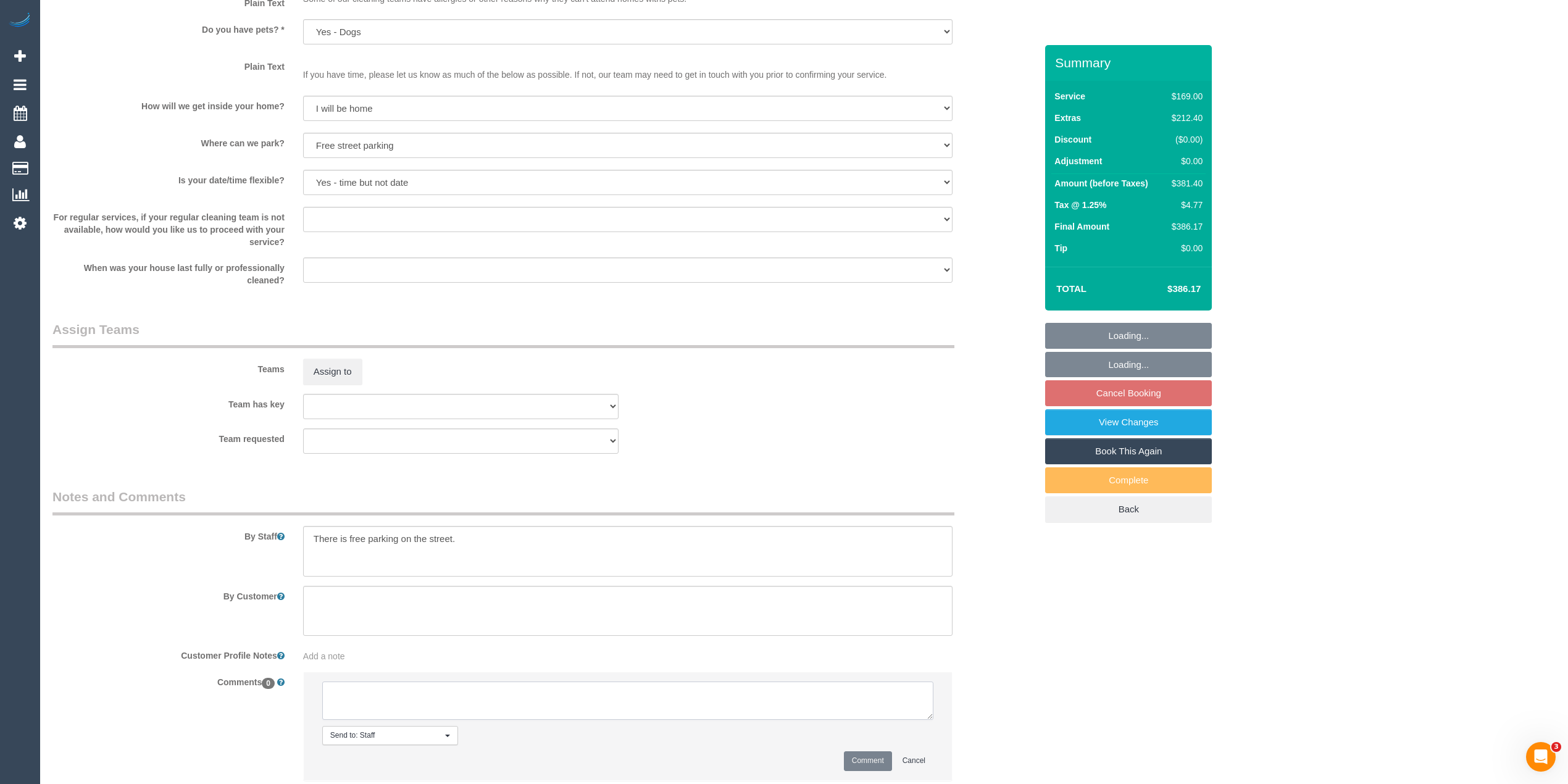
drag, startPoint x: 430, startPoint y: 700, endPoint x: 423, endPoint y: 693, distance: 9.9
click at [430, 699] on textarea at bounding box center [627, 701] width 611 height 38
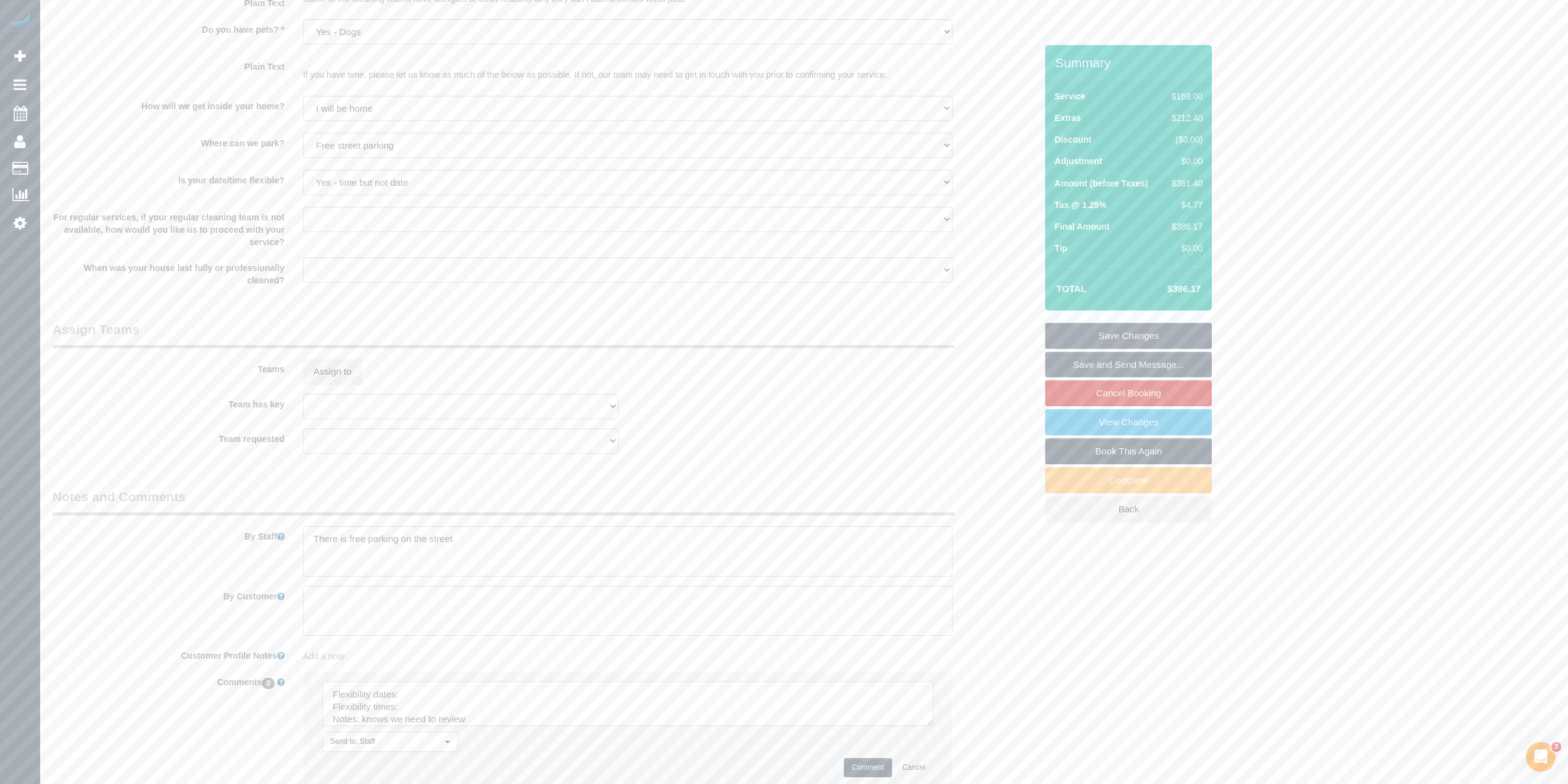
drag, startPoint x: 926, startPoint y: 712, endPoint x: 737, endPoint y: 761, distance: 195.2
click at [926, 726] on textarea at bounding box center [627, 703] width 611 height 44
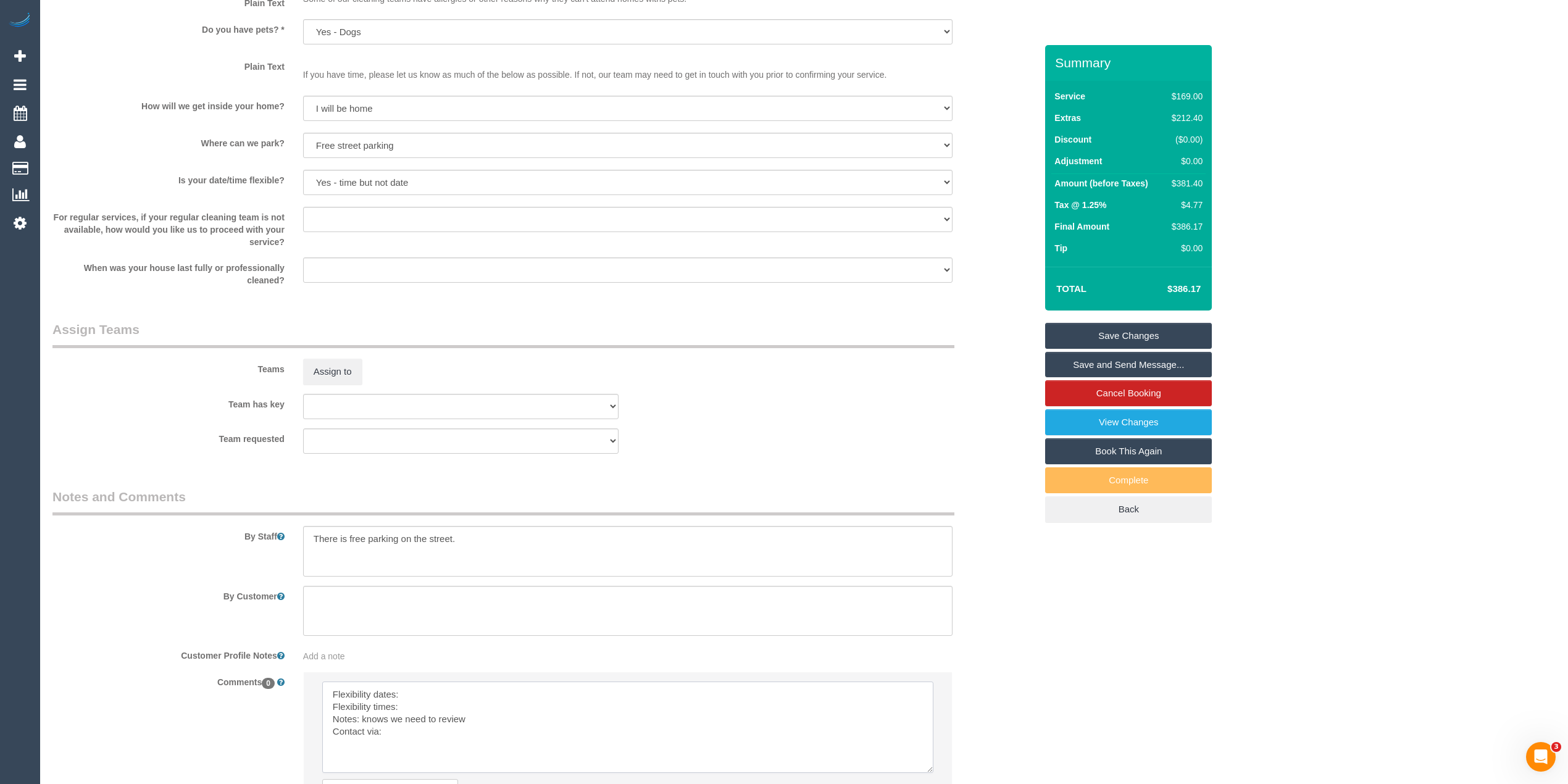
click at [449, 687] on textarea at bounding box center [627, 727] width 611 height 91
click at [444, 704] on textarea at bounding box center [627, 727] width 611 height 91
click at [427, 734] on textarea at bounding box center [627, 727] width 611 height 91
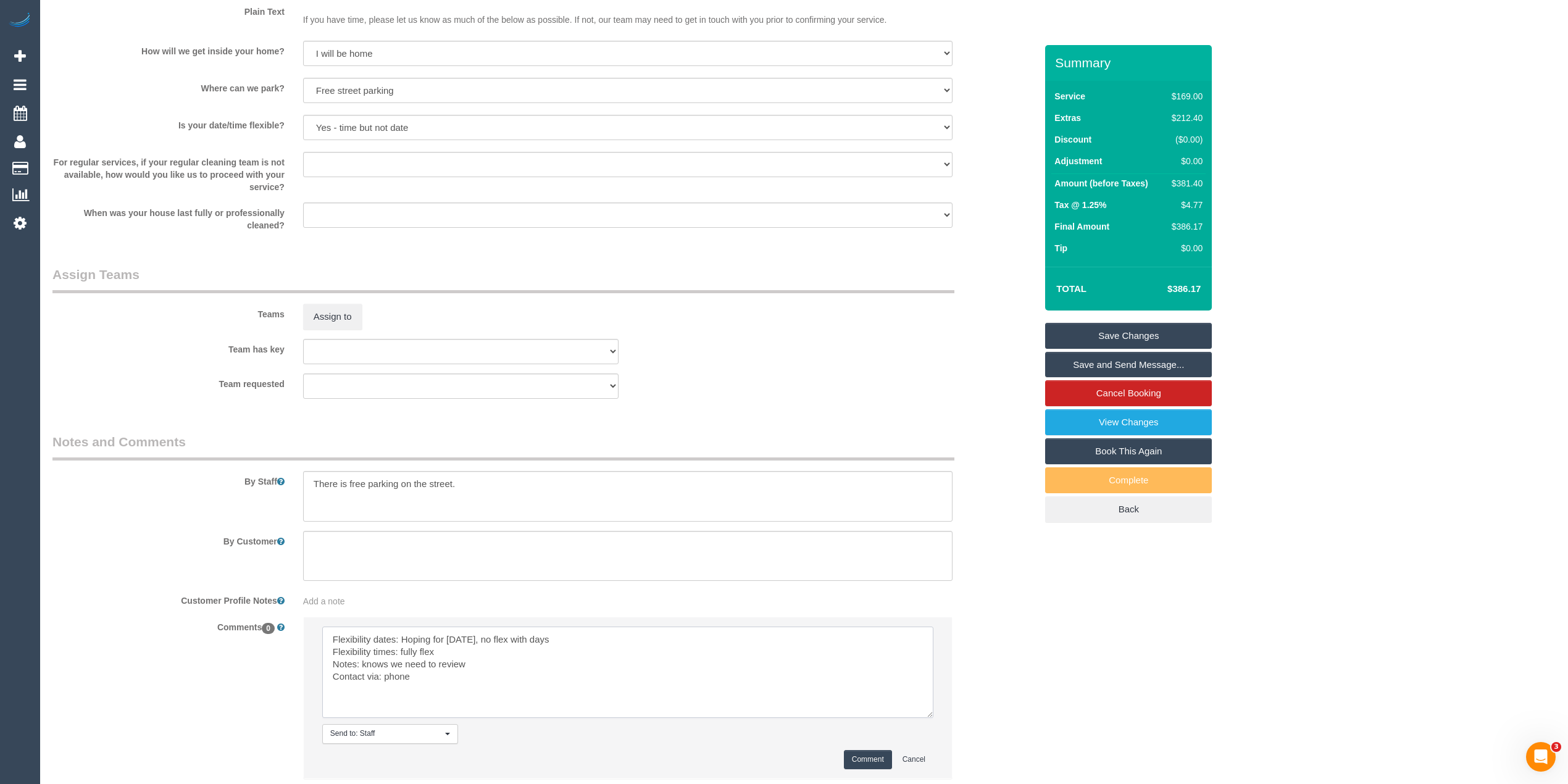
scroll to position [1612, 0]
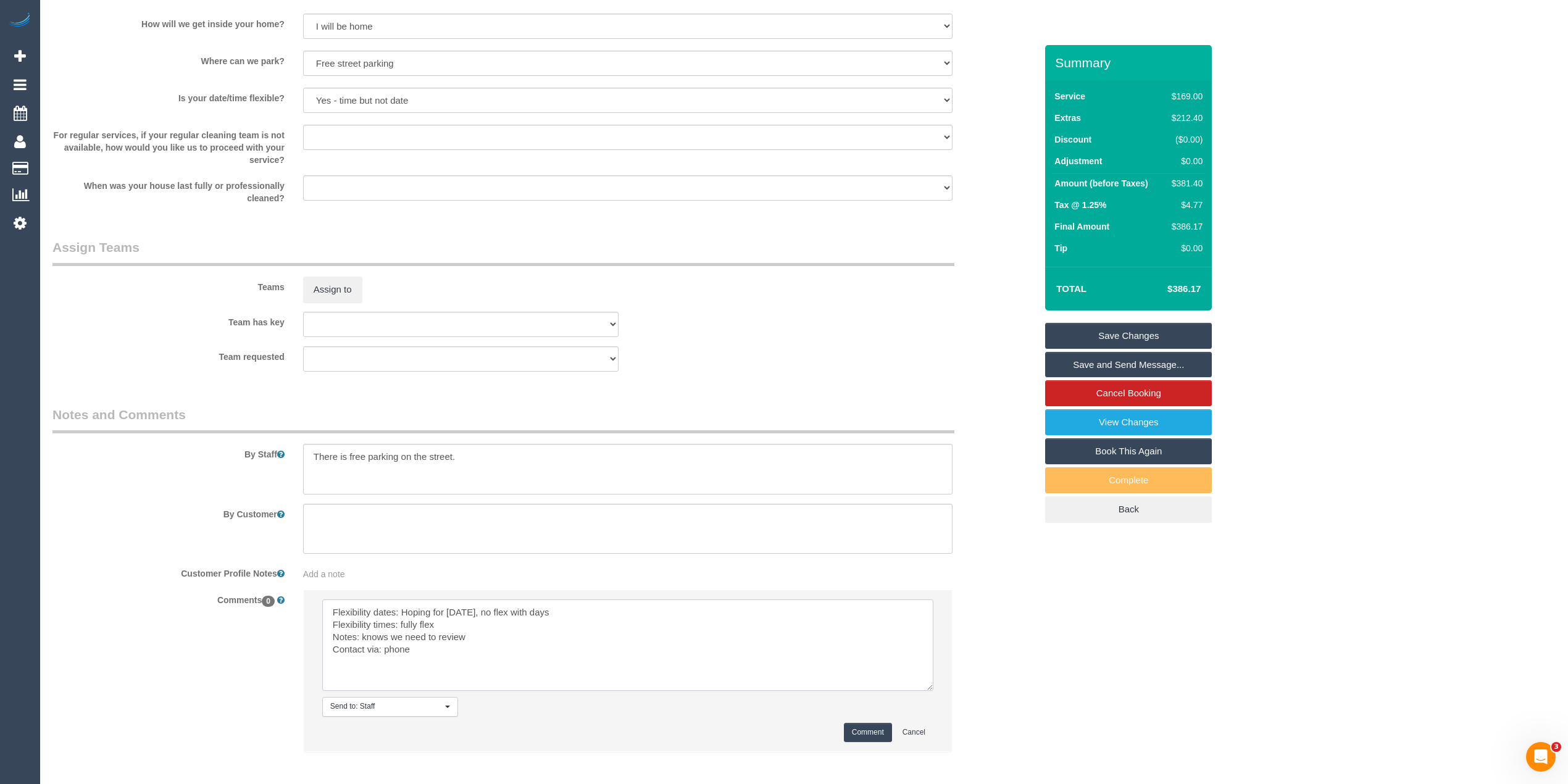
type textarea "Flexibility dates: Hoping for Monday, no flex with days Flexibility times: full…"
click at [851, 732] on button "Comment" at bounding box center [868, 732] width 48 height 19
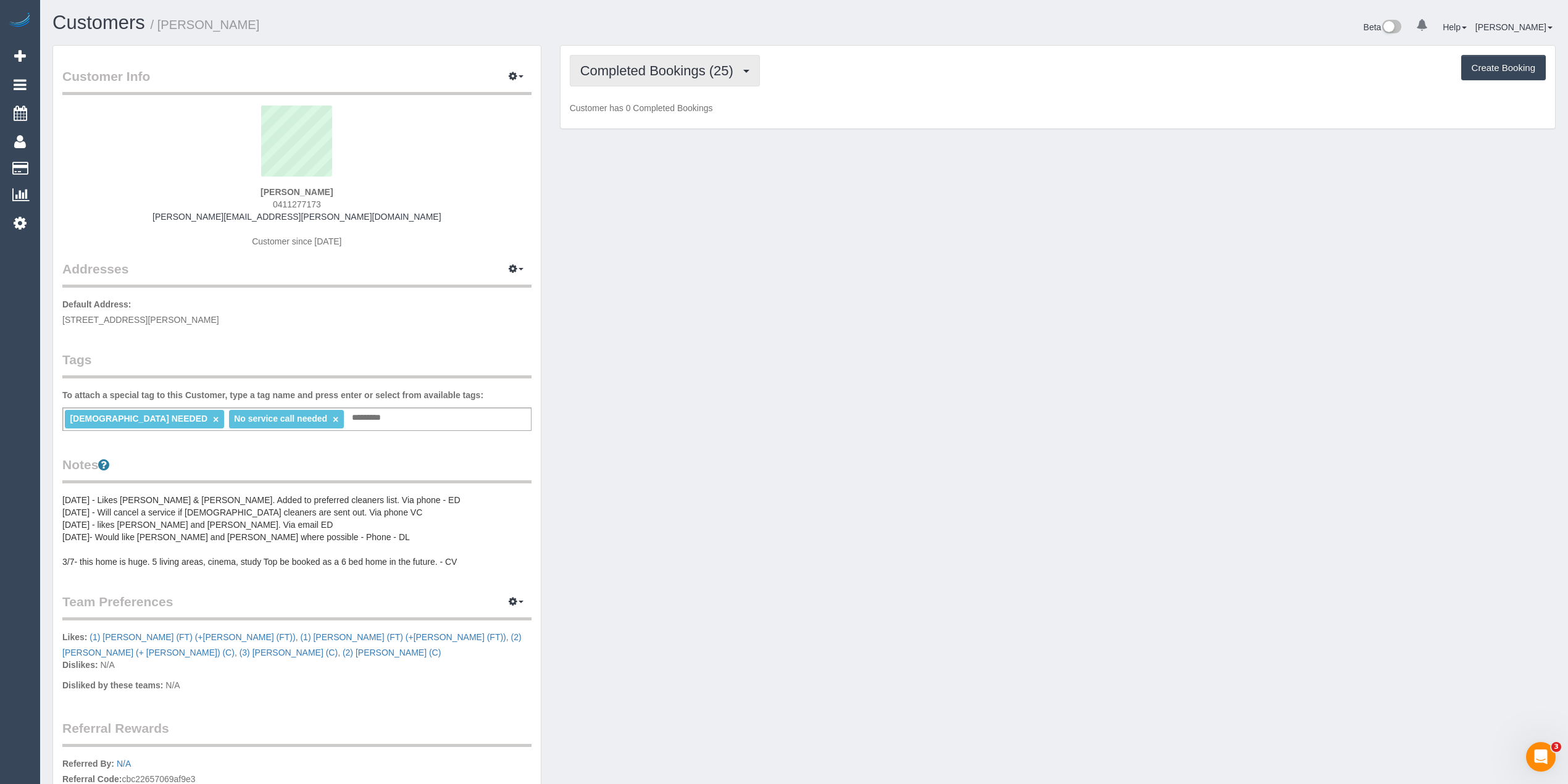
click at [640, 67] on span "Completed Bookings (25)" at bounding box center [660, 71] width 159 height 16
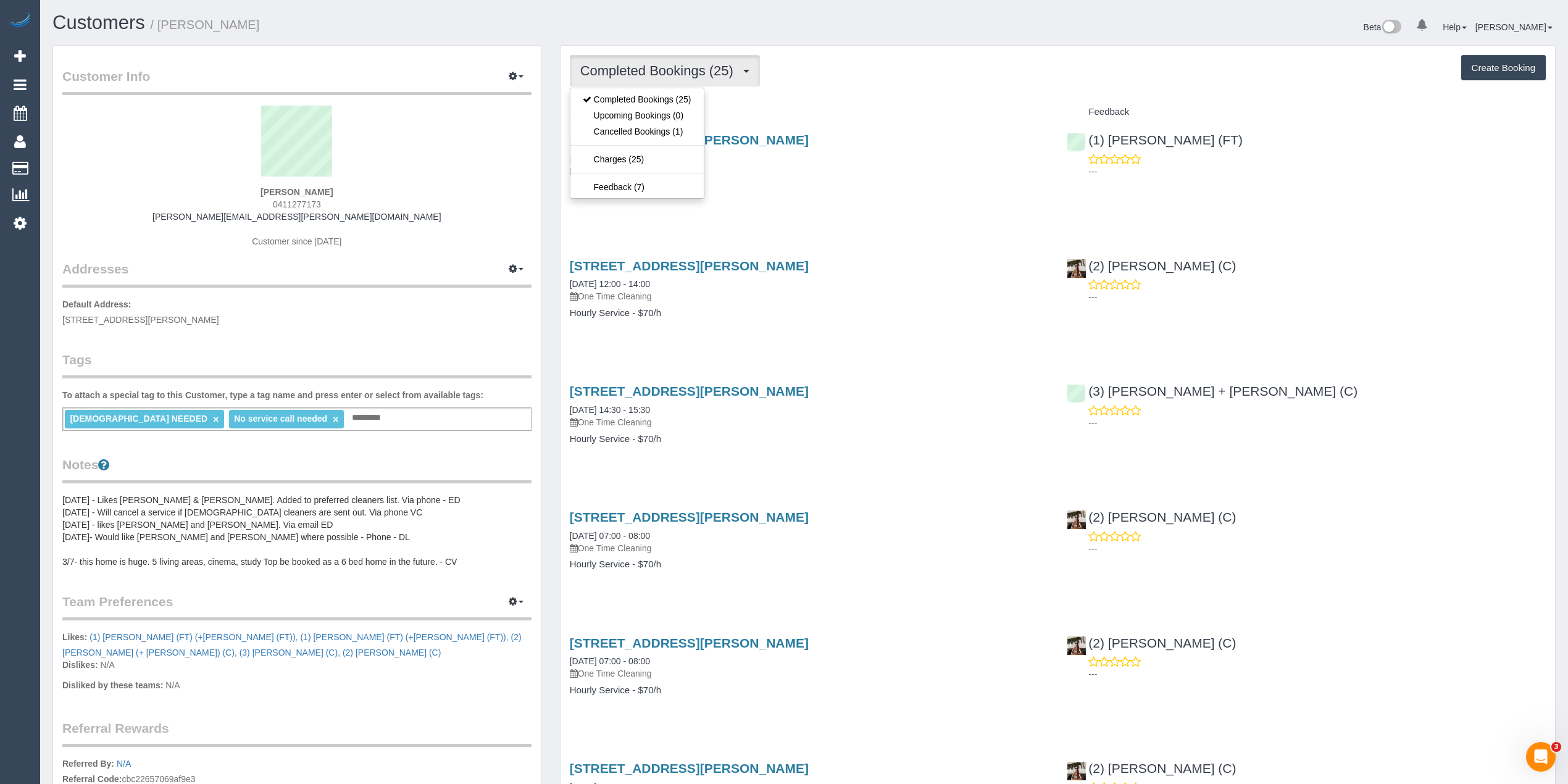
click at [835, 30] on div "Beta 0 Your Notifications You have 0 alerts Help Help Docs Take a Tour Contact …" at bounding box center [1185, 29] width 762 height 33
click at [1505, 67] on button "Create Booking" at bounding box center [1503, 68] width 85 height 26
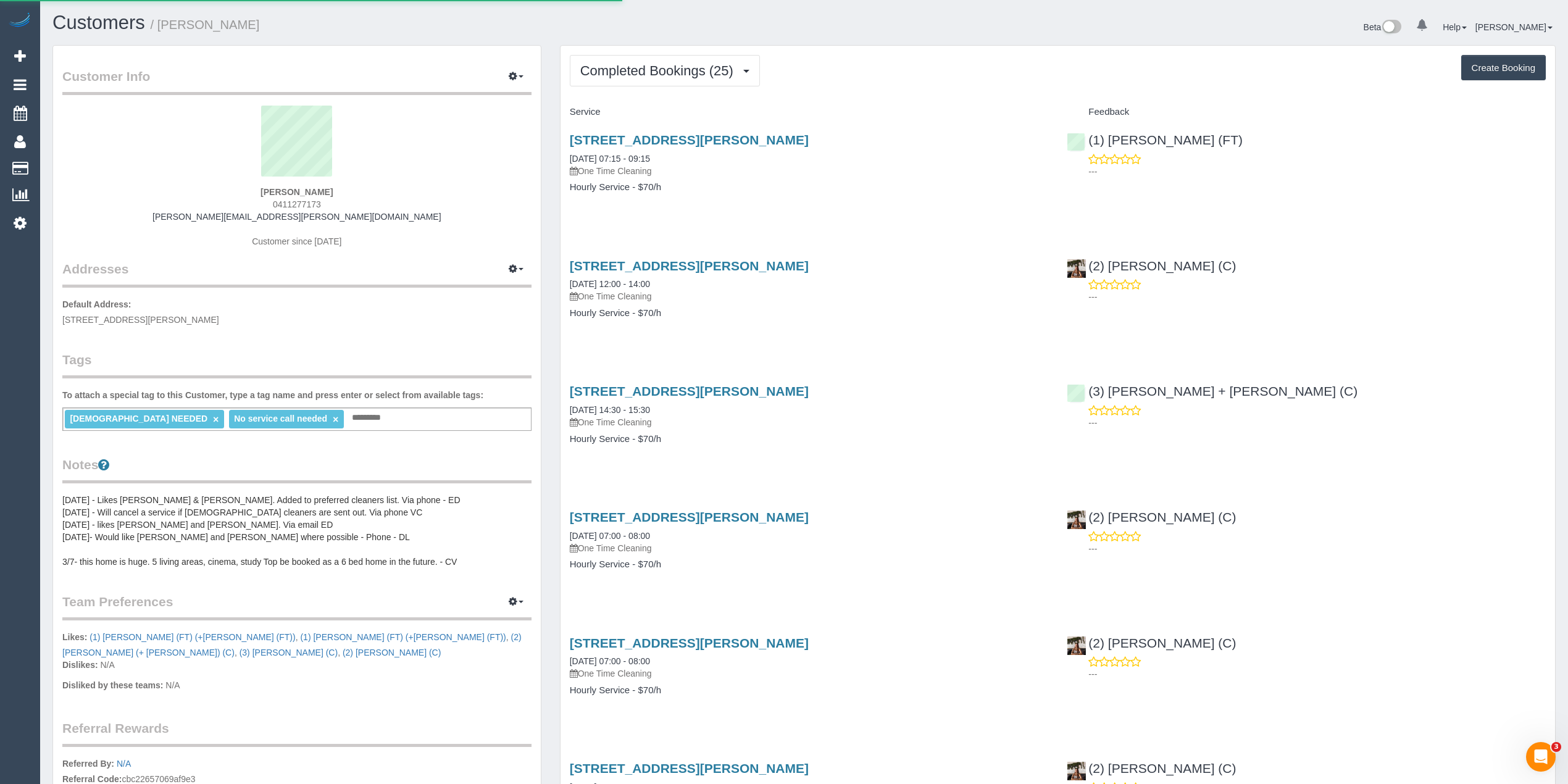
select select "VIC"
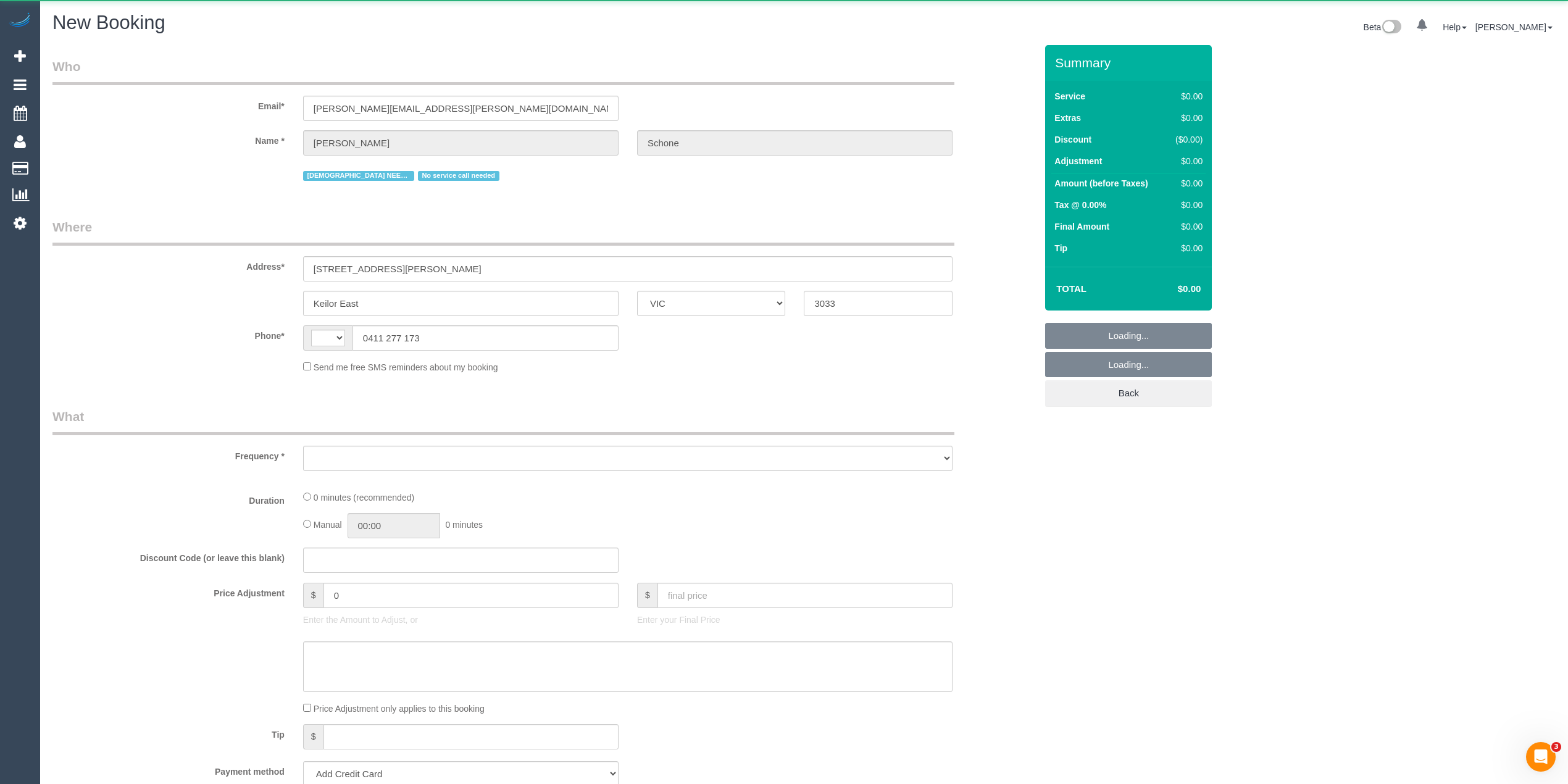
select select "object:1415"
select select "string:stripe-pm_1QPMA42GScqysDRVqFL1SLhF"
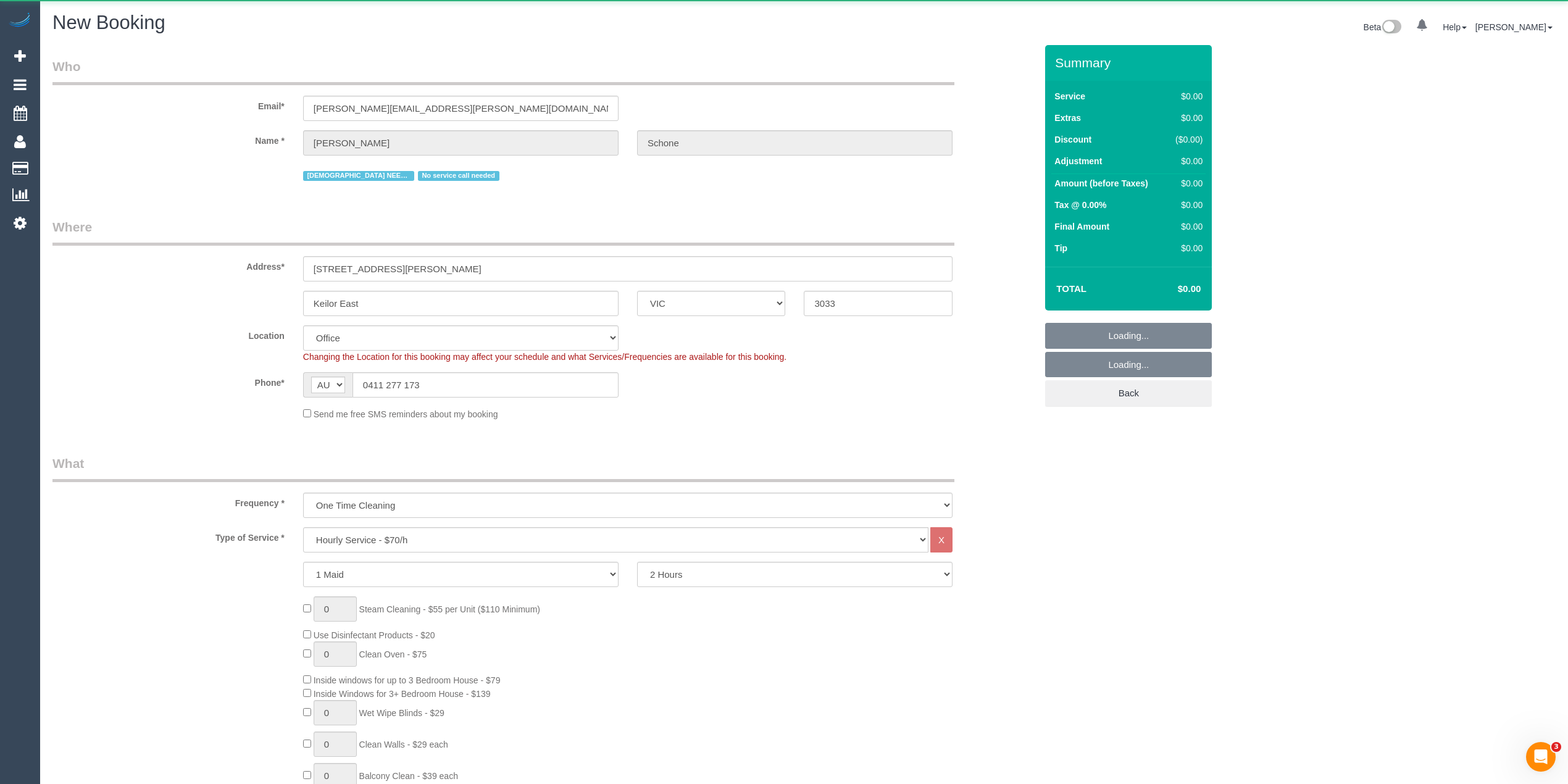
select select "string:AU"
select select "object:1979"
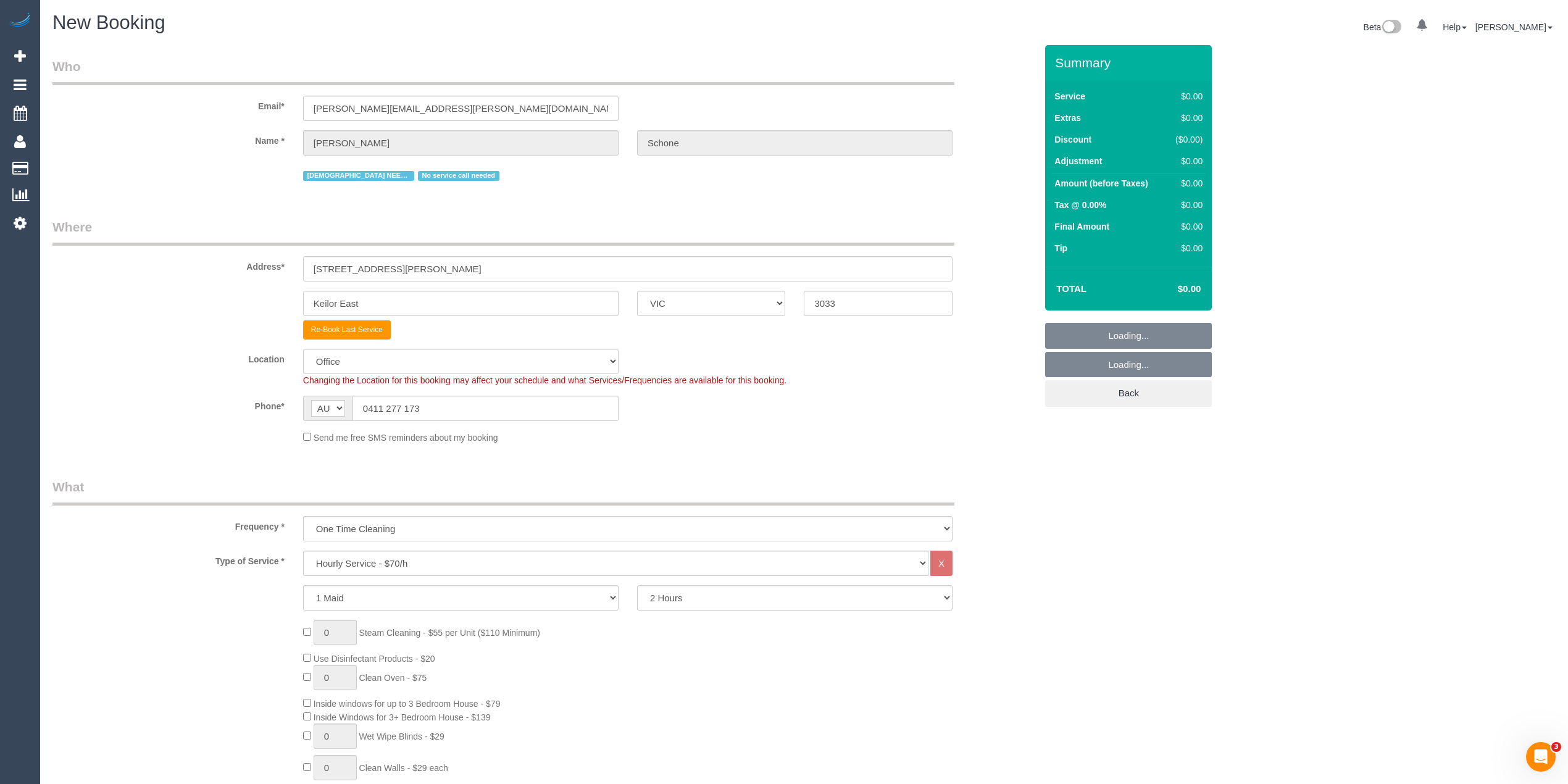
select select "49"
select select "object:3260"
drag, startPoint x: 423, startPoint y: 259, endPoint x: 232, endPoint y: 247, distance: 191.4
click at [232, 247] on div "Address* 14A Roberts Street" at bounding box center [544, 249] width 1002 height 63
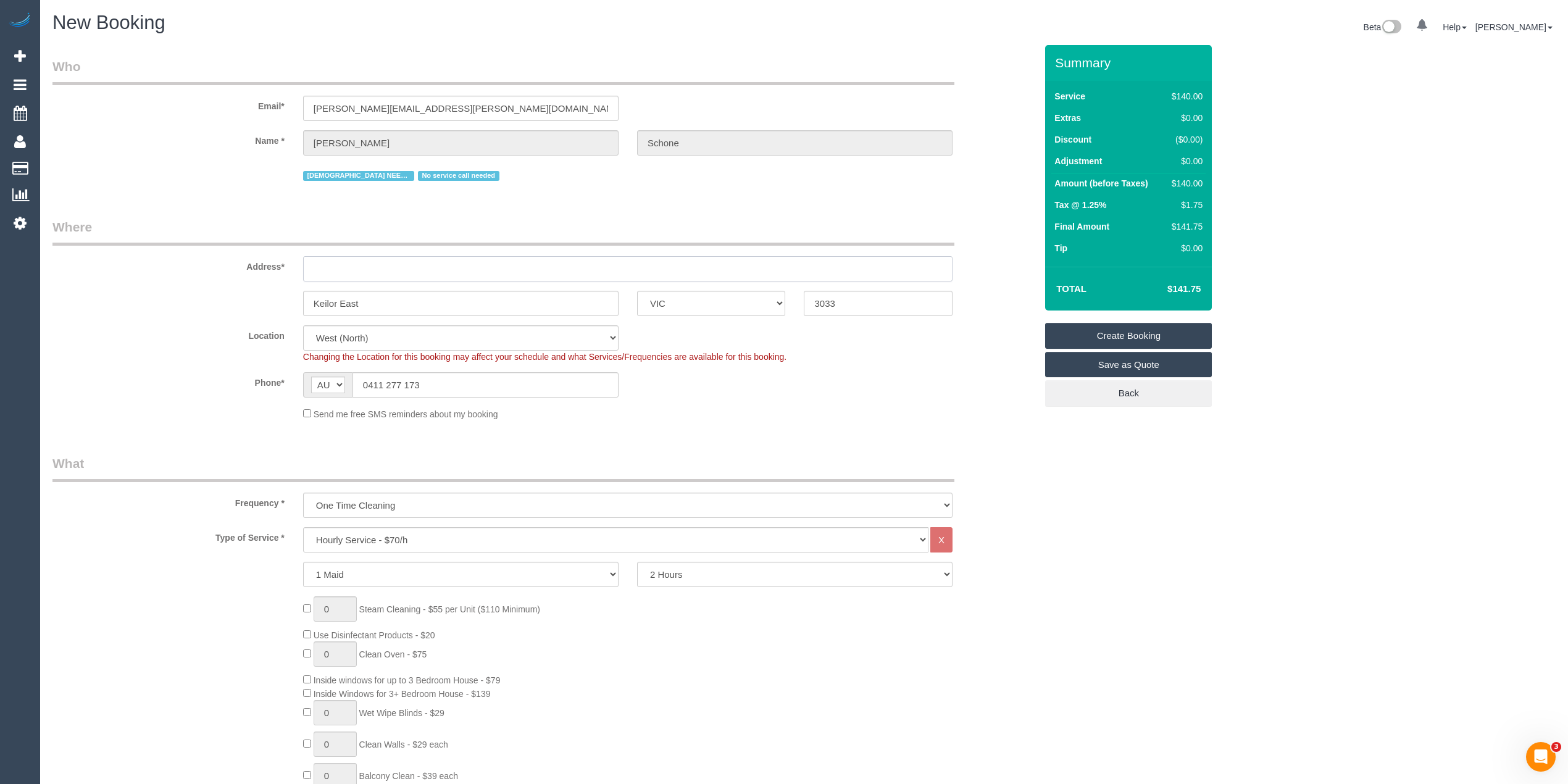
click at [332, 262] on input "text" at bounding box center [627, 268] width 650 height 25
click at [342, 270] on input "text" at bounding box center [627, 268] width 650 height 25
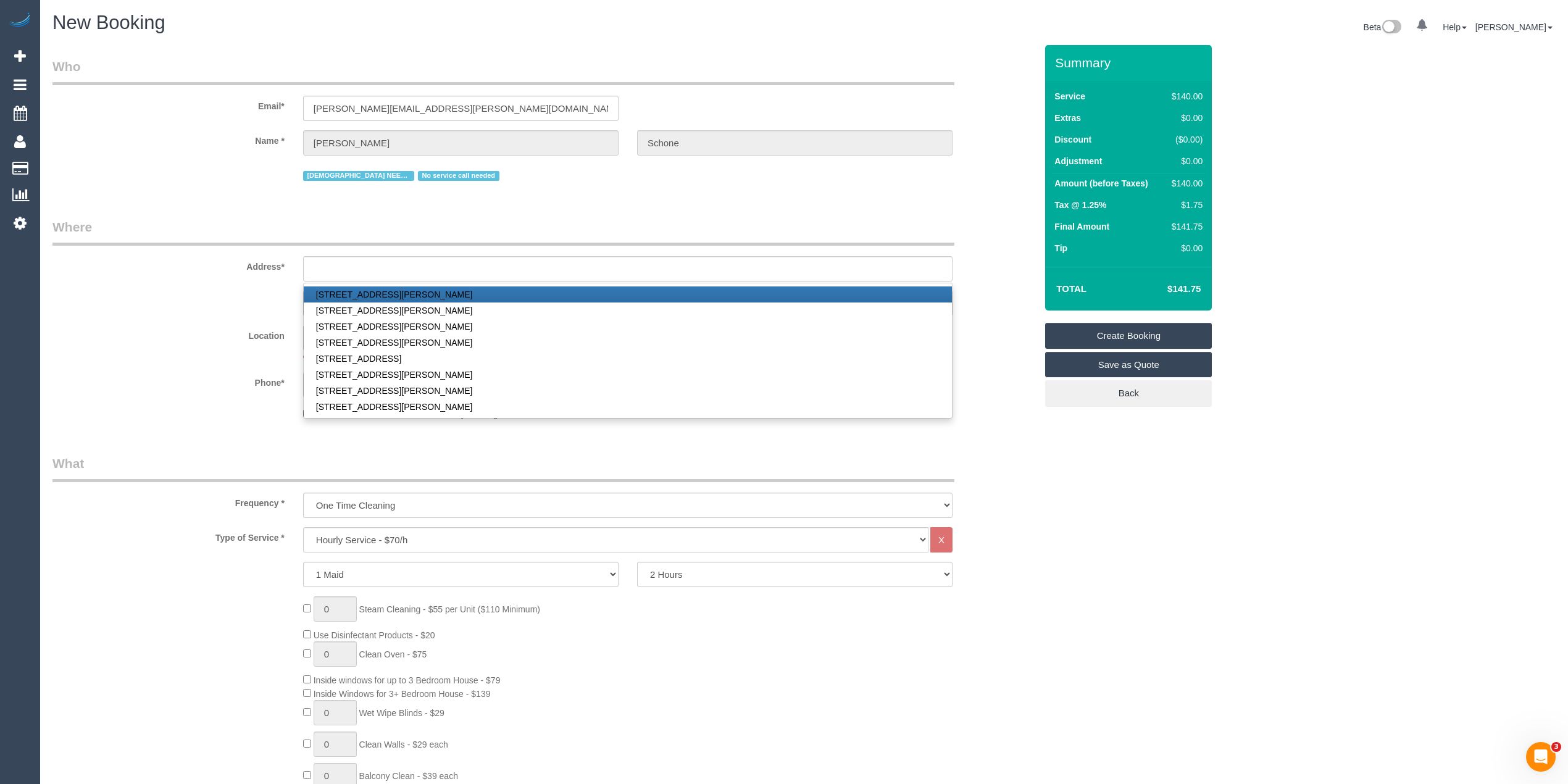
click at [356, 294] on link "23A Forrester St, Essendon, VIC 3040" at bounding box center [627, 294] width 648 height 16
type input "23A Forrester St"
type input "Essendon"
type input "3040"
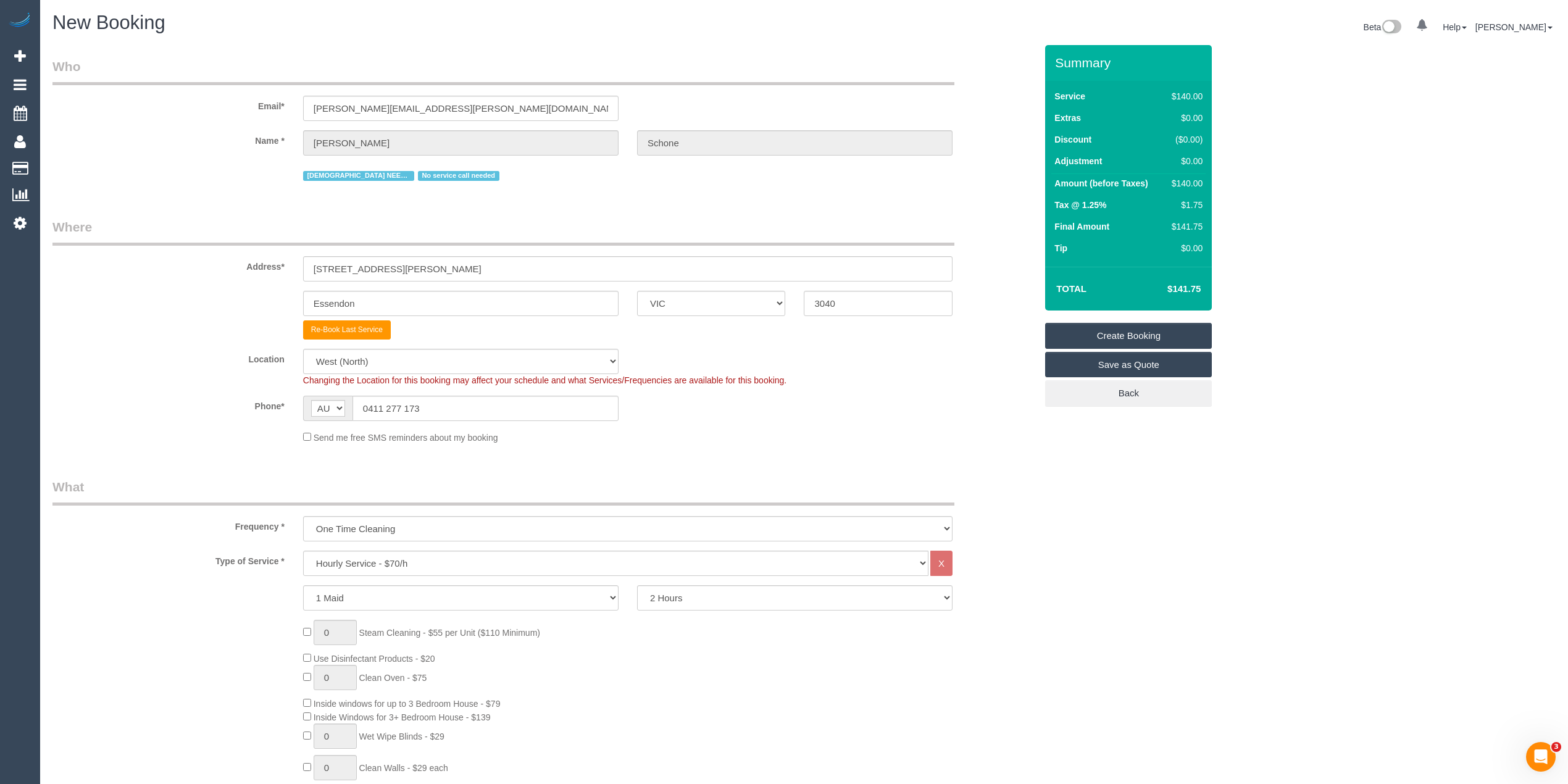
select select "59"
select select "object:3839"
drag, startPoint x: 450, startPoint y: 408, endPoint x: 280, endPoint y: 401, distance: 170.1
click at [280, 401] on div "Phone* AF AL DZ AD AO AI AQ AG AR AM AW AU AT AZ BS BH BD BB BY BE BZ BJ BM BT …" at bounding box center [544, 408] width 1002 height 25
click at [441, 427] on sui-booking-location "Location Office City East (North) East (South) Inner East Inner North (East) In…" at bounding box center [544, 396] width 983 height 95
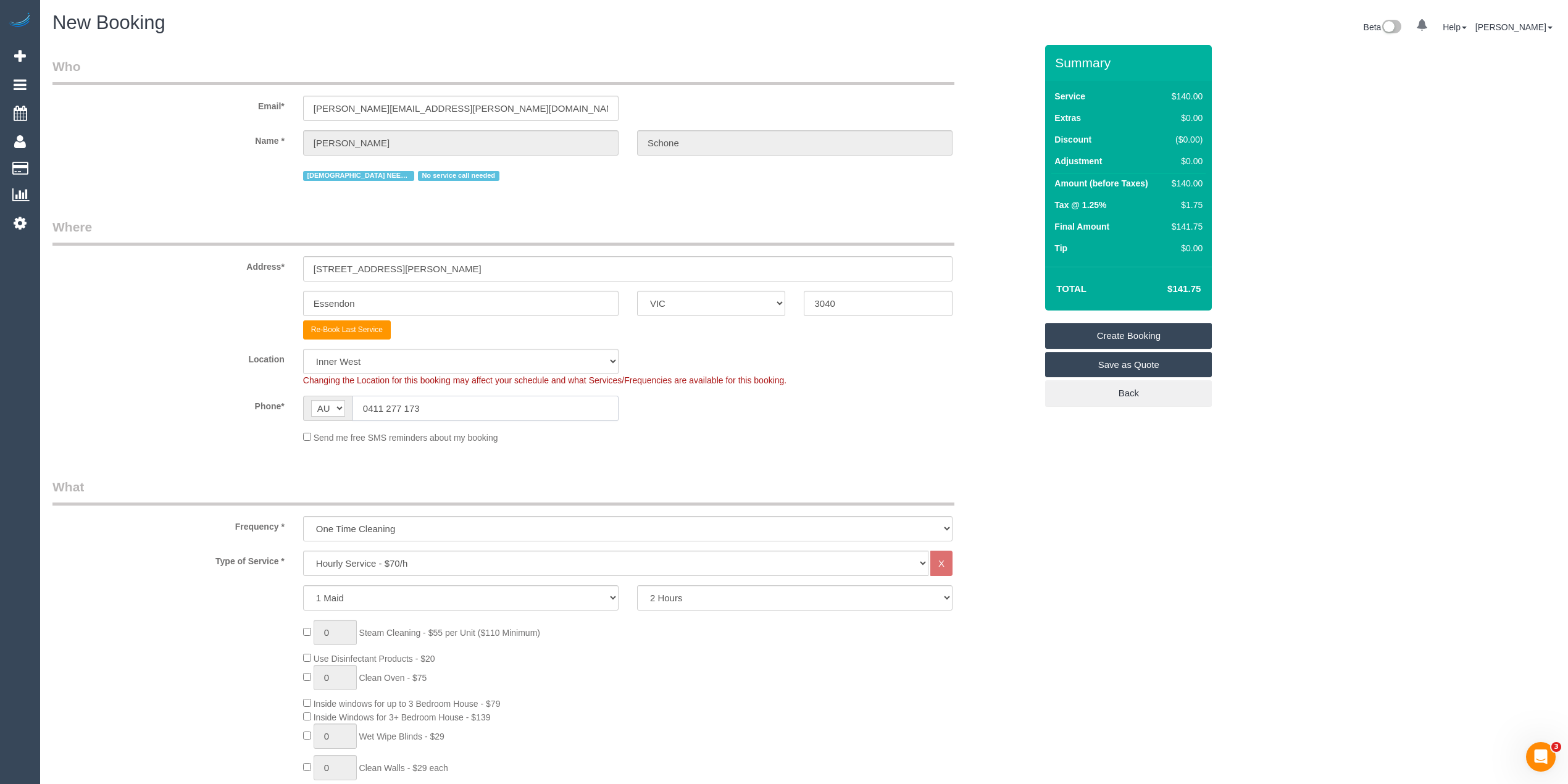
drag, startPoint x: 422, startPoint y: 406, endPoint x: 307, endPoint y: 405, distance: 115.0
click at [307, 405] on div "AF AL DZ AD AO AI AQ AG AR AM AW AU AT AZ BS BH BD BB BY BE BZ BJ BM BT BO BA B…" at bounding box center [461, 408] width 315 height 25
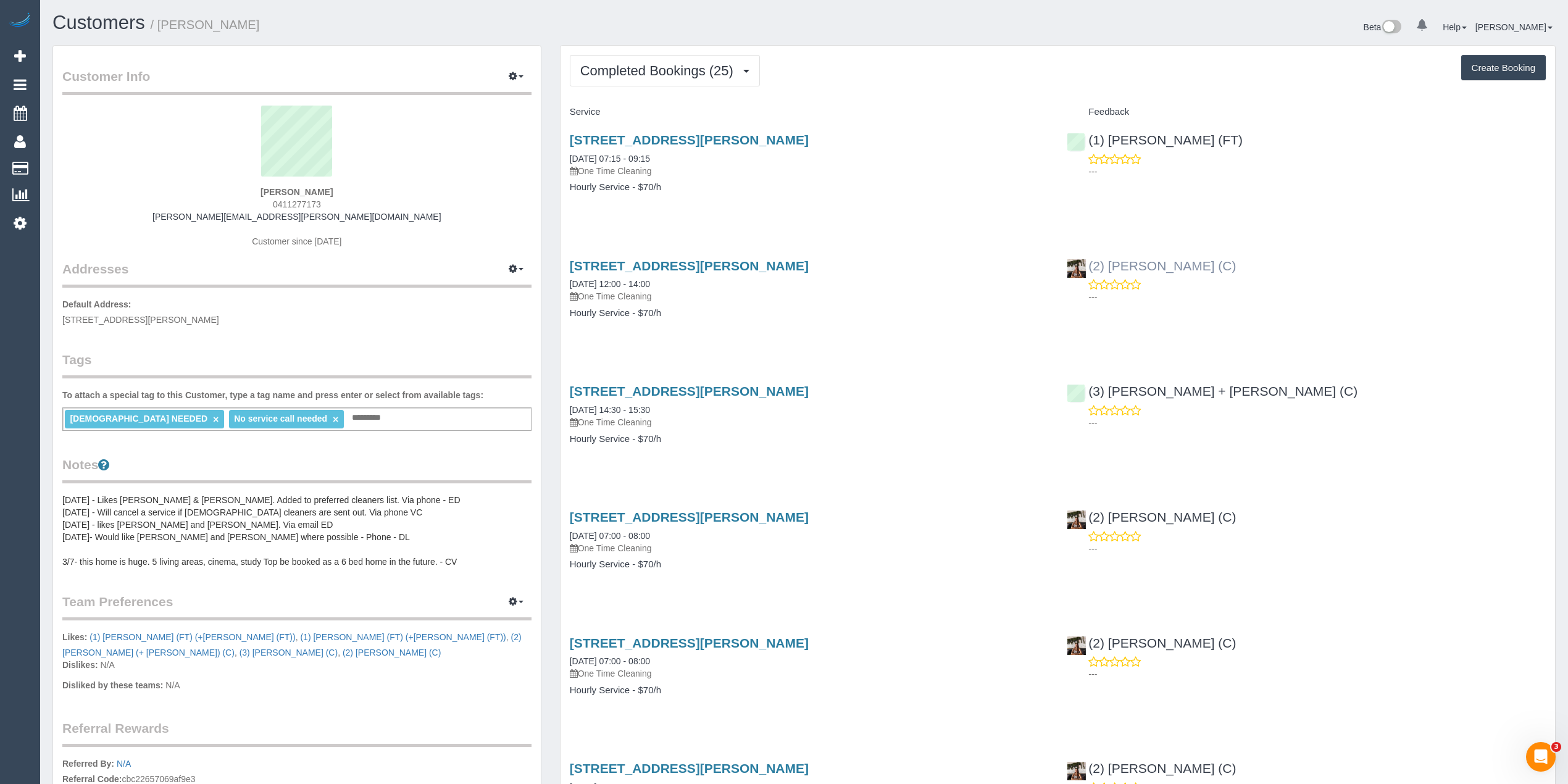
drag, startPoint x: 1230, startPoint y: 269, endPoint x: 1109, endPoint y: 259, distance: 121.4
click at [1109, 259] on div "(2) [PERSON_NAME] (C) ---" at bounding box center [1306, 278] width 498 height 61
click at [1270, 252] on div "(2) [PERSON_NAME] (C) ---" at bounding box center [1306, 278] width 498 height 61
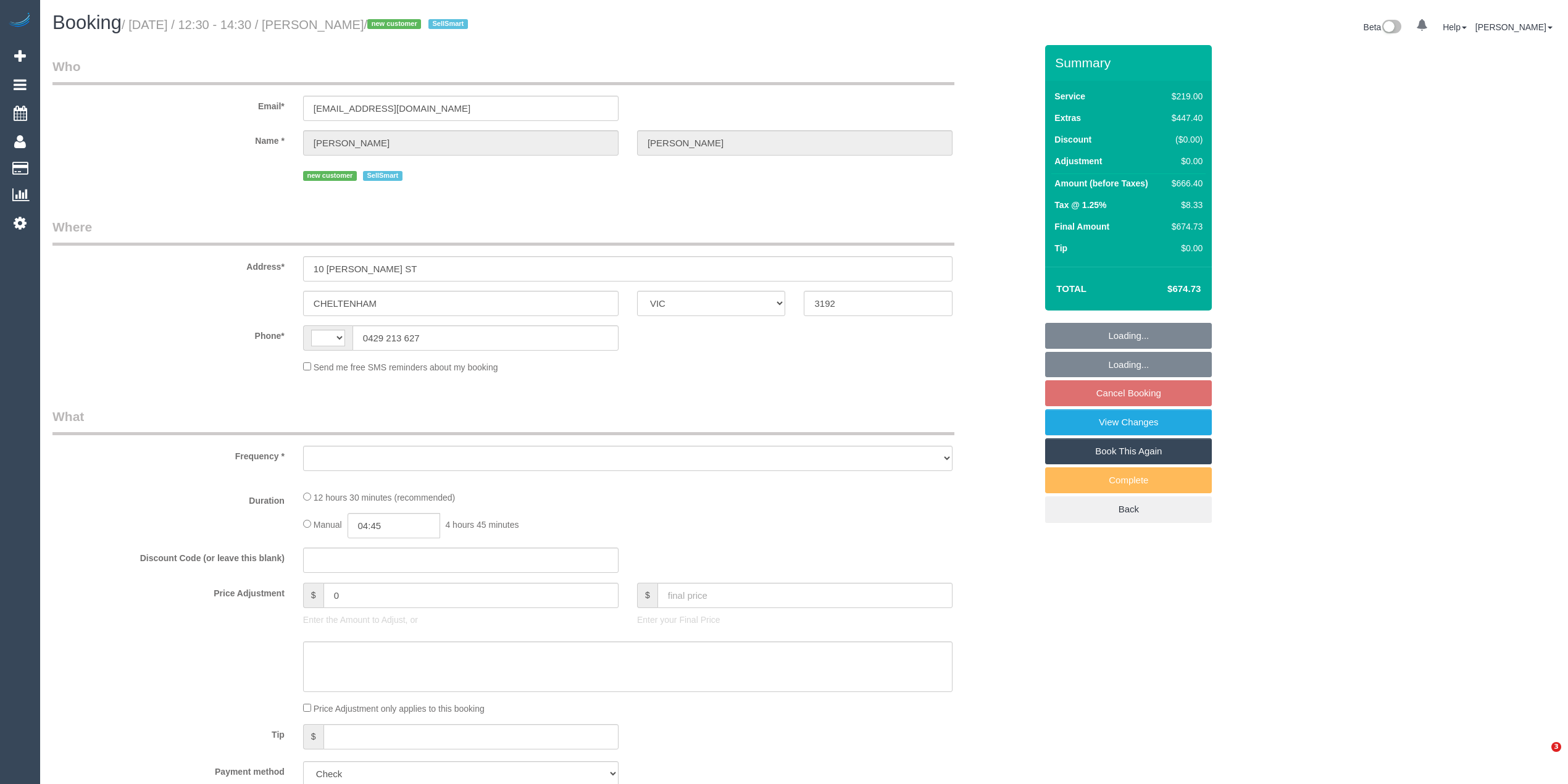
select select "VIC"
select select "string:AU"
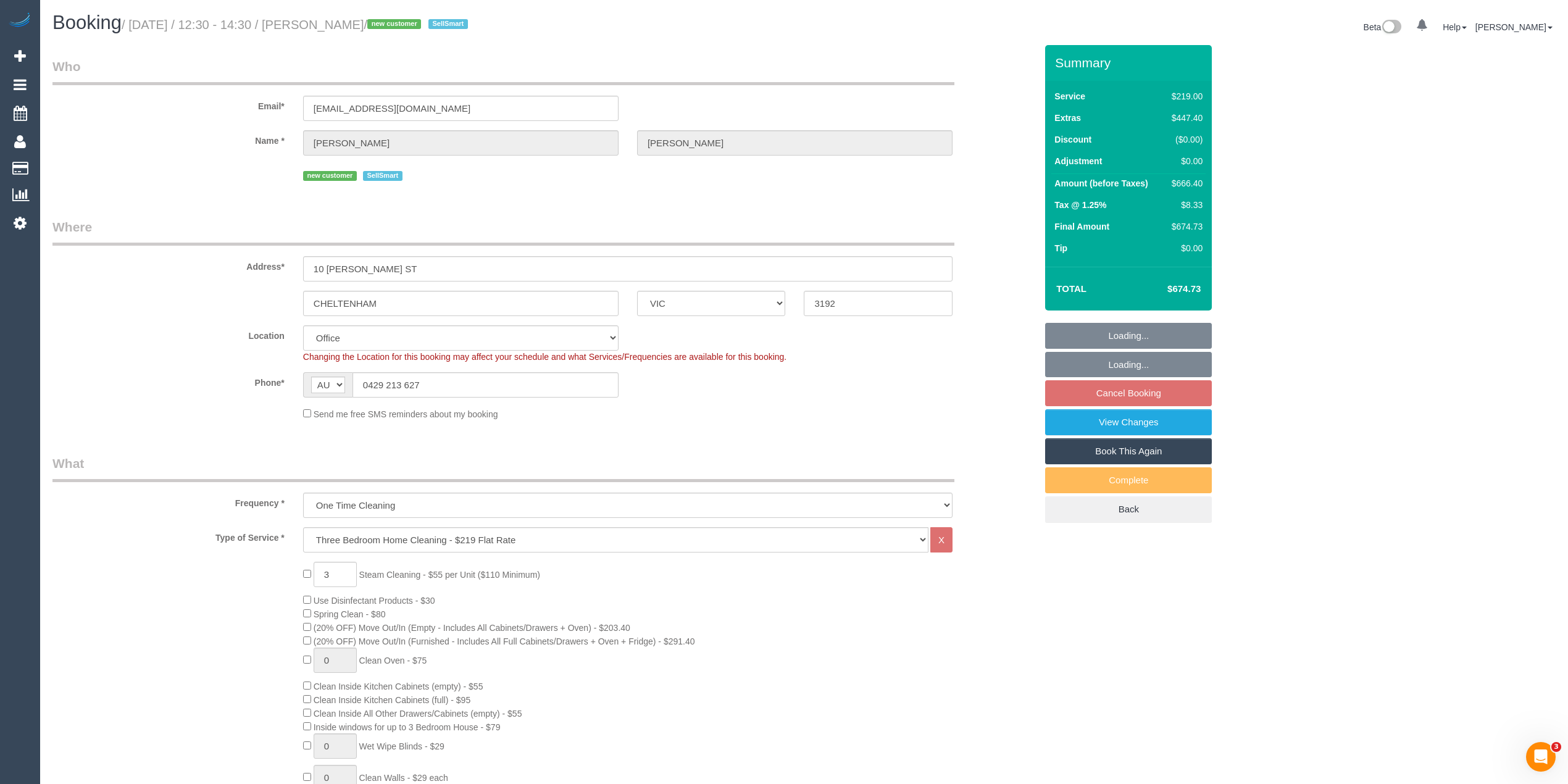
select select "object:795"
select select "number:28"
select select "number:14"
select select "number:19"
select select "number:24"
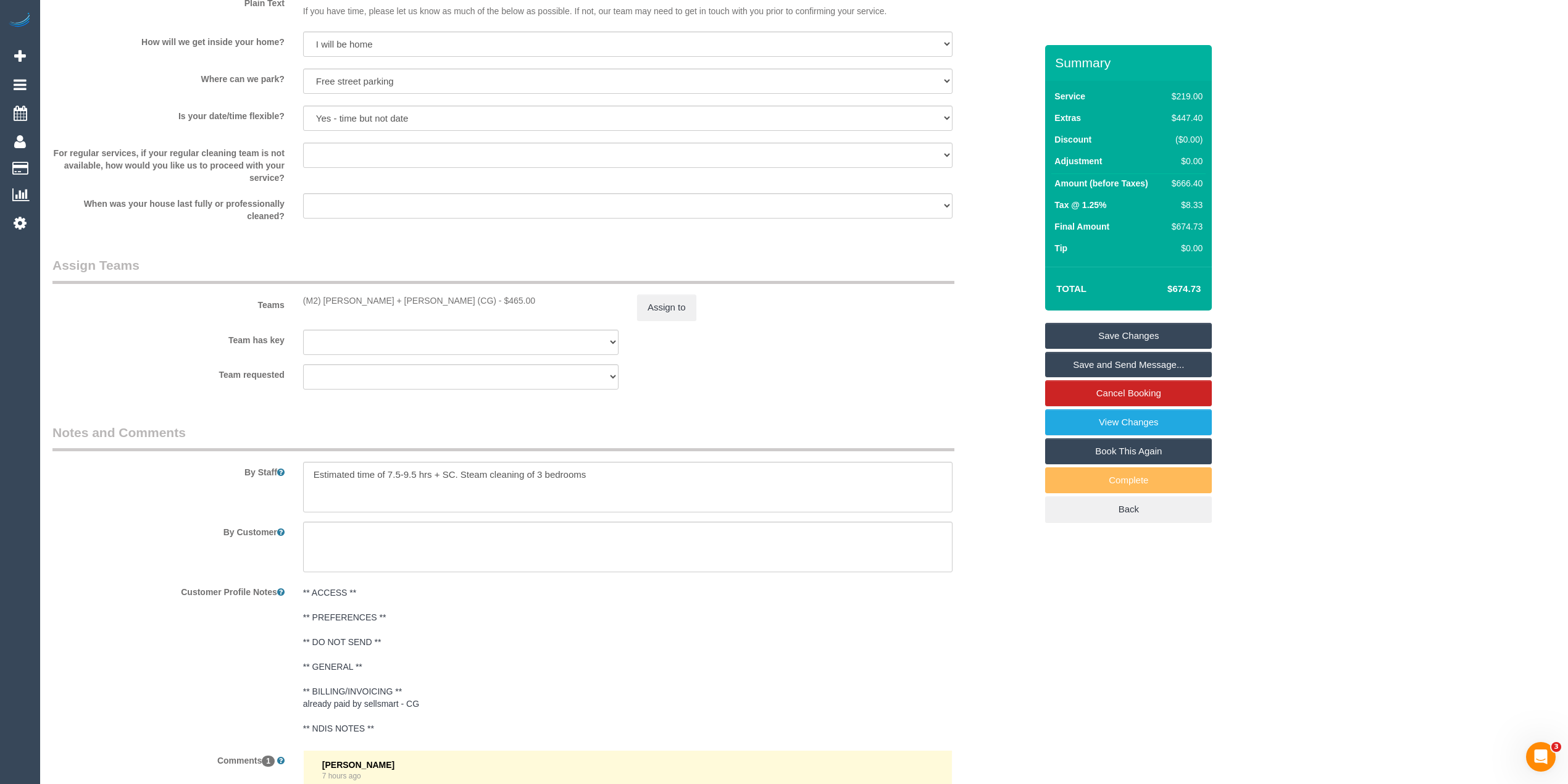
scroll to position [1907, 0]
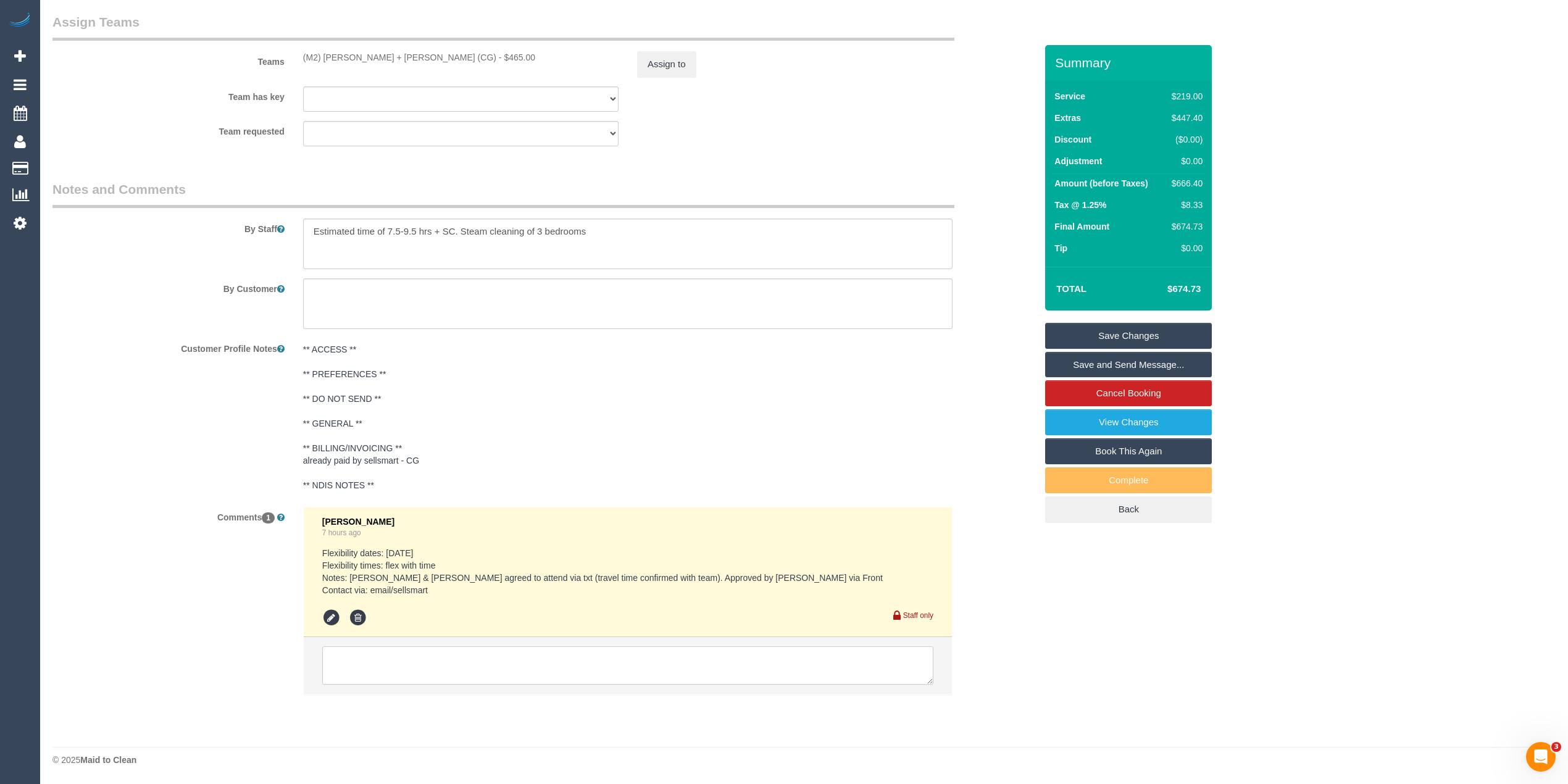
click at [460, 667] on textarea at bounding box center [627, 665] width 611 height 38
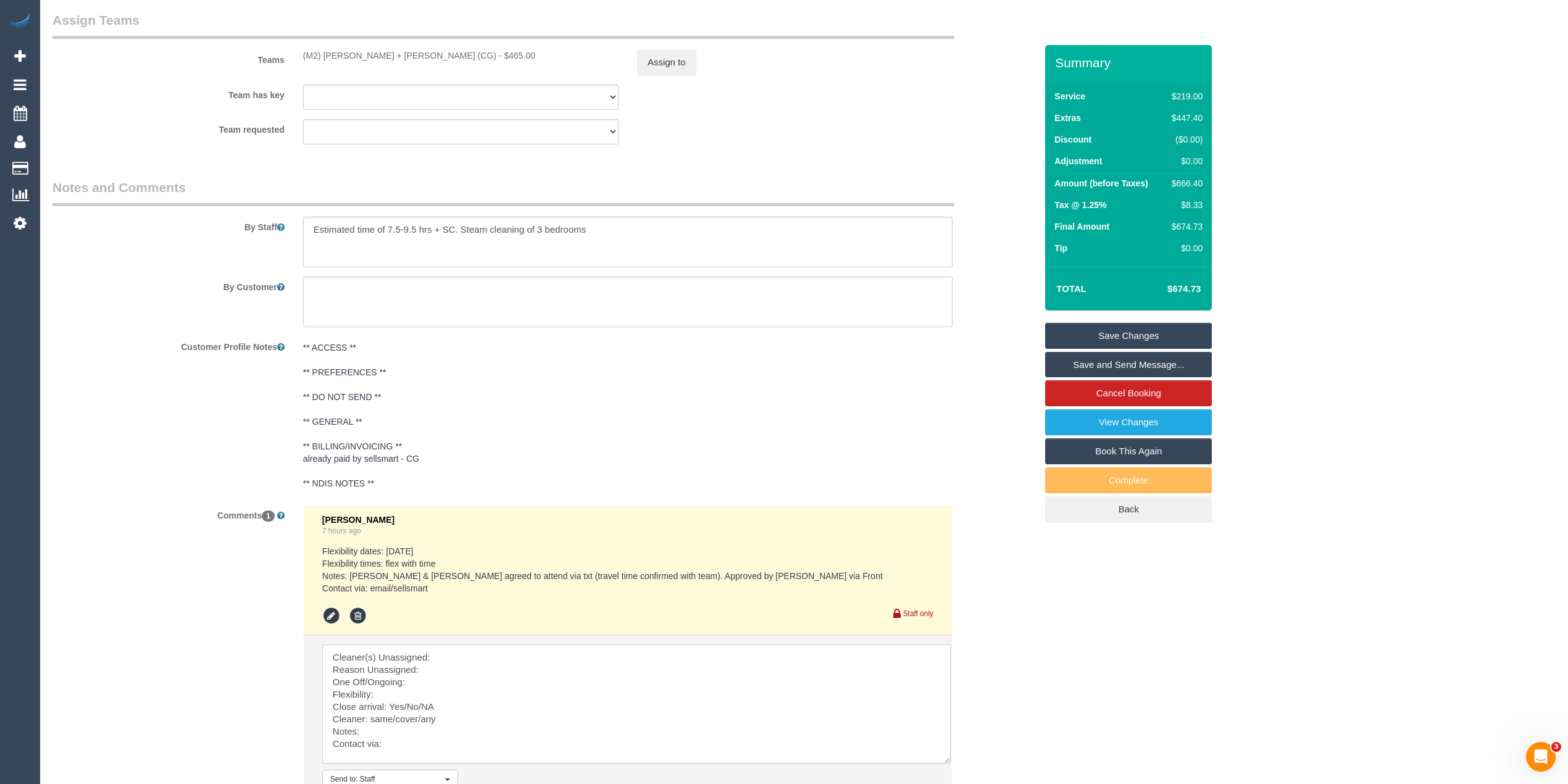
drag, startPoint x: 923, startPoint y: 674, endPoint x: 942, endPoint y: 759, distance: 87.1
click at [942, 759] on textarea at bounding box center [636, 703] width 628 height 119
drag, startPoint x: 297, startPoint y: 54, endPoint x: 396, endPoint y: 68, distance: 100.0
click at [396, 68] on div "Teams (M2) [PERSON_NAME] + [PERSON_NAME] (CG) - $465.00 Assign to" at bounding box center [544, 43] width 1002 height 64
copy div "(M2) [PERSON_NAME] + [PERSON_NAME] (CG)"
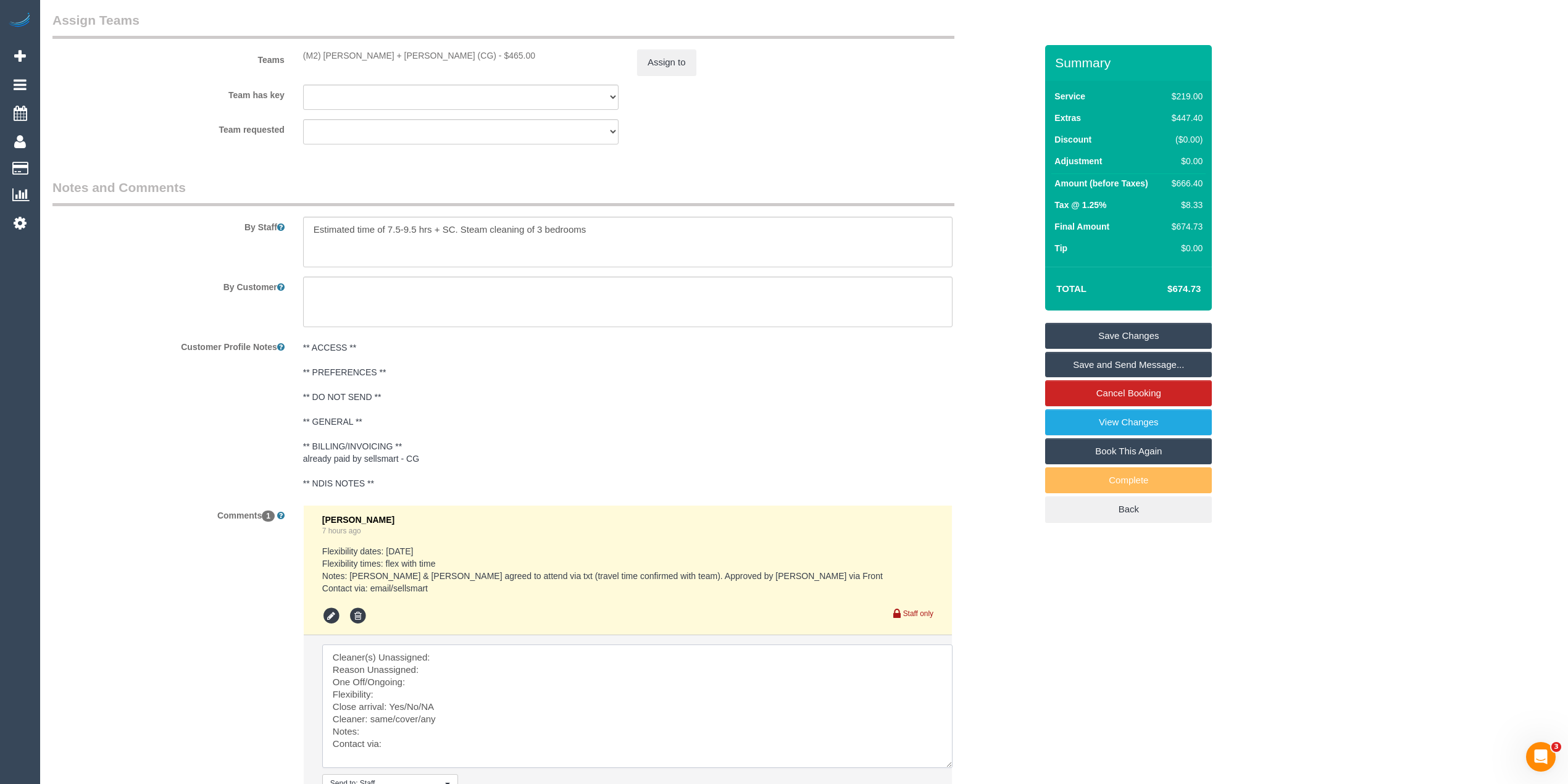
click at [454, 658] on textarea at bounding box center [637, 706] width 630 height 123
paste textarea "(M2) [PERSON_NAME] + [PERSON_NAME] (CG)"
click at [438, 679] on textarea at bounding box center [637, 706] width 630 height 123
click at [434, 670] on textarea at bounding box center [637, 706] width 630 height 123
click at [441, 683] on textarea at bounding box center [637, 706] width 630 height 123
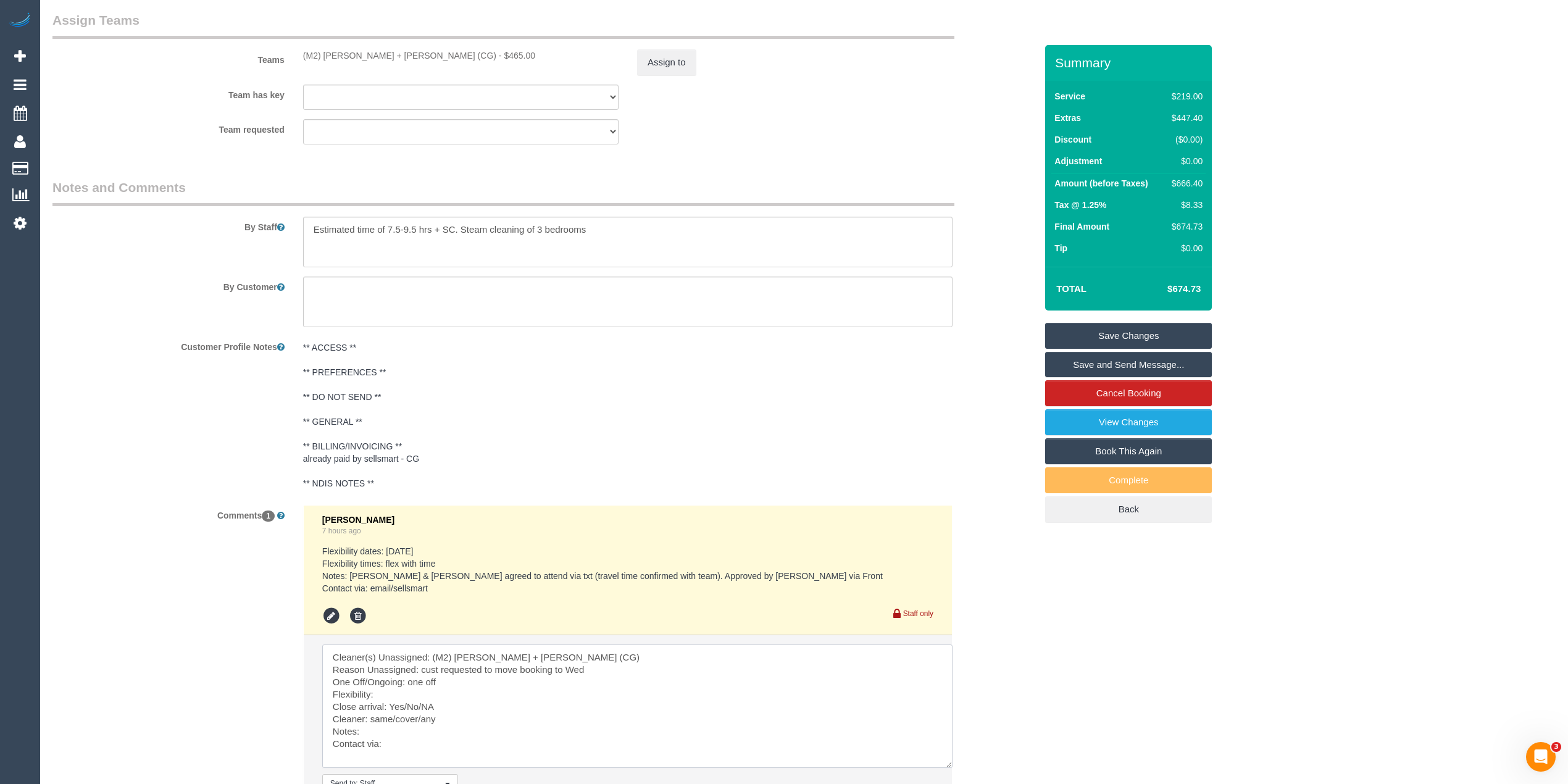
click at [421, 695] on textarea at bounding box center [637, 706] width 630 height 123
drag, startPoint x: 423, startPoint y: 705, endPoint x: 389, endPoint y: 705, distance: 34.0
click at [389, 705] on textarea at bounding box center [637, 706] width 630 height 123
click at [453, 718] on textarea at bounding box center [637, 706] width 630 height 123
drag, startPoint x: 421, startPoint y: 719, endPoint x: 371, endPoint y: 719, distance: 50.0
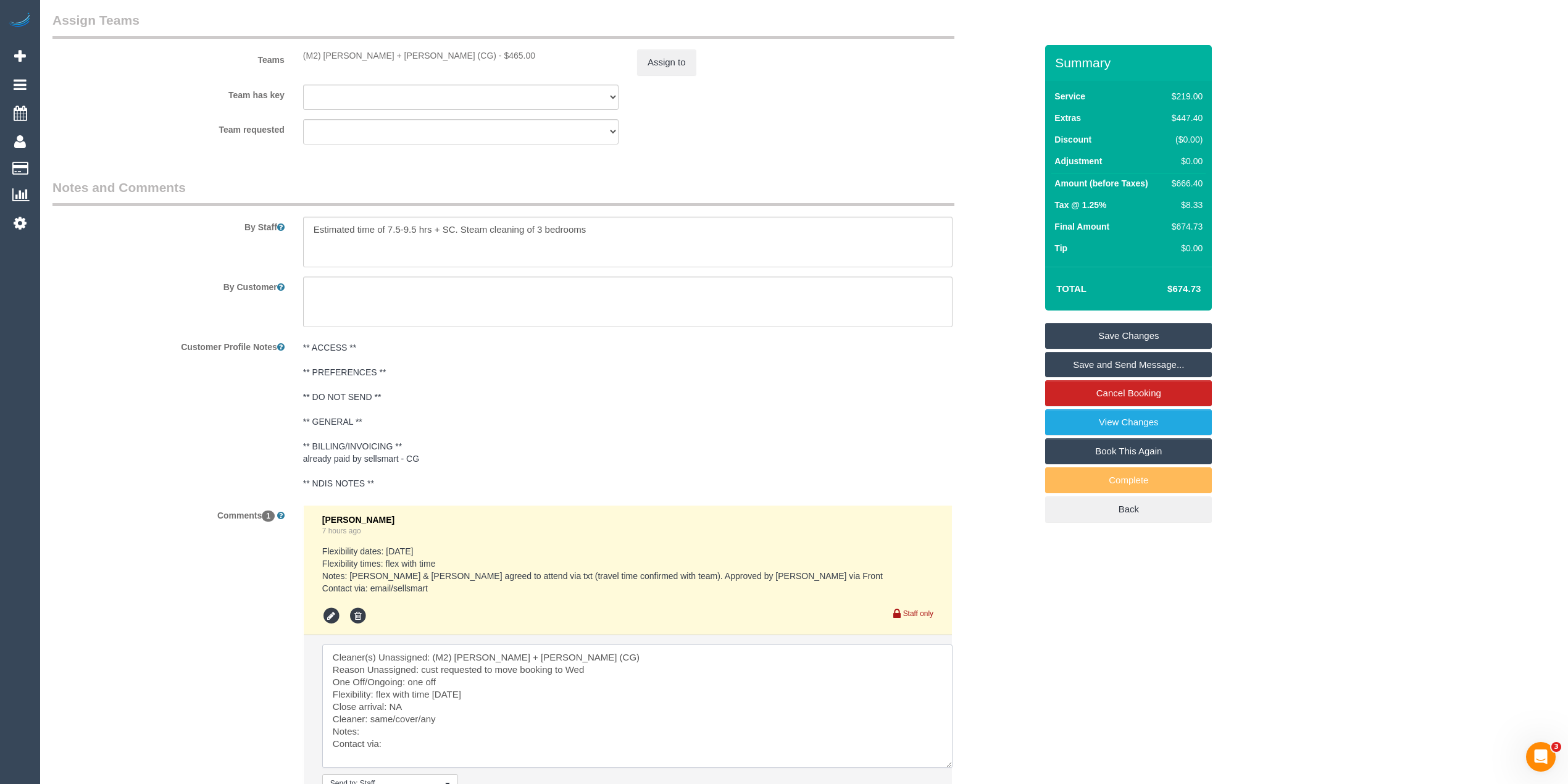
click at [371, 719] on textarea at bounding box center [637, 706] width 630 height 123
click at [564, 722] on textarea at bounding box center [637, 706] width 630 height 123
click at [374, 733] on textarea at bounding box center [637, 706] width 630 height 123
click at [396, 748] on textarea at bounding box center [637, 706] width 630 height 123
click at [384, 746] on textarea at bounding box center [637, 706] width 630 height 123
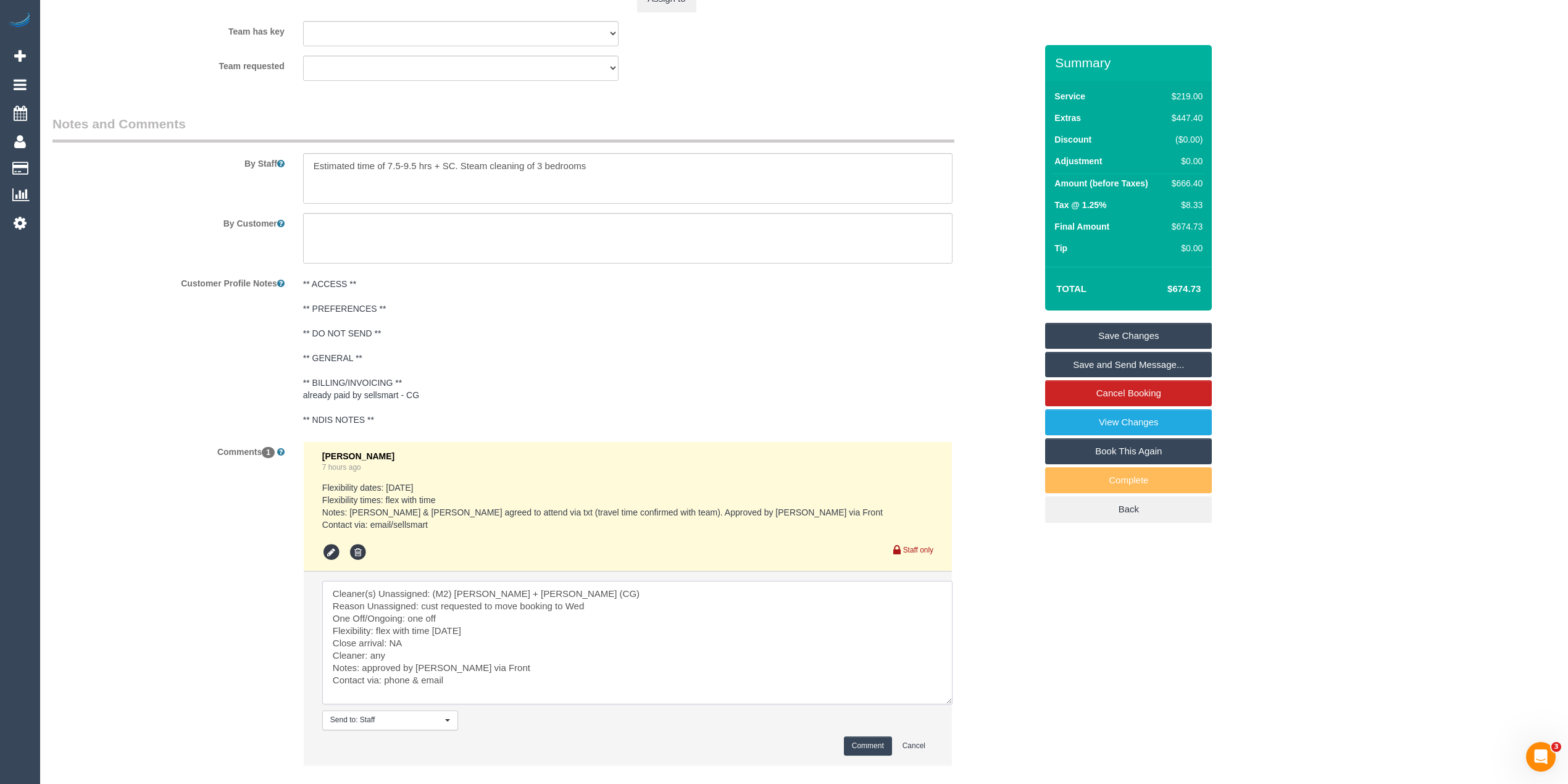
scroll to position [2043, 0]
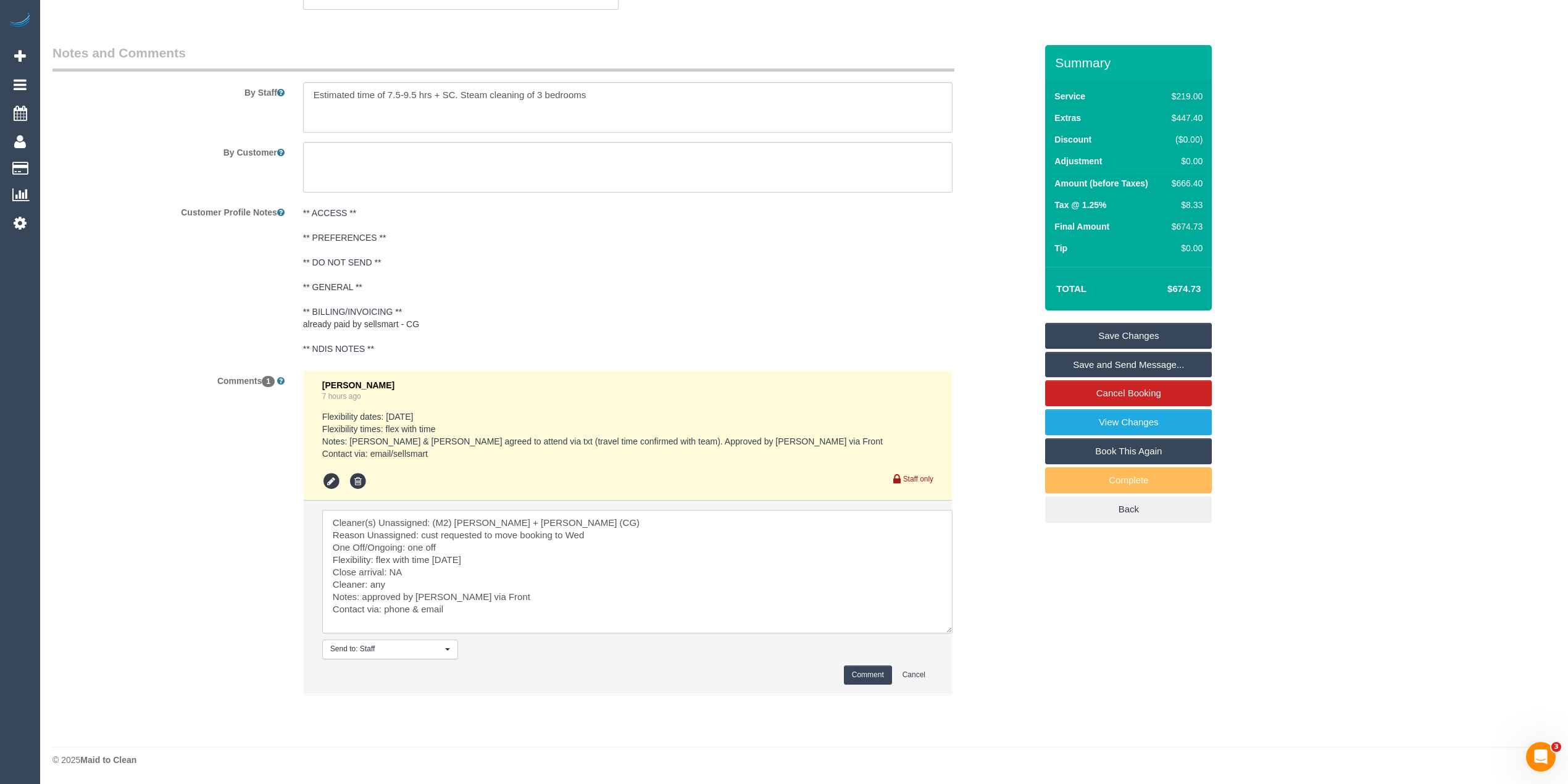
type textarea "Cleaner(s) Unassigned: (M2) [PERSON_NAME] + [PERSON_NAME] (CG) Reason Unassigne…"
click at [872, 674] on button "Comment" at bounding box center [868, 674] width 48 height 19
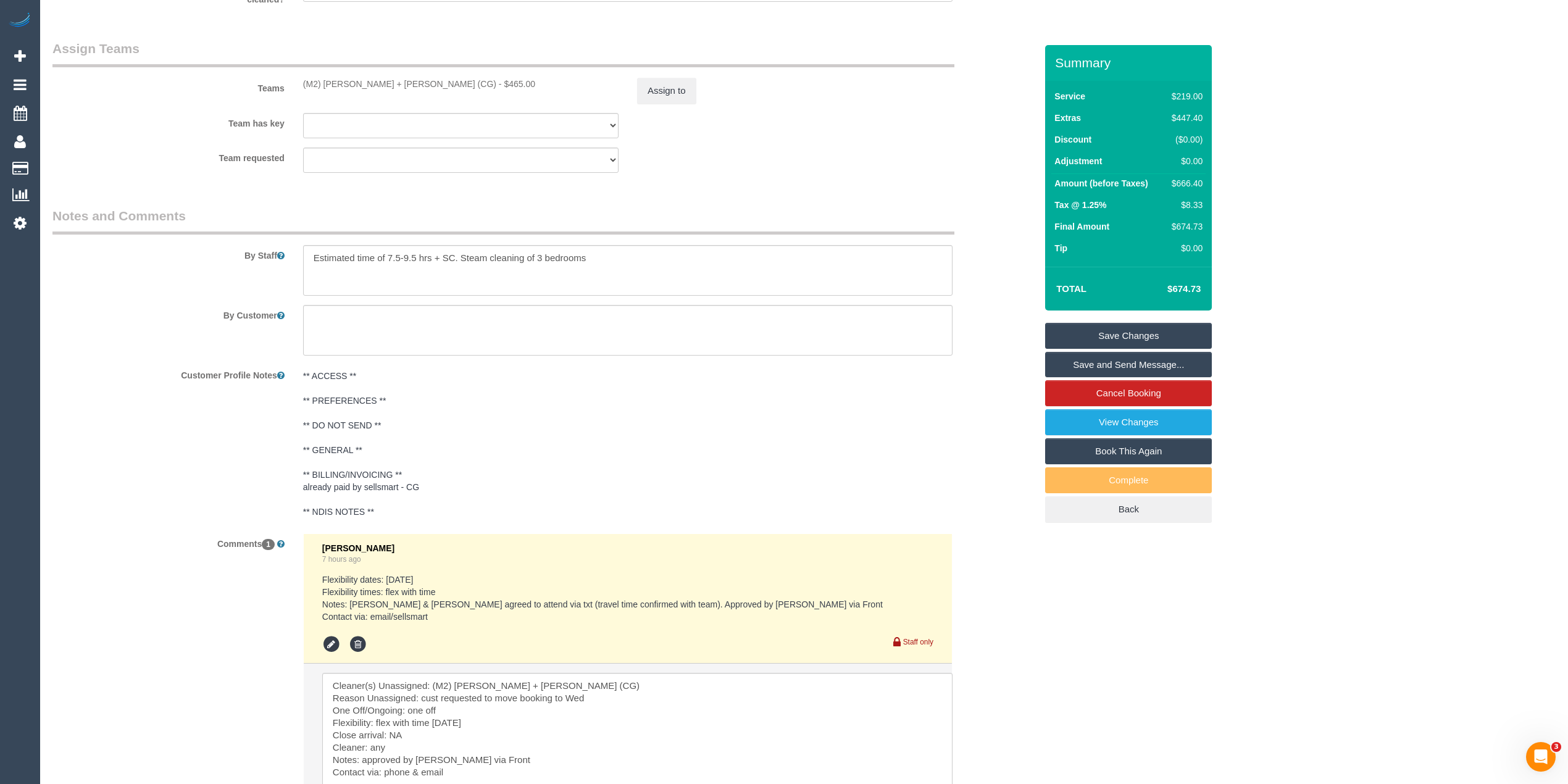
scroll to position [1714, 0]
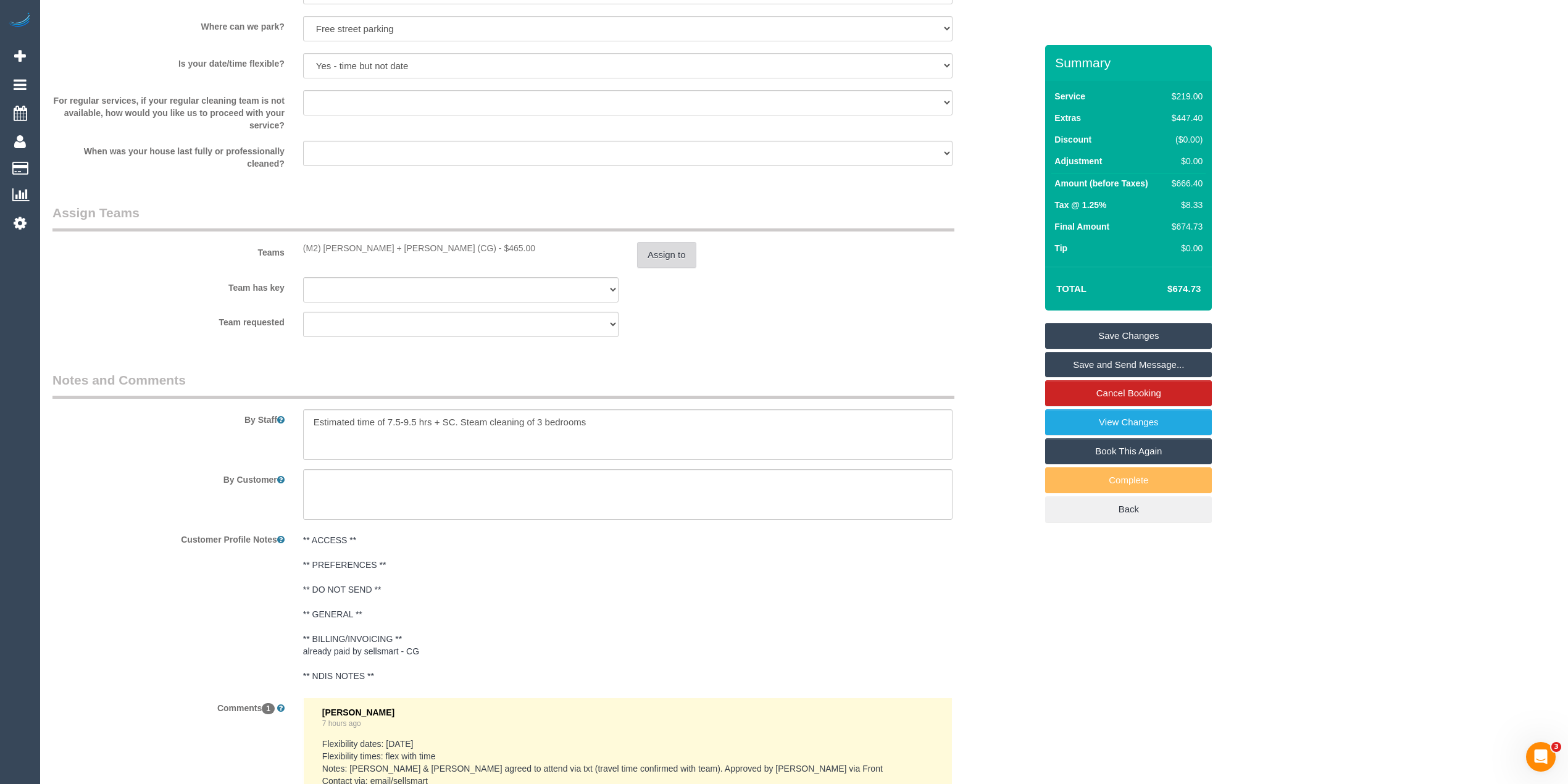
click at [678, 242] on button "Assign to" at bounding box center [666, 254] width 59 height 26
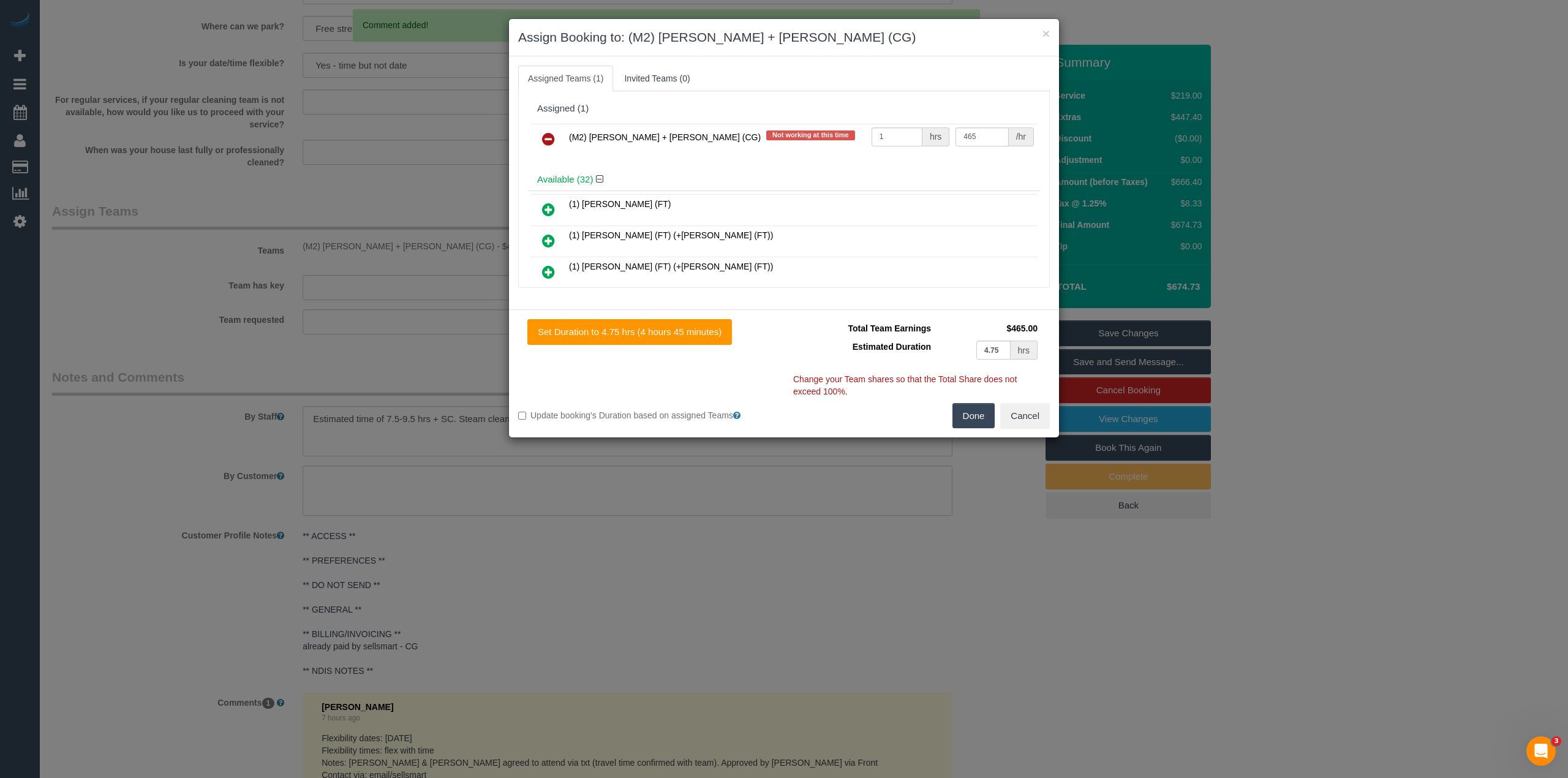
click at [555, 143] on icon at bounding box center [548, 139] width 13 height 15
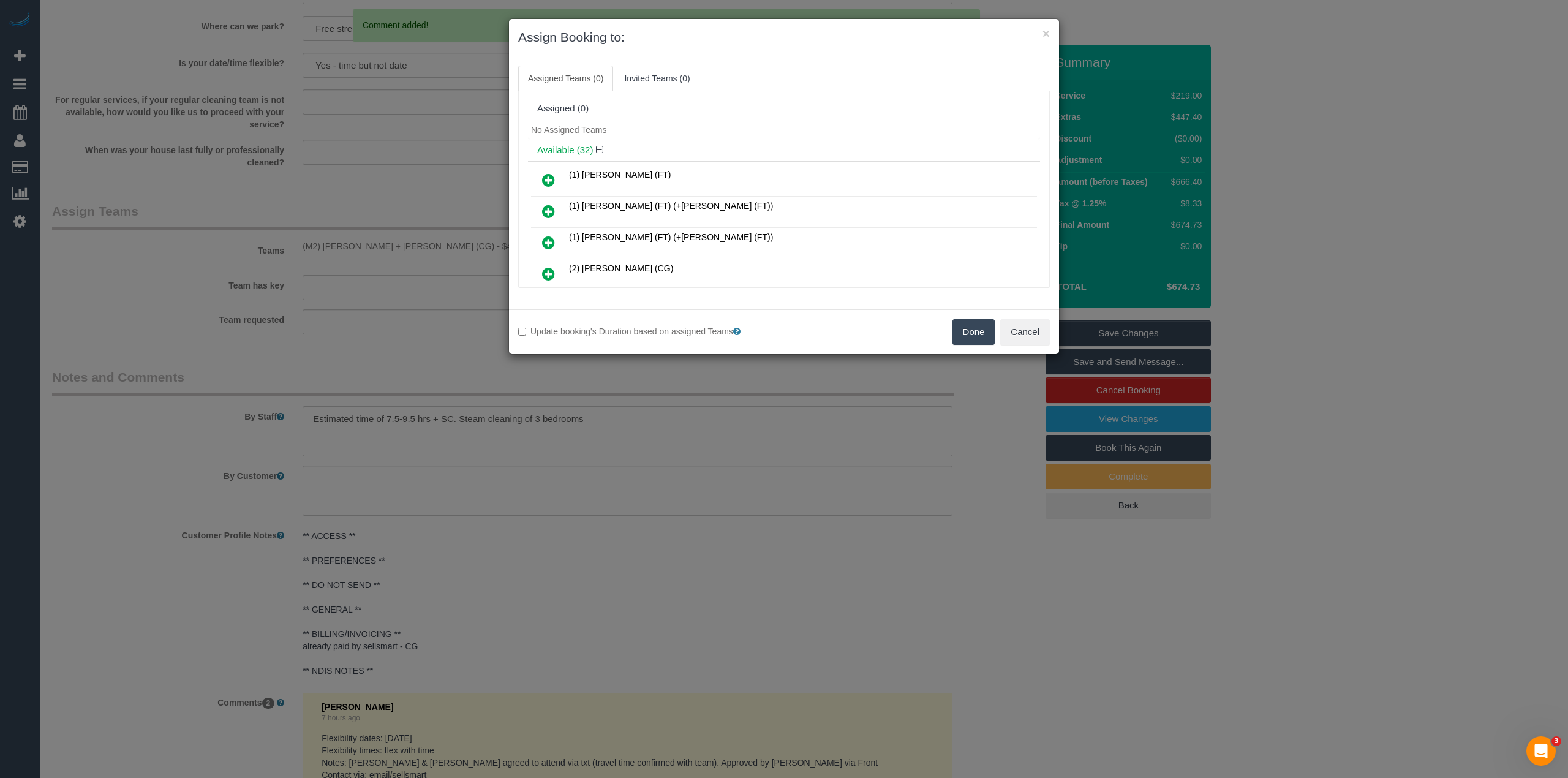
click at [964, 324] on button "Done" at bounding box center [974, 332] width 43 height 25
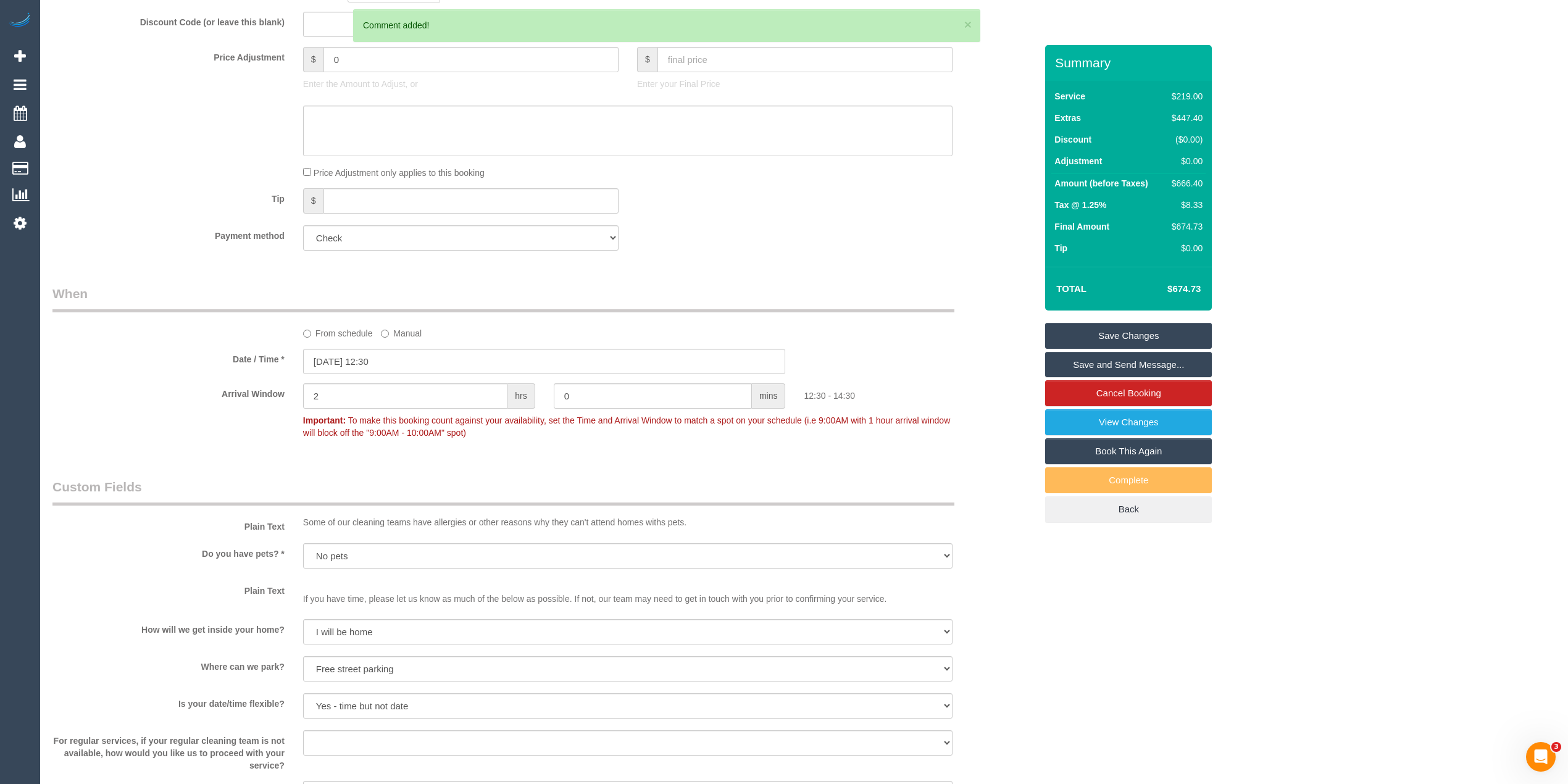
scroll to position [1056, 0]
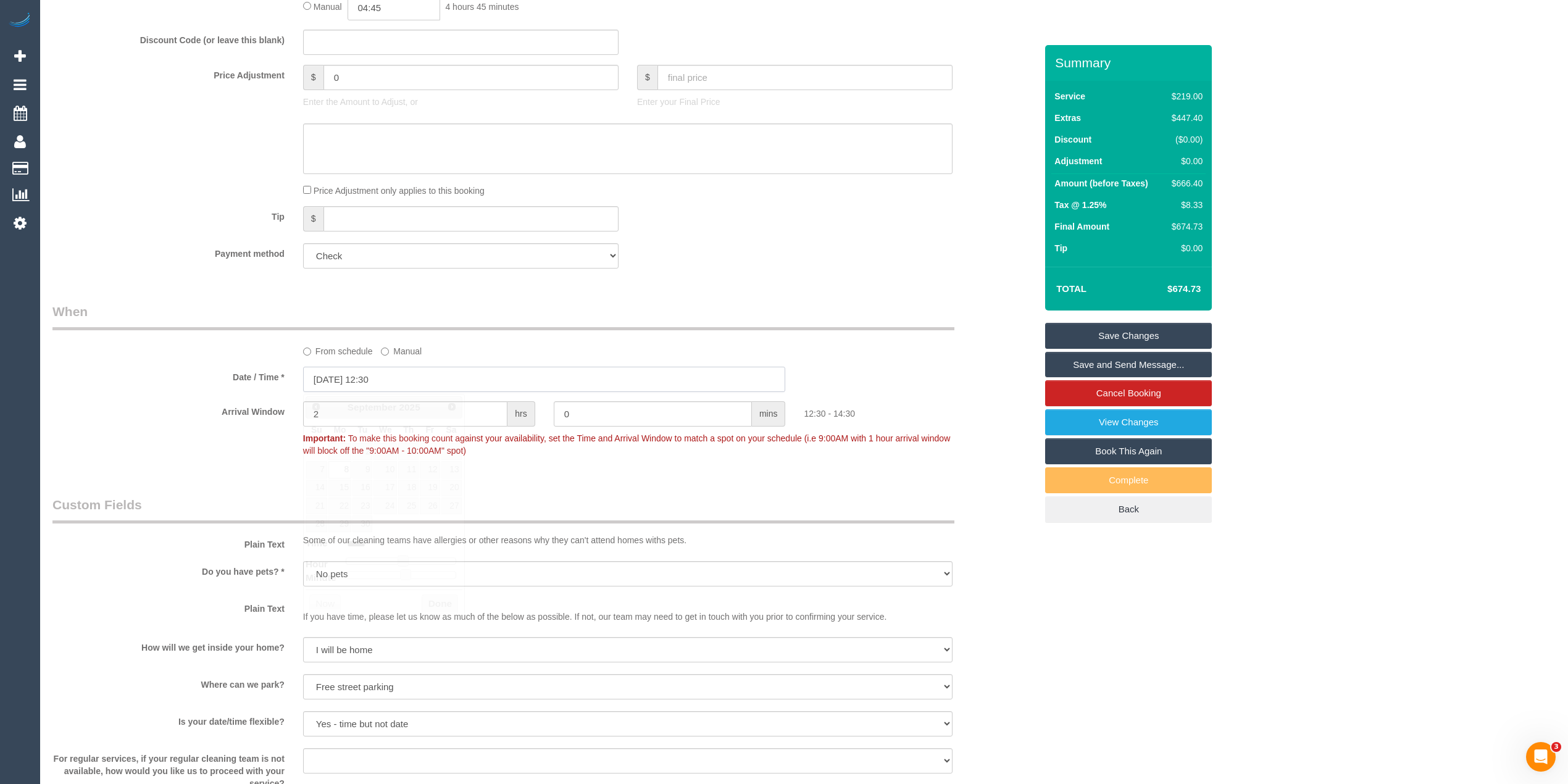
click at [332, 373] on input "[DATE] 12:30" at bounding box center [544, 378] width 483 height 25
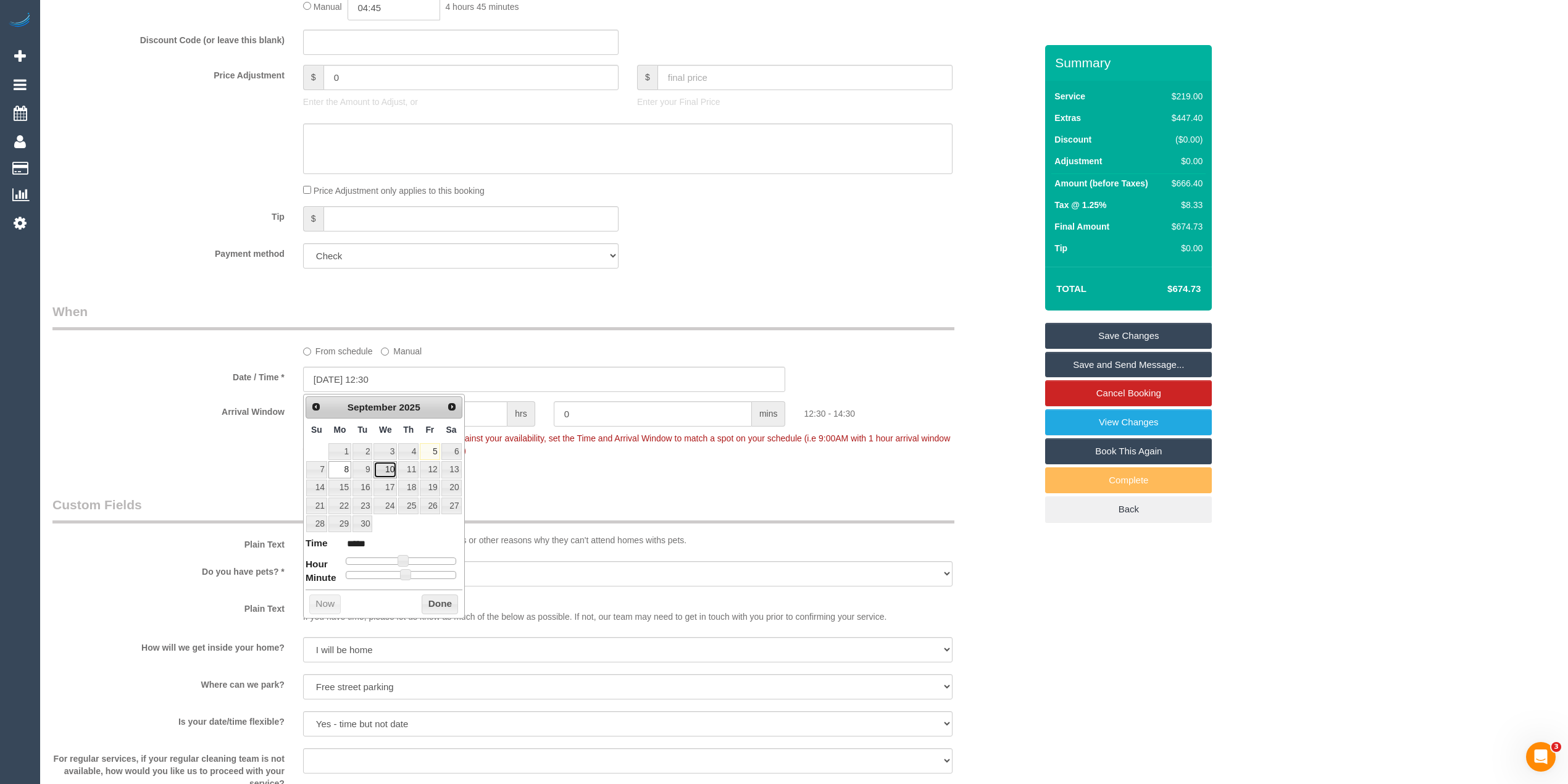
click at [390, 469] on link "10" at bounding box center [385, 469] width 24 height 16
type input "[DATE] 11:30"
type input "*****"
type input "[DATE] 10:30"
type input "*****"
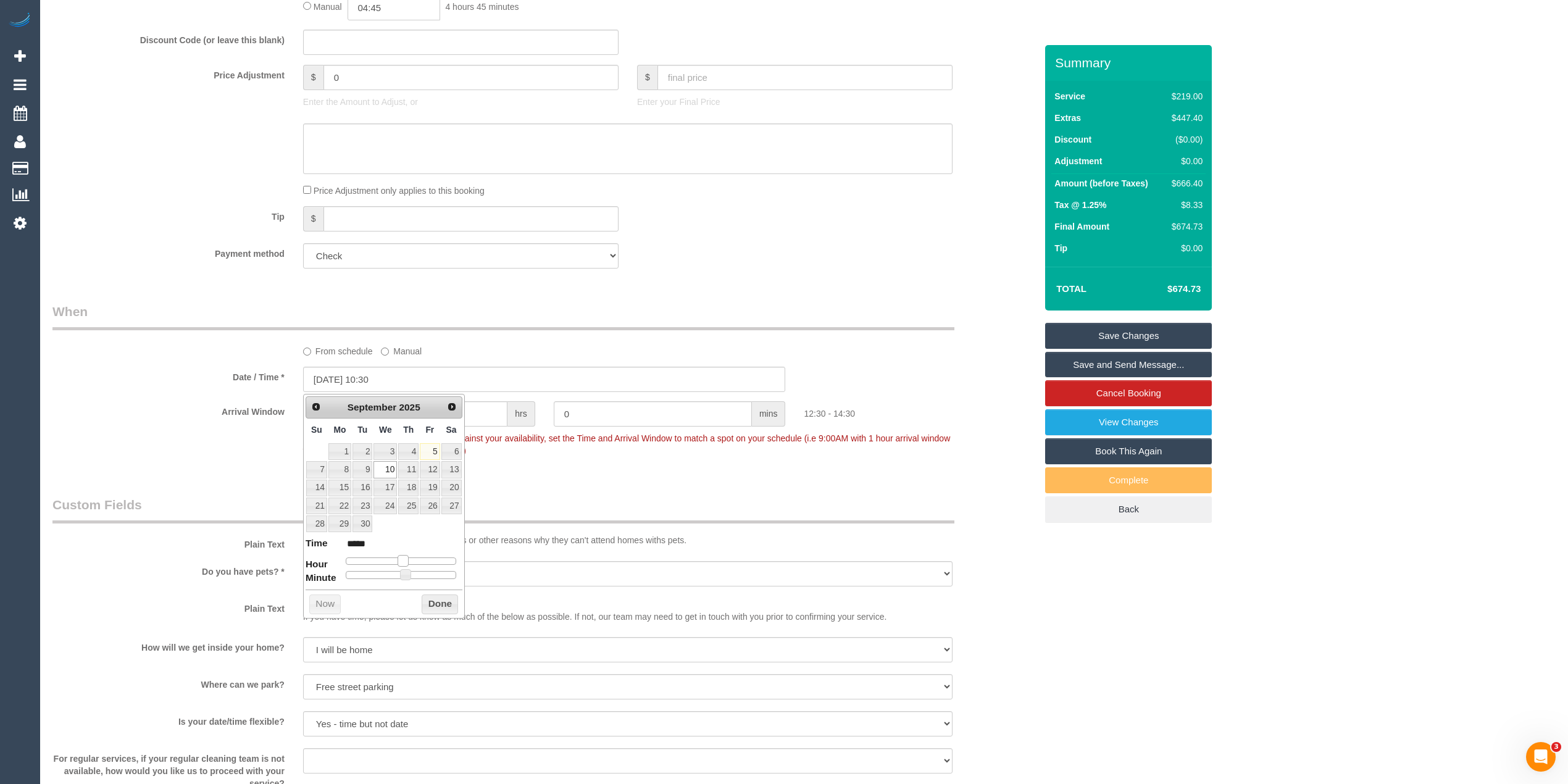
type input "[DATE] 09:30"
type input "*****"
type input "[DATE] 08:30"
type input "*****"
type input "[DATE] 09:30"
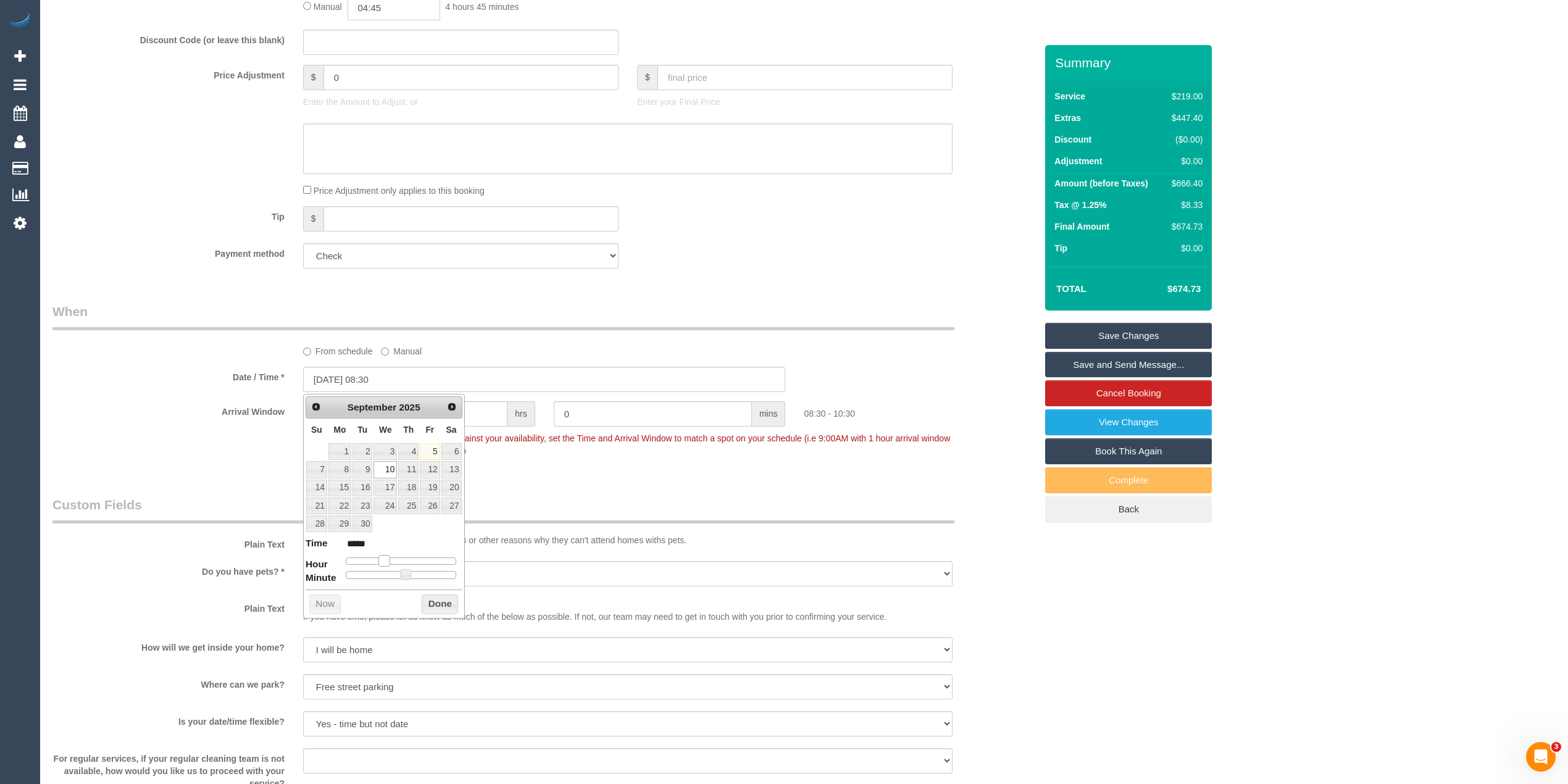
type input "*****"
drag, startPoint x: 399, startPoint y: 561, endPoint x: 385, endPoint y: 561, distance: 14.0
click at [385, 561] on span at bounding box center [389, 560] width 11 height 11
click at [1198, 643] on div "Who Email* [EMAIL_ADDRESS][DOMAIN_NAME] Name * [PERSON_NAME][GEOGRAPHIC_DATA] n…" at bounding box center [804, 421] width 1503 height 2866
click at [1298, 575] on div "Who Email* [EMAIL_ADDRESS][DOMAIN_NAME] Name * [PERSON_NAME][GEOGRAPHIC_DATA] n…" at bounding box center [804, 421] width 1503 height 2866
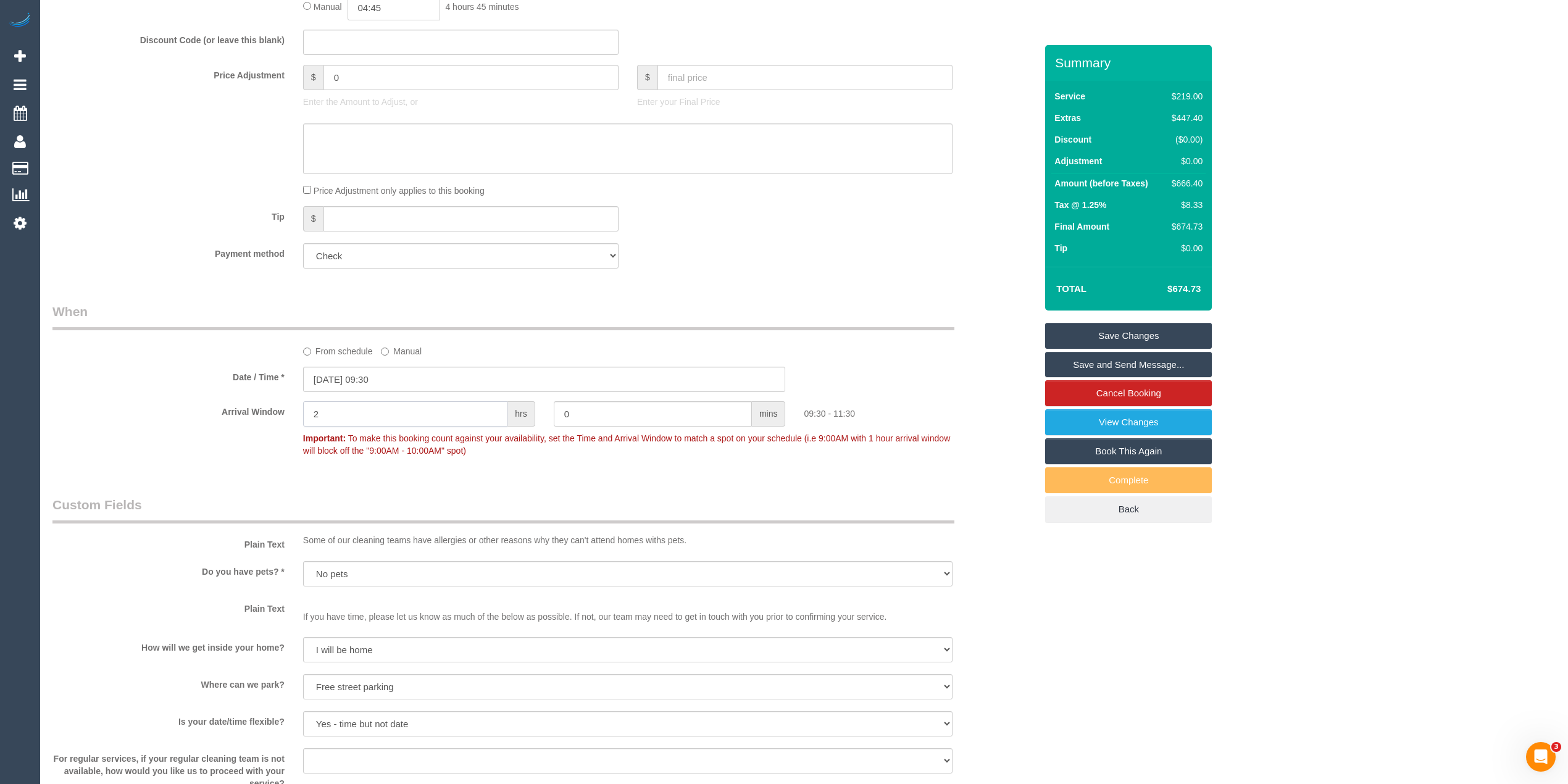
click at [232, 388] on sui-booking-spot "From schedule Manual Date / Time * [DATE] 09:30 Arrival Window 2 hrs 0 mins 09:…" at bounding box center [544, 382] width 983 height 160
type input "1"
click at [1443, 310] on div "Who Email* [EMAIL_ADDRESS][DOMAIN_NAME] Name * [PERSON_NAME][GEOGRAPHIC_DATA] n…" at bounding box center [804, 421] width 1503 height 2866
click at [1132, 334] on link "Save Changes" at bounding box center [1129, 336] width 167 height 26
